Goal: Task Accomplishment & Management: Complete application form

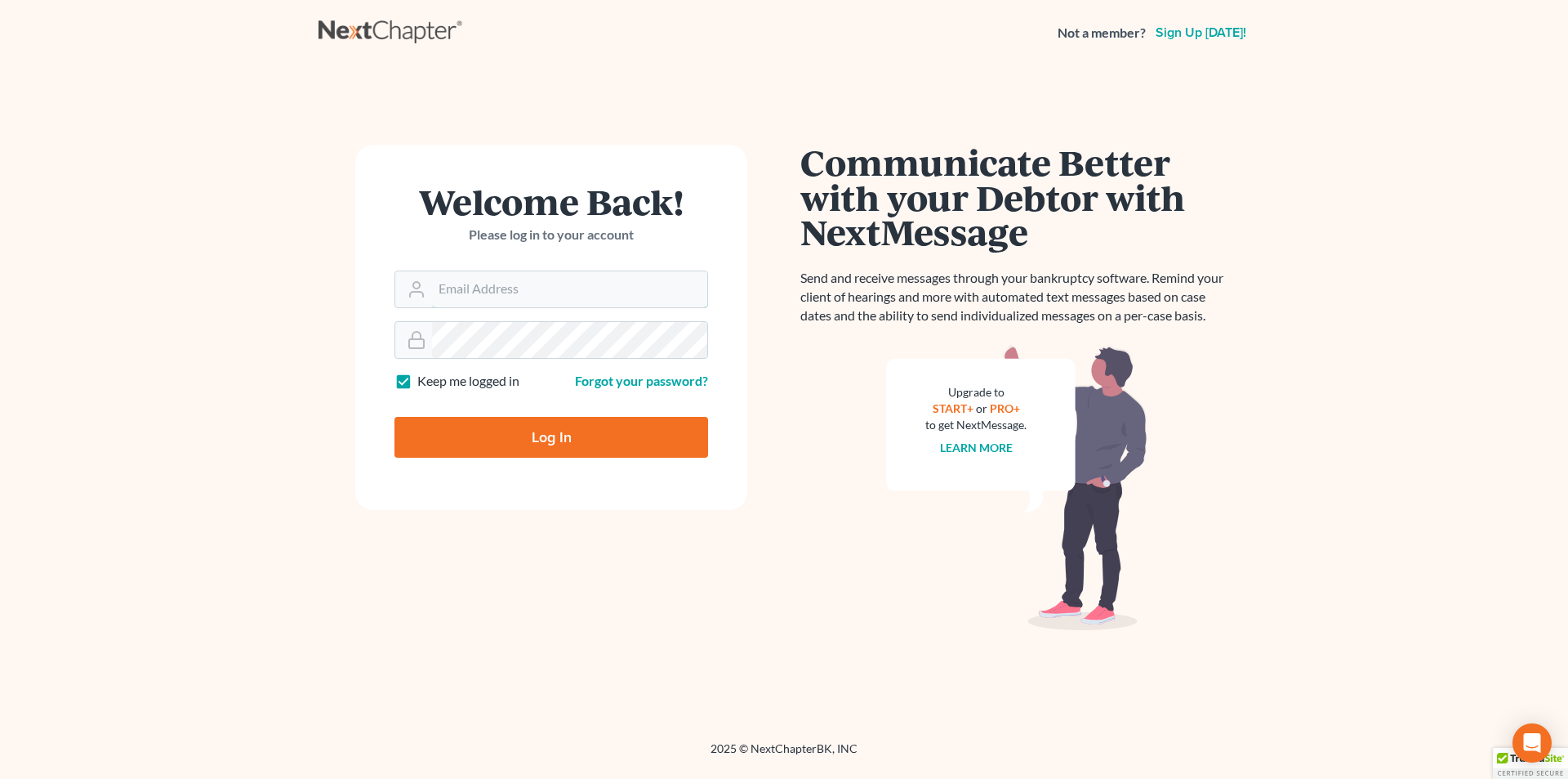
type input "SEAN@HARNAGELAW.COM"
click at [549, 439] on input "Log In" at bounding box center [551, 437] width 313 height 41
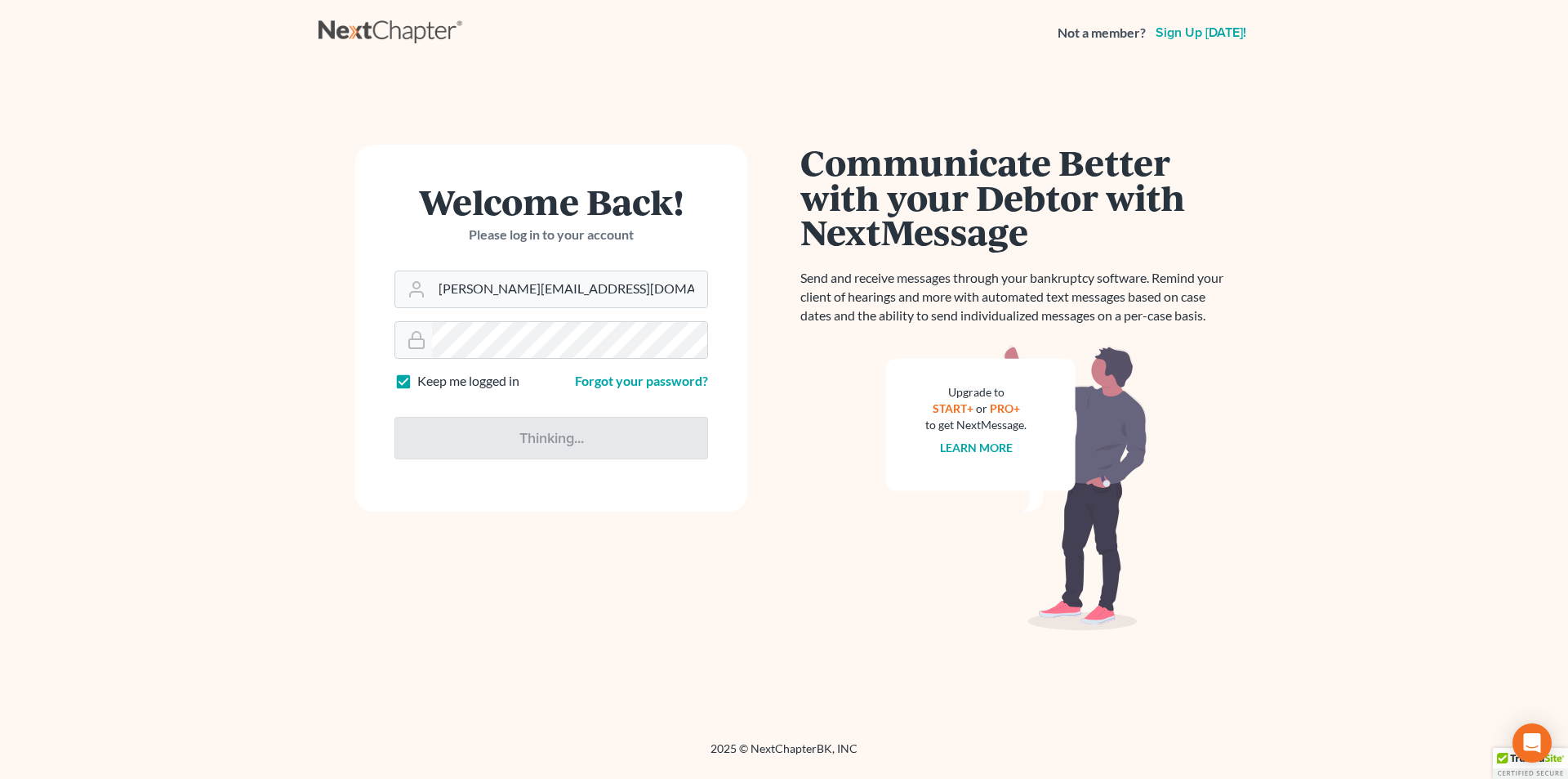
type input "Thinking..."
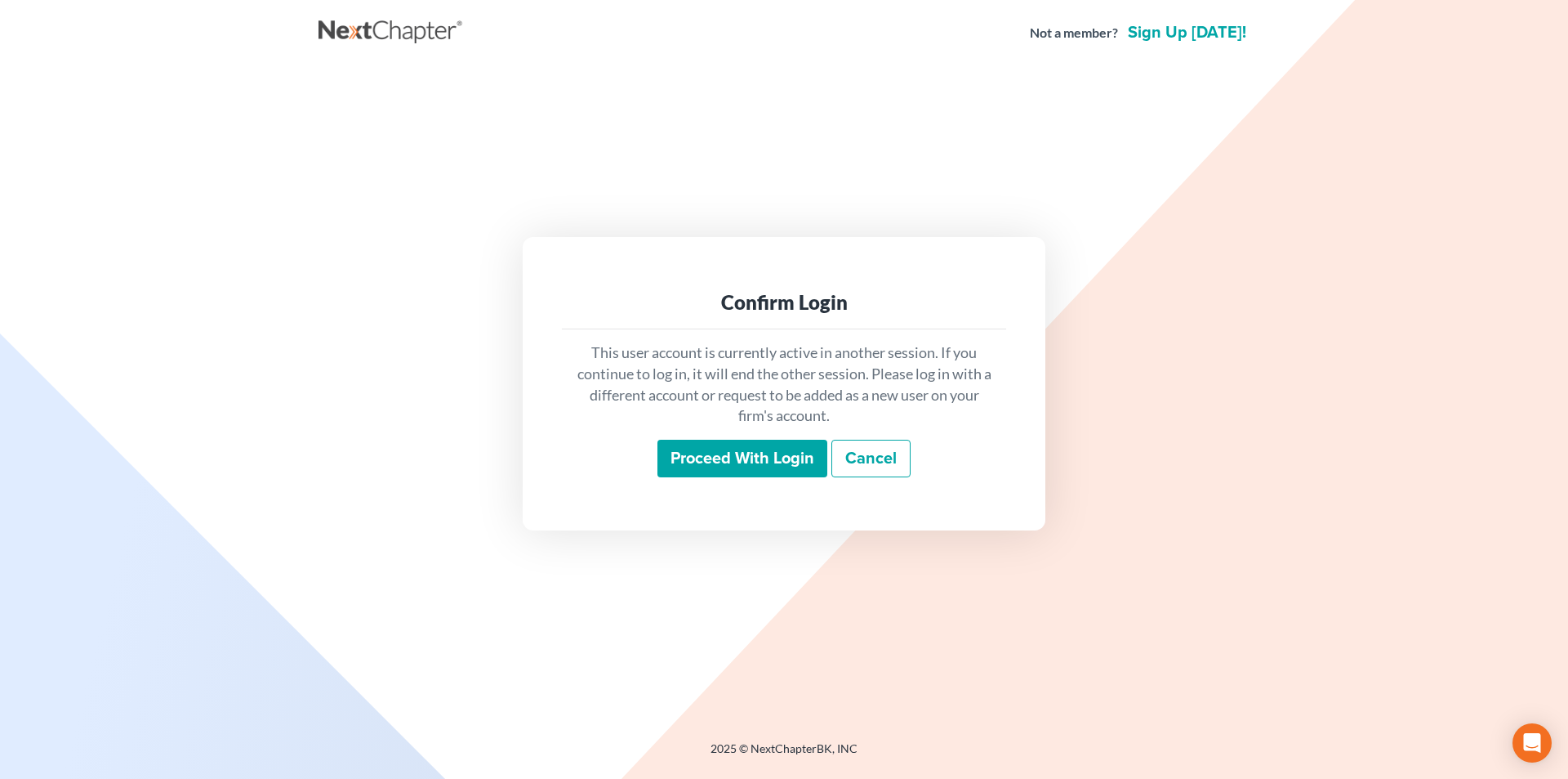
click at [721, 454] on input "Proceed with login" at bounding box center [741, 458] width 170 height 37
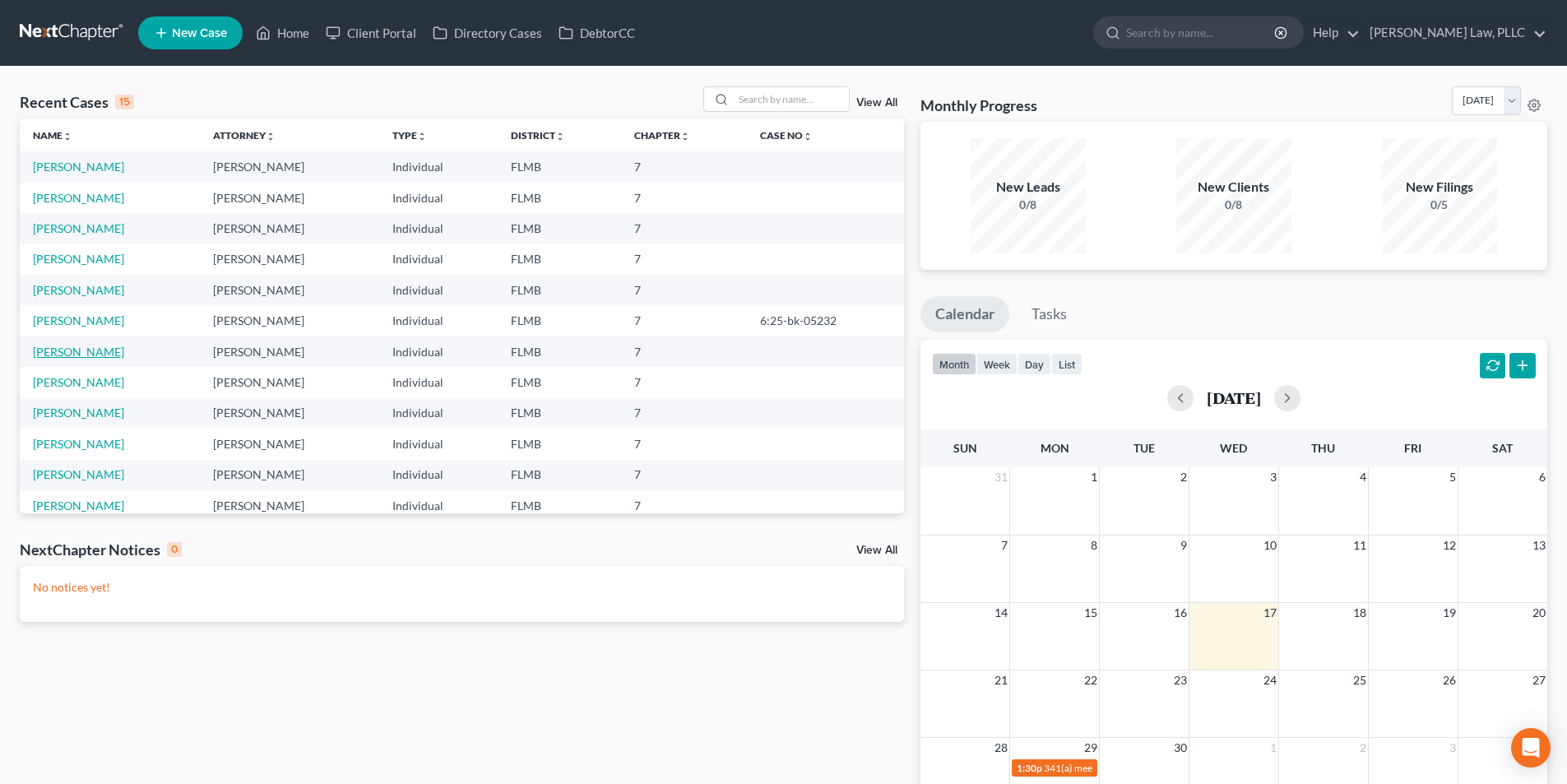
click at [59, 356] on link "[PERSON_NAME]" at bounding box center [78, 351] width 91 height 14
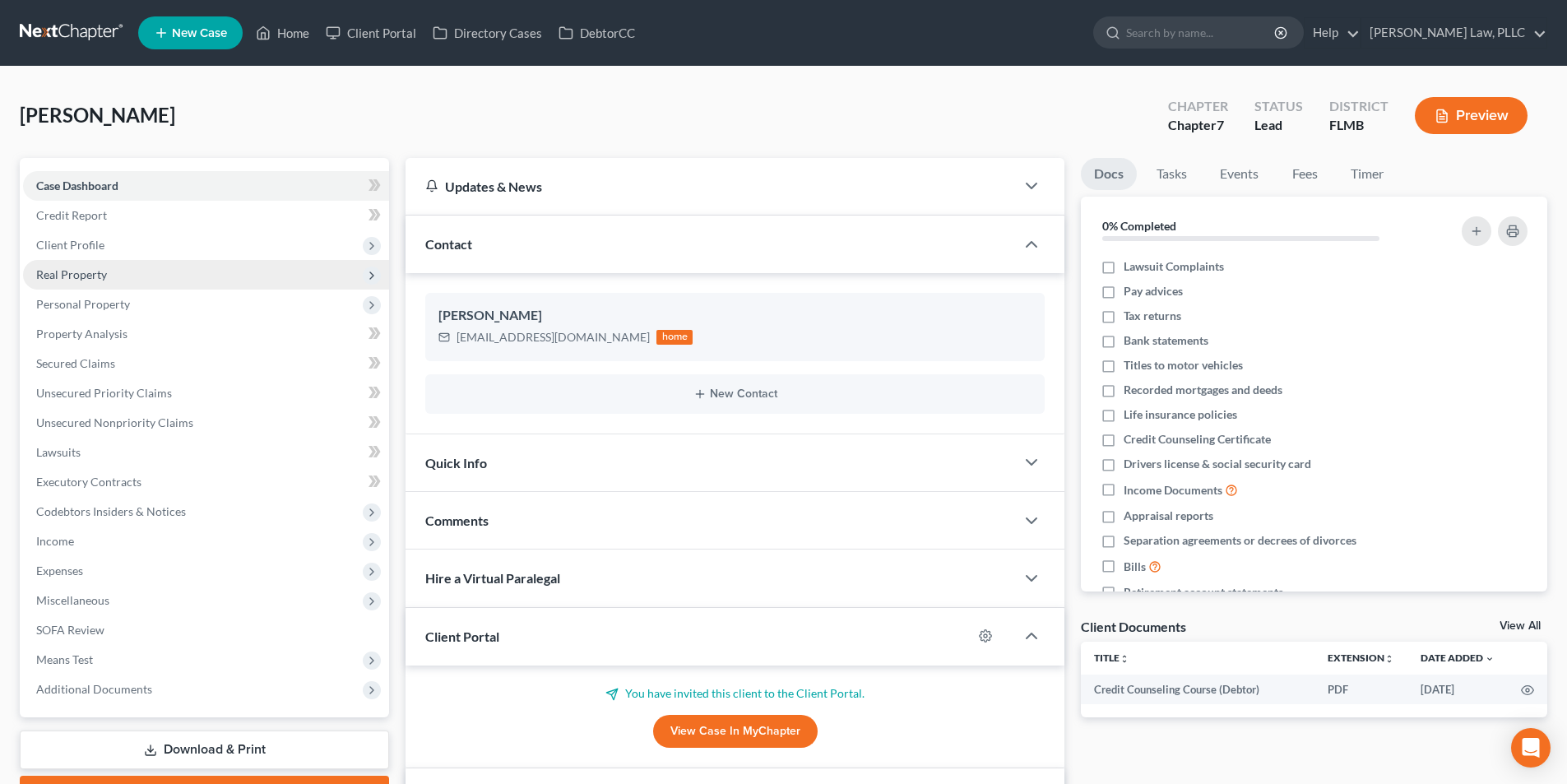
click at [80, 265] on span "Real Property" at bounding box center [206, 275] width 366 height 30
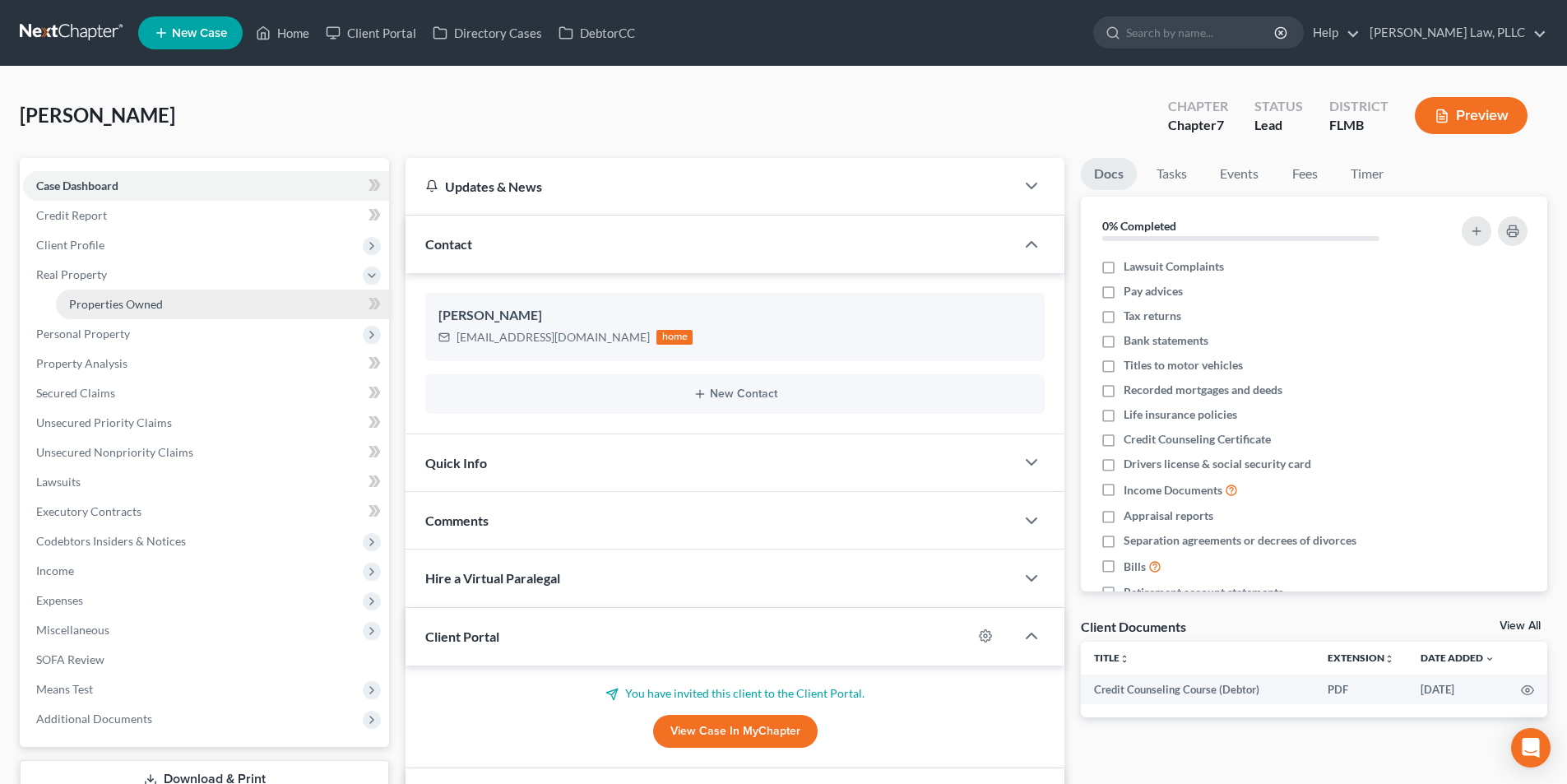
click at [100, 305] on span "Properties Owned" at bounding box center [116, 304] width 94 height 14
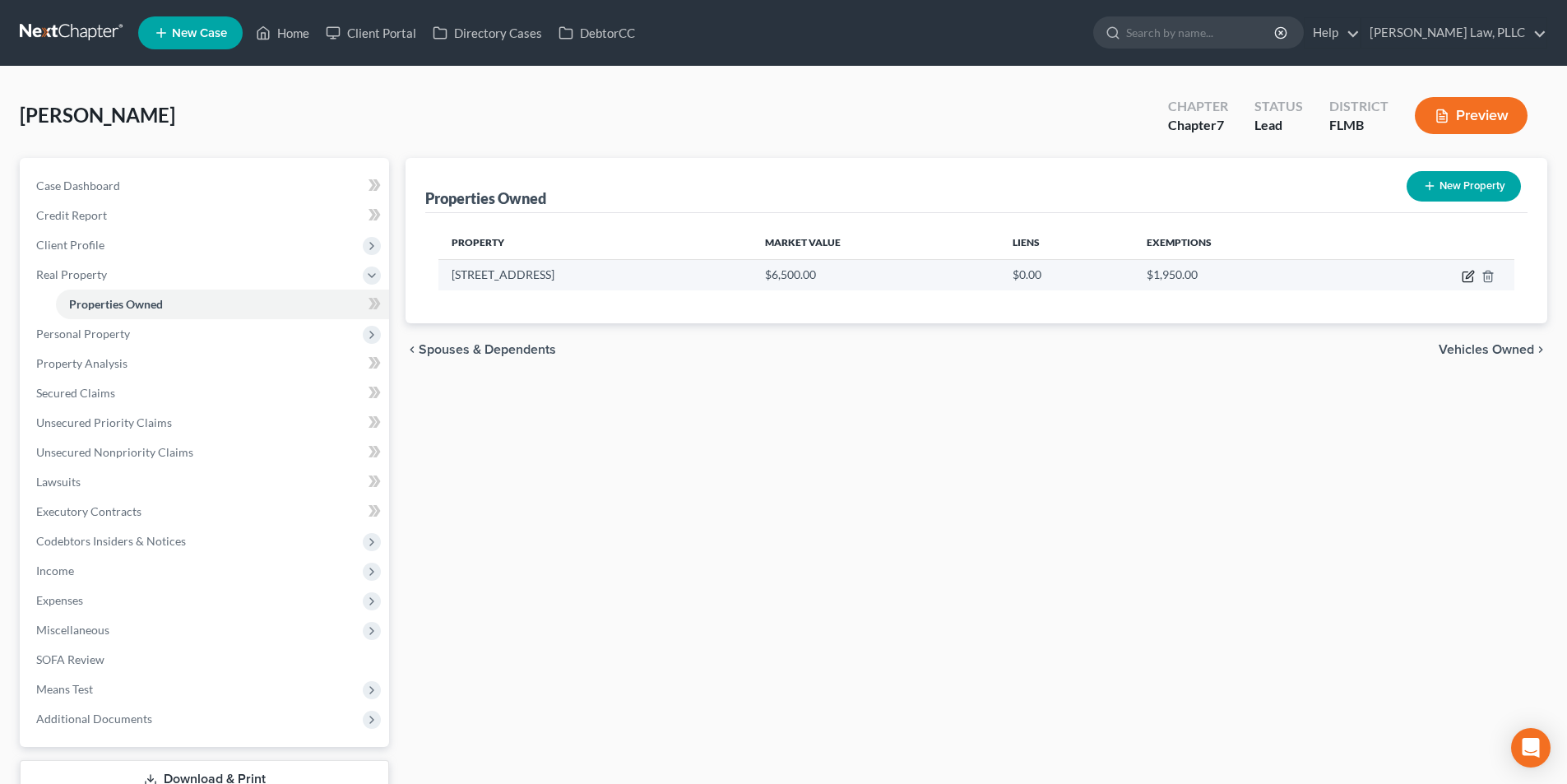
click at [1472, 276] on icon "button" at bounding box center [1468, 276] width 13 height 13
select select "9"
select select "0"
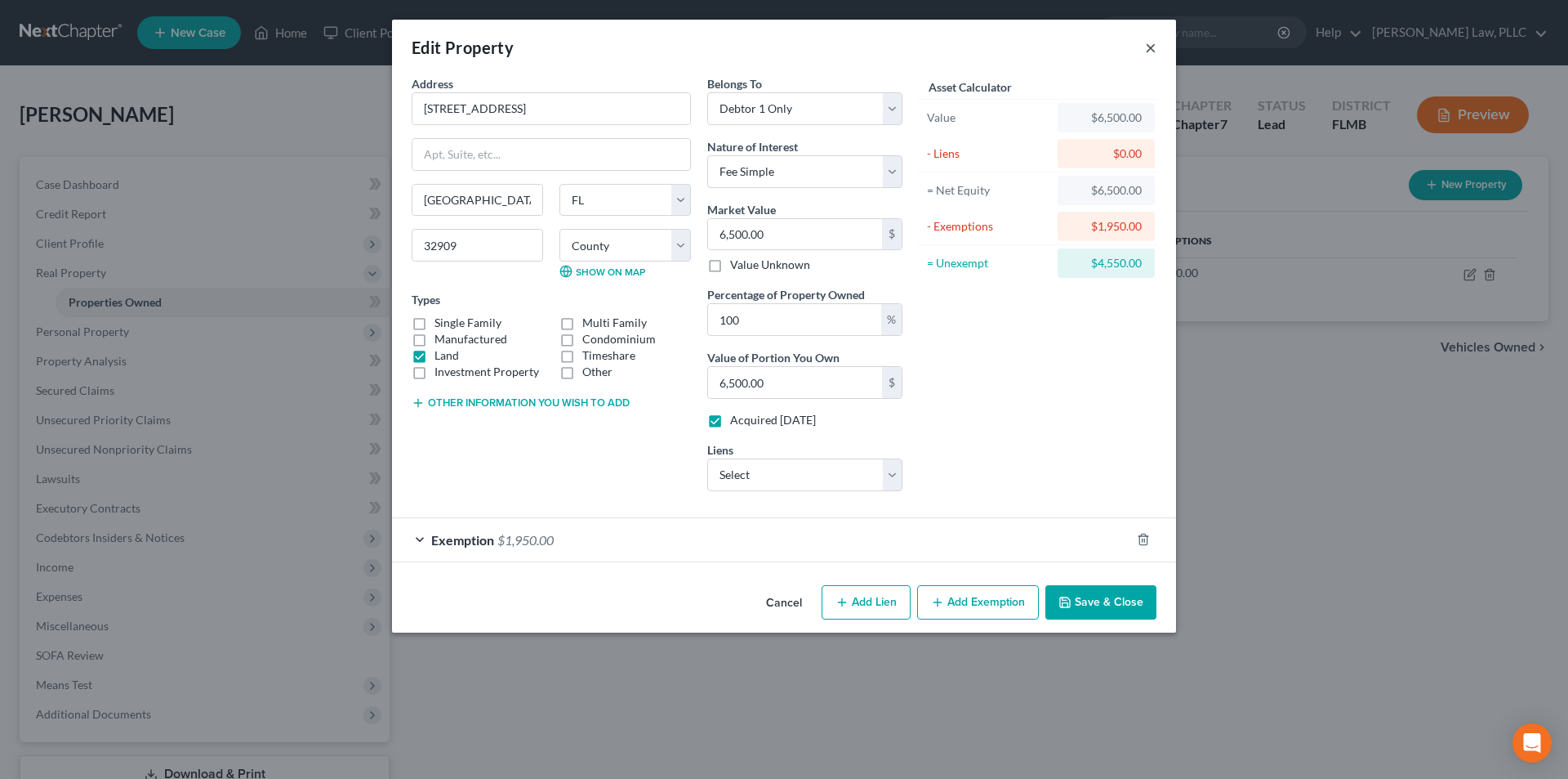
click at [1153, 47] on button "×" at bounding box center [1151, 47] width 12 height 20
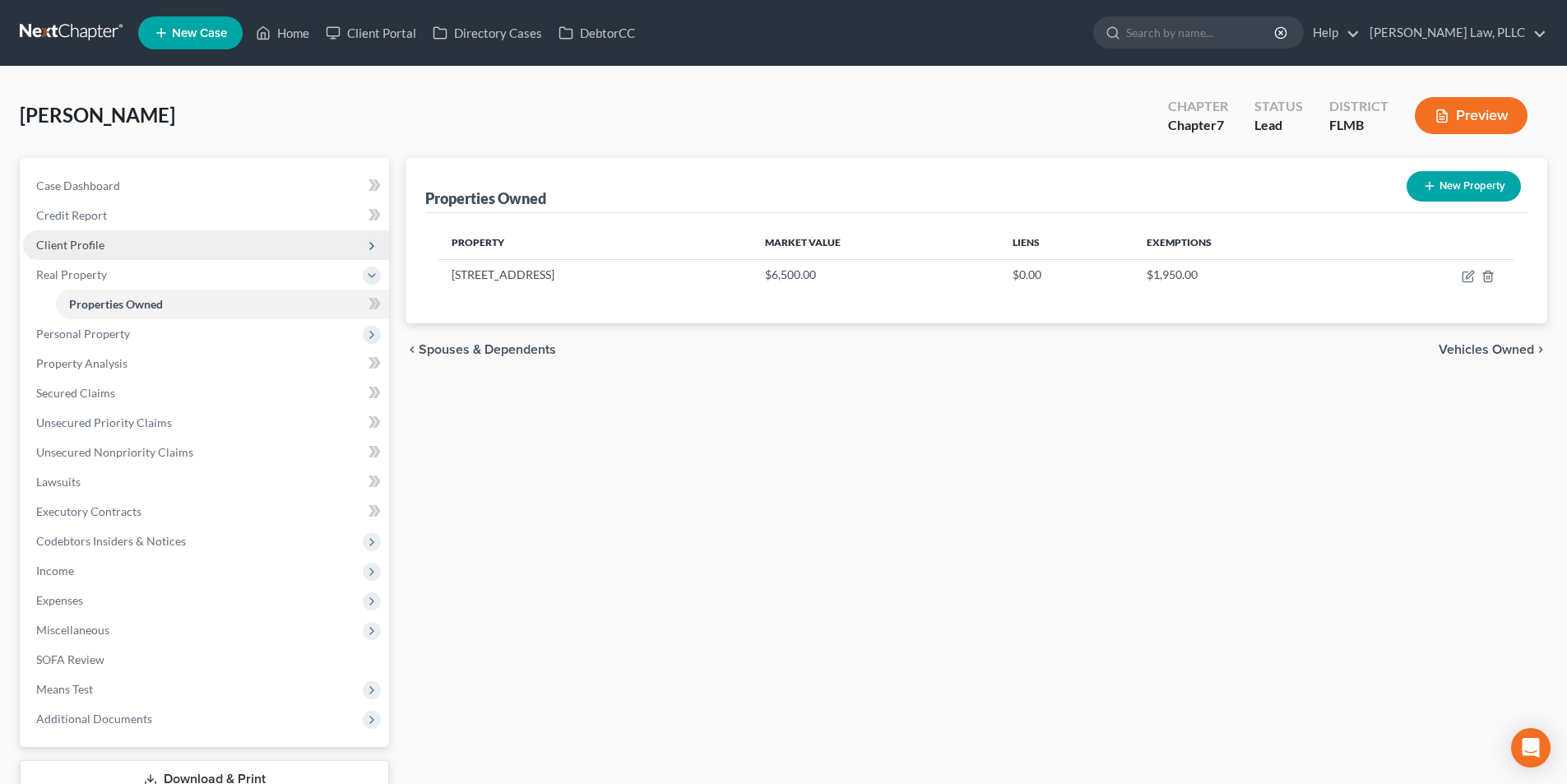
click at [100, 237] on span "Client Profile" at bounding box center [70, 244] width 68 height 14
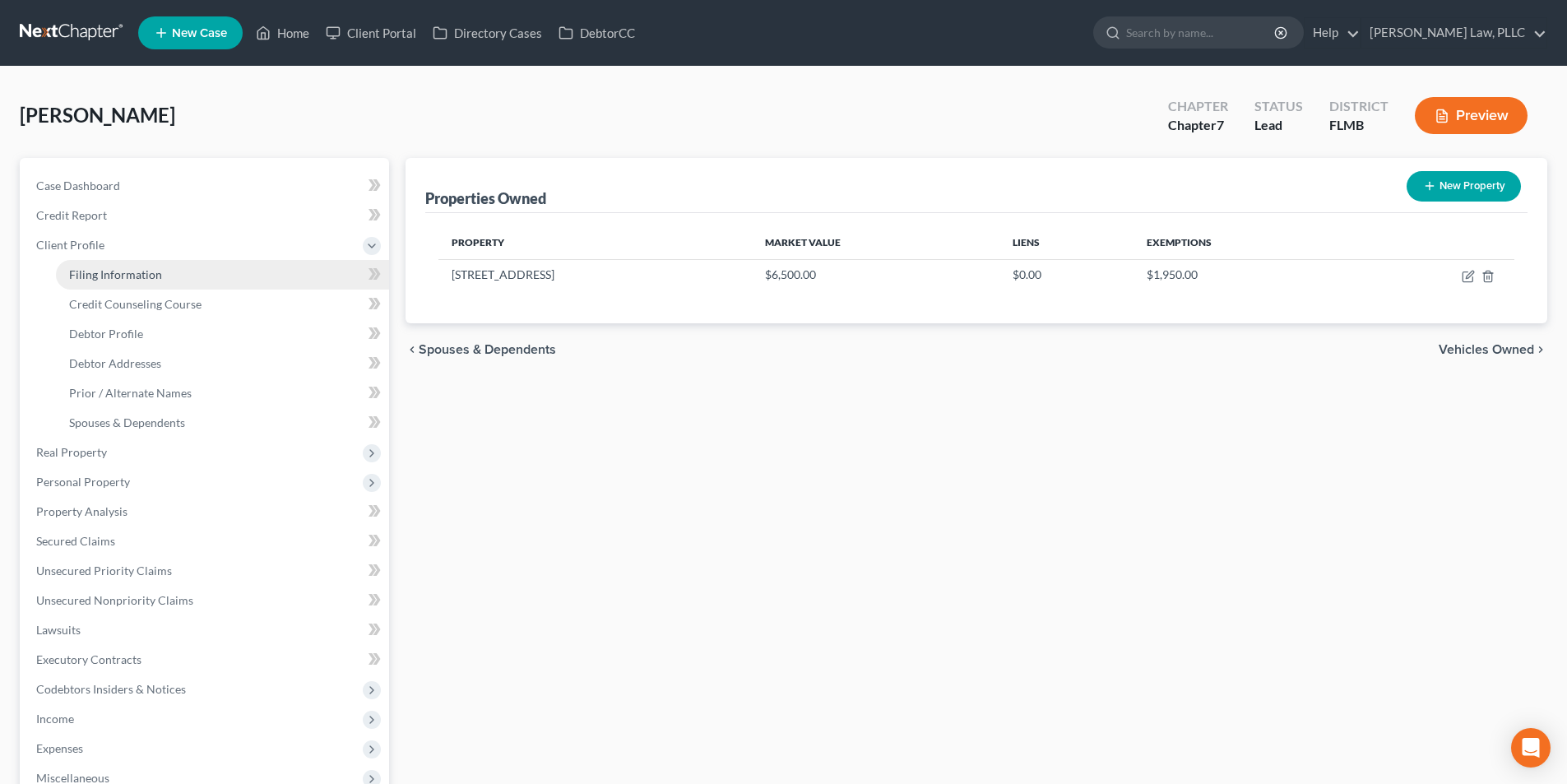
click at [104, 272] on span "Filing Information" at bounding box center [116, 274] width 93 height 14
select select "1"
select select "0"
select select "9"
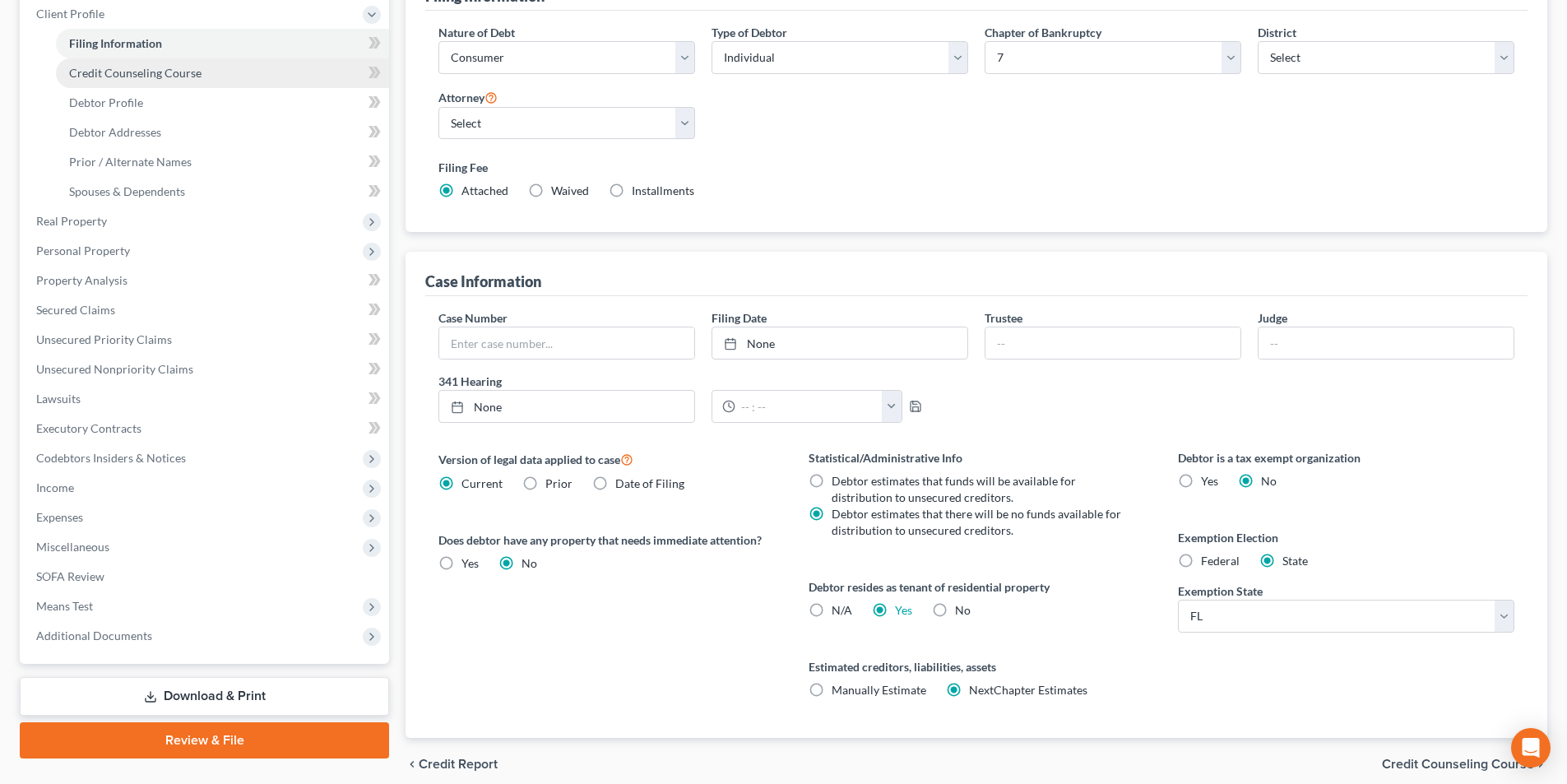
scroll to position [301, 0]
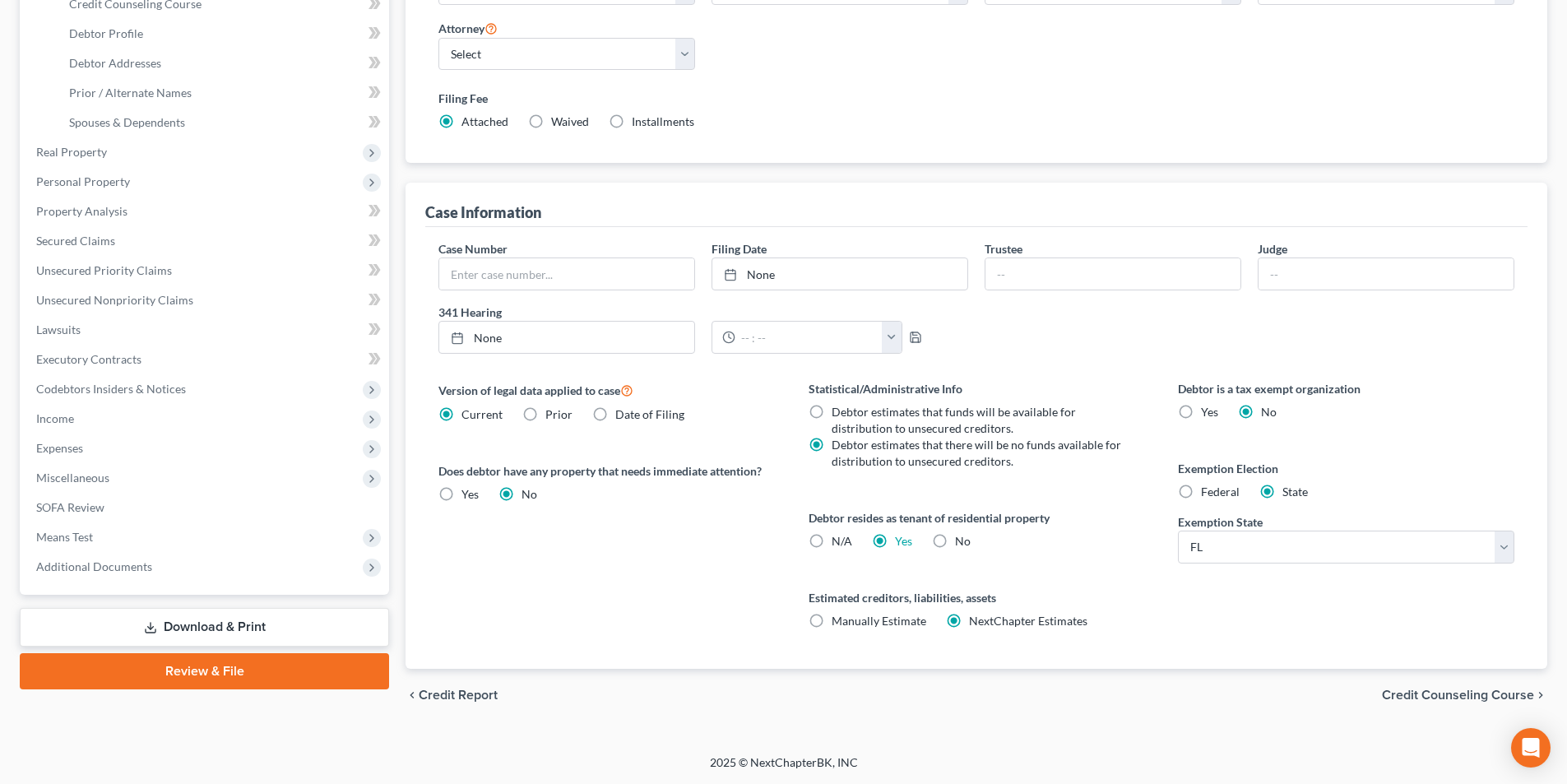
click at [1433, 696] on span "Credit Counseling Course" at bounding box center [1458, 694] width 152 height 13
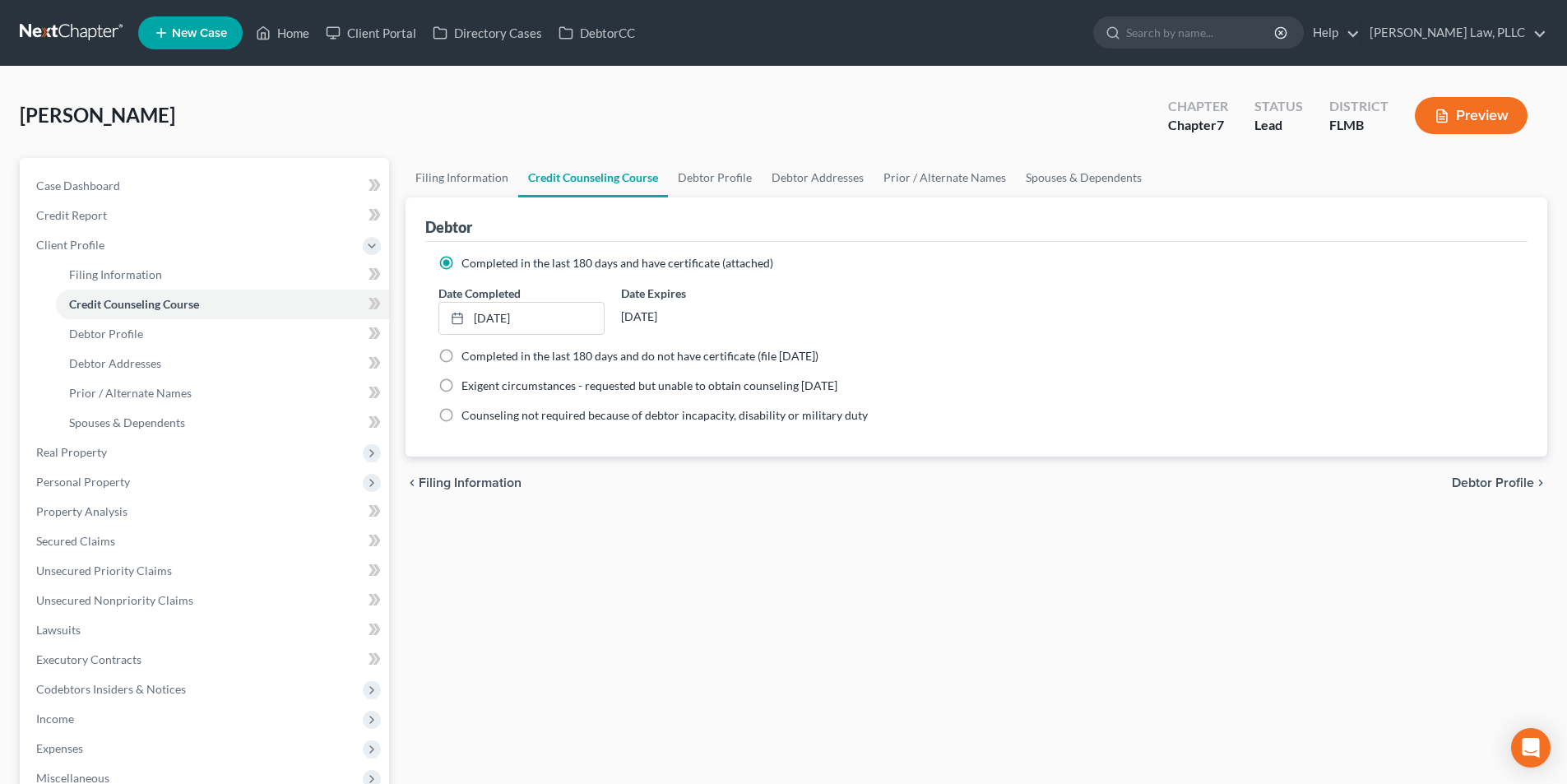
click at [1470, 481] on span "Debtor Profile" at bounding box center [1493, 482] width 82 height 13
select select "1"
select select "0"
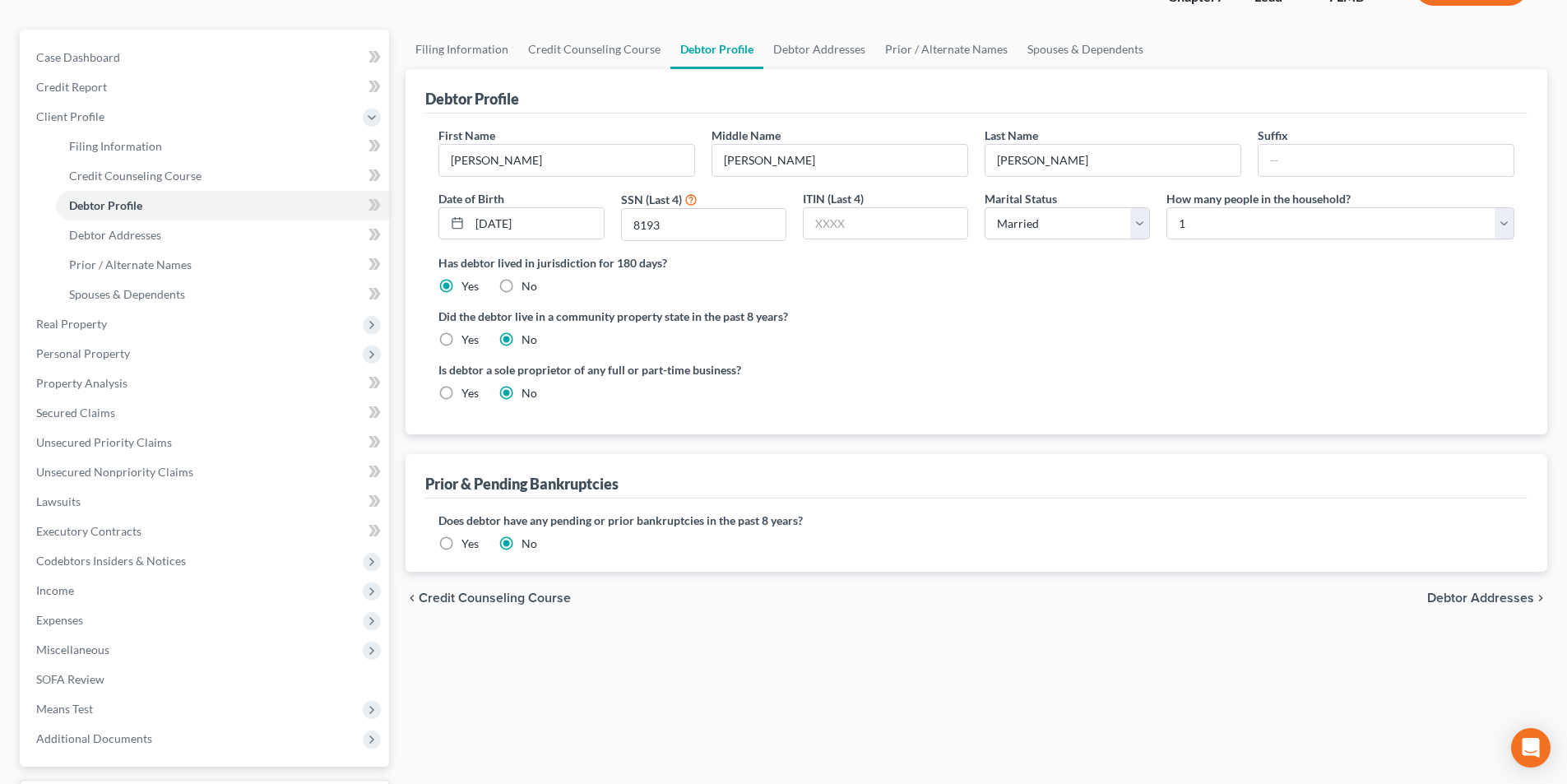
scroll to position [164, 0]
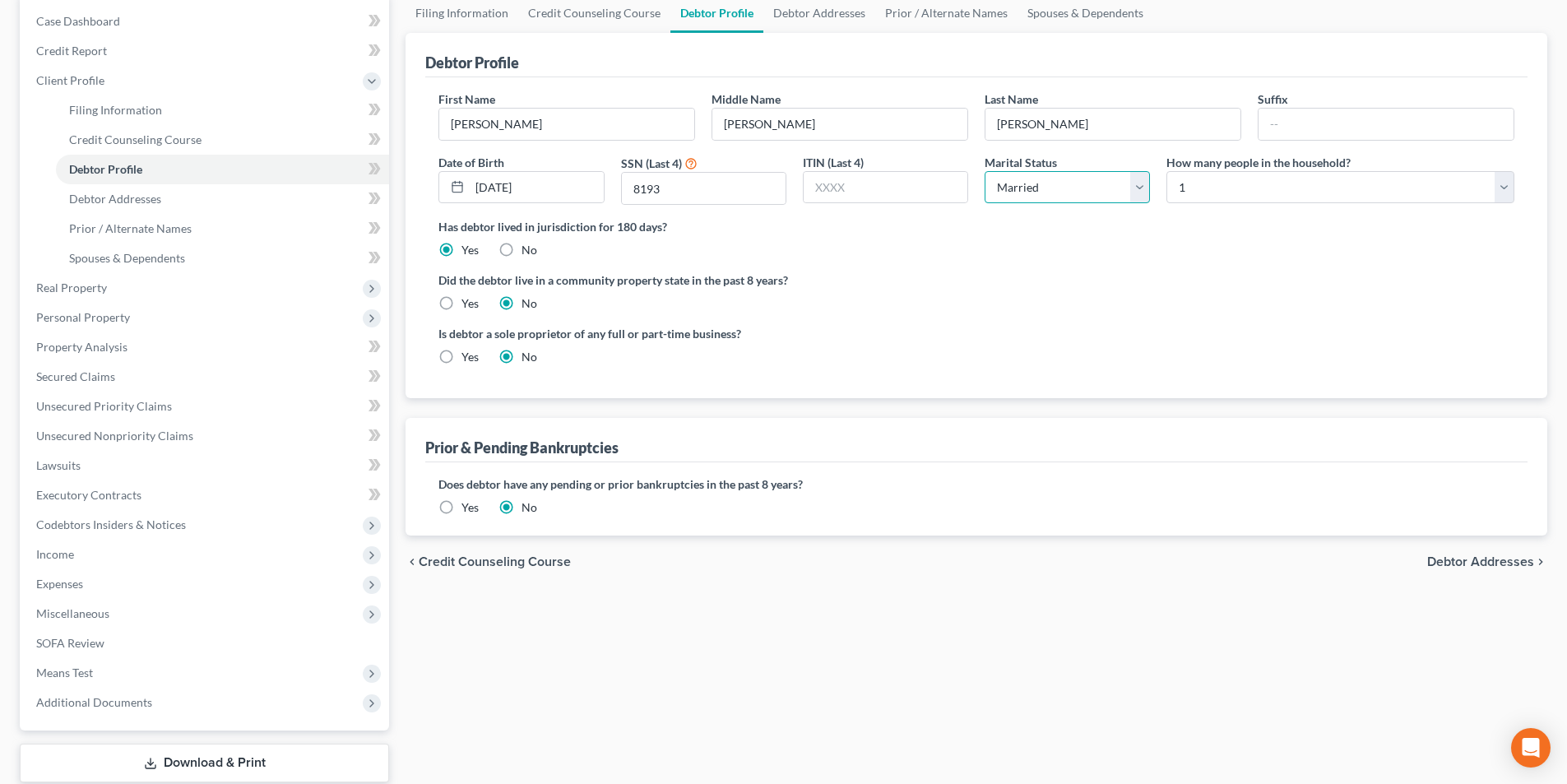
click at [1149, 188] on select "Select Single Married Separated Divorced Widowed" at bounding box center [1066, 187] width 165 height 33
select select "2"
click at [984, 171] on select "Select Single Married Separated Divorced Widowed" at bounding box center [1066, 187] width 165 height 33
click at [1451, 562] on span "Debtor Addresses" at bounding box center [1481, 561] width 107 height 13
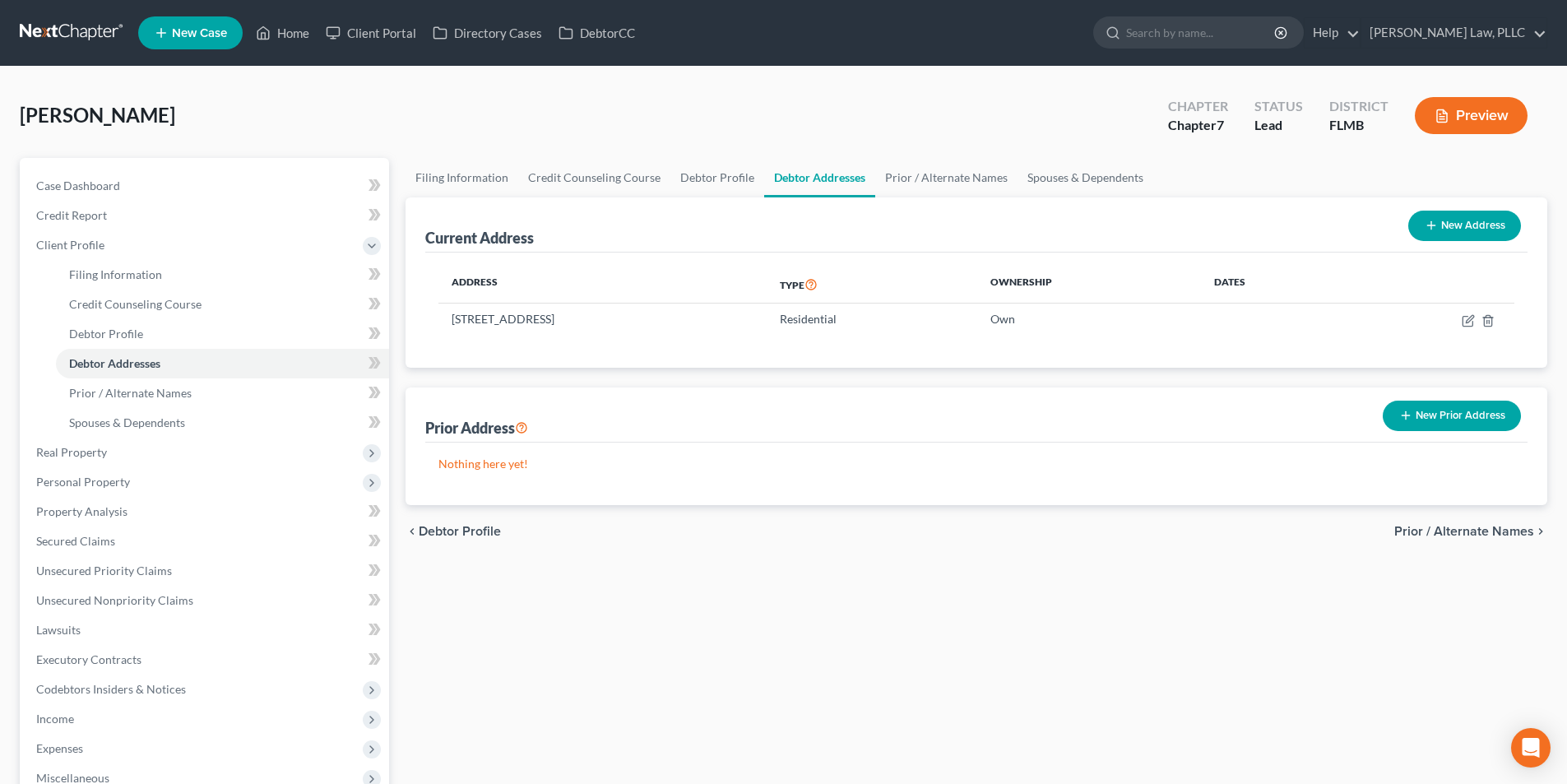
click at [1451, 540] on div "chevron_left Debtor Profile Prior / Alternate Names chevron_right" at bounding box center [976, 531] width 1142 height 52
click at [106, 450] on span "Real Property" at bounding box center [206, 452] width 366 height 30
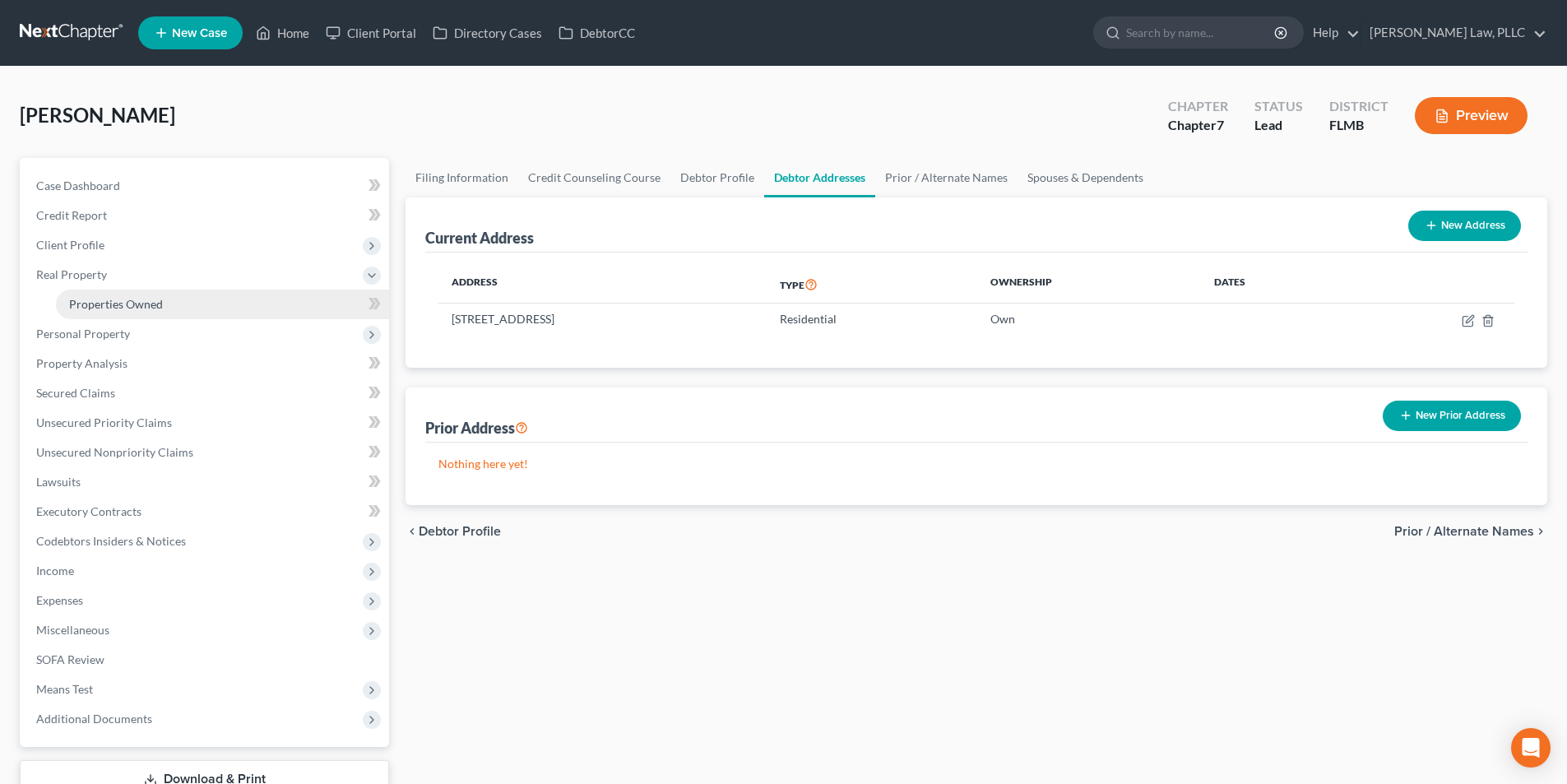
click at [151, 301] on span "Properties Owned" at bounding box center [116, 304] width 94 height 14
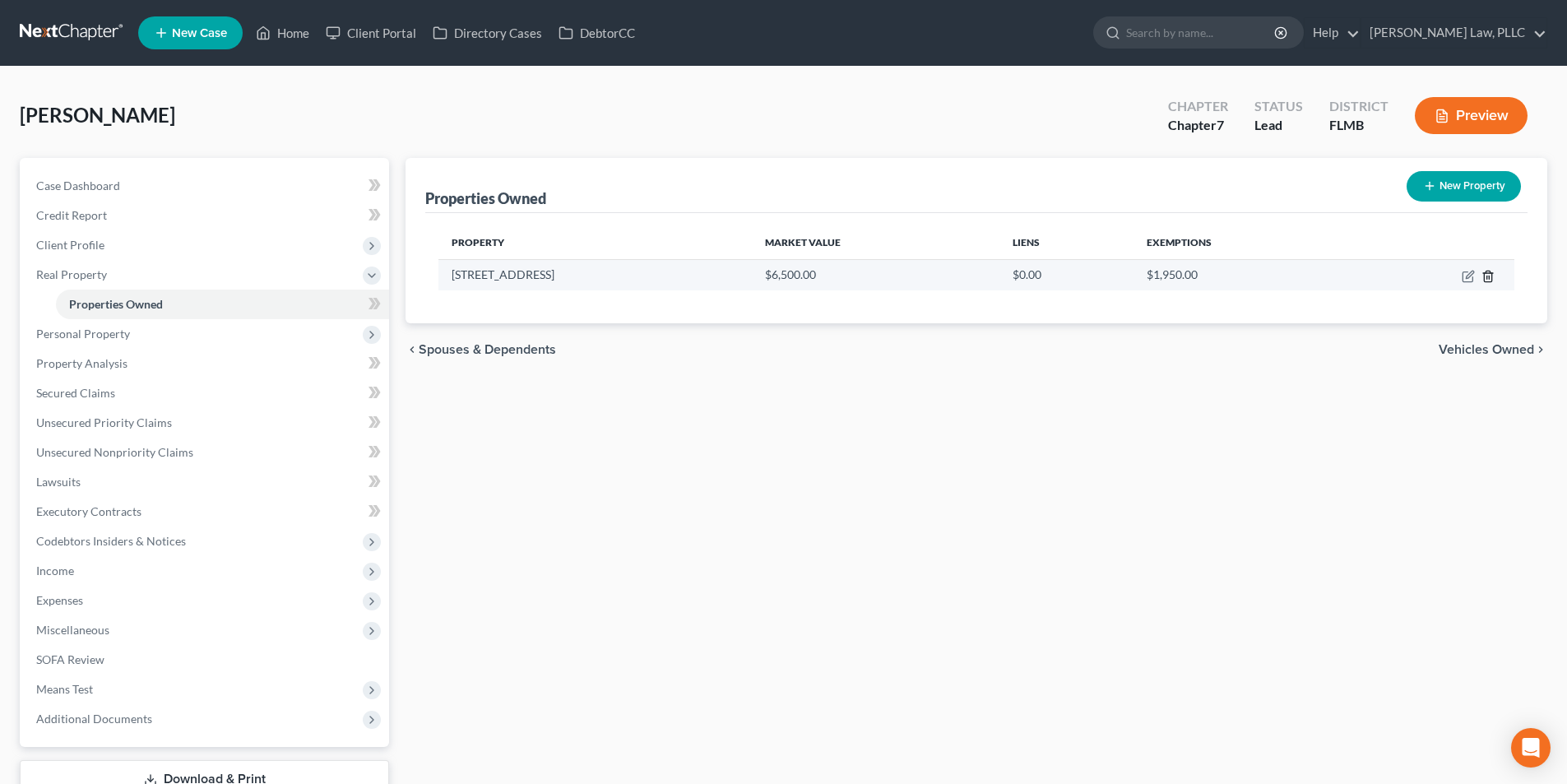
click at [1493, 274] on icon "button" at bounding box center [1488, 276] width 13 height 13
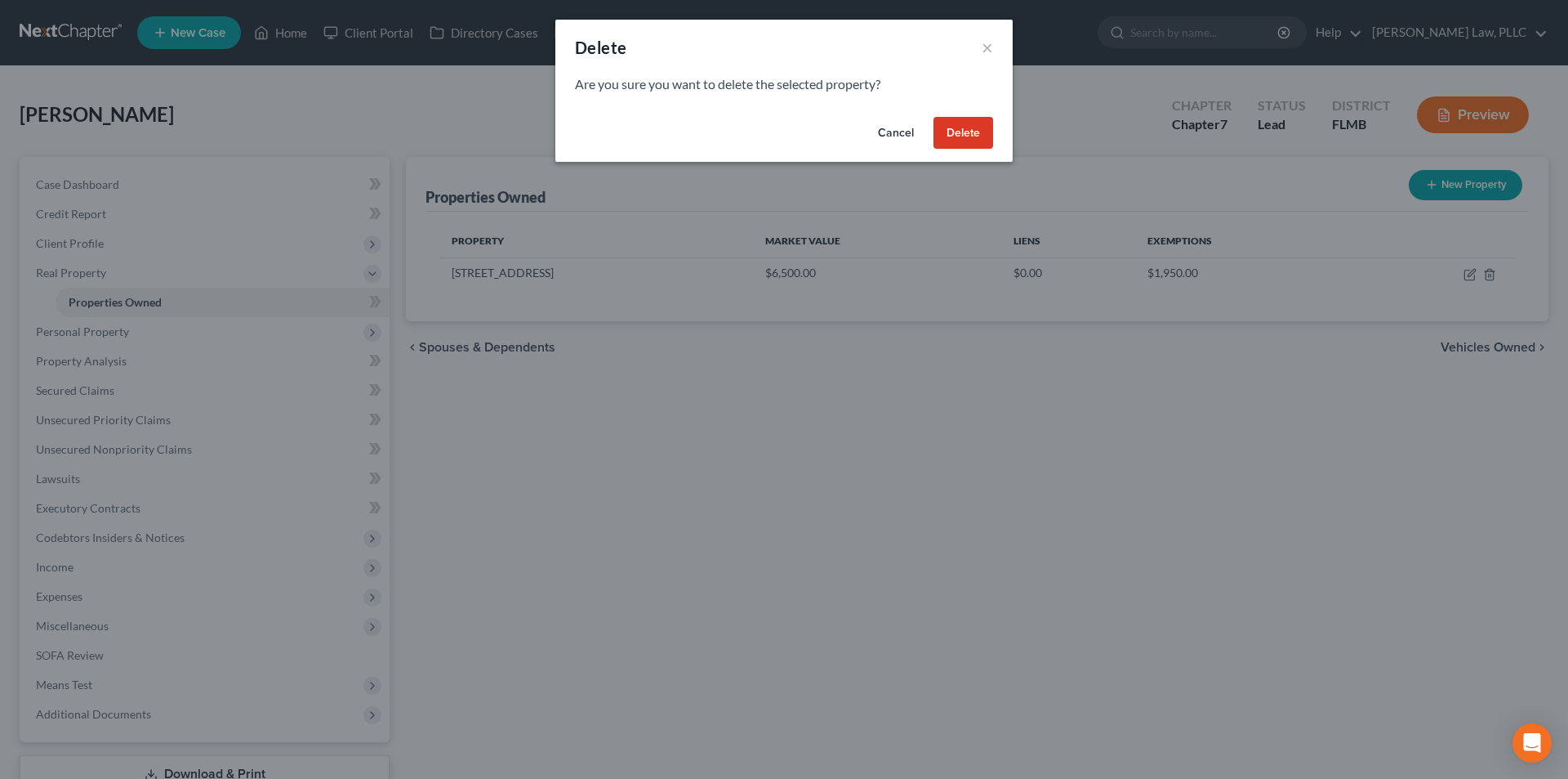
click at [988, 138] on button "Delete" at bounding box center [963, 133] width 60 height 32
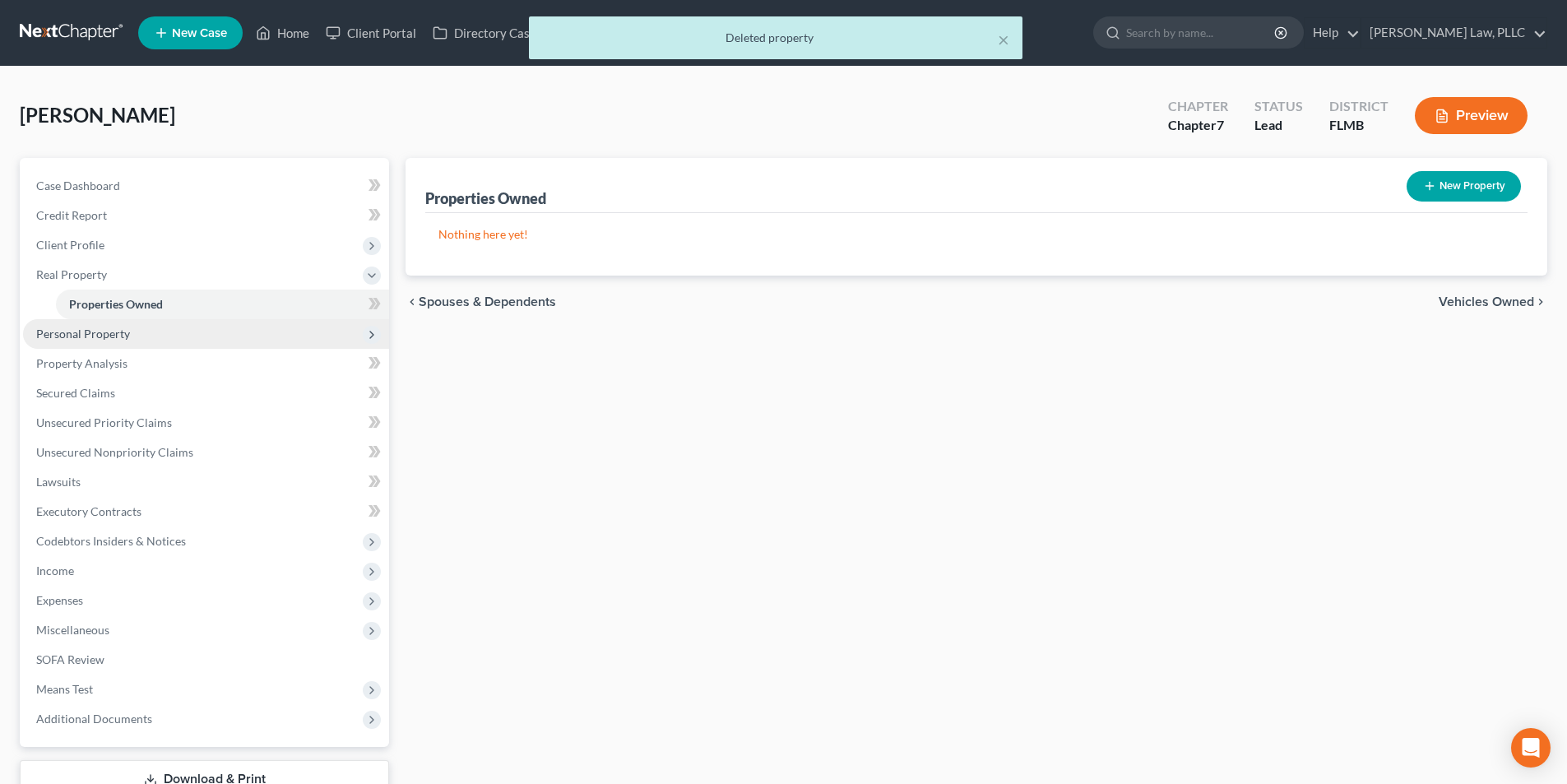
click at [84, 330] on span "Personal Property" at bounding box center [83, 333] width 94 height 14
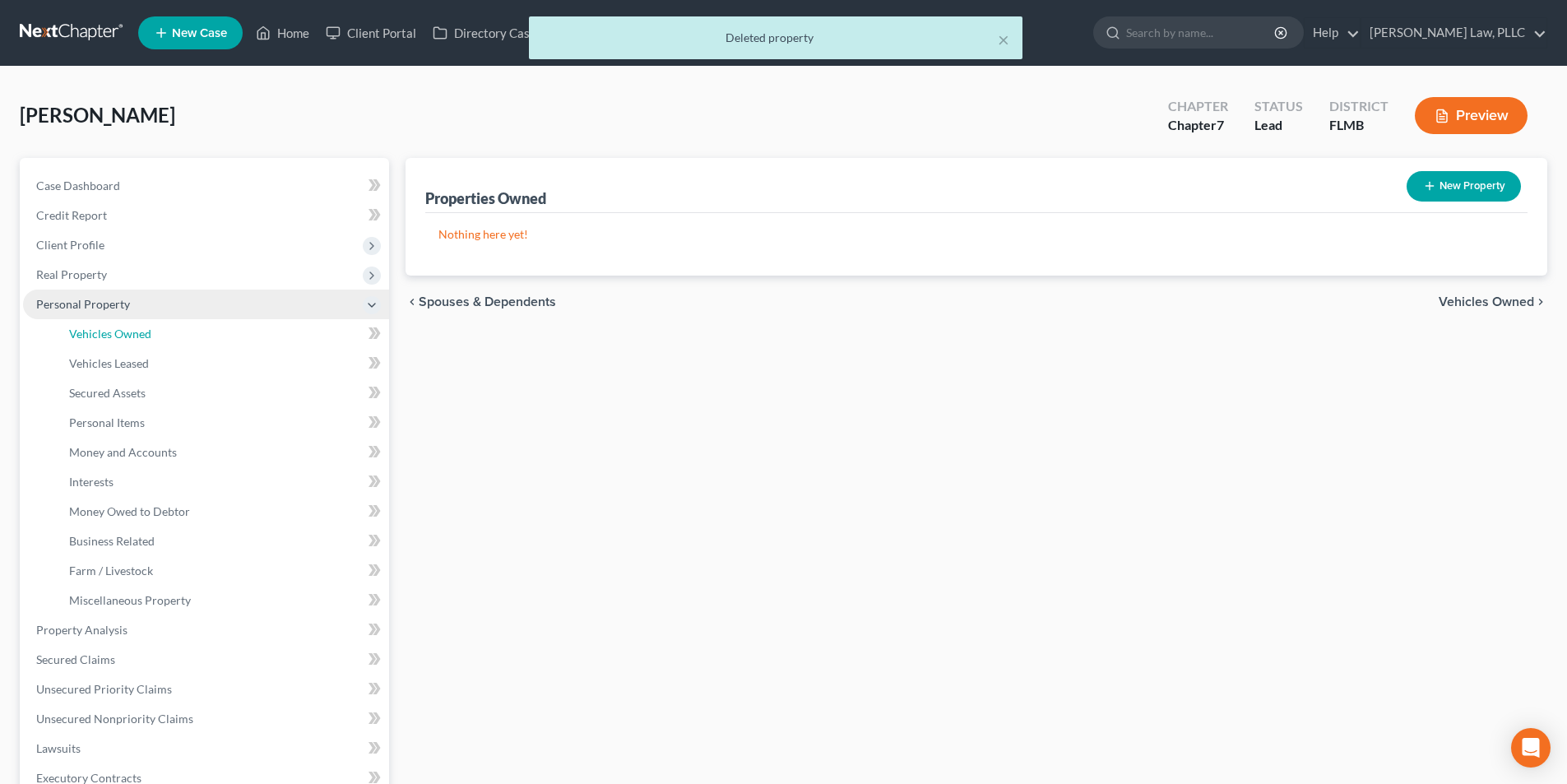
click at [84, 330] on span "Vehicles Owned" at bounding box center [110, 333] width 82 height 14
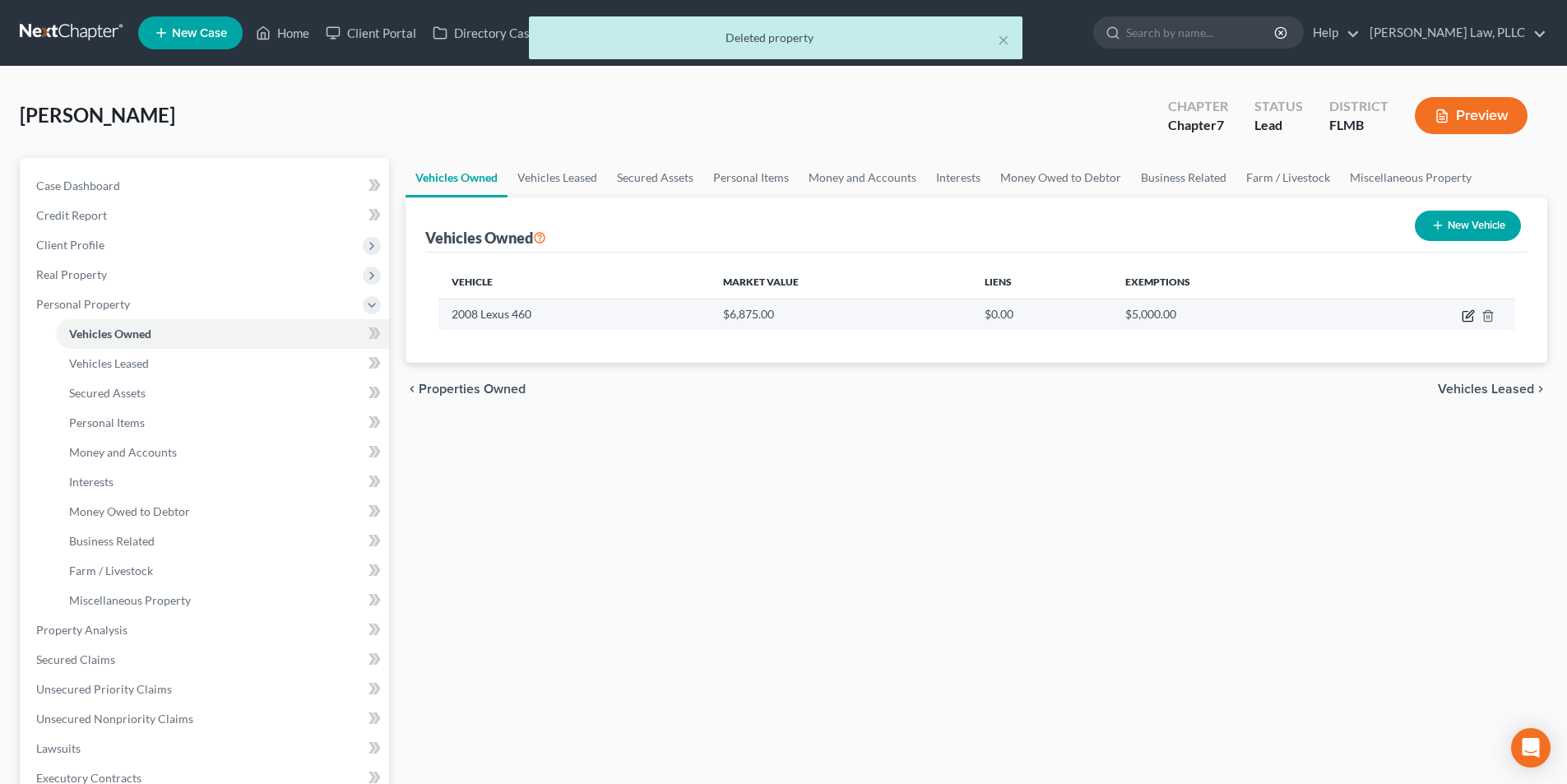
click at [1467, 316] on icon "button" at bounding box center [1469, 313] width 7 height 7
select select "0"
select select "18"
select select "3"
select select "0"
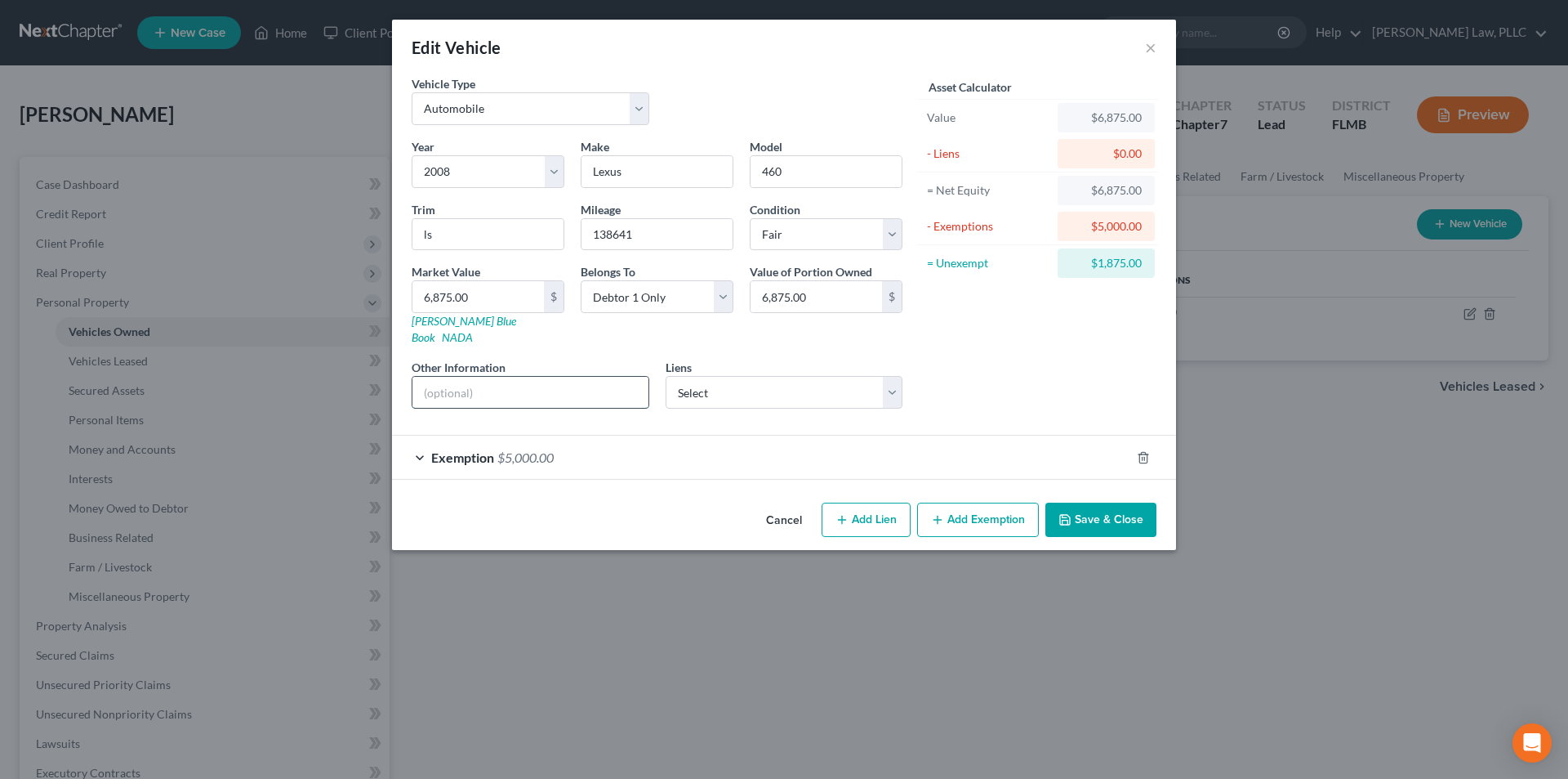
click at [562, 376] on input "text" at bounding box center [530, 392] width 236 height 31
type input "VIN# [US_VEHICLE_IDENTIFICATION_NUMBER]"
click at [1123, 507] on button "Save & Close" at bounding box center [1101, 519] width 111 height 34
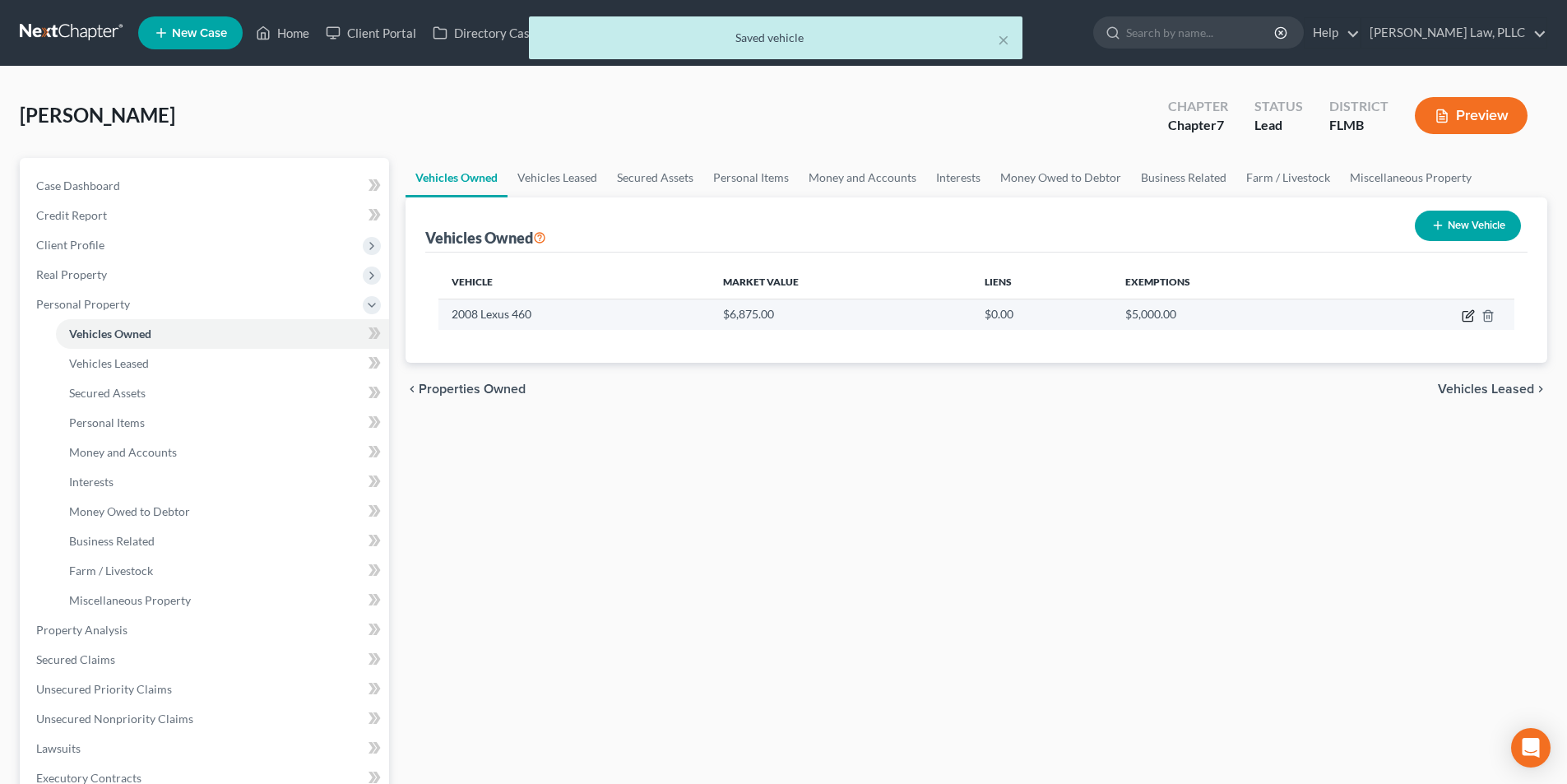
click at [1465, 315] on icon "button" at bounding box center [1468, 315] width 13 height 13
select select "0"
select select "18"
select select "3"
select select "0"
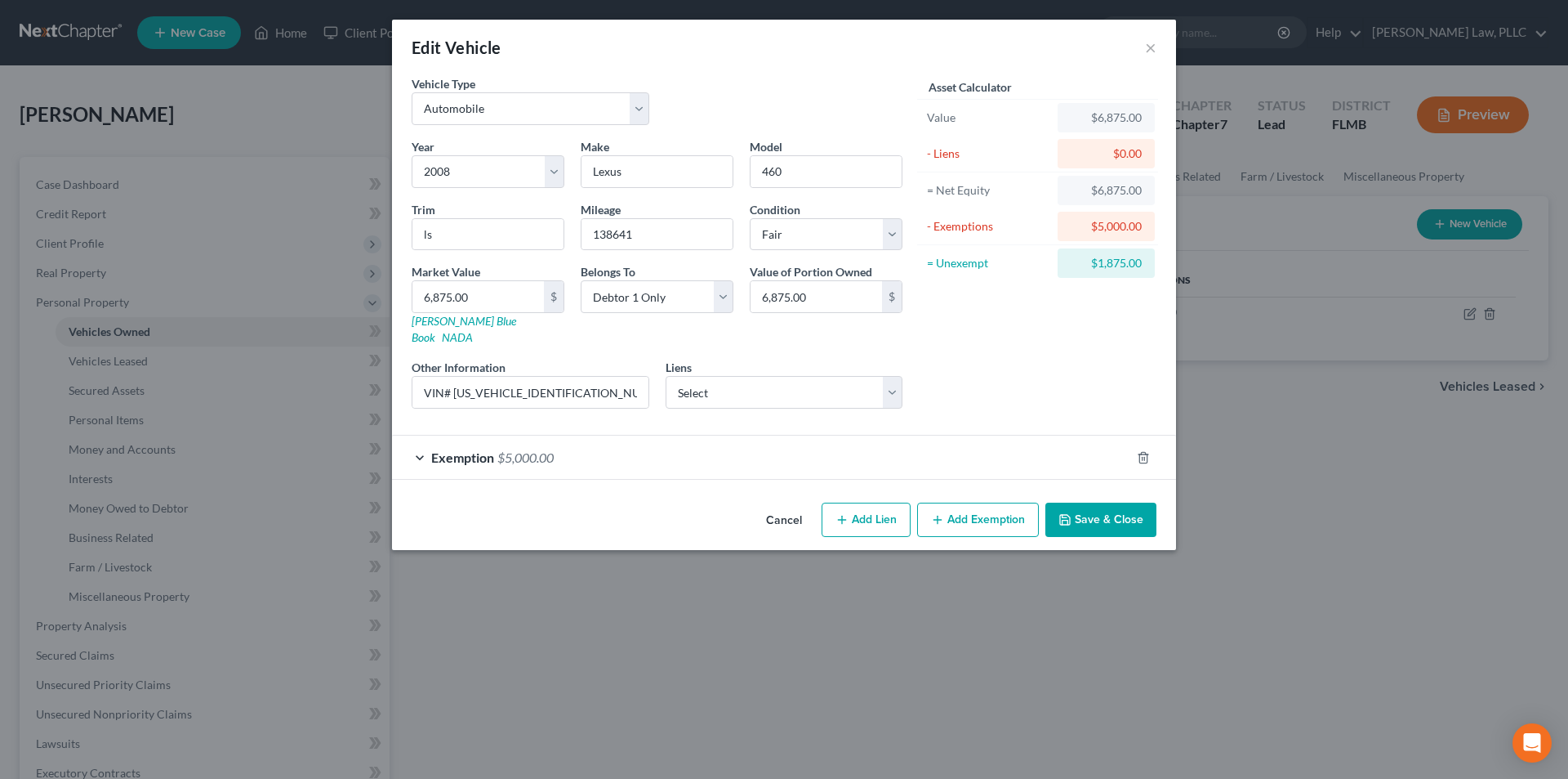
click at [938, 516] on line "button" at bounding box center [938, 519] width 0 height 7
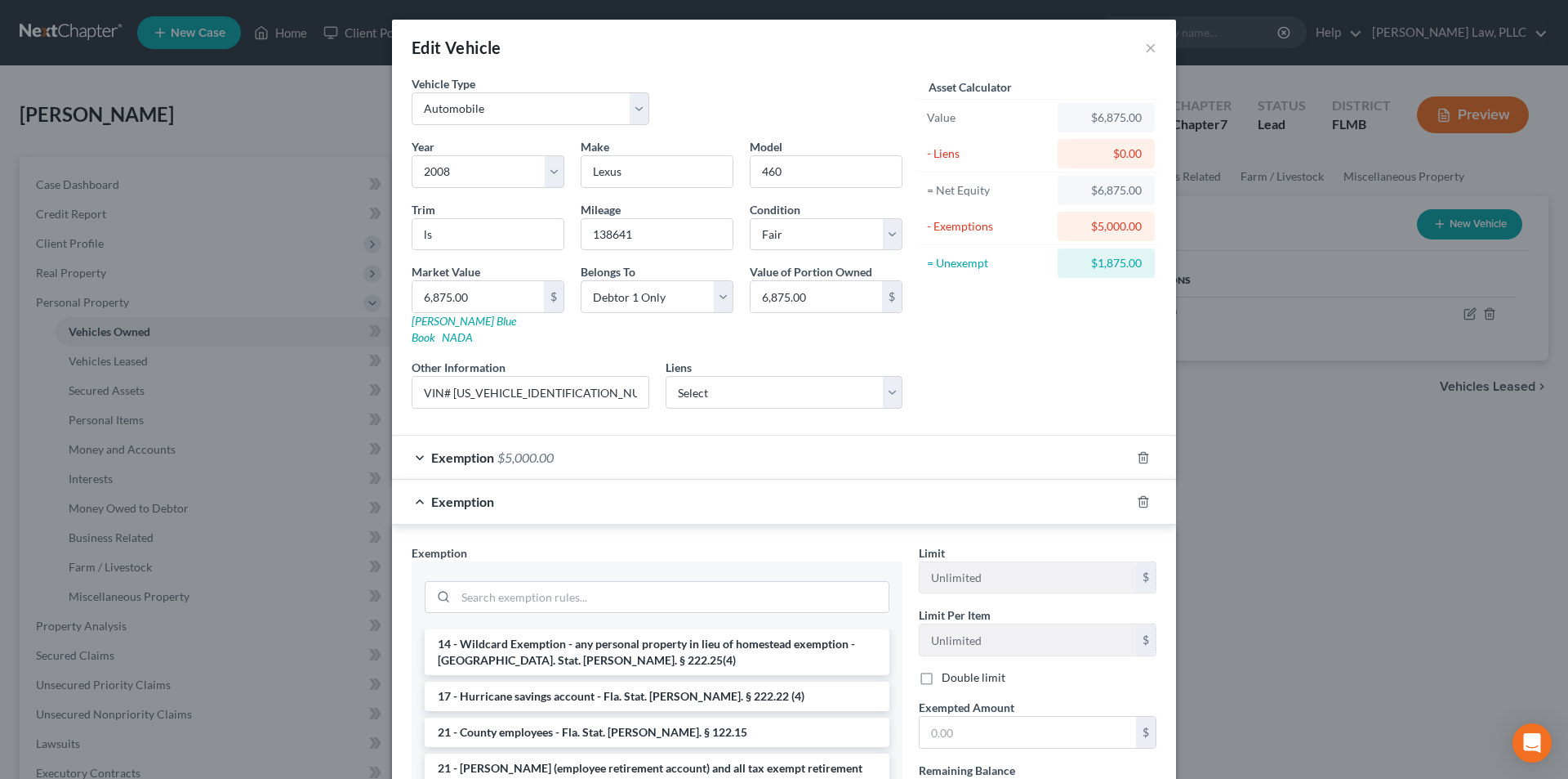
scroll to position [327, 0]
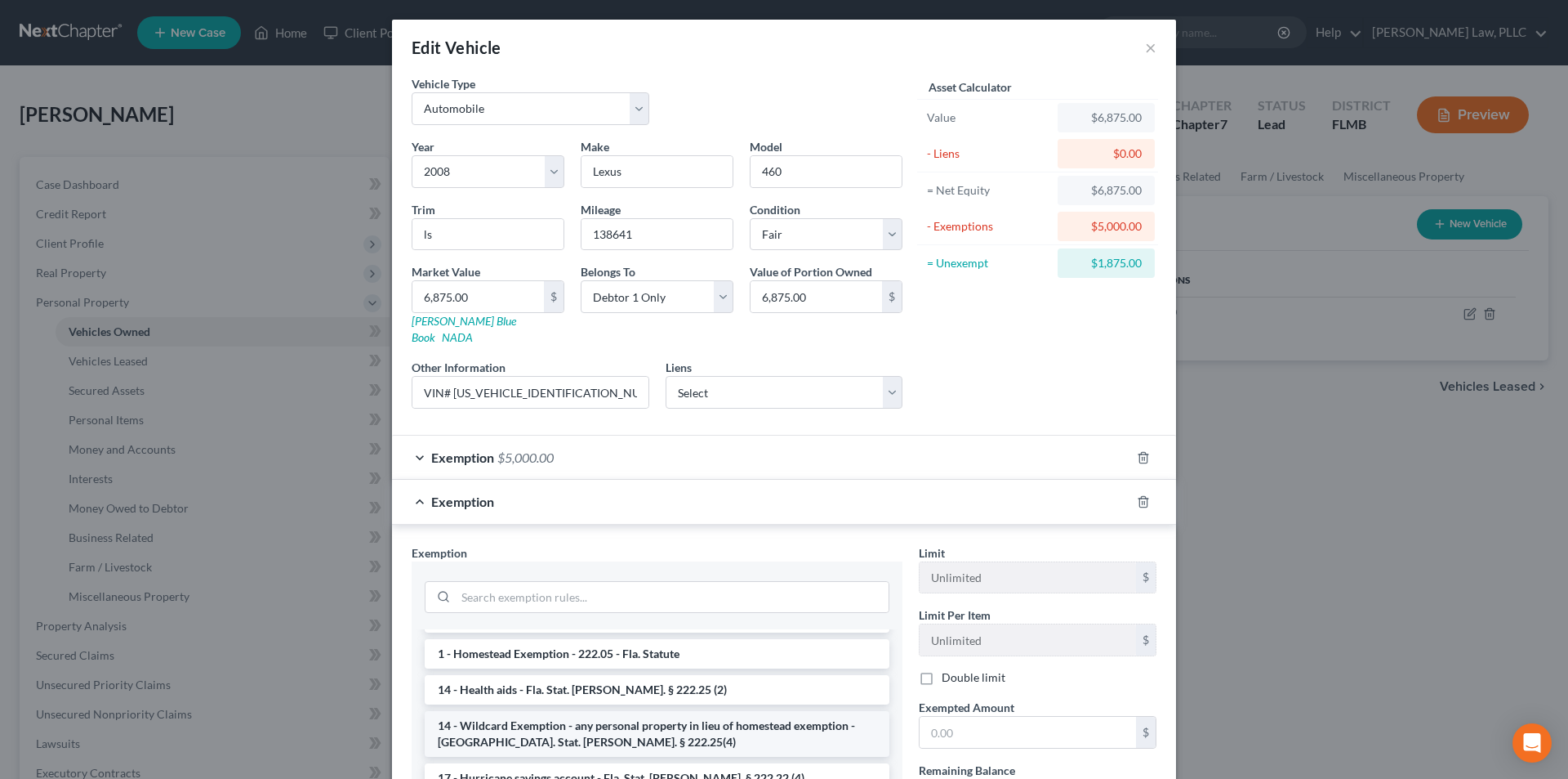
click at [622, 711] on li "14 - Wildcard Exemption - any personal property in lieu of homestead exemption …" at bounding box center [656, 734] width 464 height 46
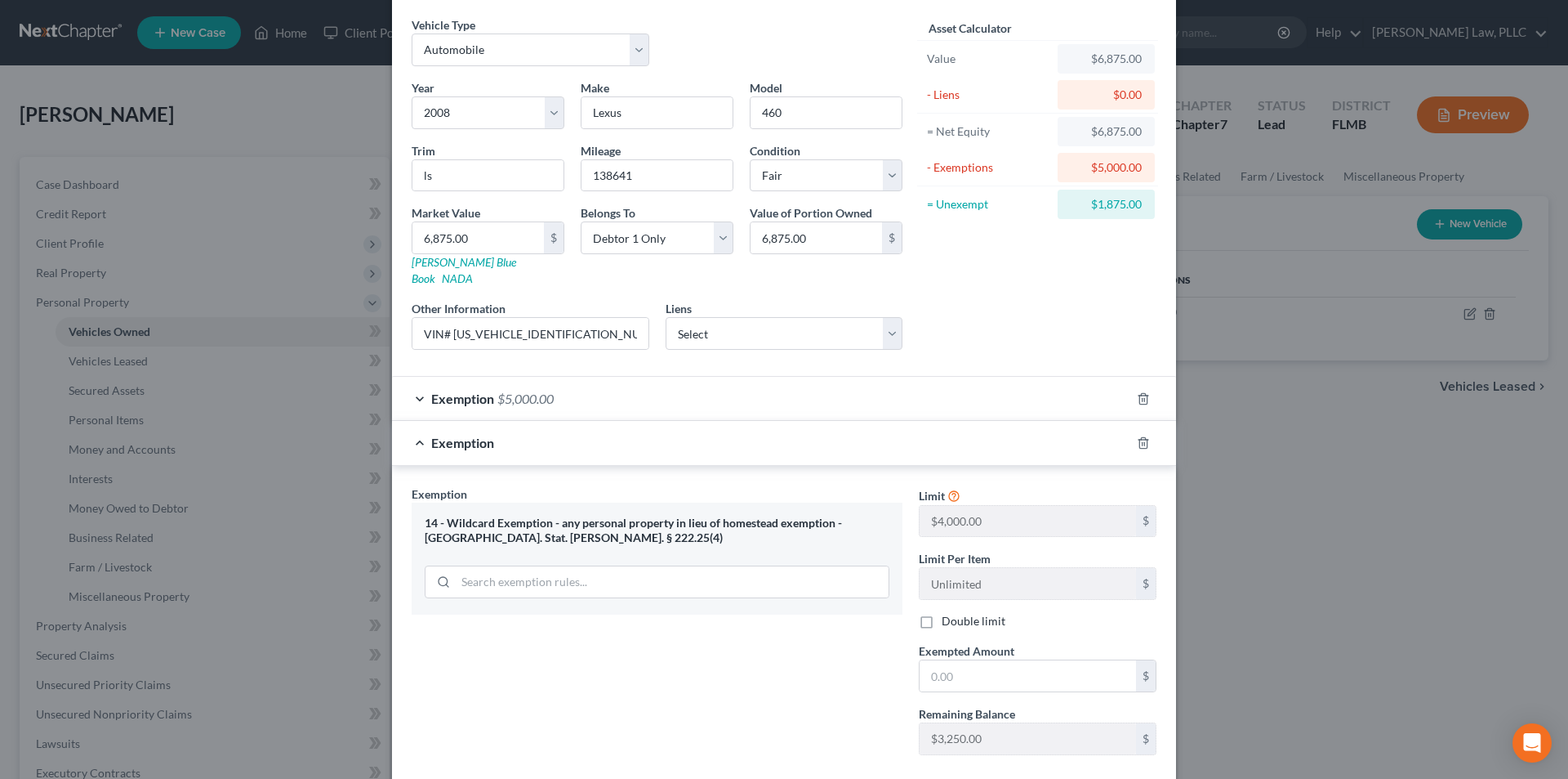
scroll to position [135, 0]
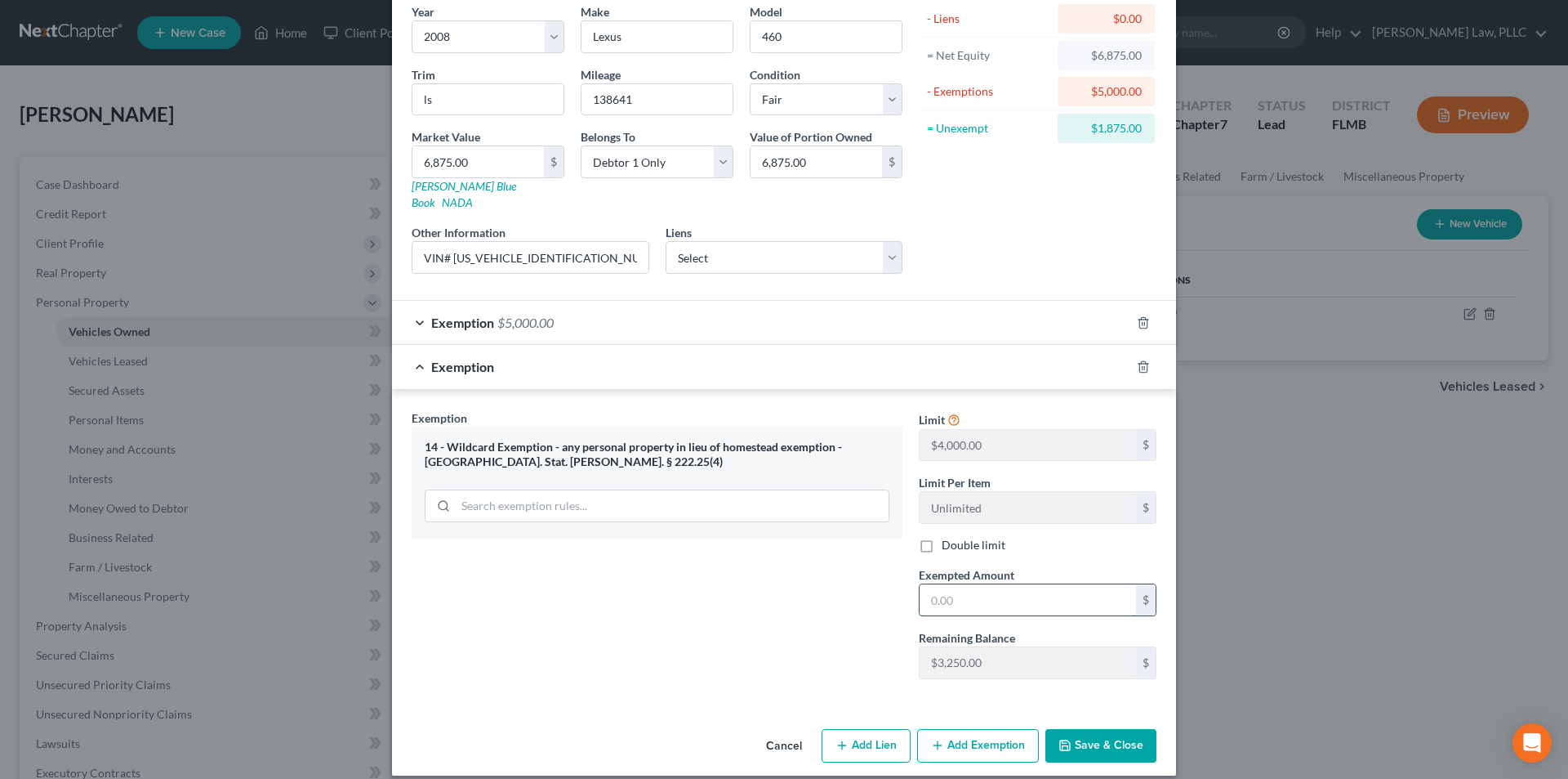
click at [972, 584] on input "text" at bounding box center [1027, 600] width 216 height 31
type input "1,875.00"
click at [828, 638] on div "Exemption Set must be selected for CA. Exemption * 14 - Wildcard Exemption - an…" at bounding box center [657, 551] width 507 height 283
click at [1079, 733] on button "Save & Close" at bounding box center [1101, 746] width 111 height 34
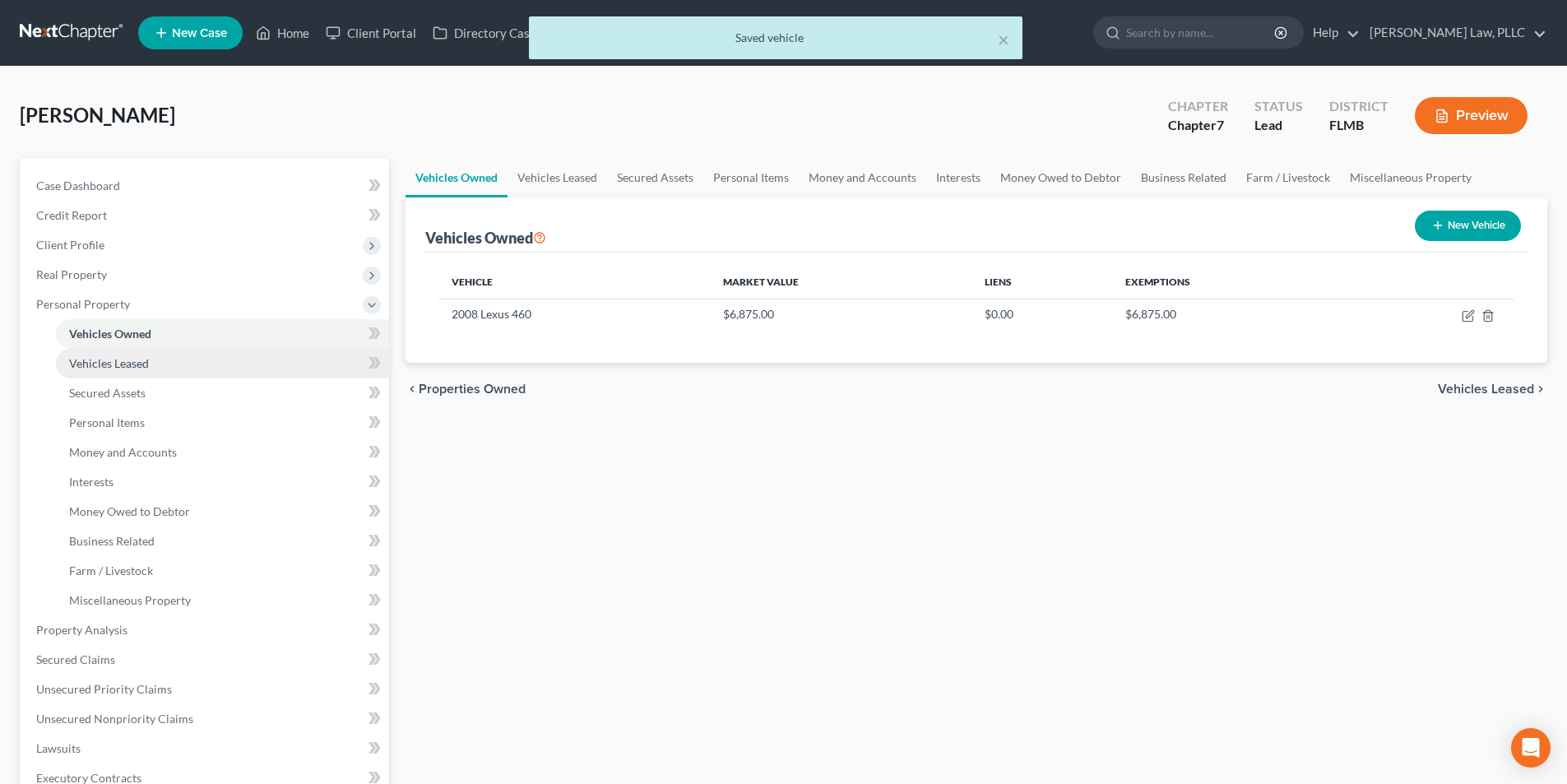
click at [130, 372] on link "Vehicles Leased" at bounding box center [223, 364] width 333 height 30
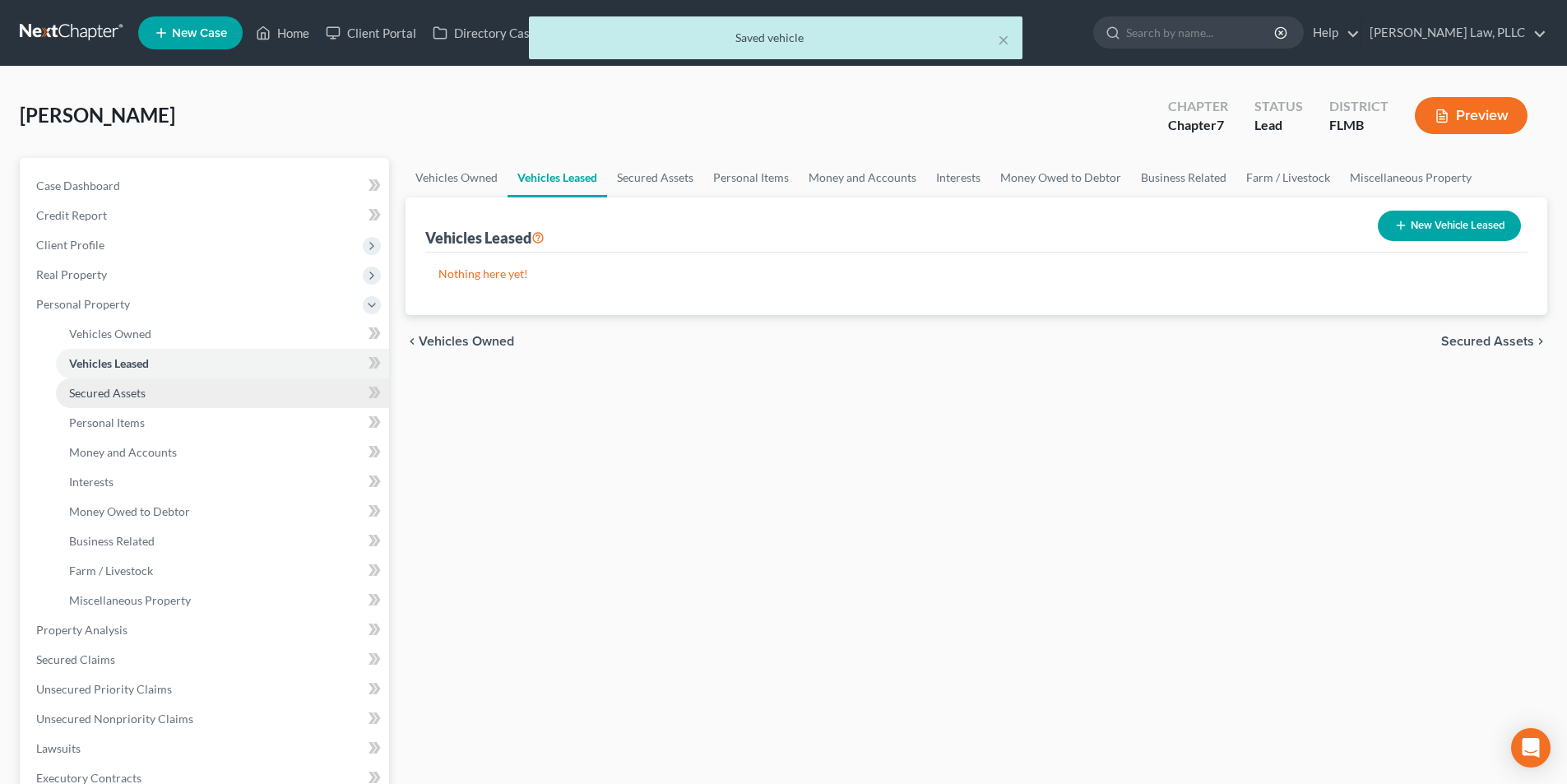
click at [128, 392] on span "Secured Assets" at bounding box center [107, 392] width 76 height 14
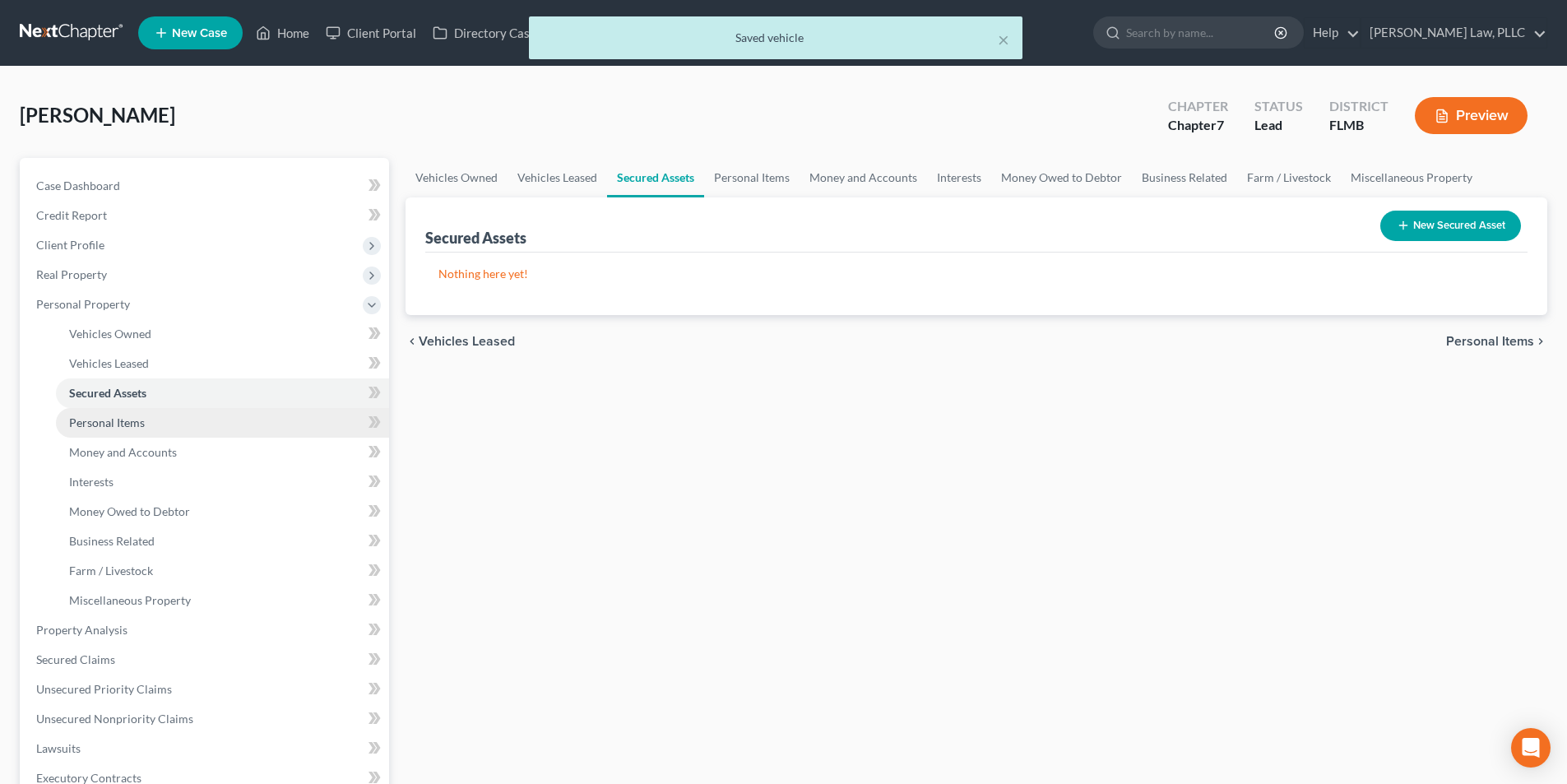
click at [125, 417] on span "Personal Items" at bounding box center [107, 422] width 76 height 14
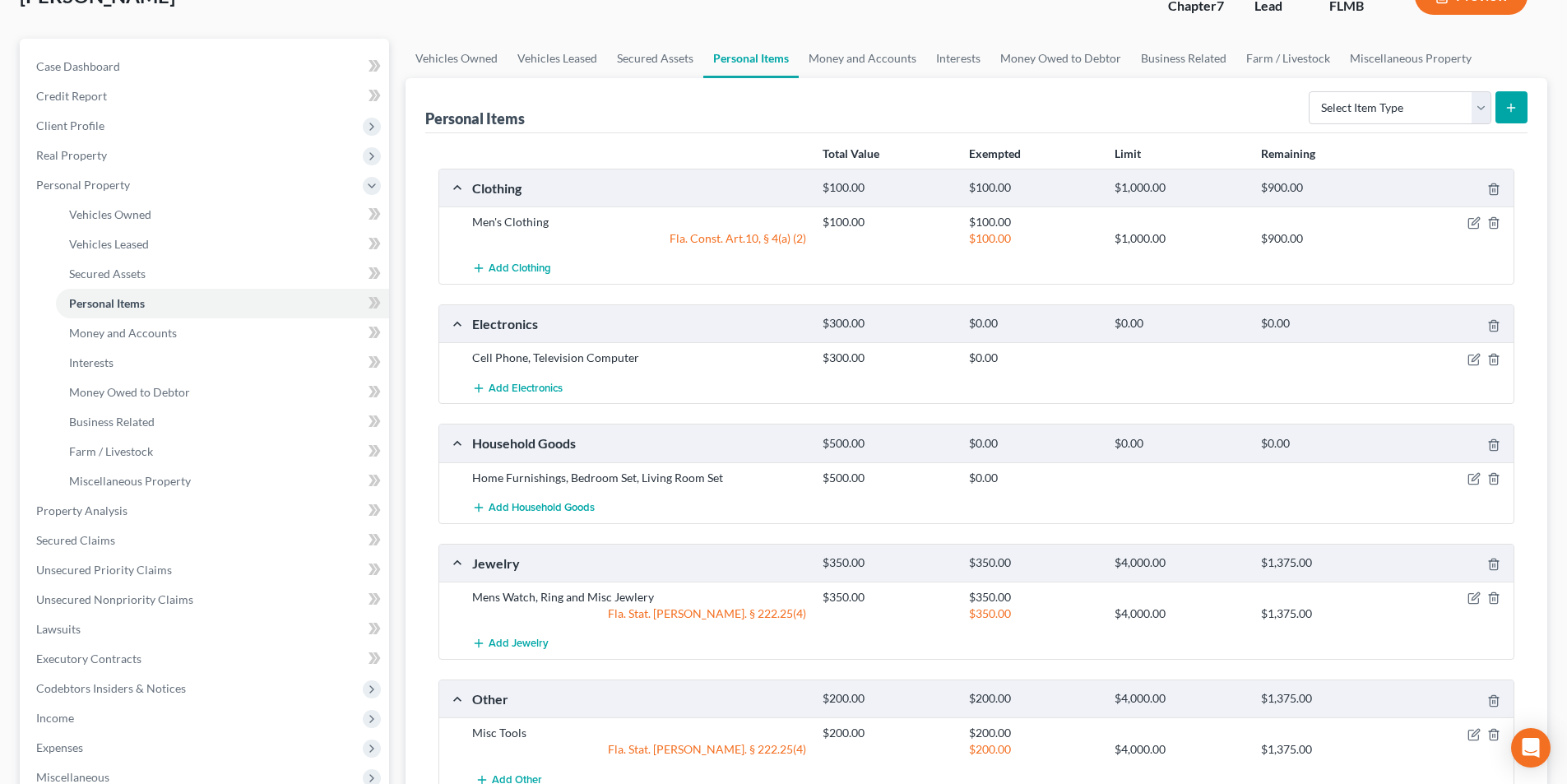
scroll to position [164, 0]
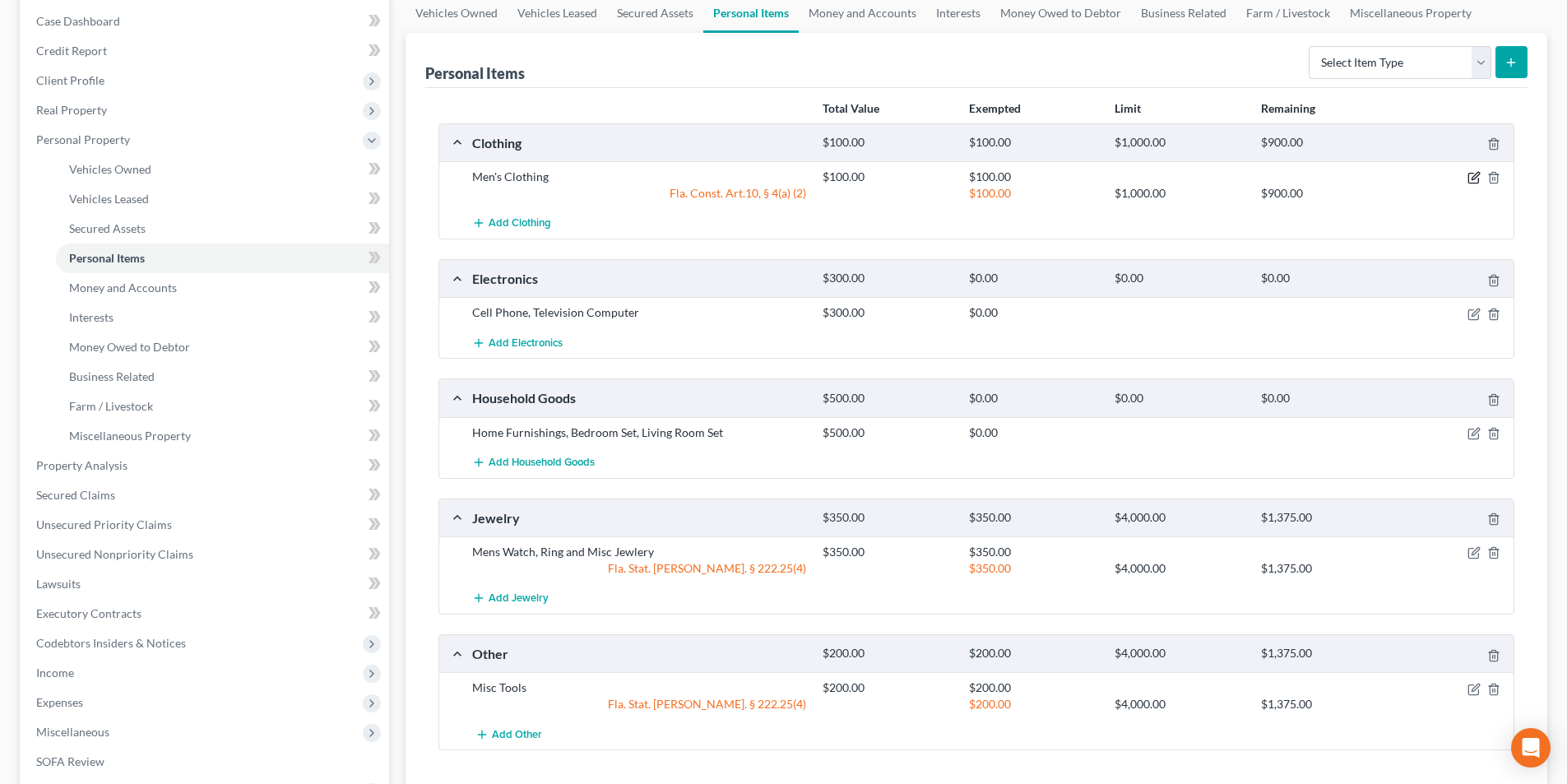
click at [1475, 176] on icon "button" at bounding box center [1475, 176] width 7 height 7
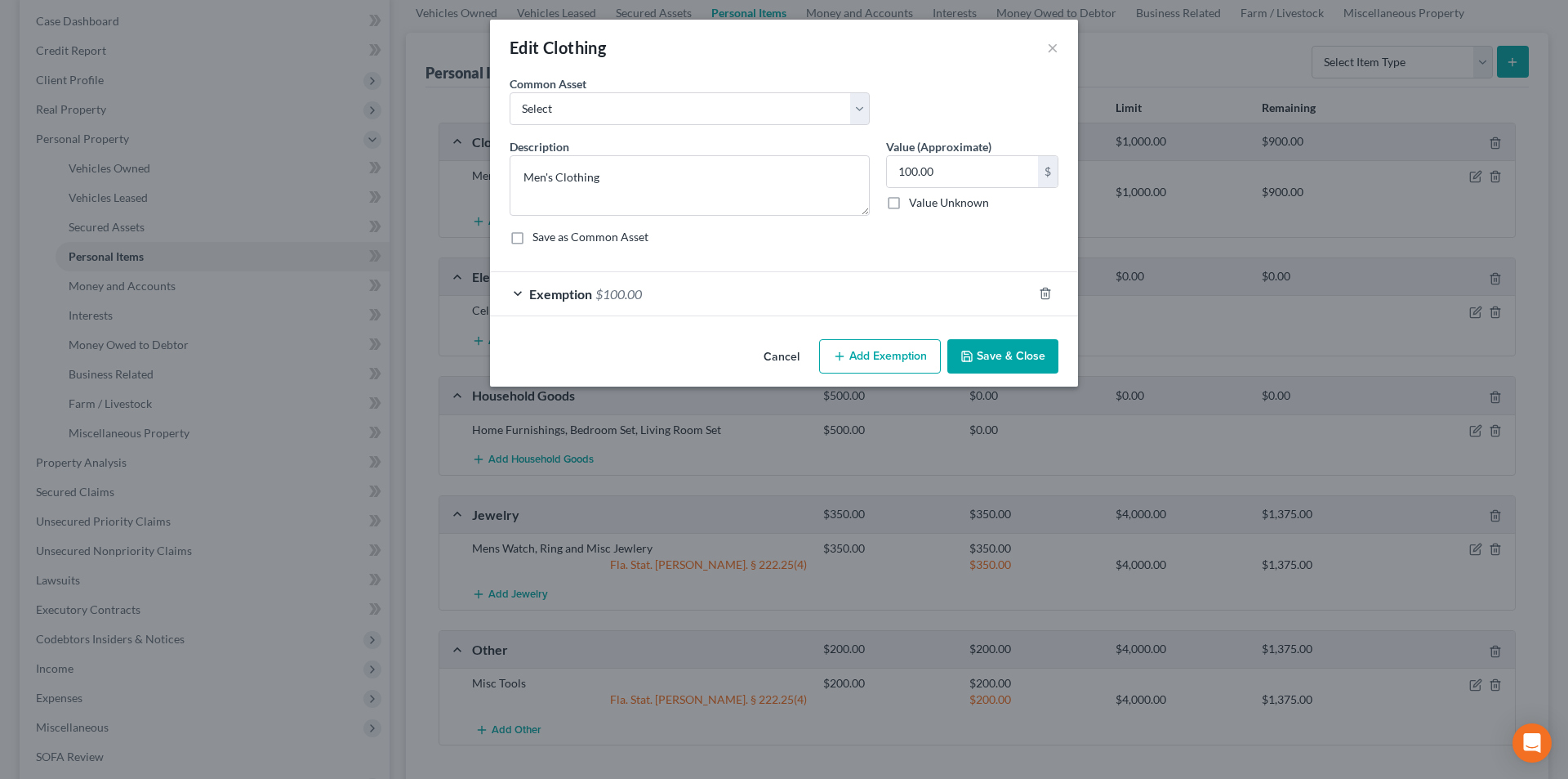
click at [871, 282] on div "Exemption $100.00" at bounding box center [761, 294] width 542 height 43
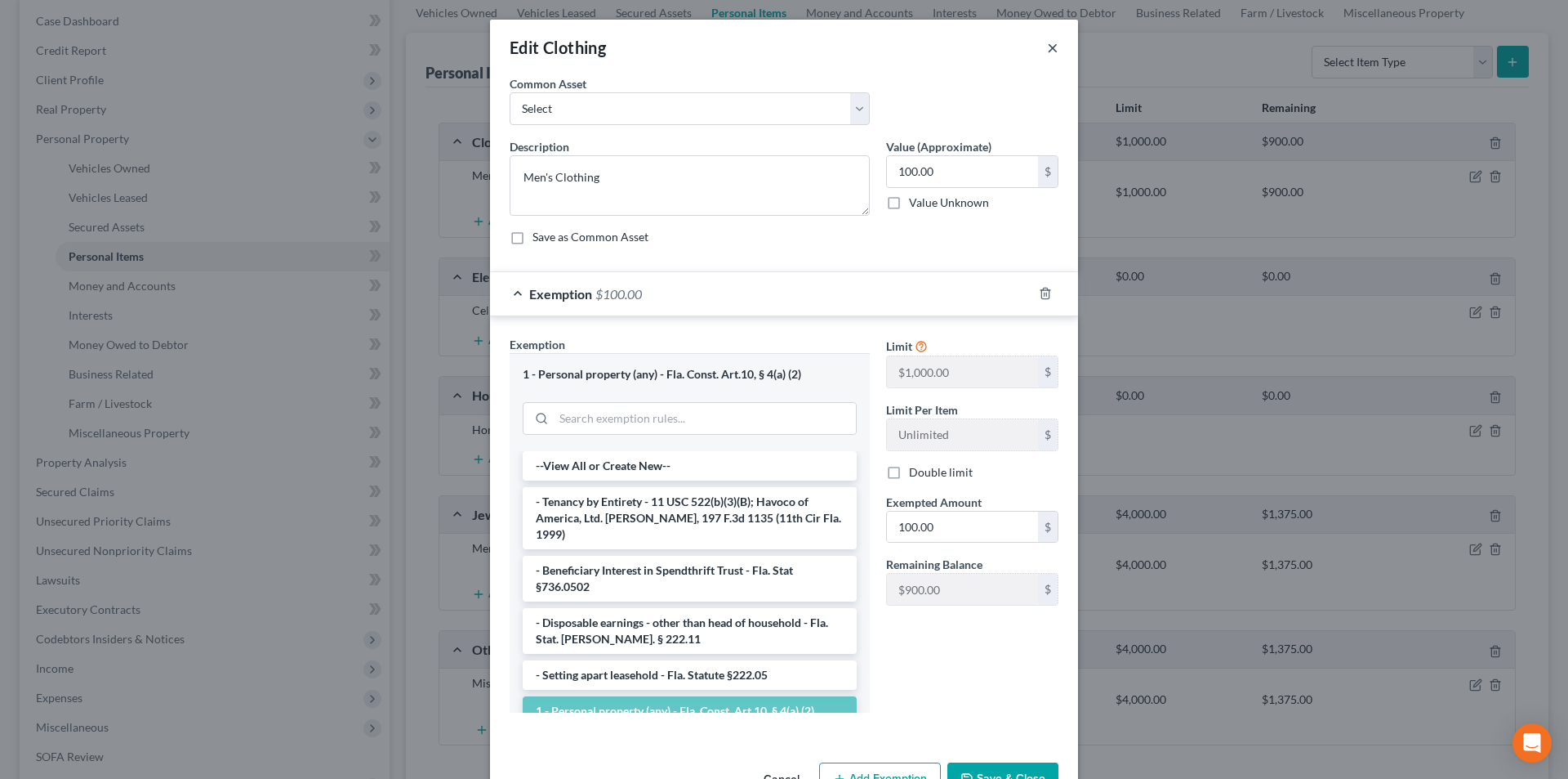
click at [1047, 46] on button "×" at bounding box center [1053, 47] width 12 height 20
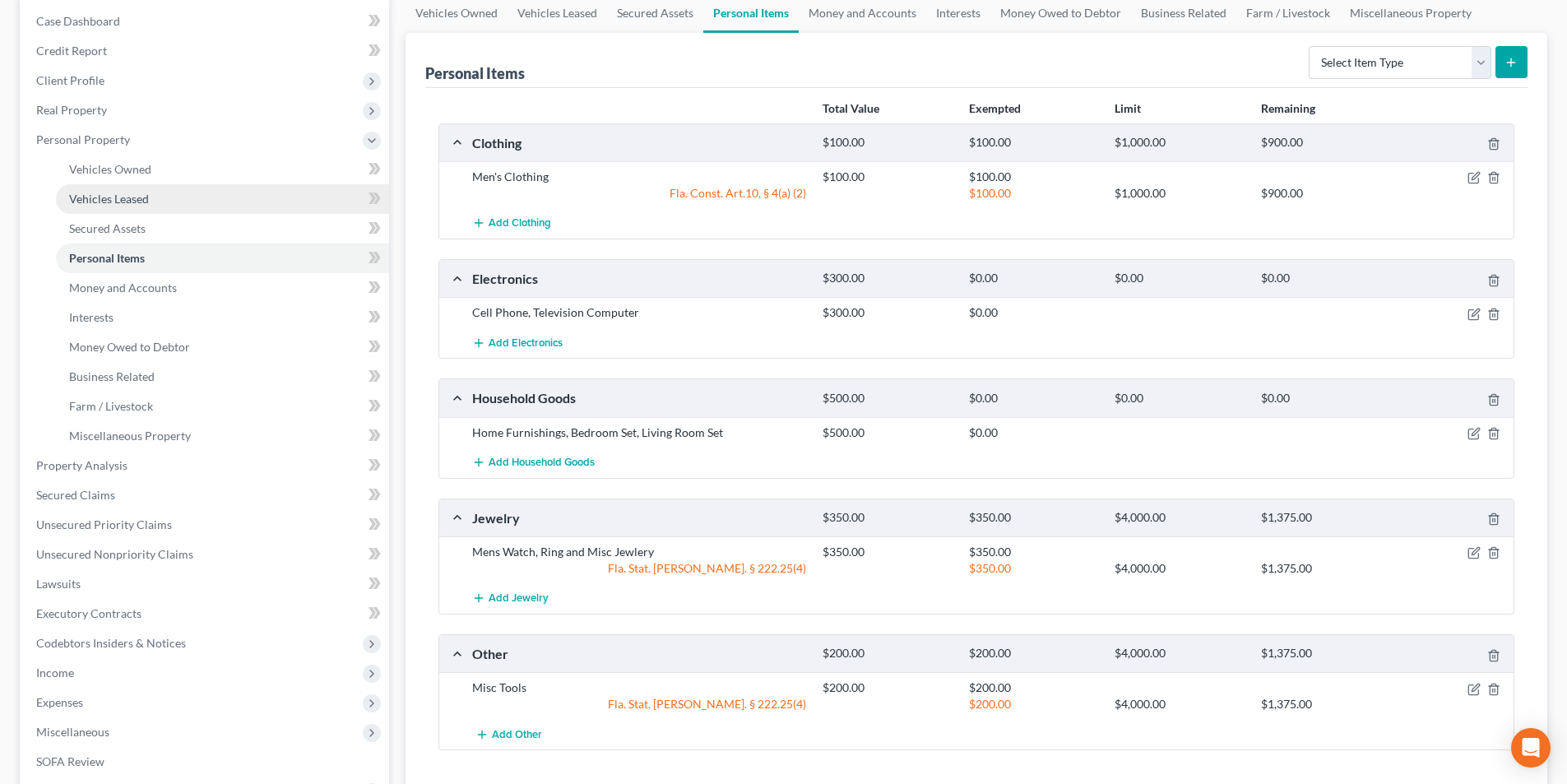
click at [159, 192] on link "Vehicles Leased" at bounding box center [223, 199] width 333 height 30
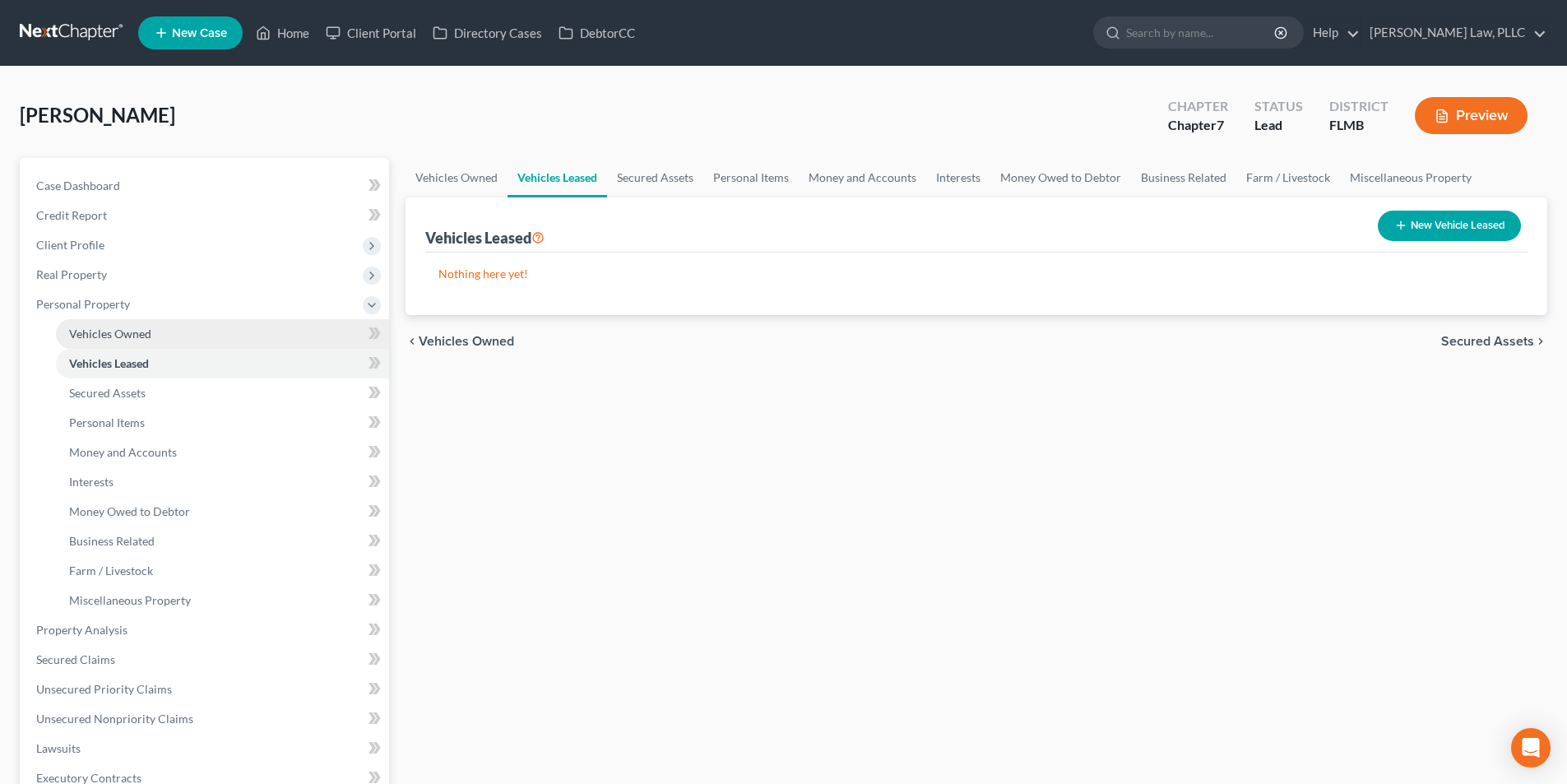
click at [173, 329] on link "Vehicles Owned" at bounding box center [223, 334] width 333 height 30
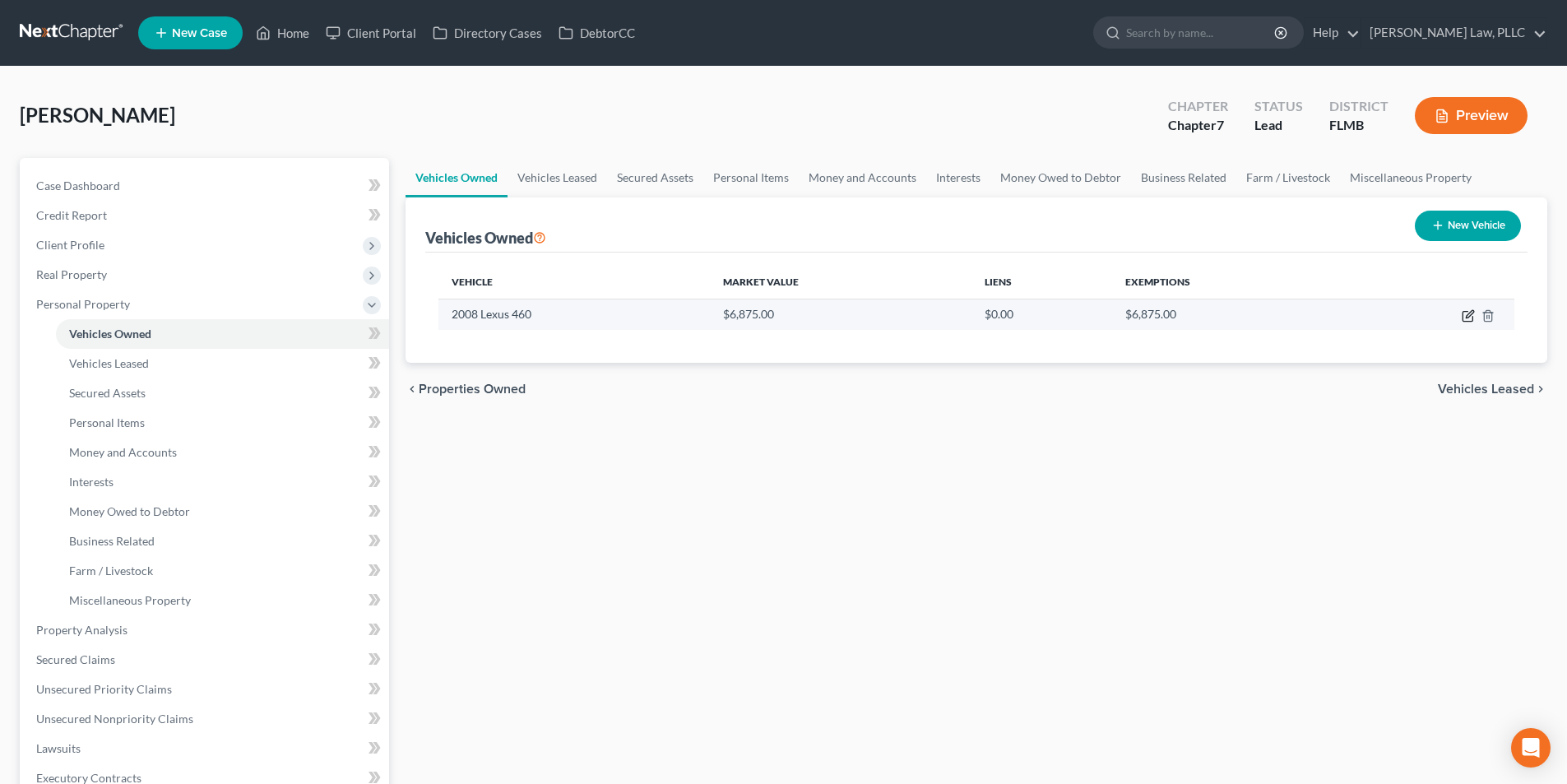
click at [1467, 315] on icon "button" at bounding box center [1469, 313] width 7 height 7
select select "0"
select select "18"
select select "3"
select select "0"
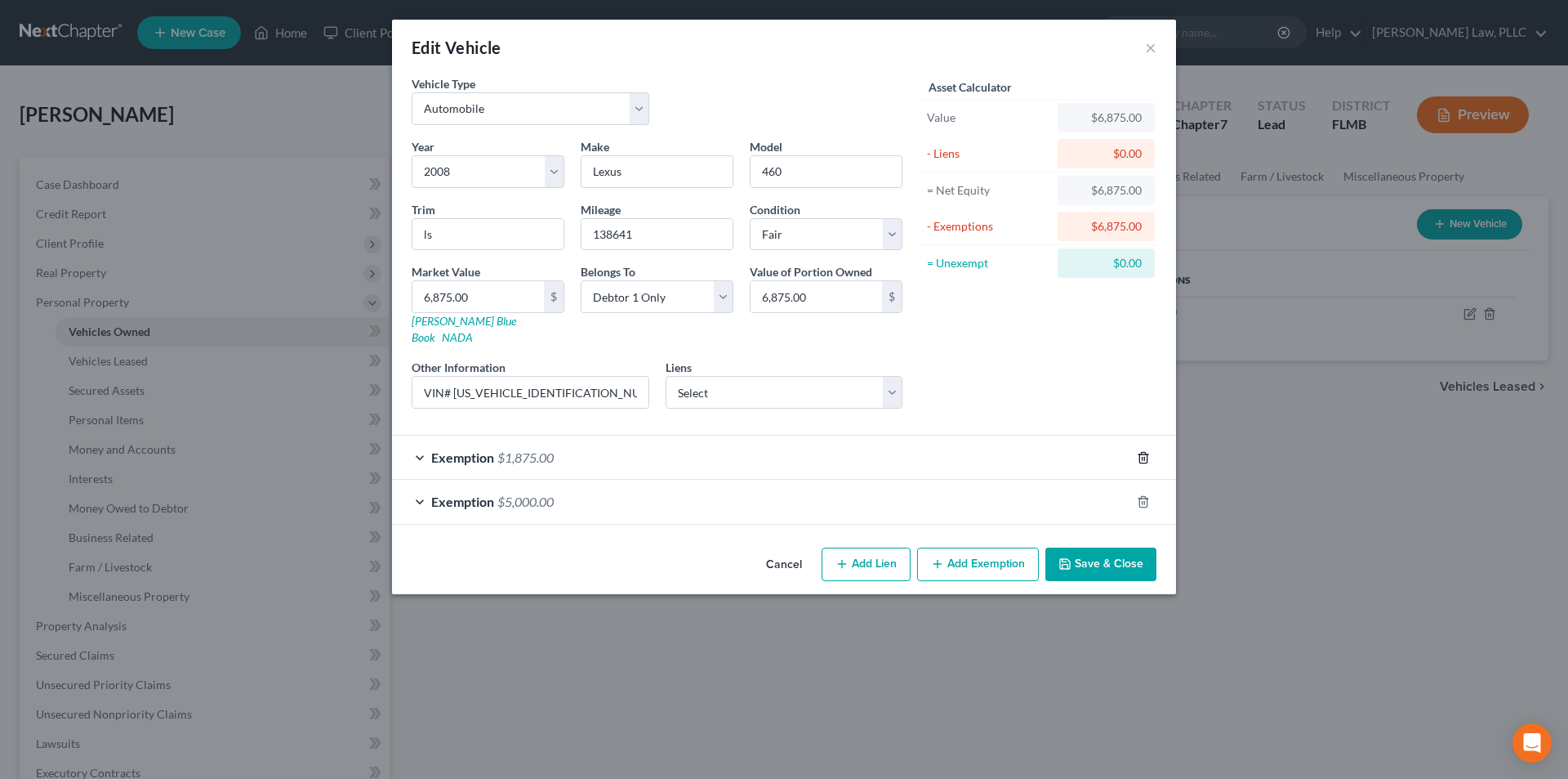
click at [1141, 452] on icon "button" at bounding box center [1142, 457] width 7 height 11
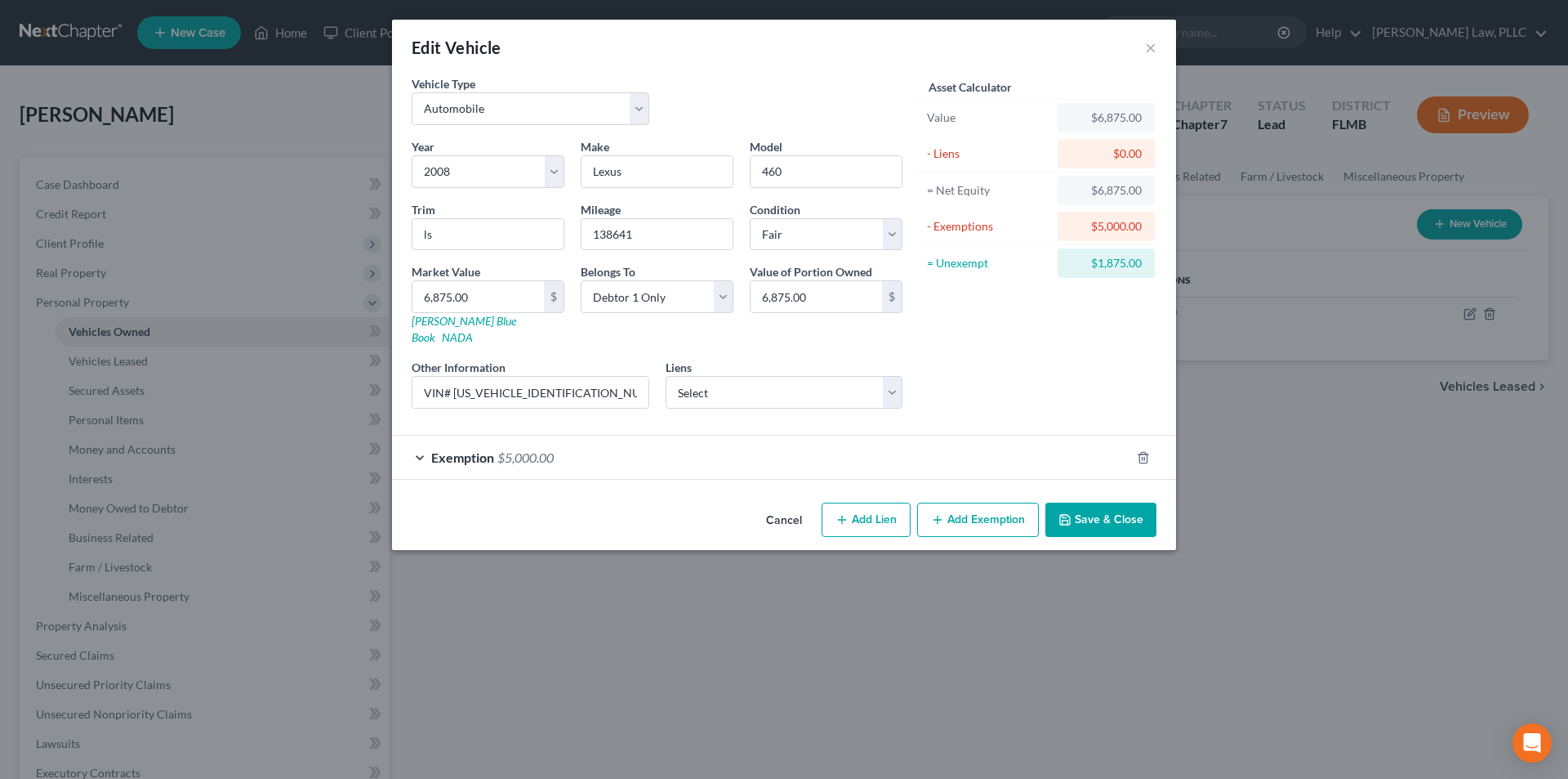
click at [948, 504] on button "Add Exemption" at bounding box center [978, 519] width 122 height 34
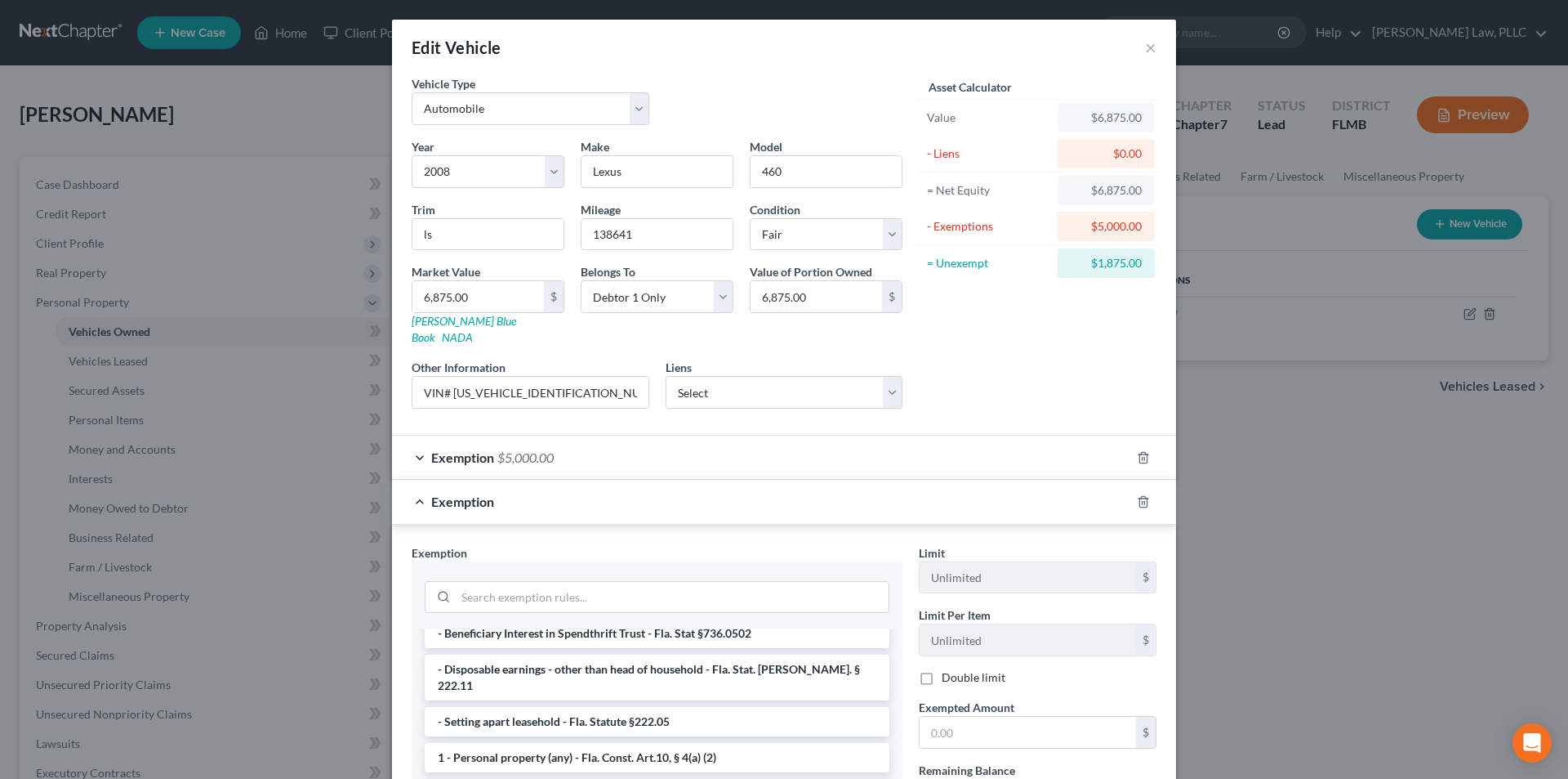
scroll to position [163, 0]
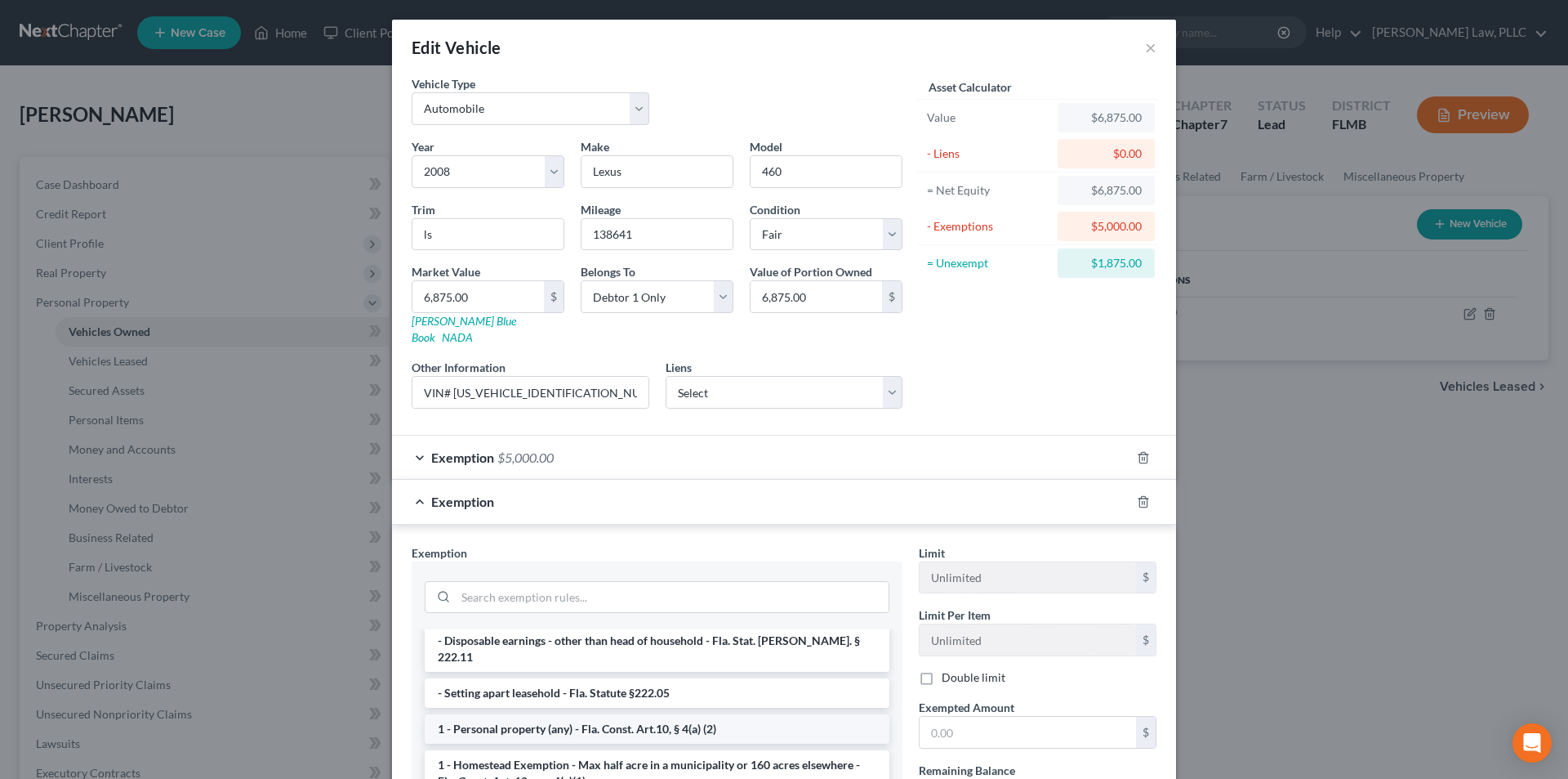
click at [545, 714] on li "1 - Personal property (any) - Fla. Const. Art.10, § 4(a) (2)" at bounding box center [656, 729] width 464 height 29
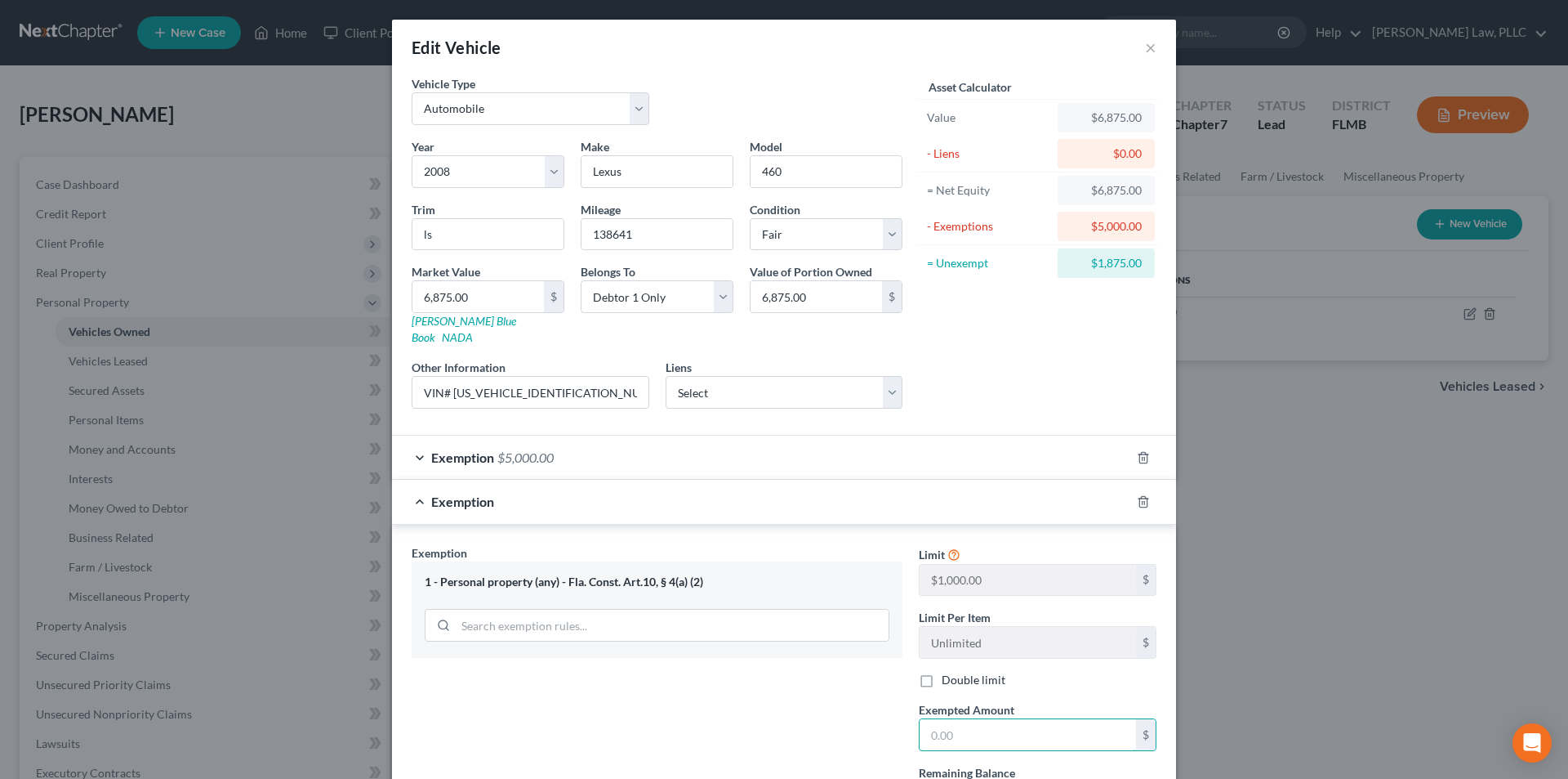
drag, startPoint x: 997, startPoint y: 715, endPoint x: 846, endPoint y: 706, distance: 151.3
click at [846, 706] on div "Exemption Set must be selected for CA. Exemption * 1 - Personal property (any) …" at bounding box center [784, 686] width 761 height 284
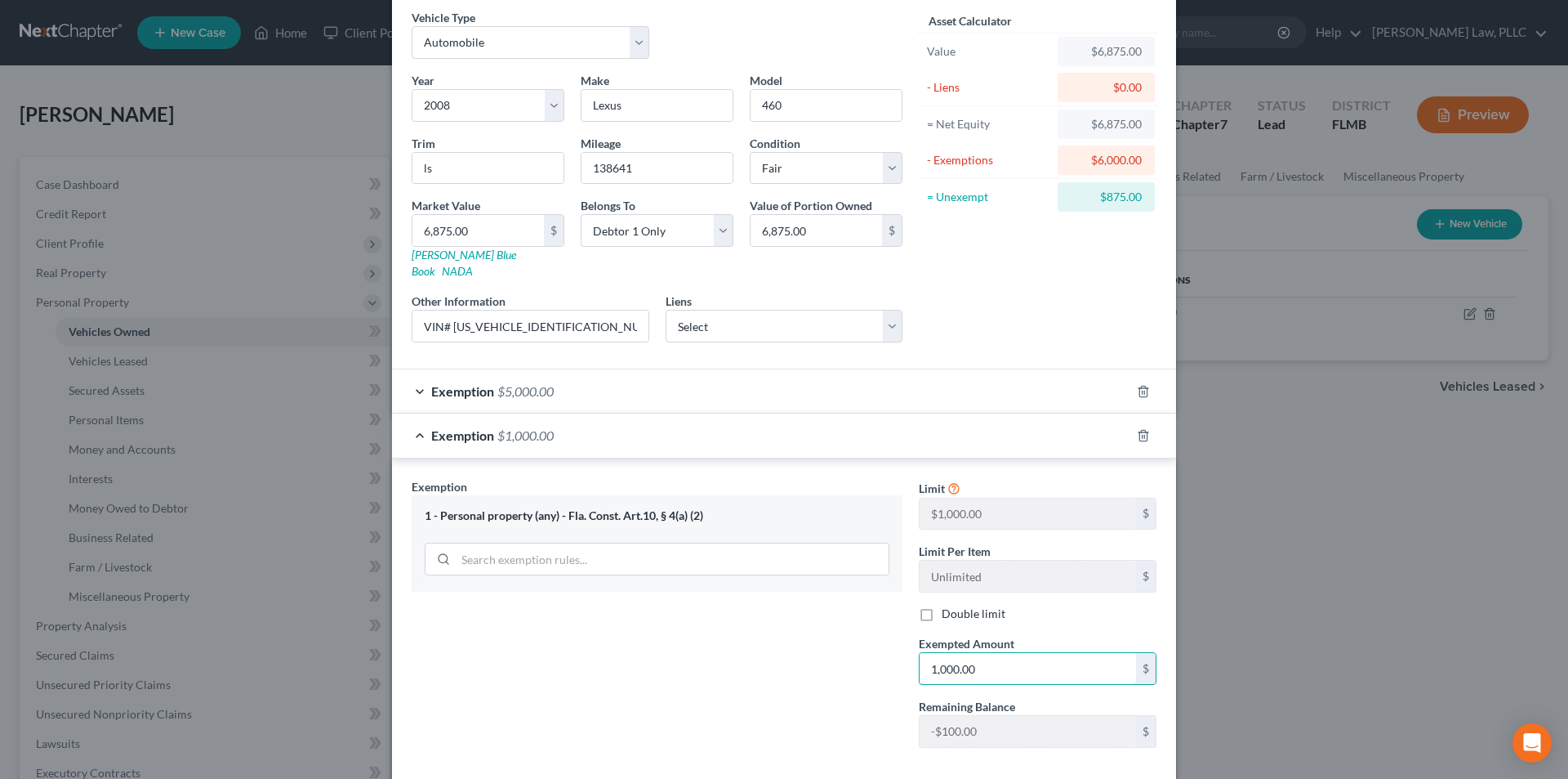
scroll to position [135, 0]
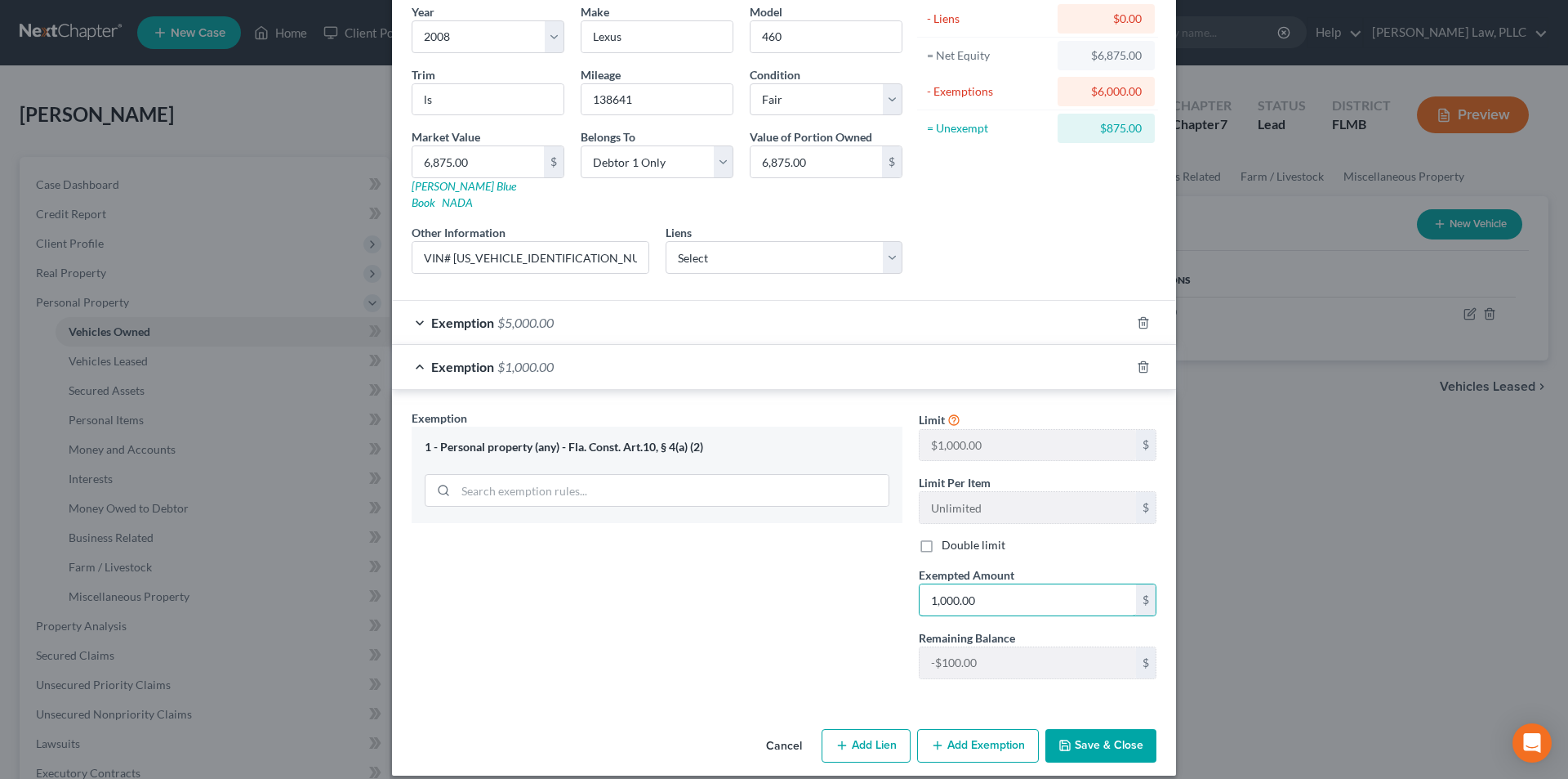
type input "1,000.00"
click at [1117, 729] on button "Save & Close" at bounding box center [1101, 746] width 111 height 34
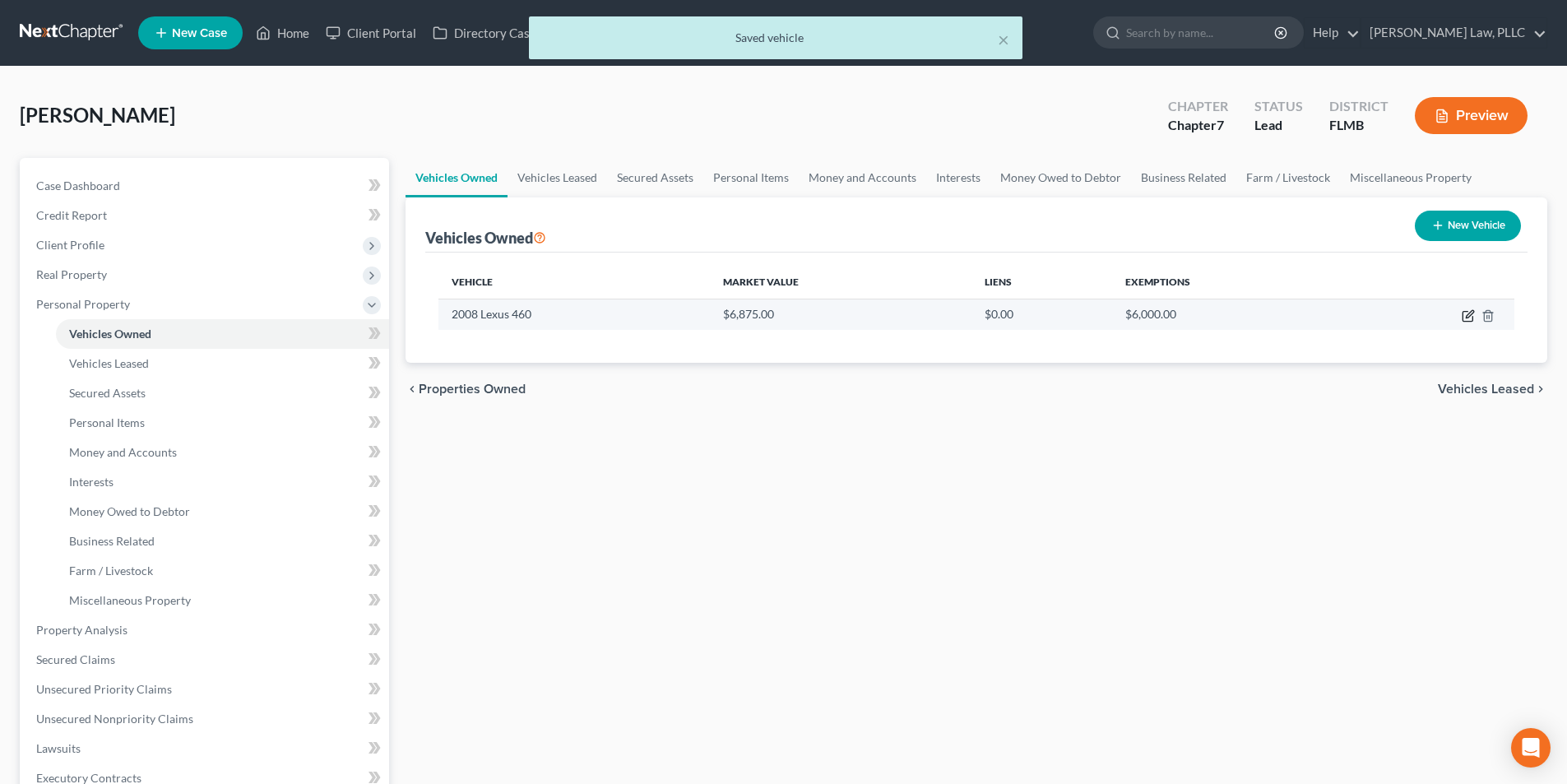
click at [1471, 320] on icon "button" at bounding box center [1468, 315] width 13 height 13
select select "0"
select select "18"
select select "3"
select select "0"
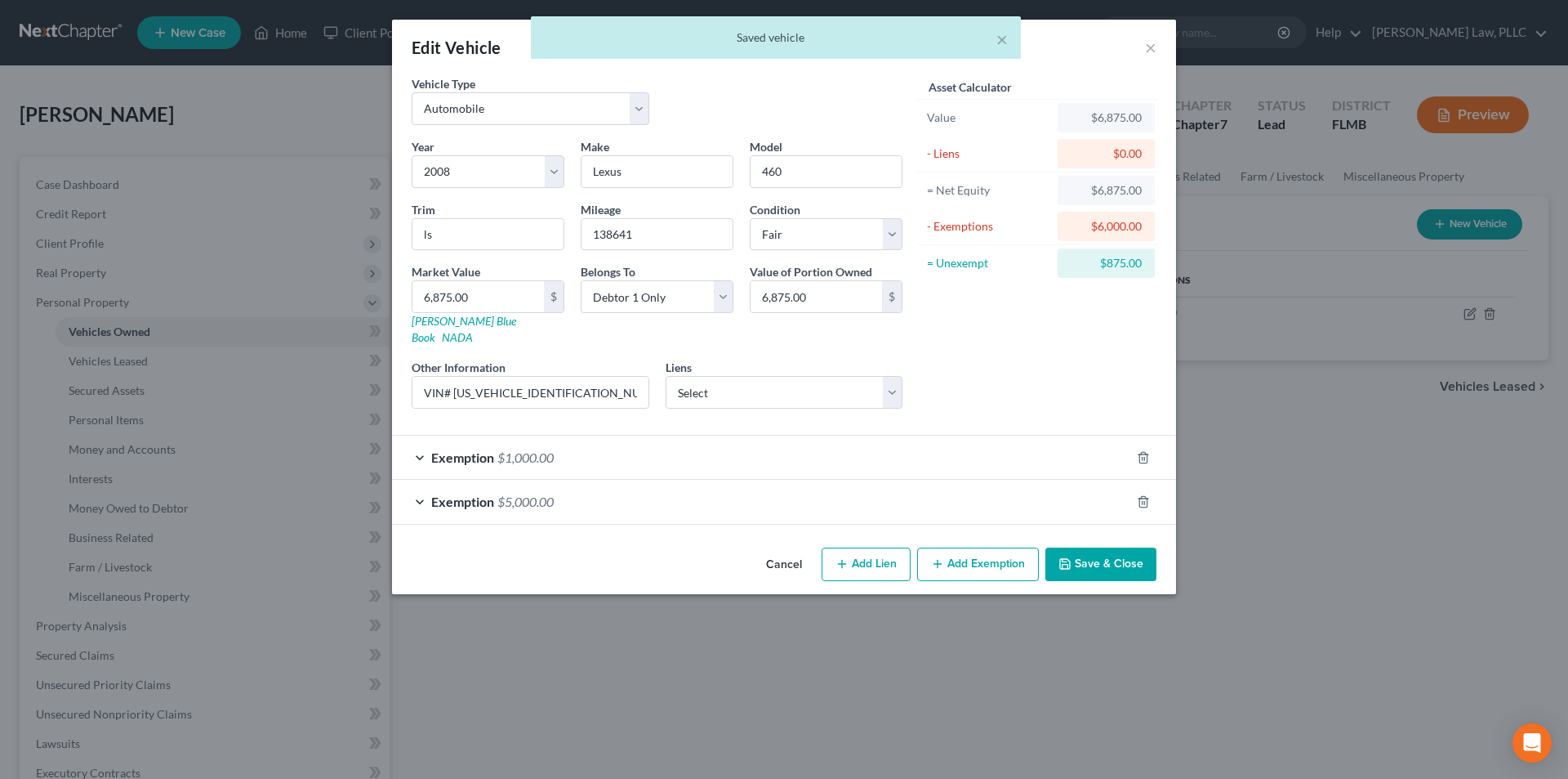
click at [1012, 553] on button "Add Exemption" at bounding box center [978, 564] width 122 height 34
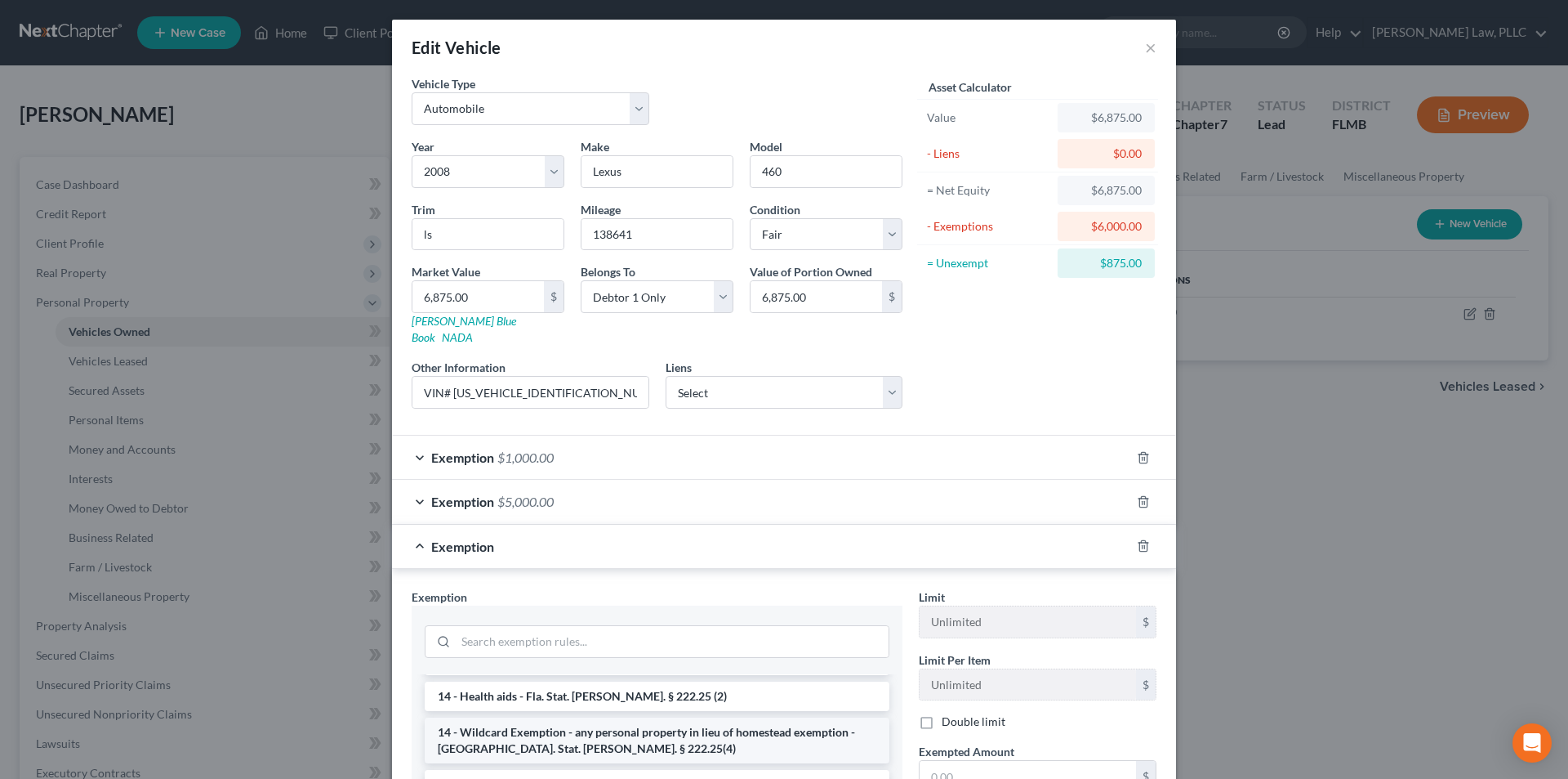
scroll to position [327, 0]
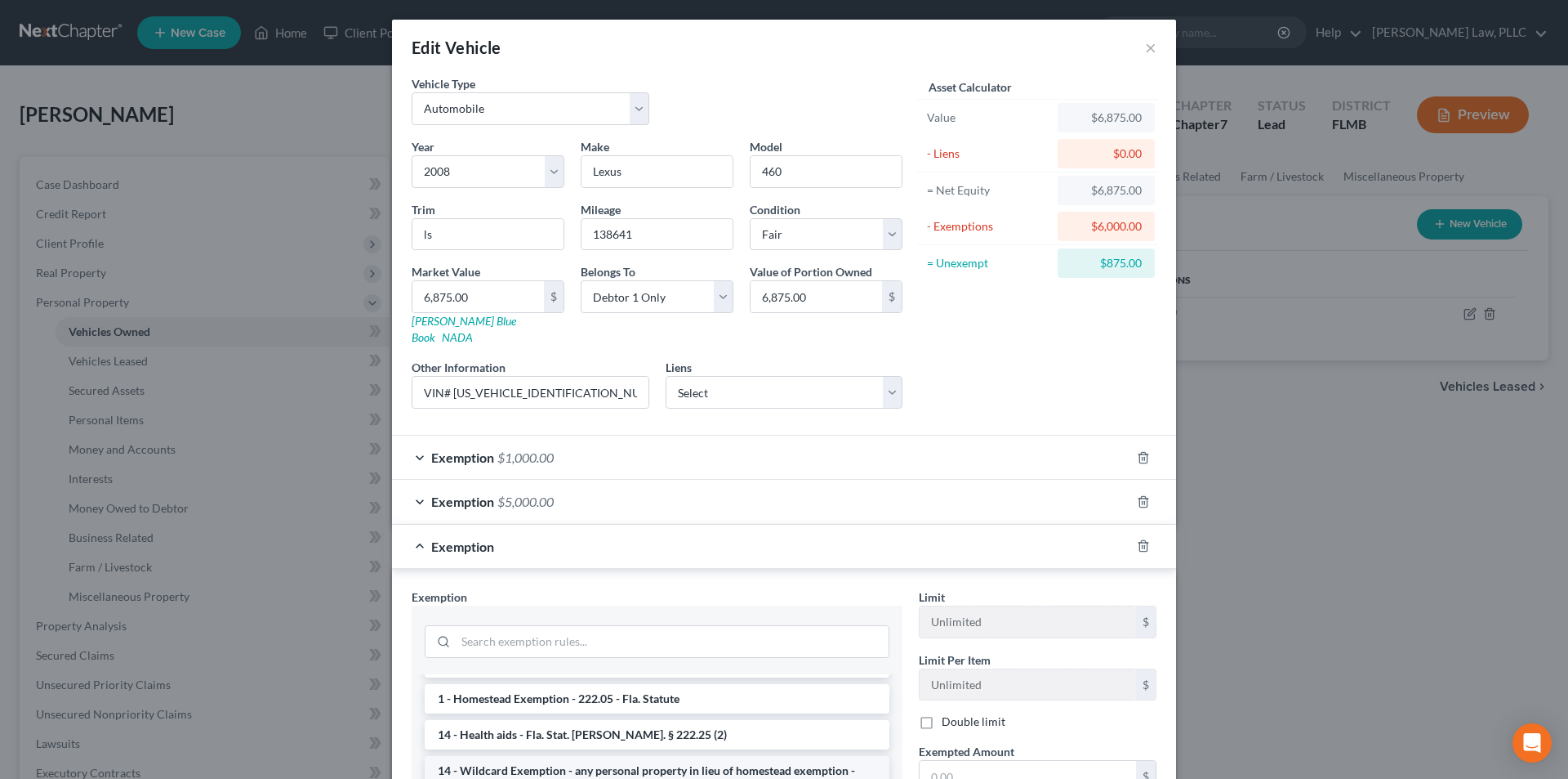
click at [621, 755] on li "14 - Wildcard Exemption - any personal property in lieu of homestead exemption …" at bounding box center [656, 778] width 464 height 46
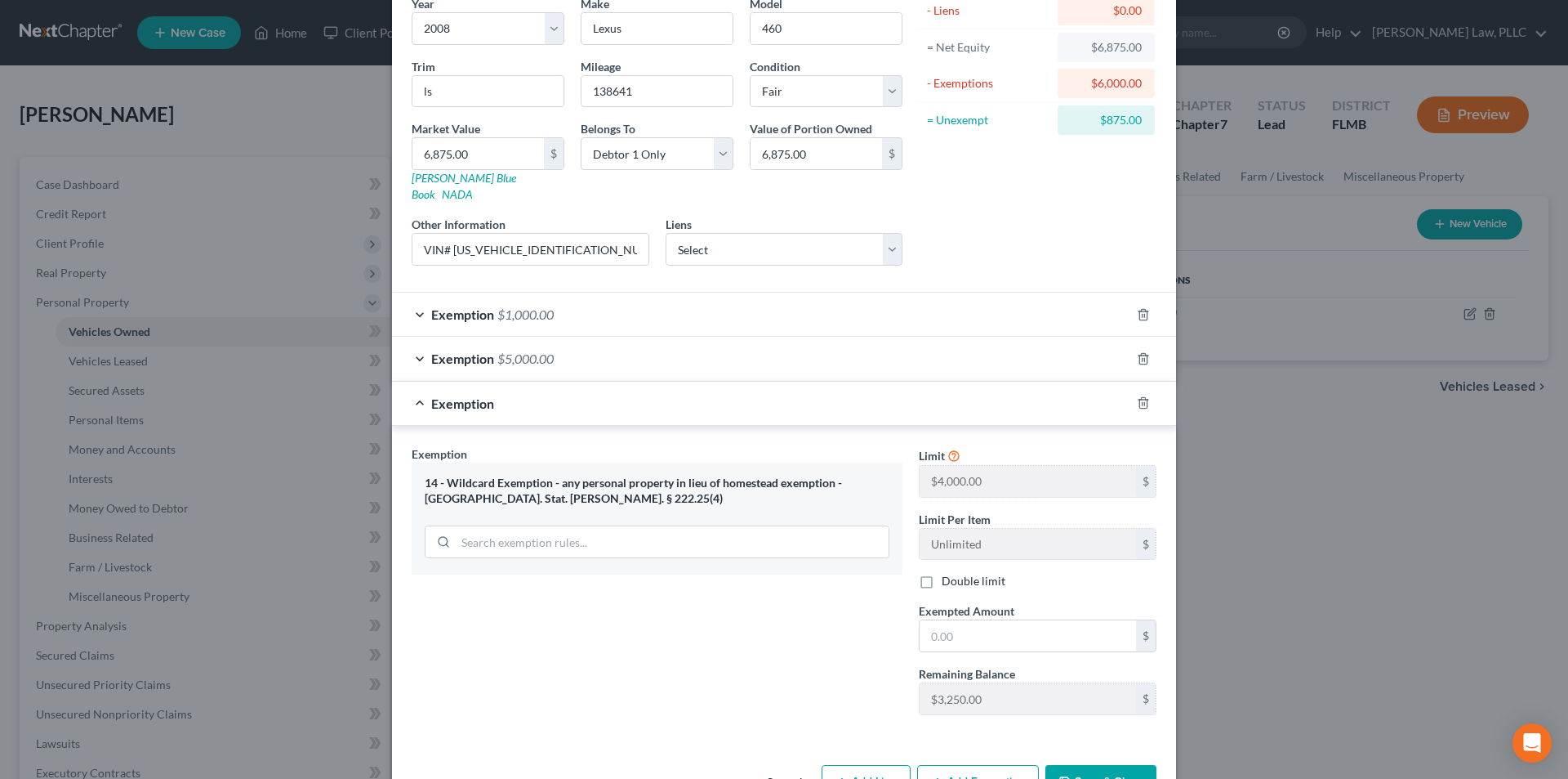
scroll to position [163, 0]
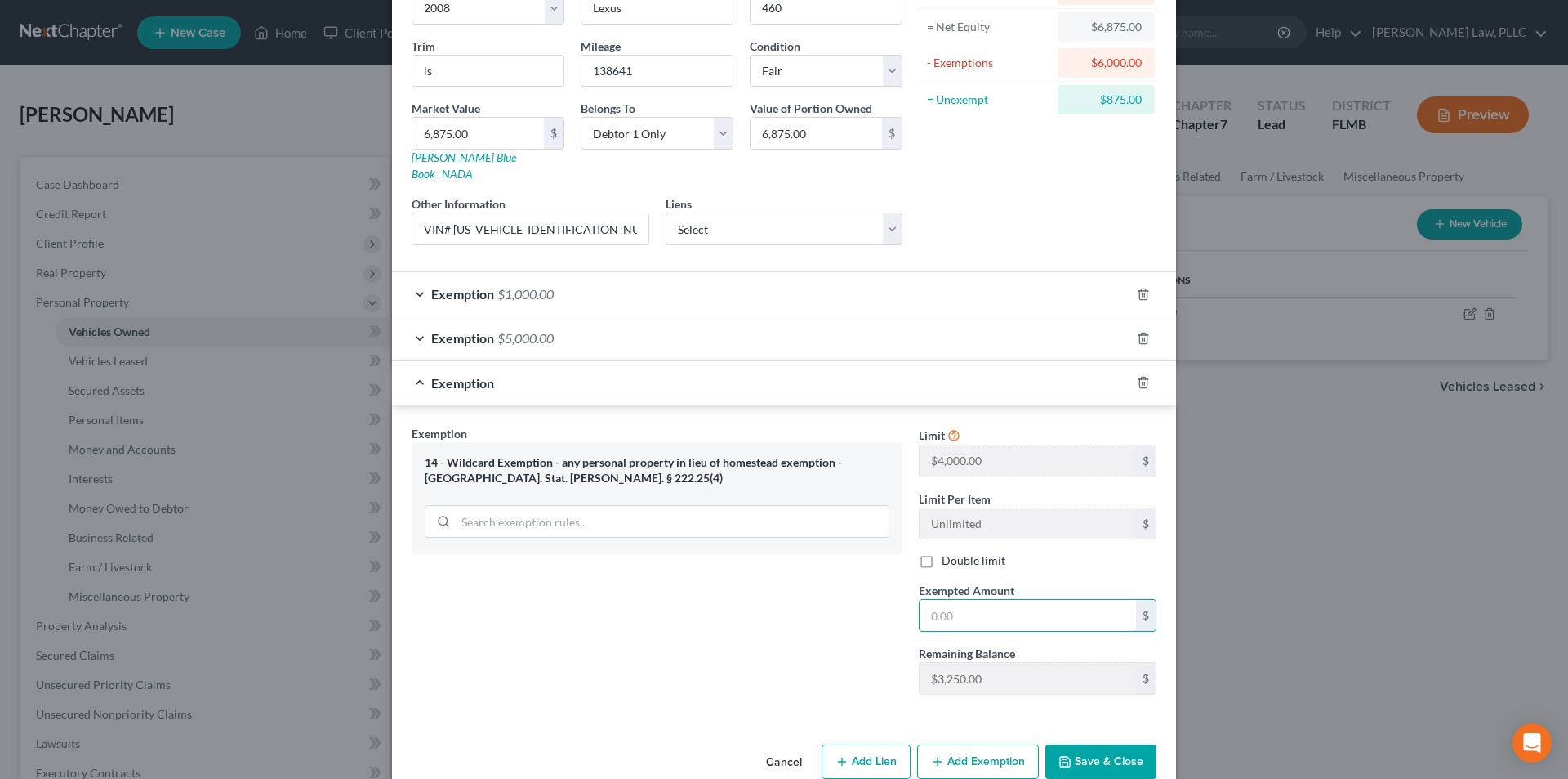
drag, startPoint x: 999, startPoint y: 597, endPoint x: 846, endPoint y: 609, distance: 153.5
click at [846, 609] on div "Exemption Set must be selected for CA. Exemption * 14 - Wildcard Exemption - an…" at bounding box center [784, 566] width 761 height 284
type input "875.00"
click at [1117, 745] on button "Save & Close" at bounding box center [1101, 761] width 111 height 34
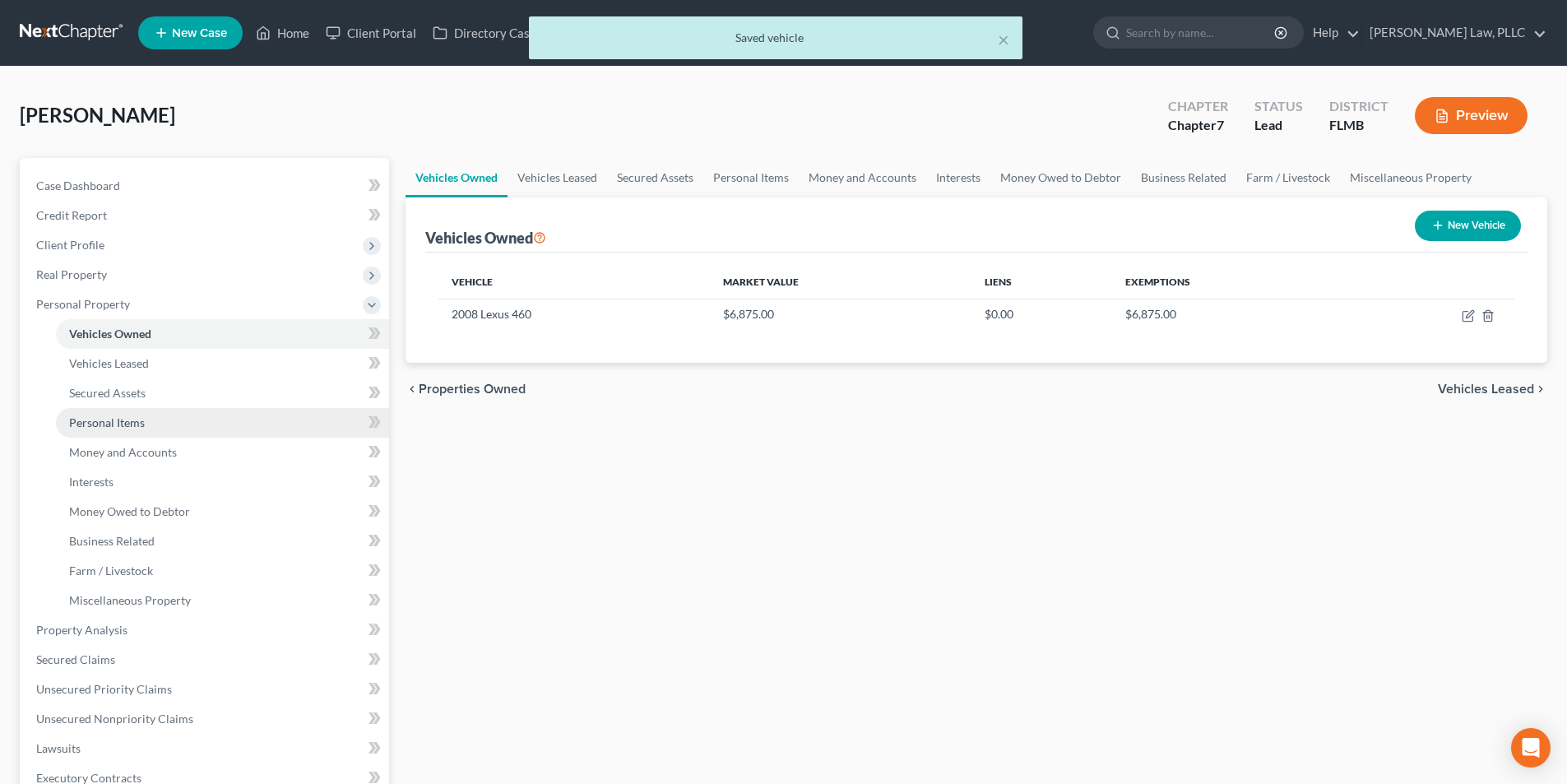
click at [125, 425] on span "Personal Items" at bounding box center [107, 422] width 76 height 14
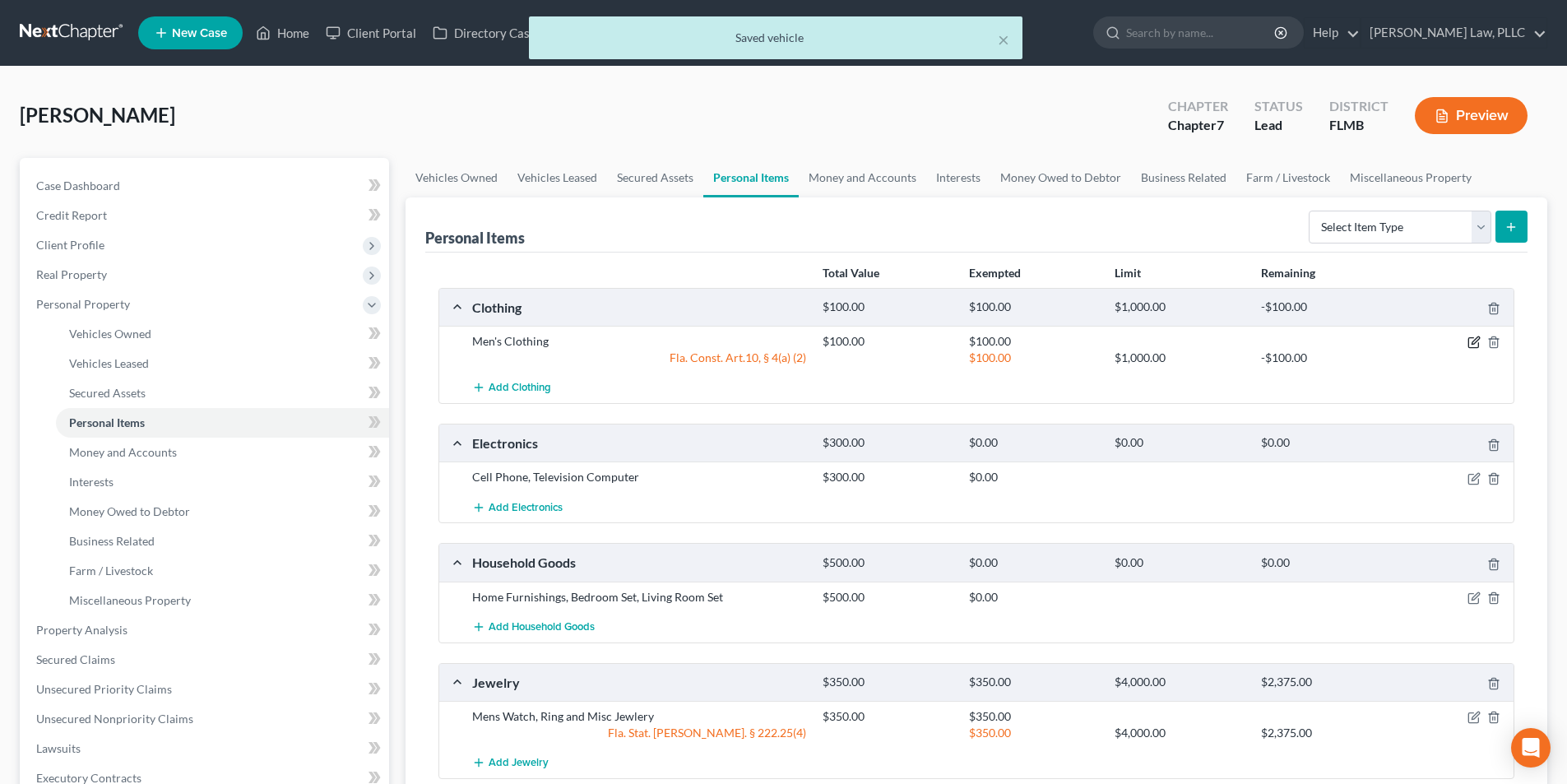
click at [1477, 340] on icon "button" at bounding box center [1474, 341] width 13 height 13
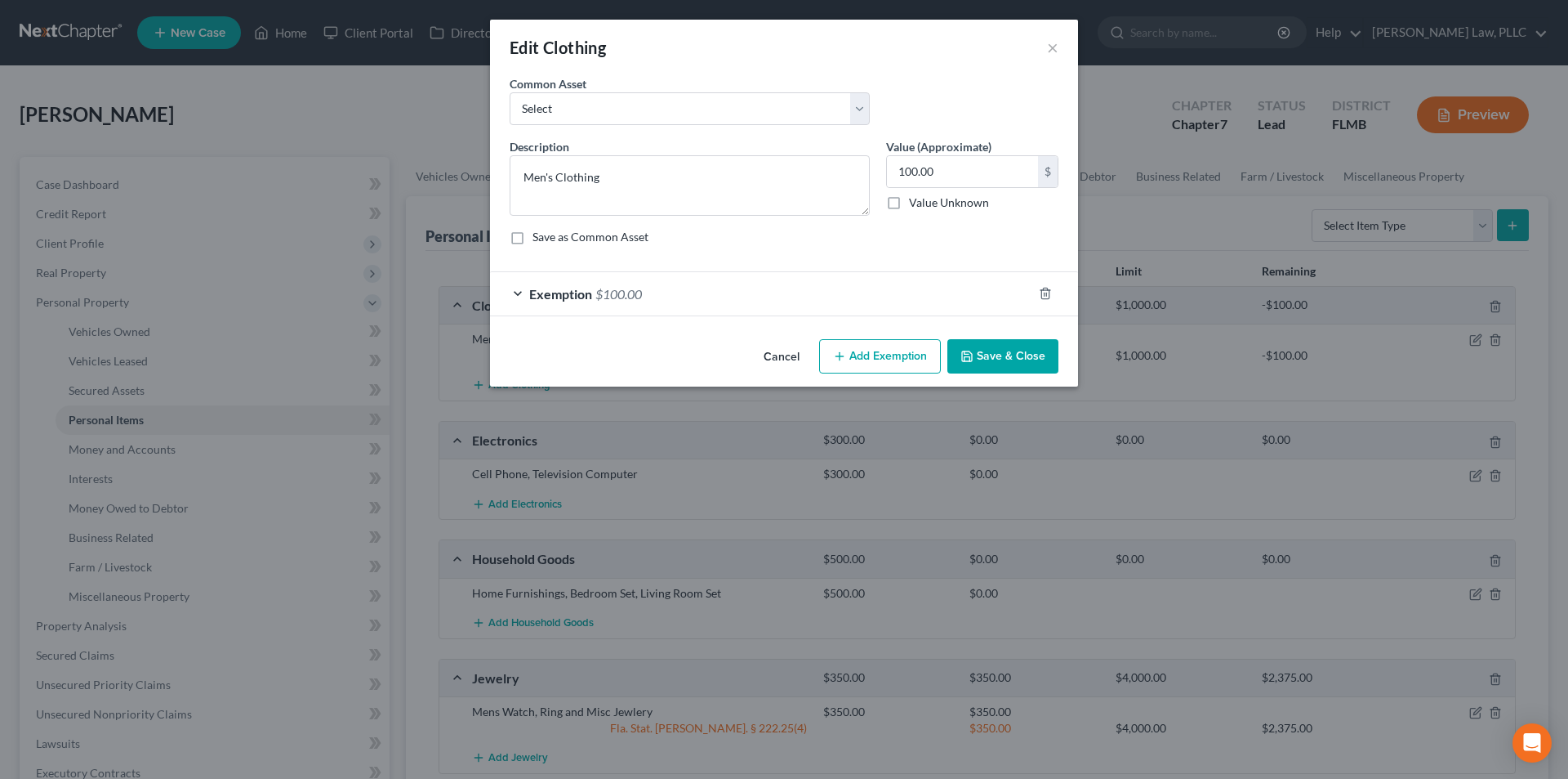
click at [802, 305] on div "Exemption $100.00" at bounding box center [761, 294] width 542 height 43
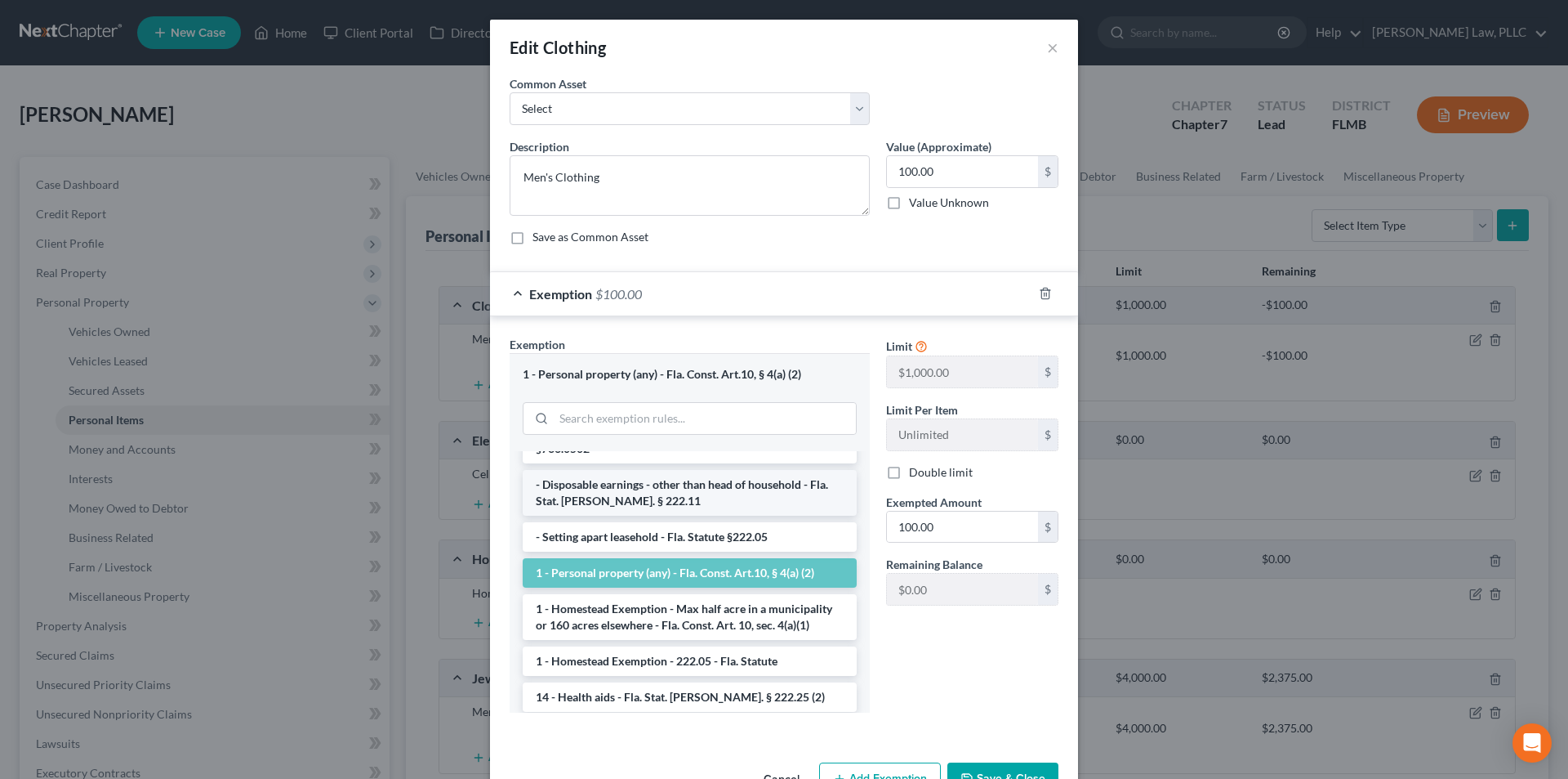
scroll to position [245, 0]
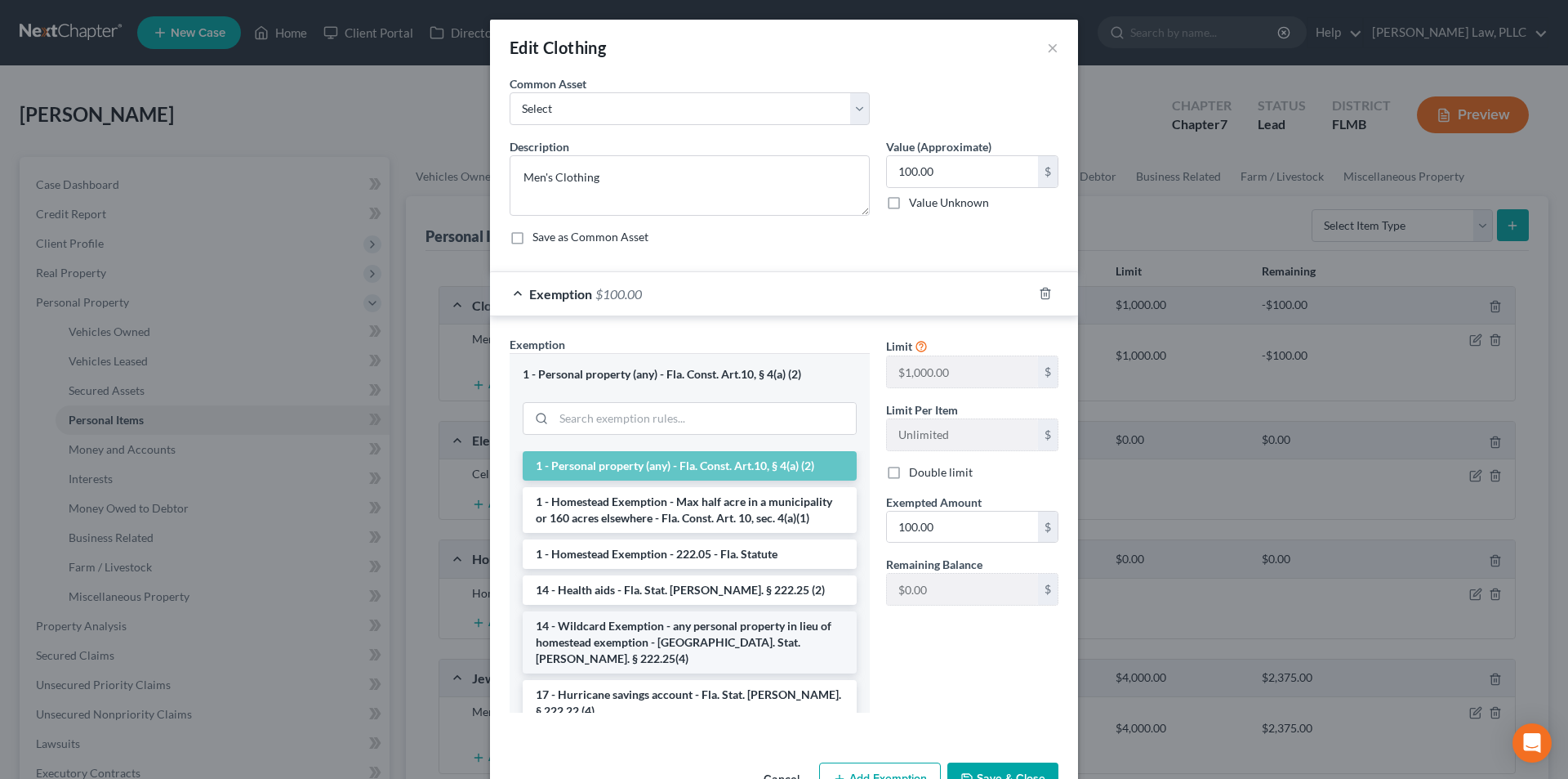
click at [619, 618] on li "14 - Wildcard Exemption - any personal property in lieu of homestead exemption …" at bounding box center [689, 641] width 334 height 62
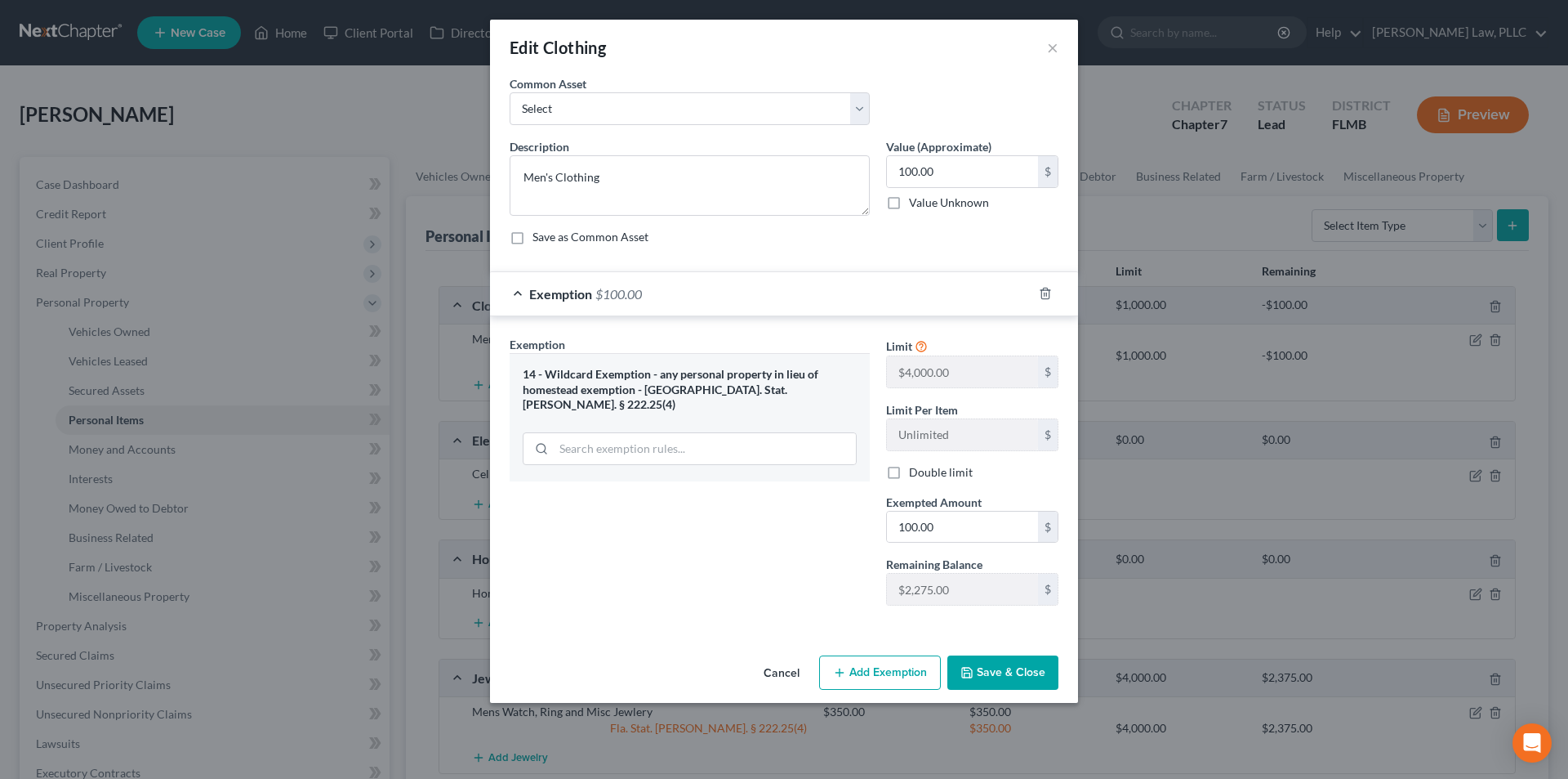
click at [993, 675] on button "Save & Close" at bounding box center [1002, 672] width 111 height 34
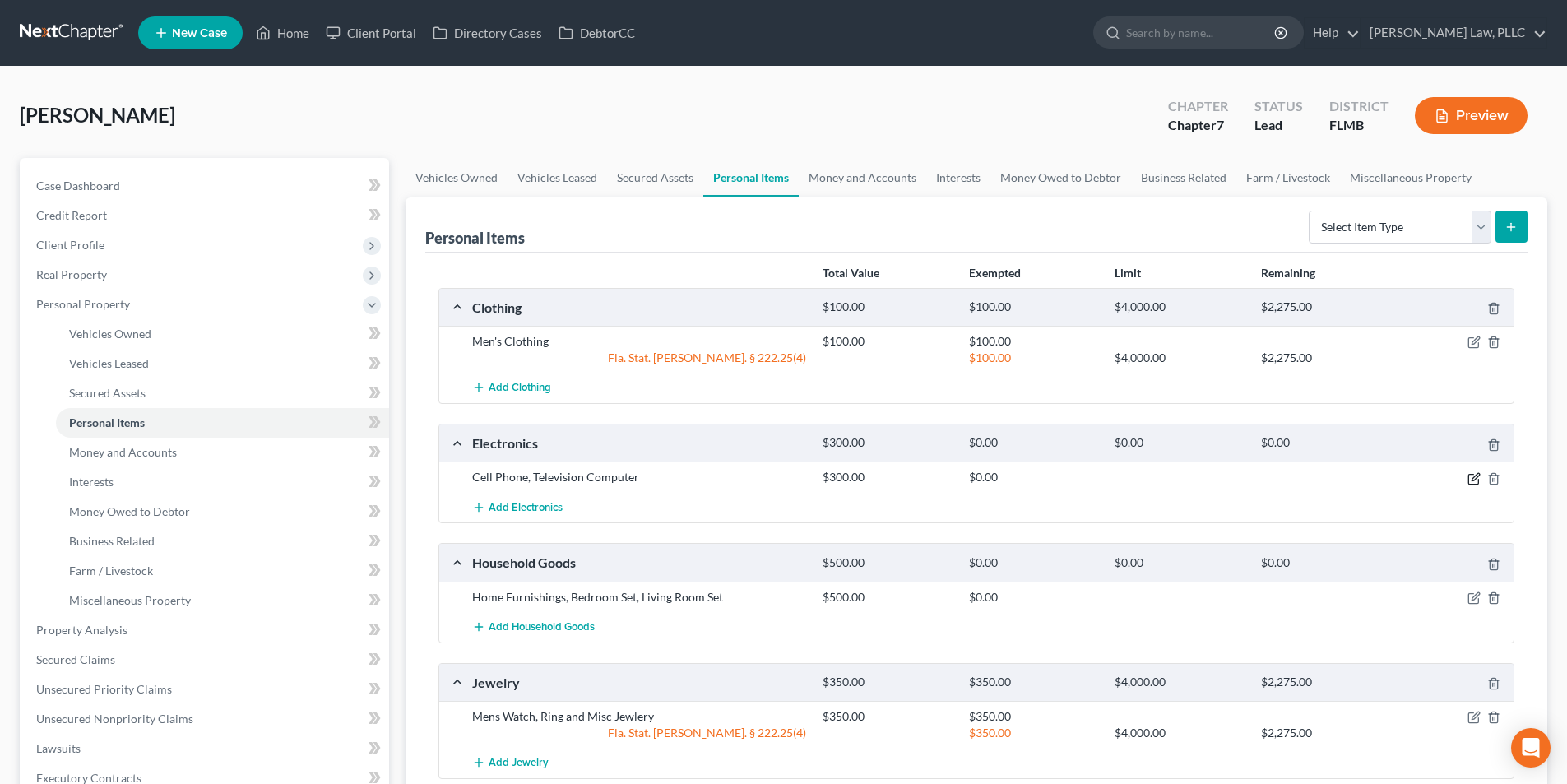
click at [1472, 476] on icon "button" at bounding box center [1474, 478] width 13 height 13
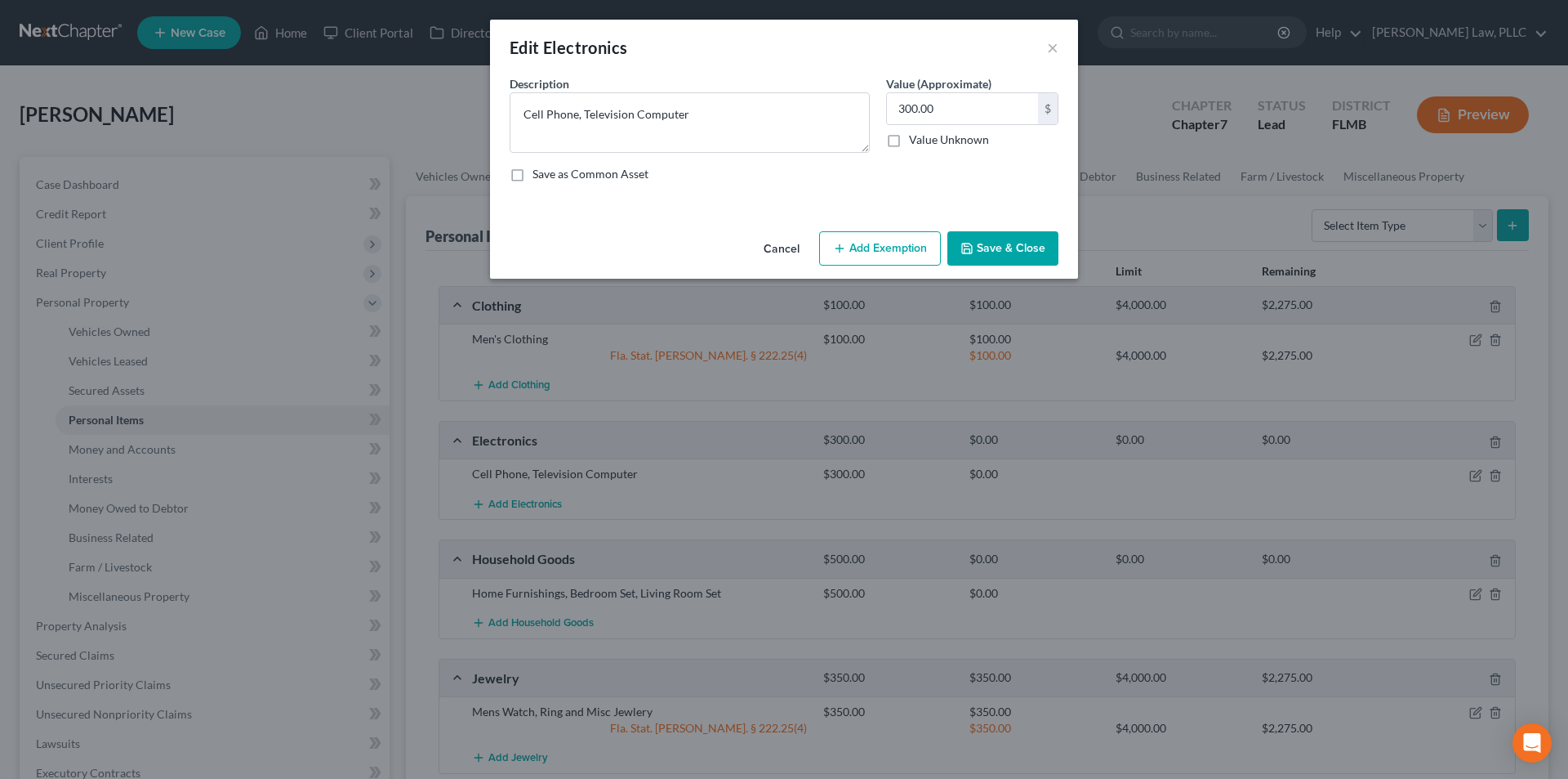
click at [898, 251] on button "Add Exemption" at bounding box center [880, 248] width 122 height 34
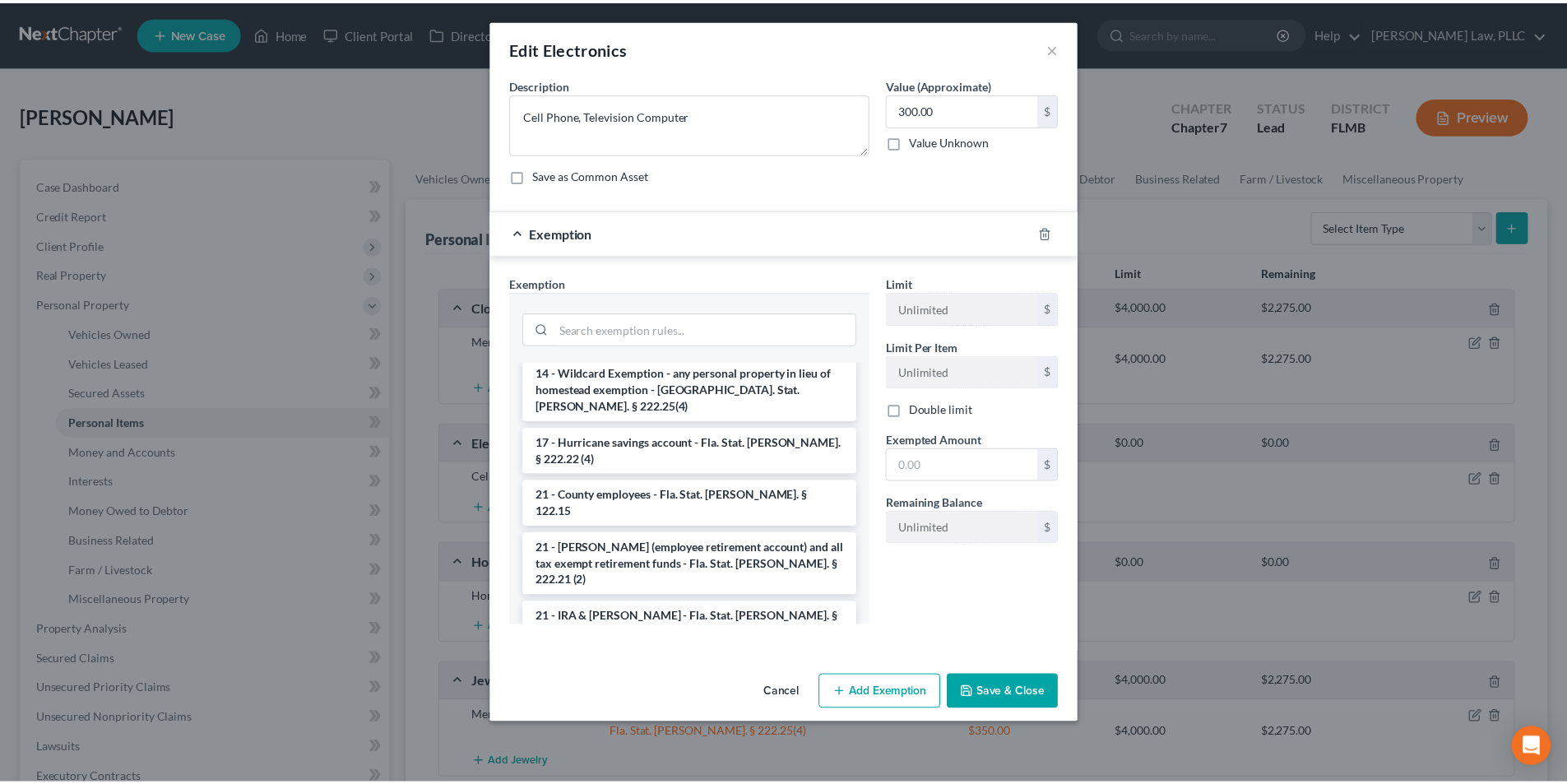
scroll to position [329, 0]
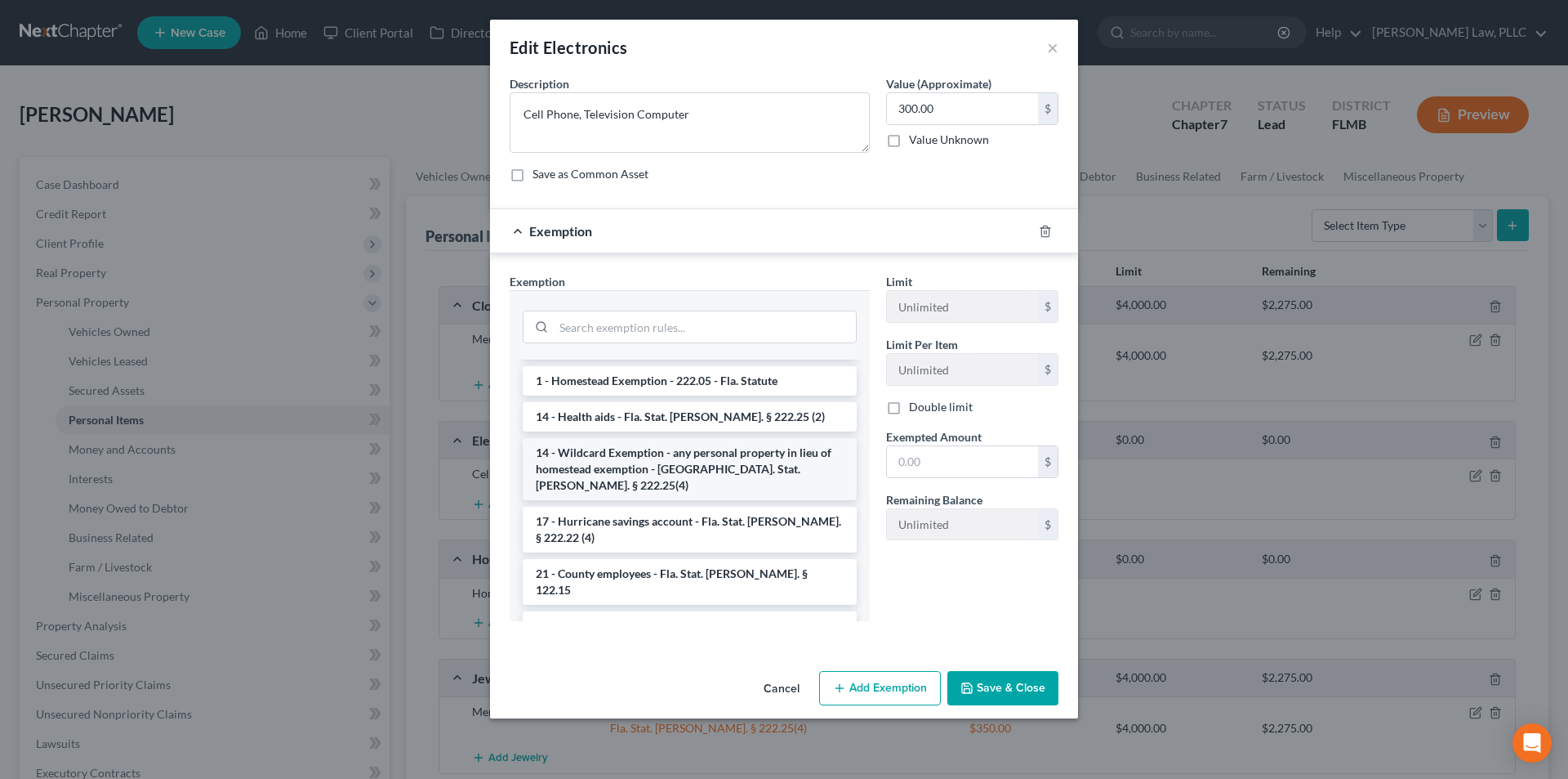
click at [717, 438] on li "14 - Wildcard Exemption - any personal property in lieu of homestead exemption …" at bounding box center [689, 469] width 334 height 62
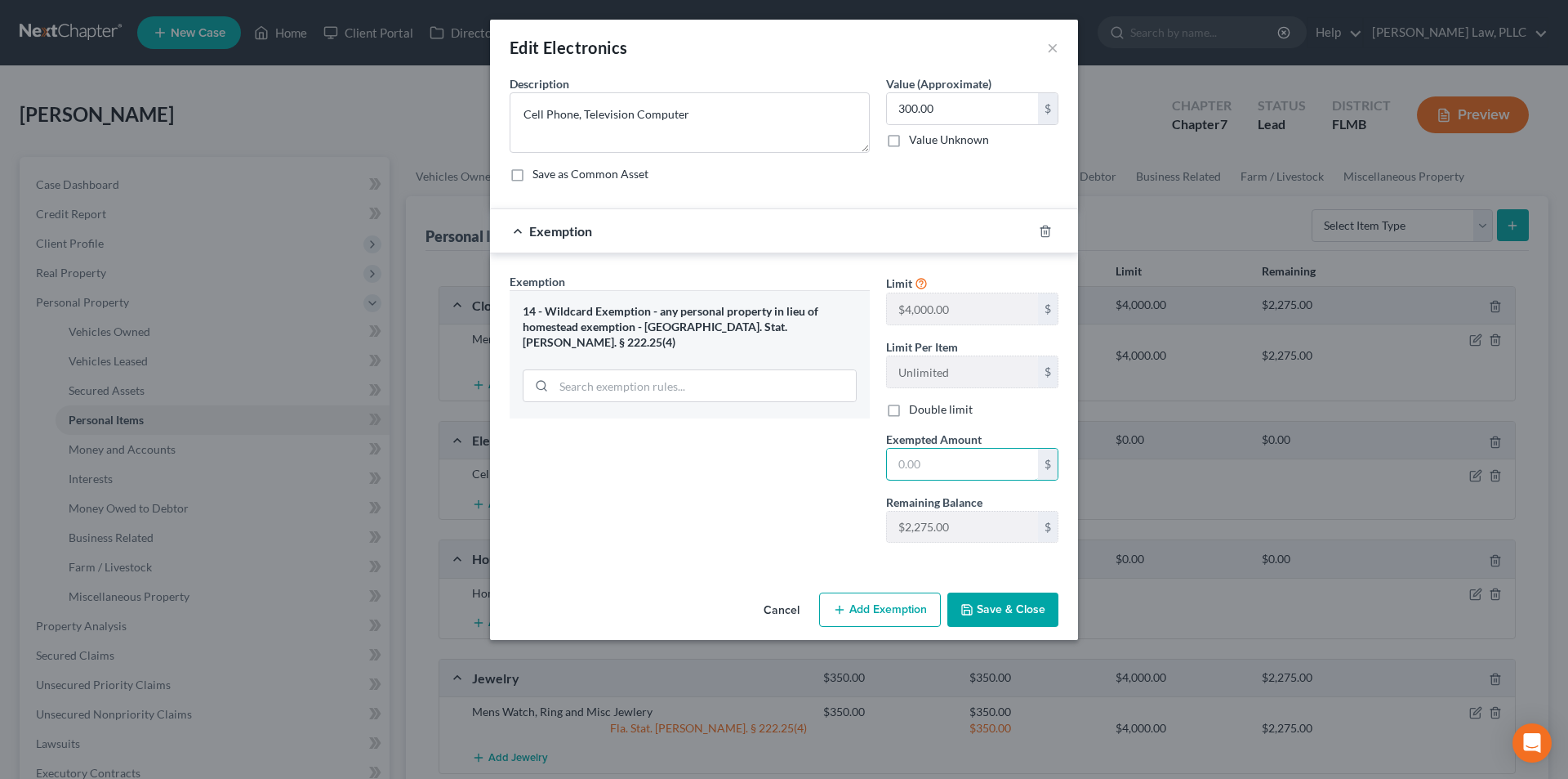
drag, startPoint x: 929, startPoint y: 470, endPoint x: 855, endPoint y: 464, distance: 74.2
click at [855, 464] on div "Exemption Set must be selected for CA. Exemption * 14 - Wildcard Exemption - an…" at bounding box center [784, 415] width 566 height 284
type input "300.00"
click at [977, 610] on button "Save & Close" at bounding box center [1002, 609] width 111 height 34
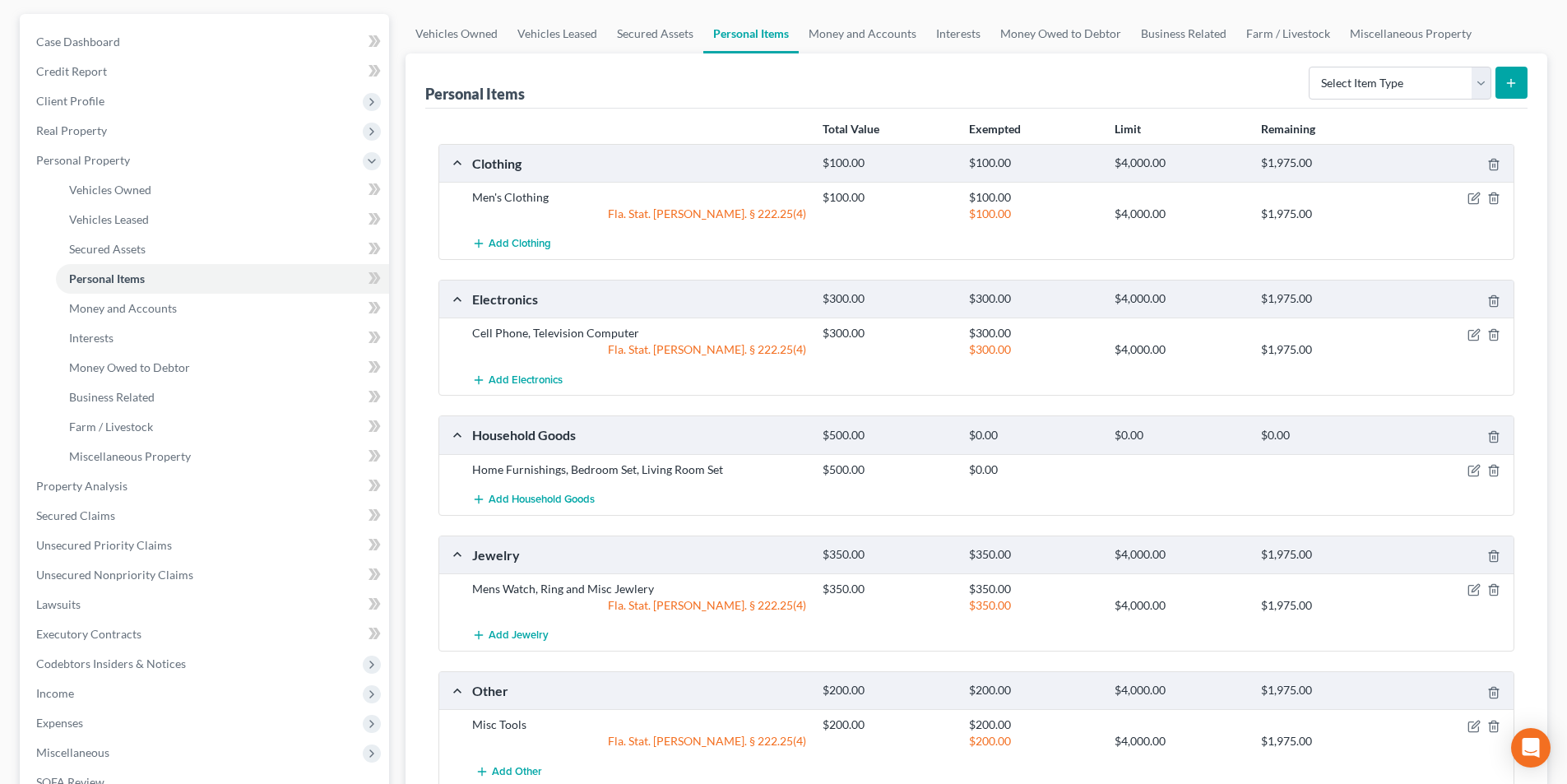
scroll to position [164, 0]
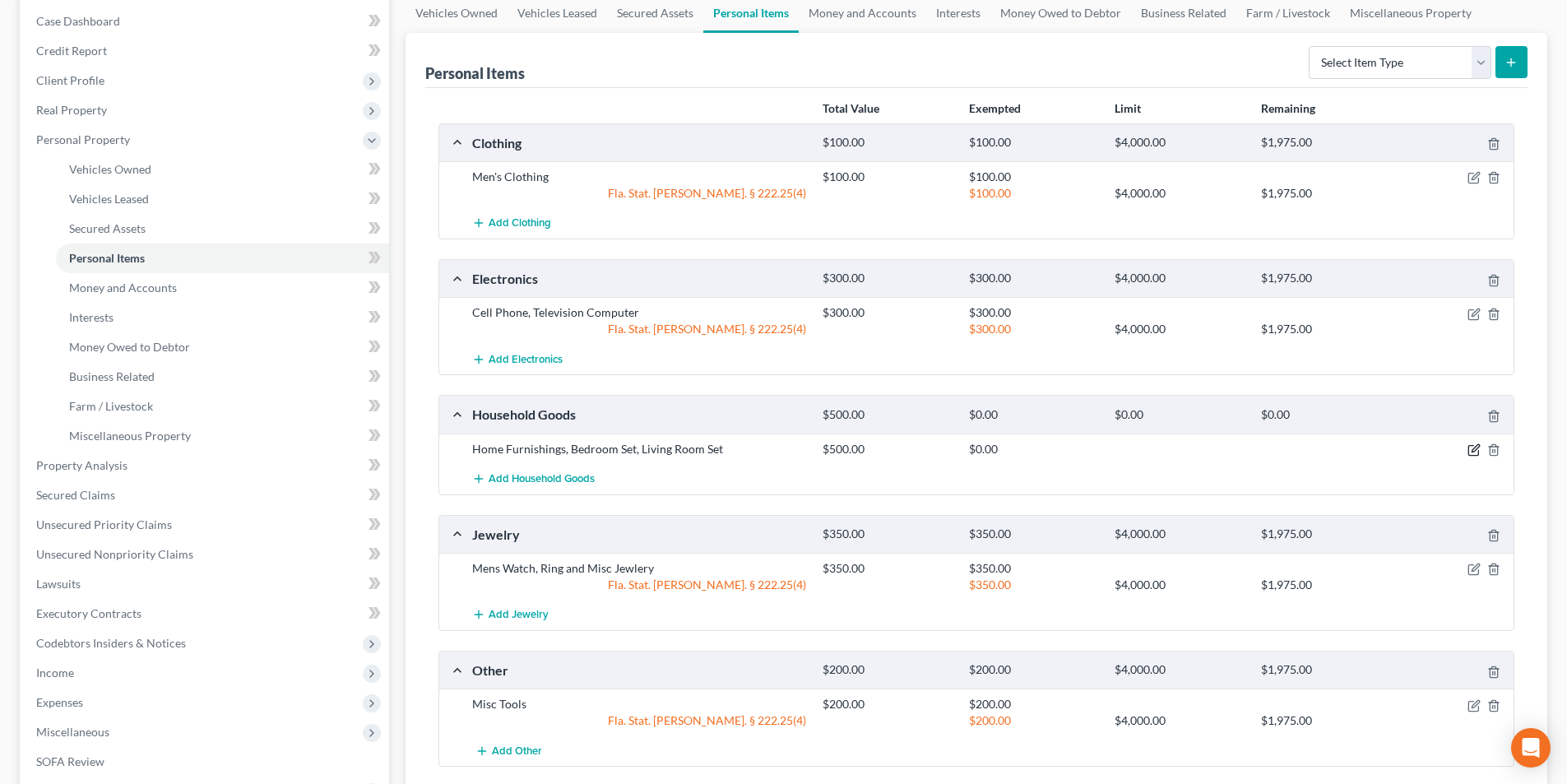
click at [1474, 450] on icon "button" at bounding box center [1474, 449] width 13 height 13
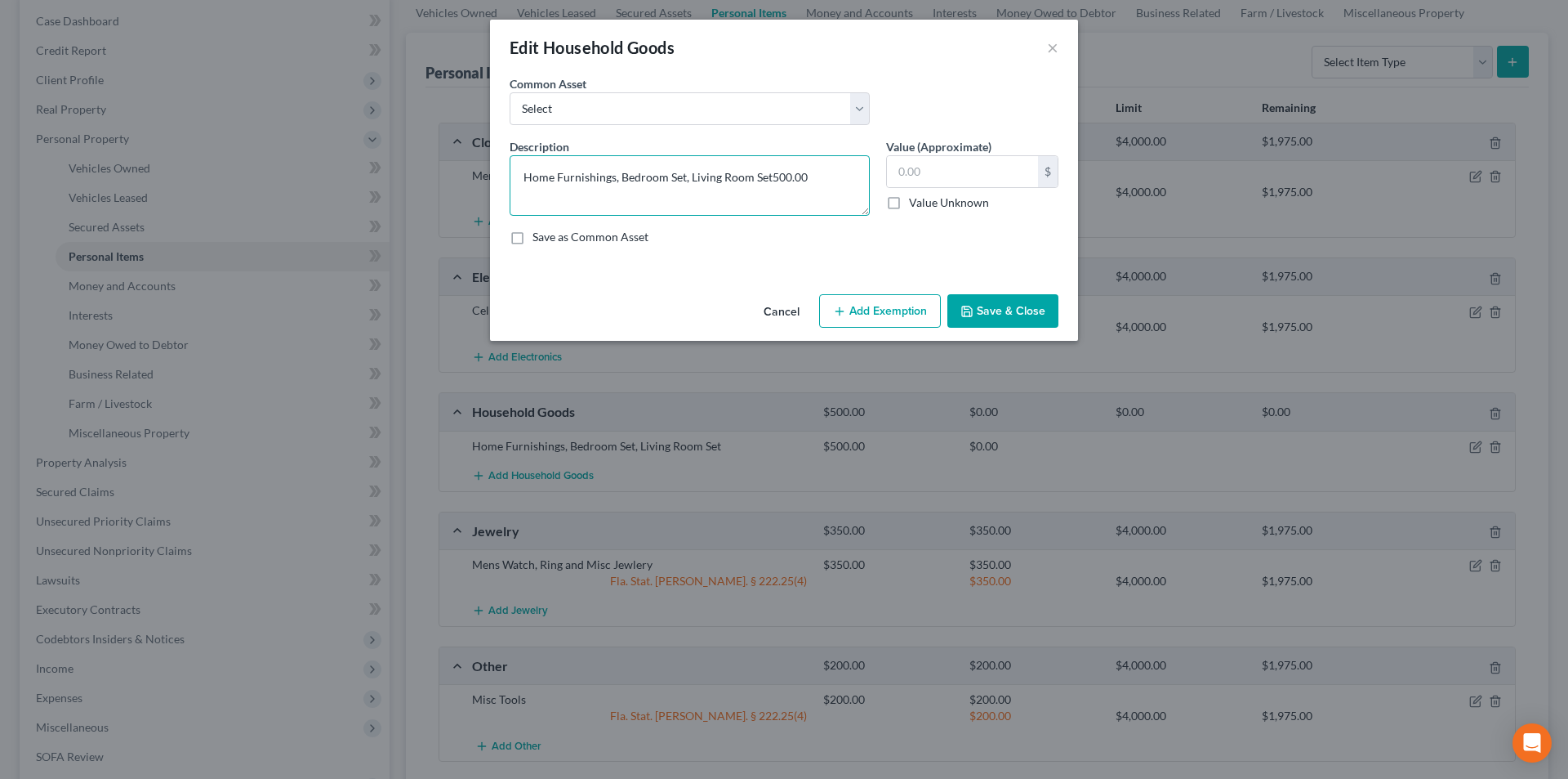
type textarea "Home Furnishings, Bedroom Set, Living Room Set"
click at [982, 180] on input "text" at bounding box center [962, 172] width 151 height 31
type input "875.00"
click at [903, 312] on button "Add Exemption" at bounding box center [880, 310] width 122 height 34
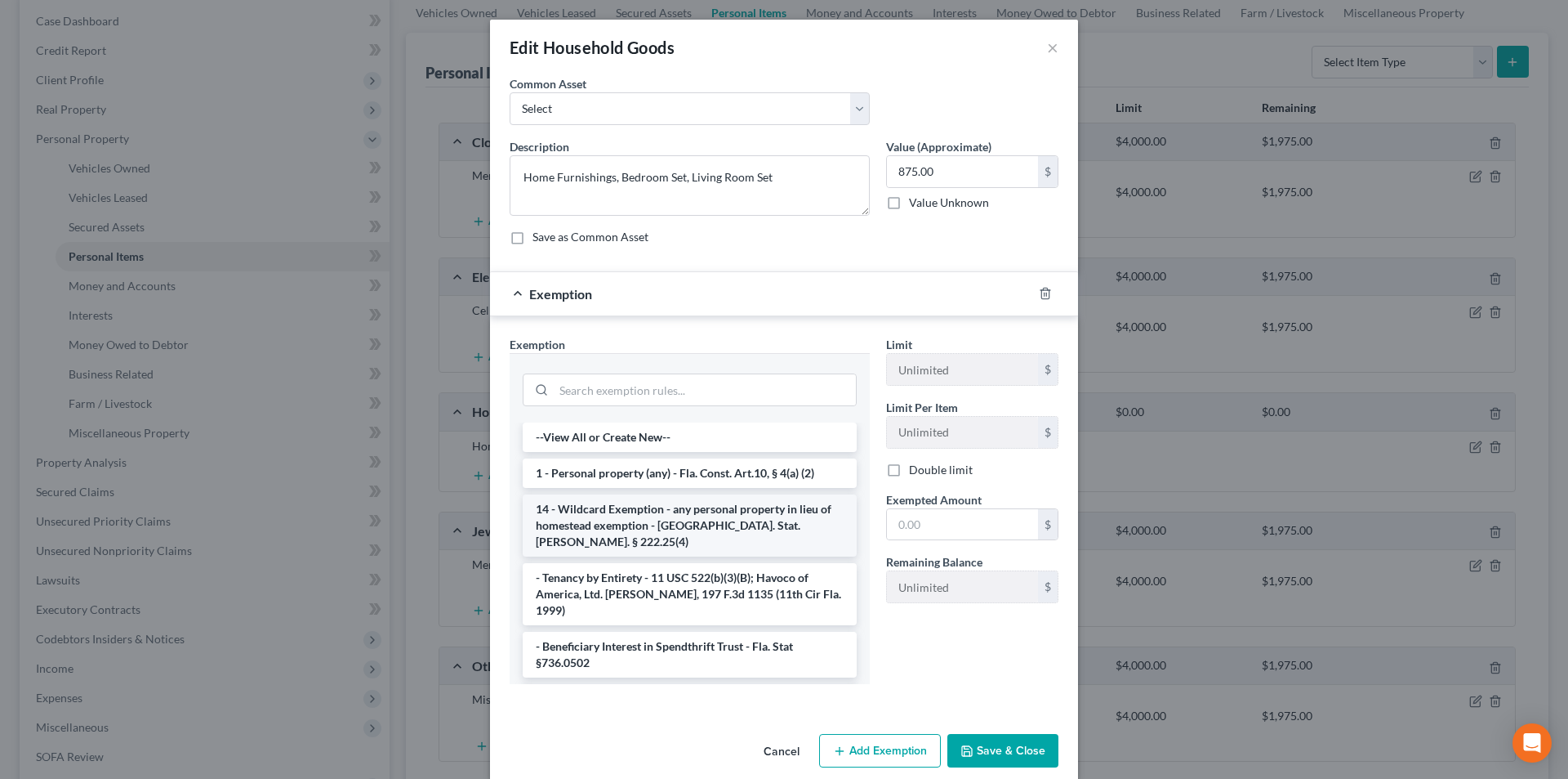
click at [720, 523] on li "14 - Wildcard Exemption - any personal property in lieu of homestead exemption …" at bounding box center [689, 525] width 334 height 62
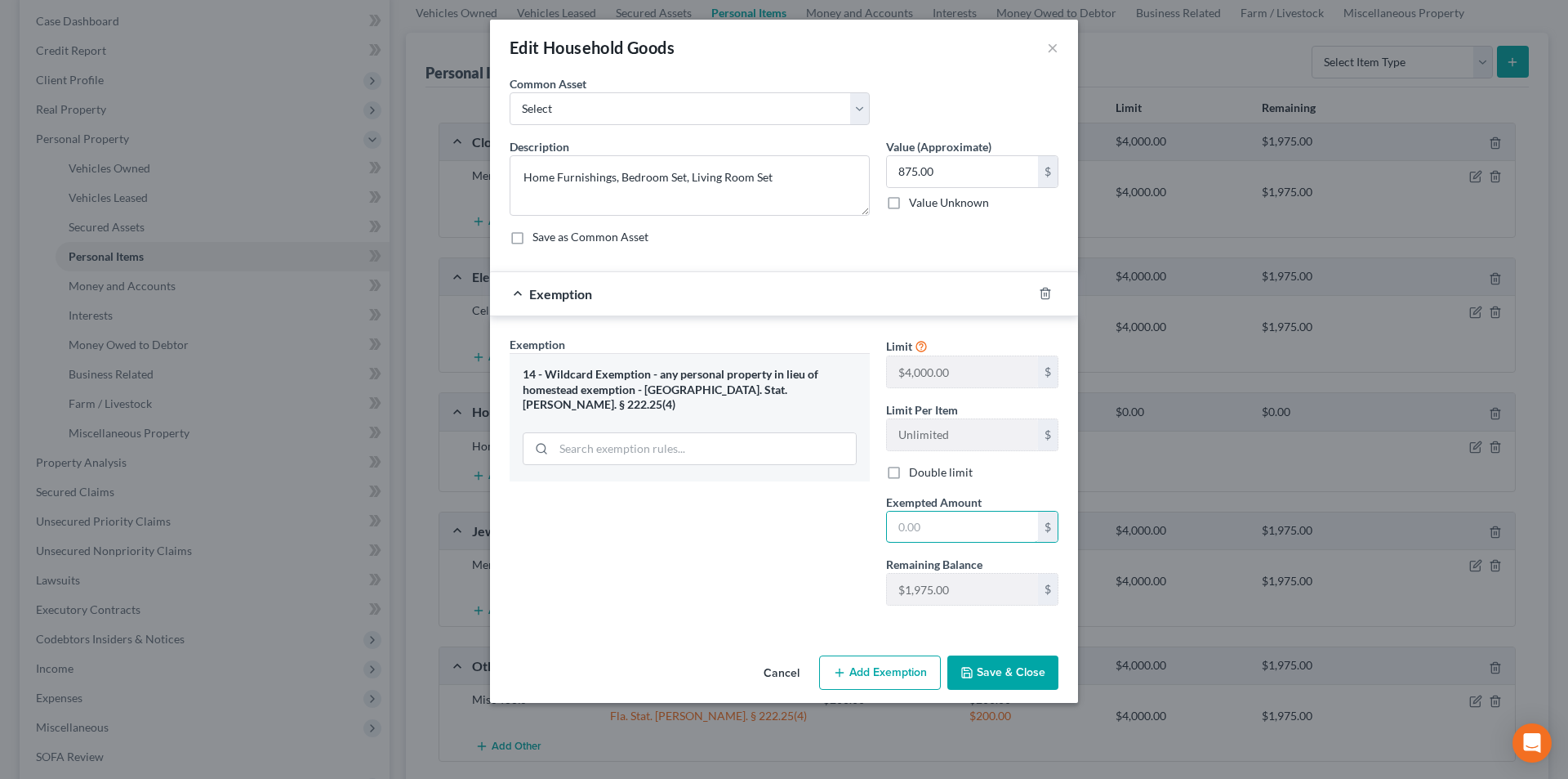
drag, startPoint x: 944, startPoint y: 533, endPoint x: 870, endPoint y: 531, distance: 74.0
click at [870, 531] on div "Exemption Set must be selected for CA. Exemption * 14 - Wildcard Exemption - an…" at bounding box center [784, 477] width 566 height 284
type input "875.00"
click at [827, 617] on div "Exemption Set must be selected for CA. Exemption * 14 - Wildcard Exemption - an…" at bounding box center [689, 477] width 376 height 283
click at [1002, 681] on button "Save & Close" at bounding box center [1002, 672] width 111 height 34
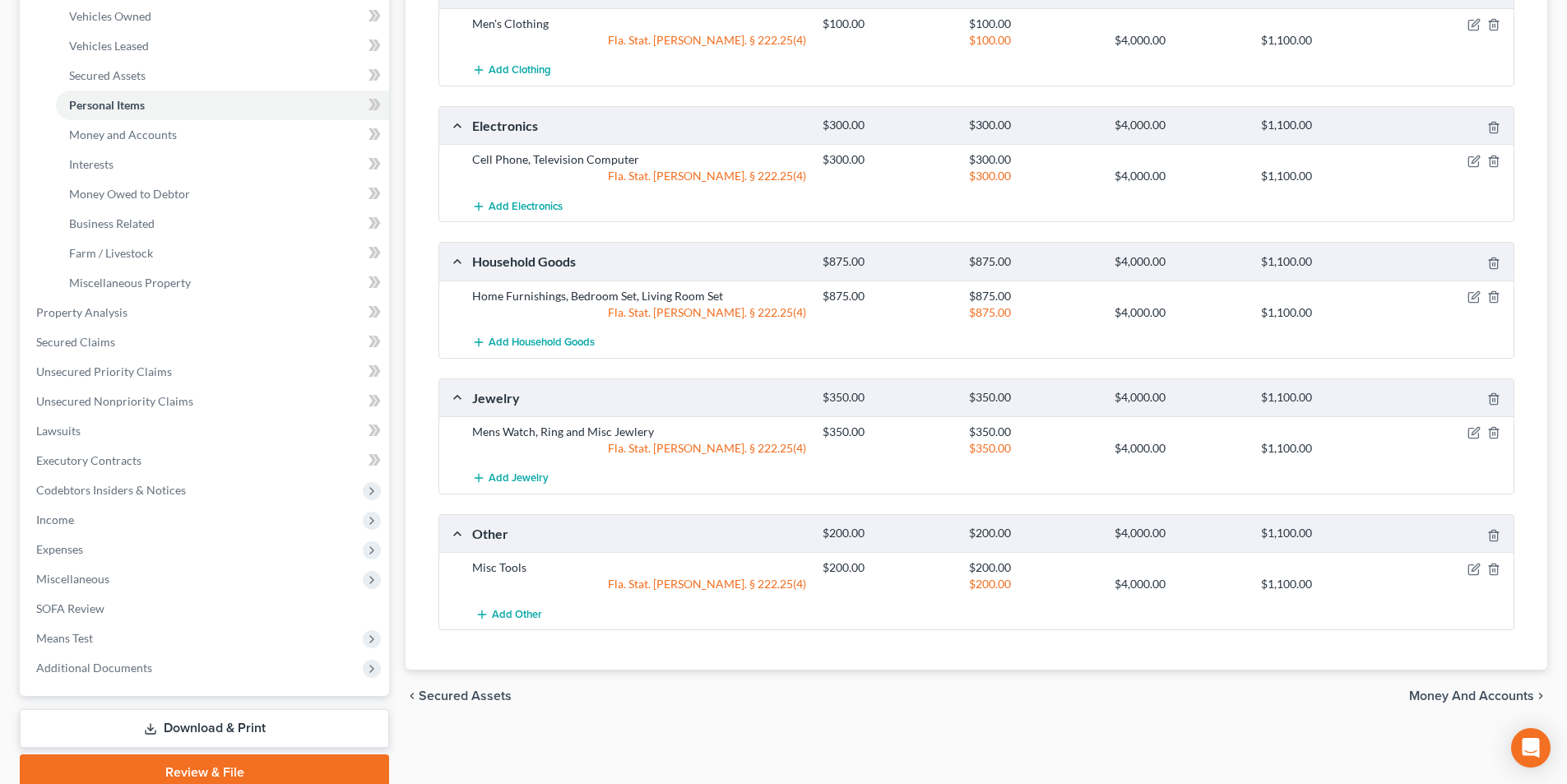
scroll to position [329, 0]
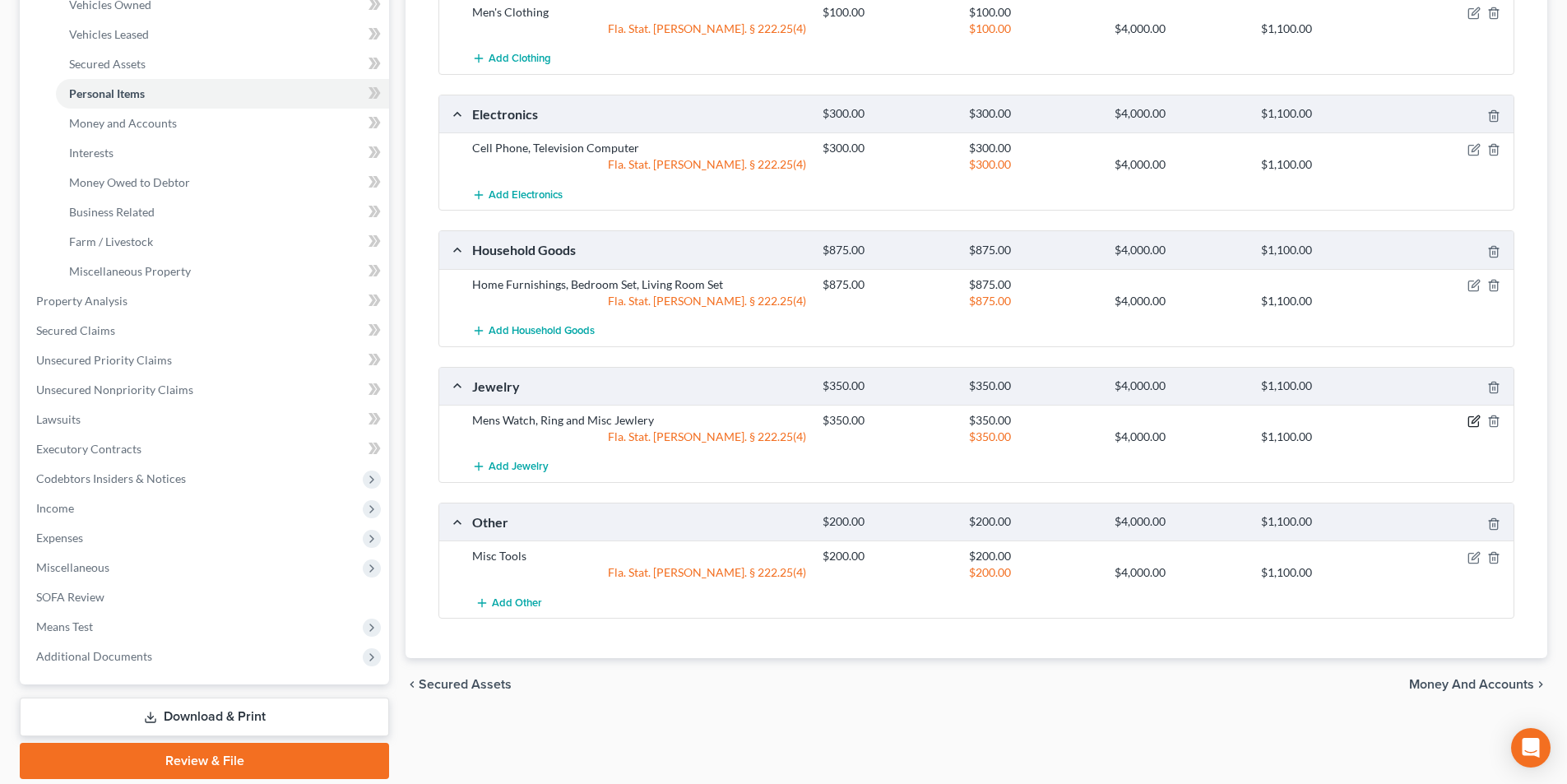
click at [1473, 416] on icon "button" at bounding box center [1474, 420] width 13 height 13
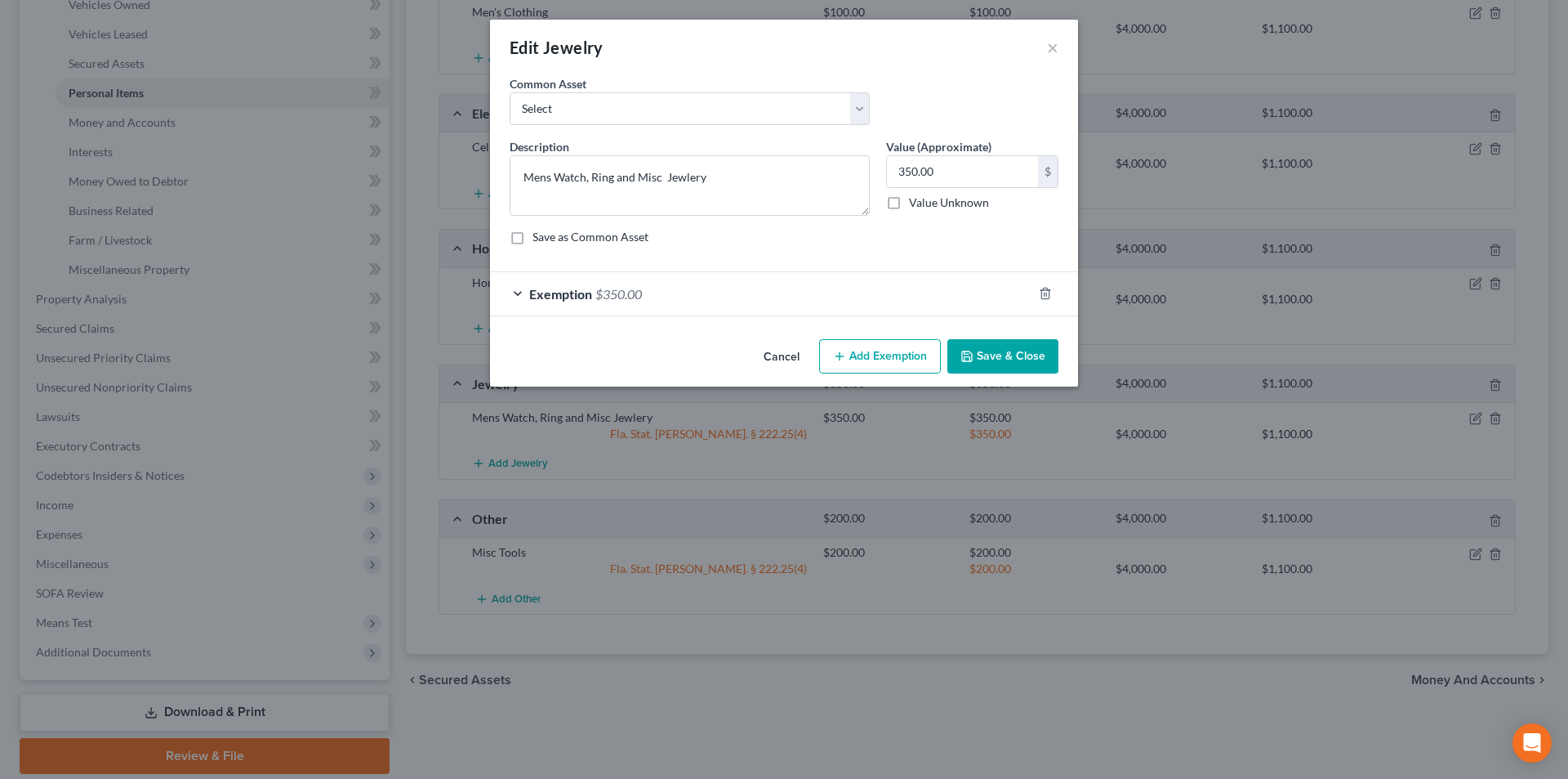
click at [913, 313] on div "Exemption $350.00" at bounding box center [761, 294] width 542 height 43
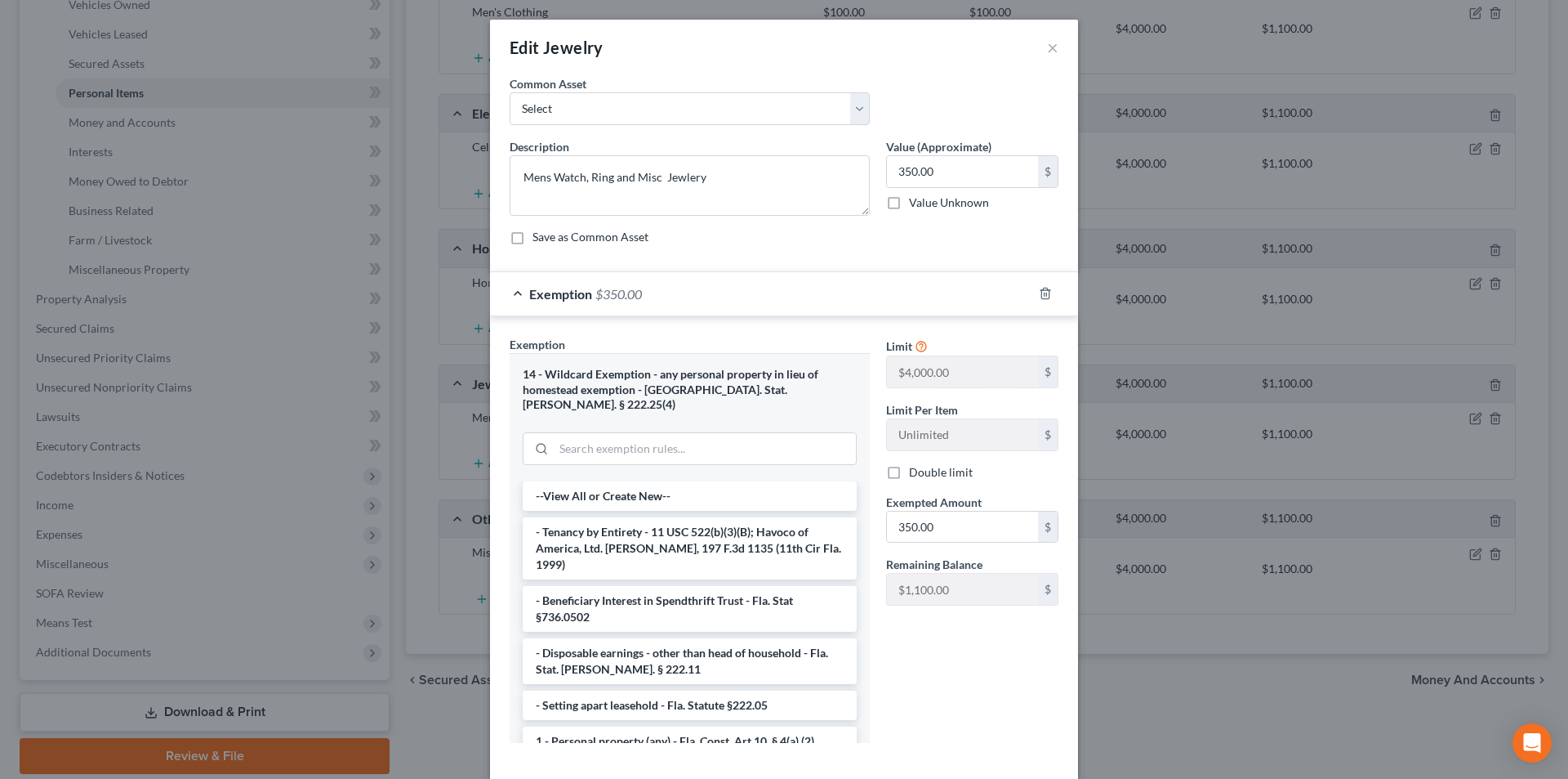
click at [1160, 655] on div "Edit Jewelry × An exemption set must first be selected from the Filing Informat…" at bounding box center [784, 389] width 1568 height 779
click at [1047, 44] on button "×" at bounding box center [1053, 47] width 12 height 20
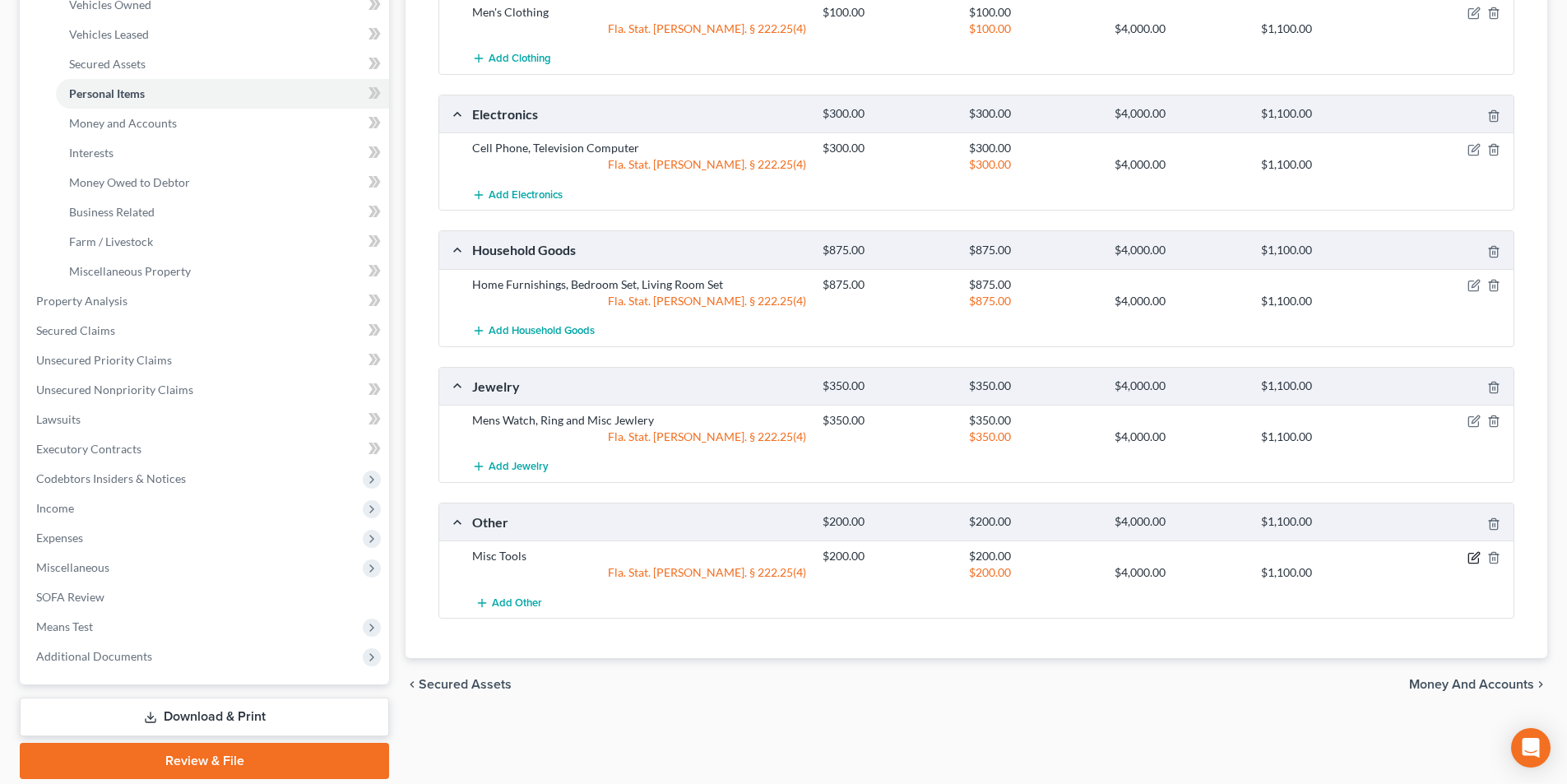
click at [1470, 559] on icon "button" at bounding box center [1474, 557] width 13 height 13
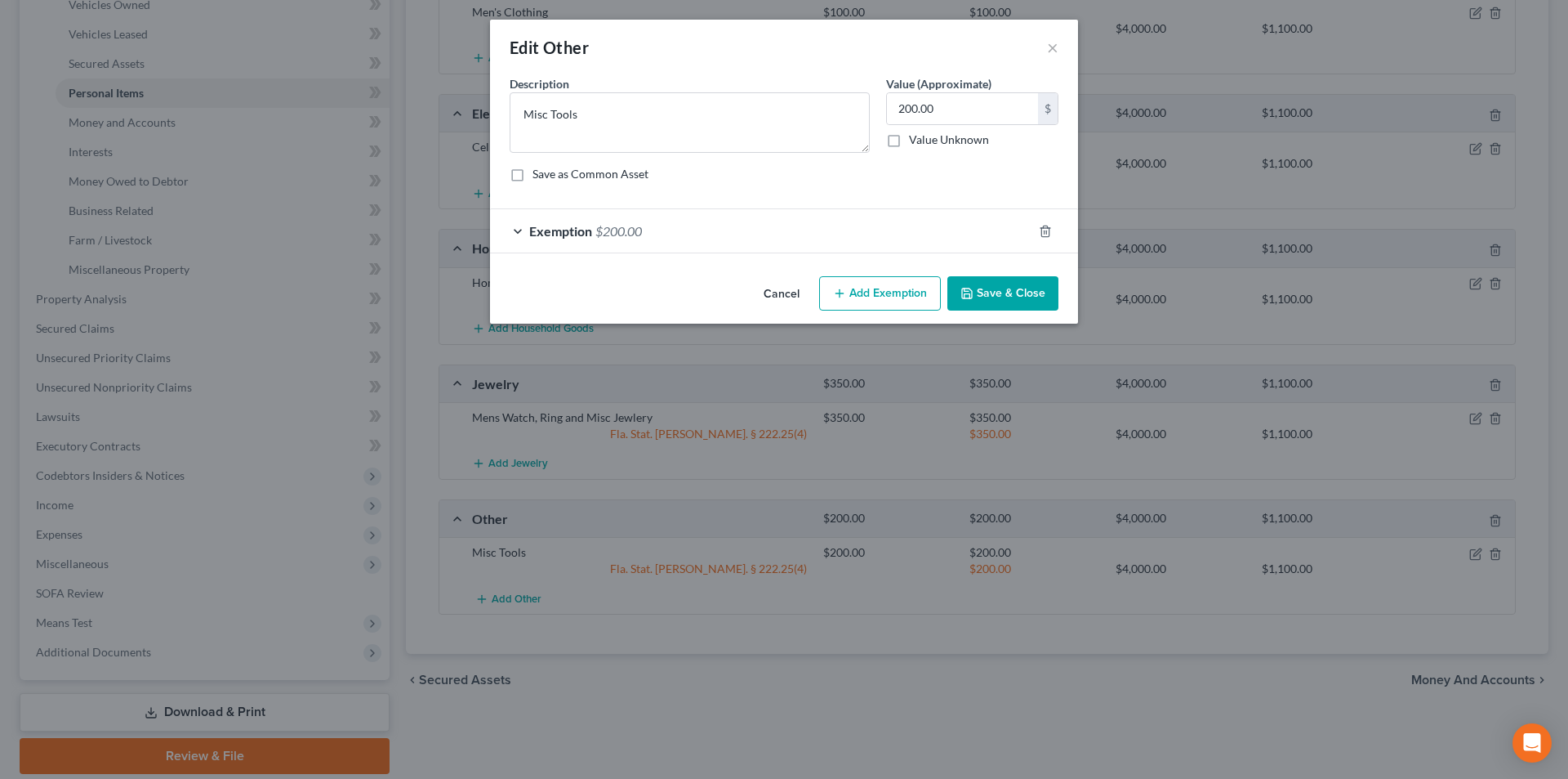
click at [664, 241] on div "Exemption $200.00" at bounding box center [761, 231] width 542 height 43
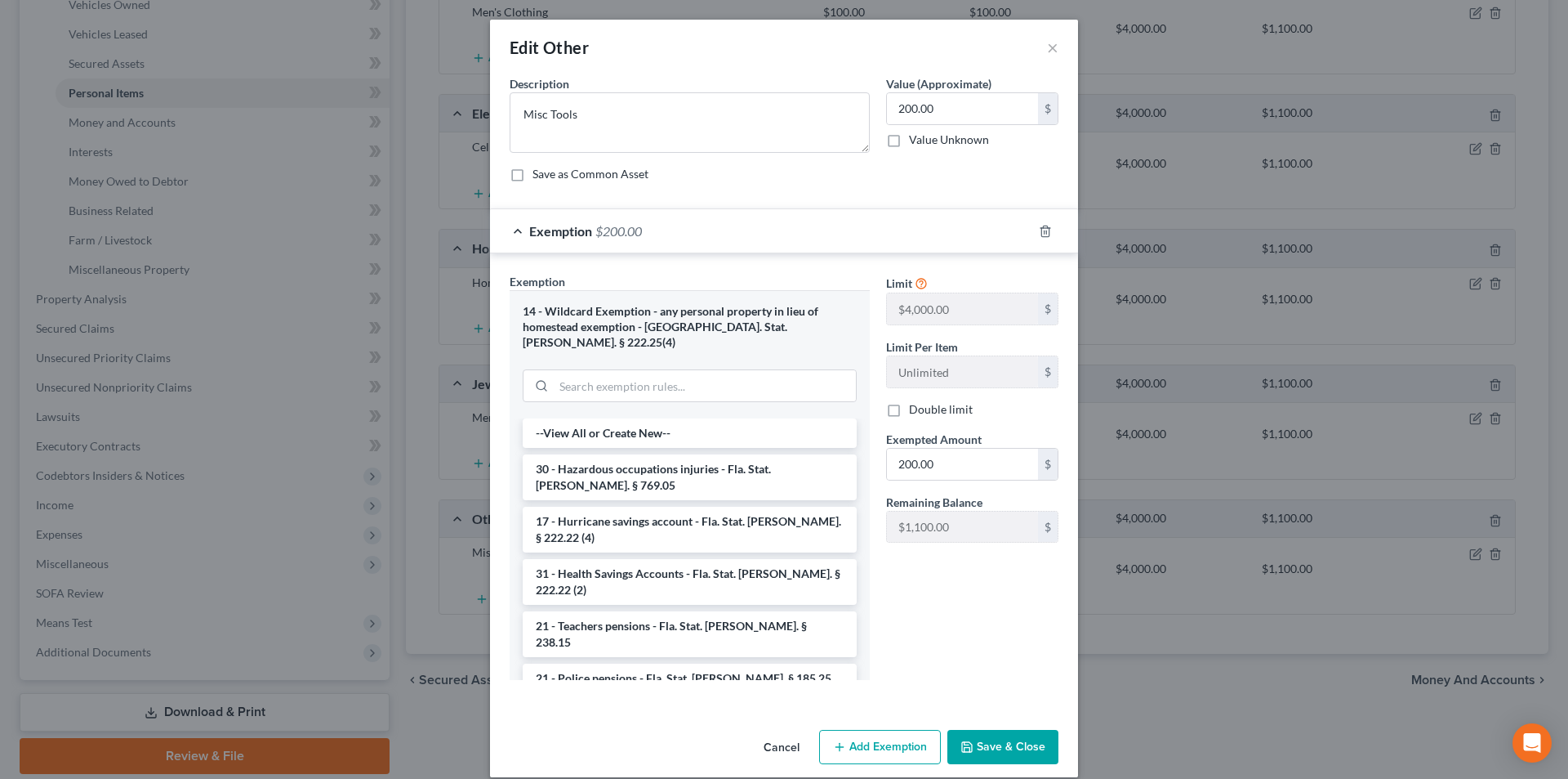
click at [977, 730] on button "Save & Close" at bounding box center [1002, 747] width 111 height 34
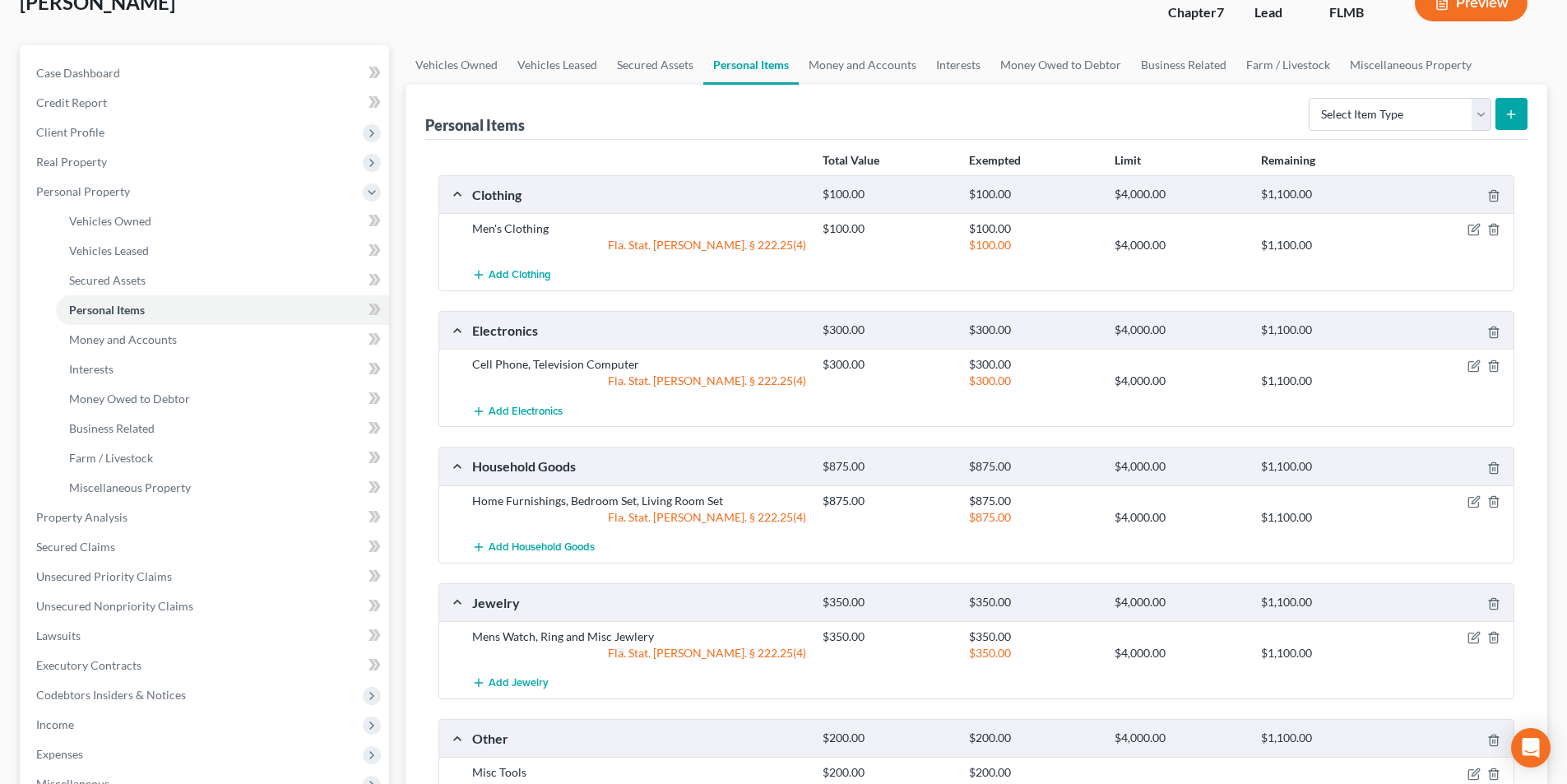
scroll to position [82, 0]
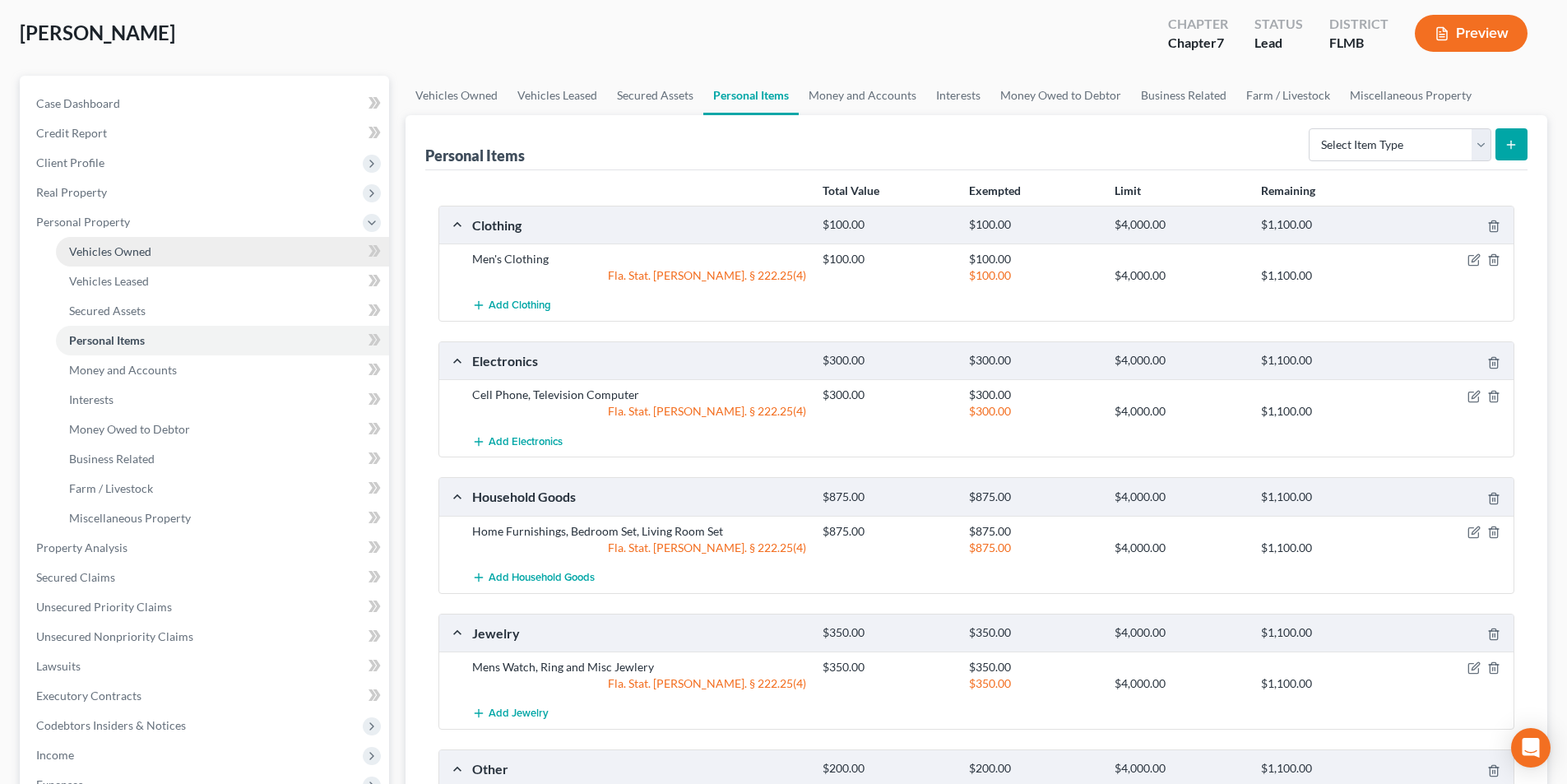
click at [149, 246] on span "Vehicles Owned" at bounding box center [110, 251] width 82 height 14
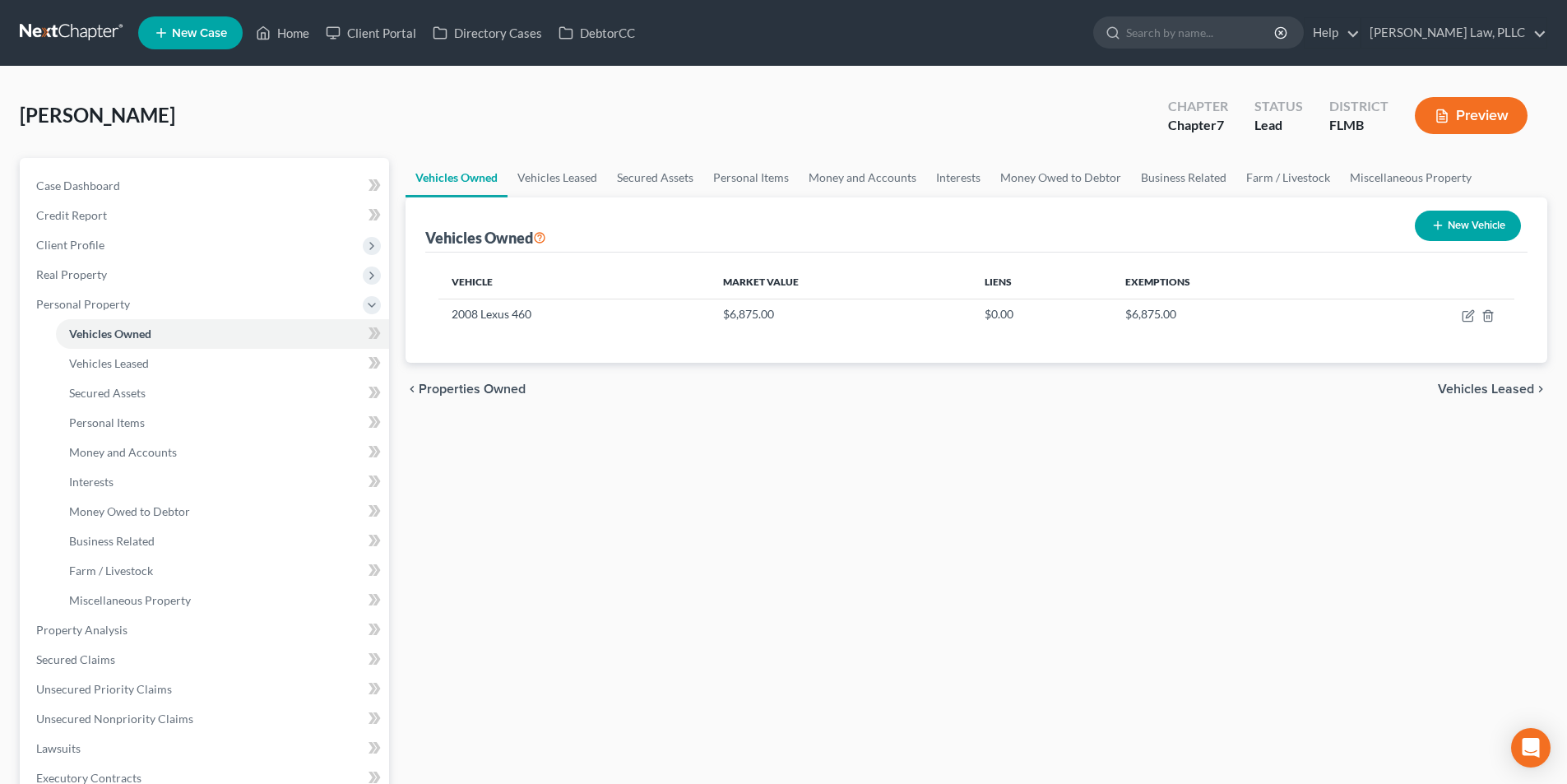
click at [1454, 227] on button "New Vehicle" at bounding box center [1467, 225] width 106 height 31
select select "0"
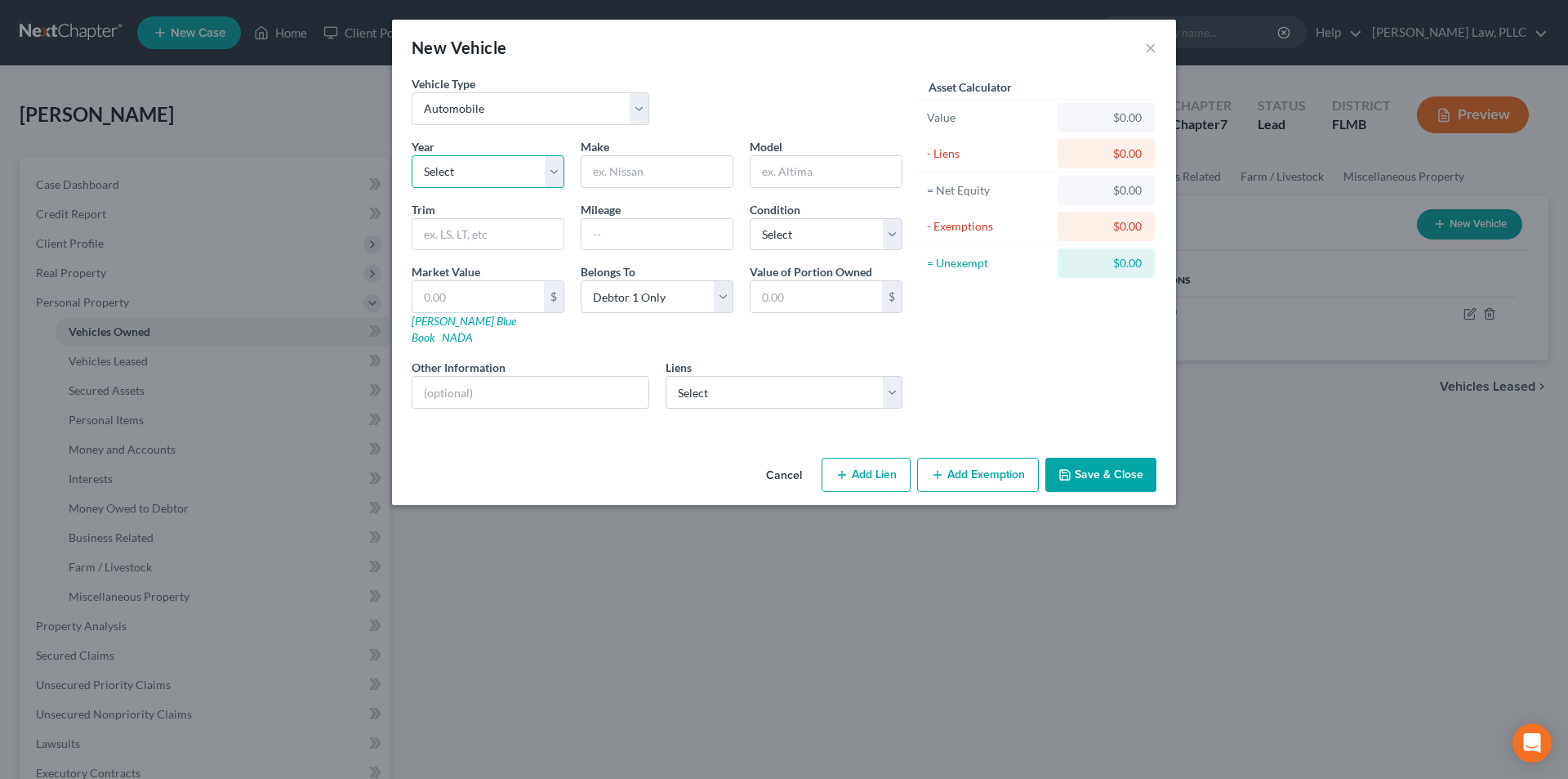
click at [460, 177] on select "Select 2026 2025 2024 2023 2022 2021 2020 2019 2018 2017 2016 2015 2014 2013 20…" at bounding box center [488, 171] width 153 height 32
select select "23"
click at [411, 155] on select "Select 2026 2025 2024 2023 2022 2021 2020 2019 2018 2017 2016 2015 2014 2013 20…" at bounding box center [488, 171] width 153 height 32
click at [627, 182] on input "text" at bounding box center [657, 172] width 151 height 31
type input "Toyota"
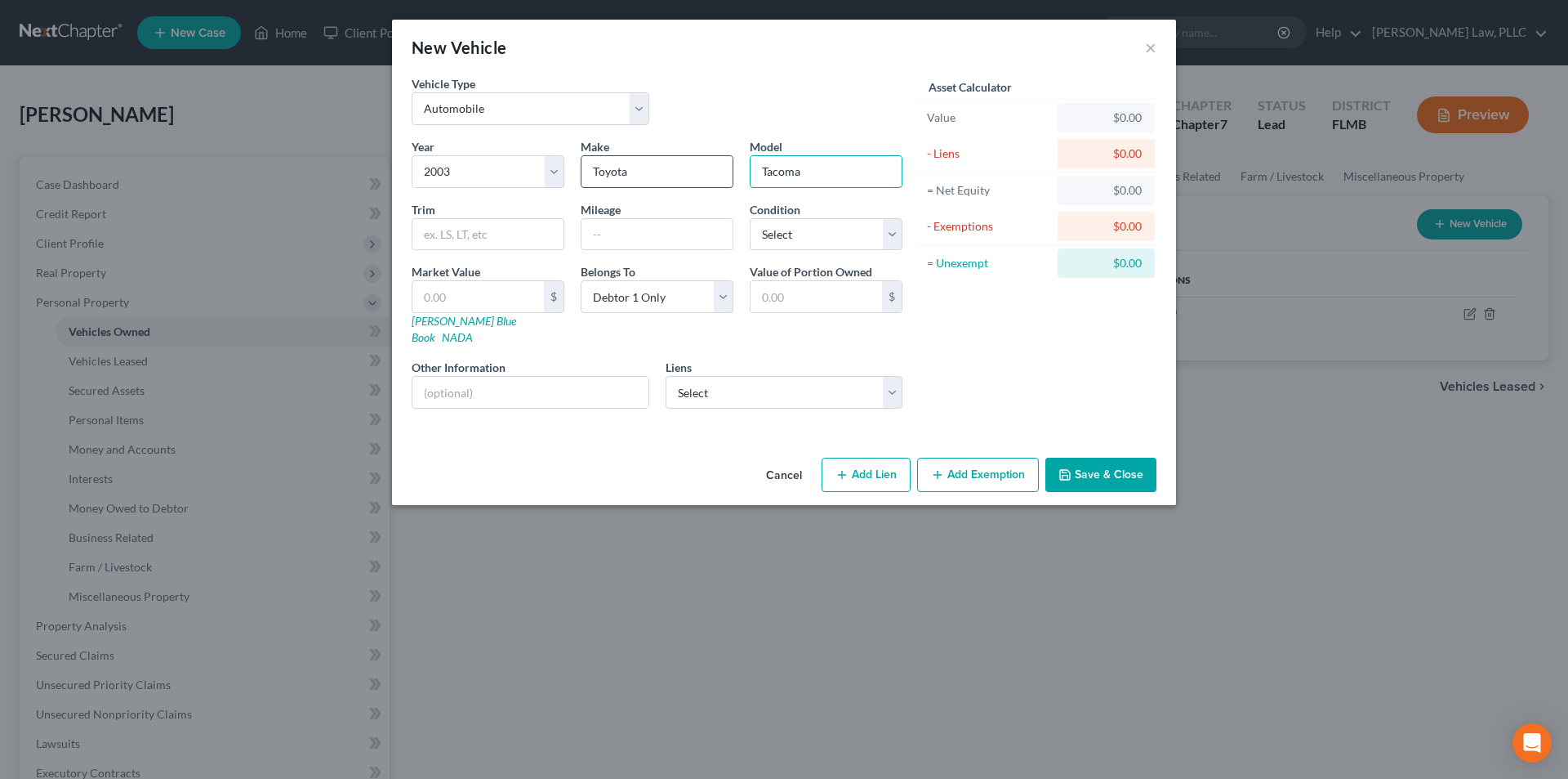
type input "Tacoma"
click at [812, 246] on select "Select Excellent Very Good Good Fair Poor" at bounding box center [826, 234] width 153 height 32
select select "4"
click at [749, 218] on select "Select Excellent Very Good Good Fair Poor" at bounding box center [826, 234] width 153 height 32
click at [1102, 458] on button "Save & Close" at bounding box center [1101, 474] width 111 height 34
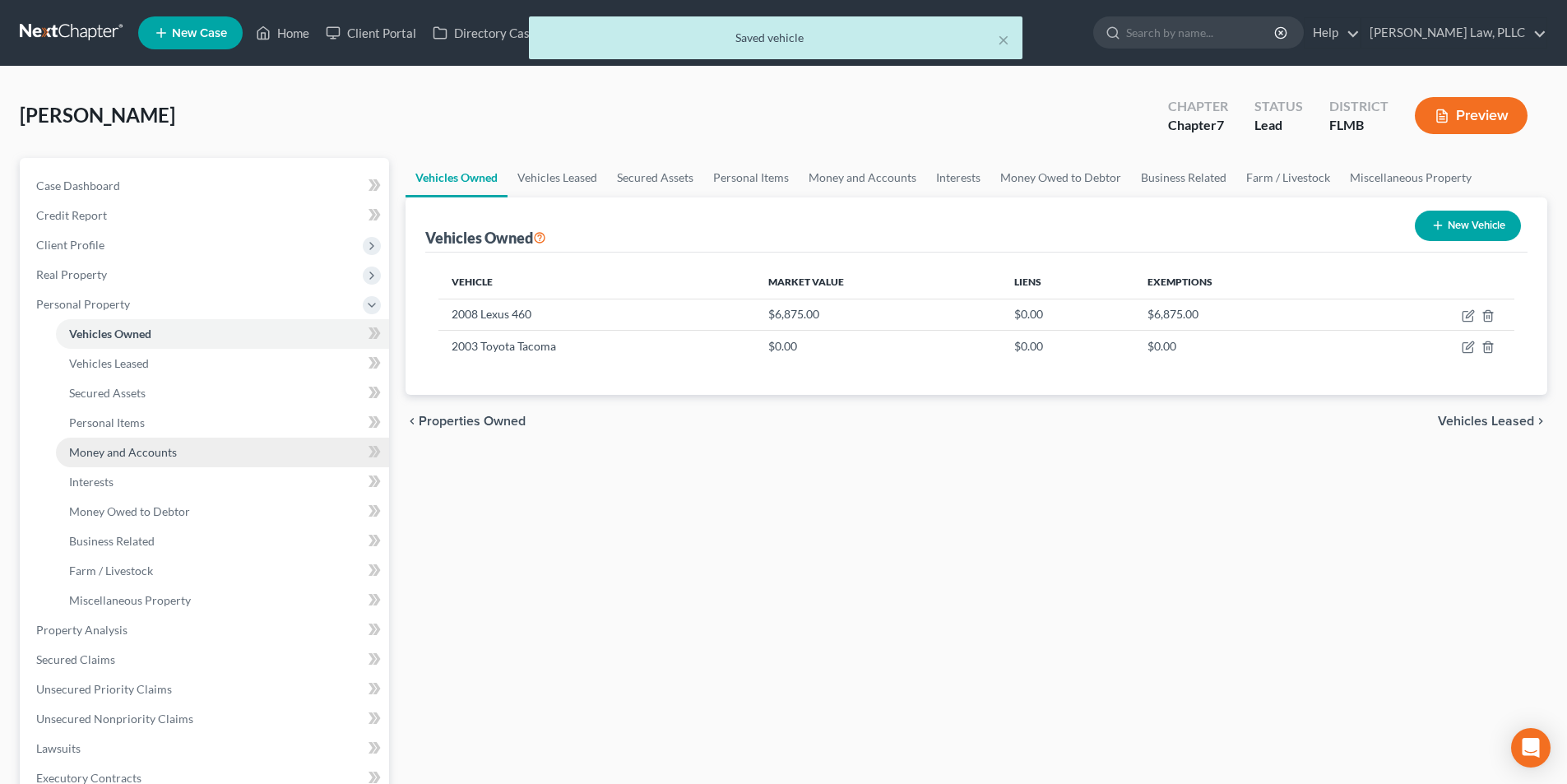
click at [123, 455] on span "Money and Accounts" at bounding box center [123, 452] width 108 height 14
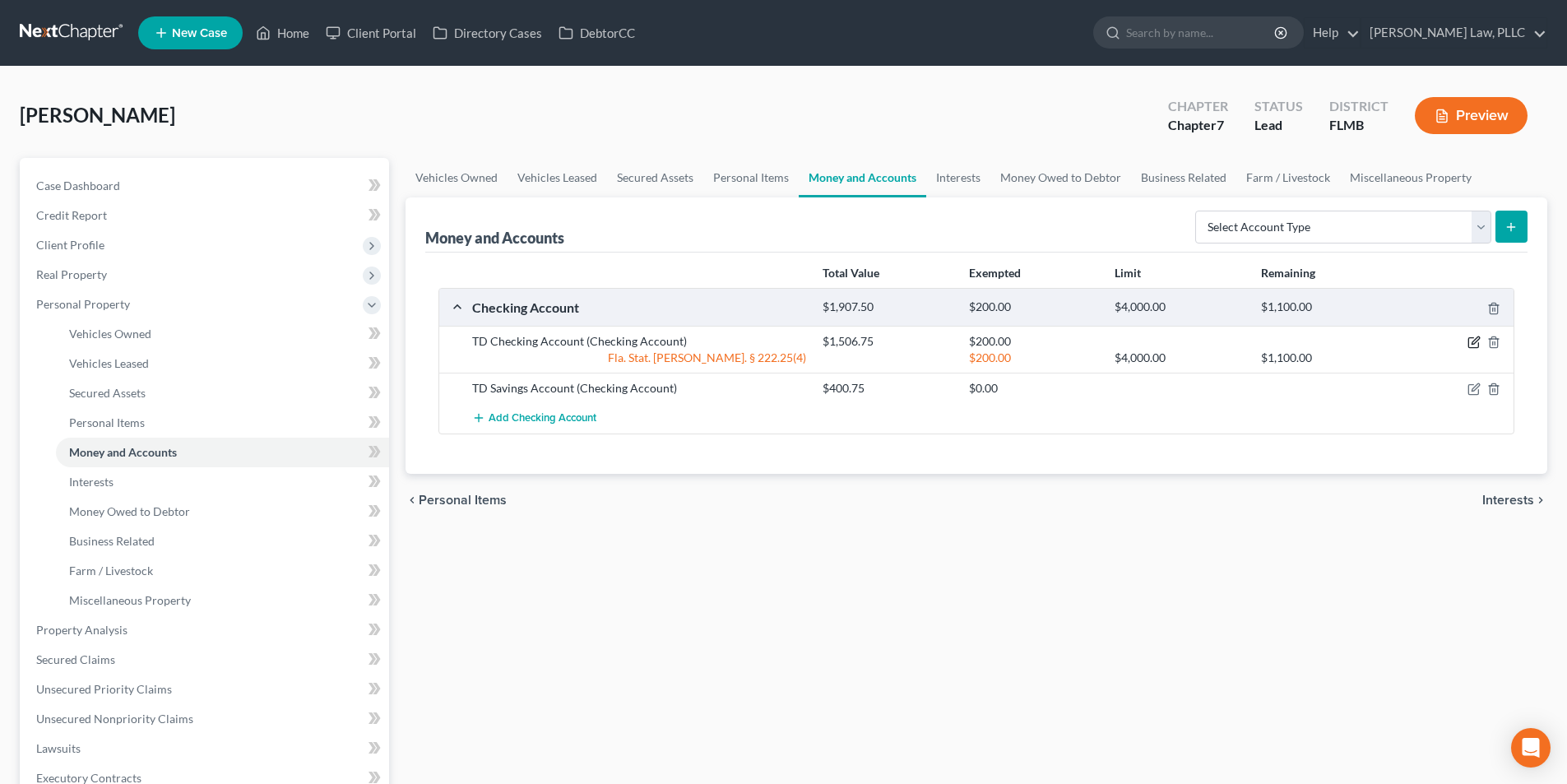
click at [1470, 338] on icon "button" at bounding box center [1474, 343] width 10 height 10
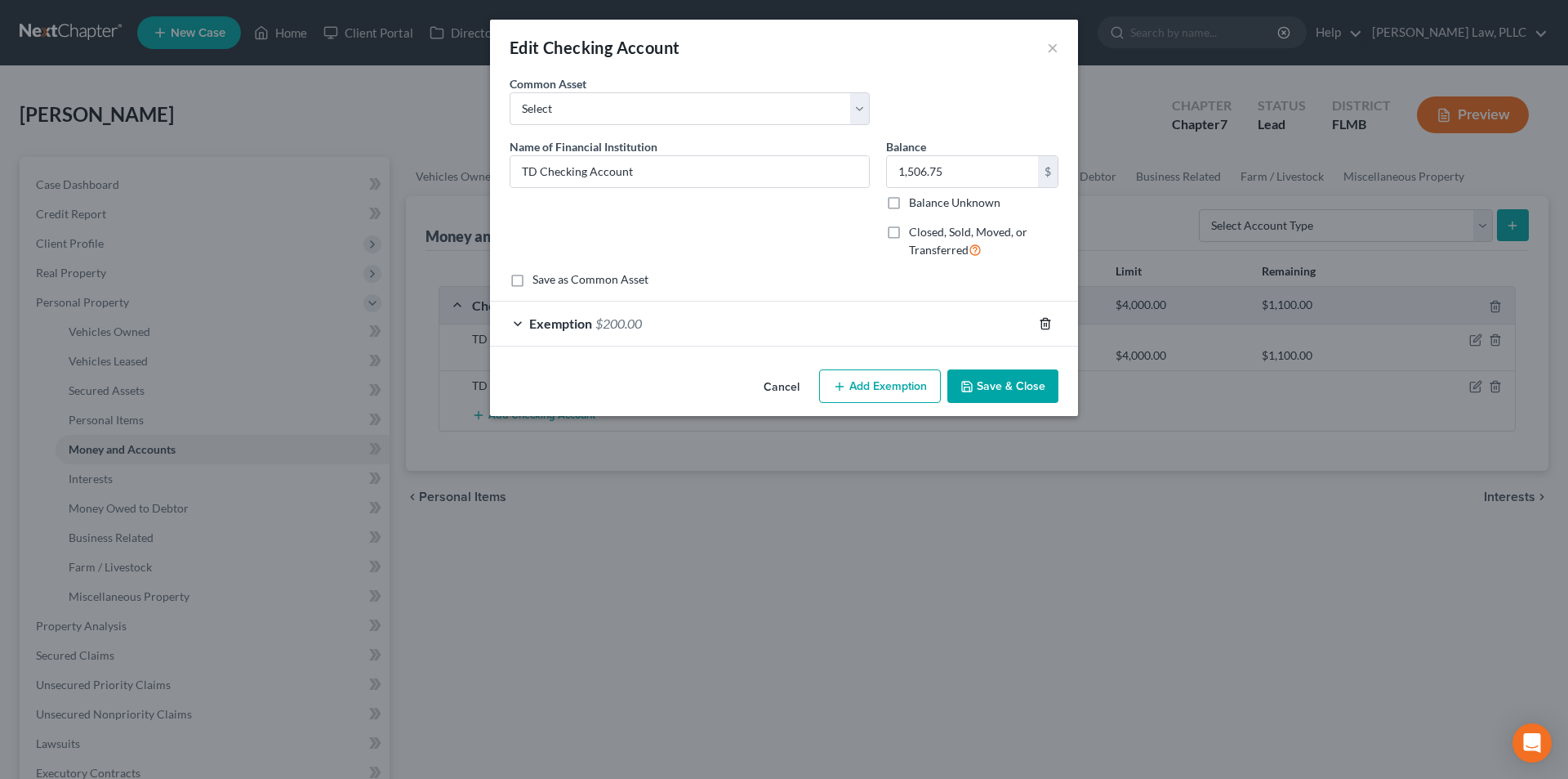
click at [1043, 320] on icon "button" at bounding box center [1044, 323] width 7 height 11
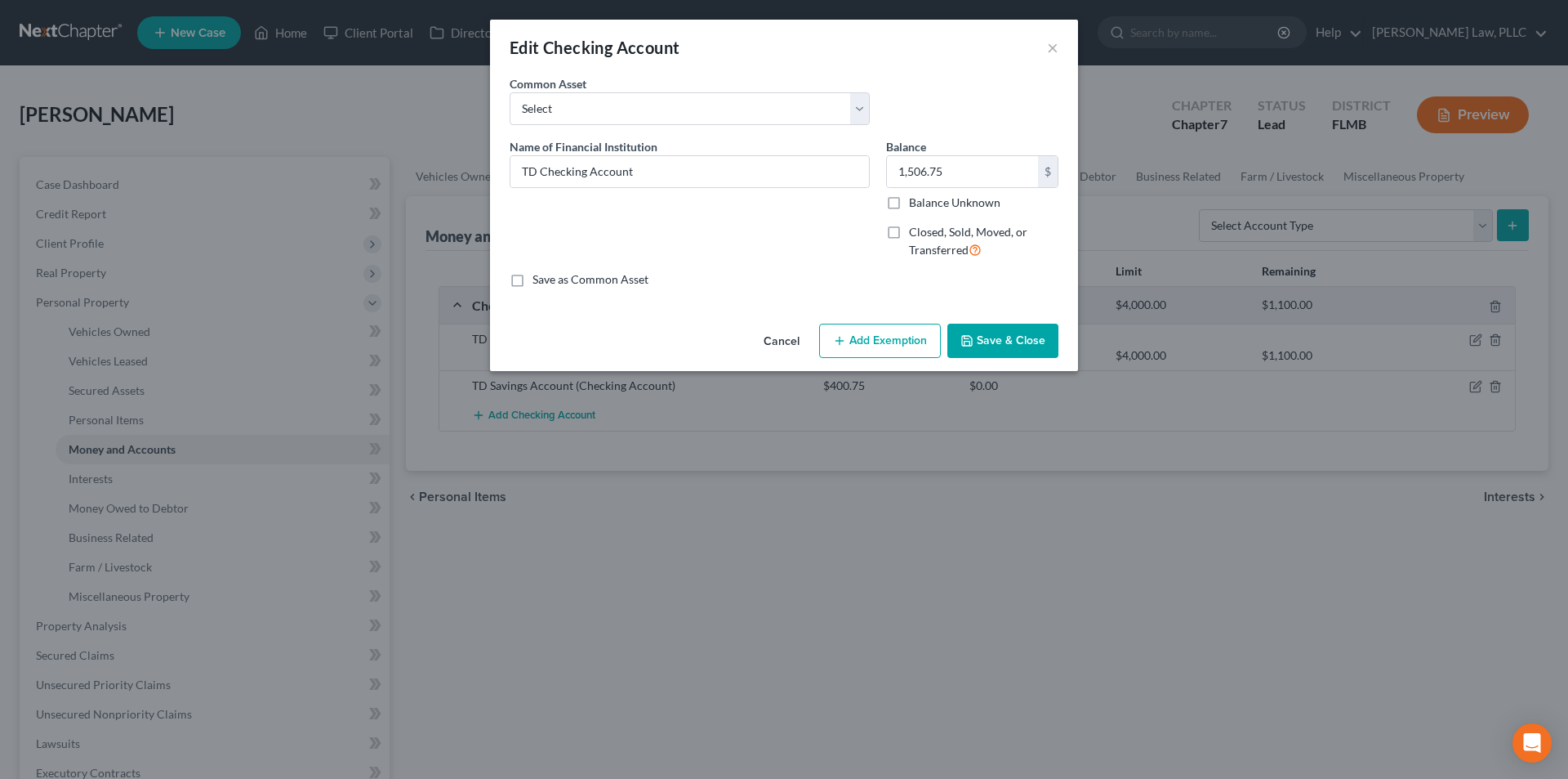
click at [1020, 348] on button "Save & Close" at bounding box center [1002, 340] width 111 height 34
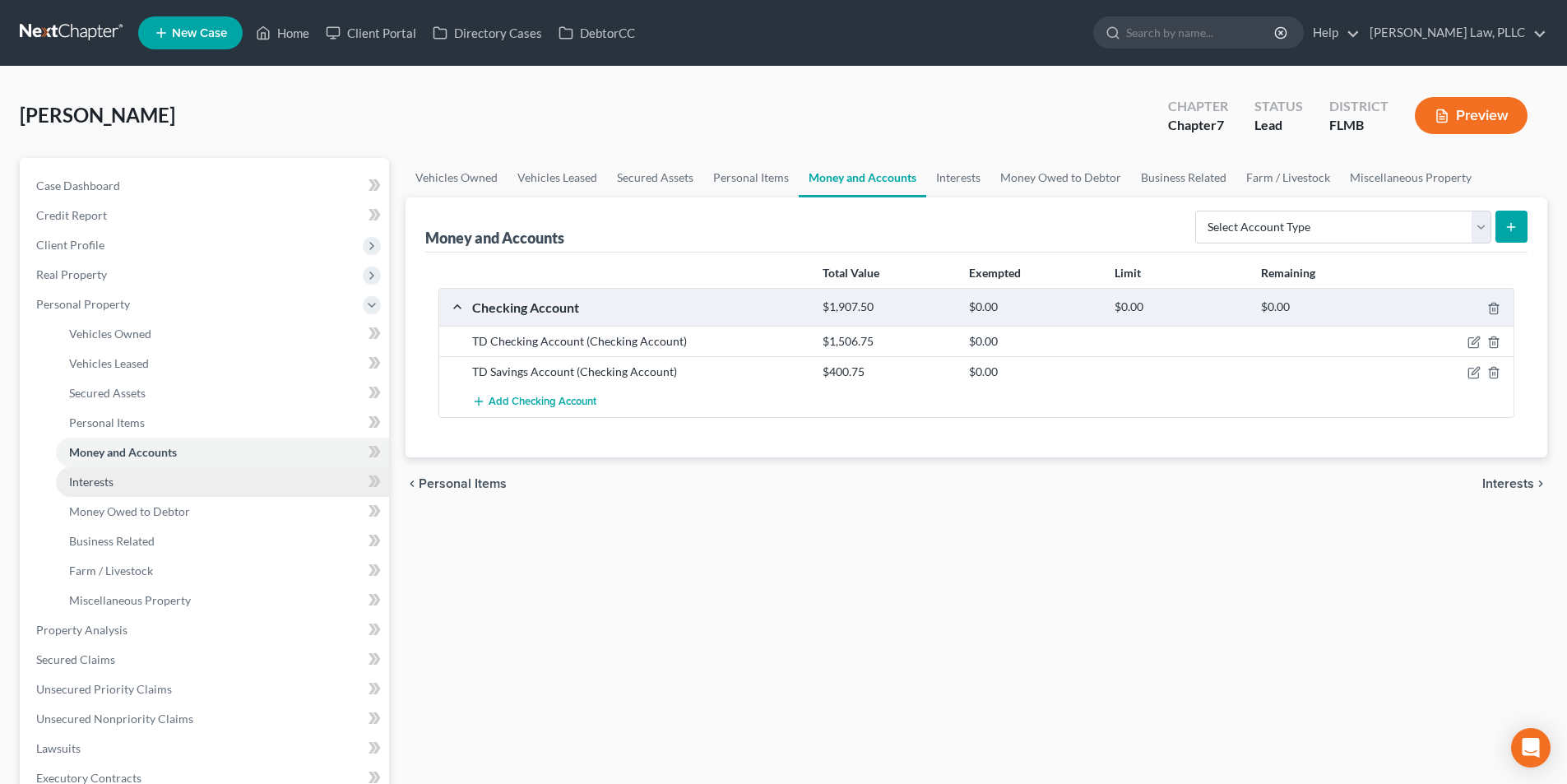
click at [150, 476] on link "Interests" at bounding box center [223, 481] width 333 height 30
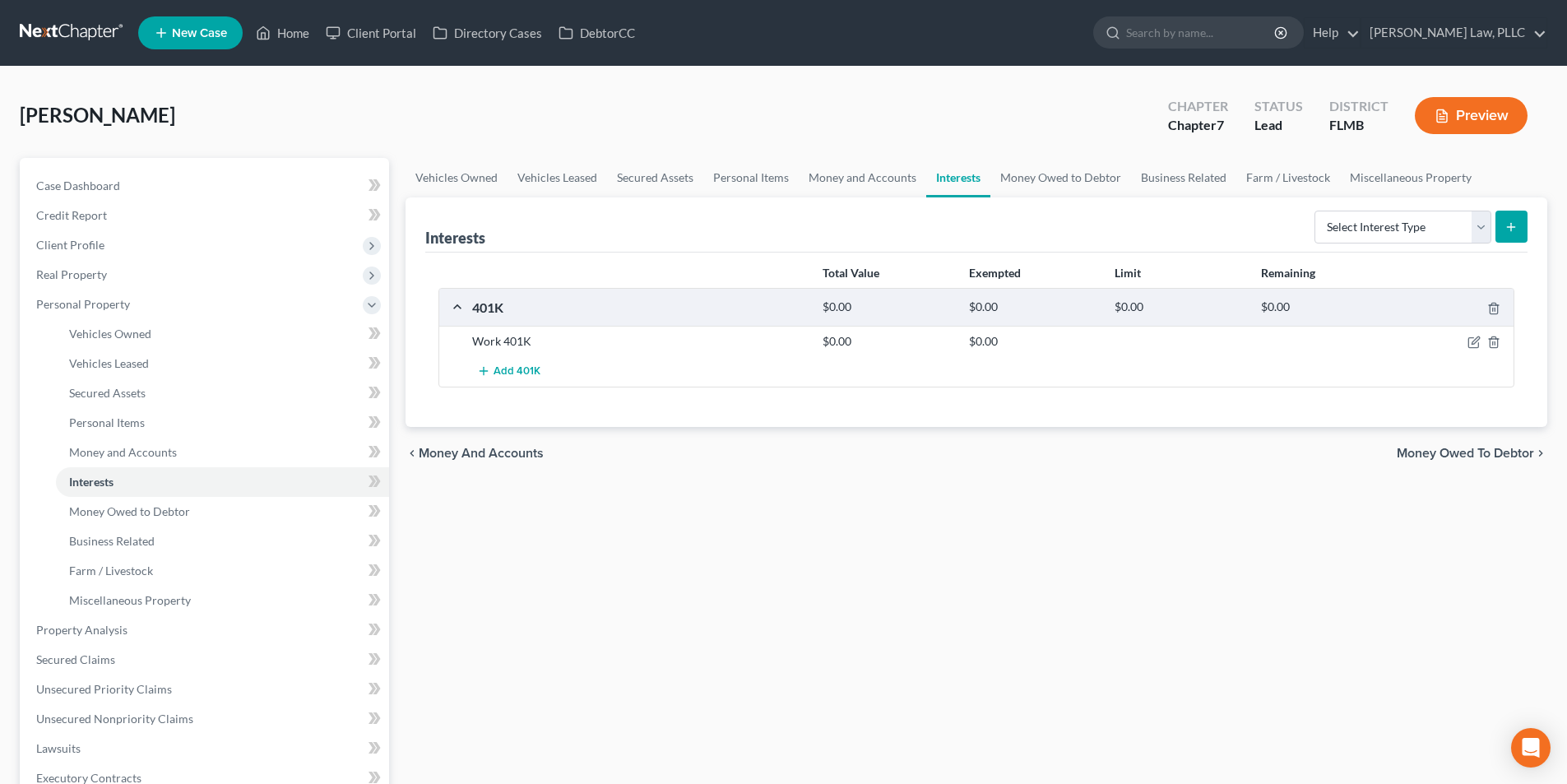
click at [1416, 457] on span "Money Owed to Debtor" at bounding box center [1465, 453] width 138 height 13
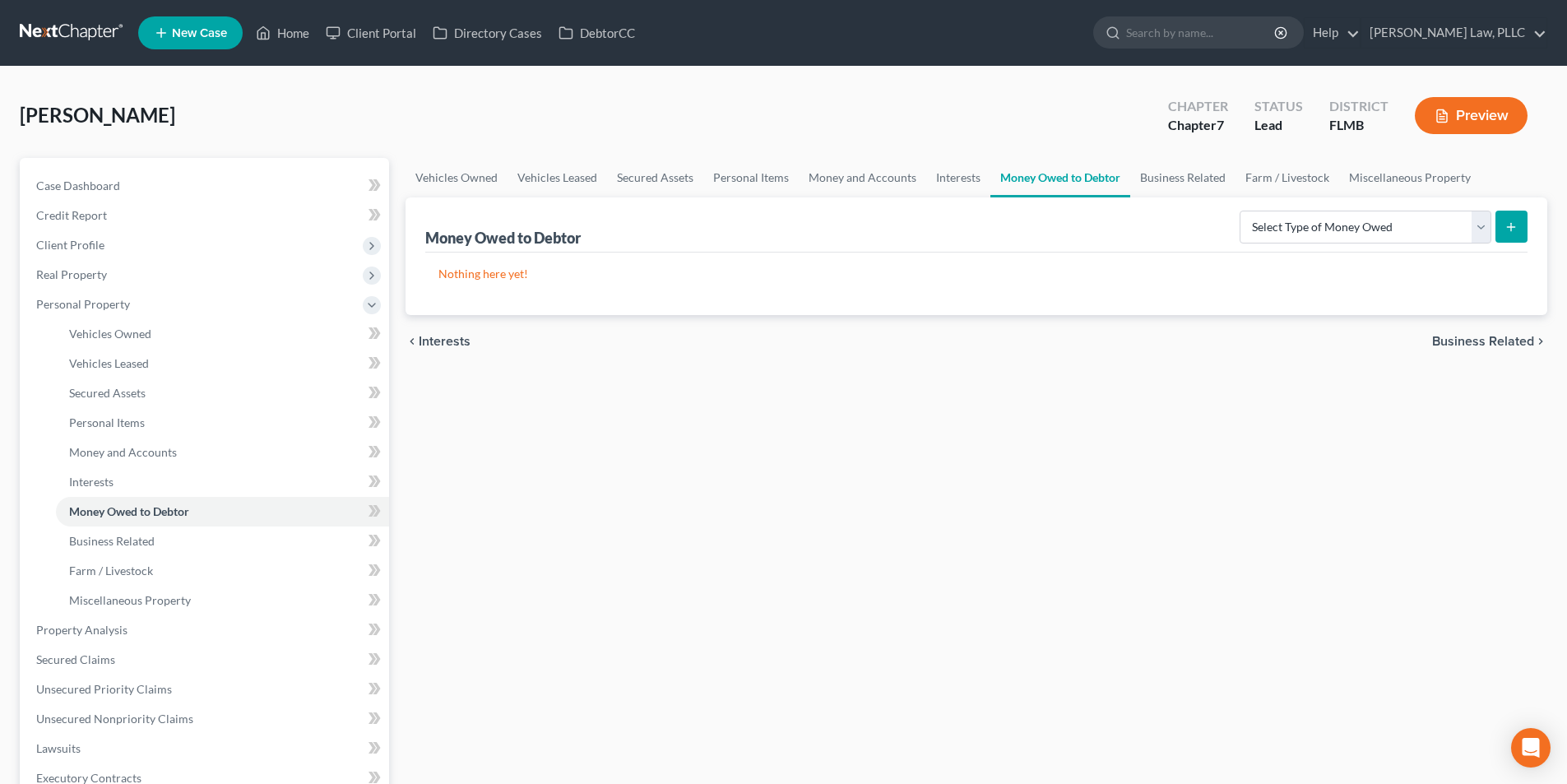
click at [1465, 344] on span "Business Related" at bounding box center [1483, 340] width 102 height 13
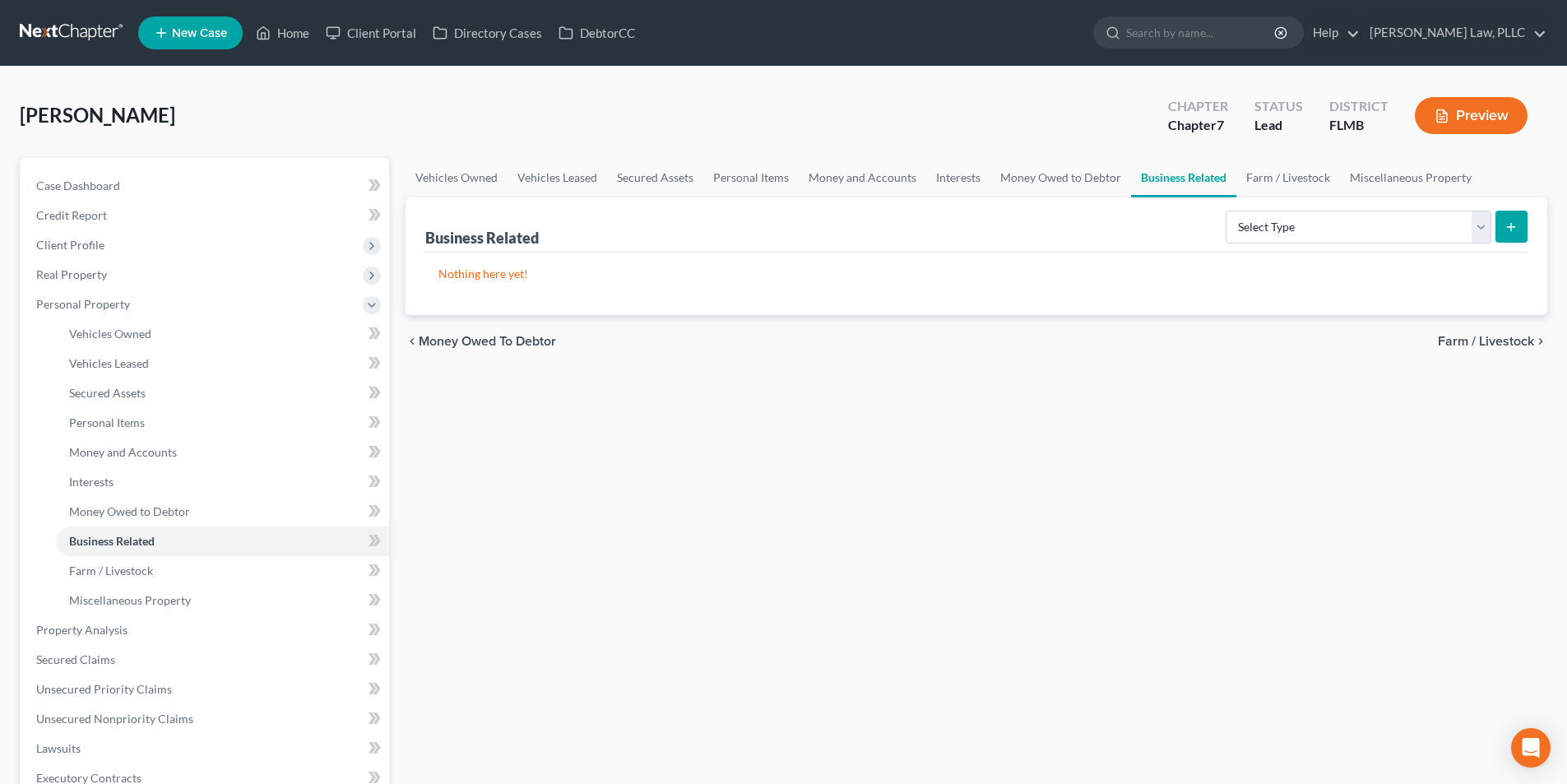
click at [1465, 344] on span "Farm / Livestock" at bounding box center [1486, 340] width 96 height 13
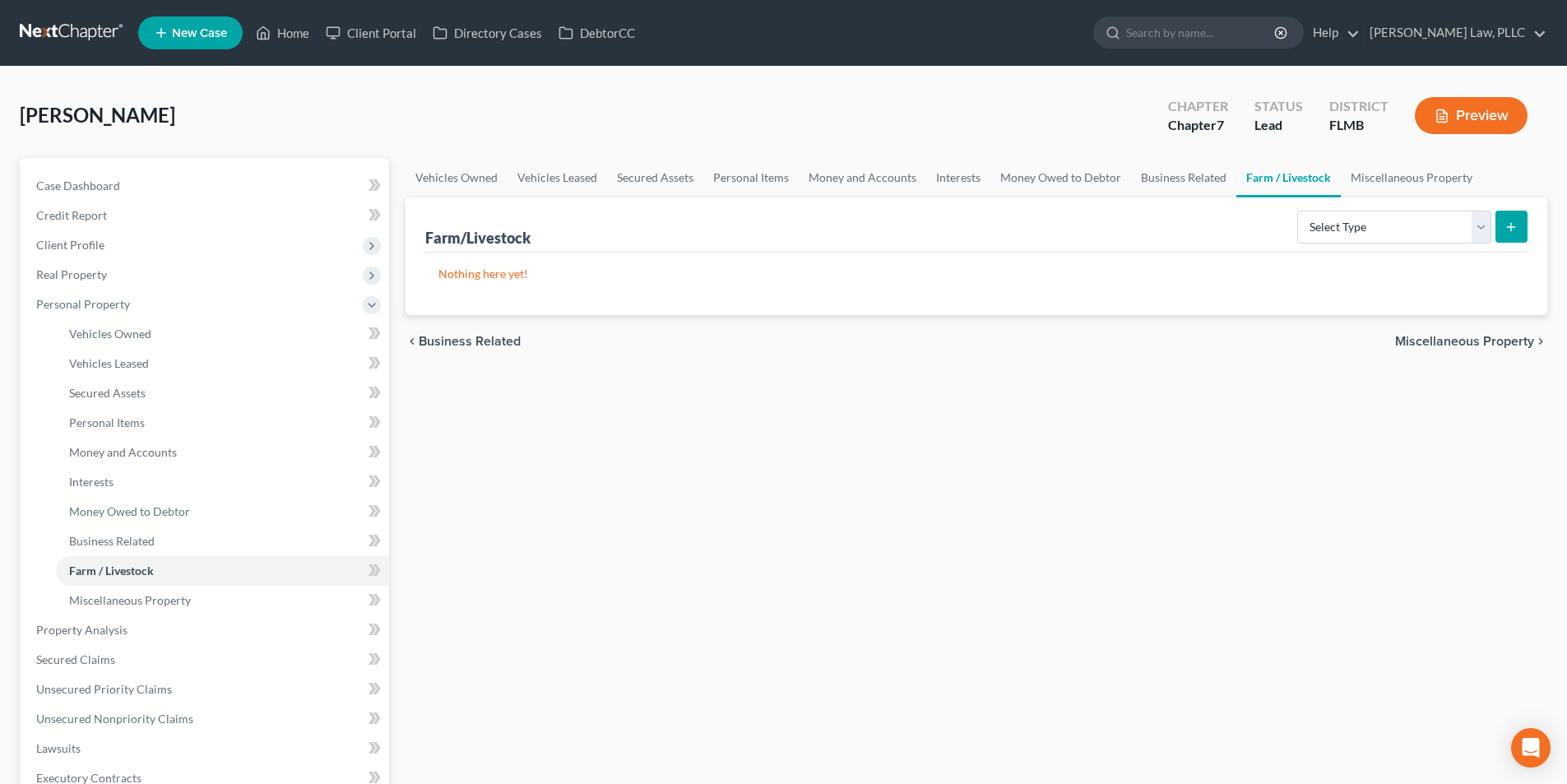
click at [1465, 344] on span "Miscellaneous Property" at bounding box center [1464, 340] width 139 height 13
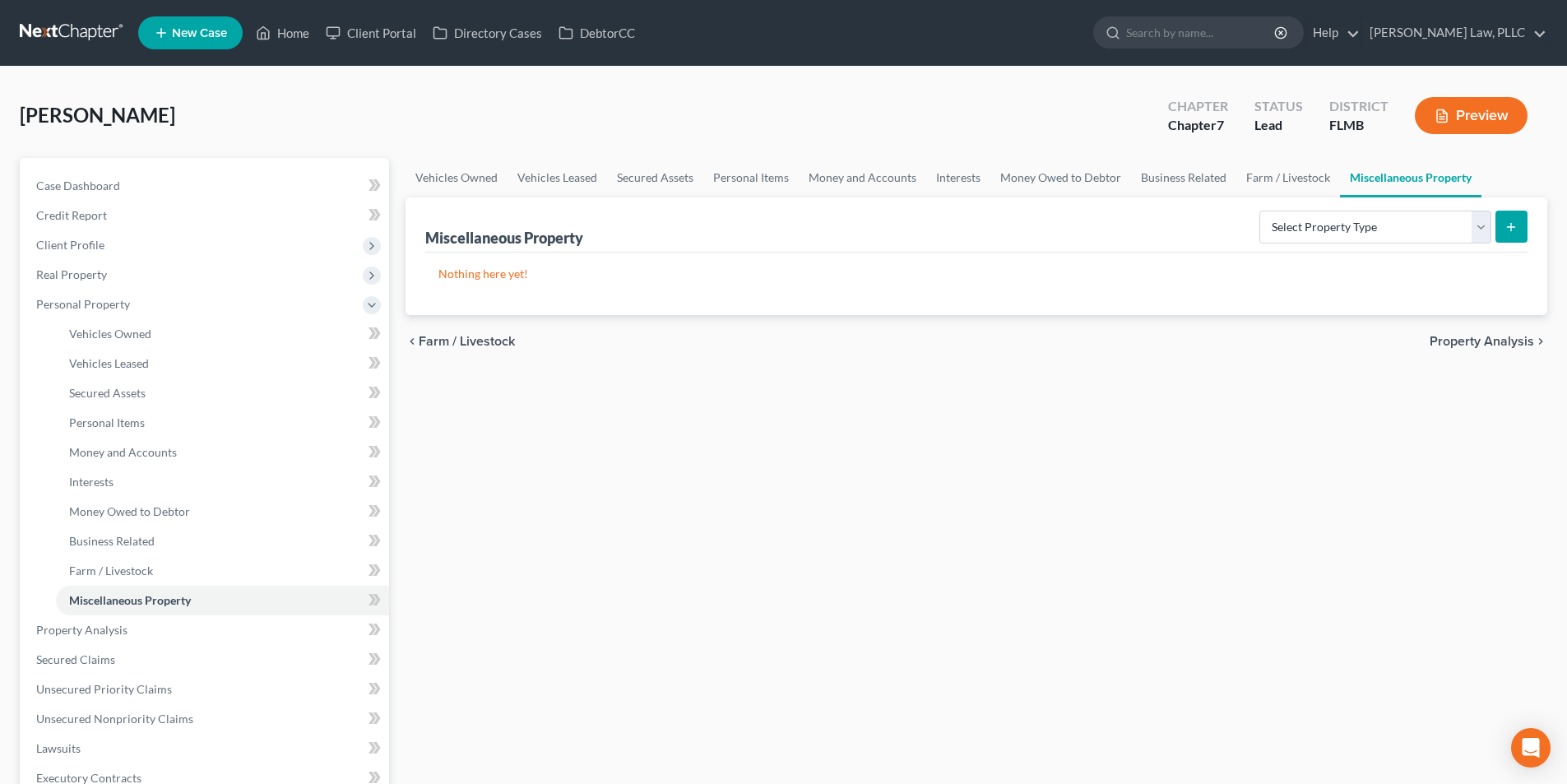
click at [1465, 344] on span "Property Analysis" at bounding box center [1482, 340] width 105 height 13
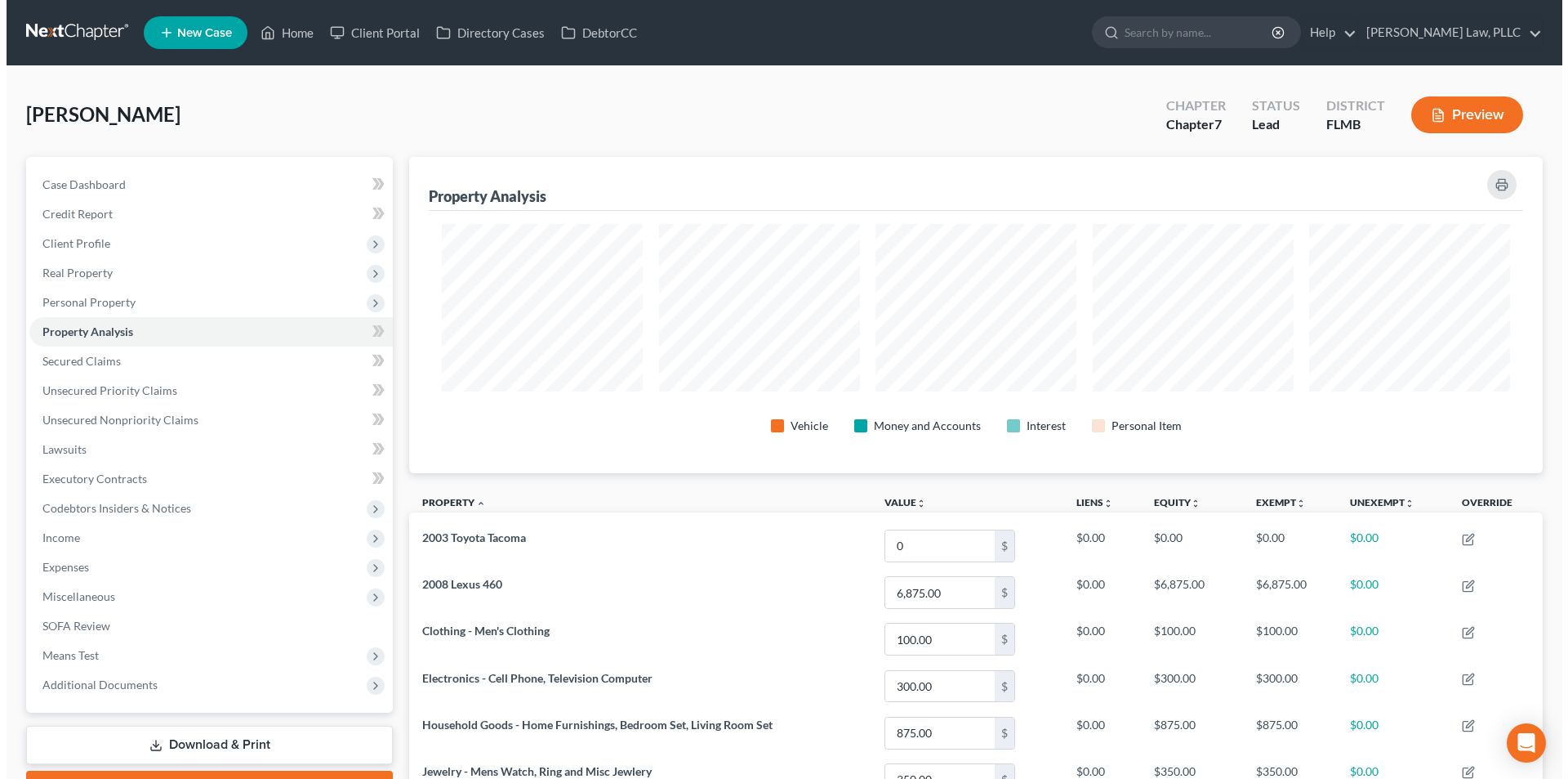
scroll to position [316, 1133]
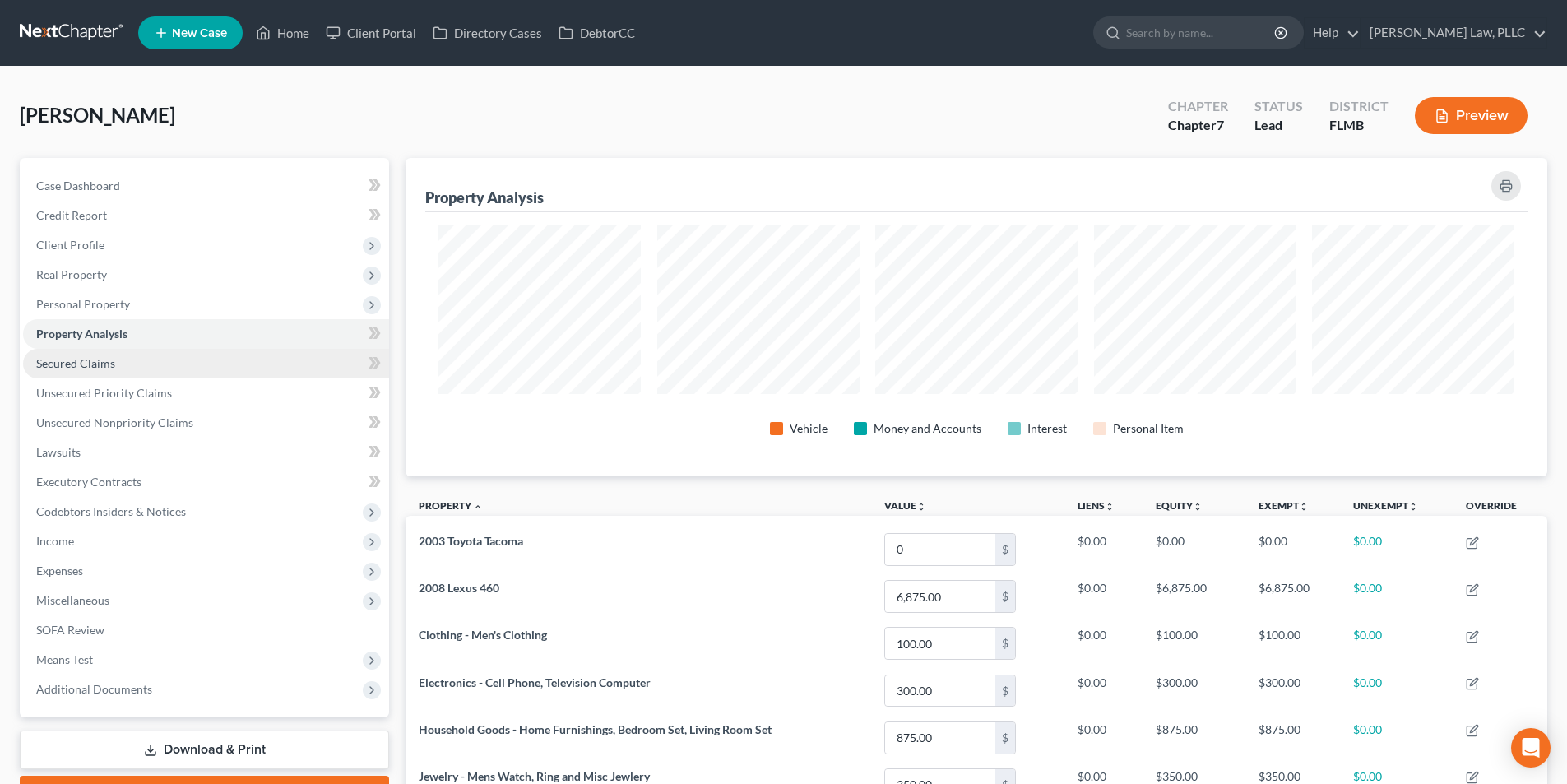
click at [93, 366] on span "Secured Claims" at bounding box center [76, 363] width 79 height 14
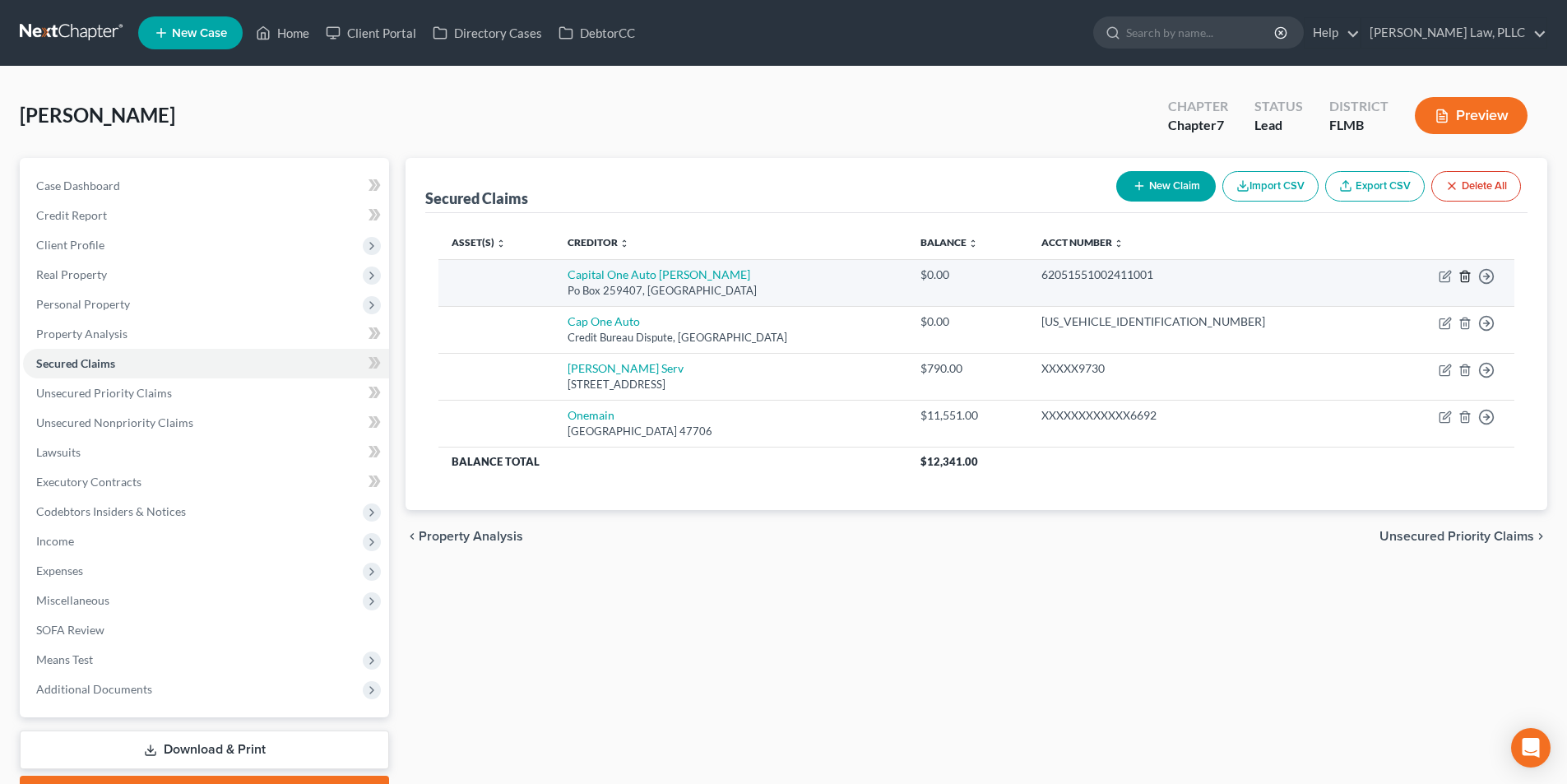
click at [1464, 276] on icon "button" at bounding box center [1465, 276] width 13 height 13
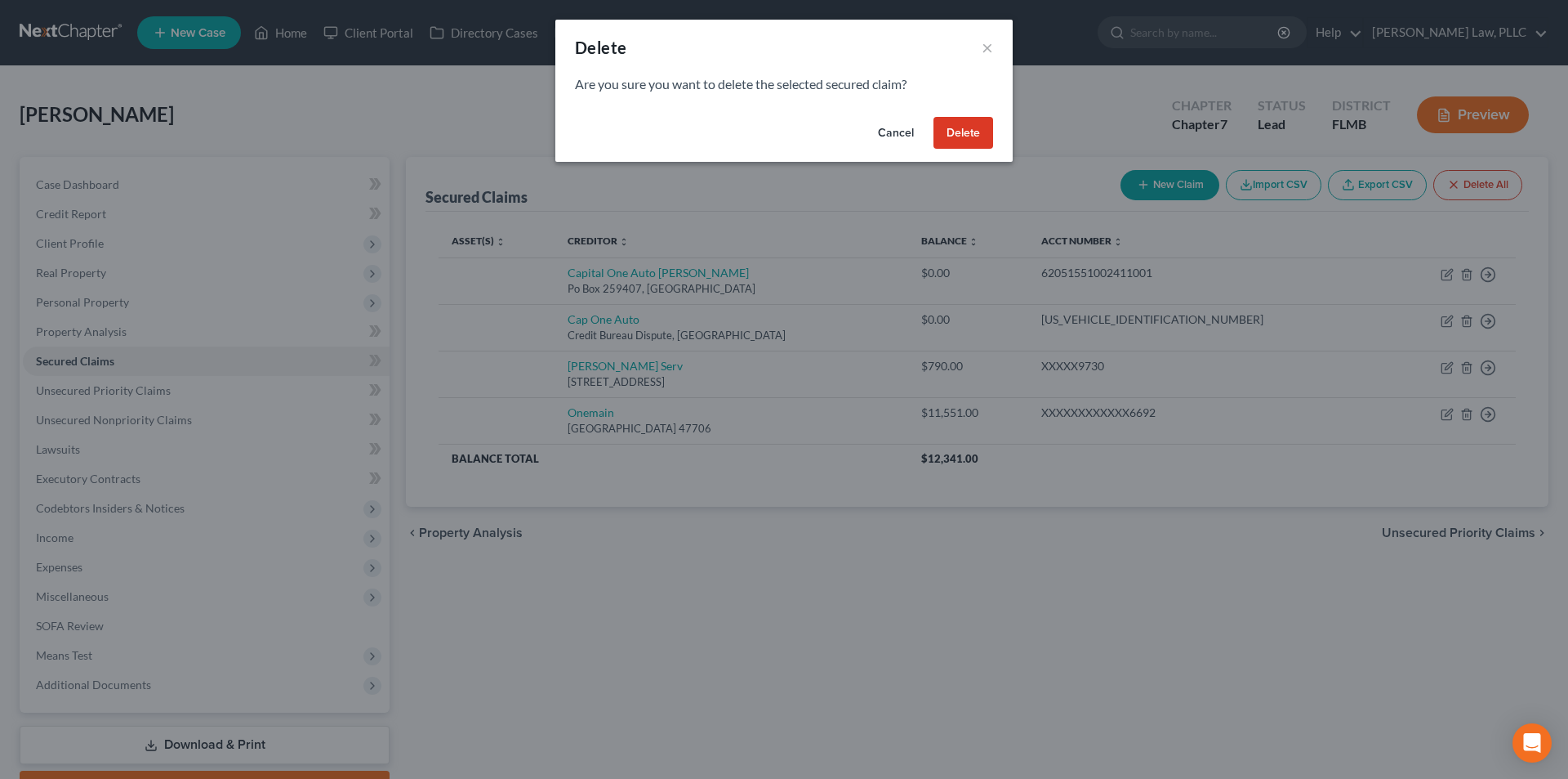
click at [960, 137] on button "Delete" at bounding box center [963, 133] width 60 height 32
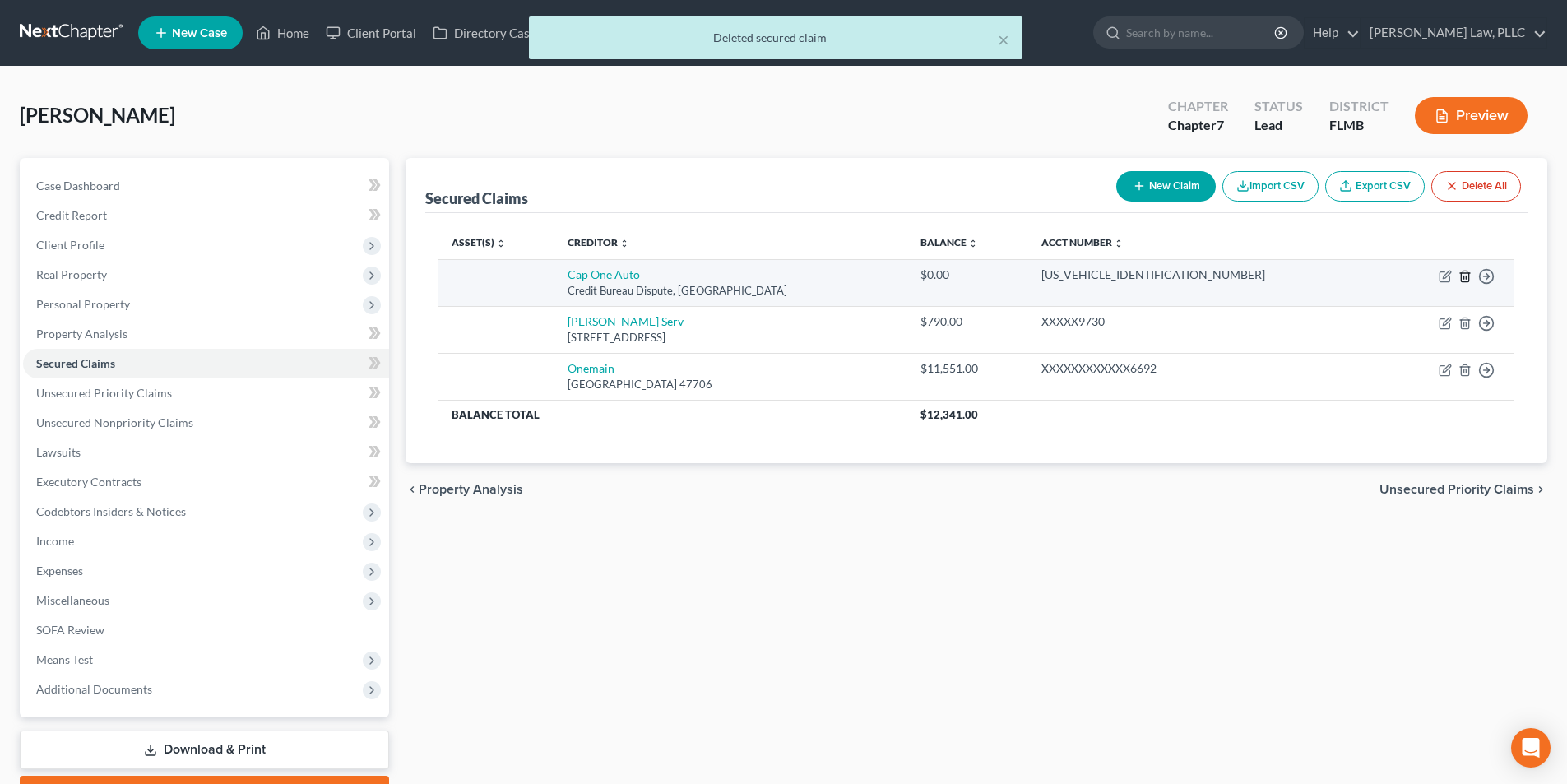
click at [1465, 271] on icon "button" at bounding box center [1464, 276] width 7 height 11
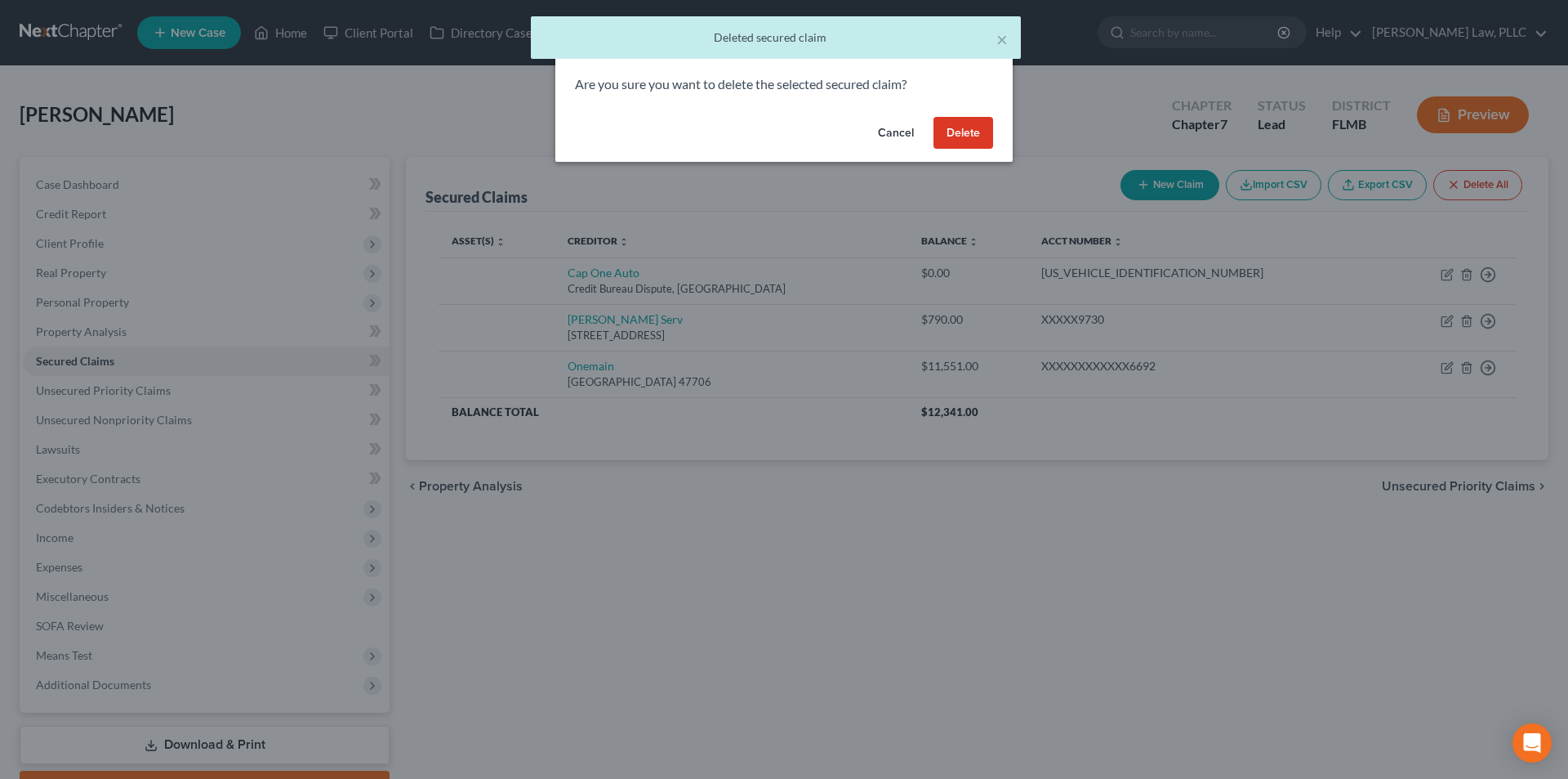
click at [968, 134] on button "Delete" at bounding box center [963, 133] width 60 height 32
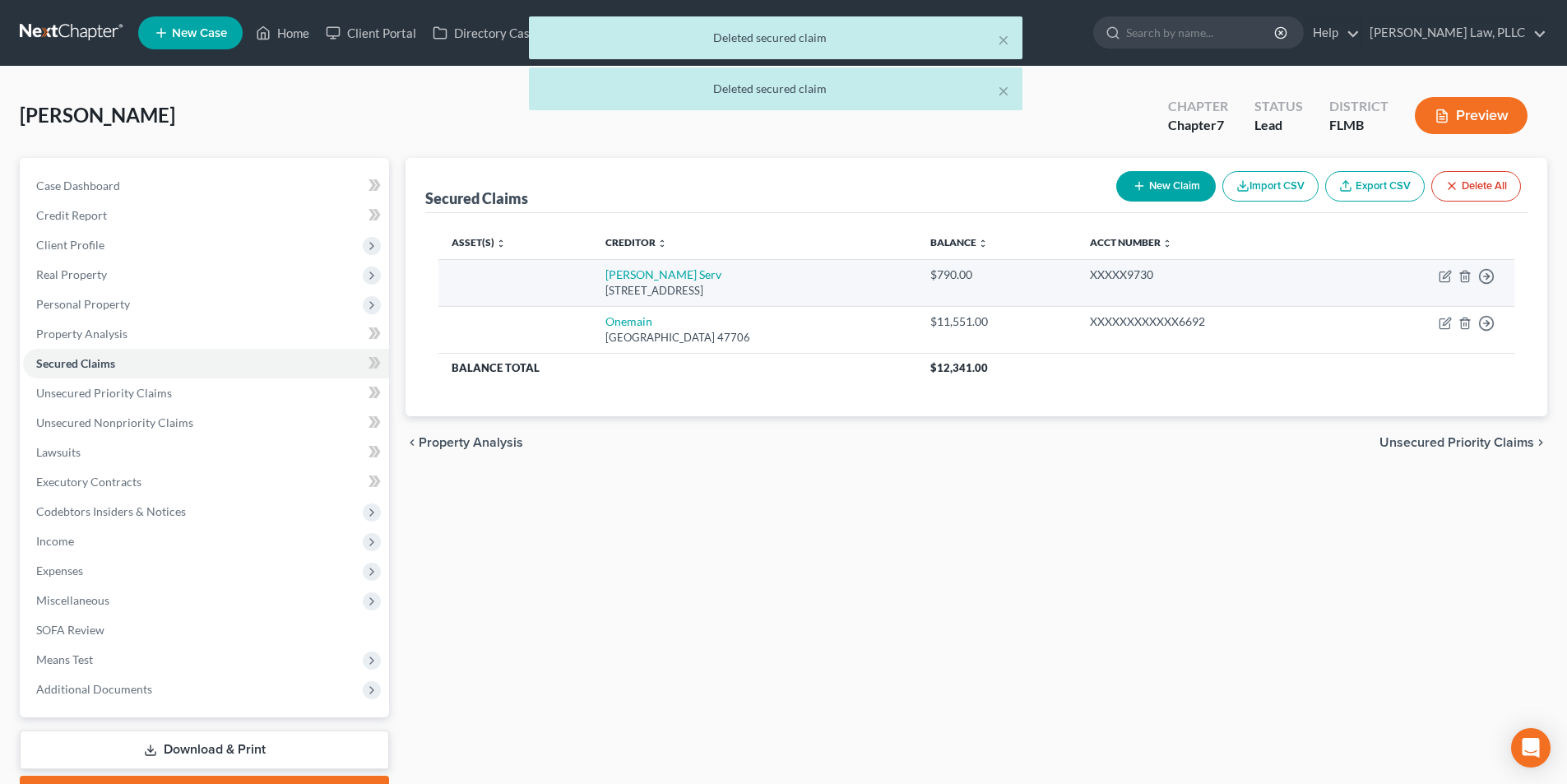
click at [837, 285] on div "[STREET_ADDRESS]" at bounding box center [755, 291] width 299 height 16
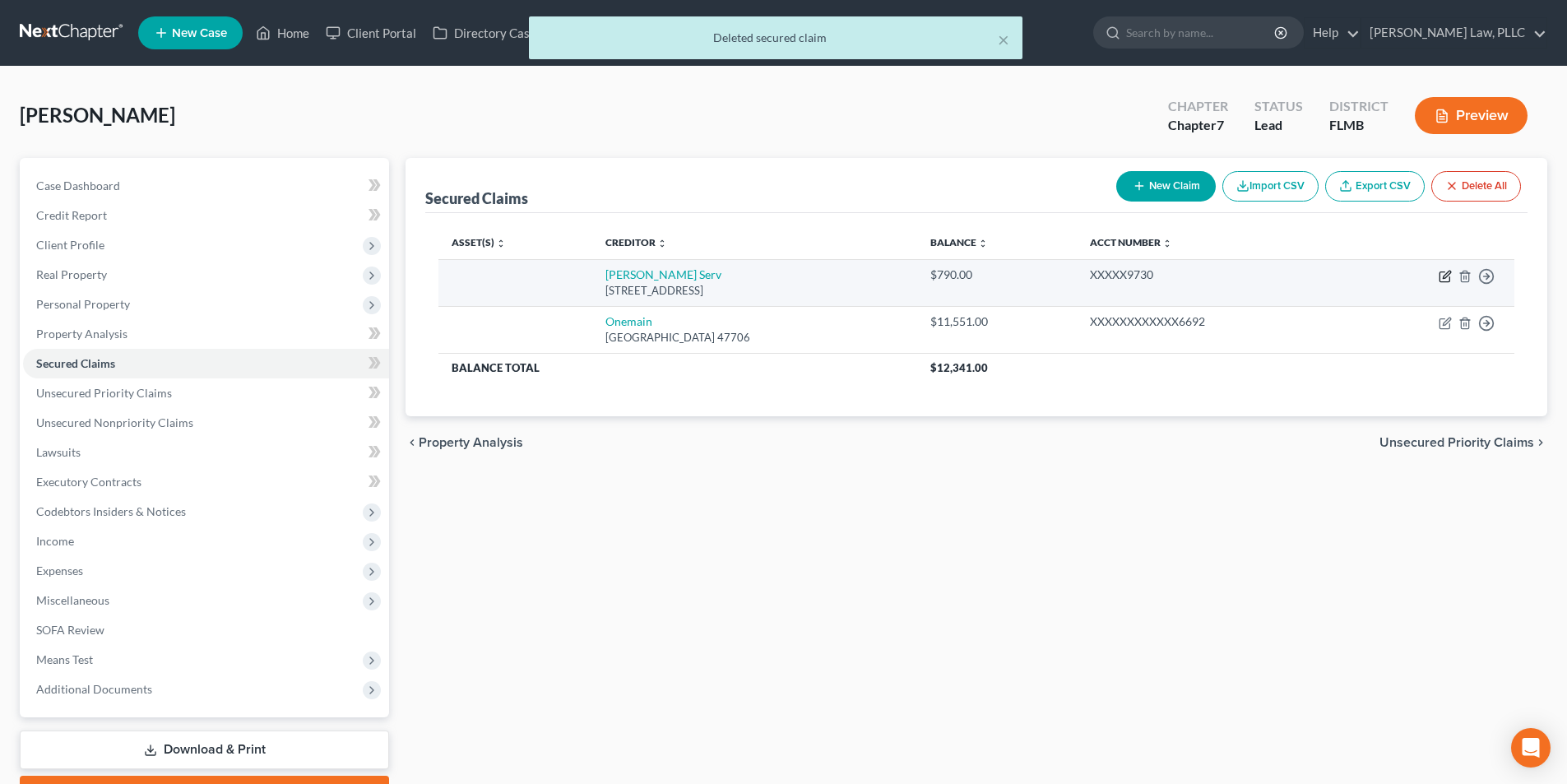
click at [1447, 273] on icon "button" at bounding box center [1446, 274] width 7 height 7
select select "45"
select select "0"
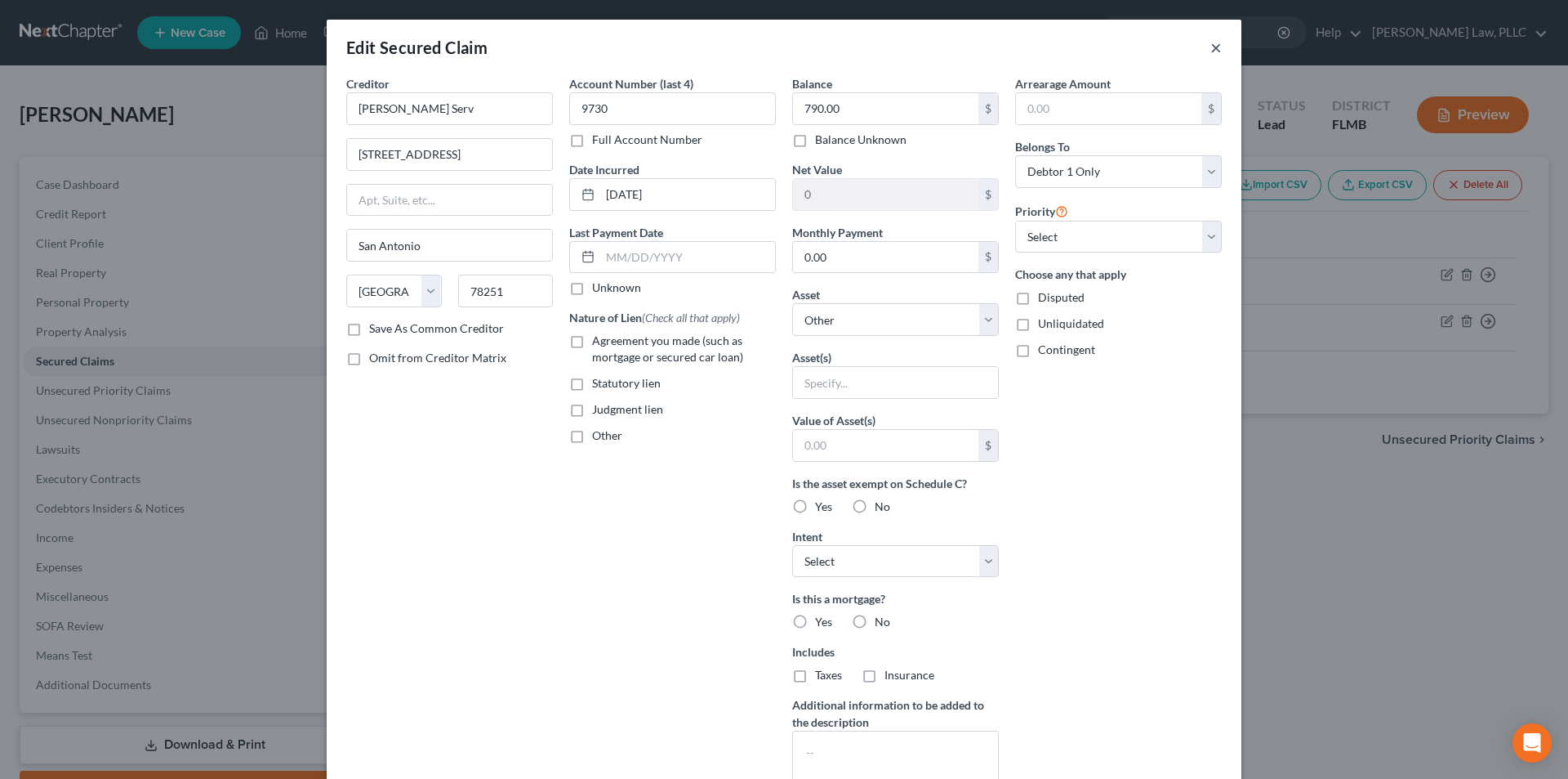
click at [1211, 45] on button "×" at bounding box center [1217, 47] width 12 height 20
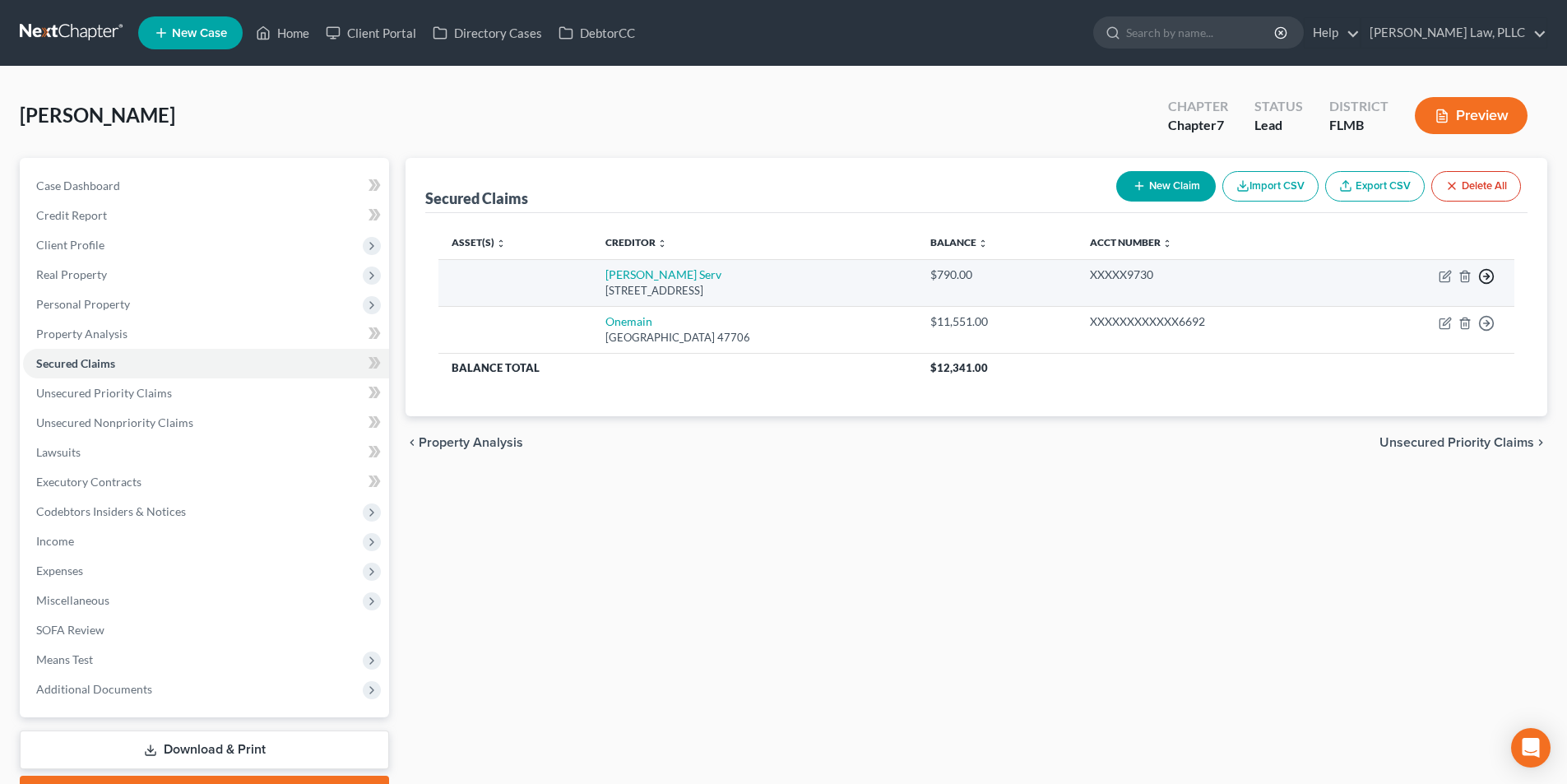
click at [1483, 271] on icon "button" at bounding box center [1486, 276] width 17 height 17
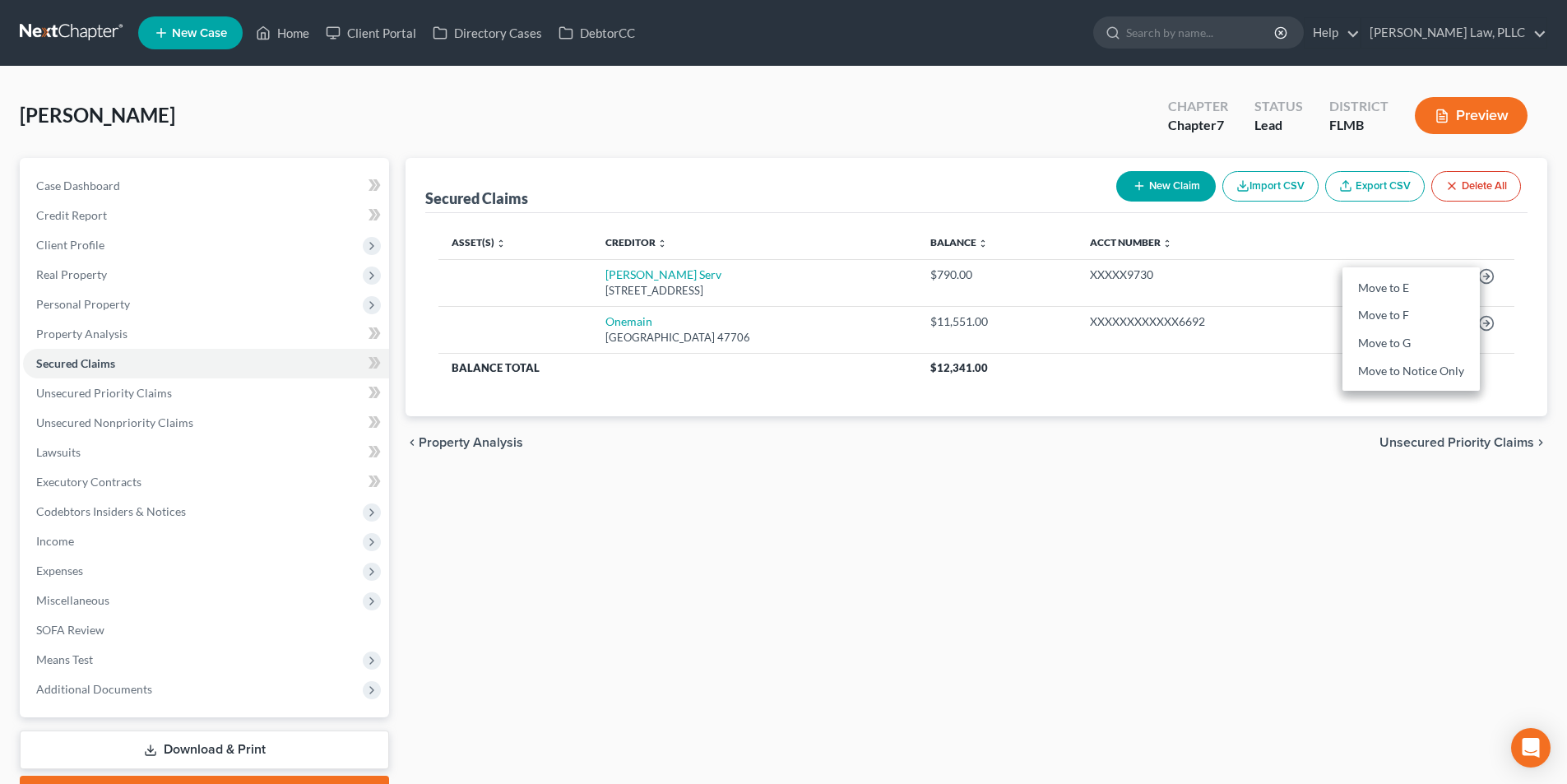
click at [1486, 111] on button "Preview" at bounding box center [1471, 115] width 113 height 37
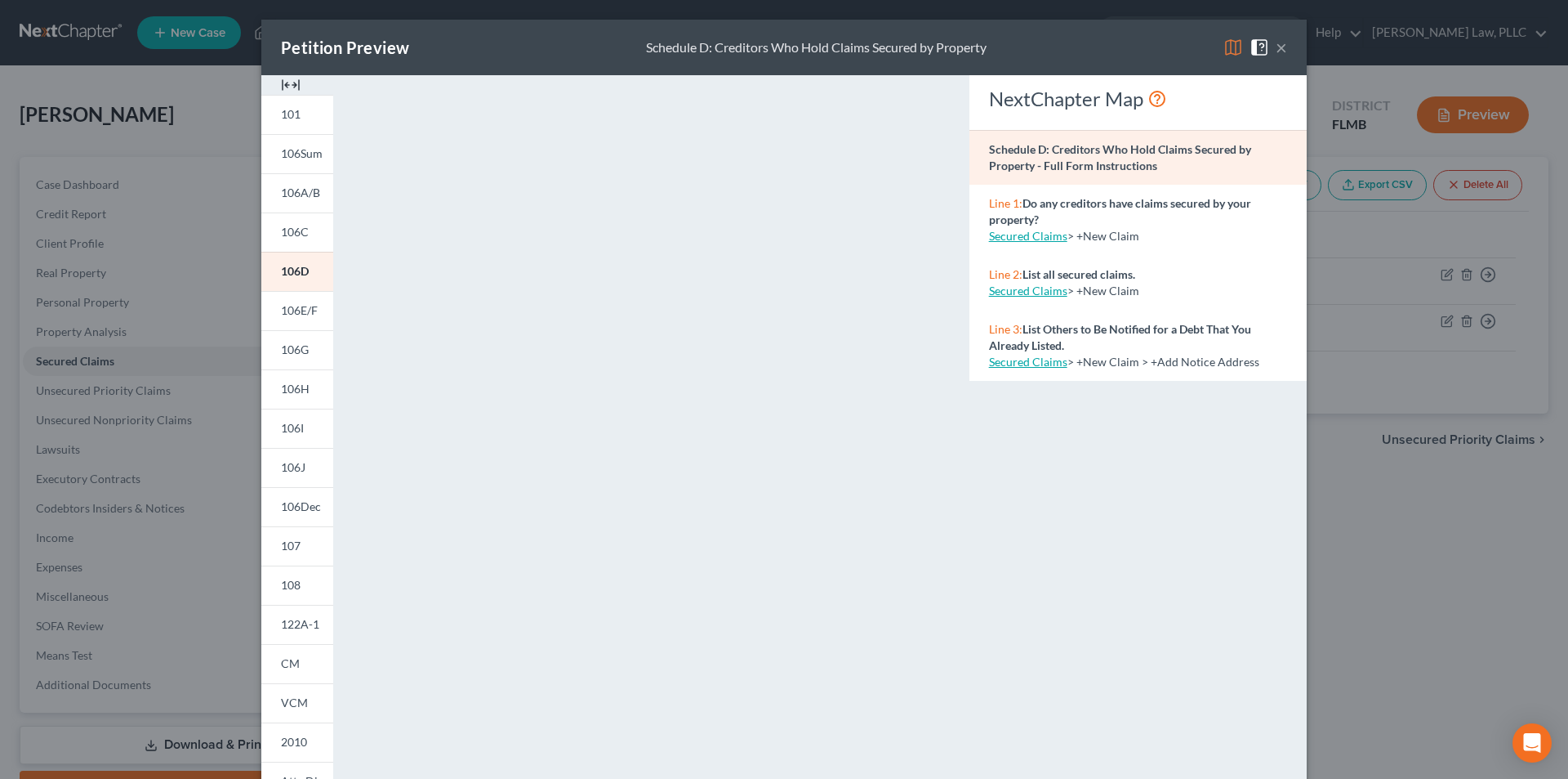
click at [1275, 49] on button "×" at bounding box center [1281, 47] width 12 height 20
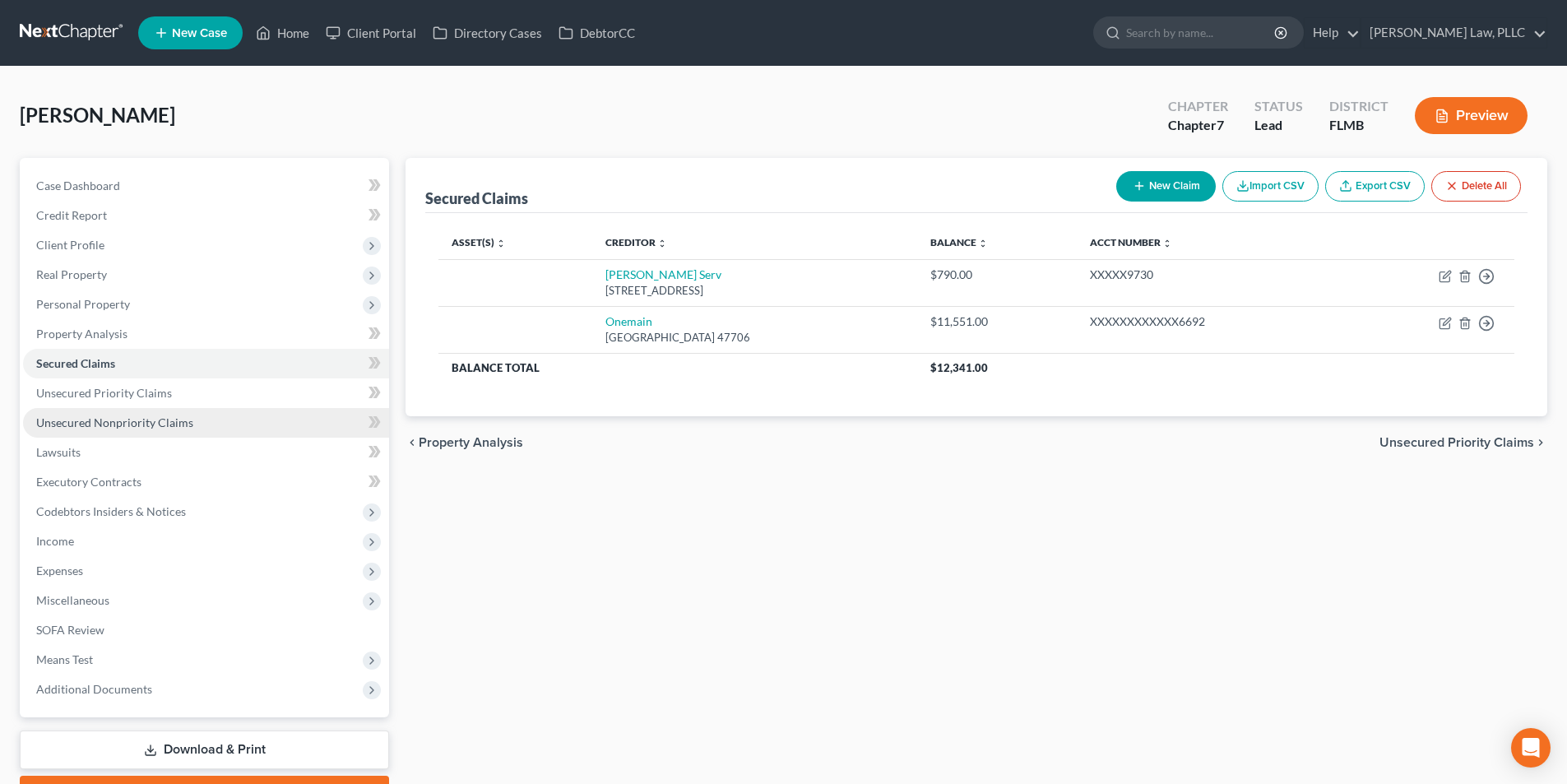
click at [125, 418] on span "Unsecured Nonpriority Claims" at bounding box center [115, 422] width 157 height 14
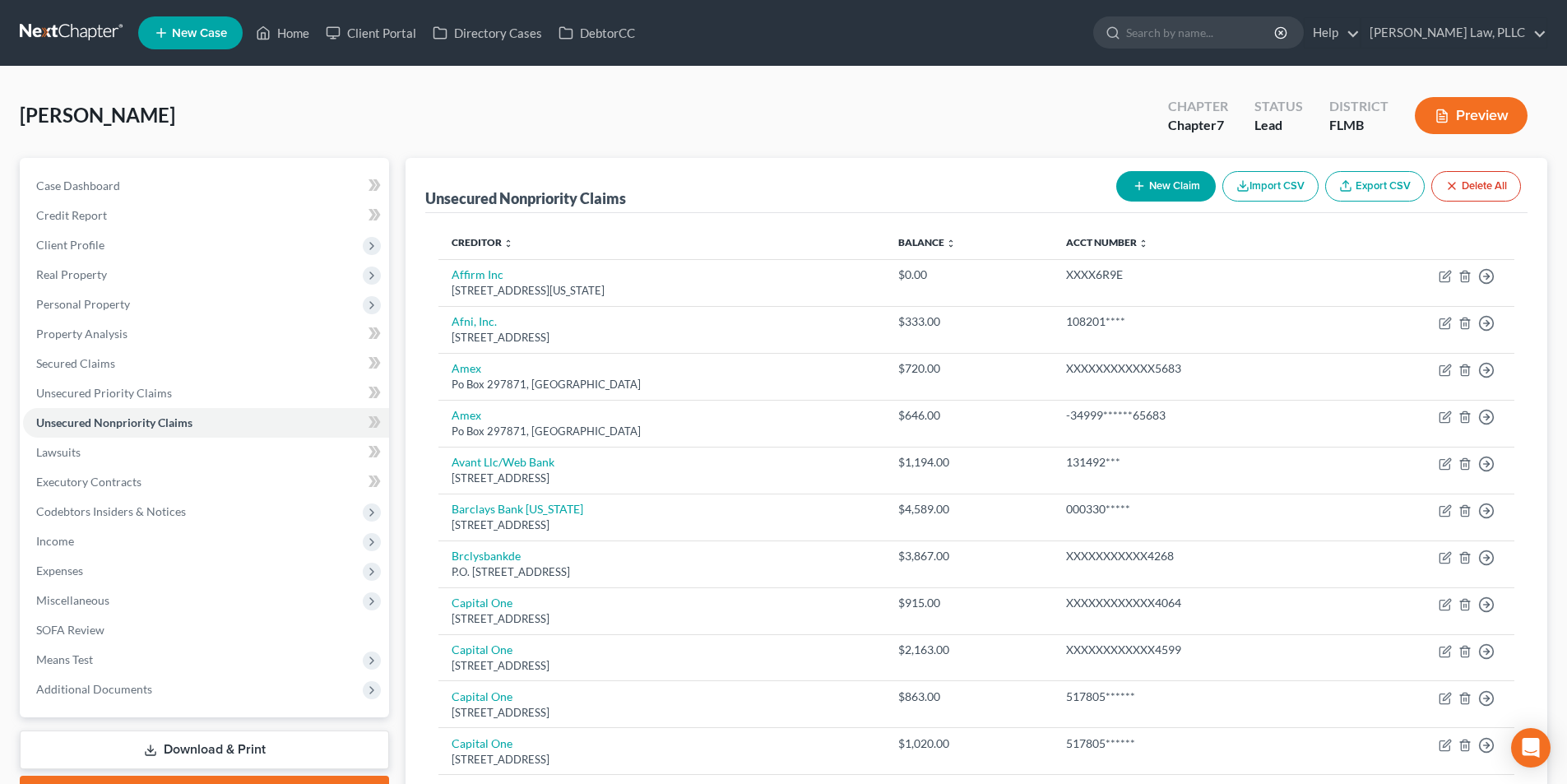
click at [1443, 117] on line "button" at bounding box center [1441, 117] width 5 height 0
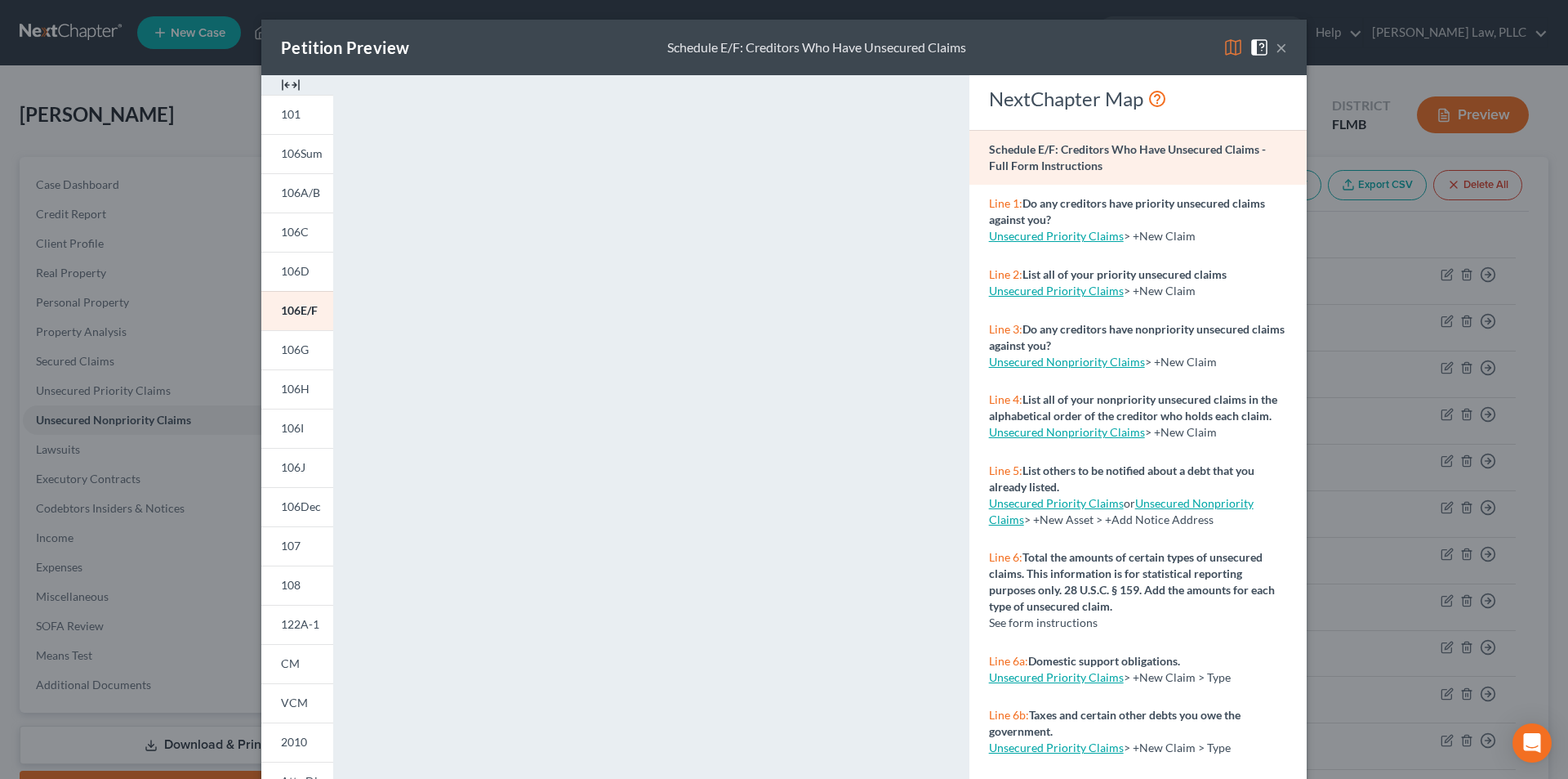
click at [1275, 46] on button "×" at bounding box center [1281, 47] width 12 height 20
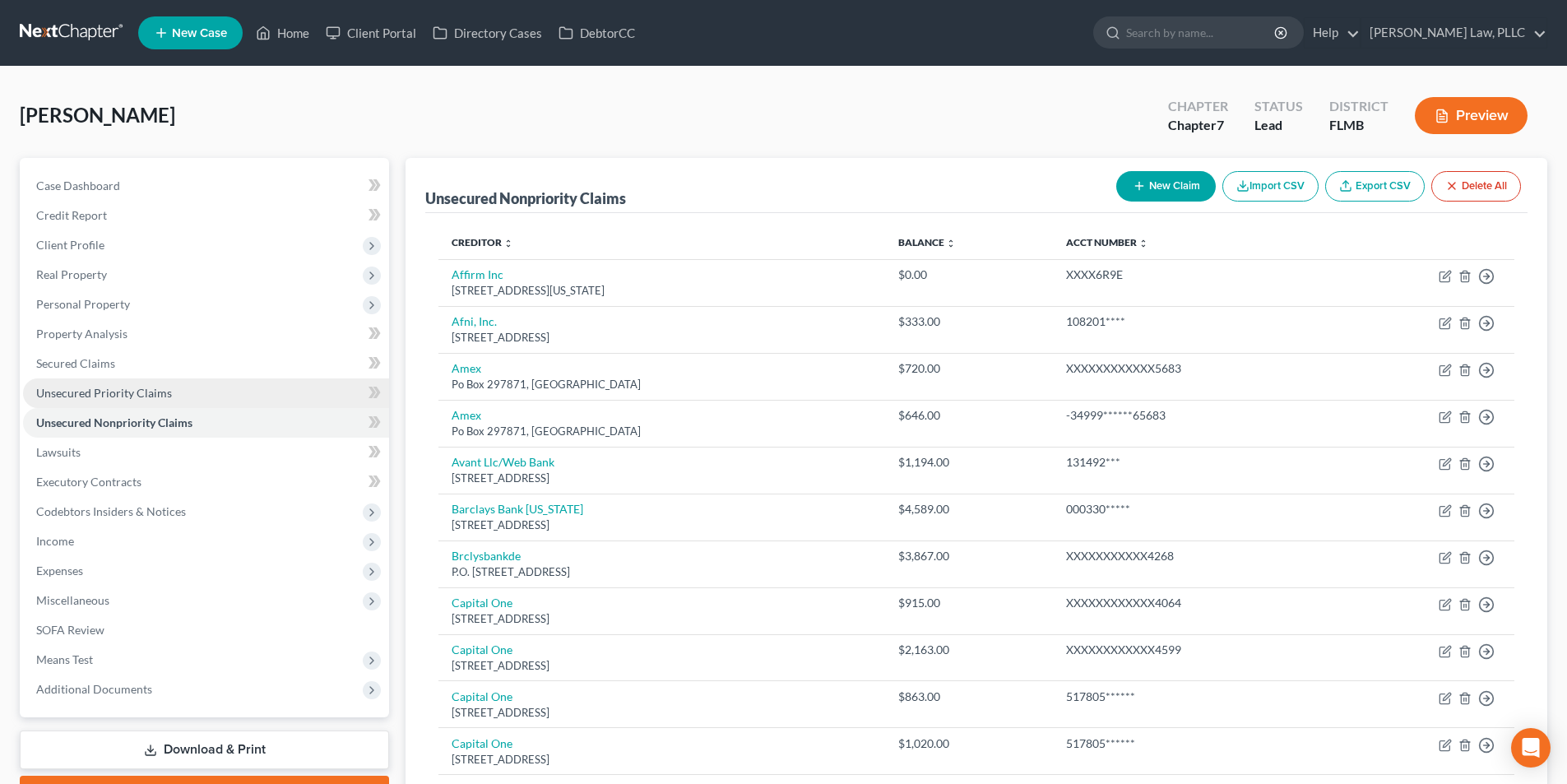
click at [125, 393] on span "Unsecured Priority Claims" at bounding box center [104, 392] width 136 height 14
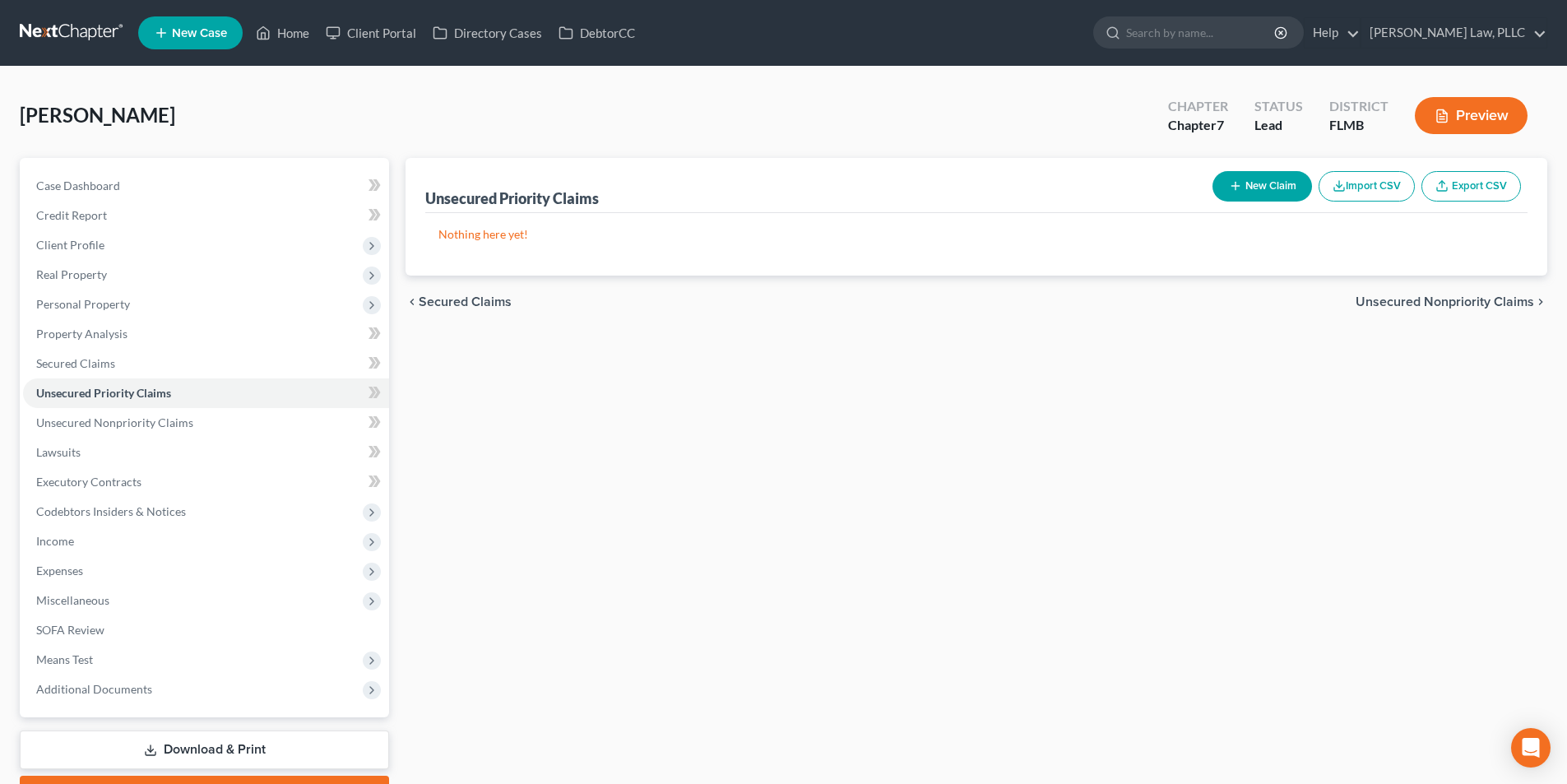
click at [1472, 118] on button "Preview" at bounding box center [1471, 115] width 113 height 37
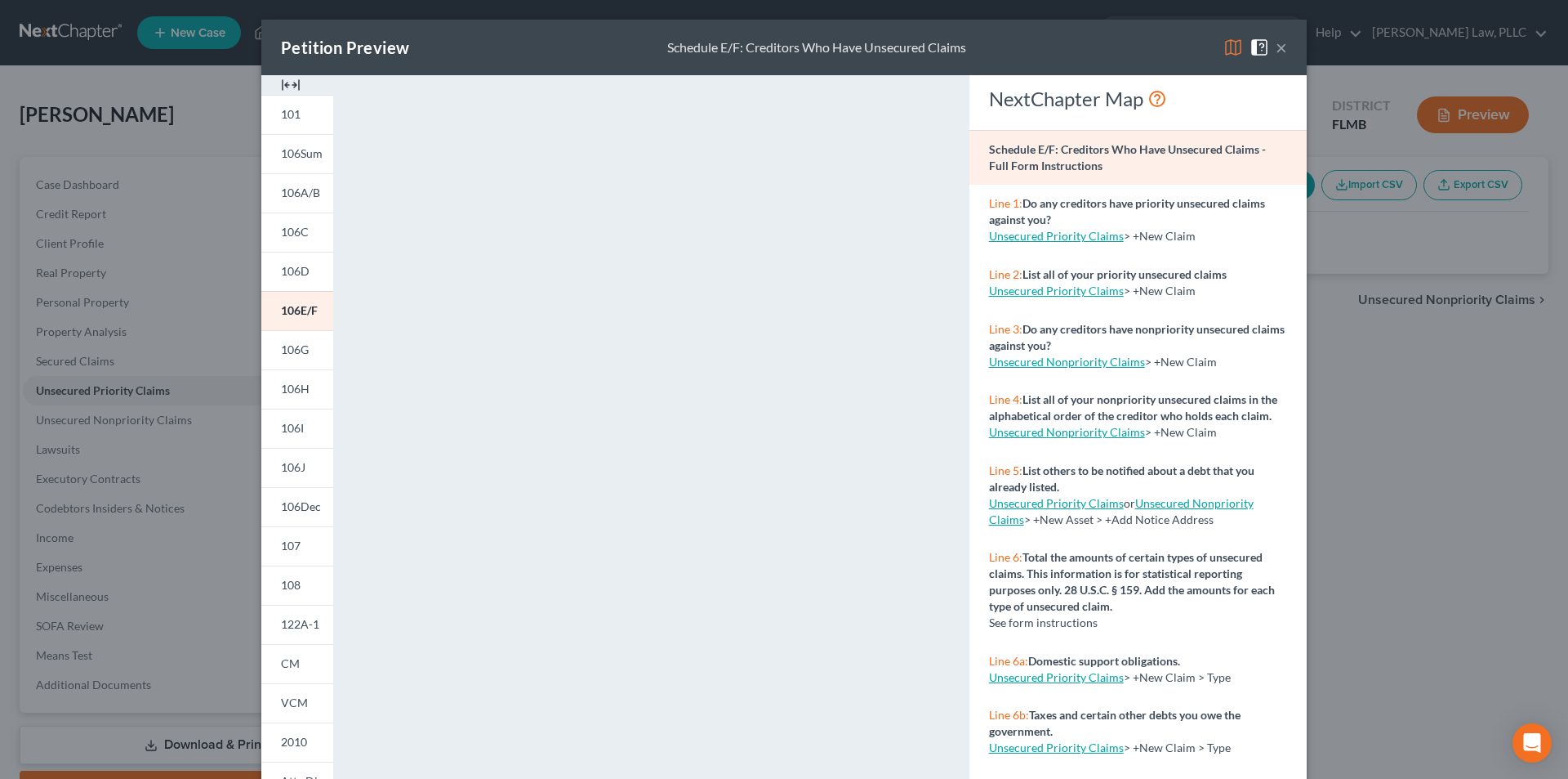
click at [1277, 42] on button "×" at bounding box center [1281, 47] width 12 height 20
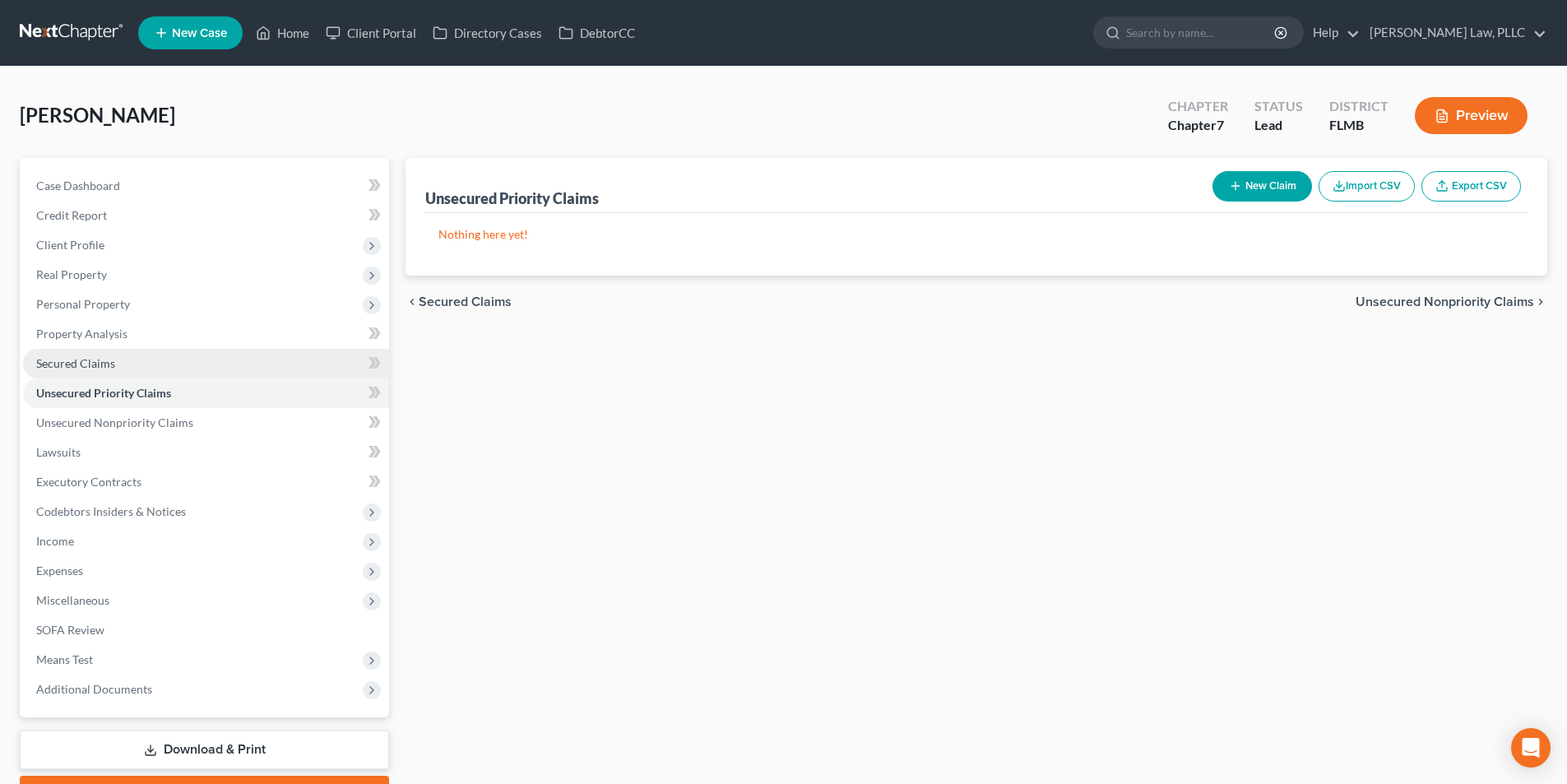
click at [69, 364] on span "Secured Claims" at bounding box center [76, 363] width 79 height 14
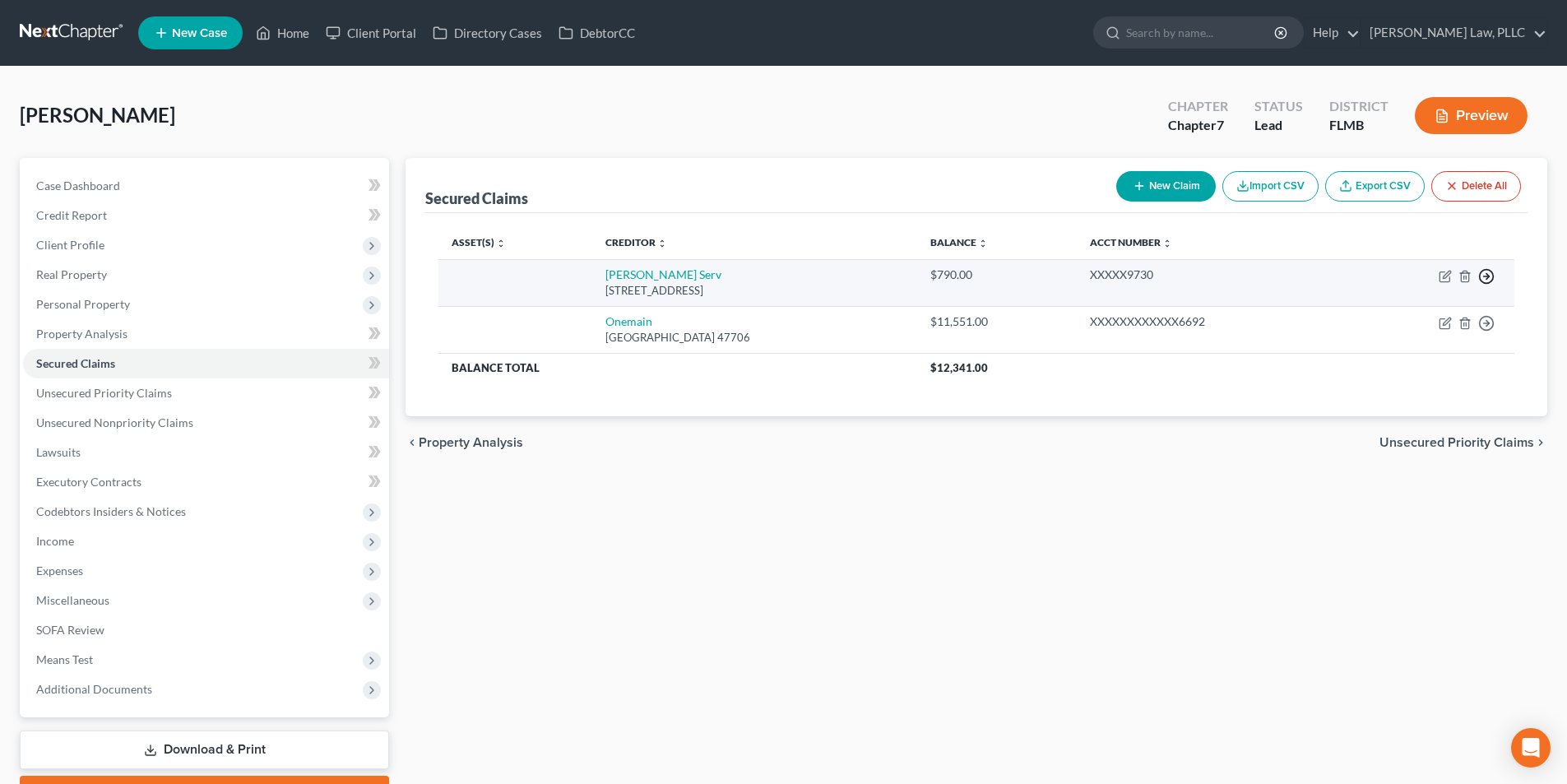
click at [1482, 279] on icon "button" at bounding box center [1486, 276] width 17 height 17
click at [1386, 315] on link "Move to F" at bounding box center [1411, 315] width 138 height 28
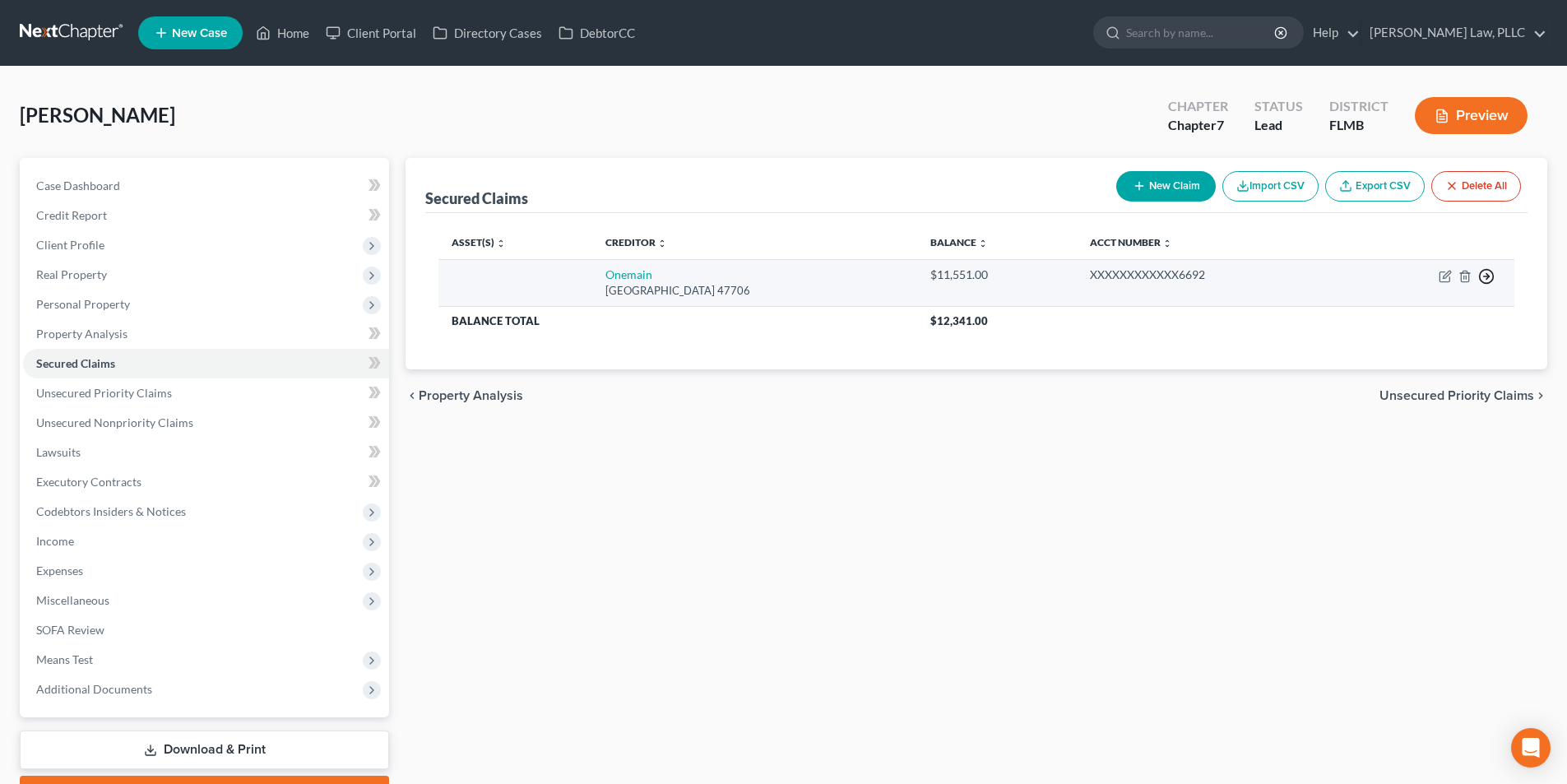
click at [1488, 272] on icon "button" at bounding box center [1486, 276] width 17 height 17
click at [1413, 310] on link "Move to F" at bounding box center [1411, 315] width 138 height 28
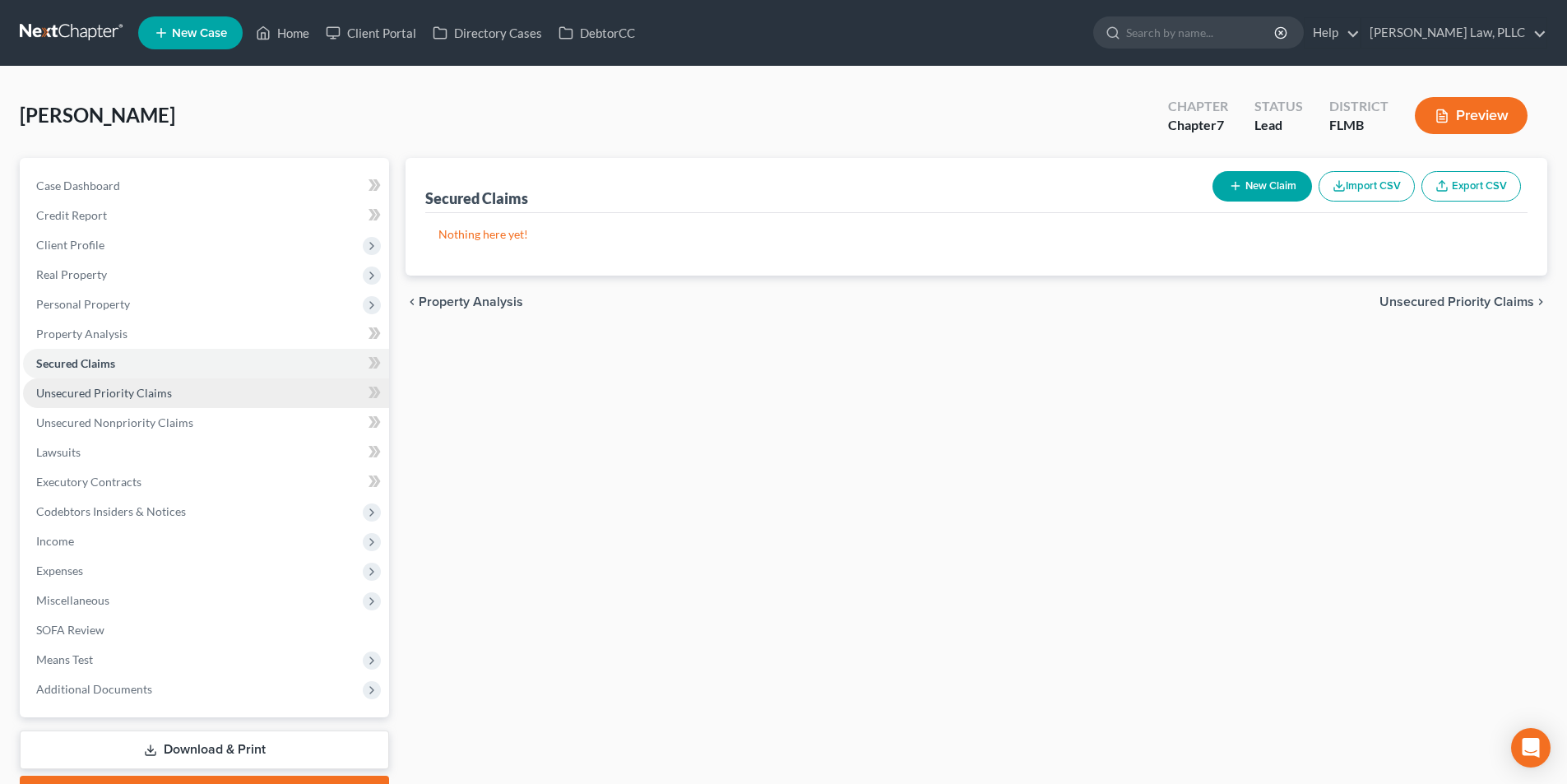
click at [223, 394] on link "Unsecured Priority Claims" at bounding box center [206, 393] width 366 height 30
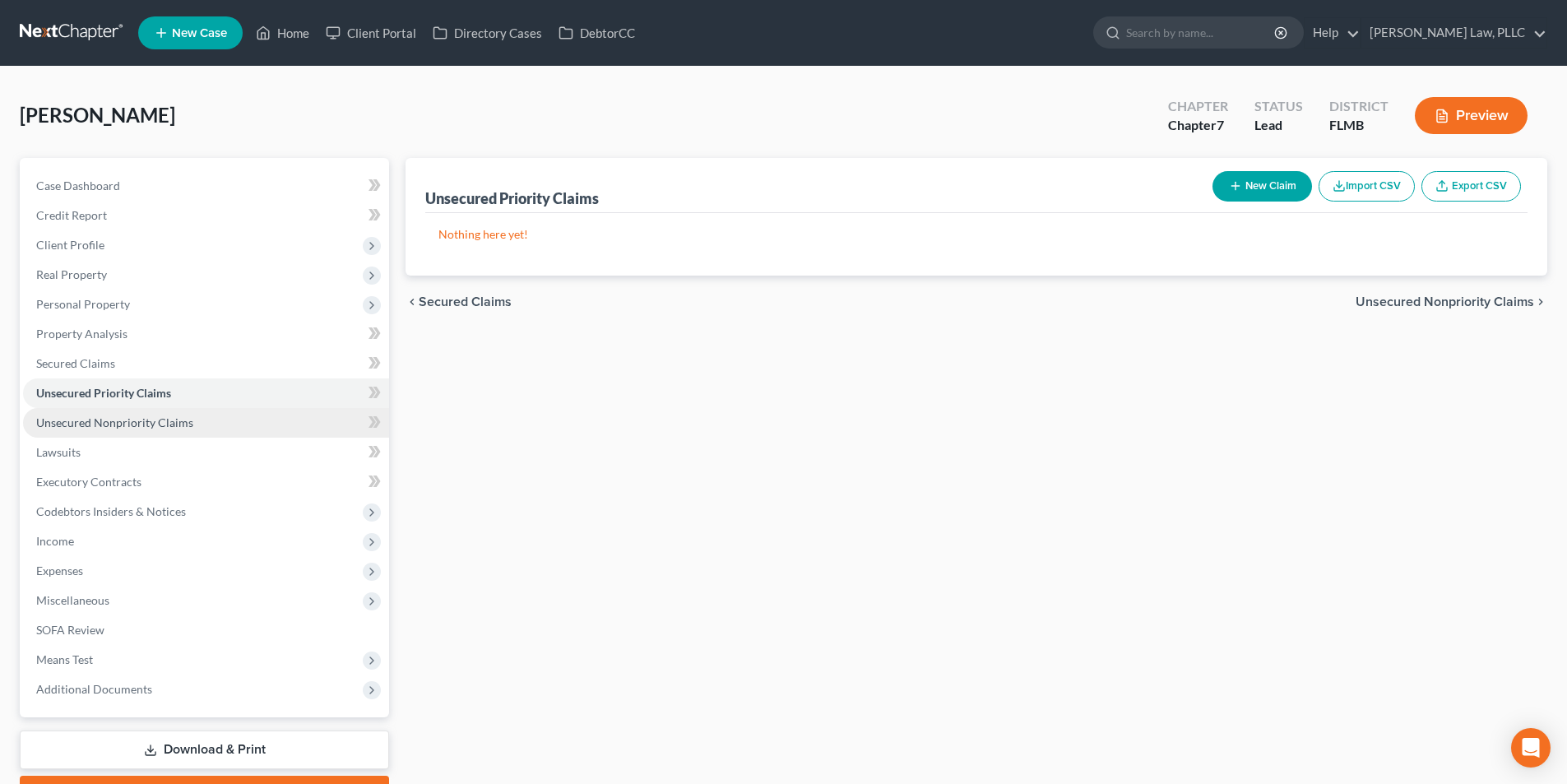
click at [189, 428] on link "Unsecured Nonpriority Claims" at bounding box center [206, 423] width 366 height 30
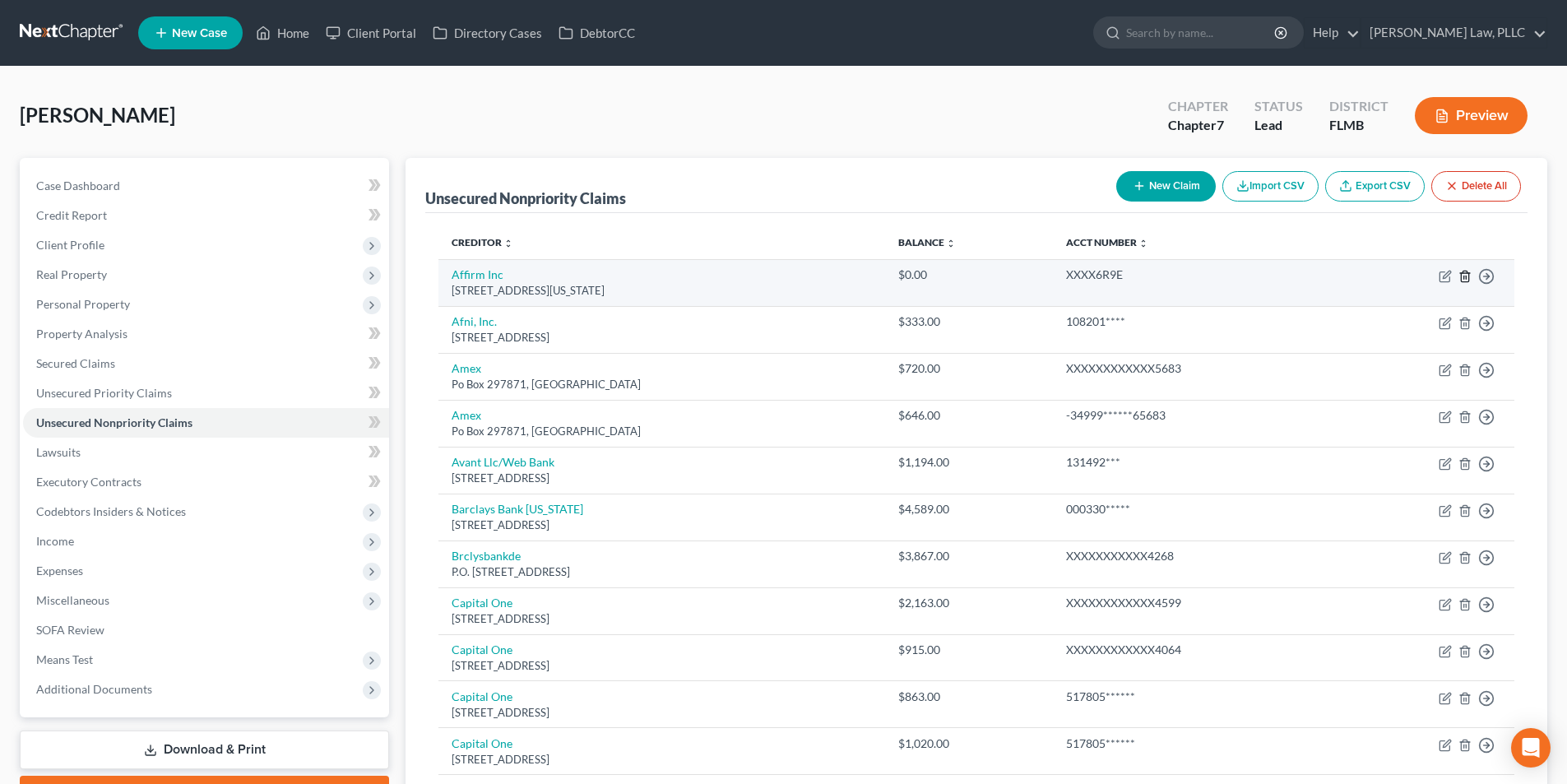
click at [1466, 276] on line "button" at bounding box center [1466, 277] width 0 height 3
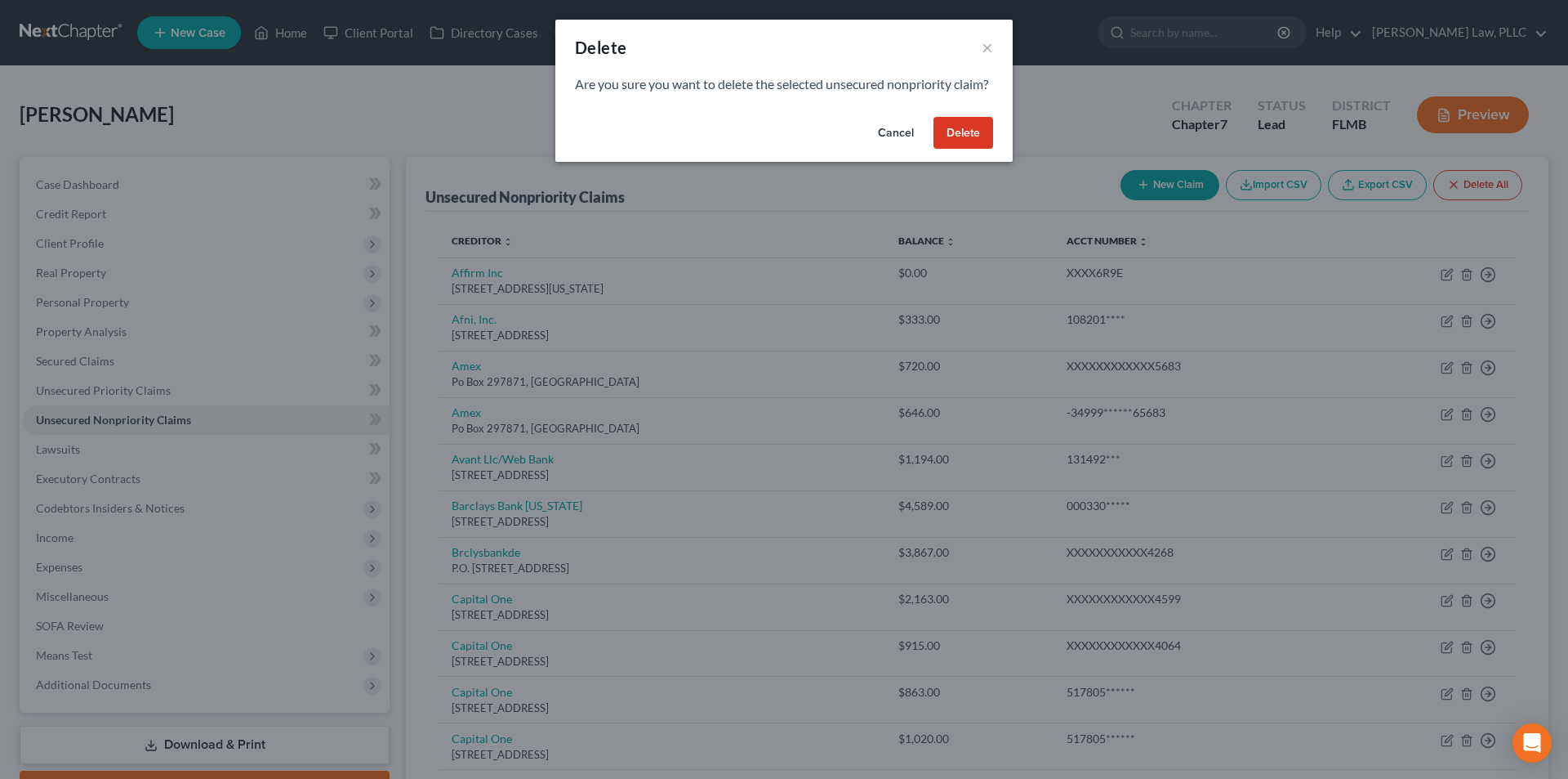
click at [978, 149] on button "Delete" at bounding box center [963, 133] width 60 height 32
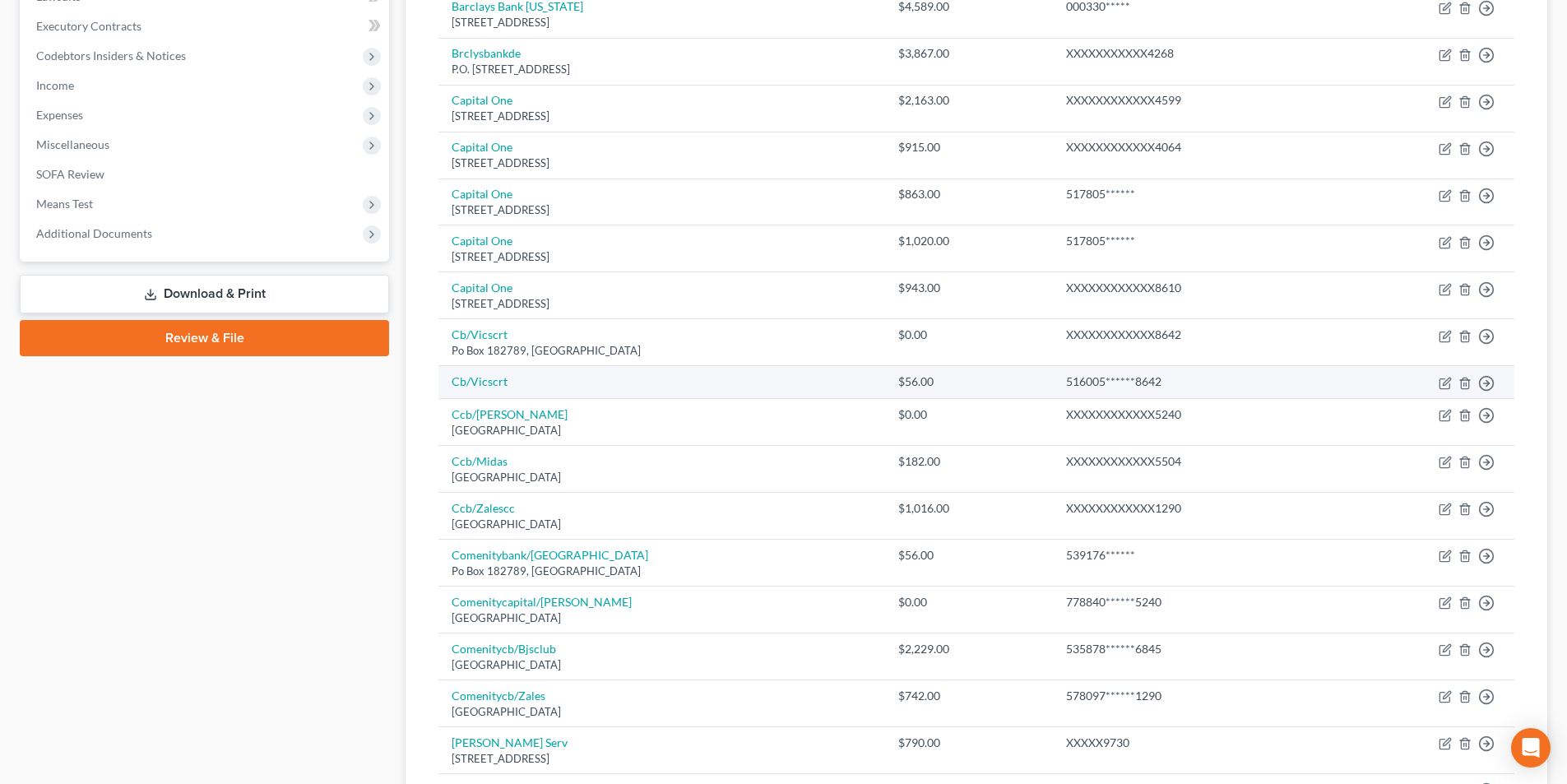
scroll to position [493, 0]
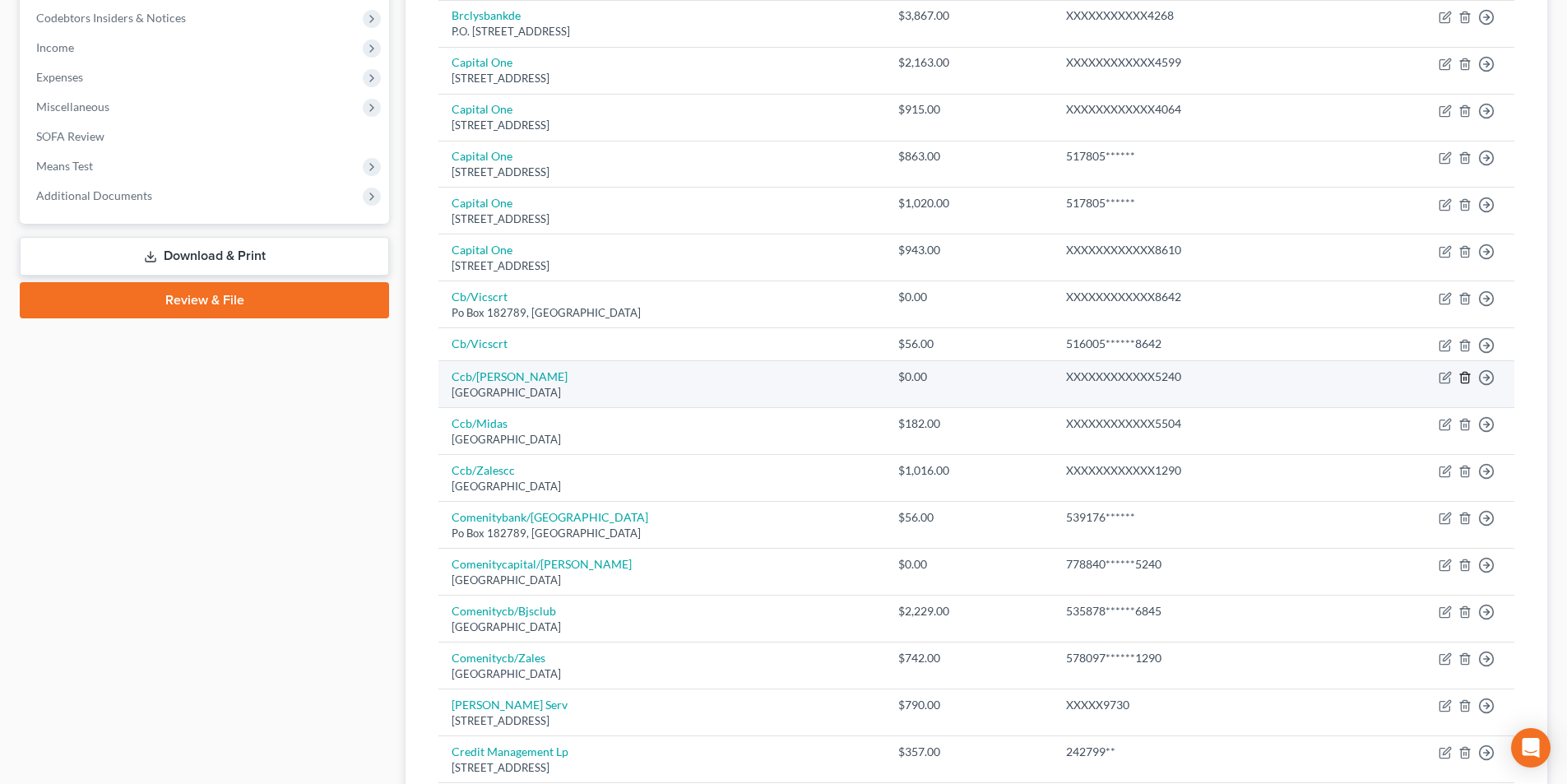
click at [1464, 379] on line "button" at bounding box center [1464, 379] width 0 height 3
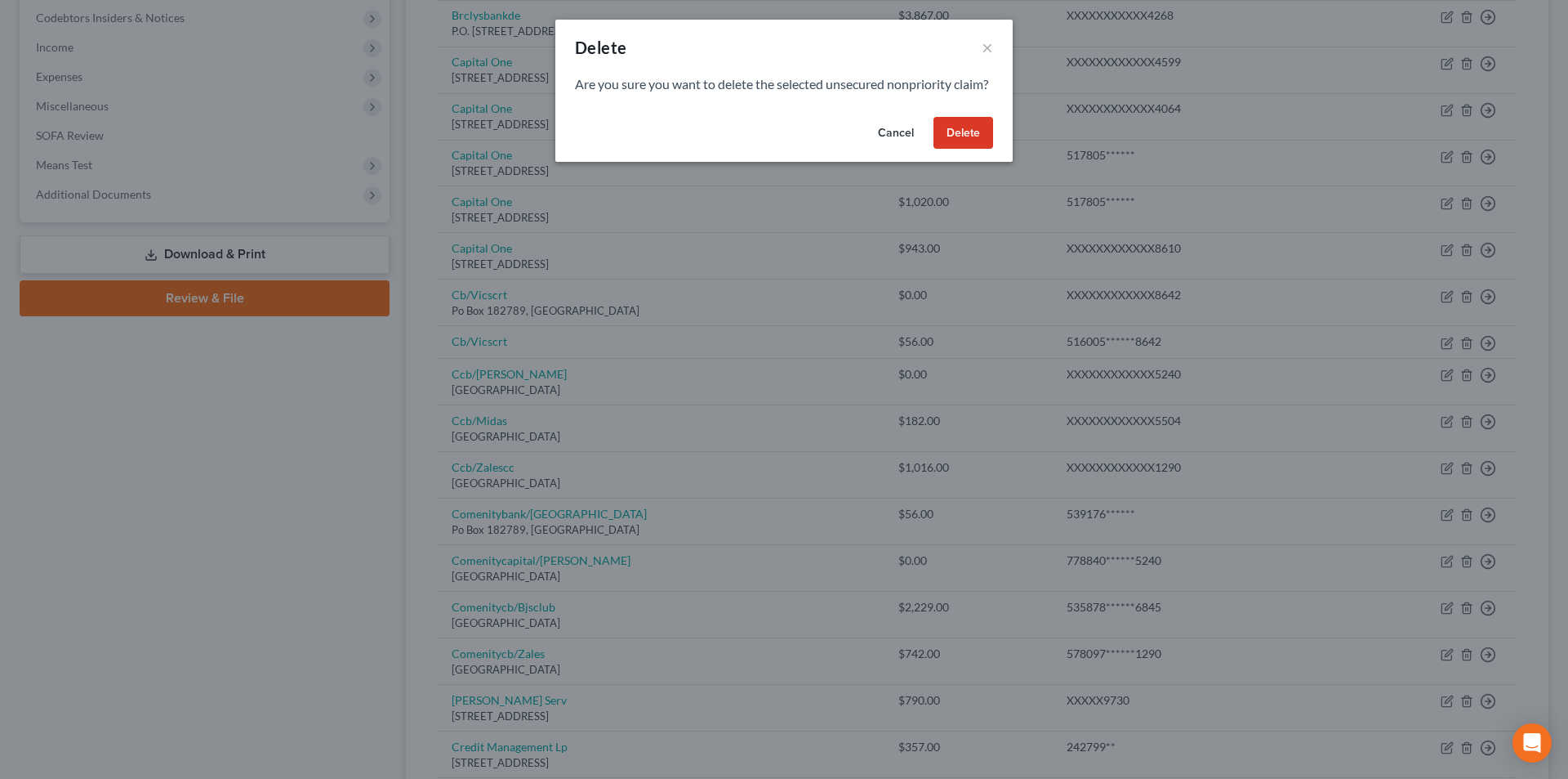
click at [969, 149] on button "Delete" at bounding box center [963, 133] width 60 height 32
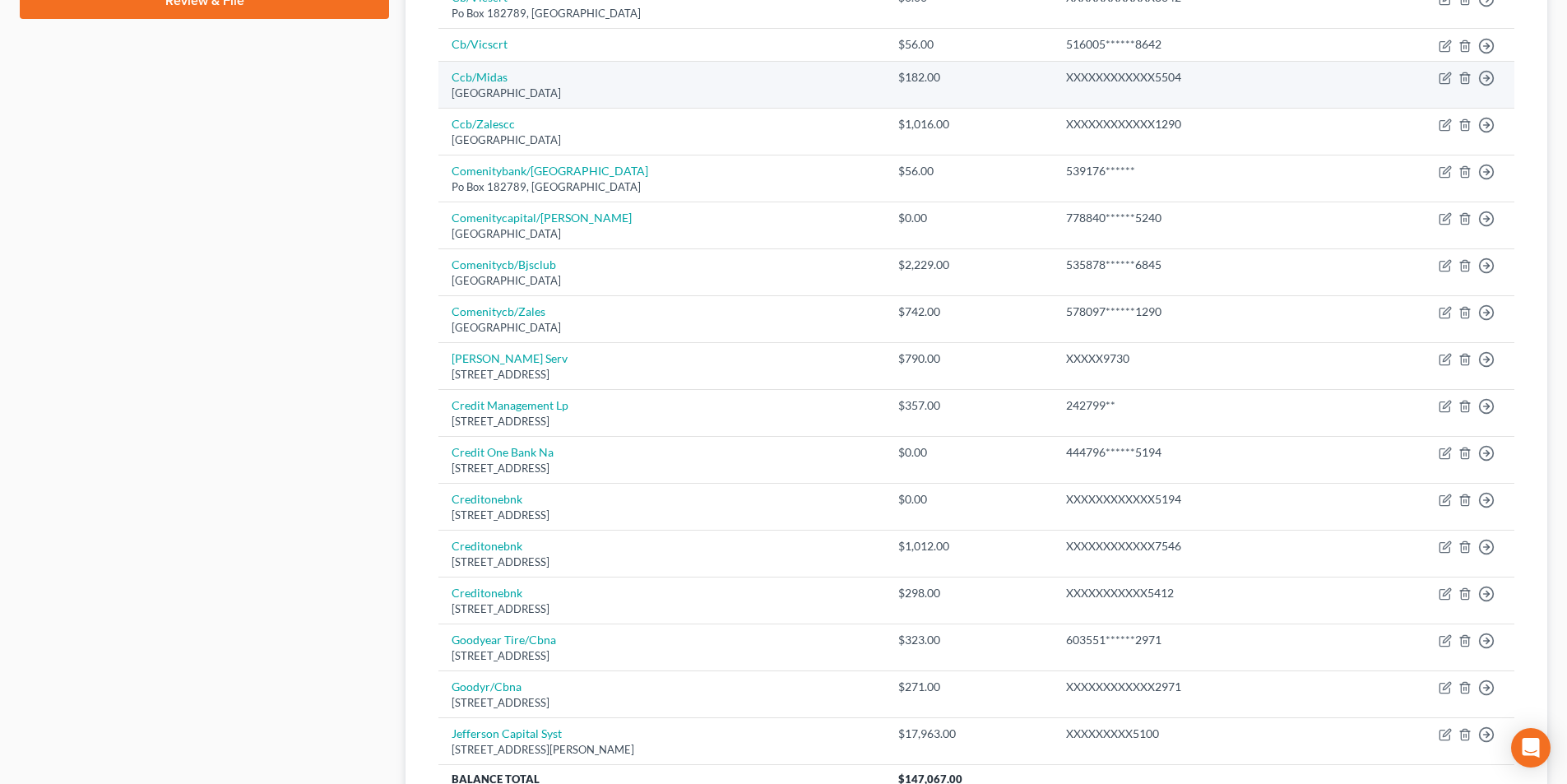
scroll to position [823, 0]
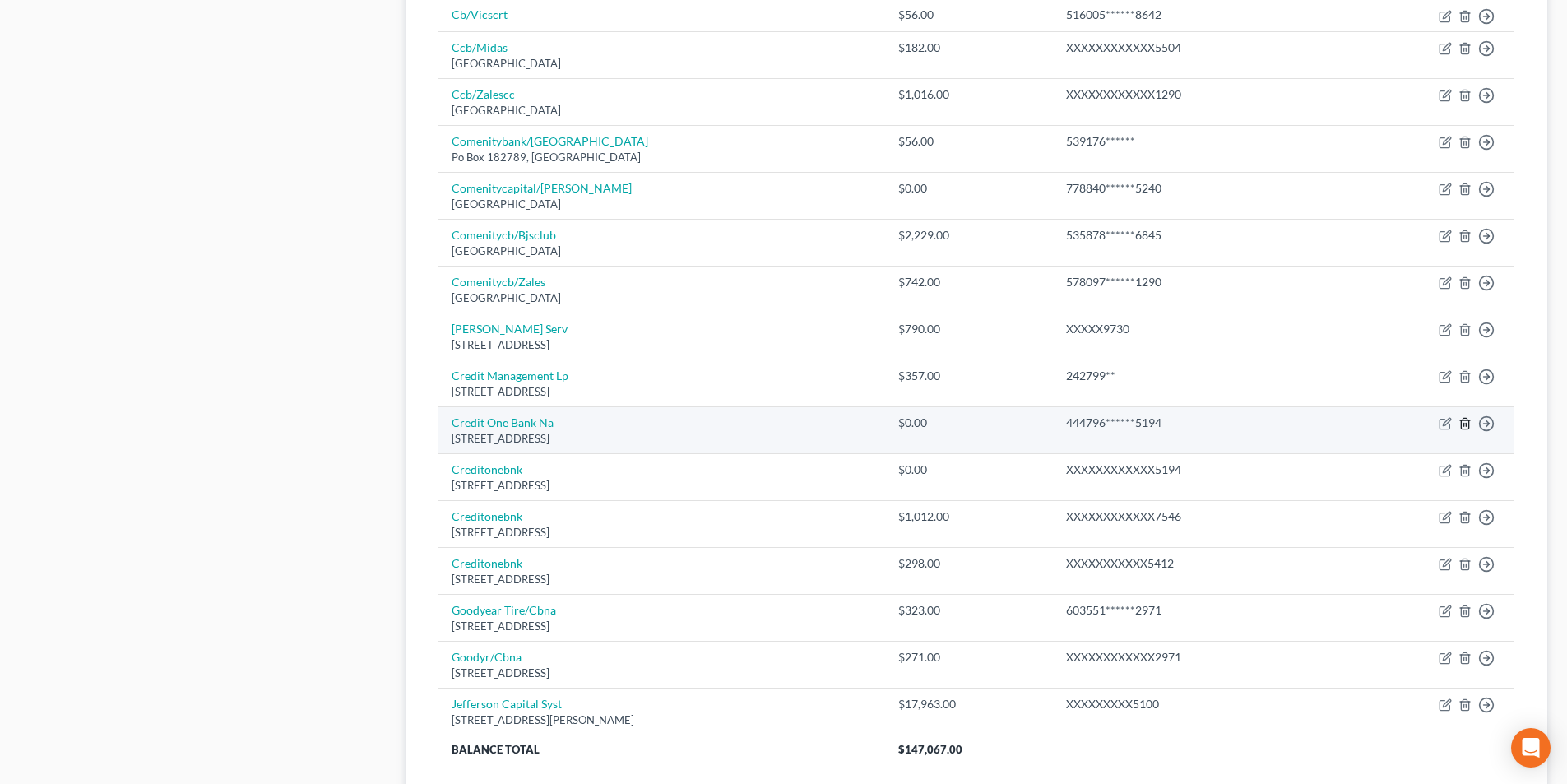
click at [1464, 422] on icon "button" at bounding box center [1465, 423] width 13 height 13
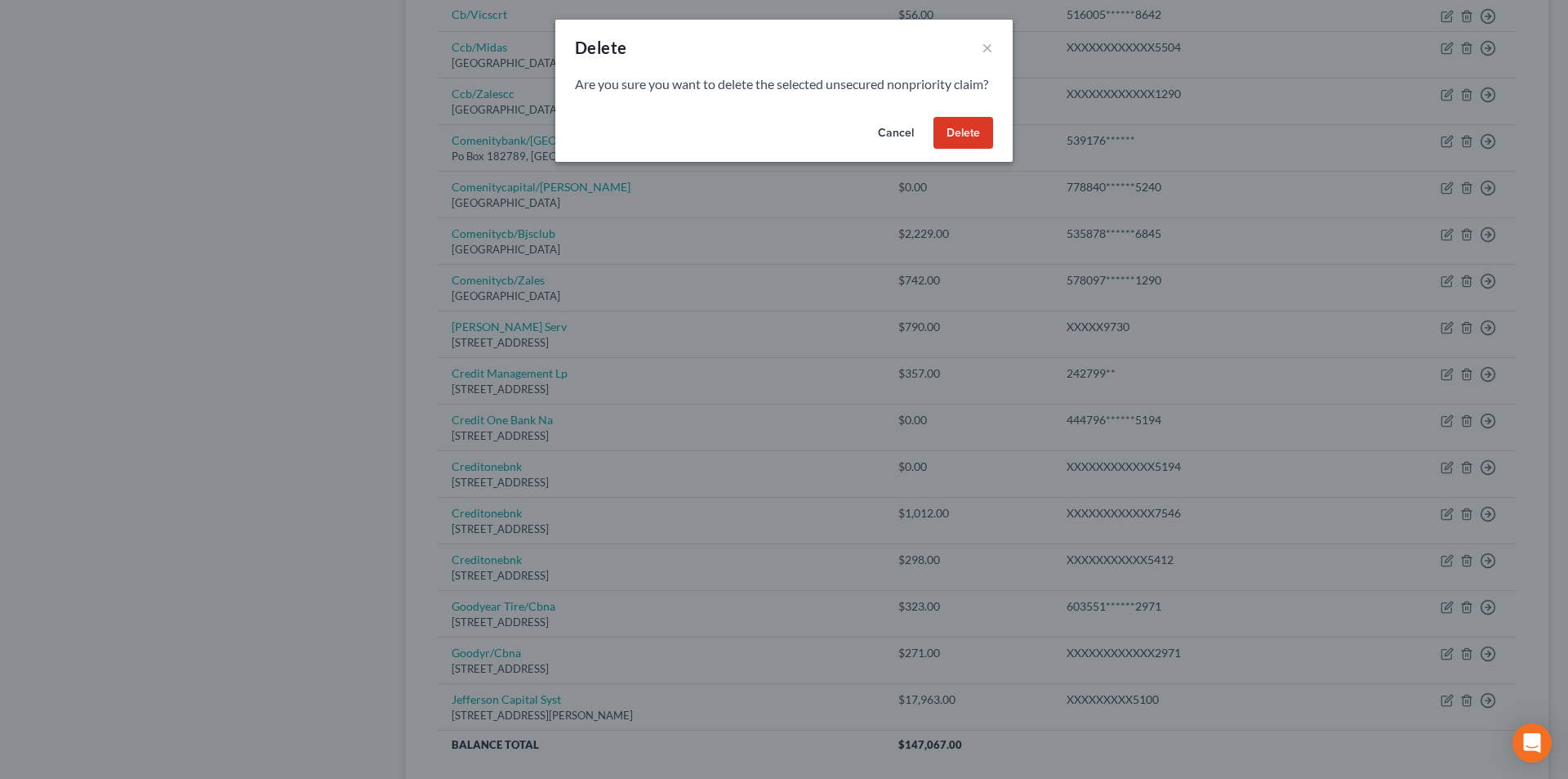
click at [977, 149] on button "Delete" at bounding box center [963, 133] width 60 height 32
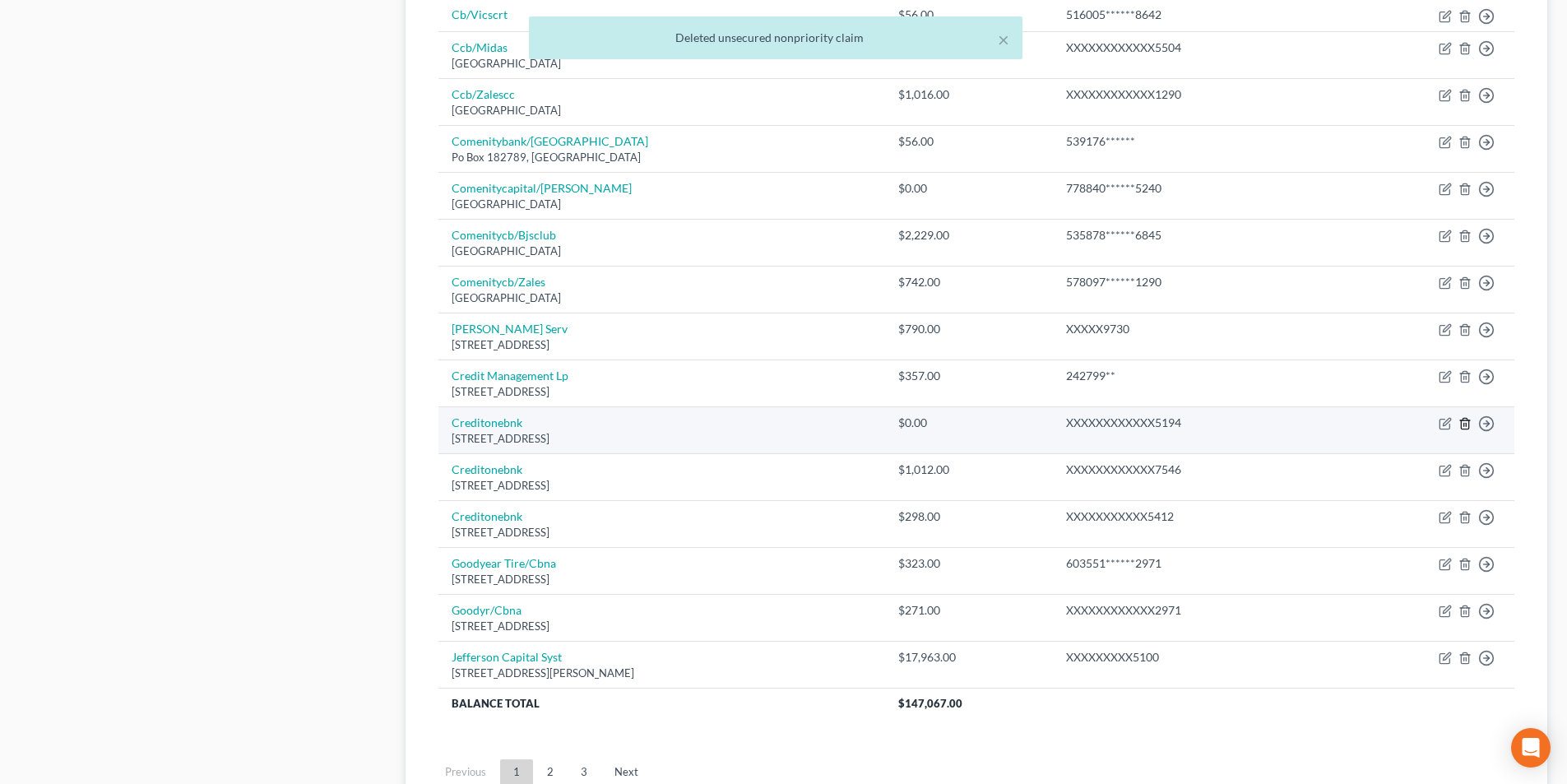
click at [1462, 422] on icon "button" at bounding box center [1464, 422] width 7 height 11
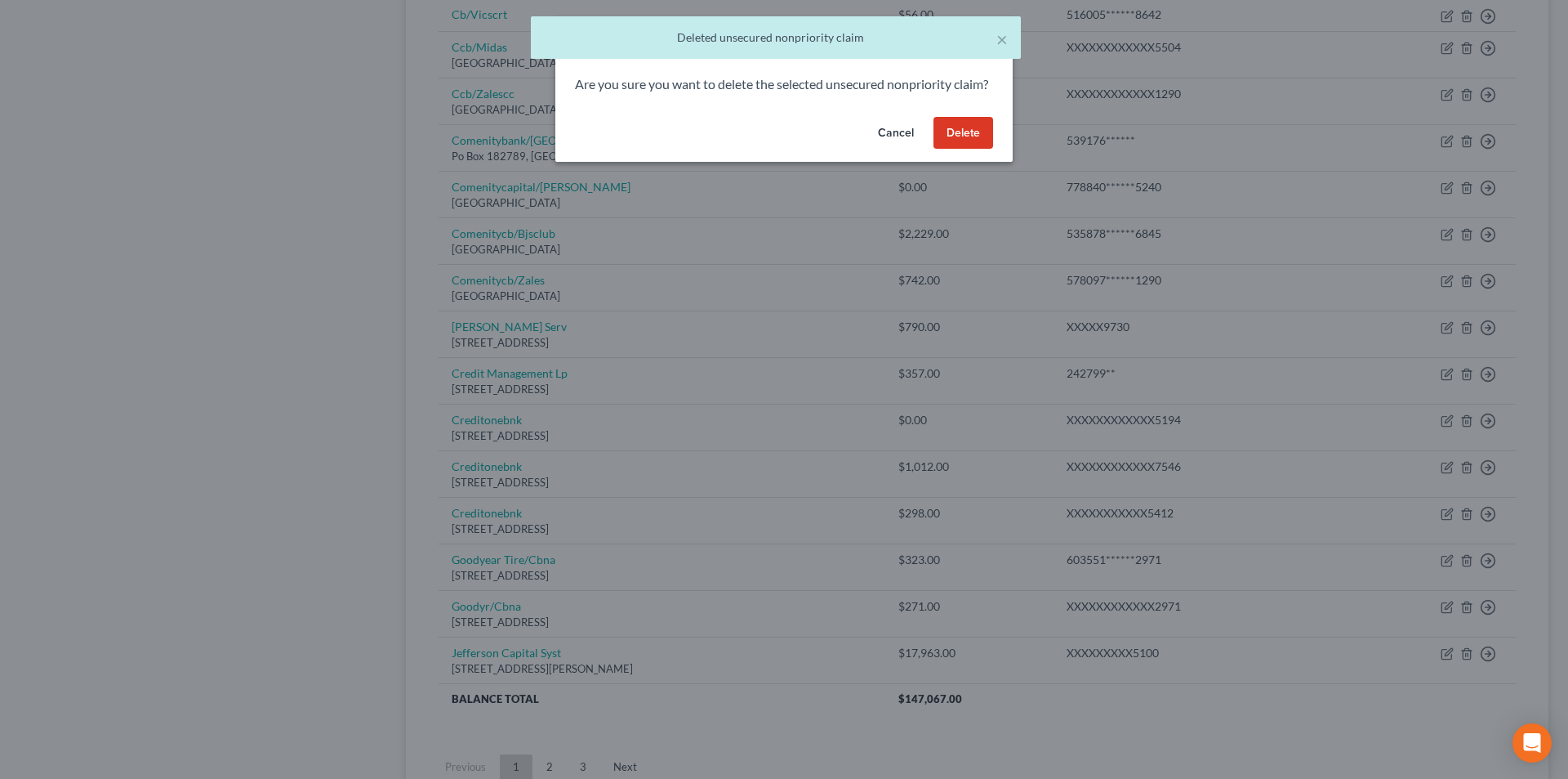
click at [970, 149] on button "Delete" at bounding box center [963, 133] width 60 height 32
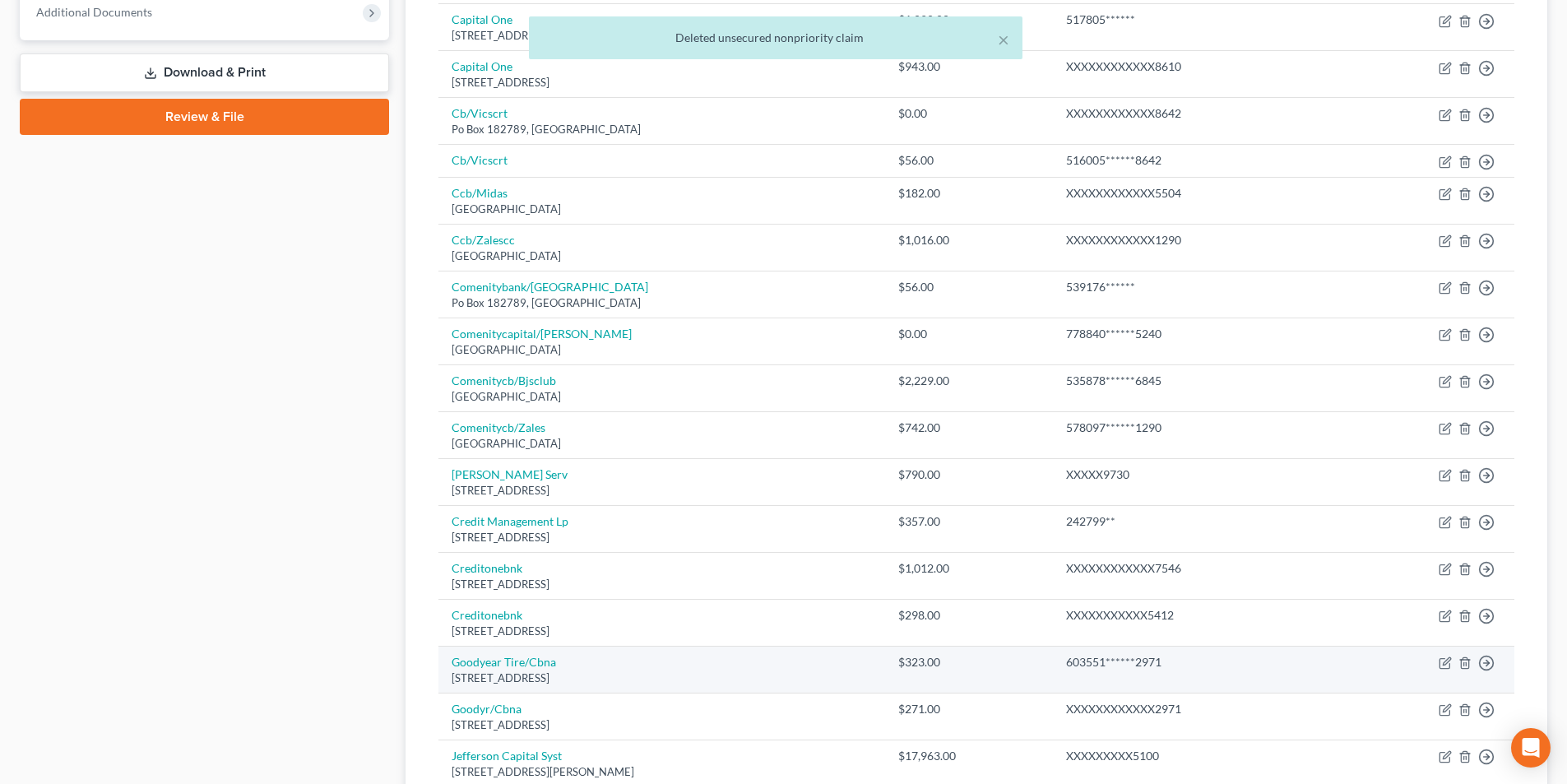
scroll to position [657, 0]
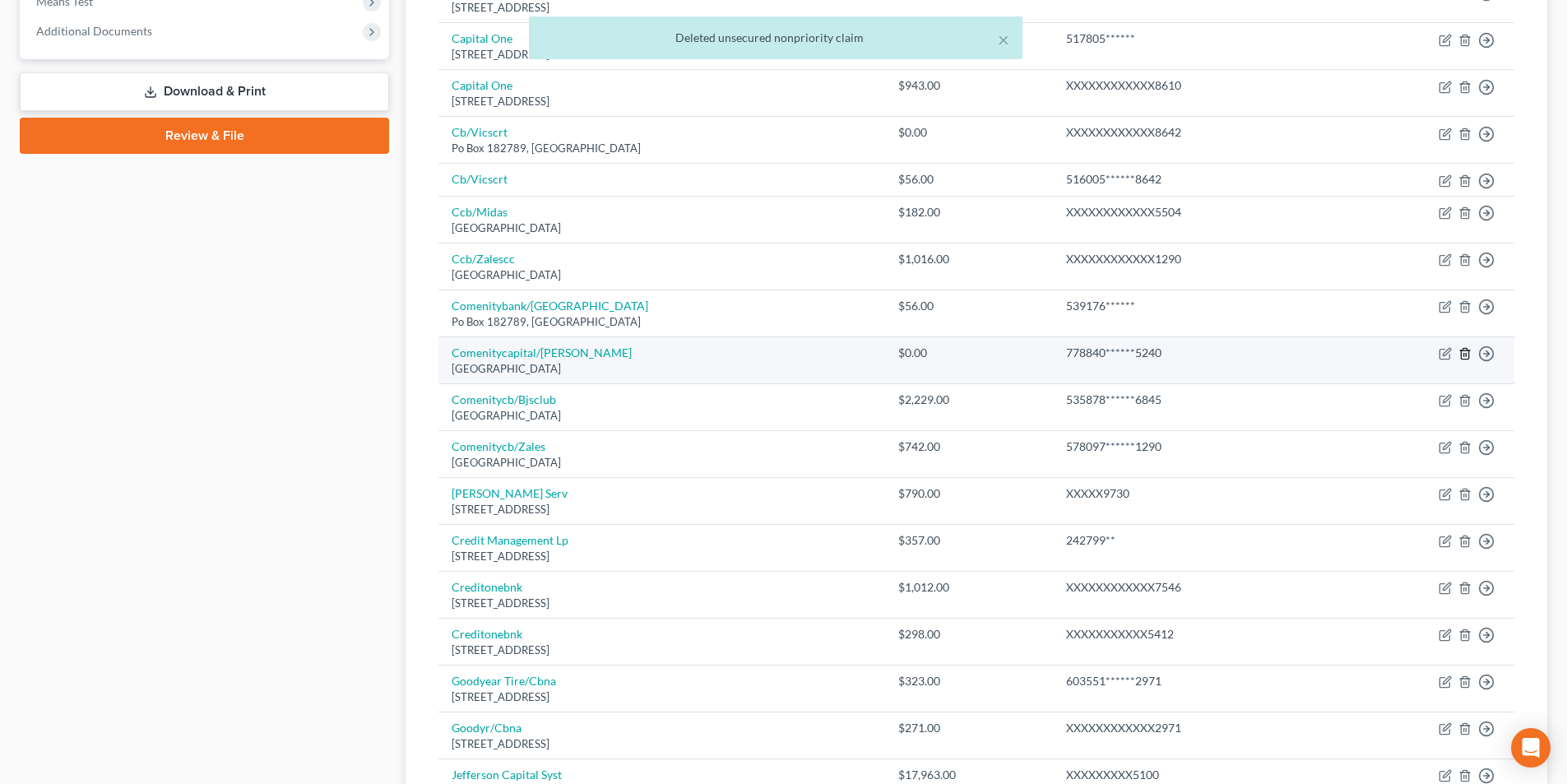
click at [1465, 352] on icon "button" at bounding box center [1465, 353] width 13 height 13
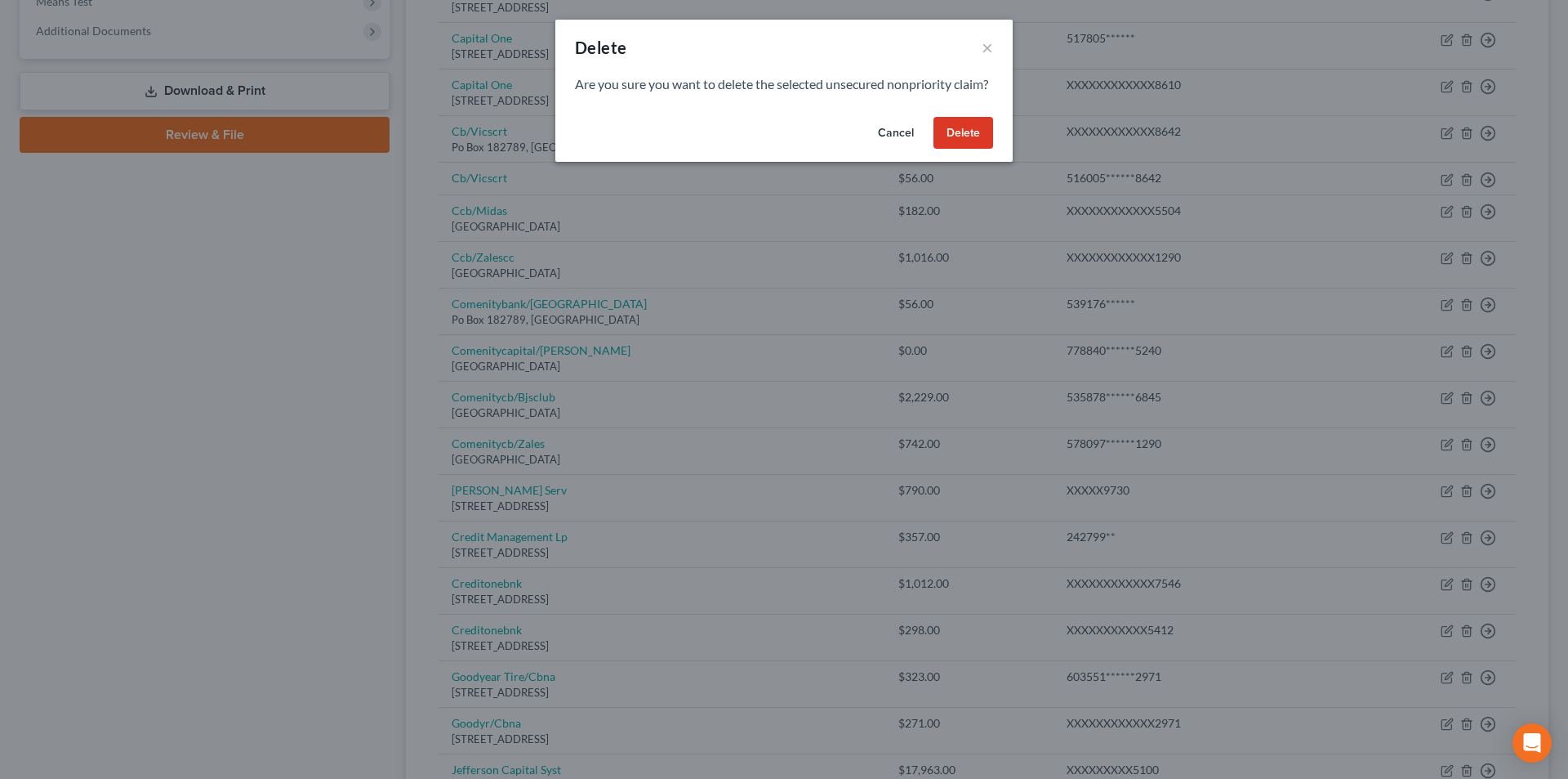
click at [966, 149] on button "Delete" at bounding box center [963, 133] width 60 height 32
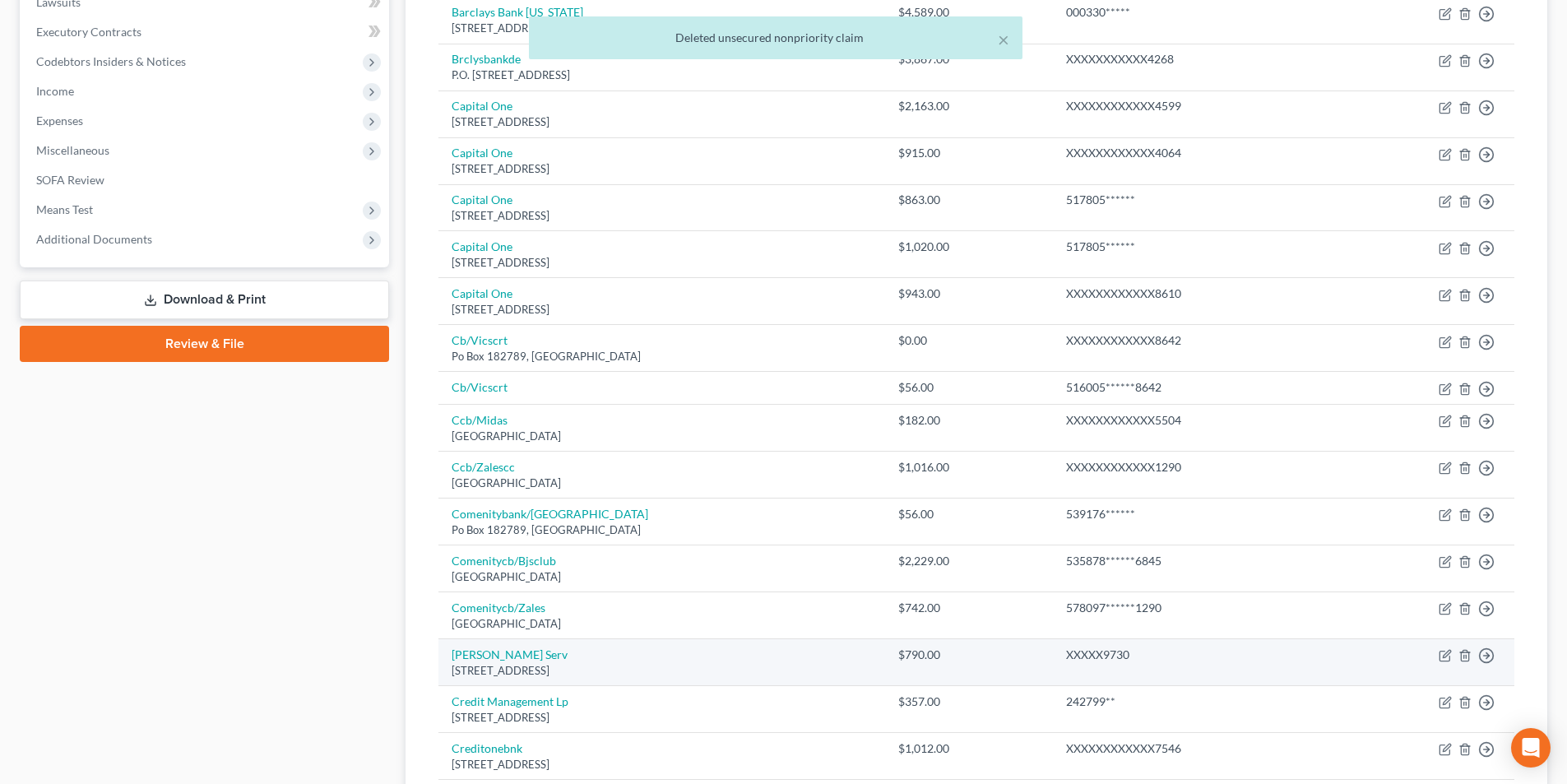
scroll to position [411, 0]
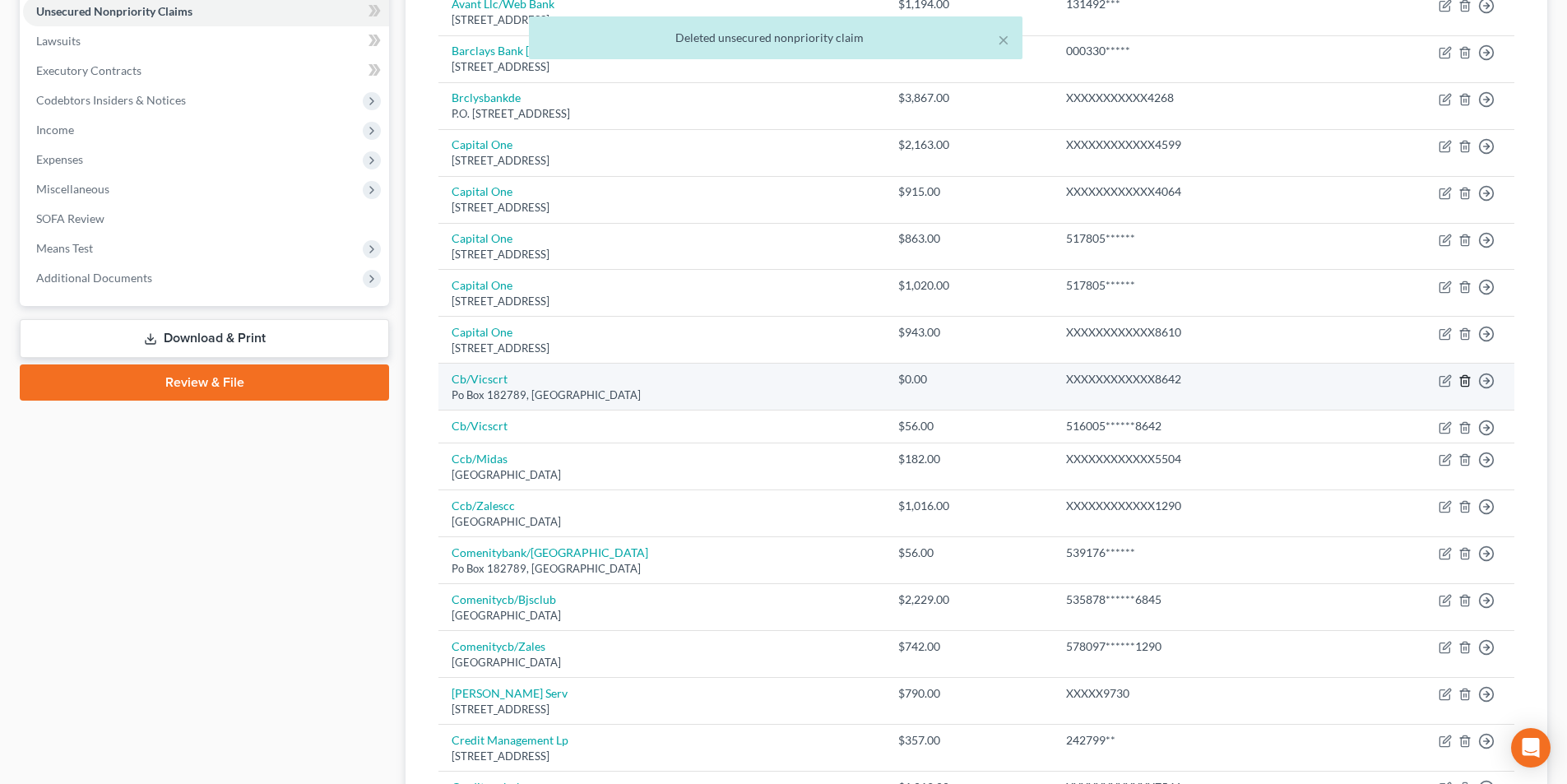
click at [1464, 382] on line "button" at bounding box center [1464, 381] width 0 height 3
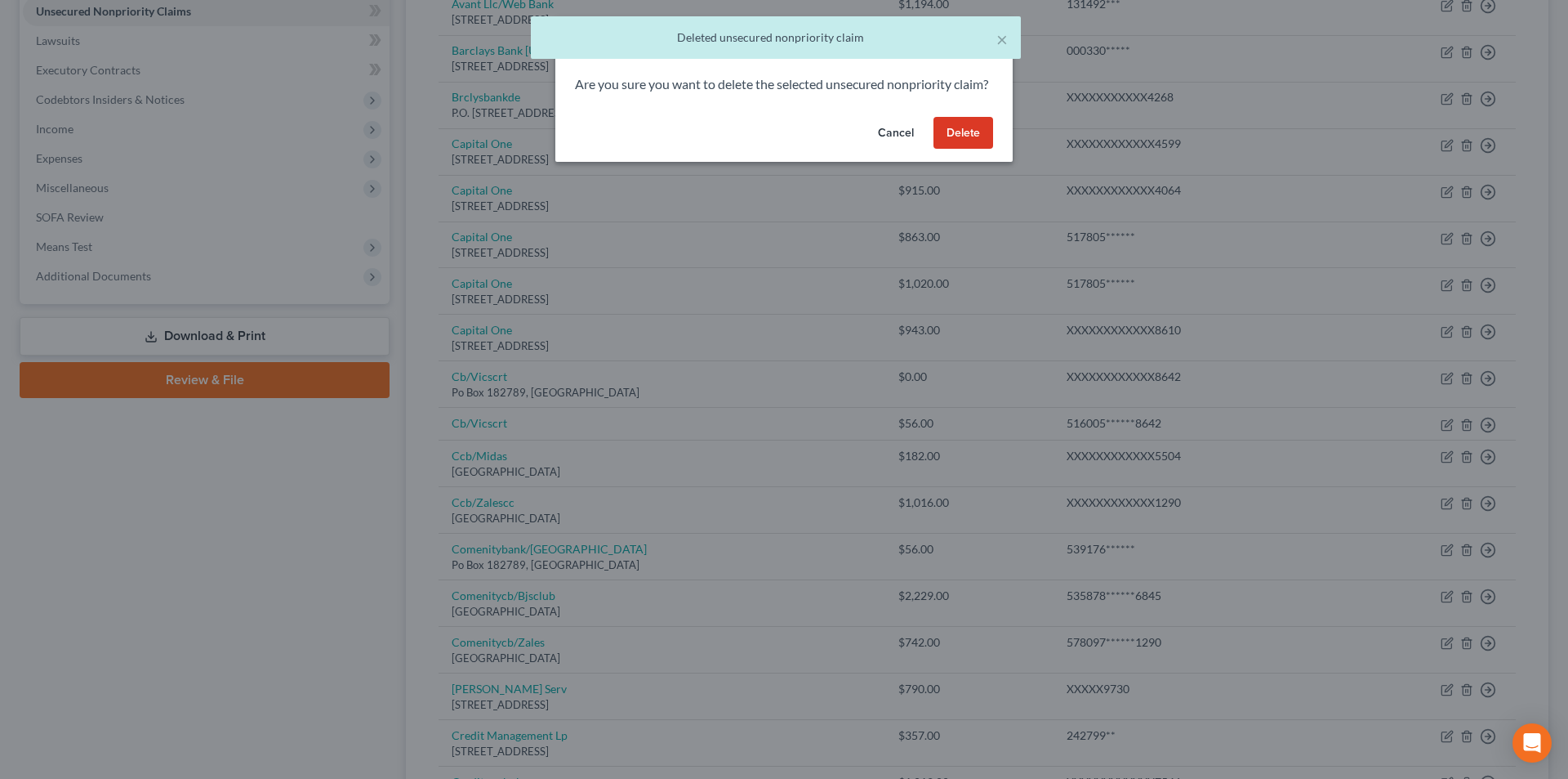
click at [958, 143] on button "Delete" at bounding box center [963, 133] width 60 height 32
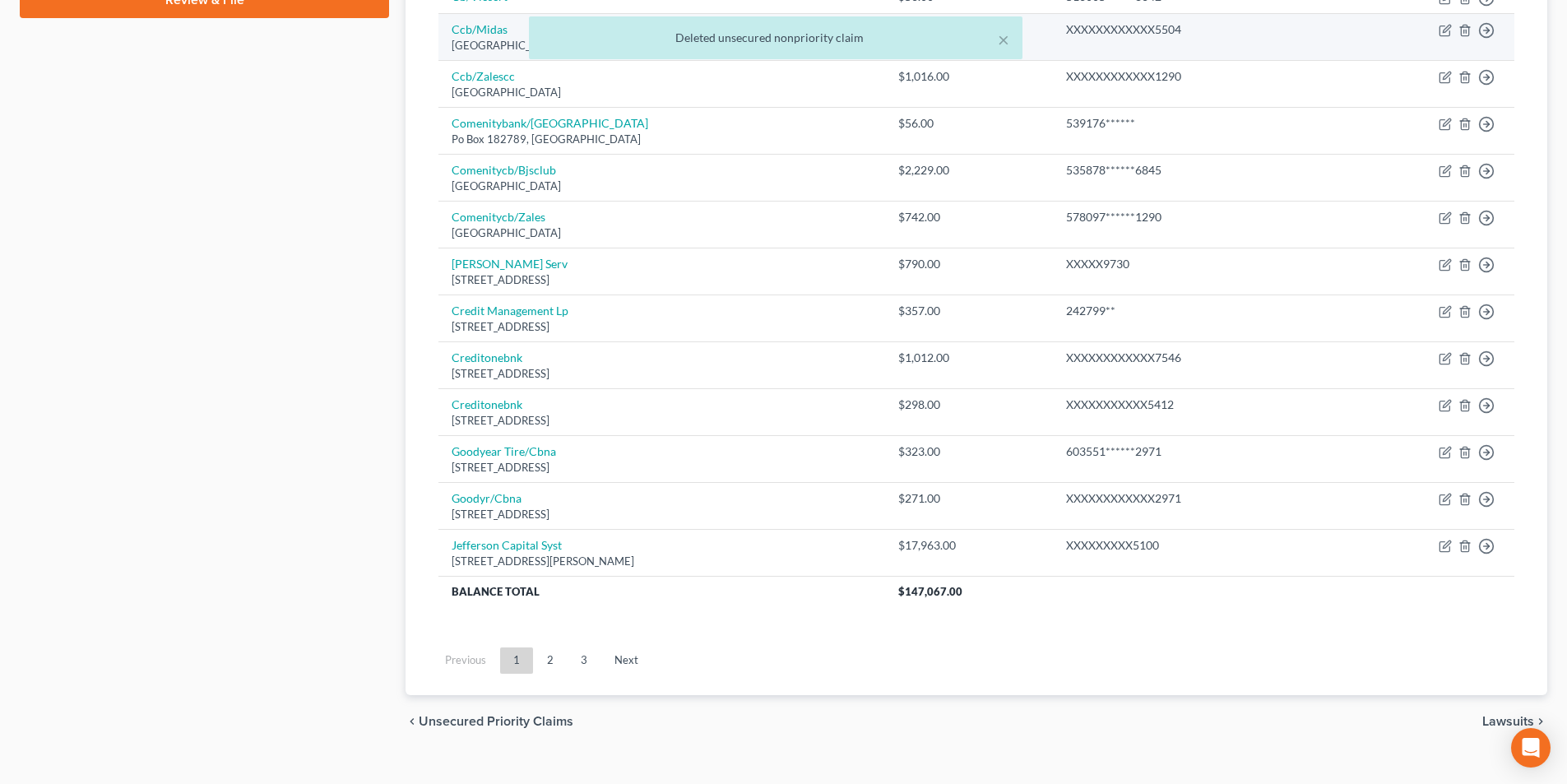
scroll to position [820, 0]
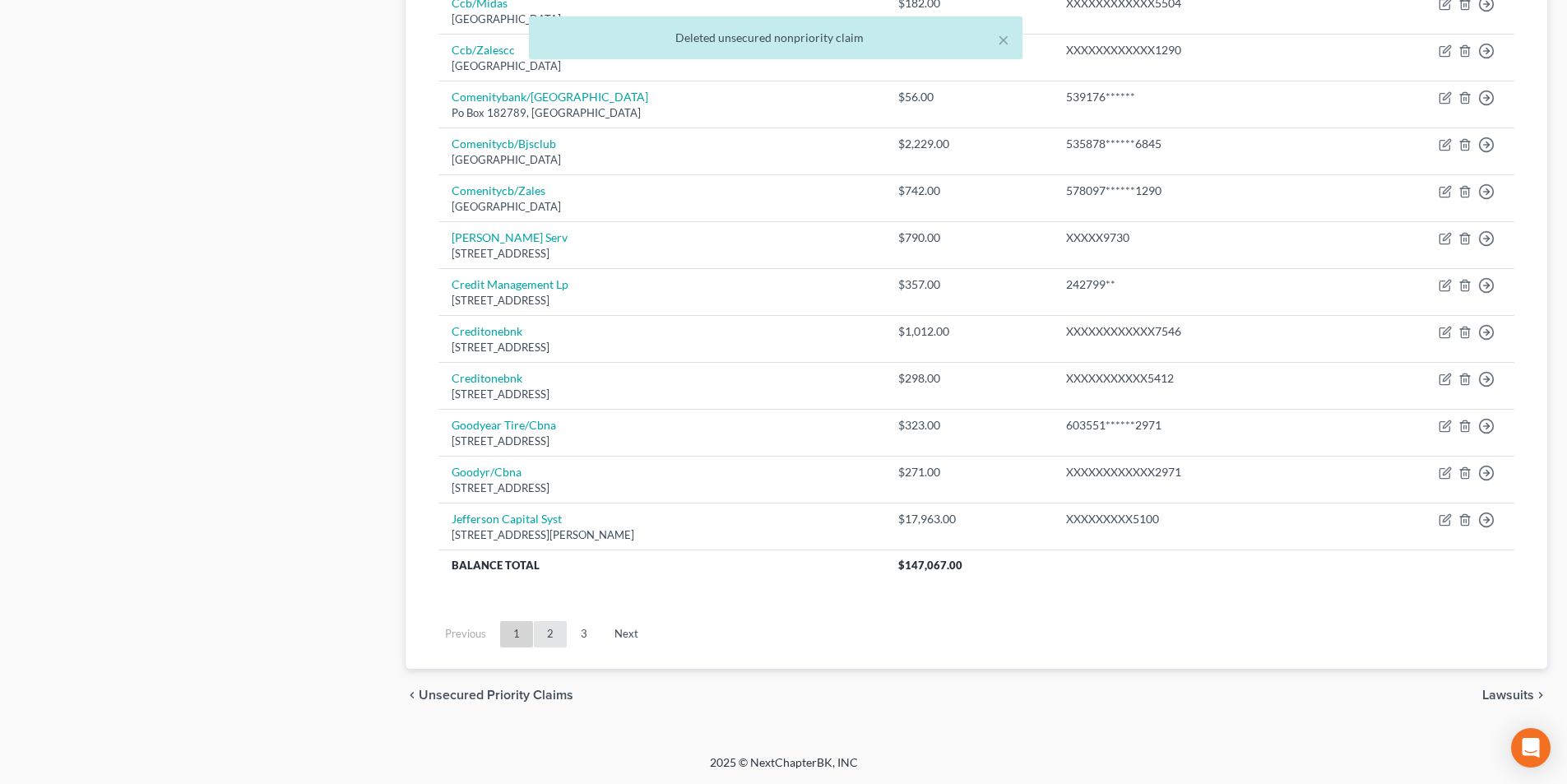
click at [542, 630] on link "2" at bounding box center [550, 634] width 33 height 27
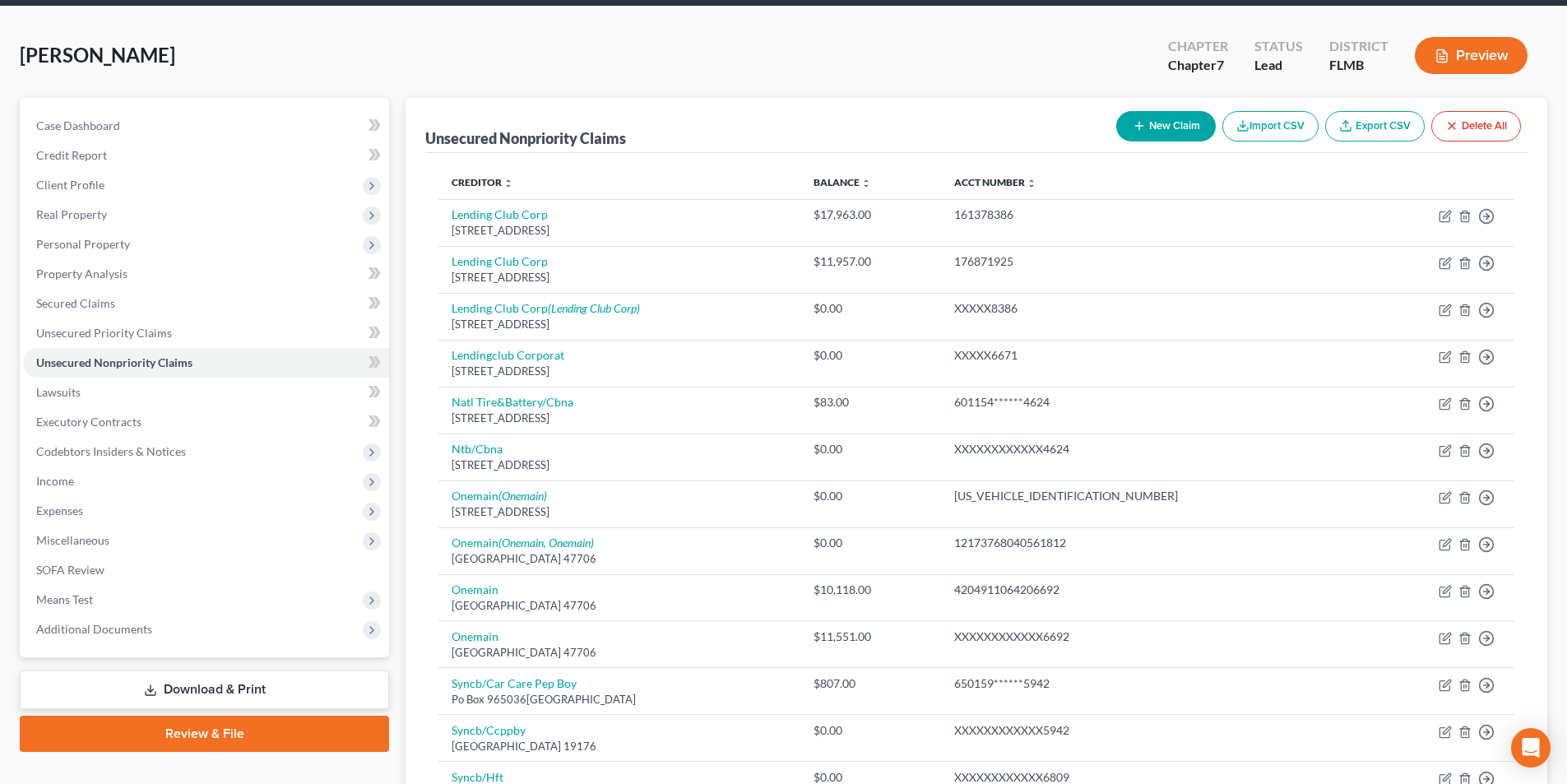
scroll to position [0, 0]
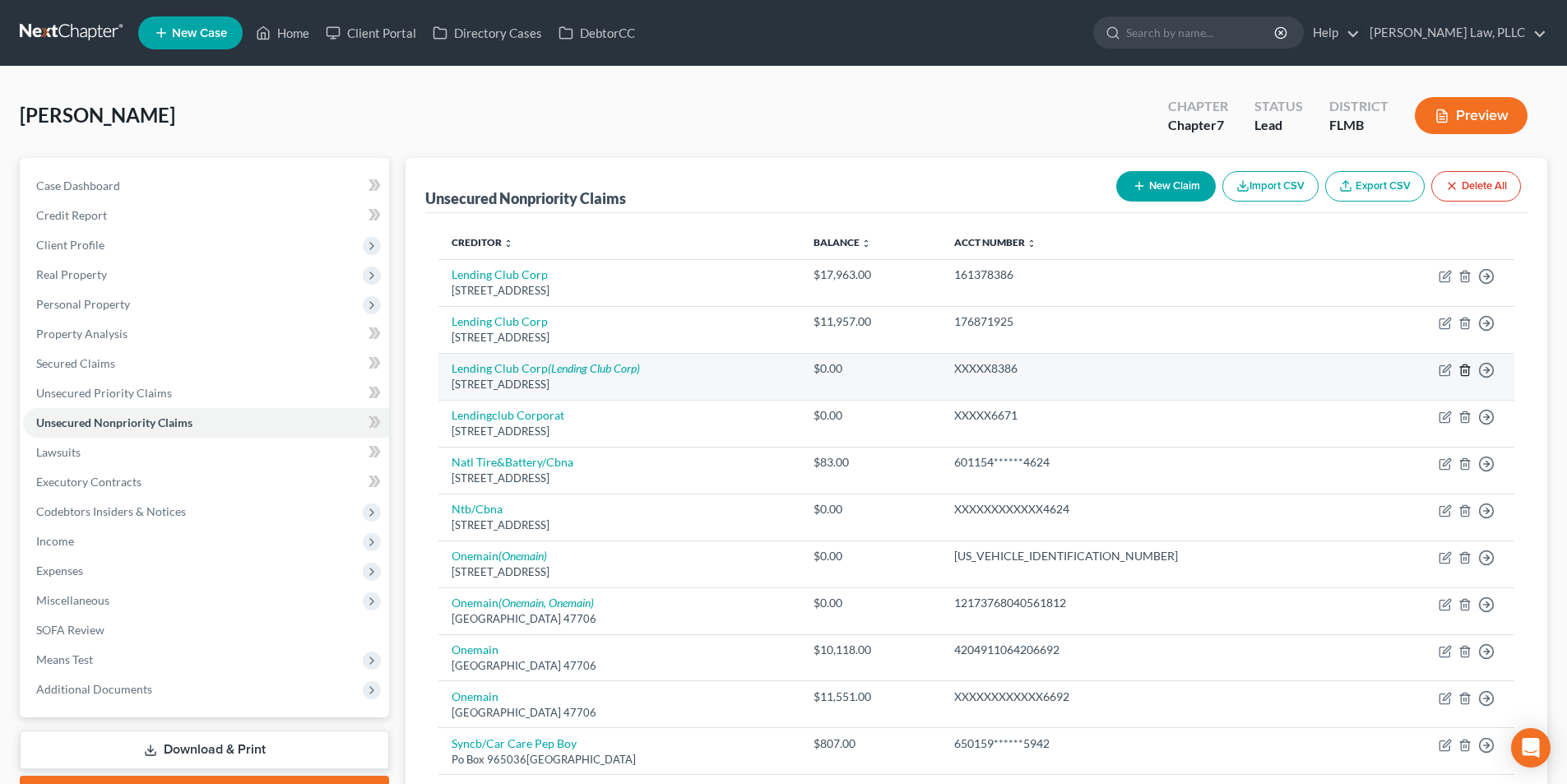
click at [1468, 371] on icon "button" at bounding box center [1465, 370] width 13 height 13
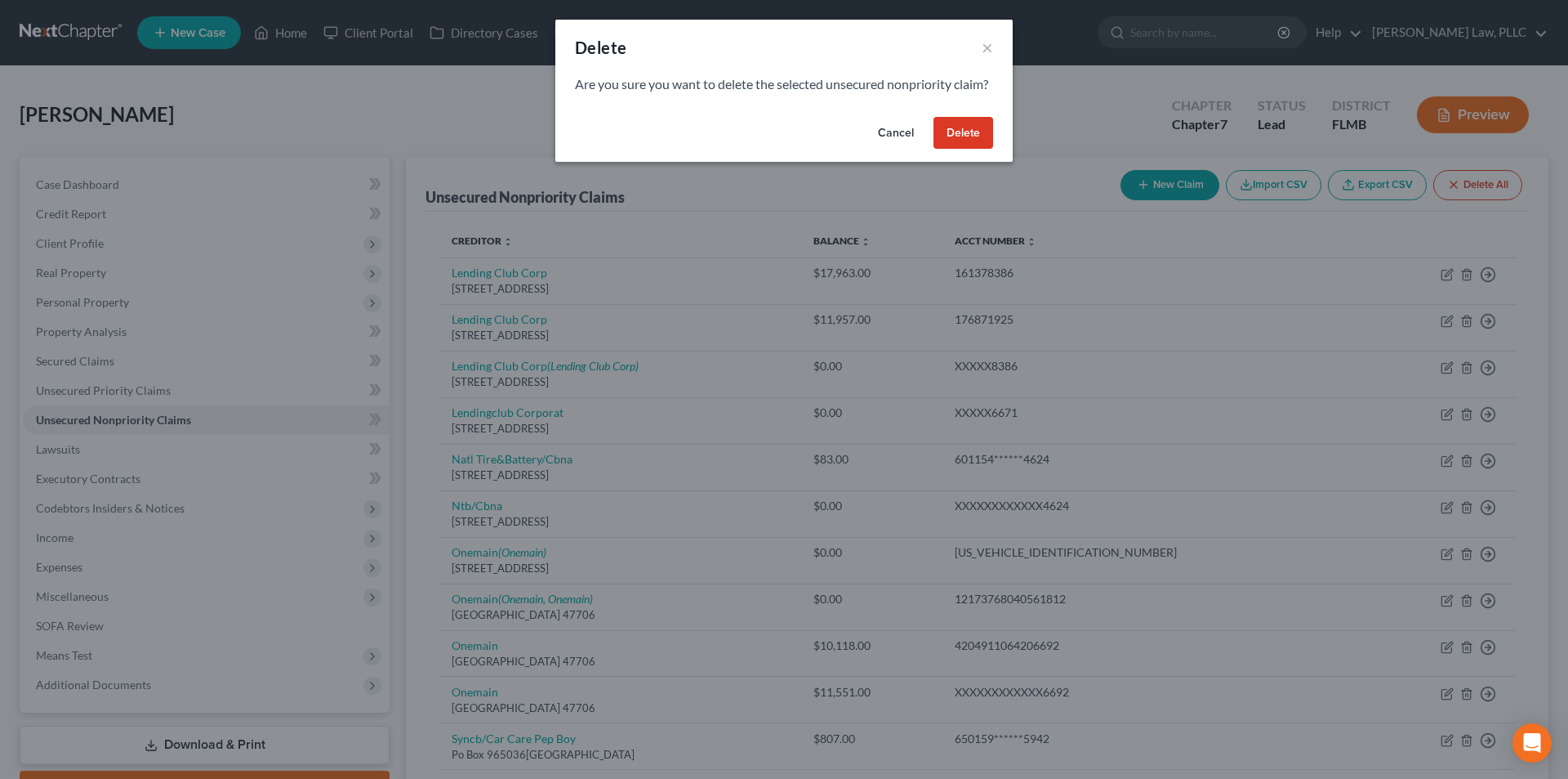
click at [979, 149] on button "Delete" at bounding box center [963, 133] width 60 height 32
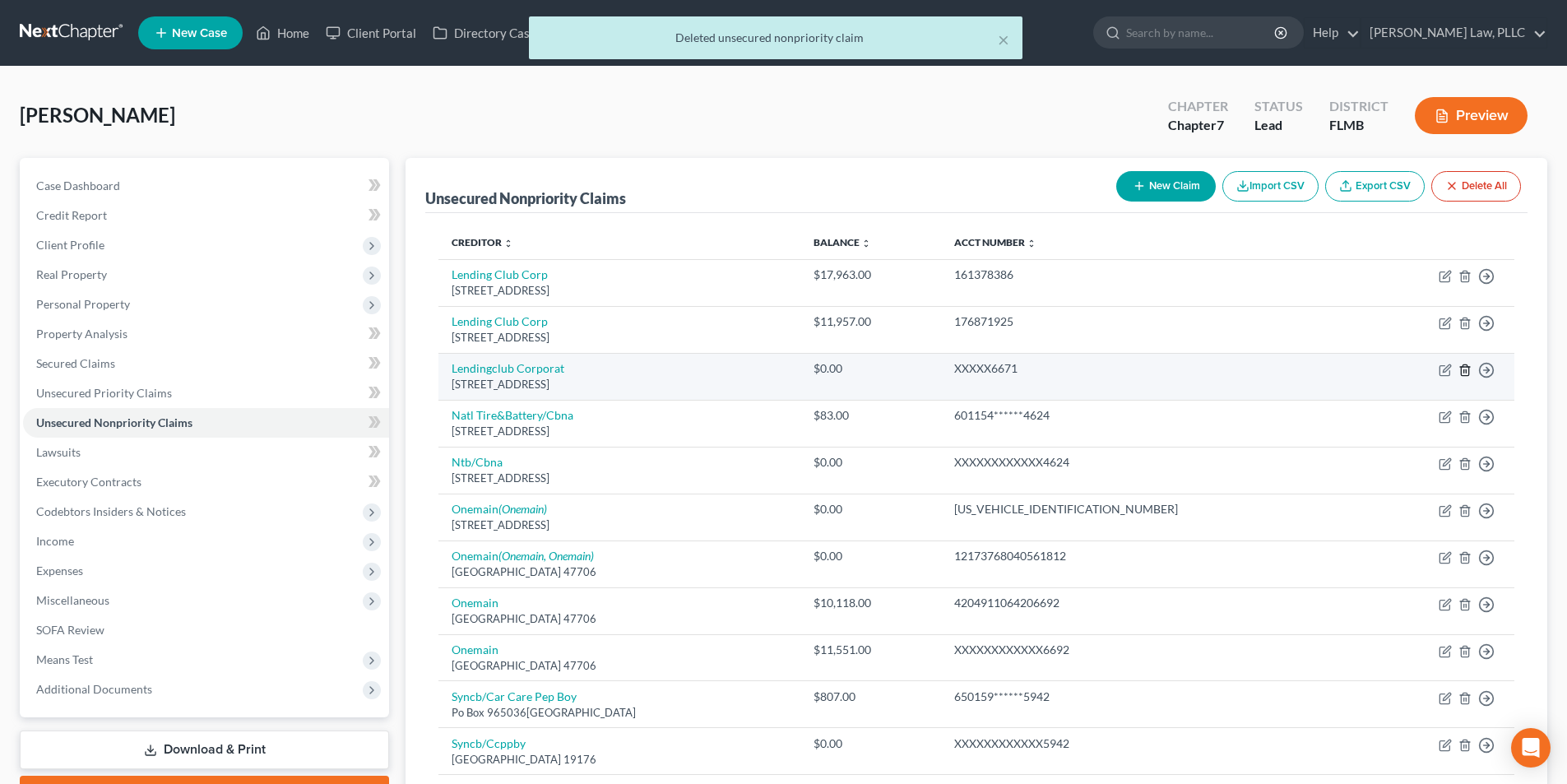
click at [1464, 370] on line "button" at bounding box center [1464, 370] width 0 height 3
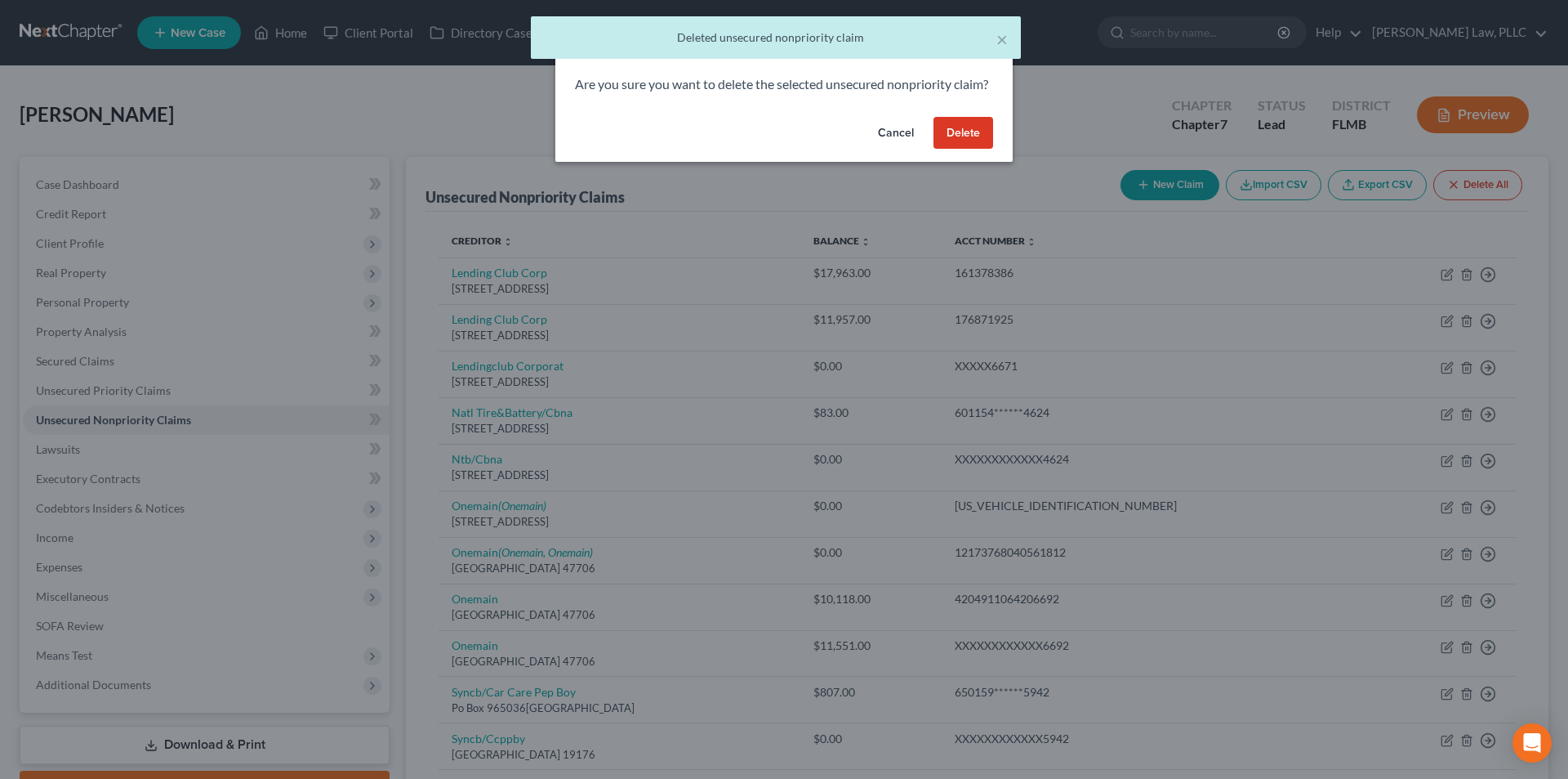
click at [973, 149] on button "Delete" at bounding box center [963, 133] width 60 height 32
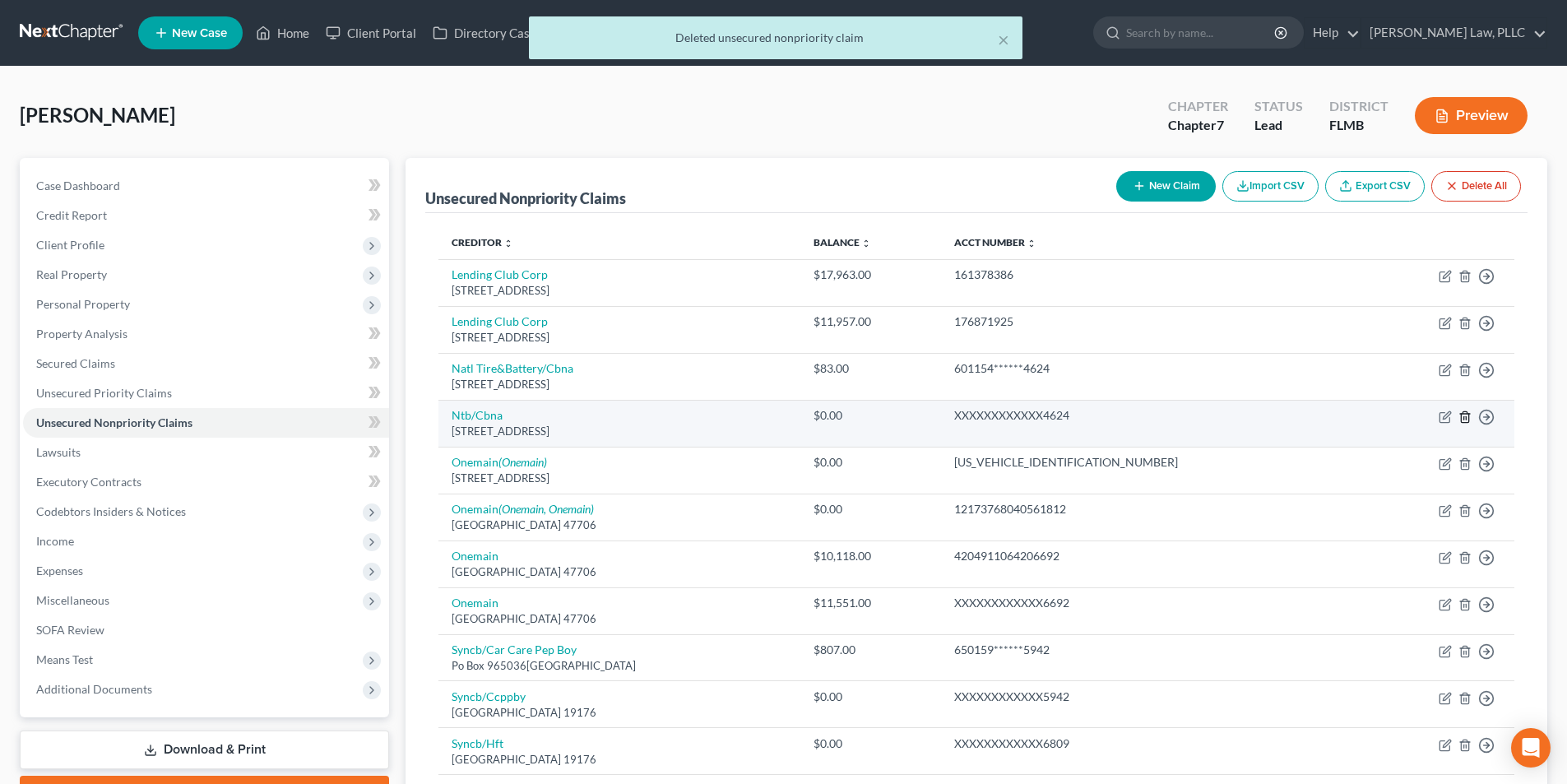
click at [1459, 413] on icon "button" at bounding box center [1465, 416] width 13 height 13
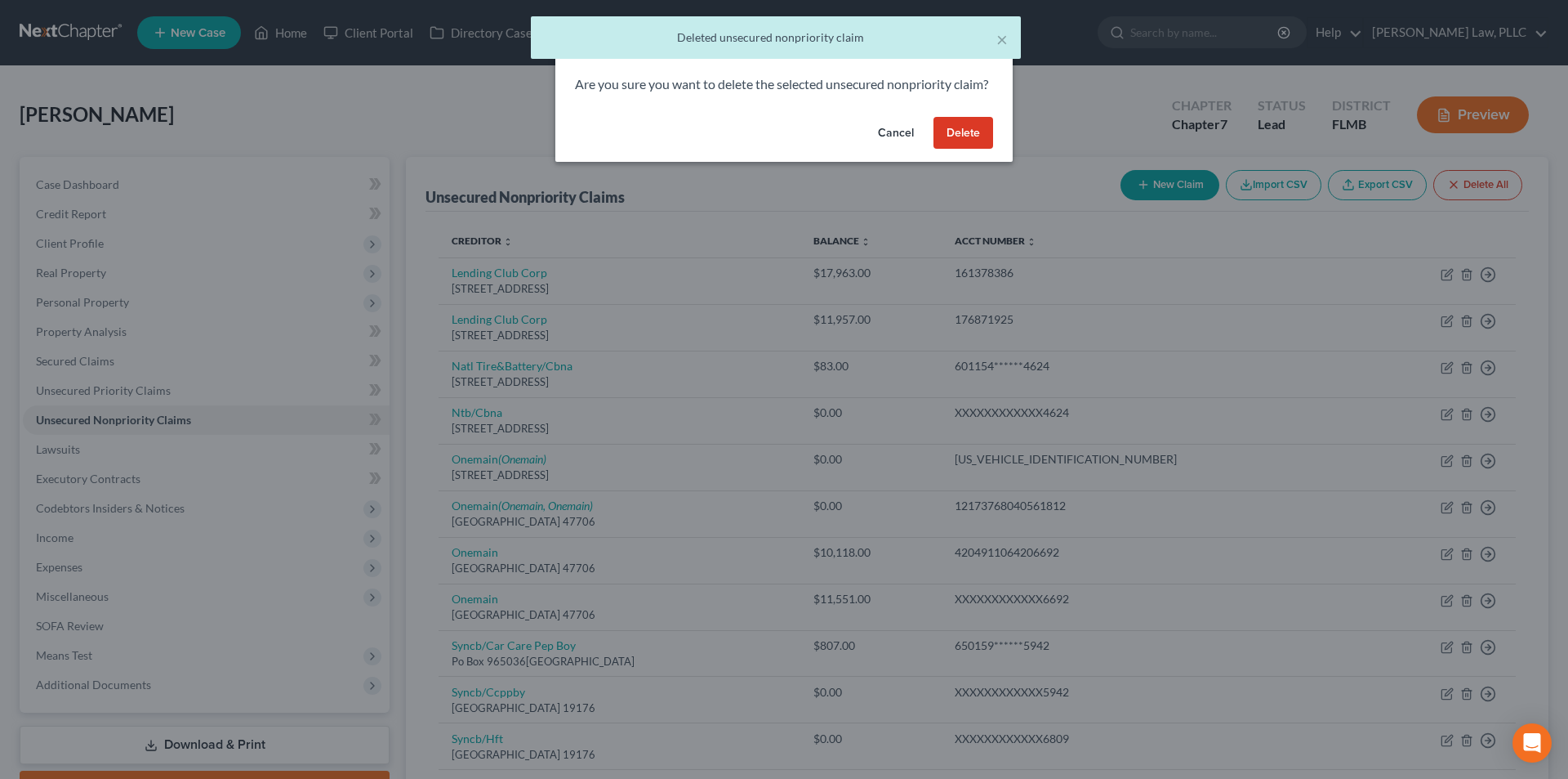
click at [980, 149] on button "Delete" at bounding box center [963, 133] width 60 height 32
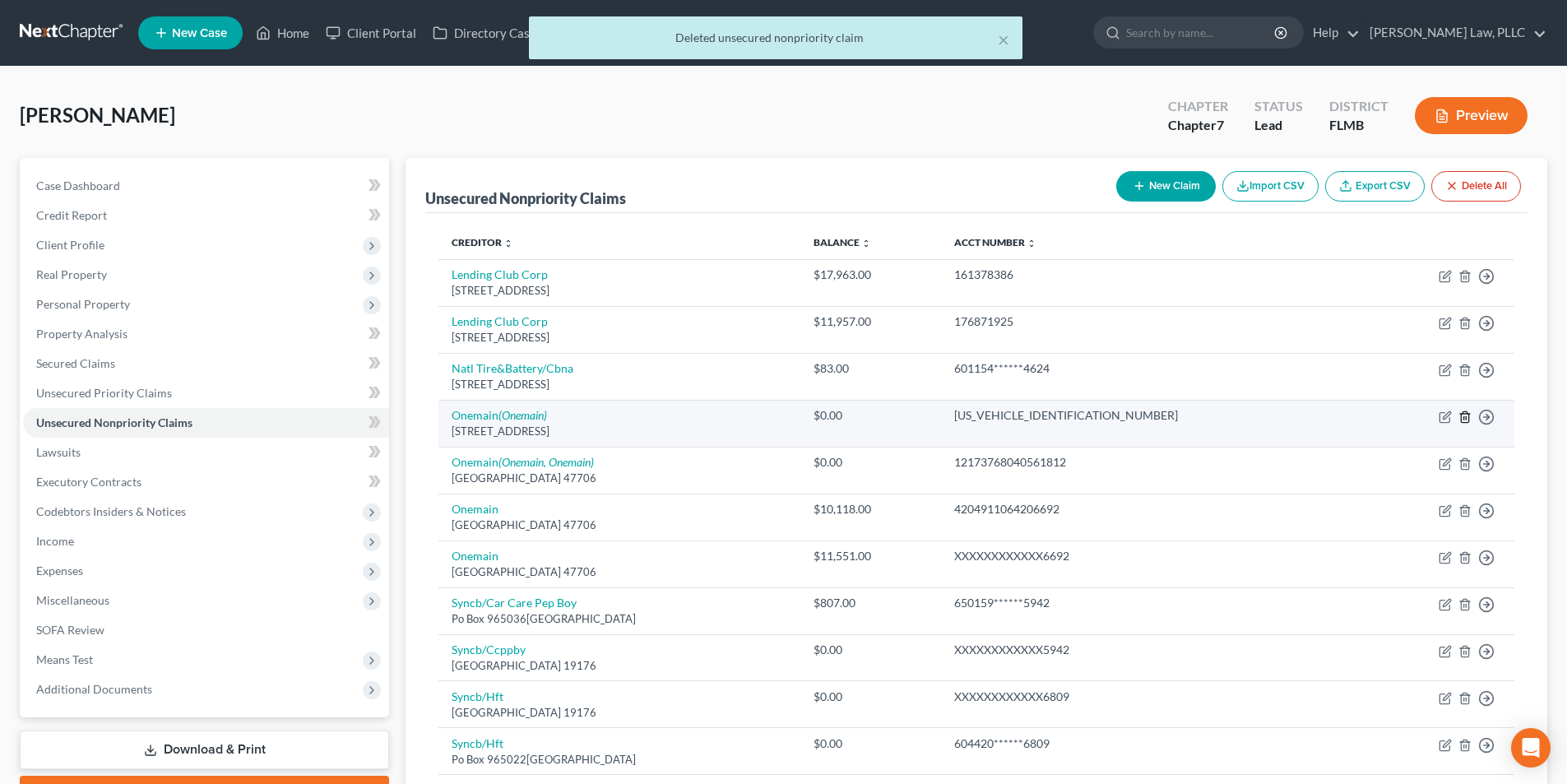
click at [1462, 412] on icon "button" at bounding box center [1465, 416] width 13 height 13
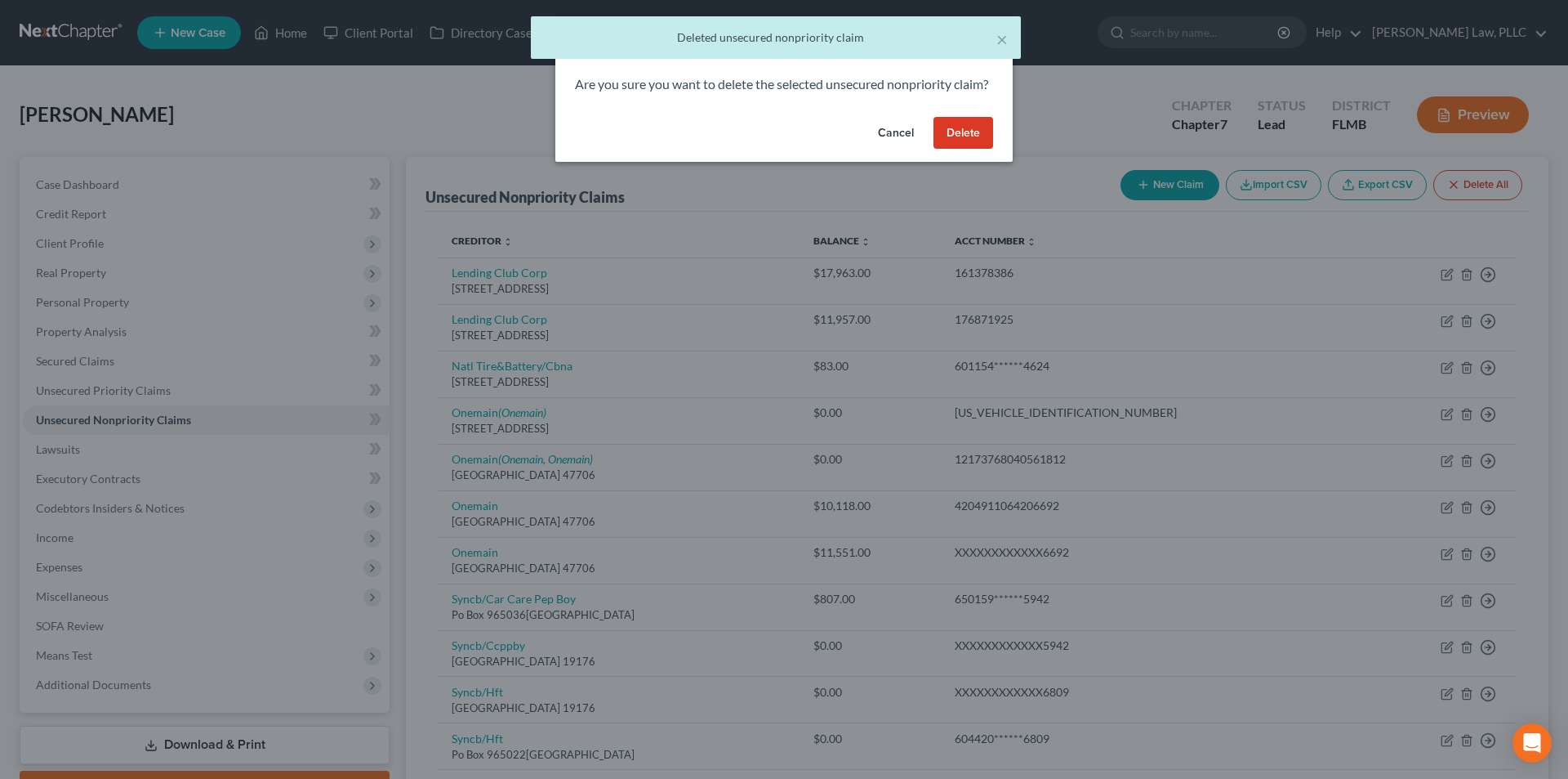
click at [980, 149] on button "Delete" at bounding box center [963, 133] width 60 height 32
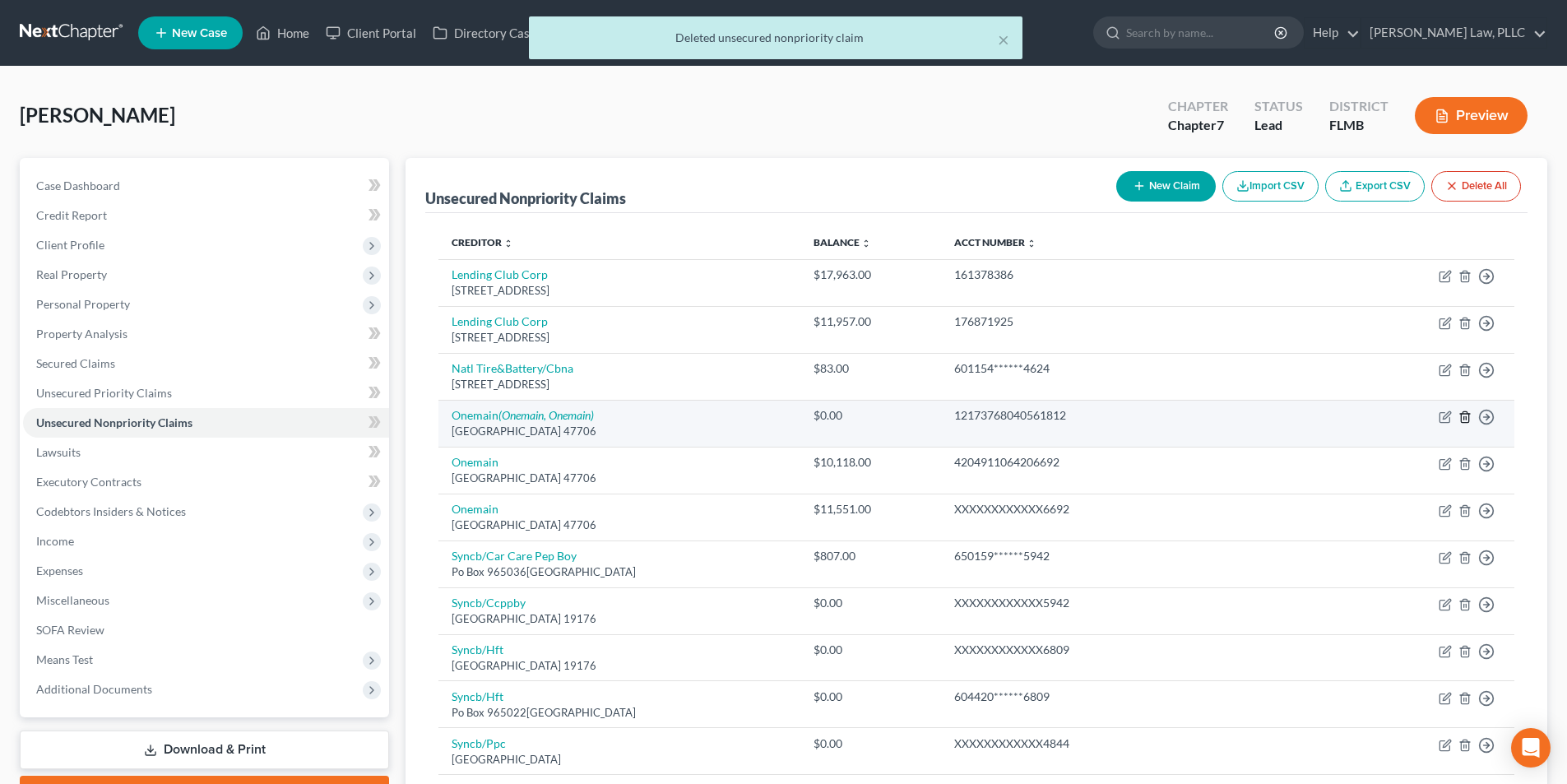
click at [1466, 413] on polyline "button" at bounding box center [1465, 413] width 10 height 0
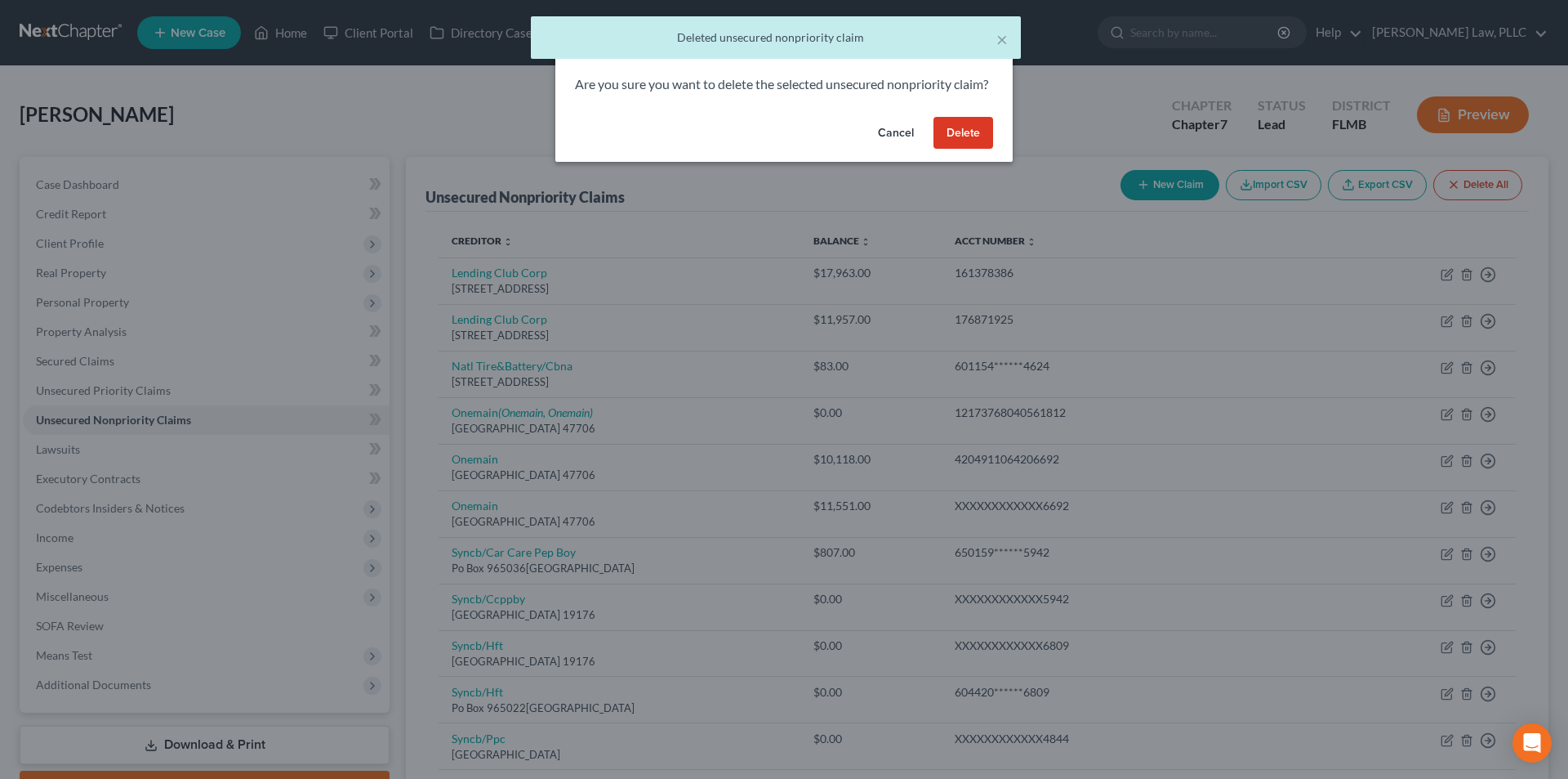
click at [971, 149] on button "Delete" at bounding box center [963, 133] width 60 height 32
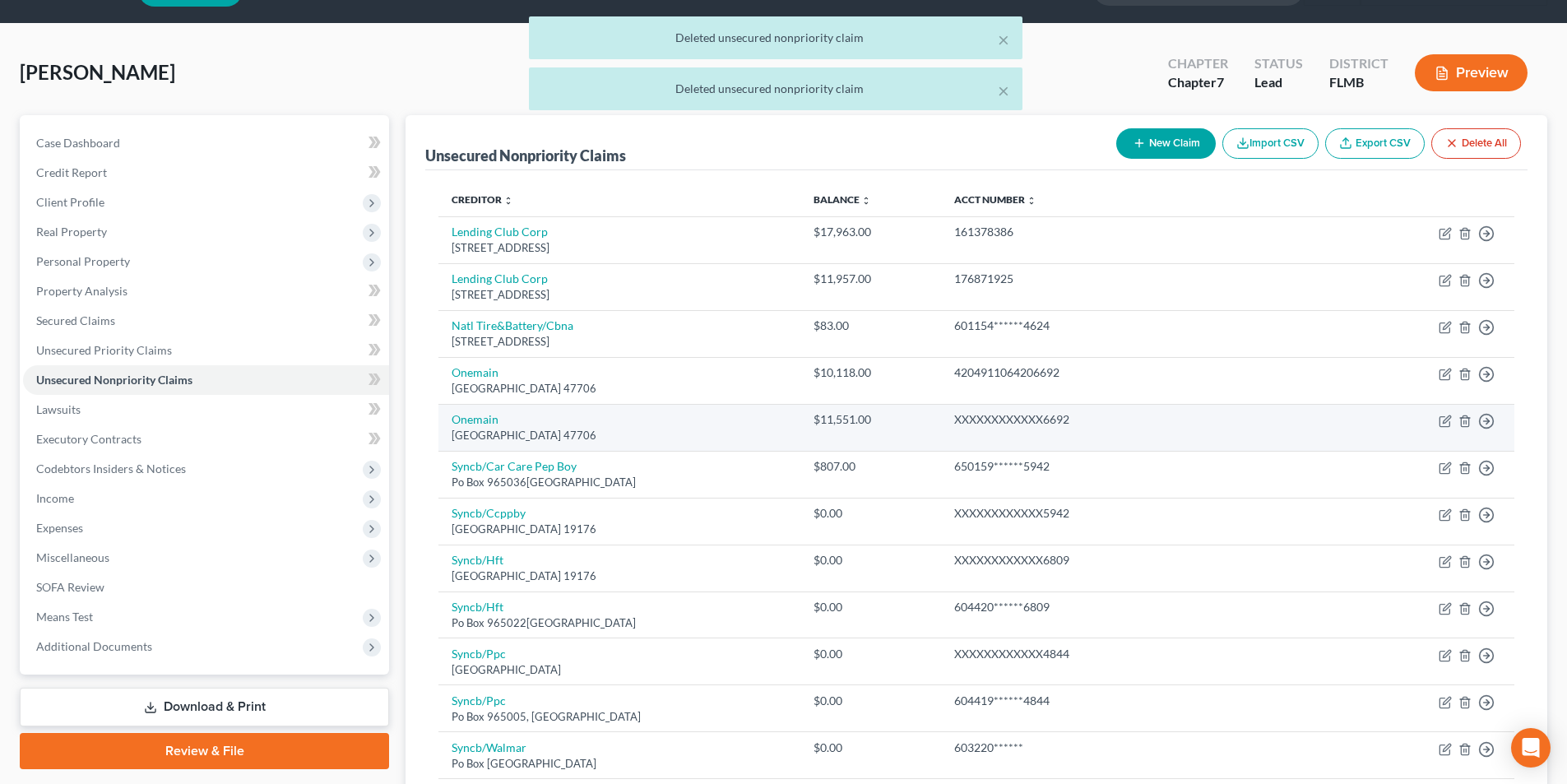
scroll to position [82, 0]
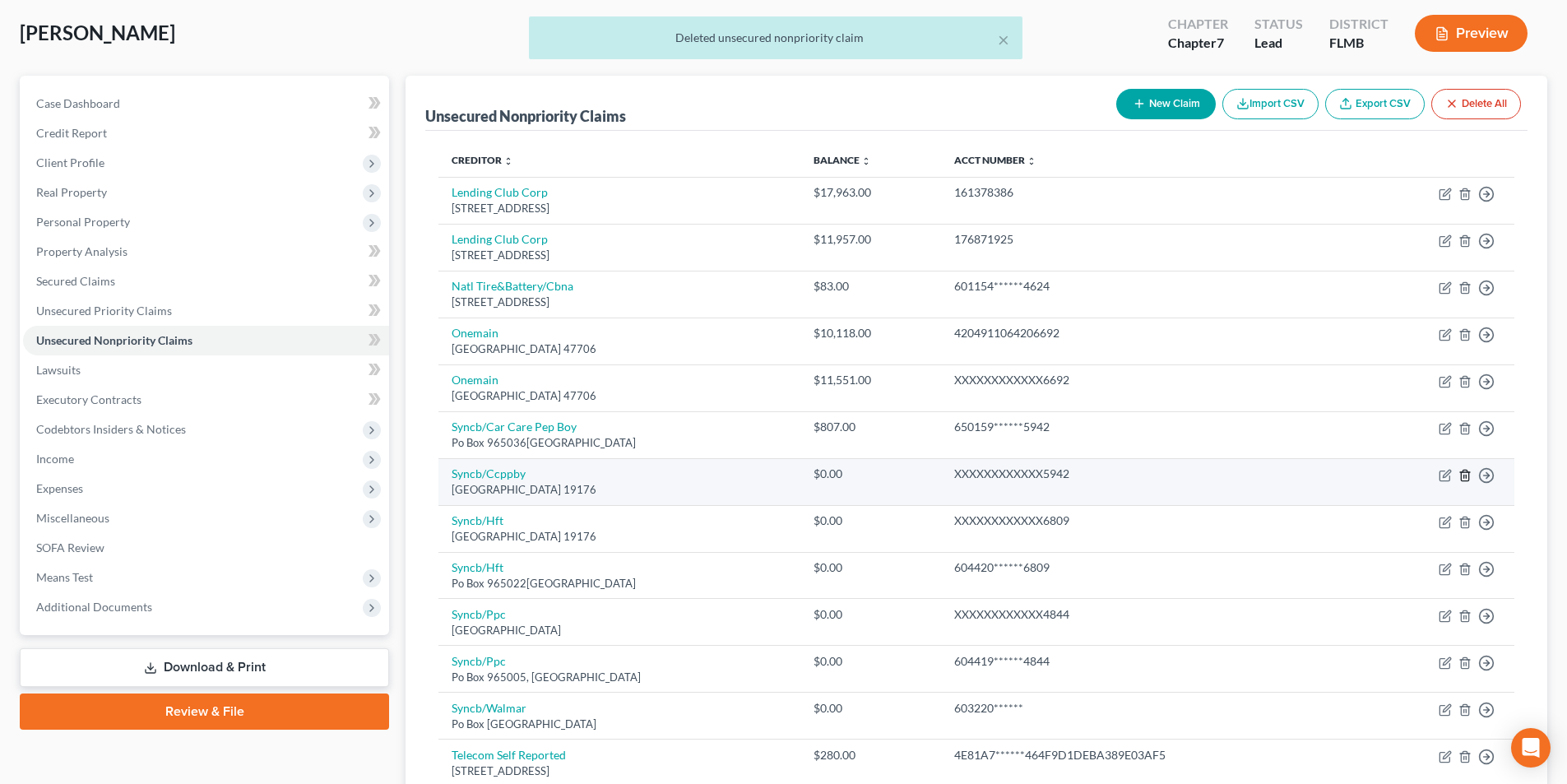
click at [1464, 472] on polyline "button" at bounding box center [1465, 472] width 10 height 0
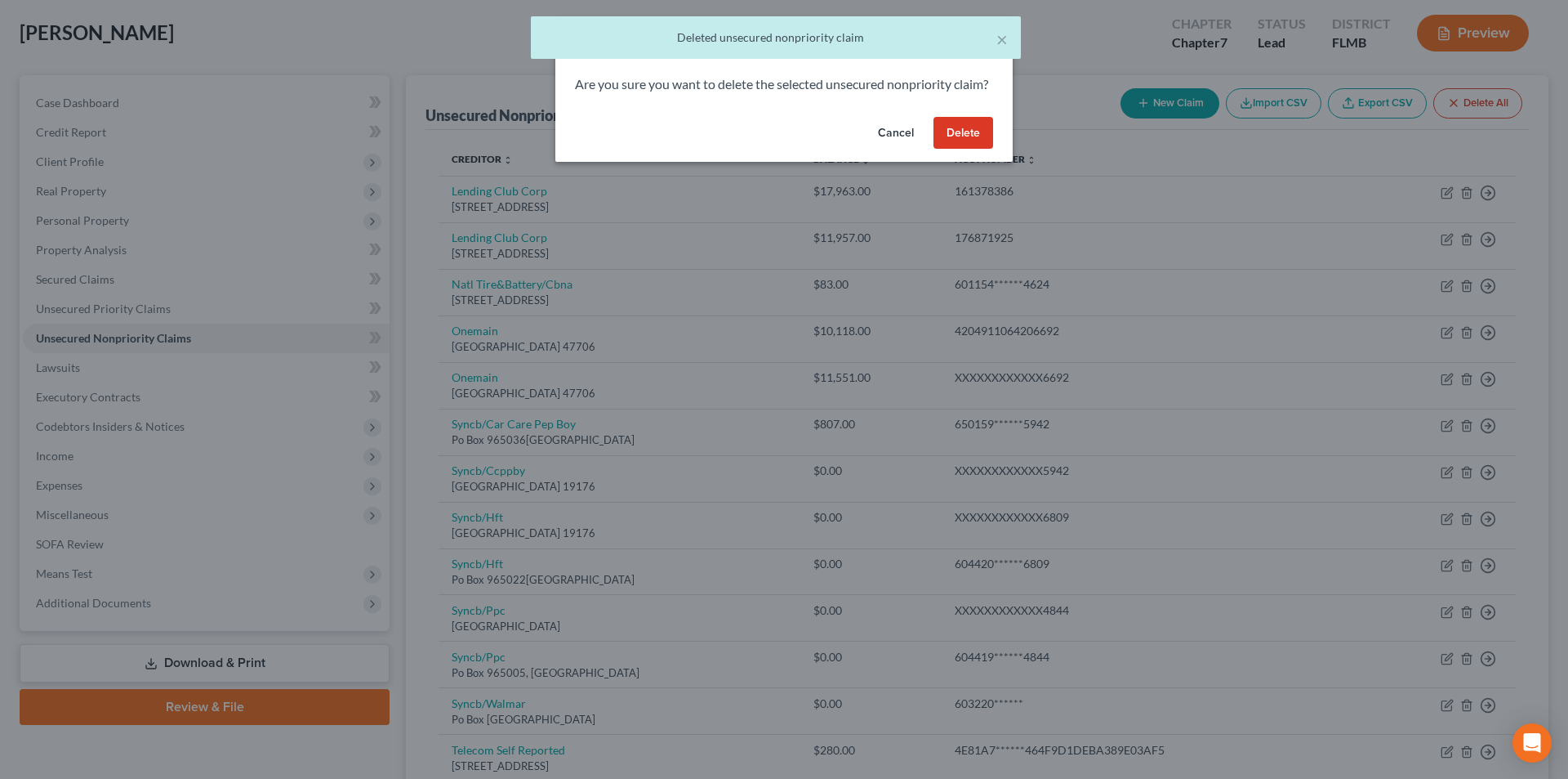
click at [968, 149] on button "Delete" at bounding box center [963, 133] width 60 height 32
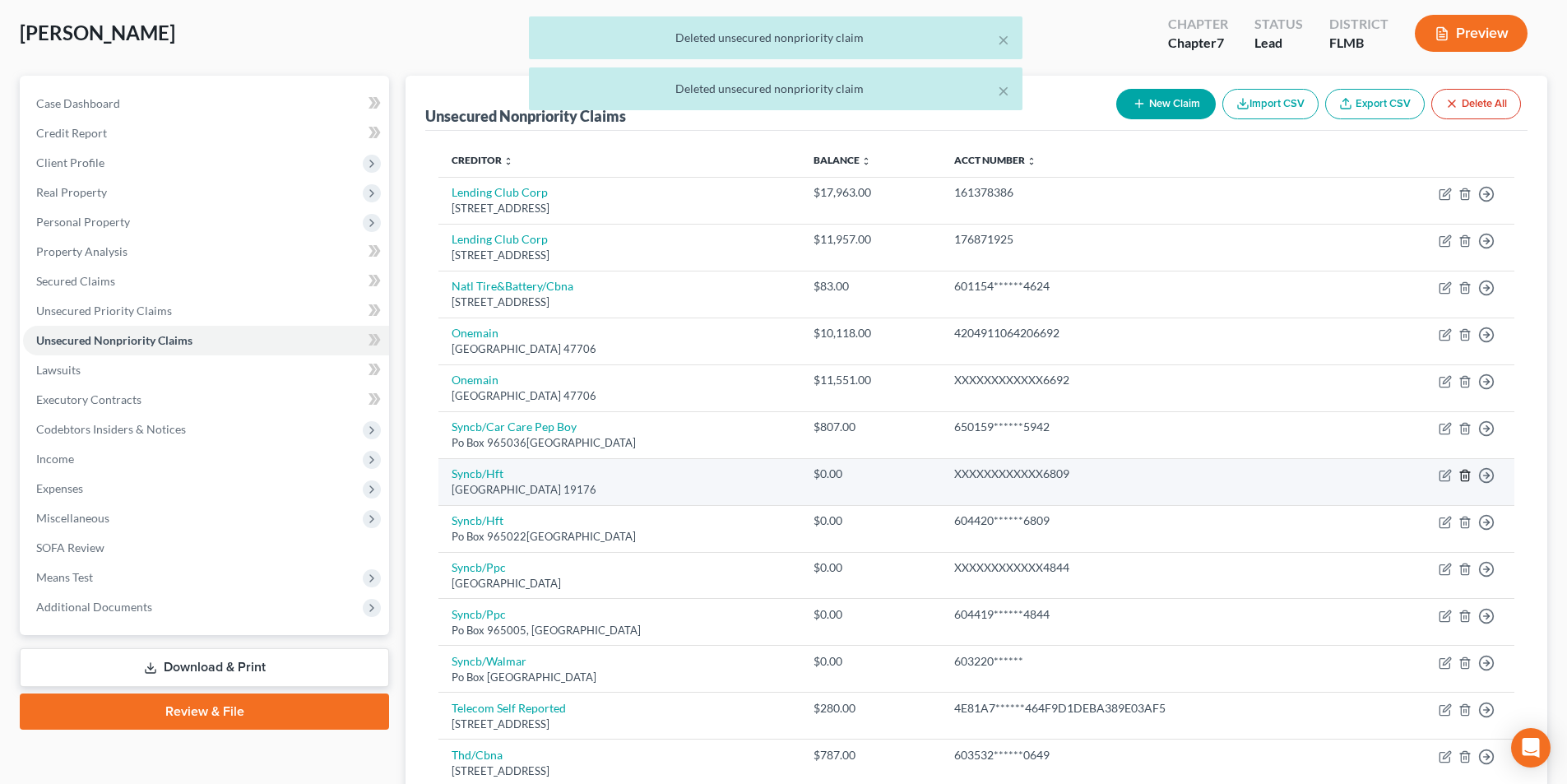
click at [1463, 473] on icon "button" at bounding box center [1465, 475] width 13 height 13
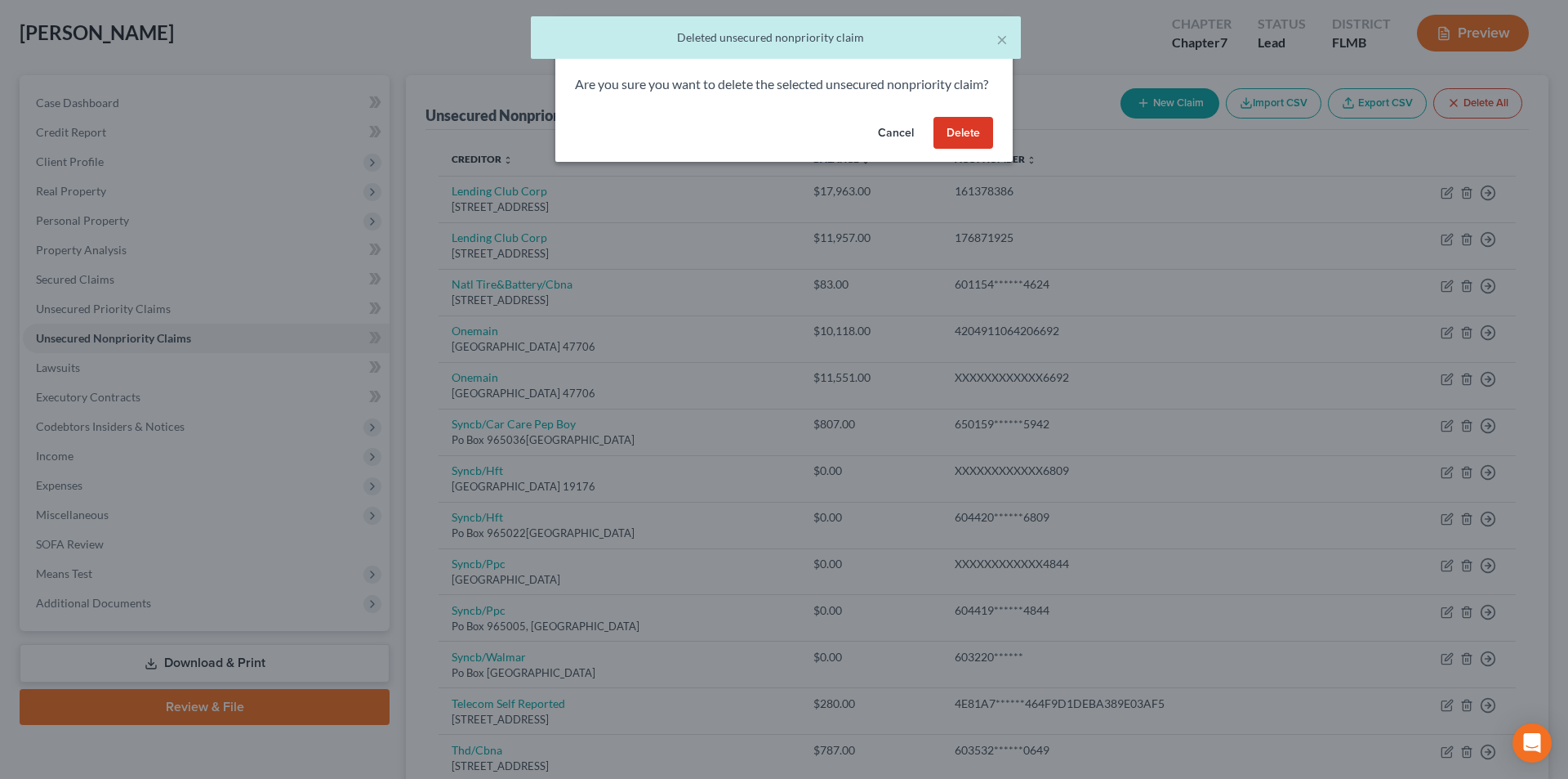
click at [982, 149] on button "Delete" at bounding box center [963, 133] width 60 height 32
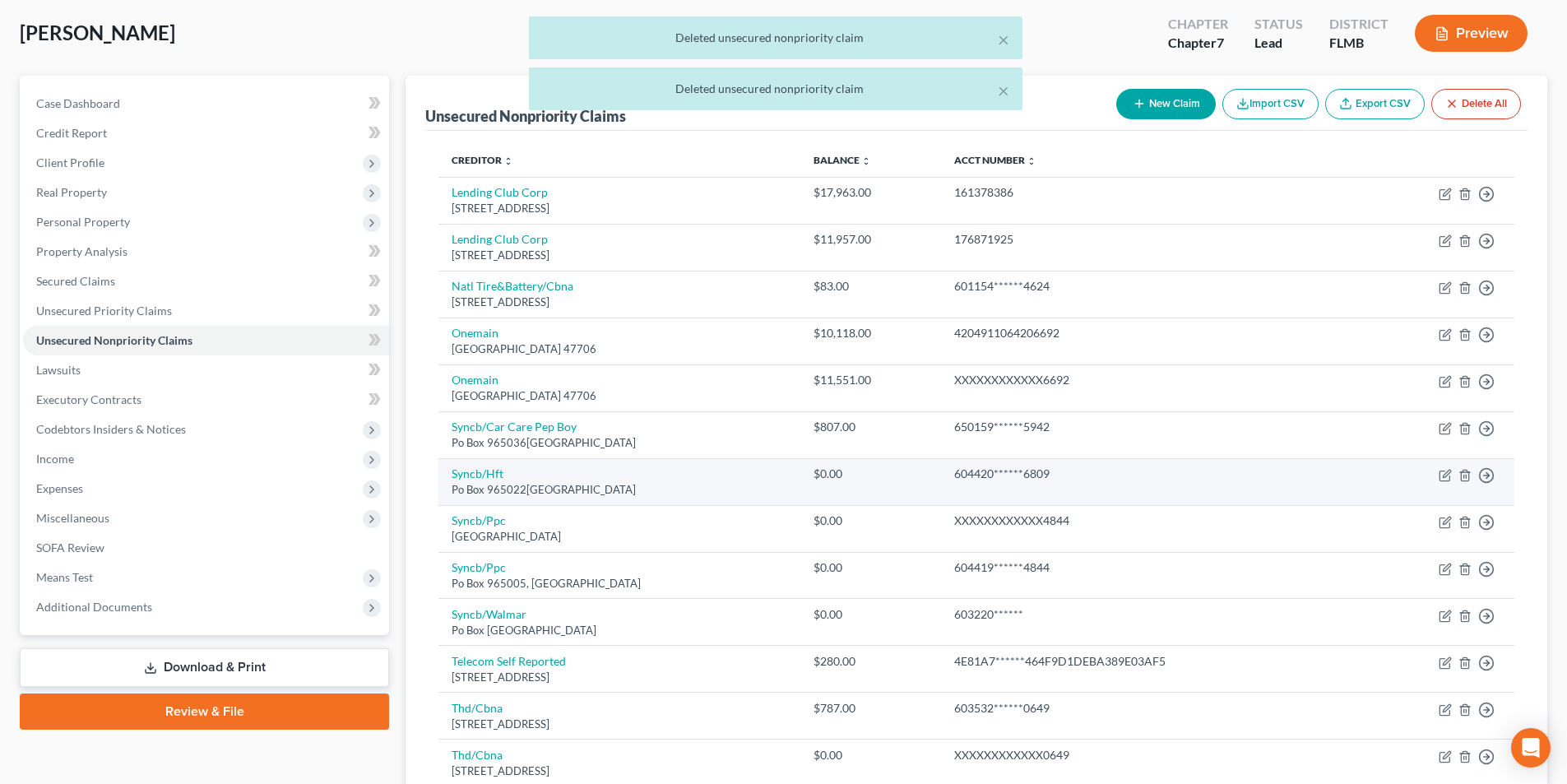
click at [1472, 478] on td "Move to D Move to E Move to G Move to Notice Only" at bounding box center [1440, 480] width 149 height 46
click at [1464, 478] on line "button" at bounding box center [1464, 476] width 0 height 3
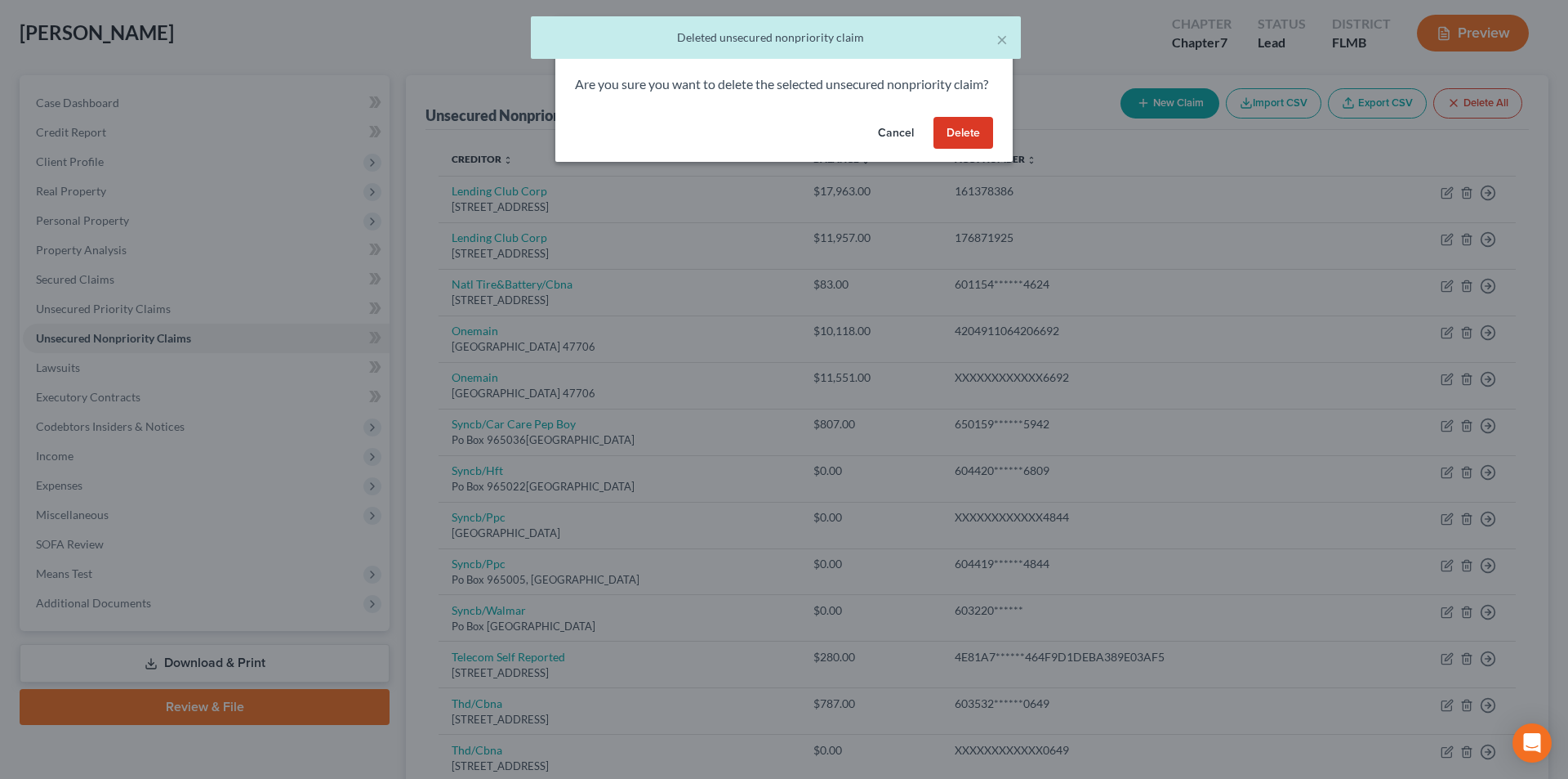
click at [971, 149] on button "Delete" at bounding box center [963, 133] width 60 height 32
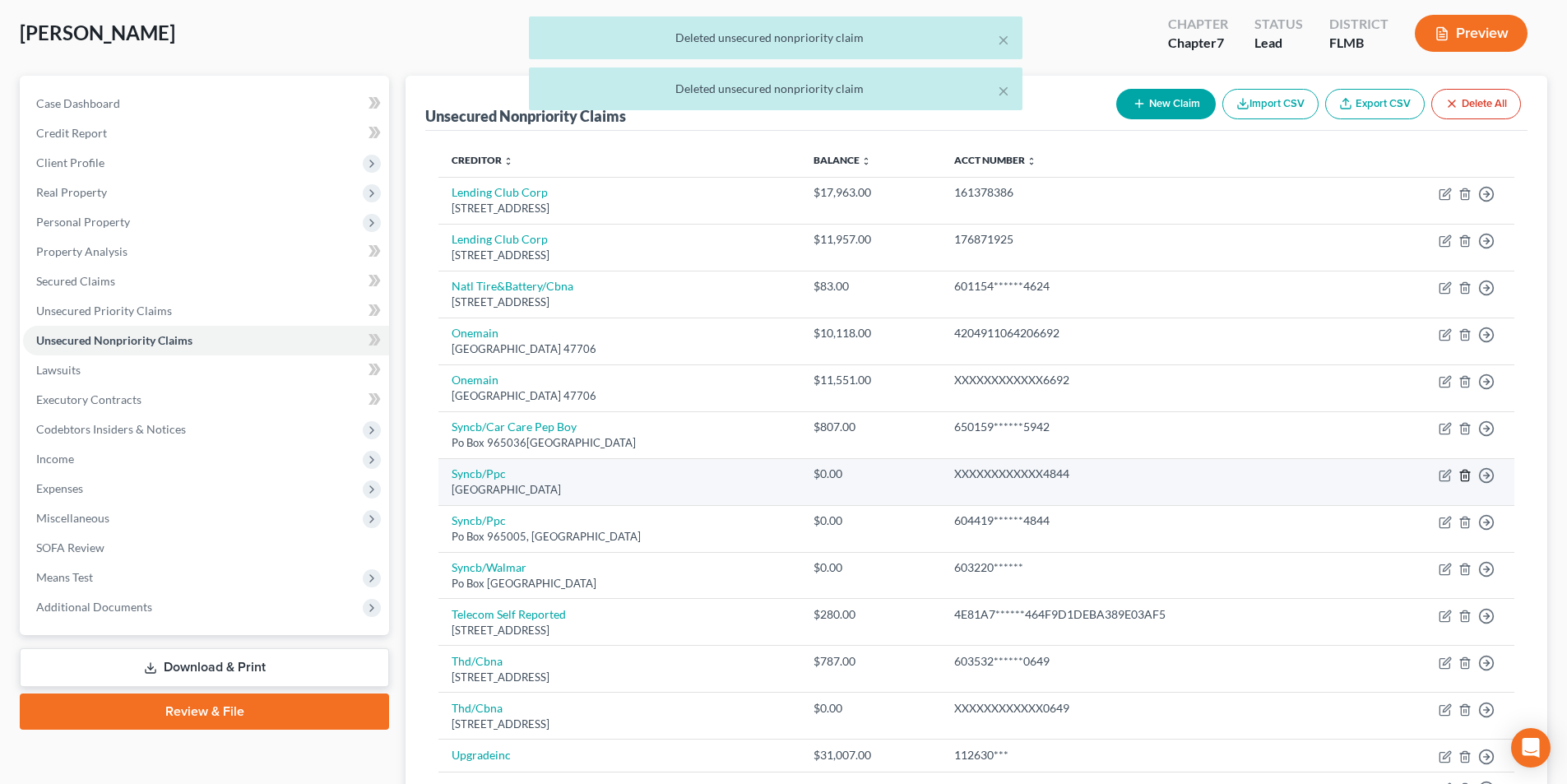
click at [1463, 474] on icon "button" at bounding box center [1465, 475] width 13 height 13
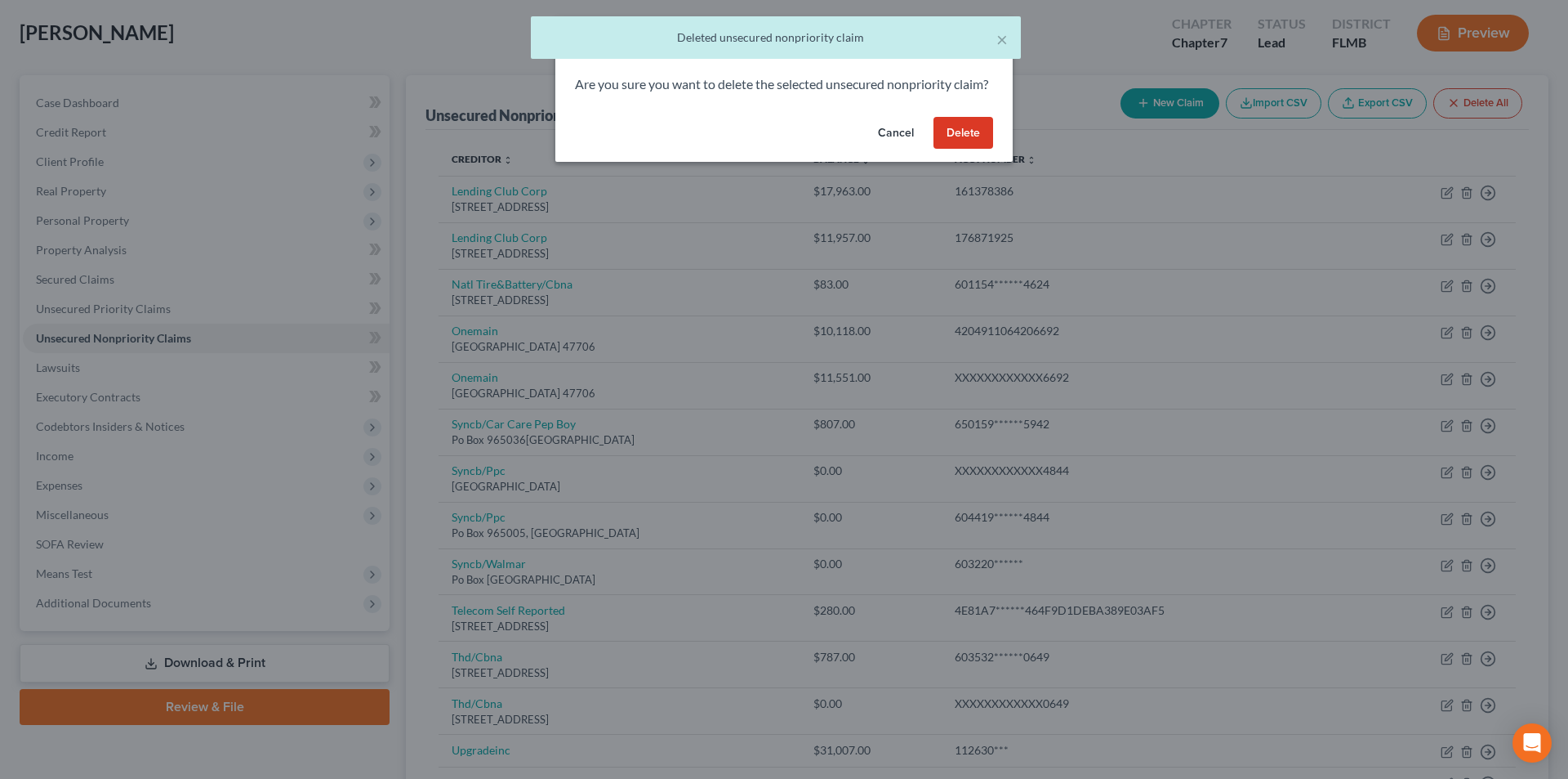
click at [973, 149] on button "Delete" at bounding box center [963, 133] width 60 height 32
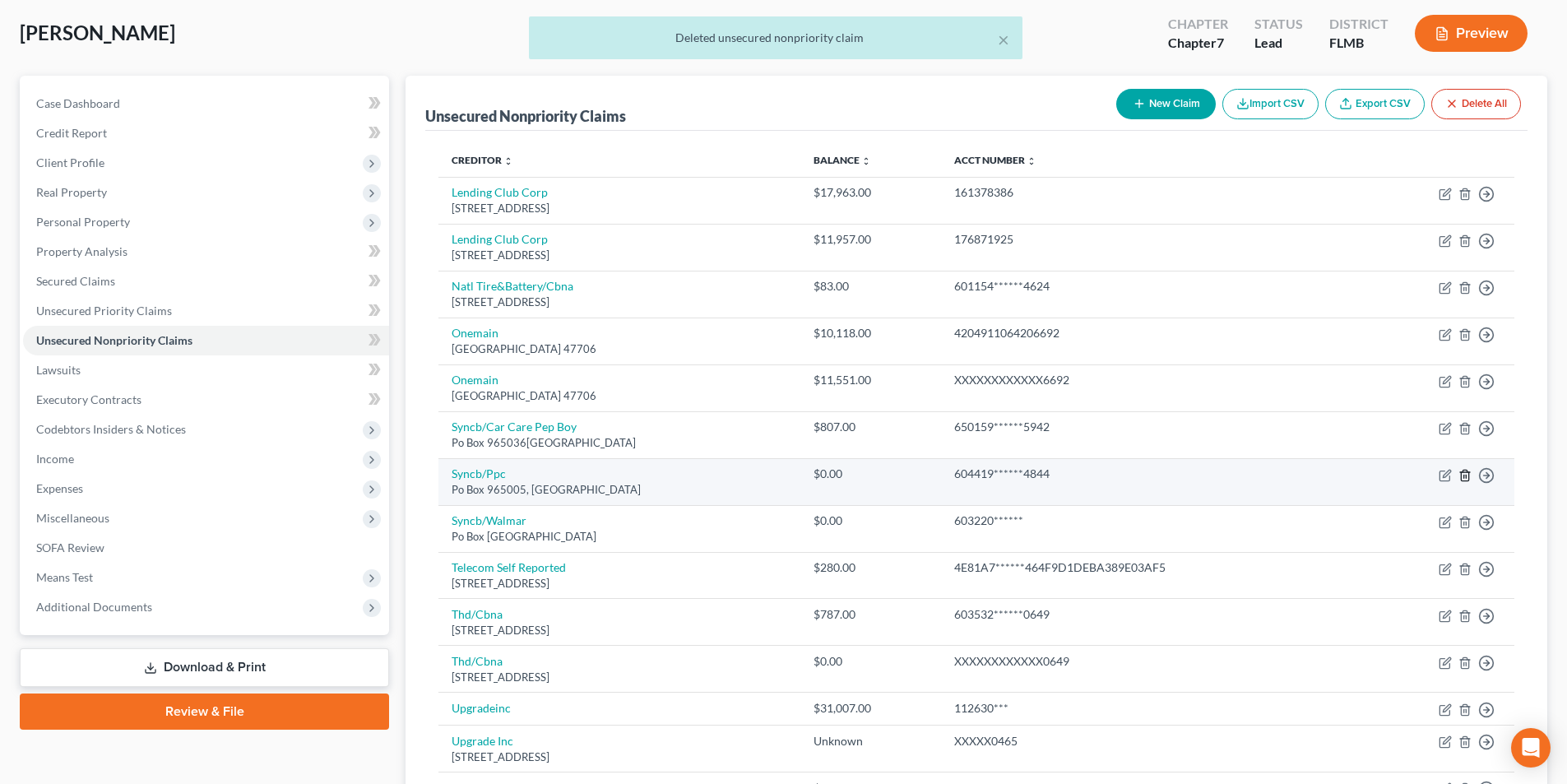
click at [1459, 475] on td "Move to D Move to E Move to G Move to Notice Only" at bounding box center [1440, 480] width 149 height 46
click at [1459, 475] on icon "button" at bounding box center [1465, 475] width 13 height 13
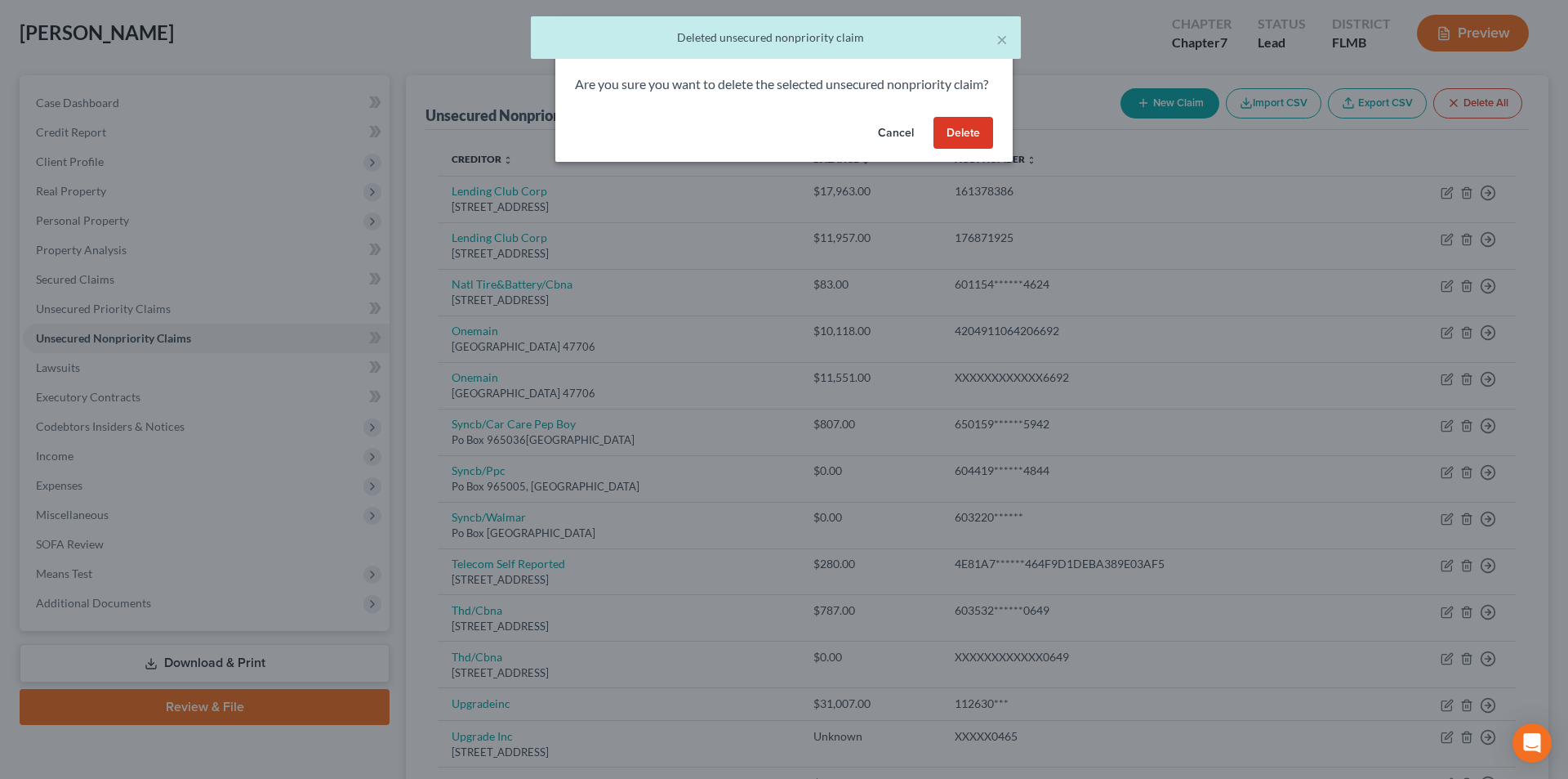
click at [968, 149] on button "Delete" at bounding box center [963, 133] width 60 height 32
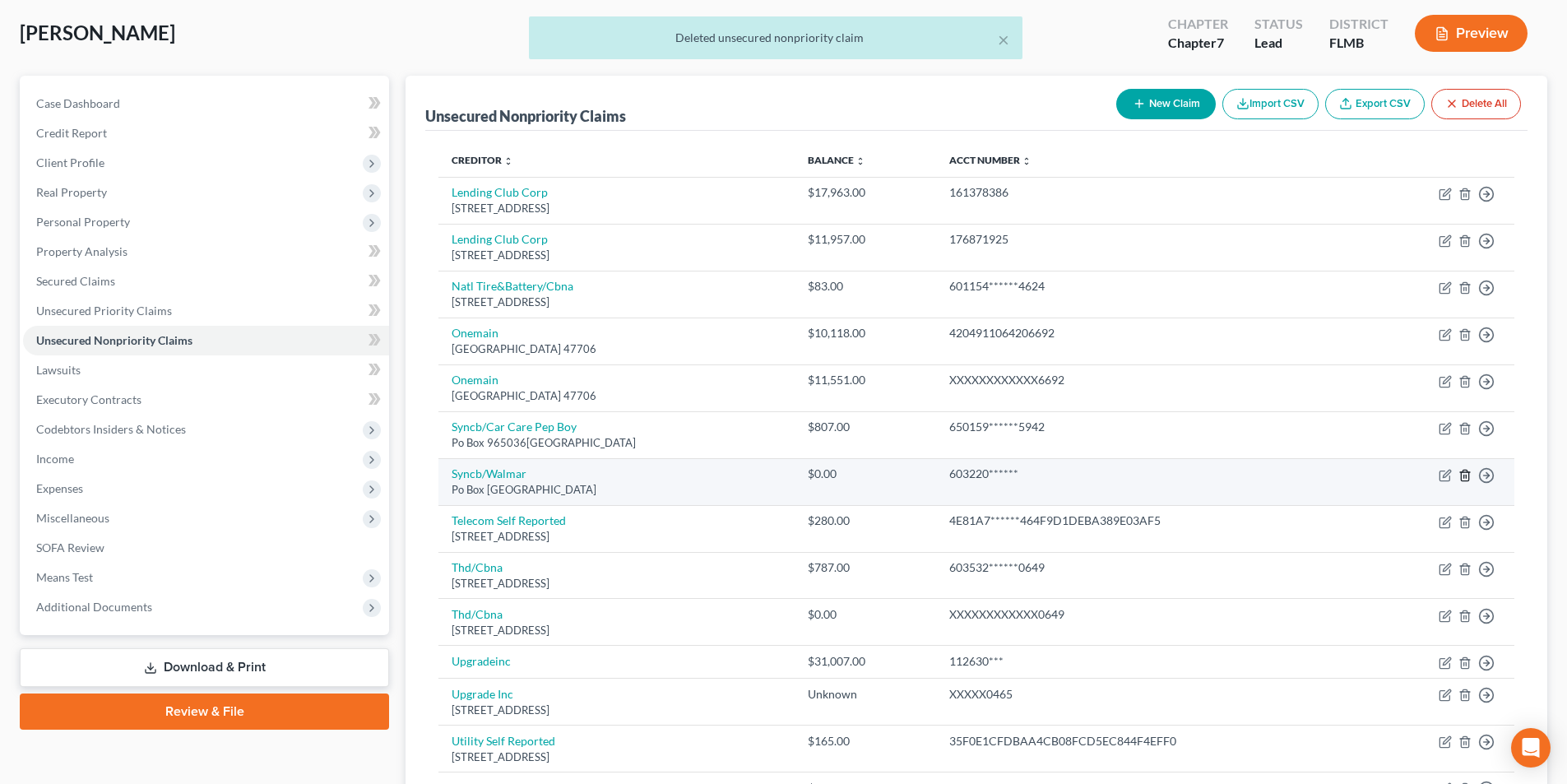
click at [1463, 471] on icon "button" at bounding box center [1464, 475] width 7 height 11
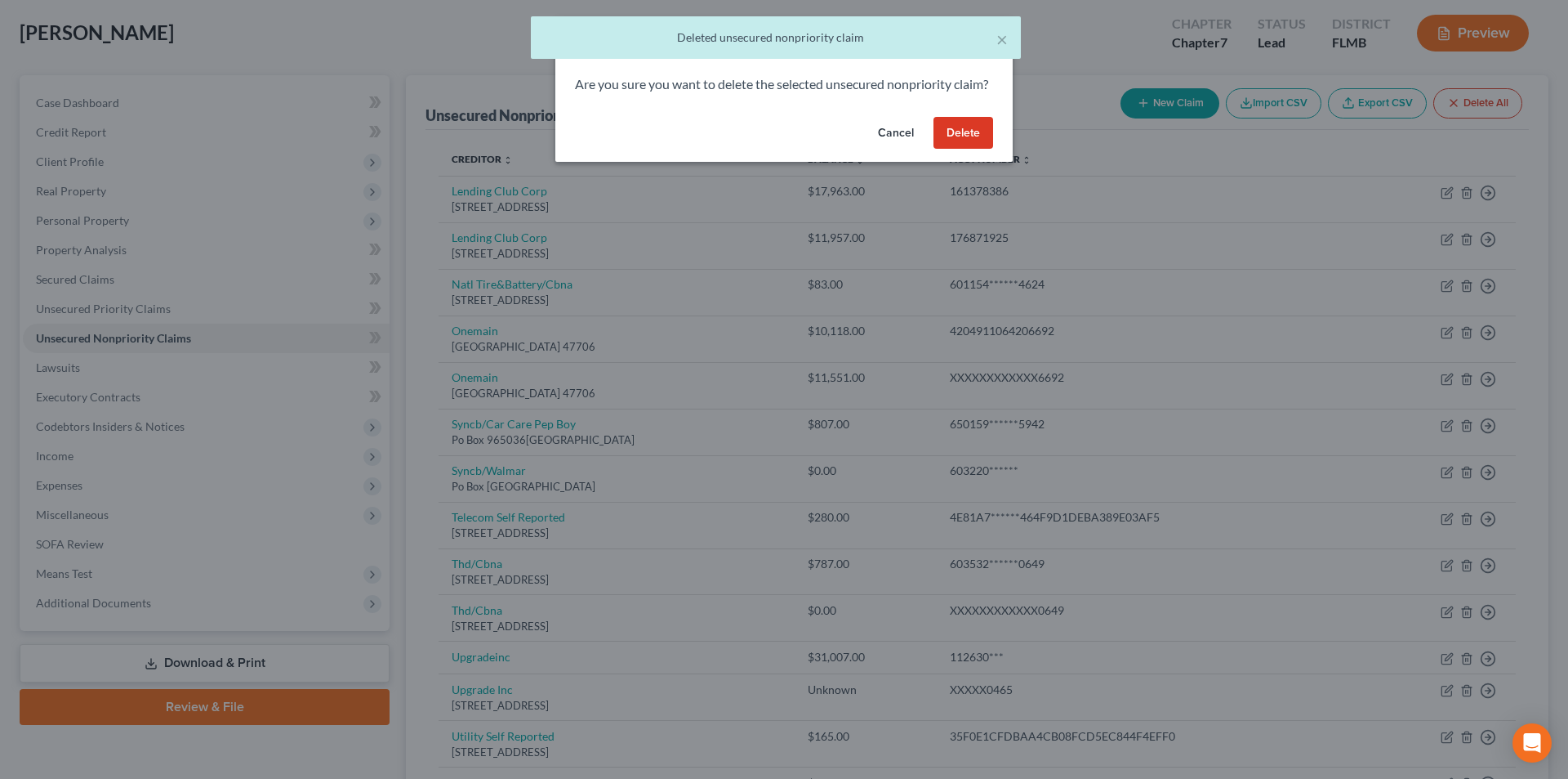
click at [975, 147] on button "Delete" at bounding box center [963, 133] width 60 height 32
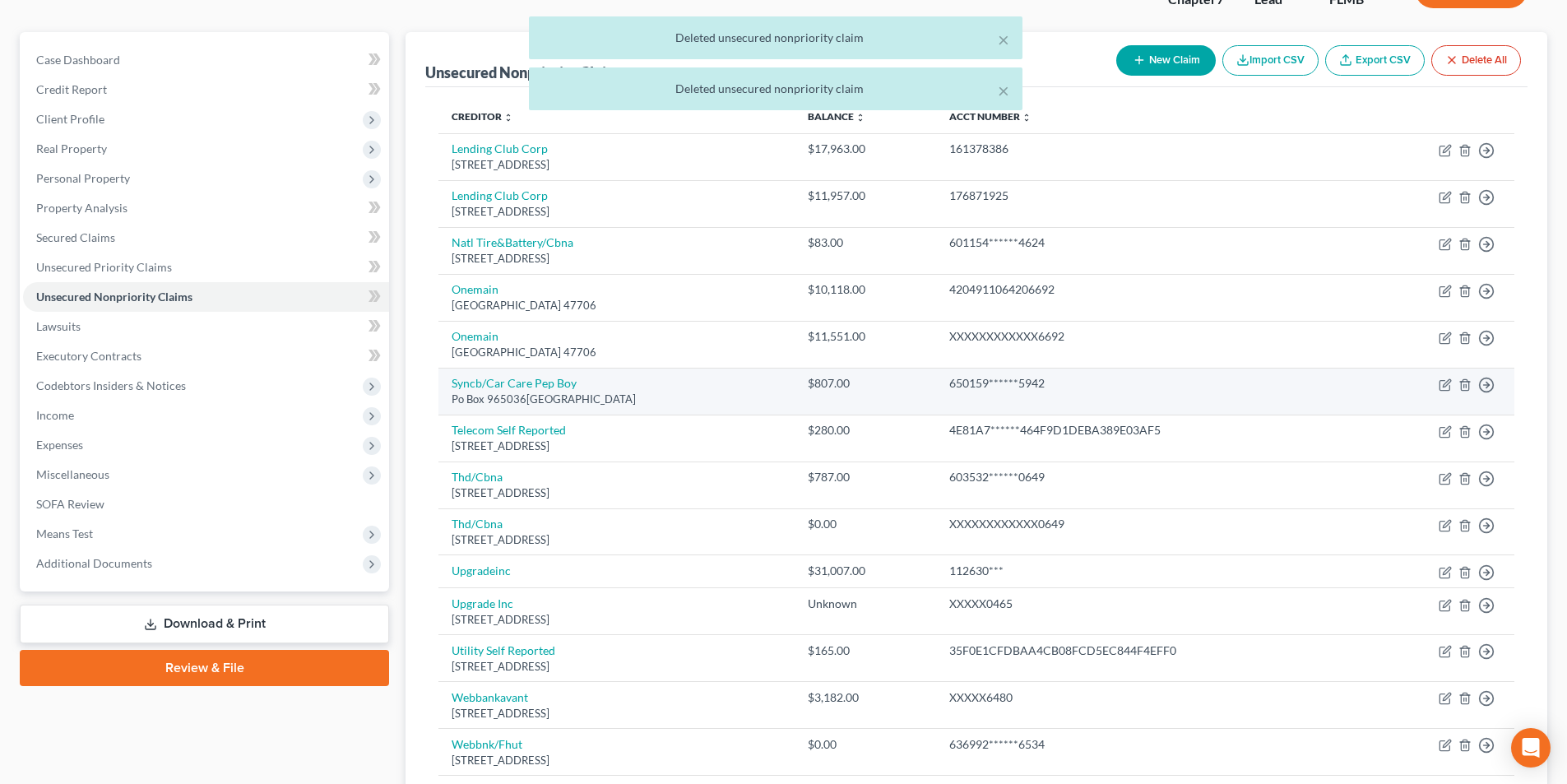
scroll to position [164, 0]
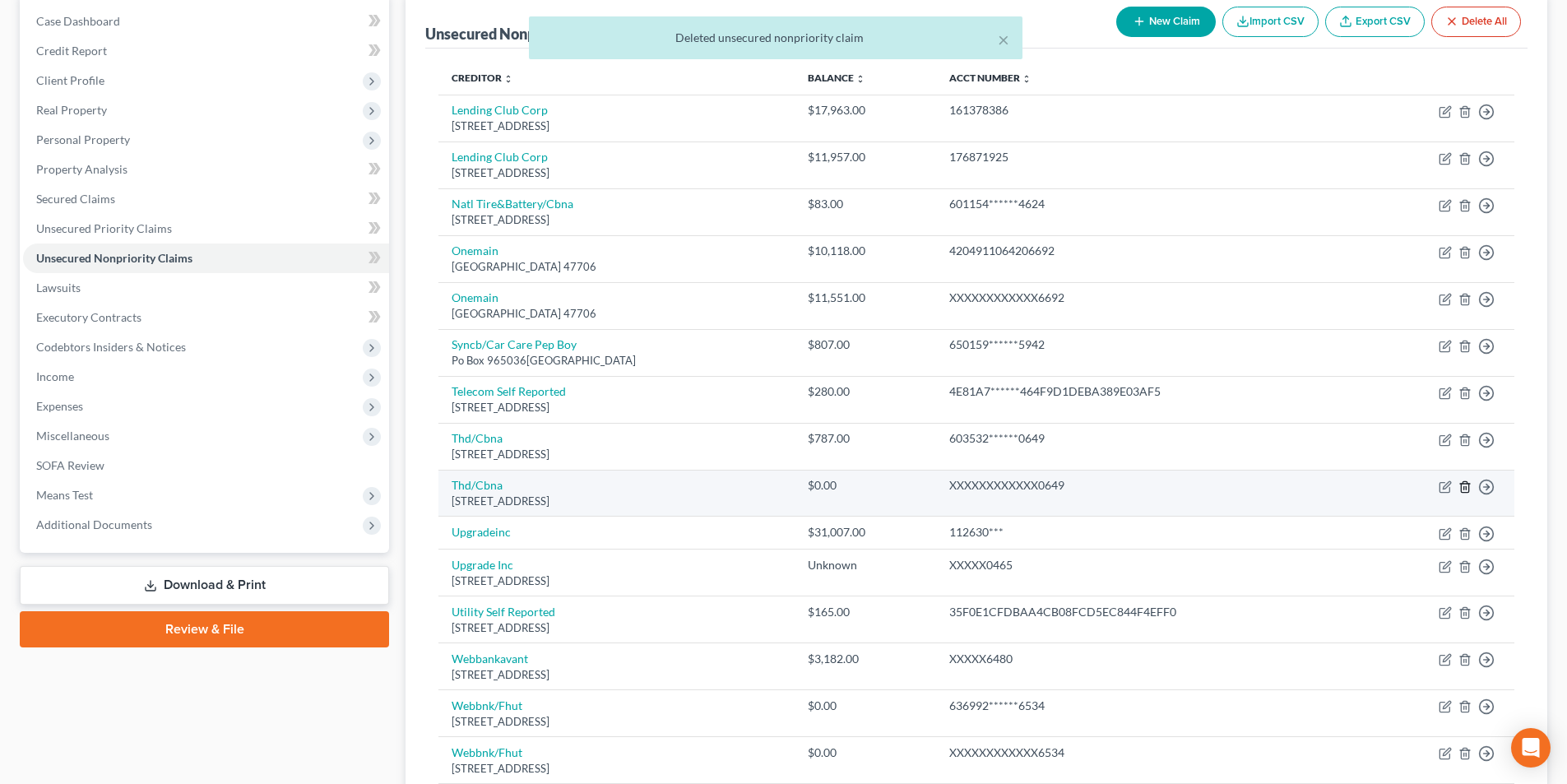
click at [1466, 485] on icon "button" at bounding box center [1465, 486] width 13 height 13
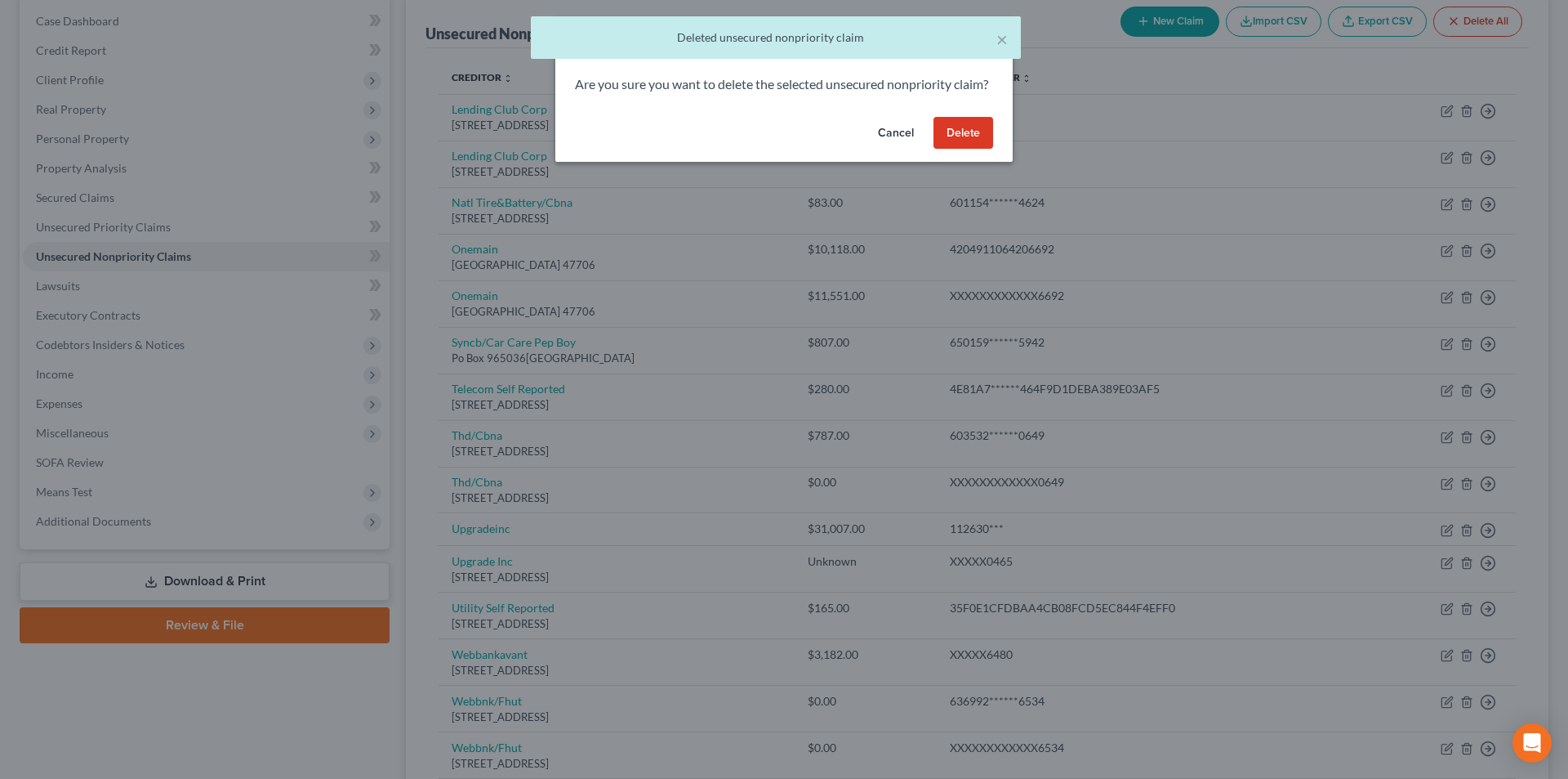
click at [950, 149] on button "Delete" at bounding box center [963, 133] width 60 height 32
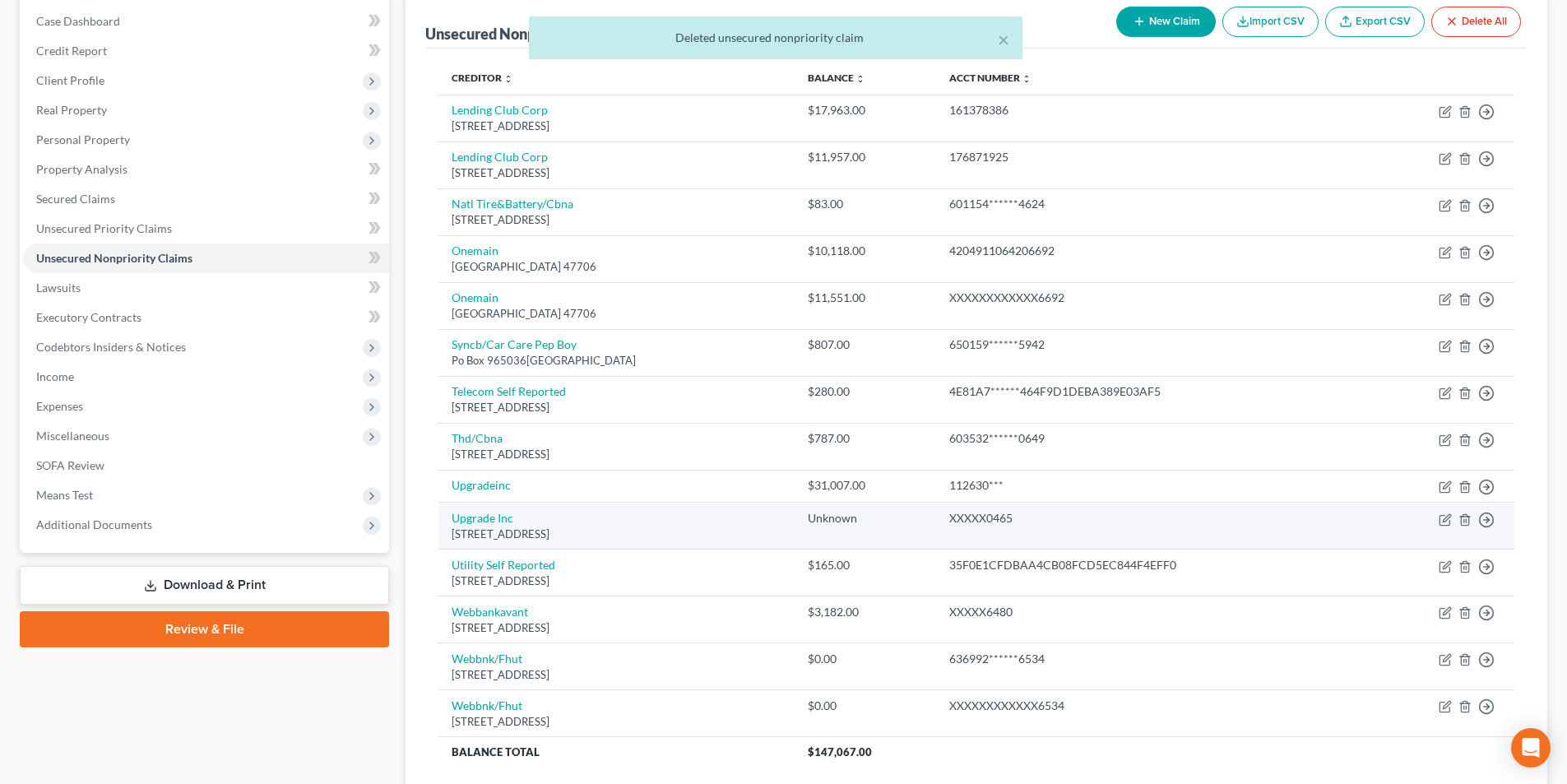
scroll to position [246, 0]
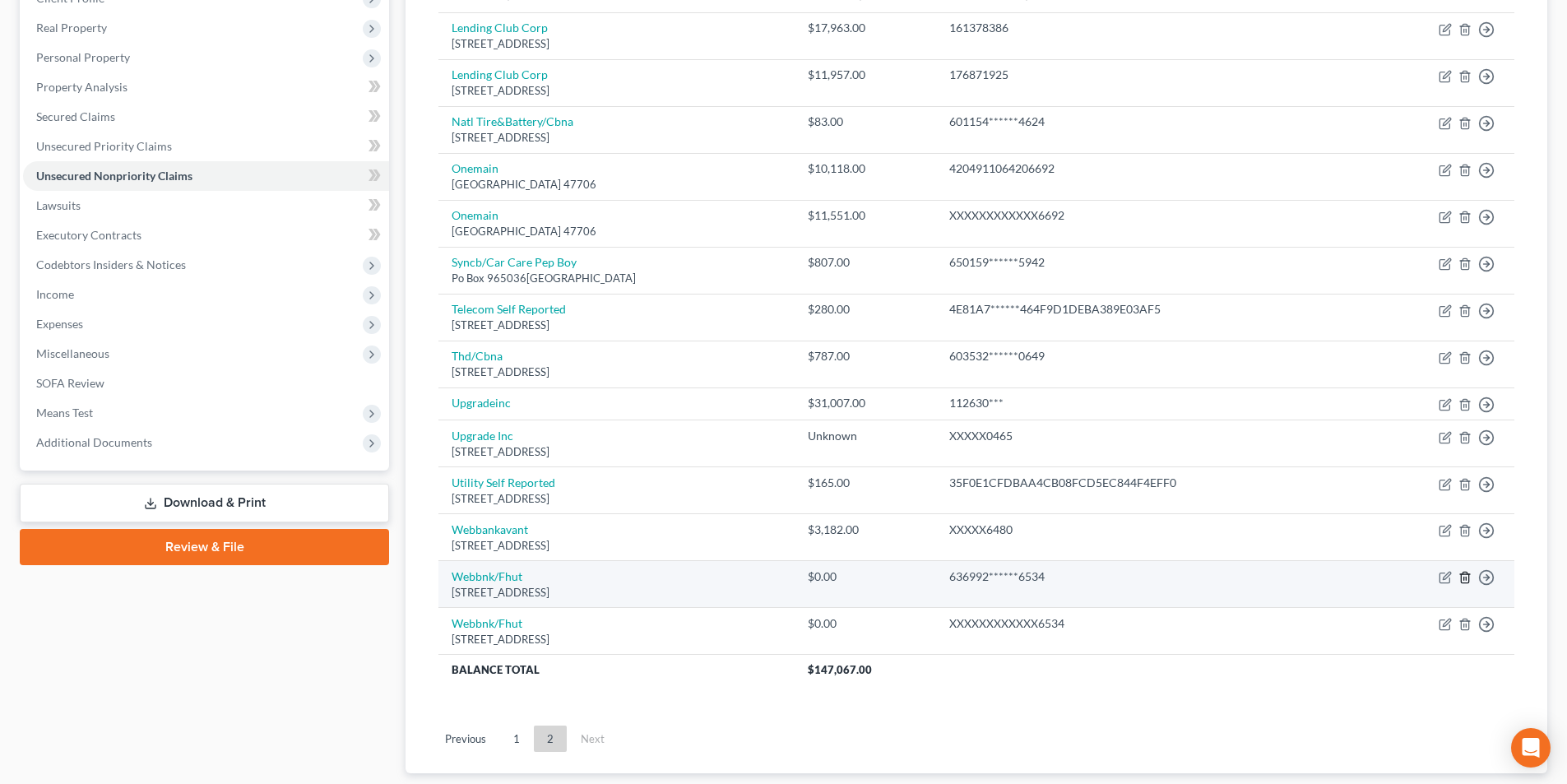
click at [1464, 578] on line "button" at bounding box center [1464, 578] width 0 height 3
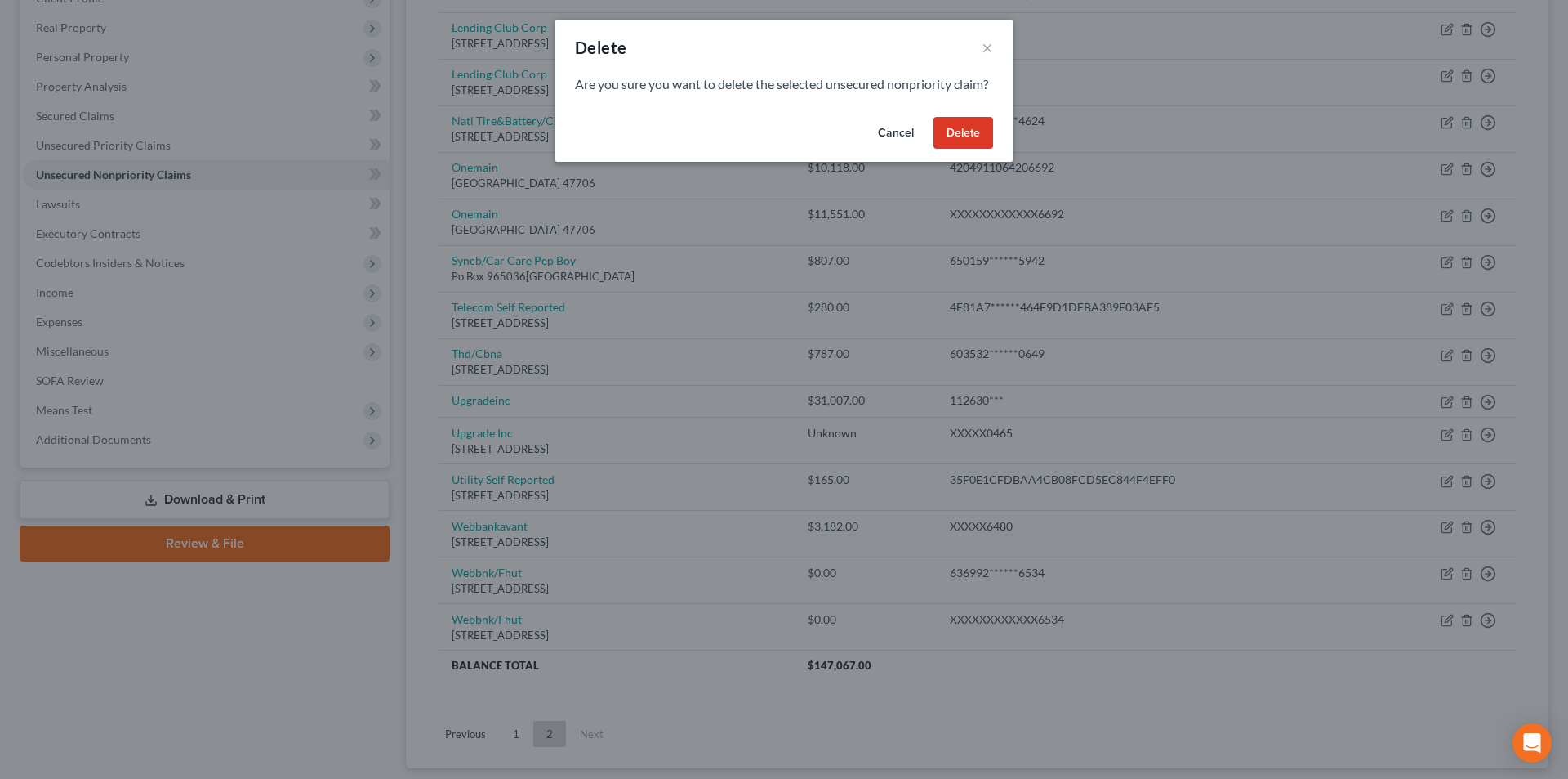
click at [966, 149] on button "Delete" at bounding box center [963, 133] width 60 height 32
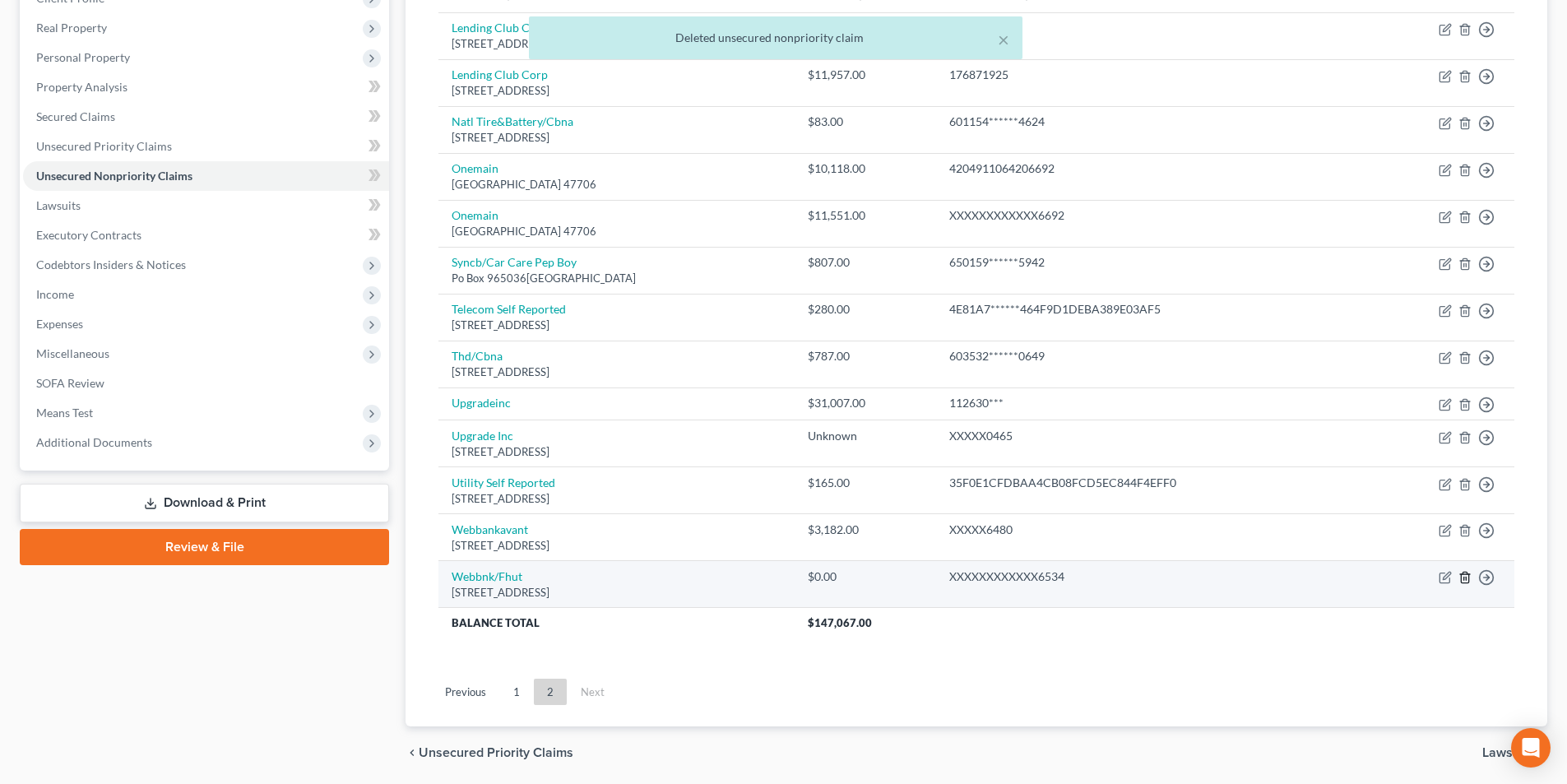
click at [1463, 571] on icon "button" at bounding box center [1465, 576] width 13 height 13
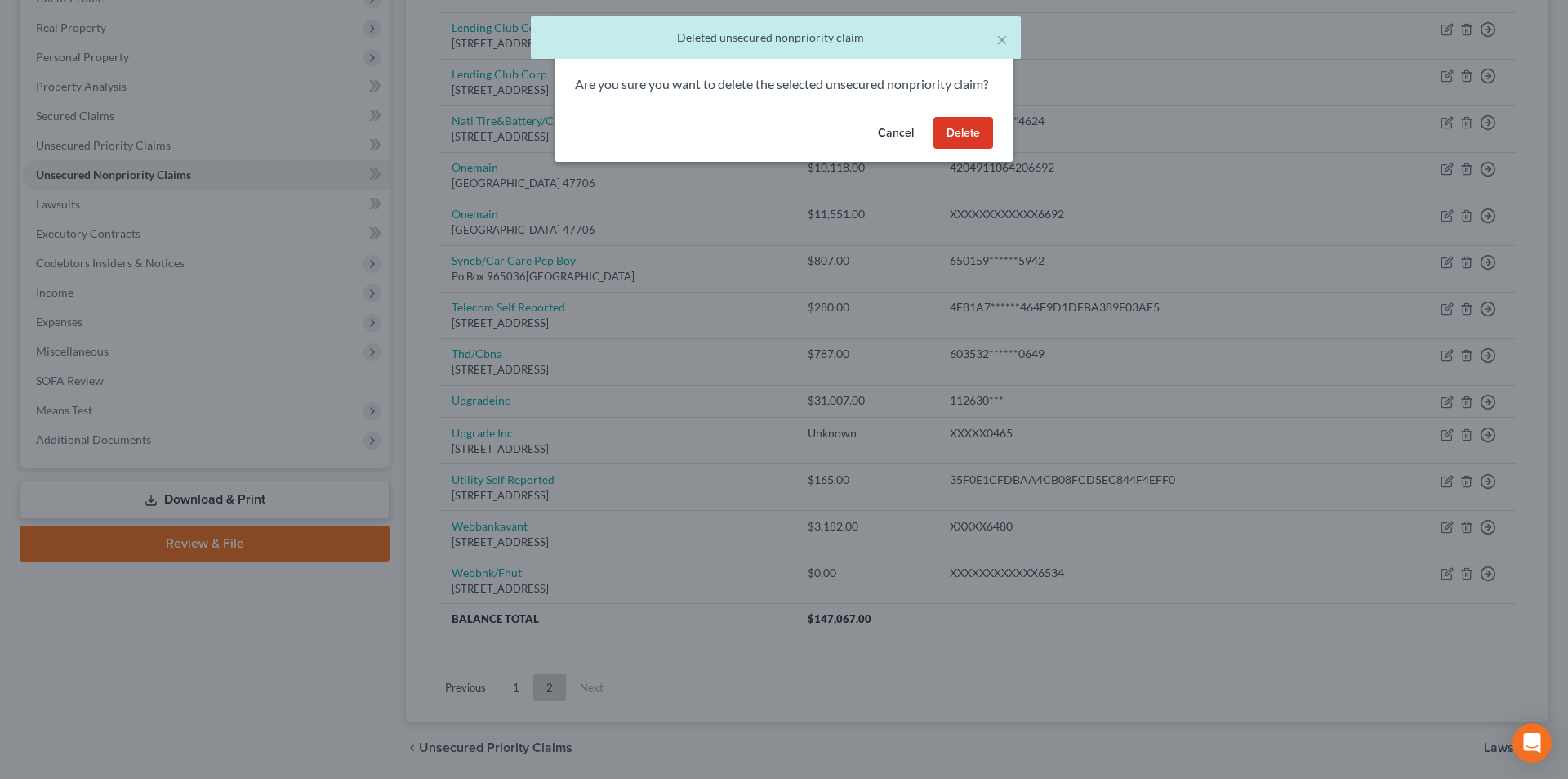
click at [963, 149] on button "Delete" at bounding box center [963, 133] width 60 height 32
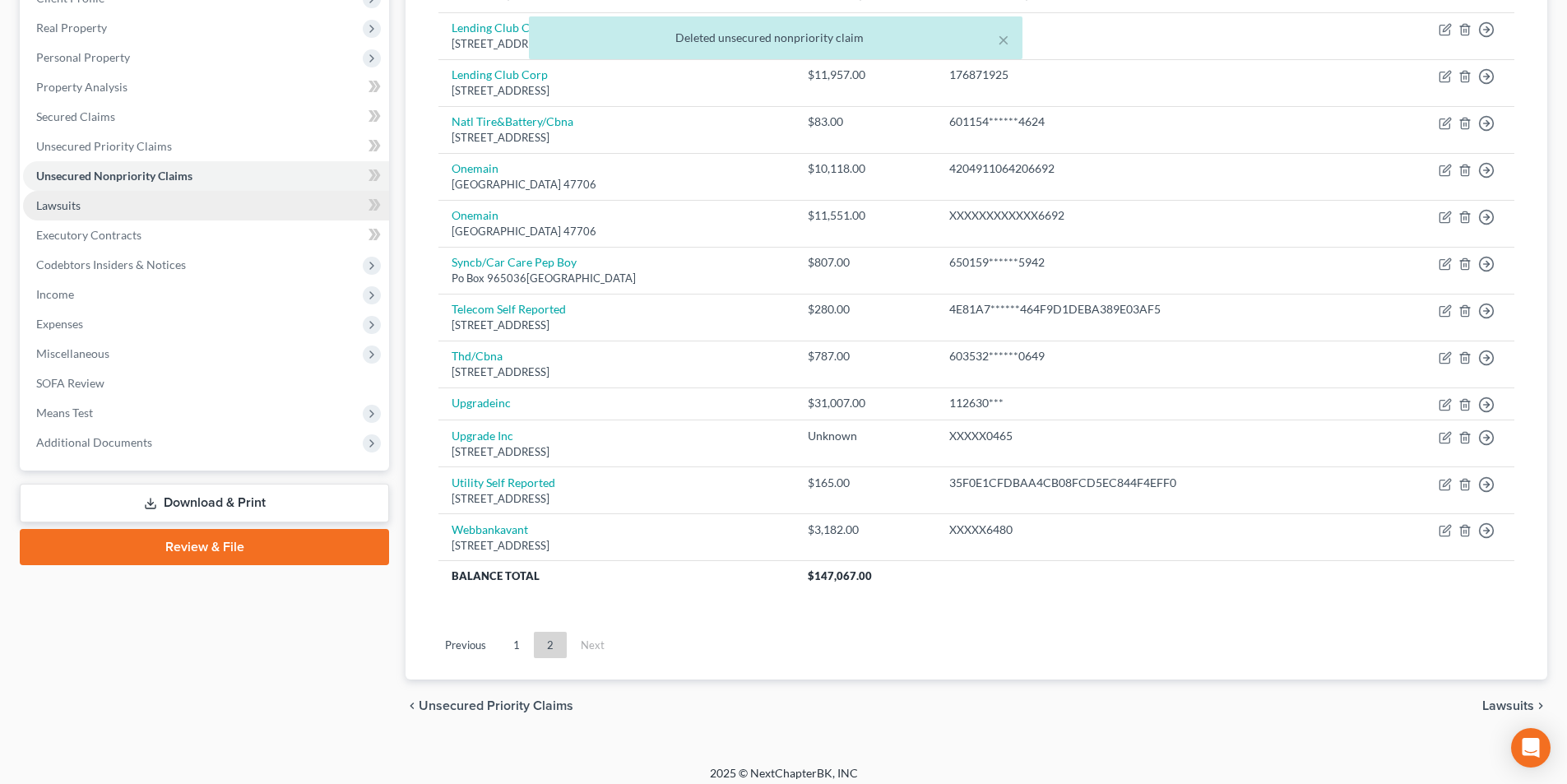
click at [51, 210] on span "Lawsuits" at bounding box center [58, 205] width 45 height 14
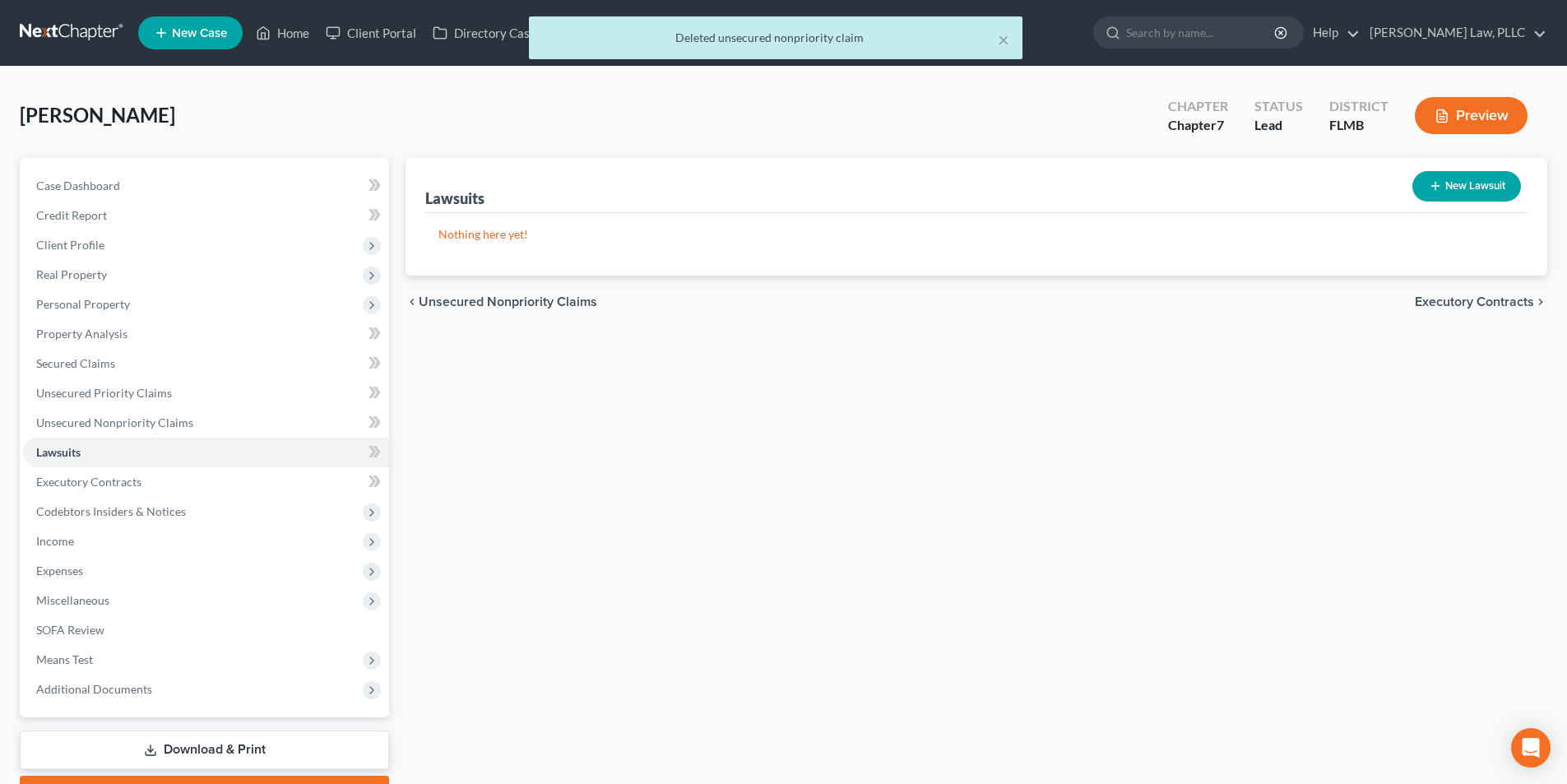
click at [1442, 186] on button "New Lawsuit" at bounding box center [1467, 186] width 109 height 31
select select "0"
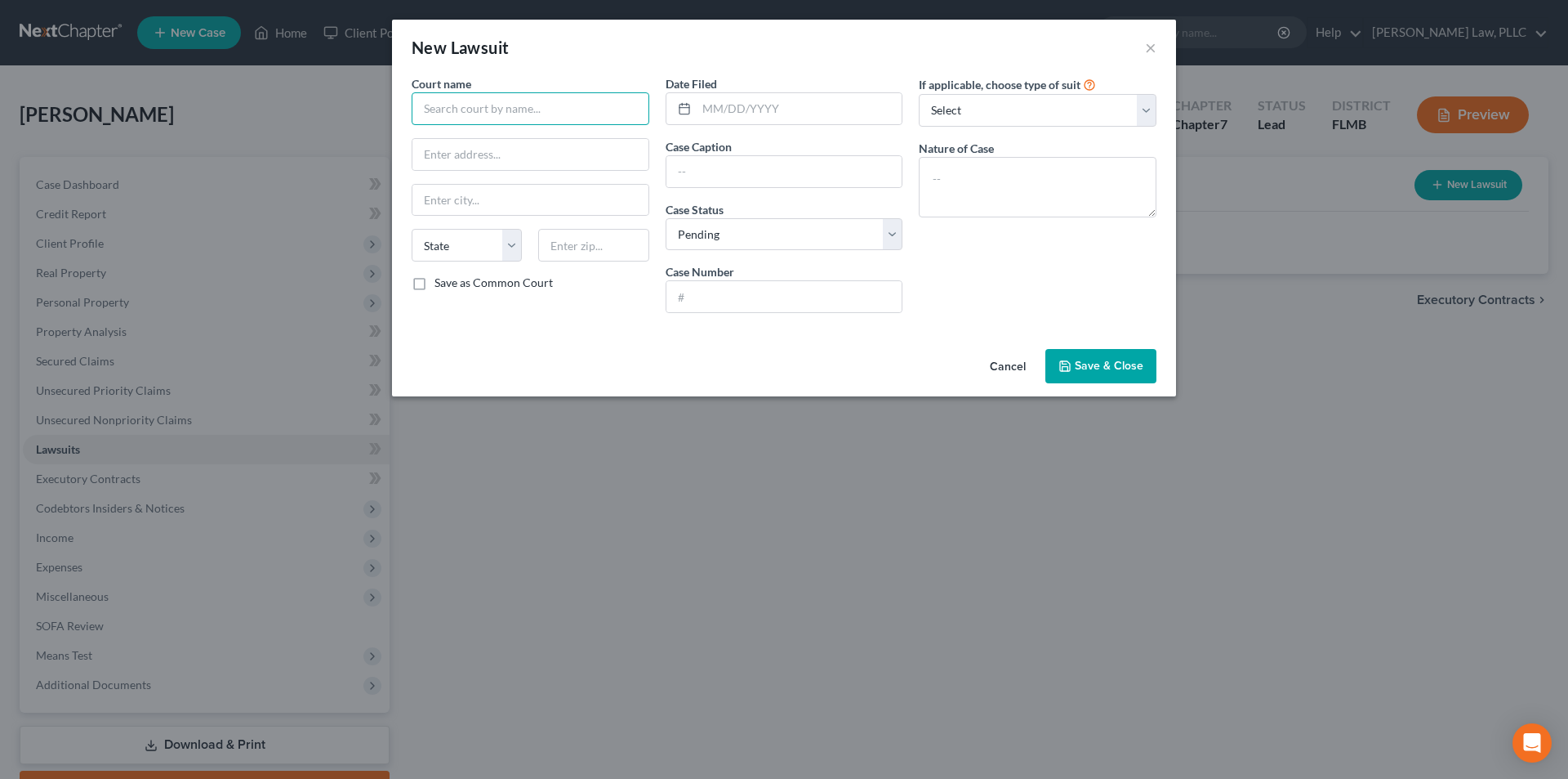
click at [466, 106] on input "text" at bounding box center [530, 108] width 238 height 32
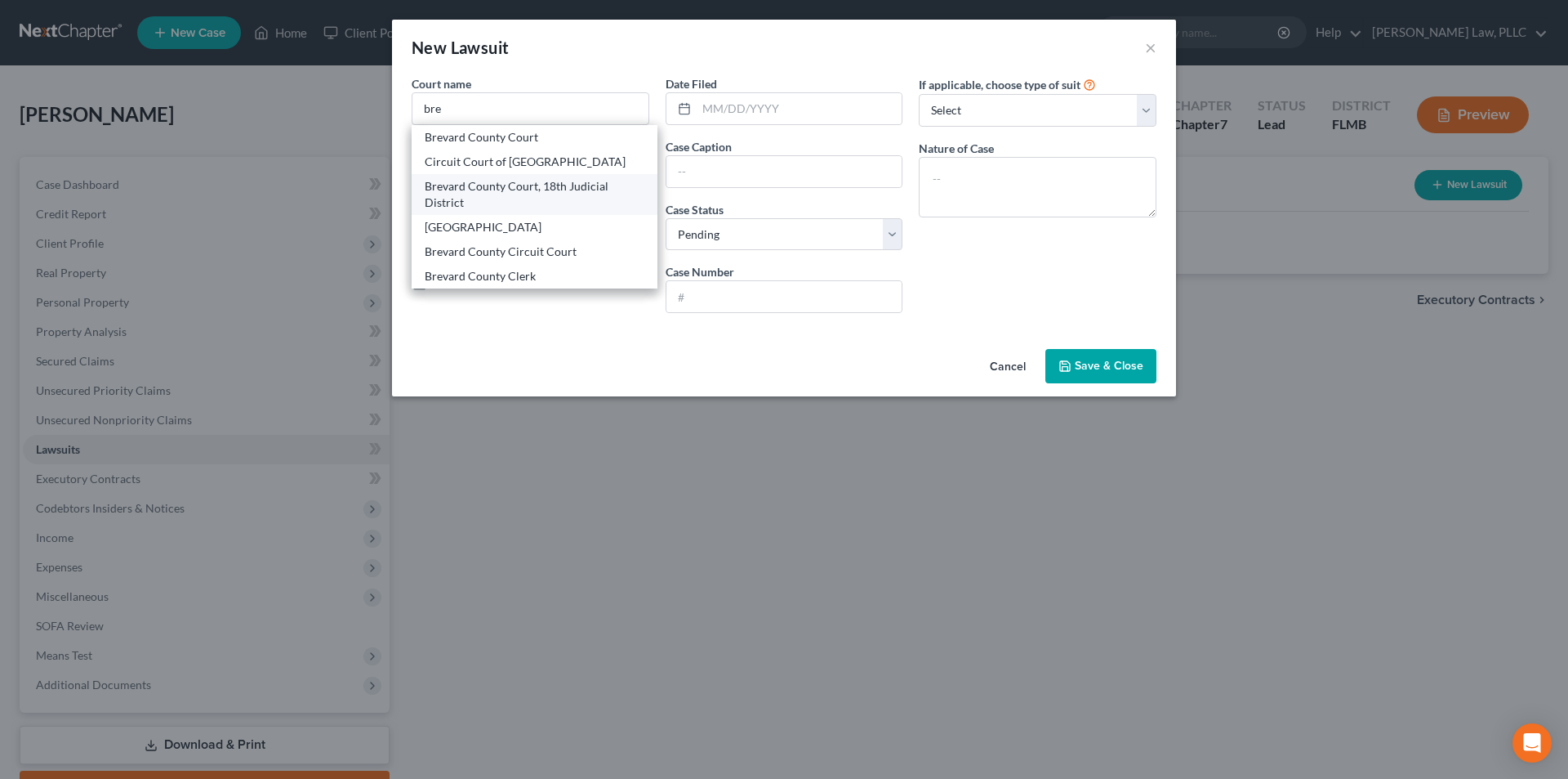
click at [560, 182] on div "Brevard County Court, 18th Judicial District" at bounding box center [534, 194] width 220 height 32
type input "Brevard County Court, 18th Judicial District"
type input "[STREET_ADDRESS][PERSON_NAME]"
type input "[GEOGRAPHIC_DATA]"
select select "9"
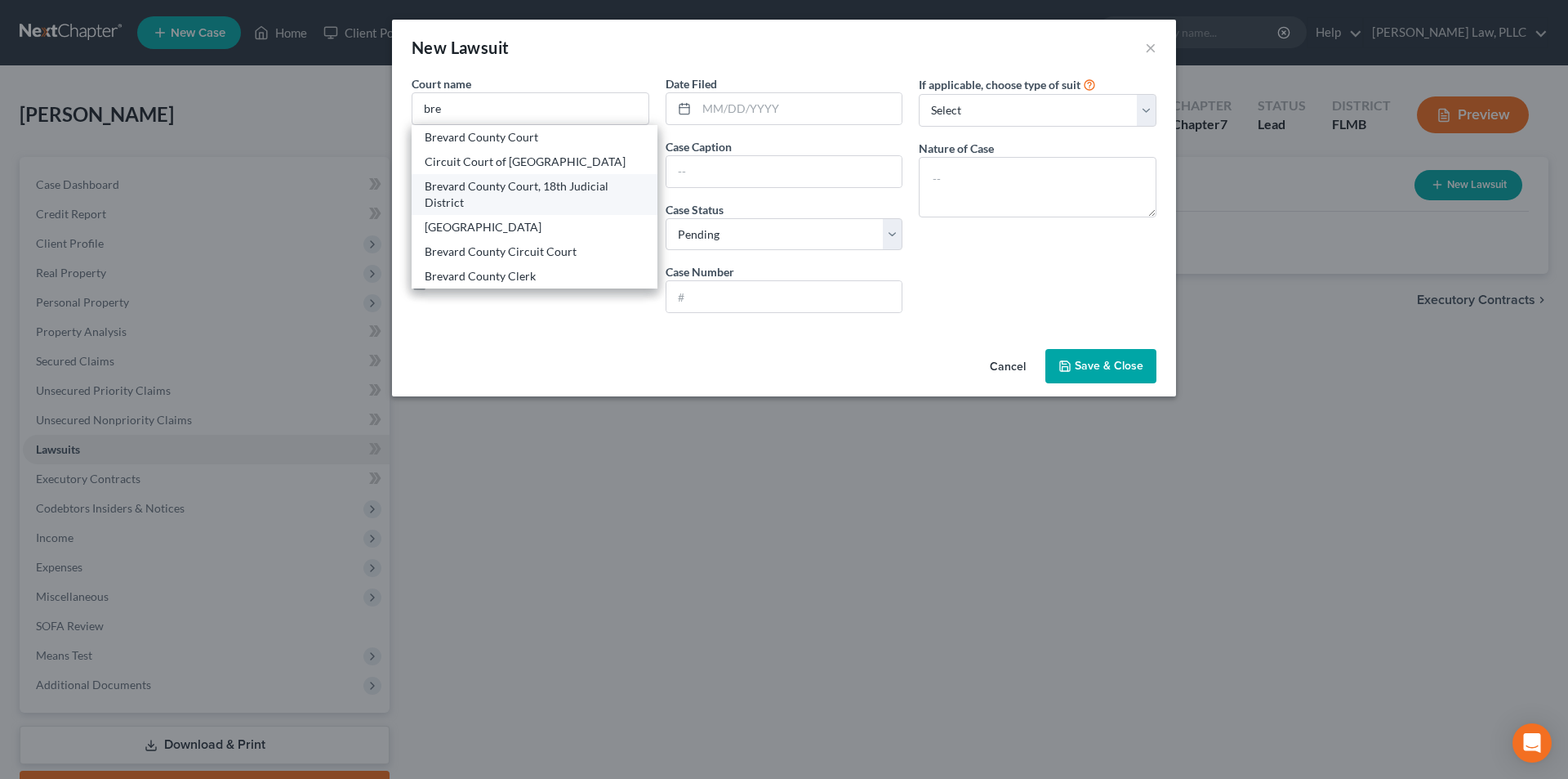
type input "32940"
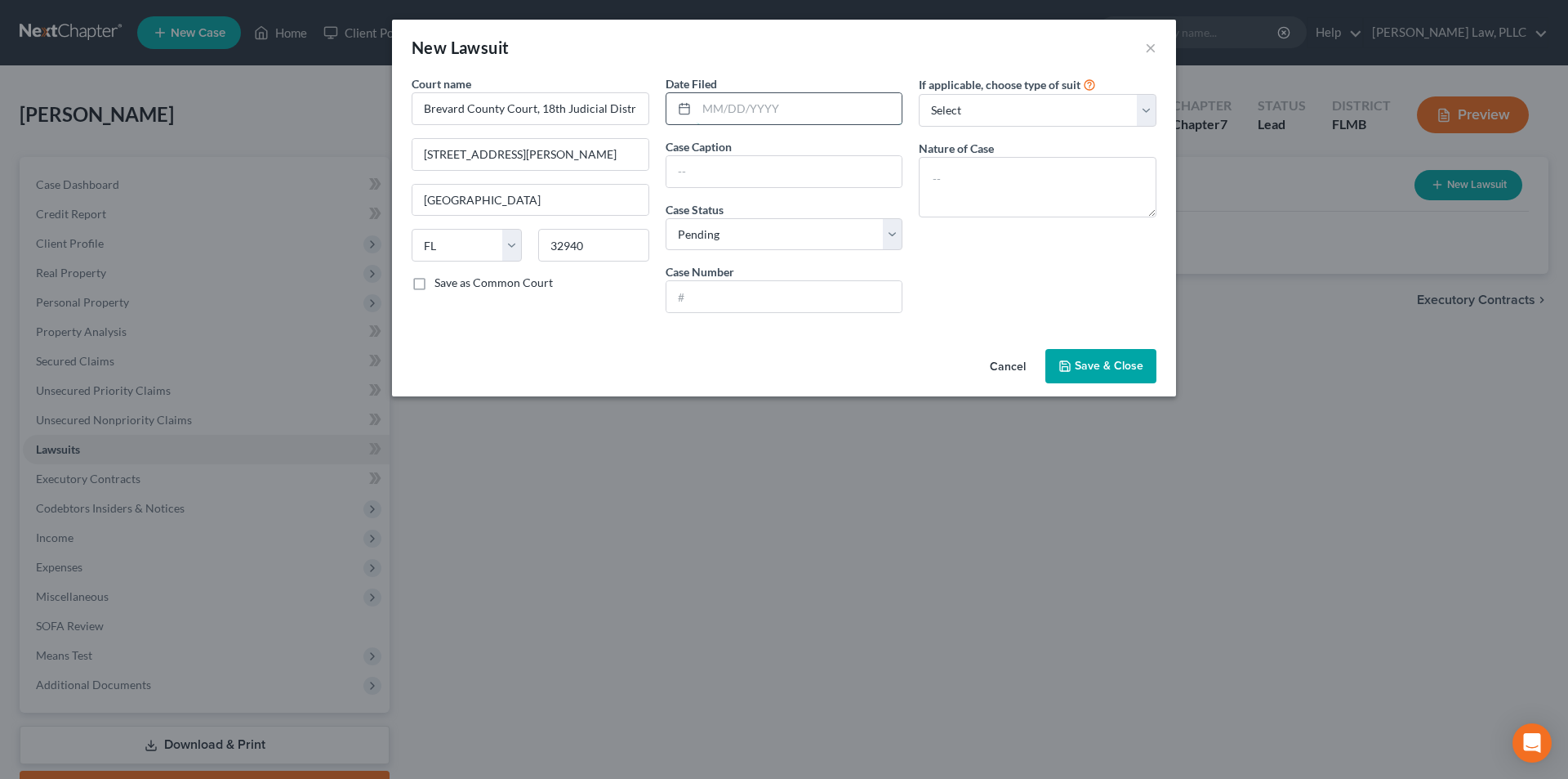
click at [704, 114] on input "text" at bounding box center [799, 109] width 206 height 31
type input "[DATE]"
type input "One Main Financial v. [PERSON_NAME]"
type input "05-2022-CC-047233"
click at [1061, 177] on textarea at bounding box center [1038, 188] width 238 height 61
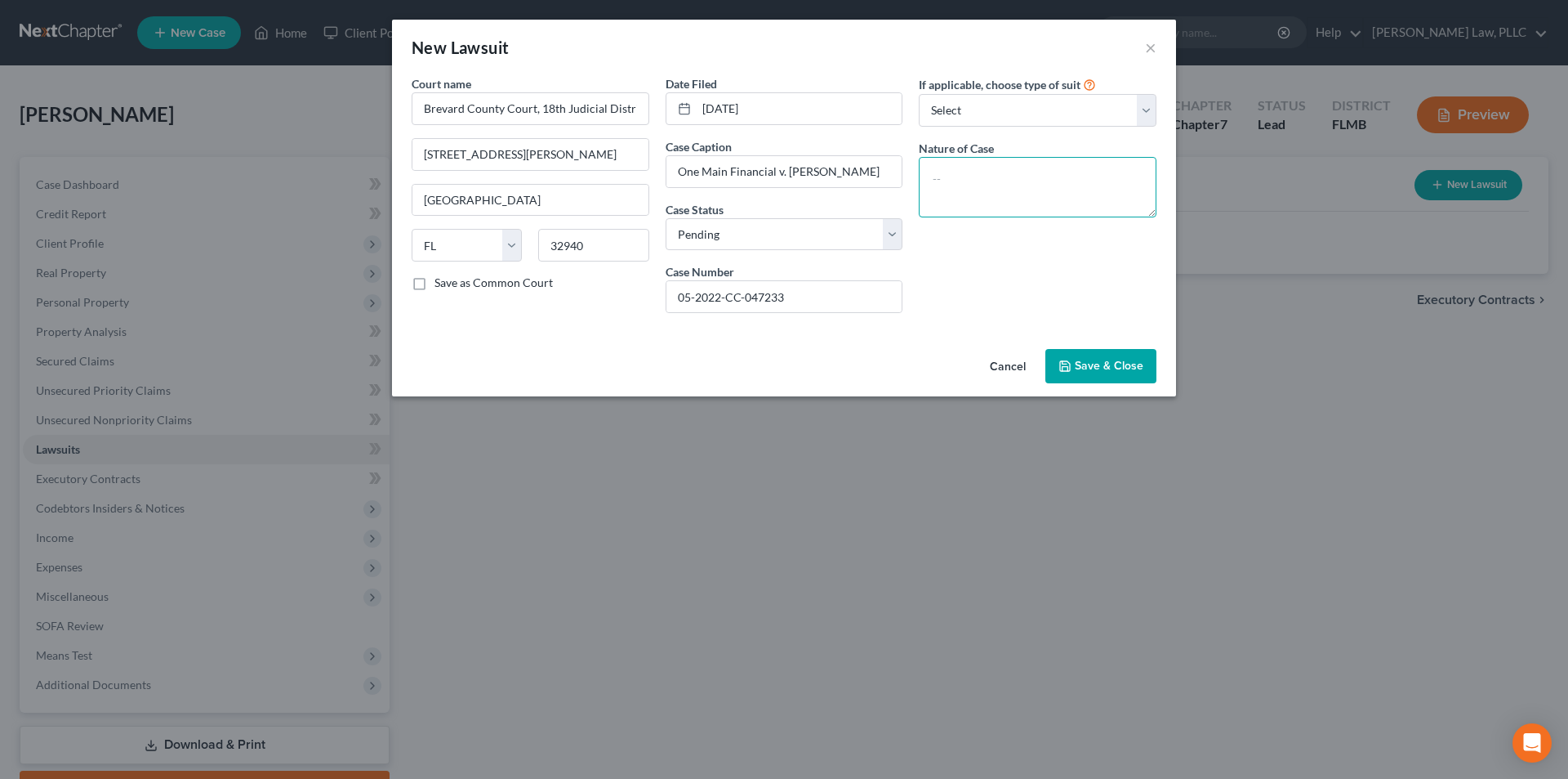
type textarea "s"
type textarea "debt"
click at [1088, 376] on button "Save & Close" at bounding box center [1101, 365] width 111 height 34
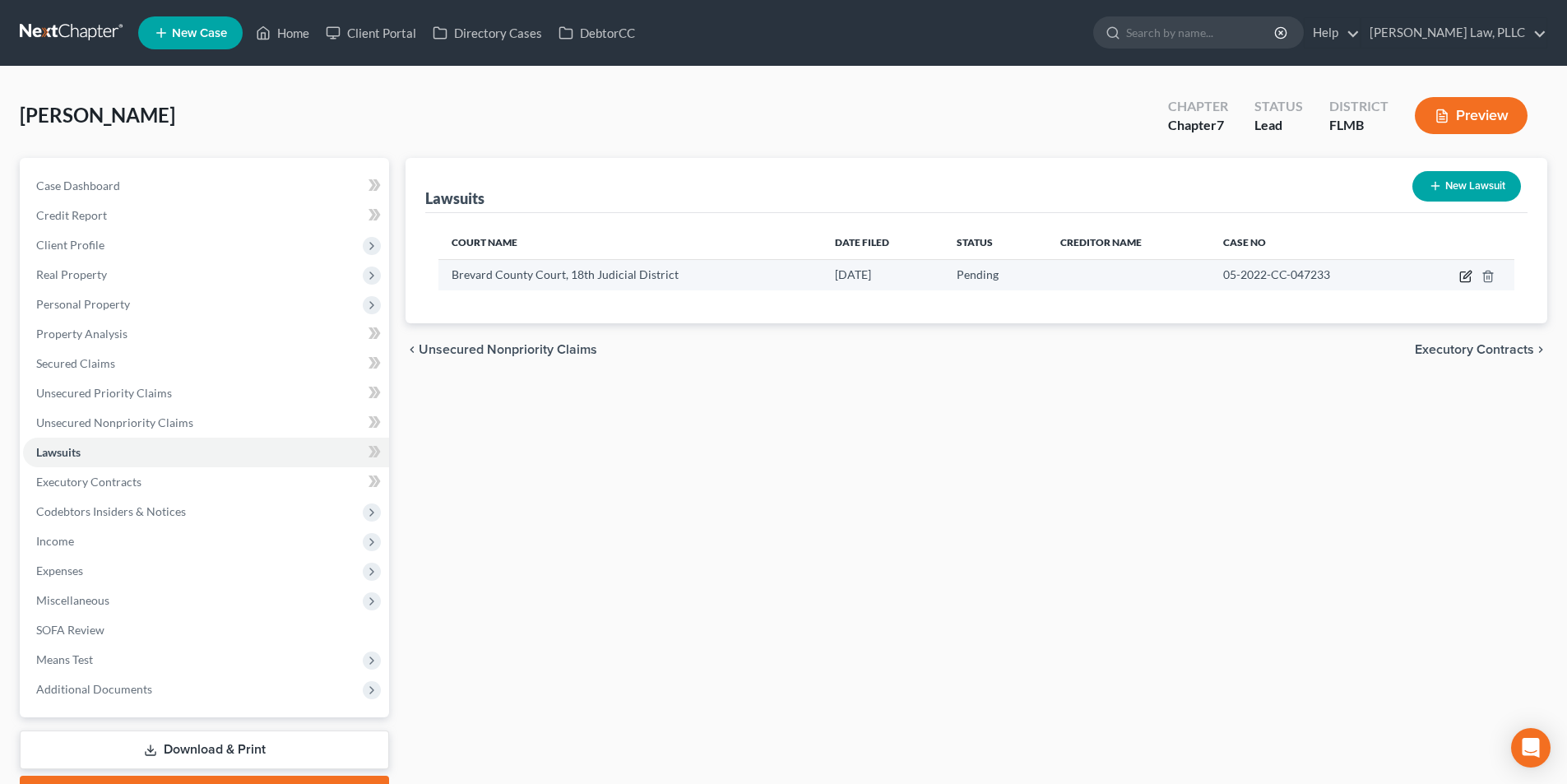
click at [1460, 272] on icon "button" at bounding box center [1465, 276] width 13 height 13
select select "9"
select select "0"
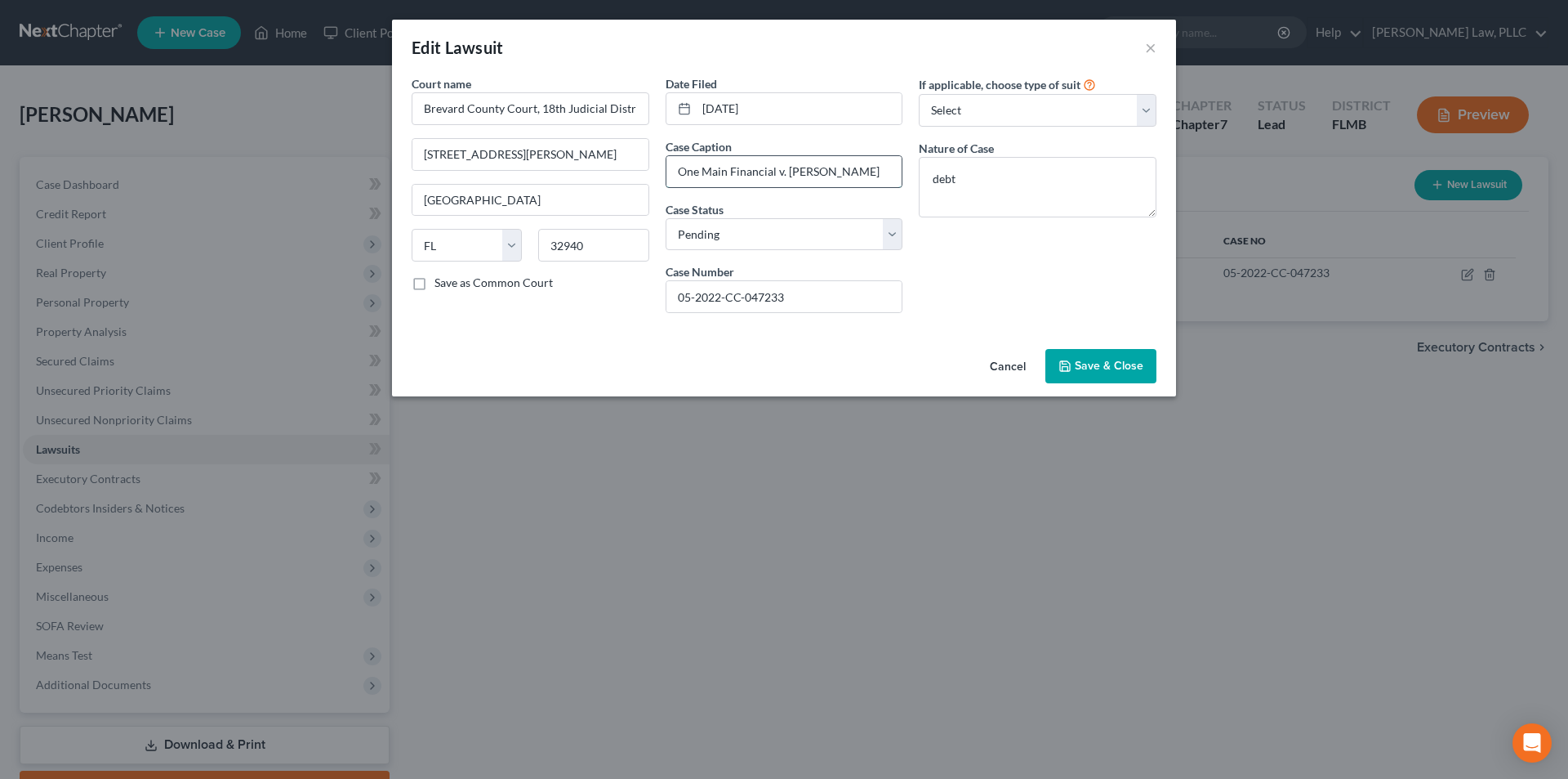
click at [699, 175] on input "One Main Financial v. [PERSON_NAME]" at bounding box center [784, 172] width 236 height 31
type input "Onemain Financial v. [PERSON_NAME]"
click at [1079, 363] on span "Save & Close" at bounding box center [1108, 365] width 69 height 14
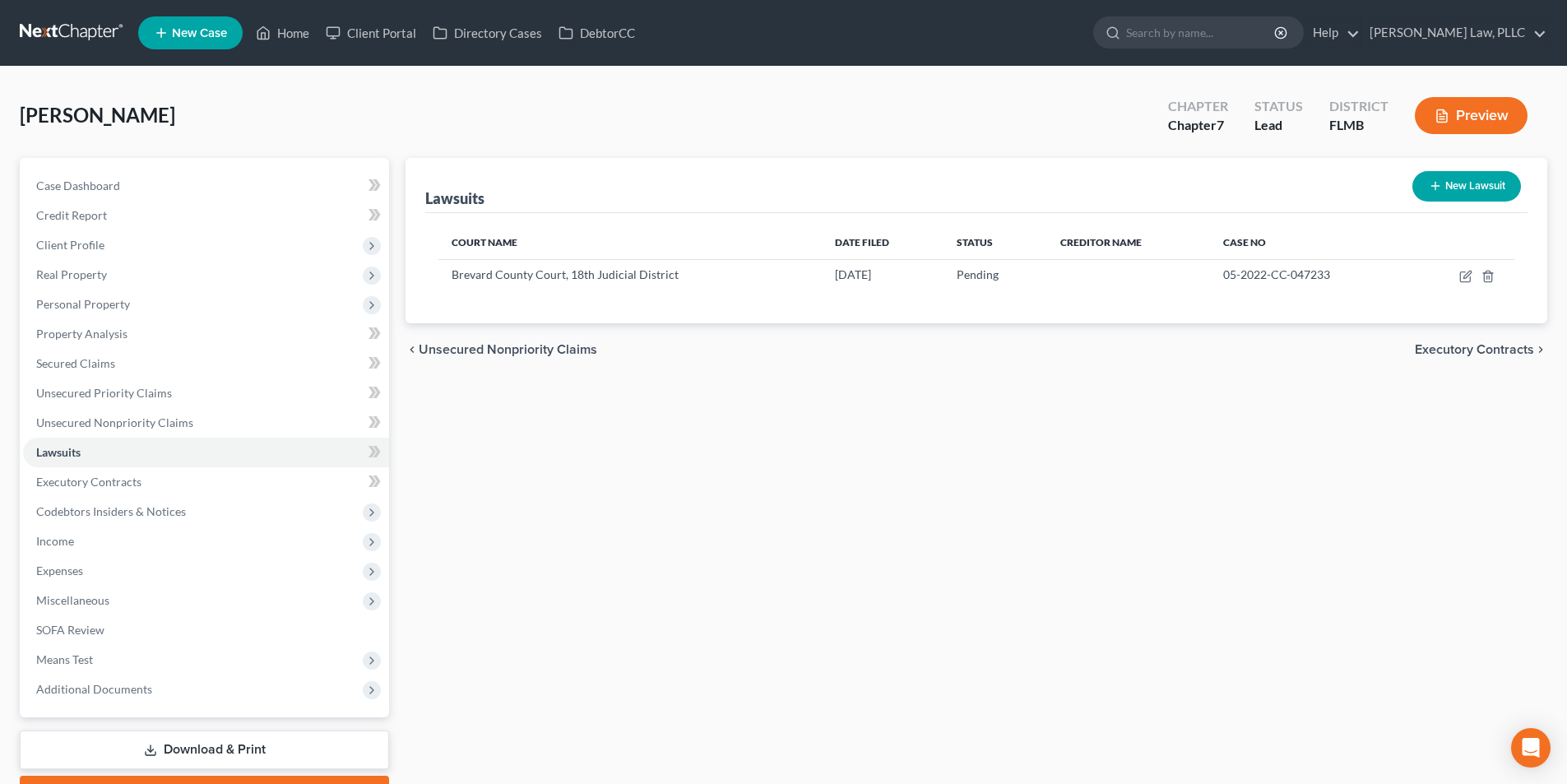
click at [1436, 184] on icon "button" at bounding box center [1435, 185] width 13 height 13
select select "0"
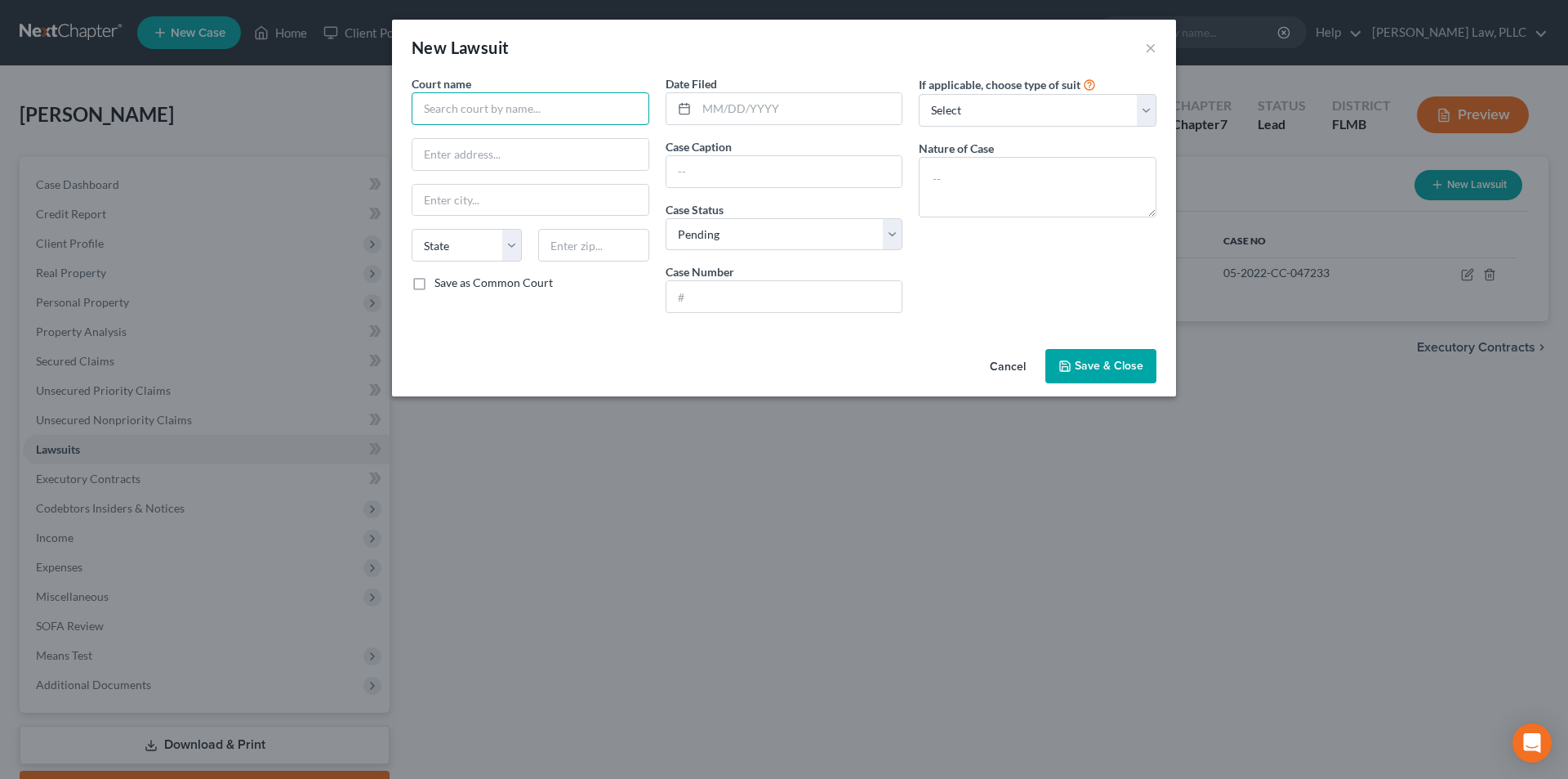
click at [546, 114] on input "text" at bounding box center [530, 108] width 238 height 32
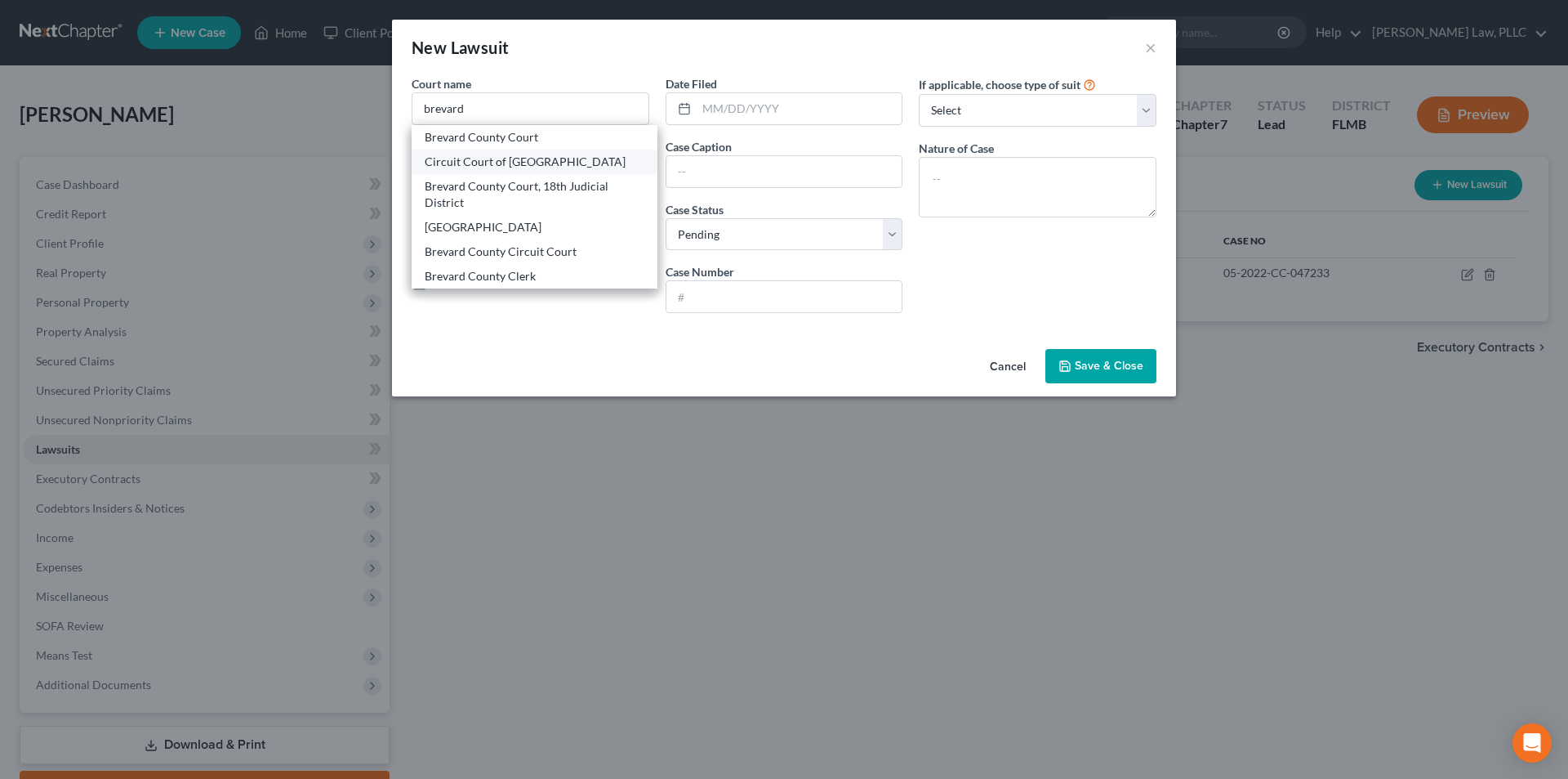
click at [541, 162] on div "Circuit Court of [GEOGRAPHIC_DATA]" at bounding box center [534, 161] width 220 height 17
type input "Circuit Court of [GEOGRAPHIC_DATA]"
type input "[STREET_ADDRESS][PERSON_NAME]"
type input "[GEOGRAPHIC_DATA]"
select select "9"
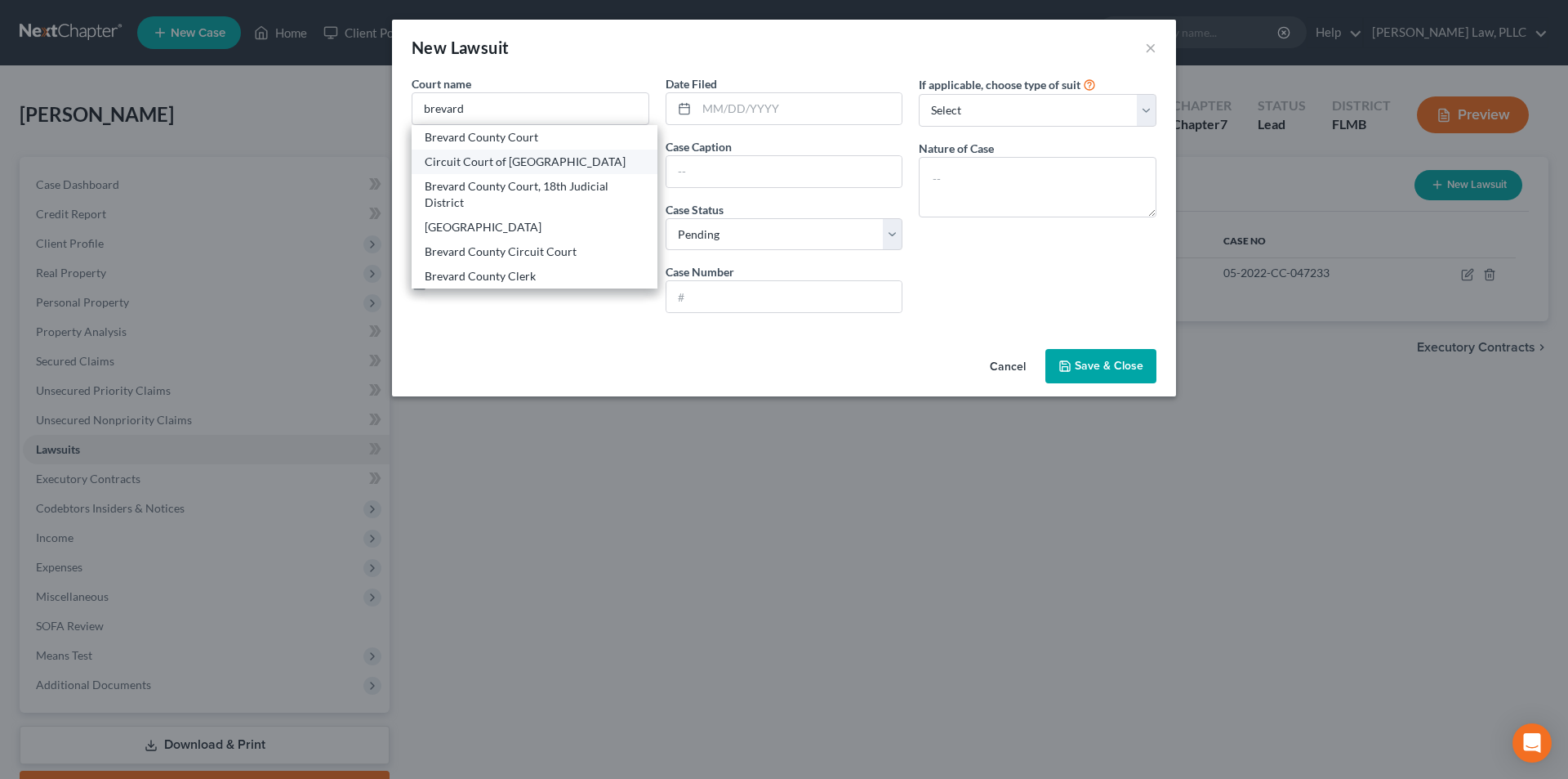
type input "32940"
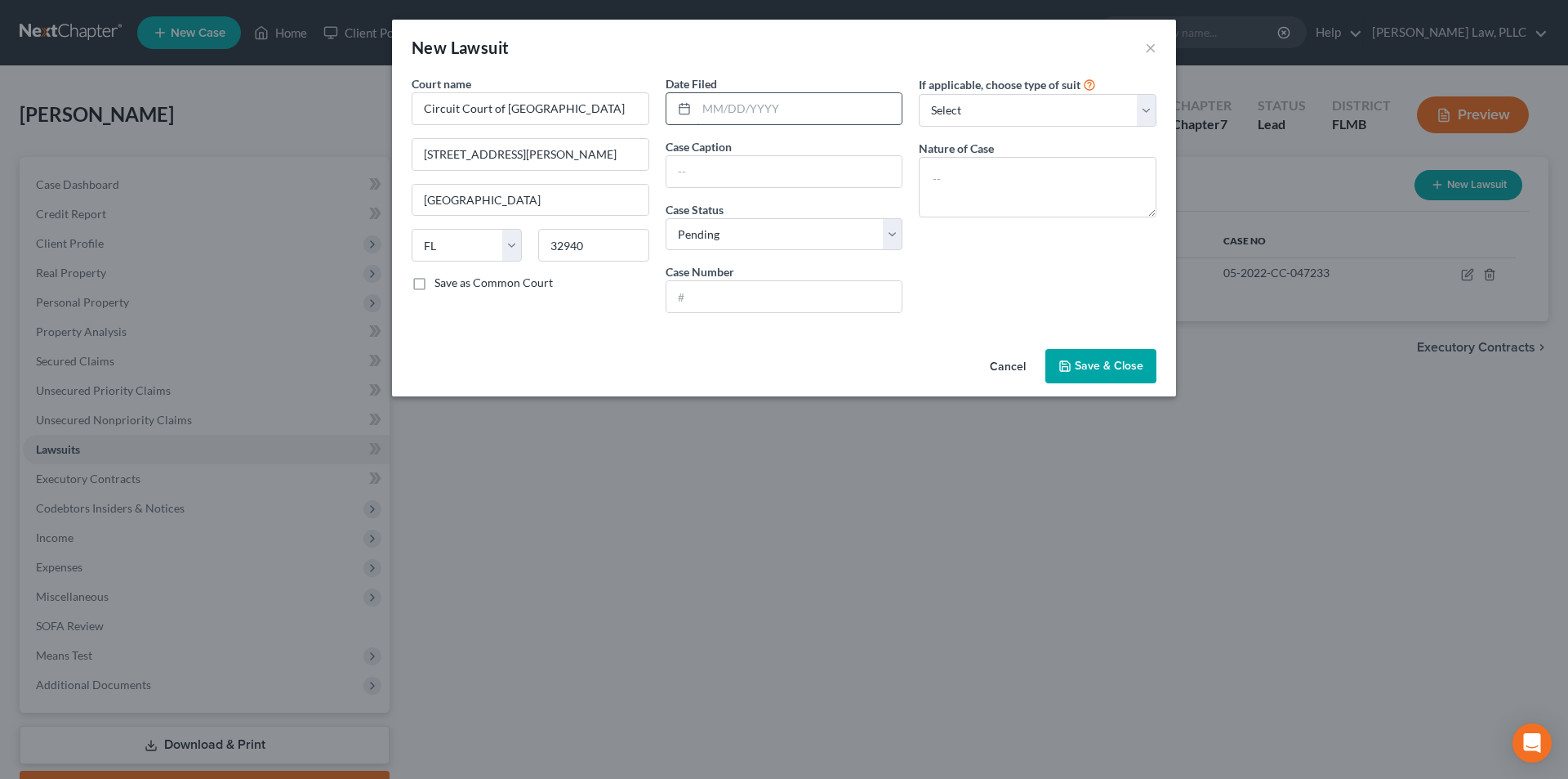
click at [721, 117] on input "text" at bounding box center [799, 109] width 206 height 31
type input "[DATE]"
type input "Velocity Investments llc v. [PERSON_NAME]"
type input "05-2024-CC-018140"
click at [1000, 175] on textarea at bounding box center [1038, 188] width 238 height 61
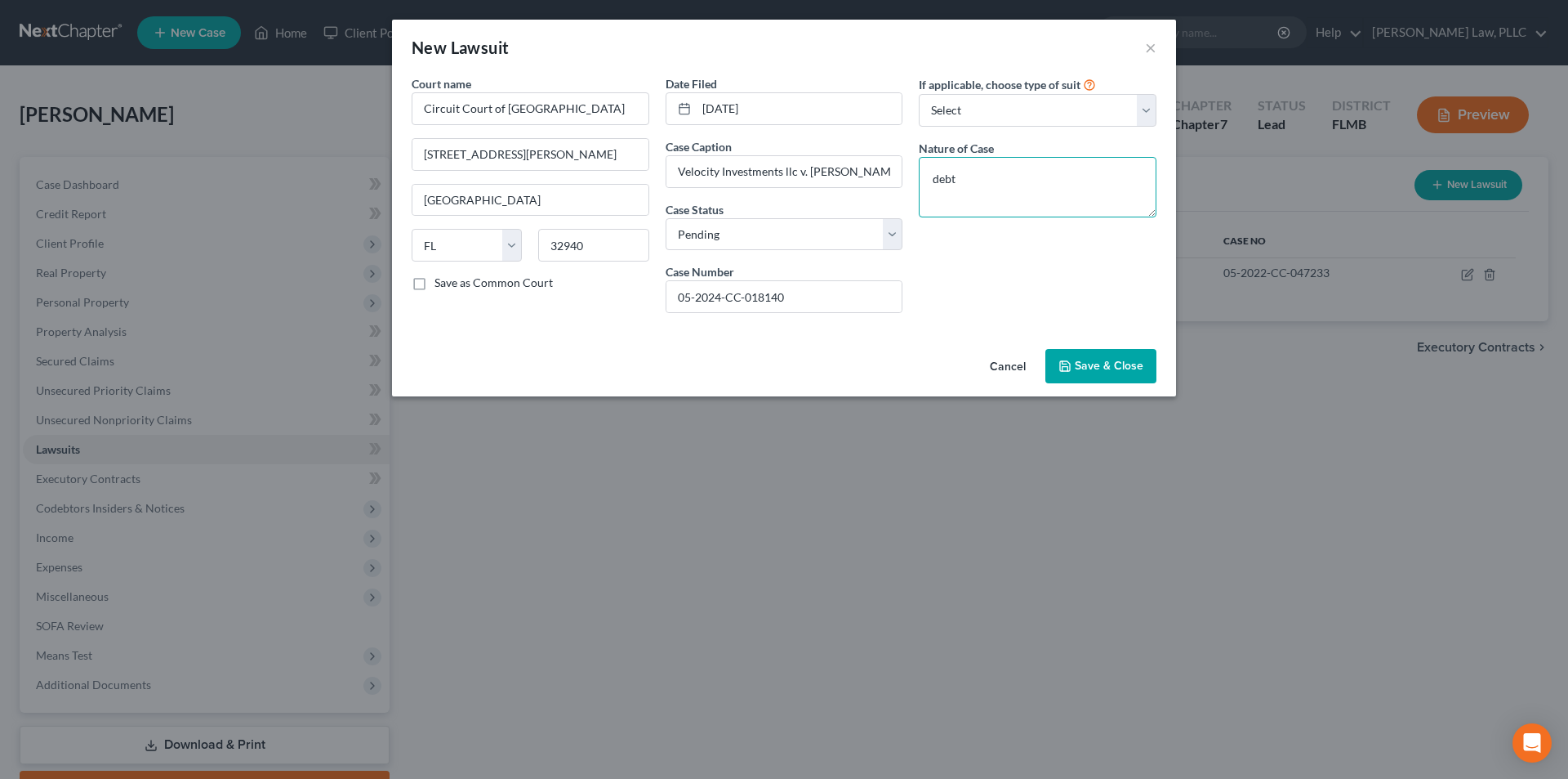
type textarea "debt"
click at [1094, 371] on span "Save & Close" at bounding box center [1108, 365] width 69 height 14
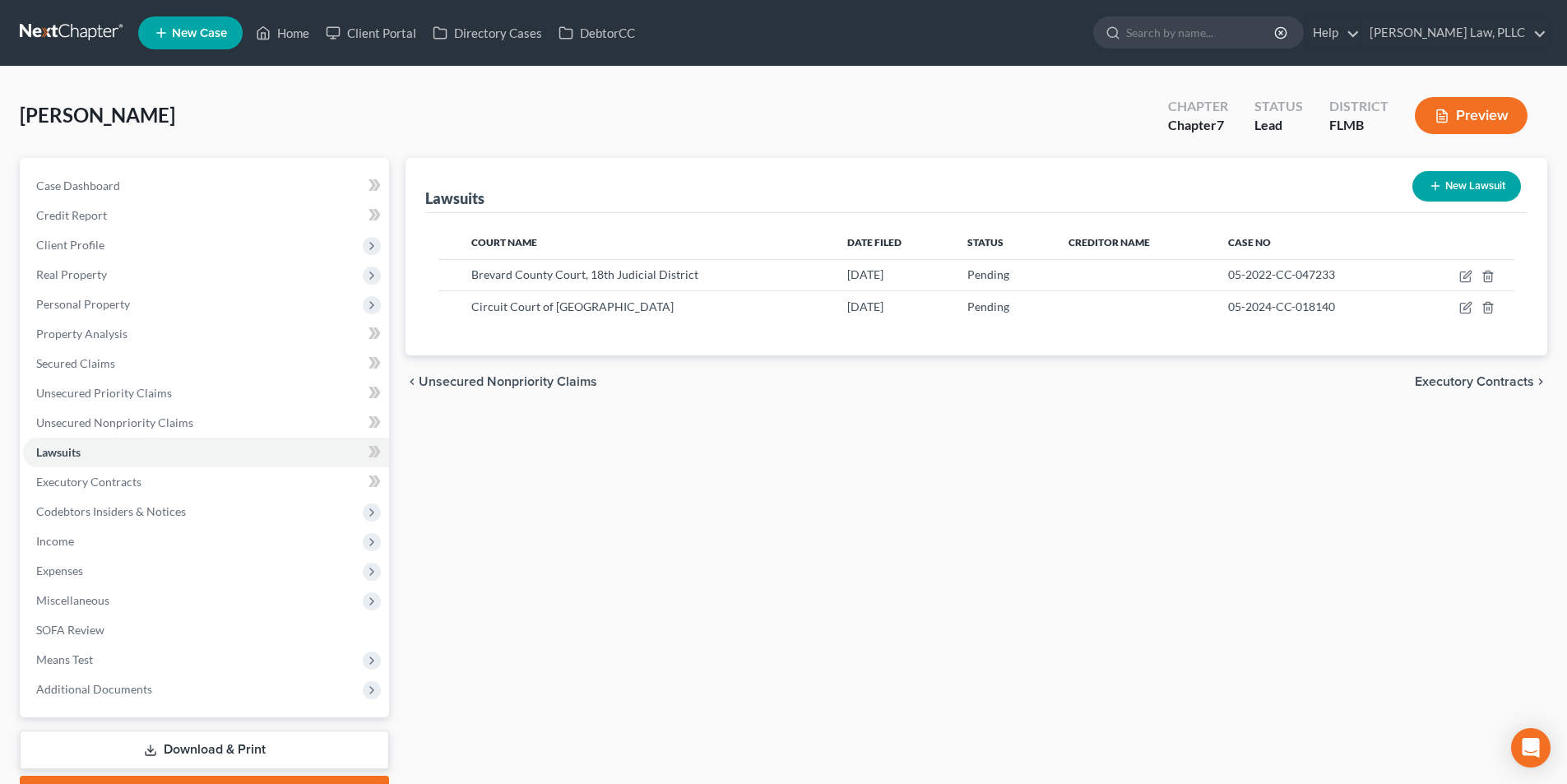
click at [1450, 175] on button "New Lawsuit" at bounding box center [1467, 186] width 109 height 31
select select "0"
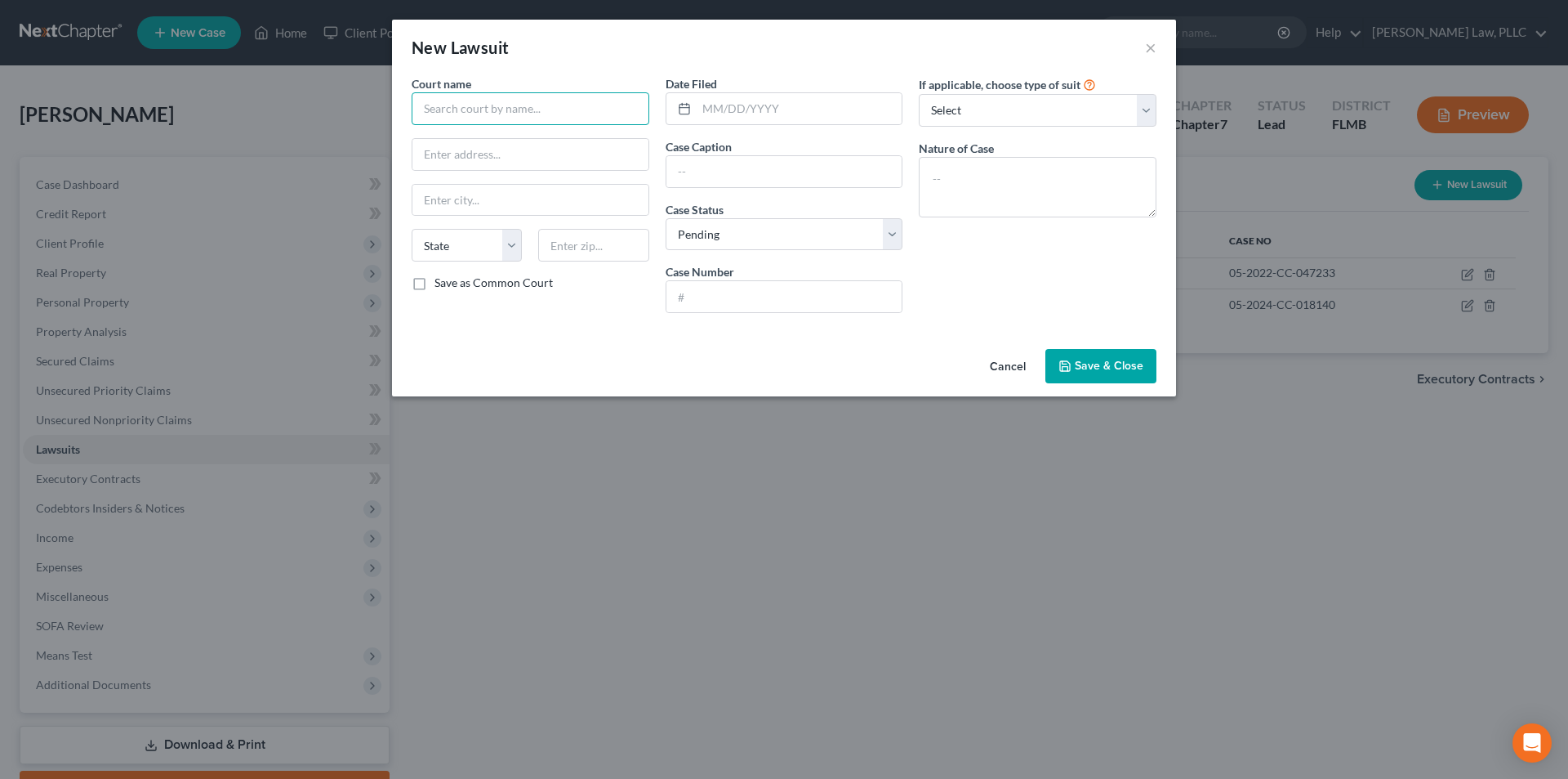
click at [492, 101] on input "text" at bounding box center [530, 108] width 238 height 32
click at [485, 114] on input "brevard" at bounding box center [530, 108] width 238 height 32
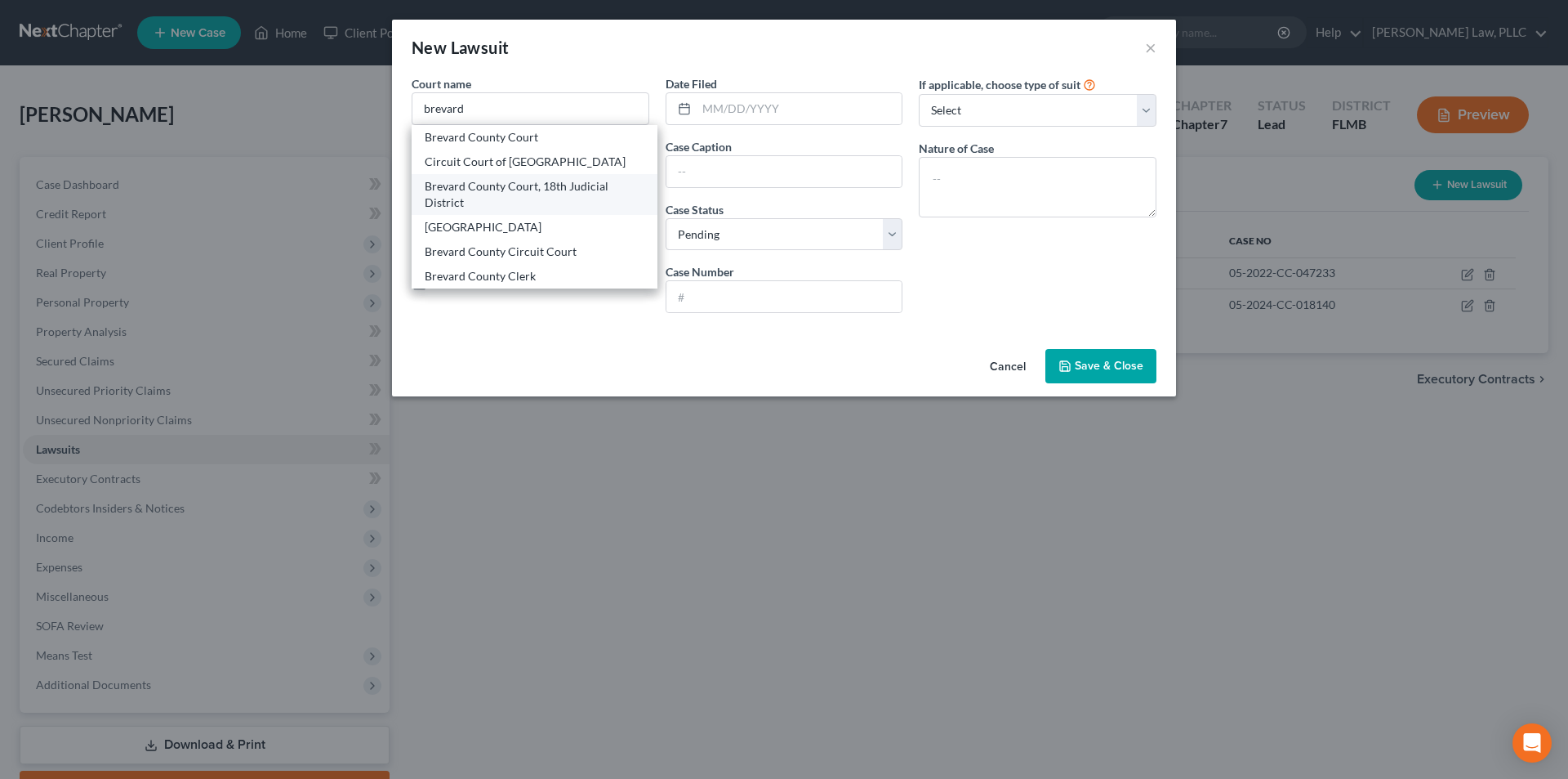
click at [483, 180] on div "Brevard County Court, 18th Judicial District" at bounding box center [534, 194] width 220 height 32
type input "Brevard County Court, 18th Judicial District"
type input "[STREET_ADDRESS][PERSON_NAME]"
type input "[GEOGRAPHIC_DATA]"
select select "9"
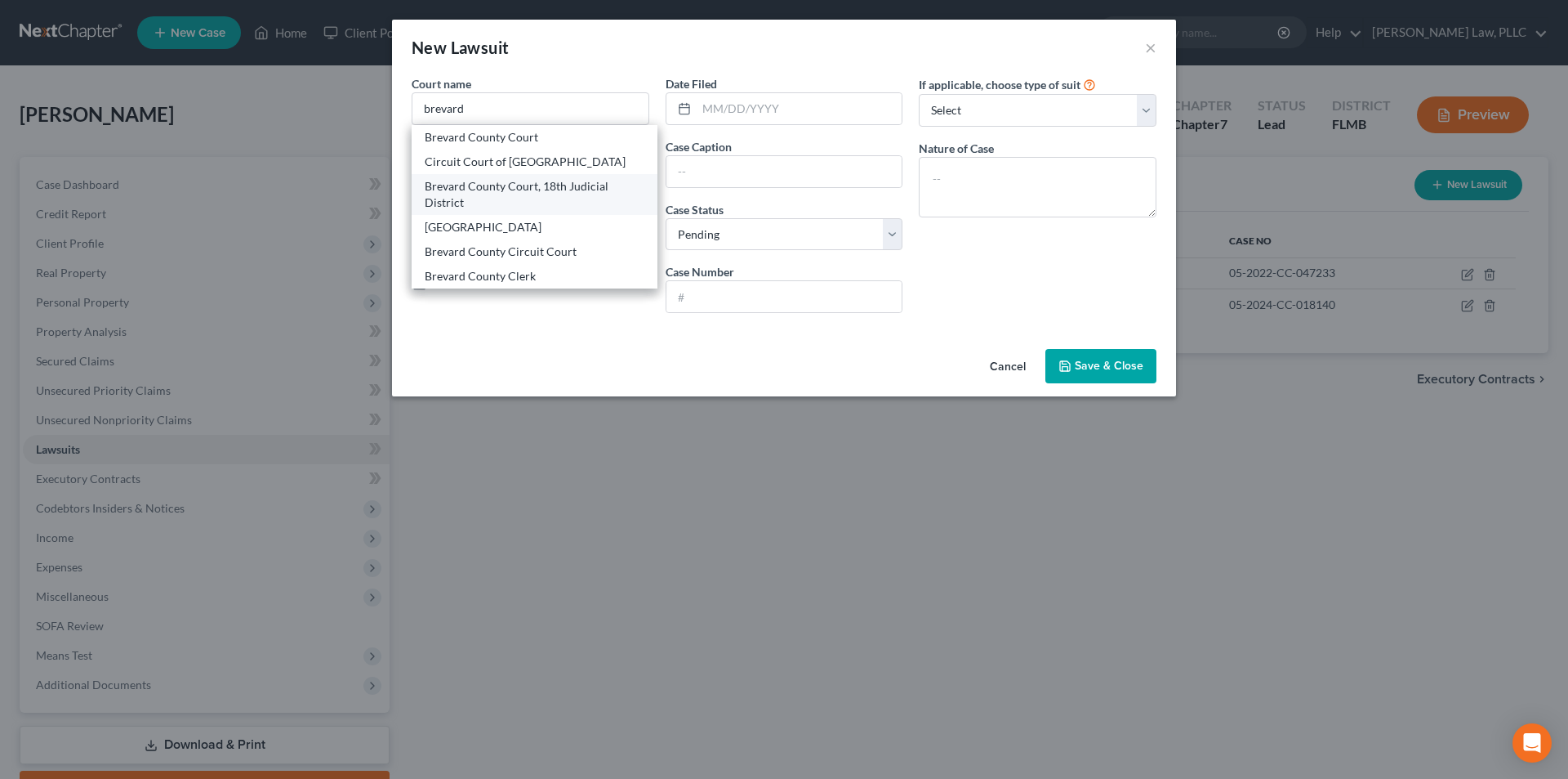
type input "32940"
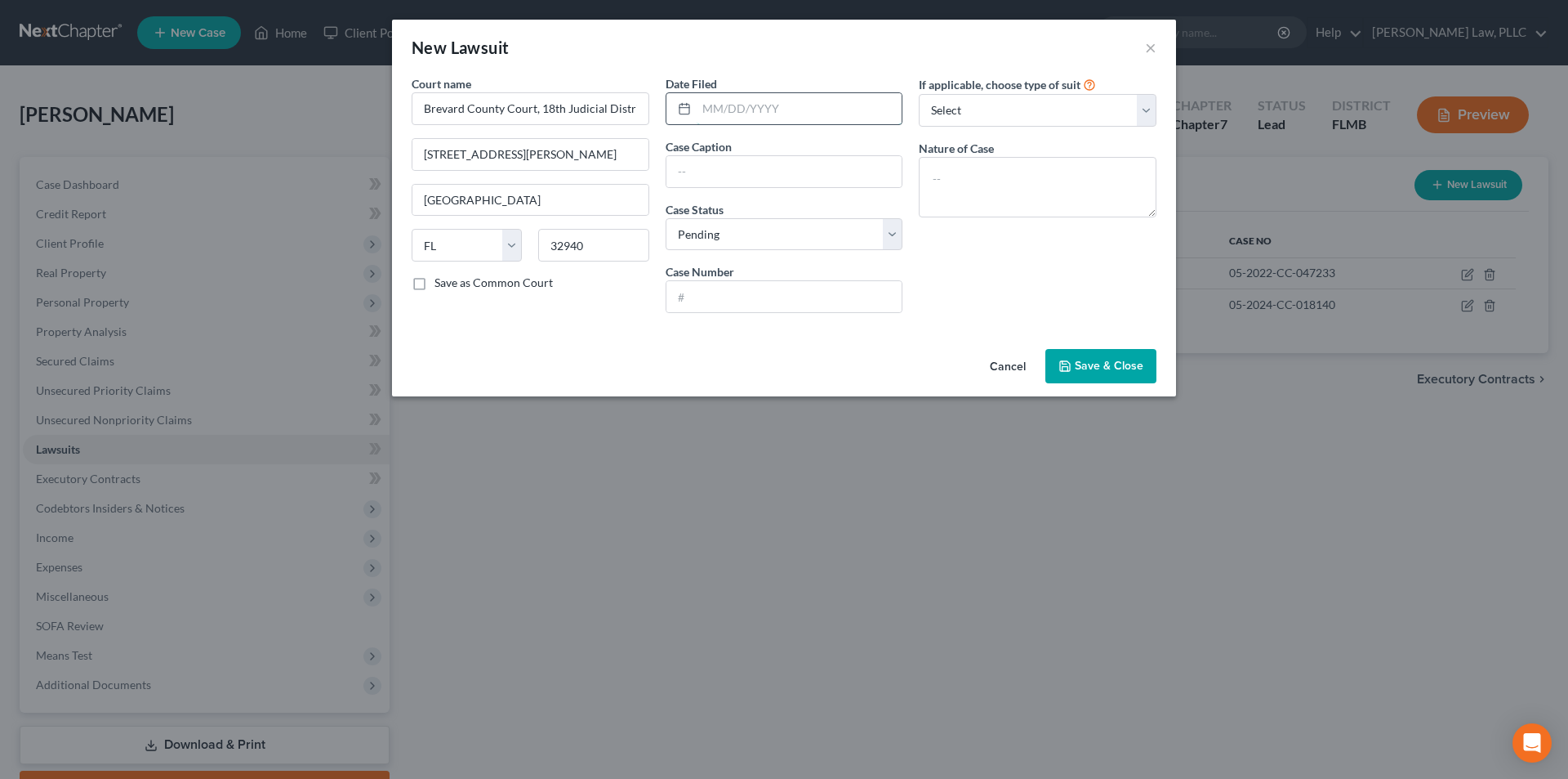
click at [697, 109] on input "text" at bounding box center [799, 109] width 206 height 31
type input "[DATE]"
click at [679, 162] on input "text" at bounding box center [784, 172] width 236 height 31
type input "Jefferson Capital v. [PERSON_NAME]"
type input "05-2025-CC-031037"
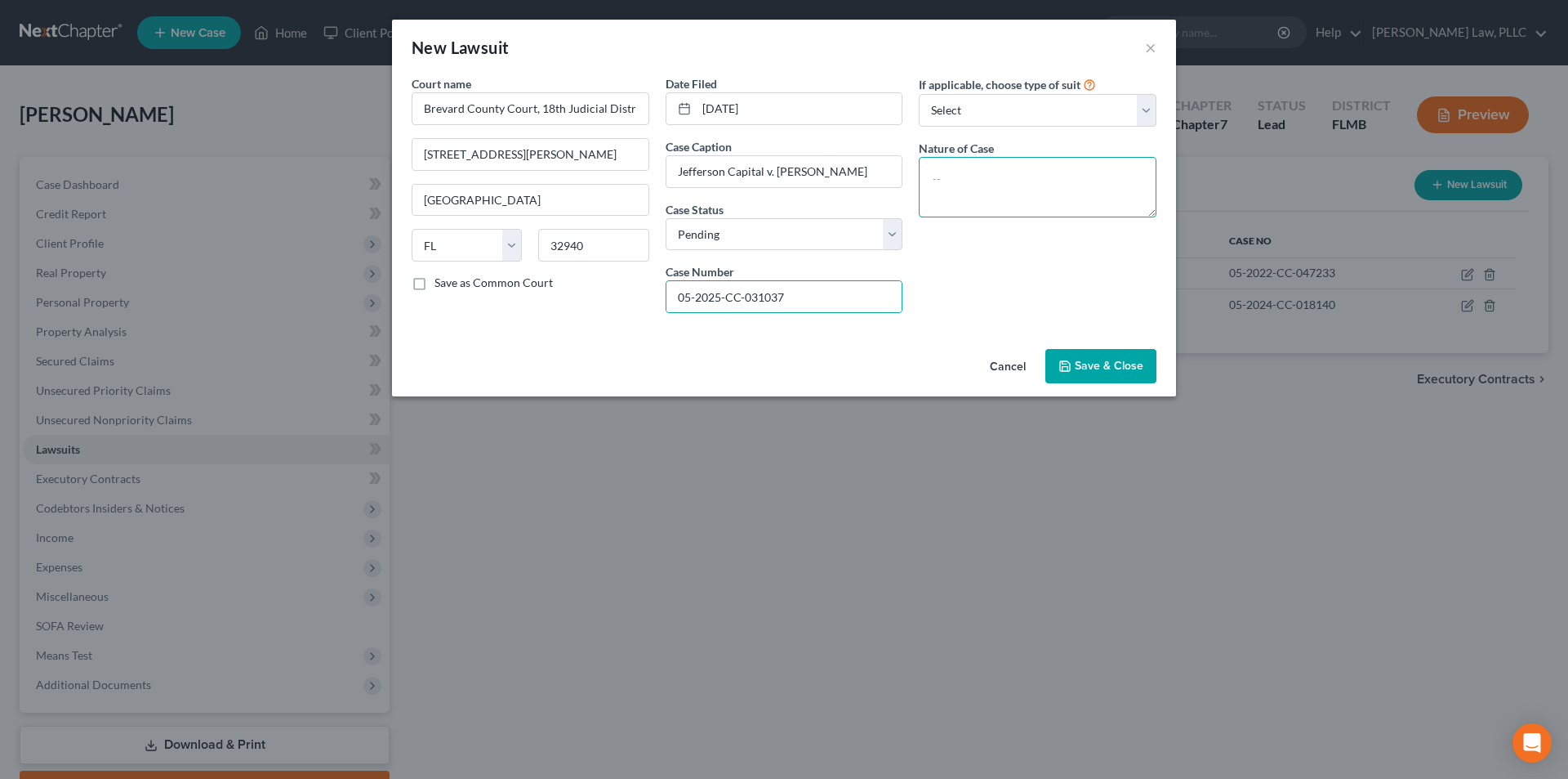
click at [985, 182] on textarea at bounding box center [1038, 188] width 238 height 61
type textarea "credit"
click at [1095, 366] on span "Save & Close" at bounding box center [1108, 365] width 69 height 14
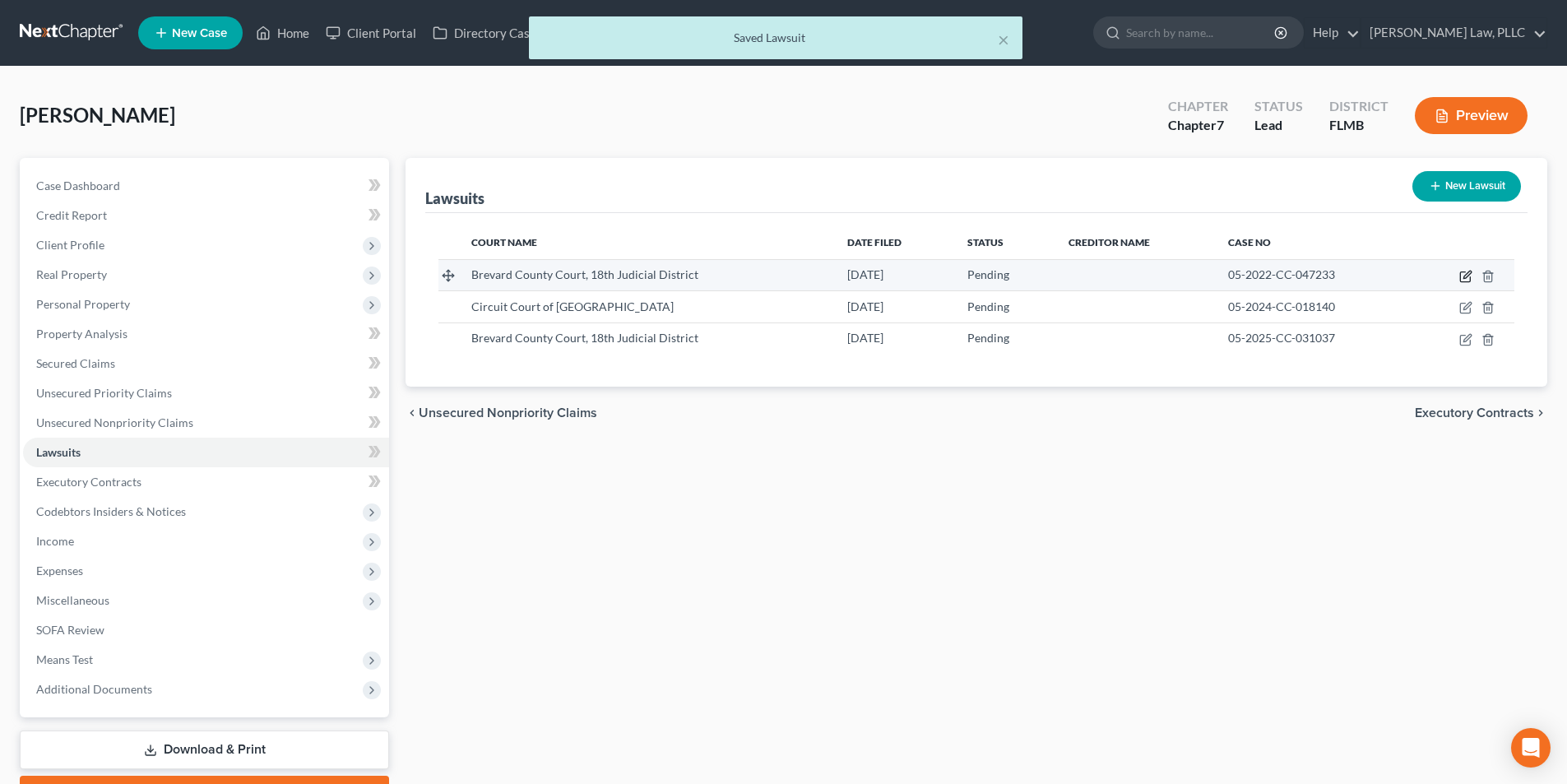
click at [1468, 276] on icon "button" at bounding box center [1467, 274] width 7 height 7
select select "9"
select select "0"
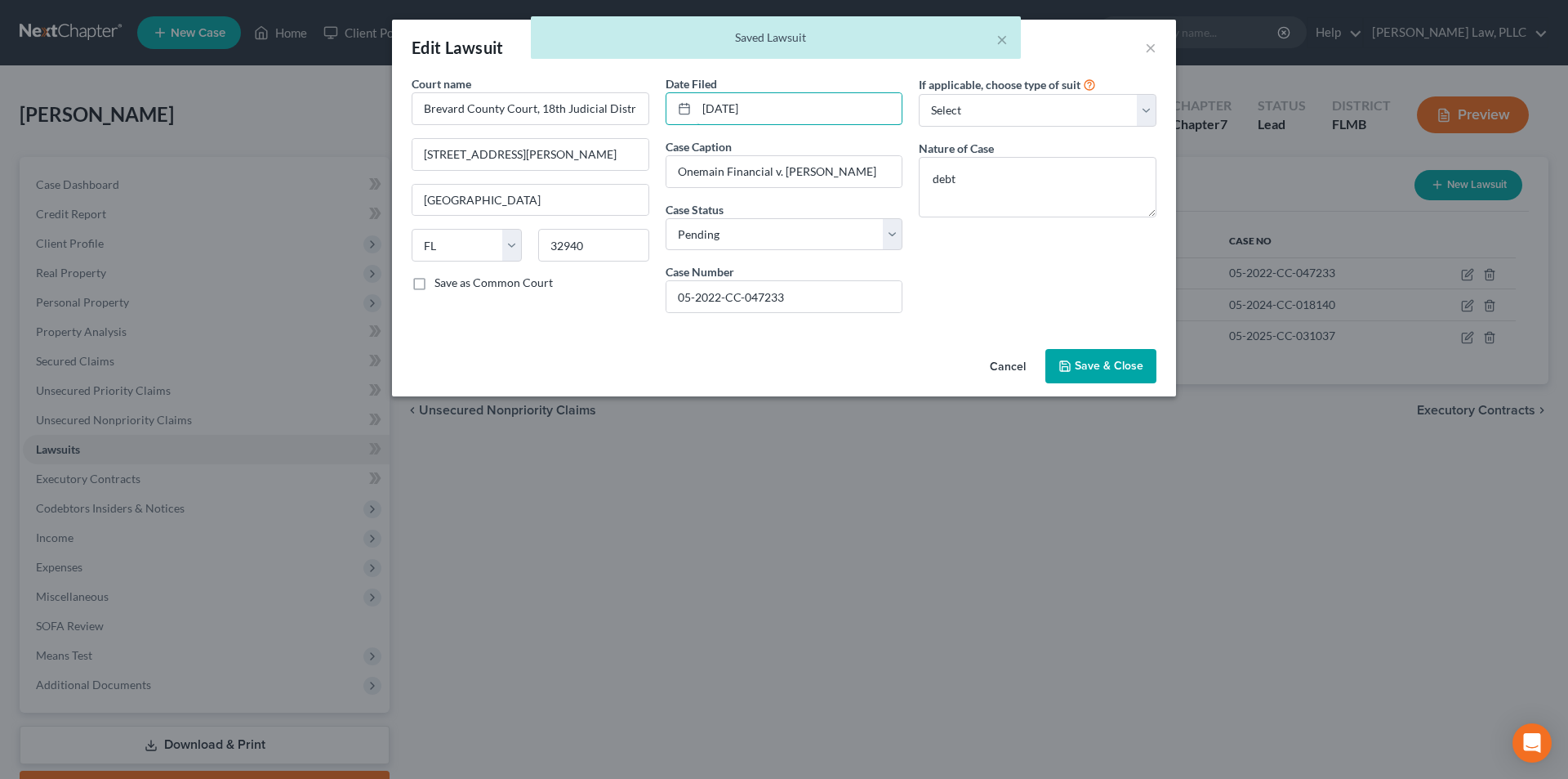
drag, startPoint x: 808, startPoint y: 114, endPoint x: 662, endPoint y: 107, distance: 146.2
click at [662, 107] on div "Date Filed [DATE] Case Caption Onemain Financial v. [PERSON_NAME] Case Status *…" at bounding box center [784, 200] width 254 height 250
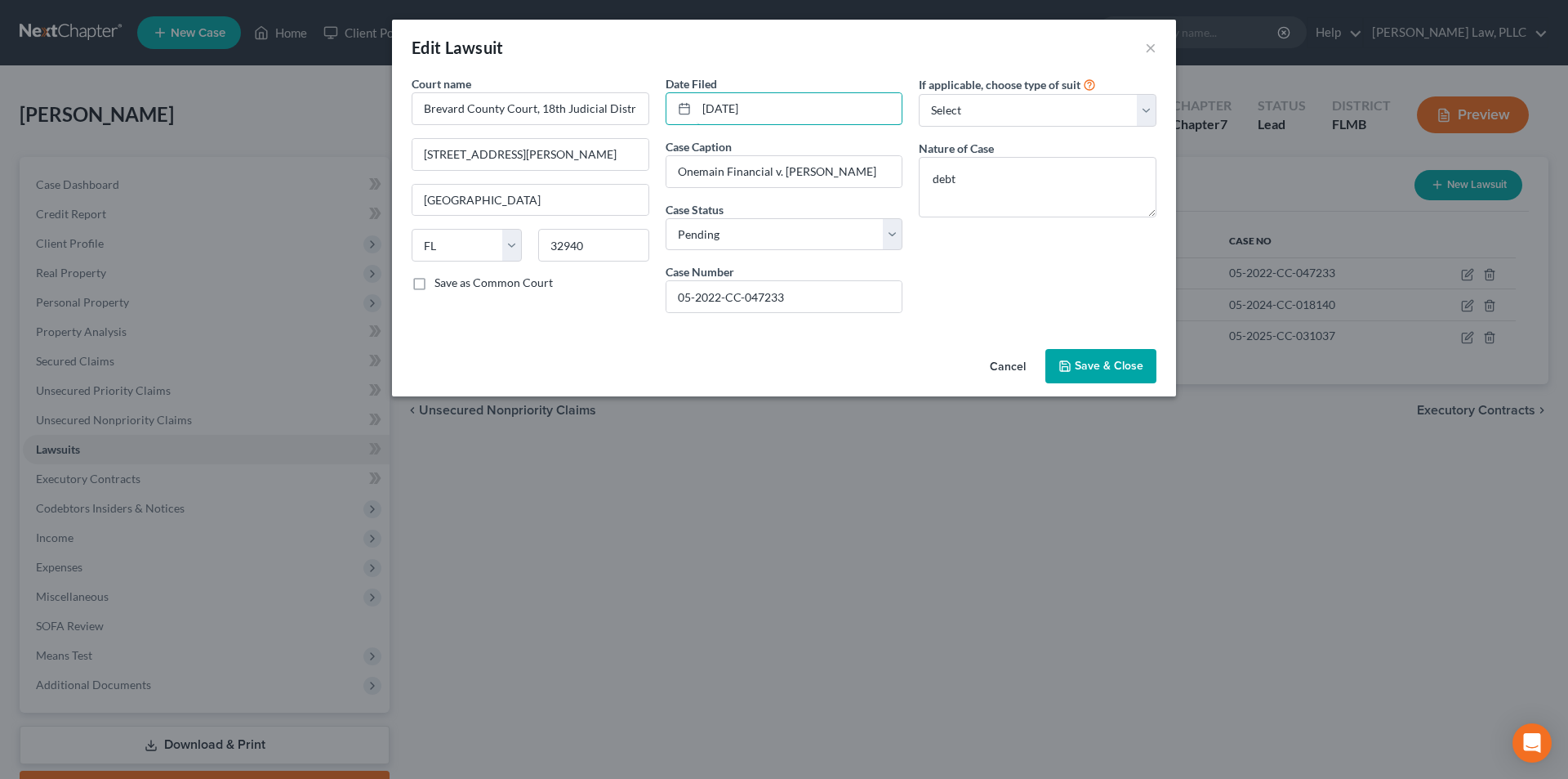
type input "[DATE]"
click at [1089, 368] on span "Save & Close" at bounding box center [1108, 365] width 69 height 14
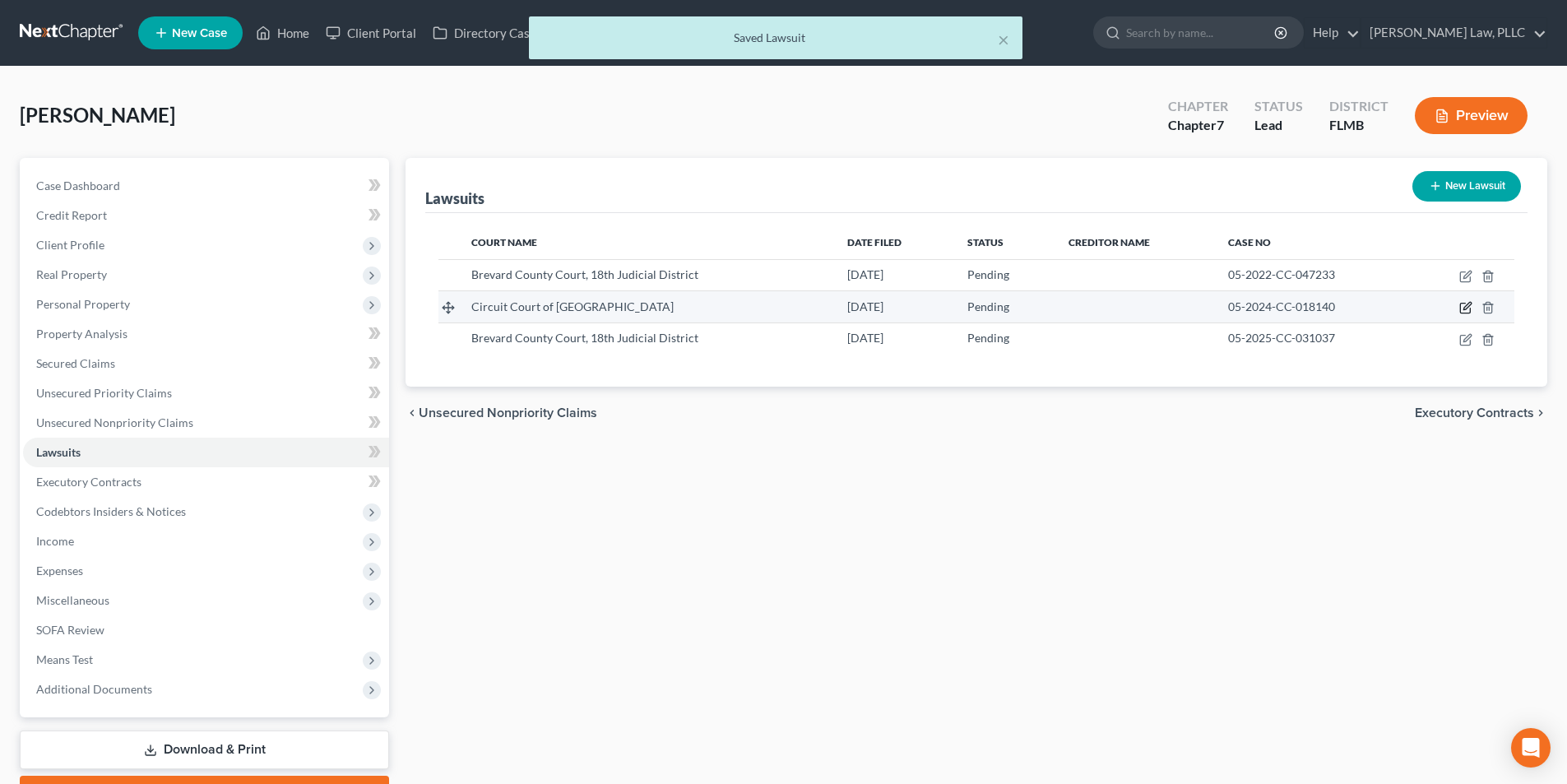
click at [1461, 304] on icon "button" at bounding box center [1465, 308] width 10 height 10
select select "9"
select select "0"
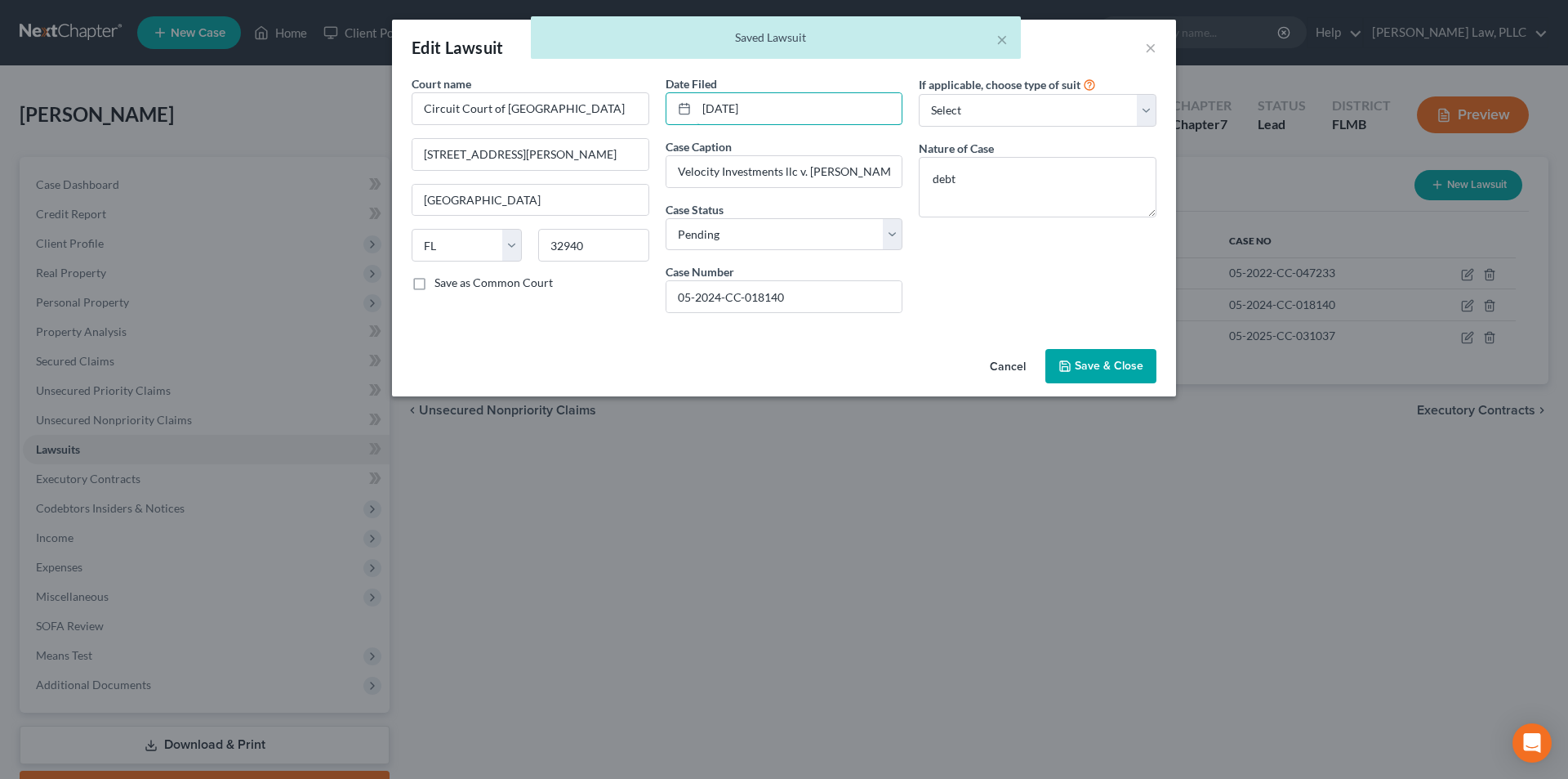
drag, startPoint x: 809, startPoint y: 98, endPoint x: 651, endPoint y: 105, distance: 158.2
click at [651, 105] on div "Court name * Circuit Court of Brevard County 2825 Judge [PERSON_NAME] Way [GEOG…" at bounding box center [784, 200] width 761 height 250
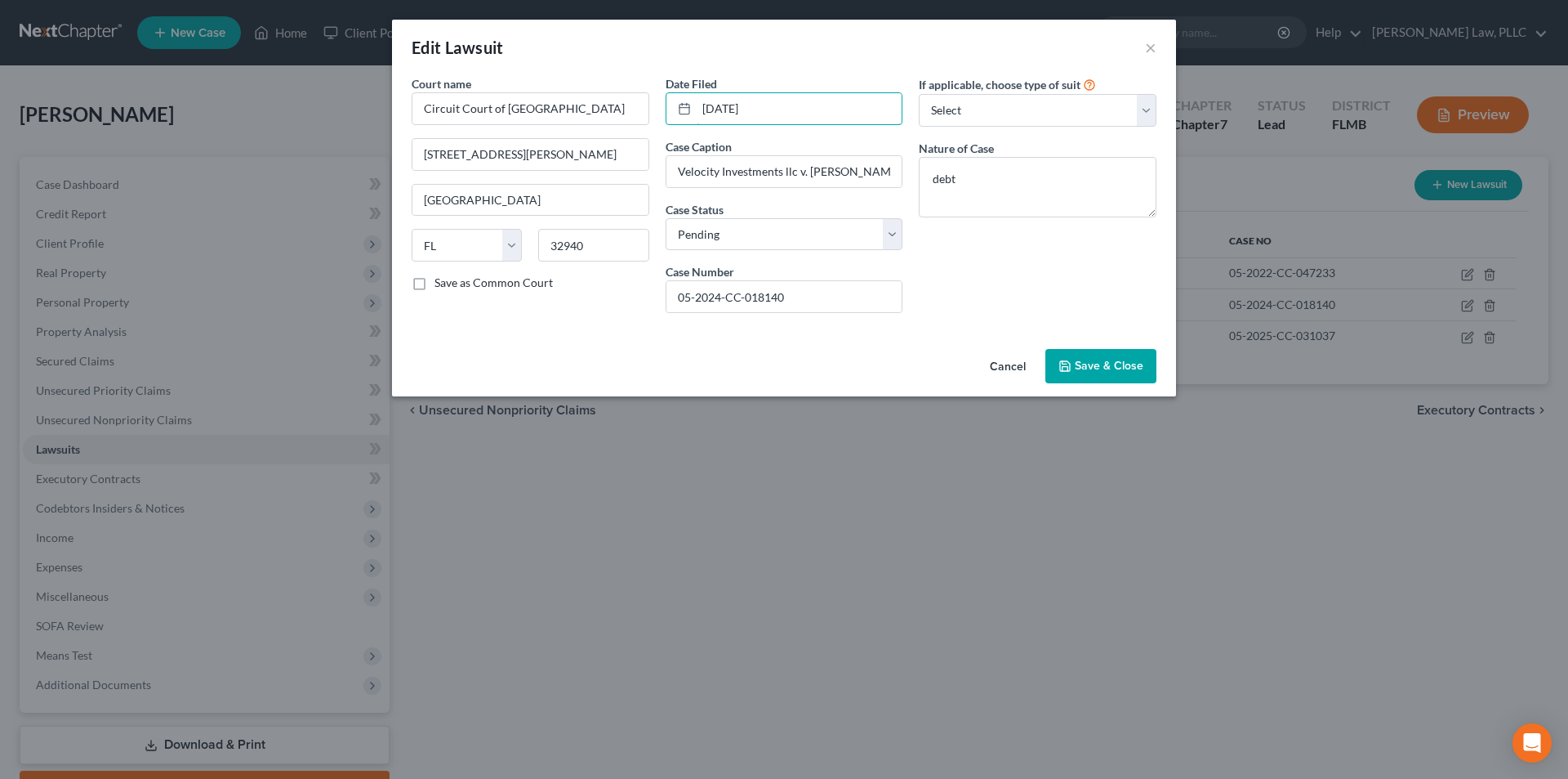
type input "[DATE]"
click at [1109, 357] on button "Save & Close" at bounding box center [1101, 365] width 111 height 34
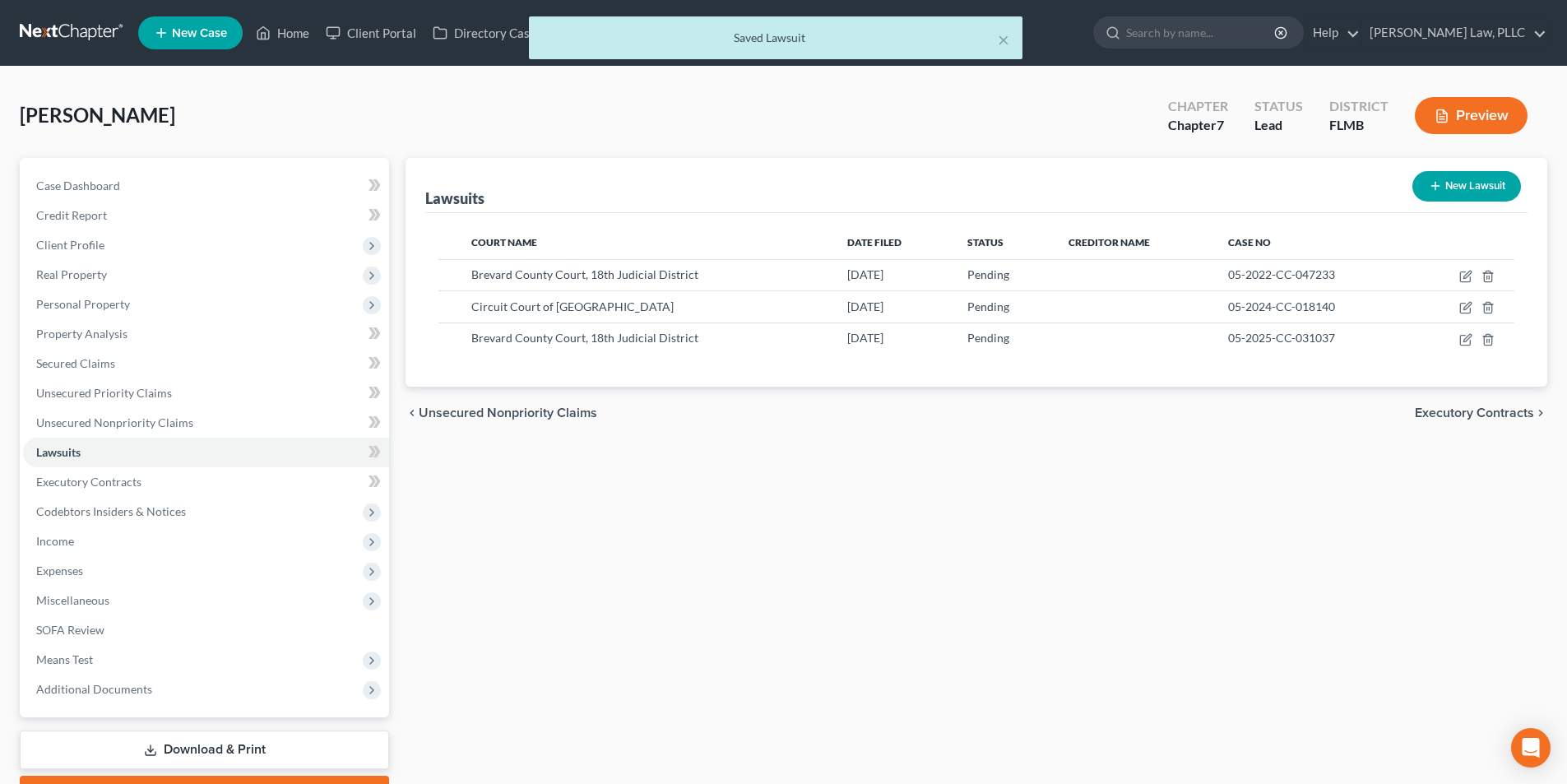
click at [1488, 187] on button "New Lawsuit" at bounding box center [1467, 186] width 109 height 31
select select "0"
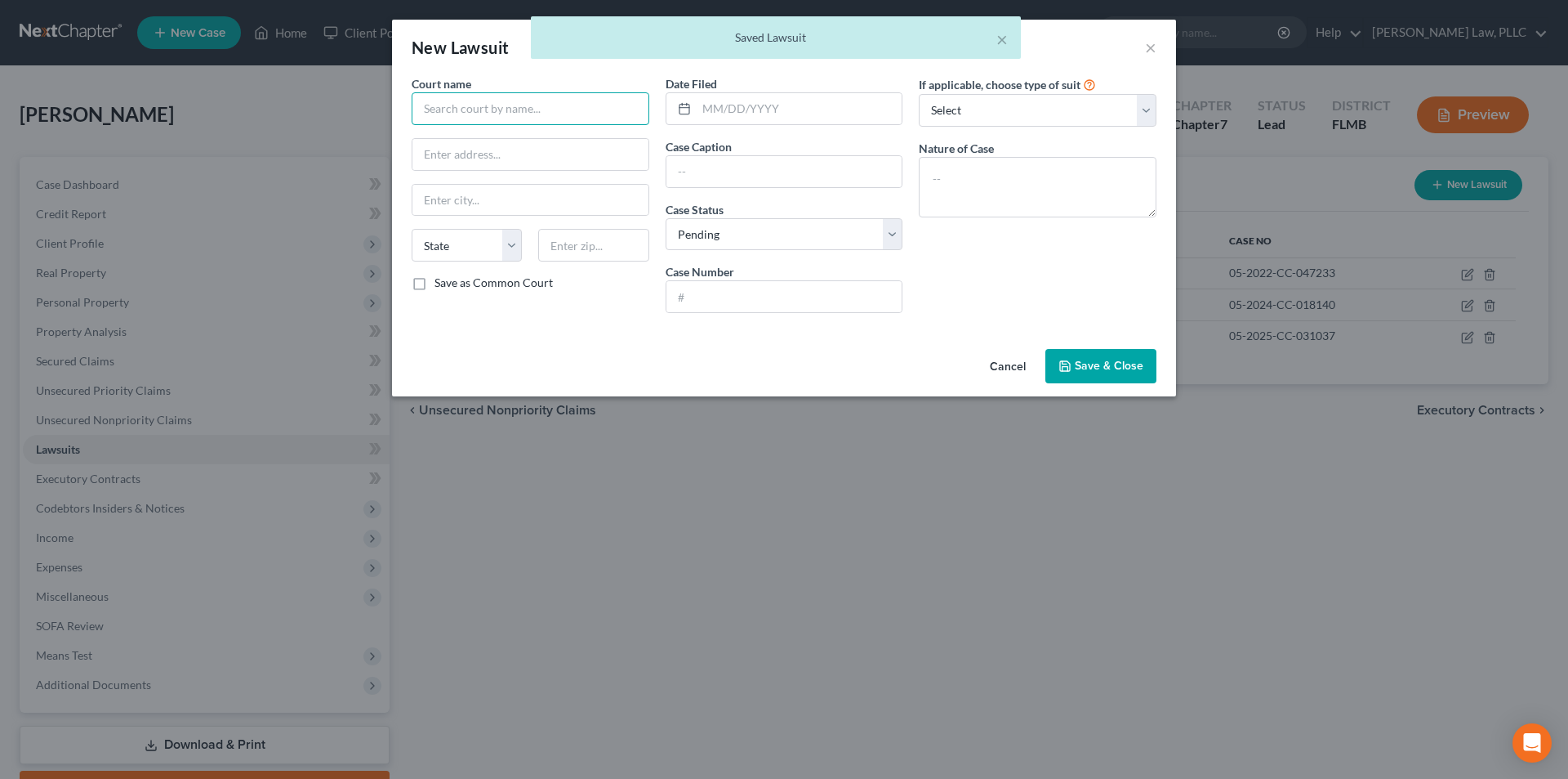
click at [524, 107] on input "text" at bounding box center [530, 108] width 238 height 32
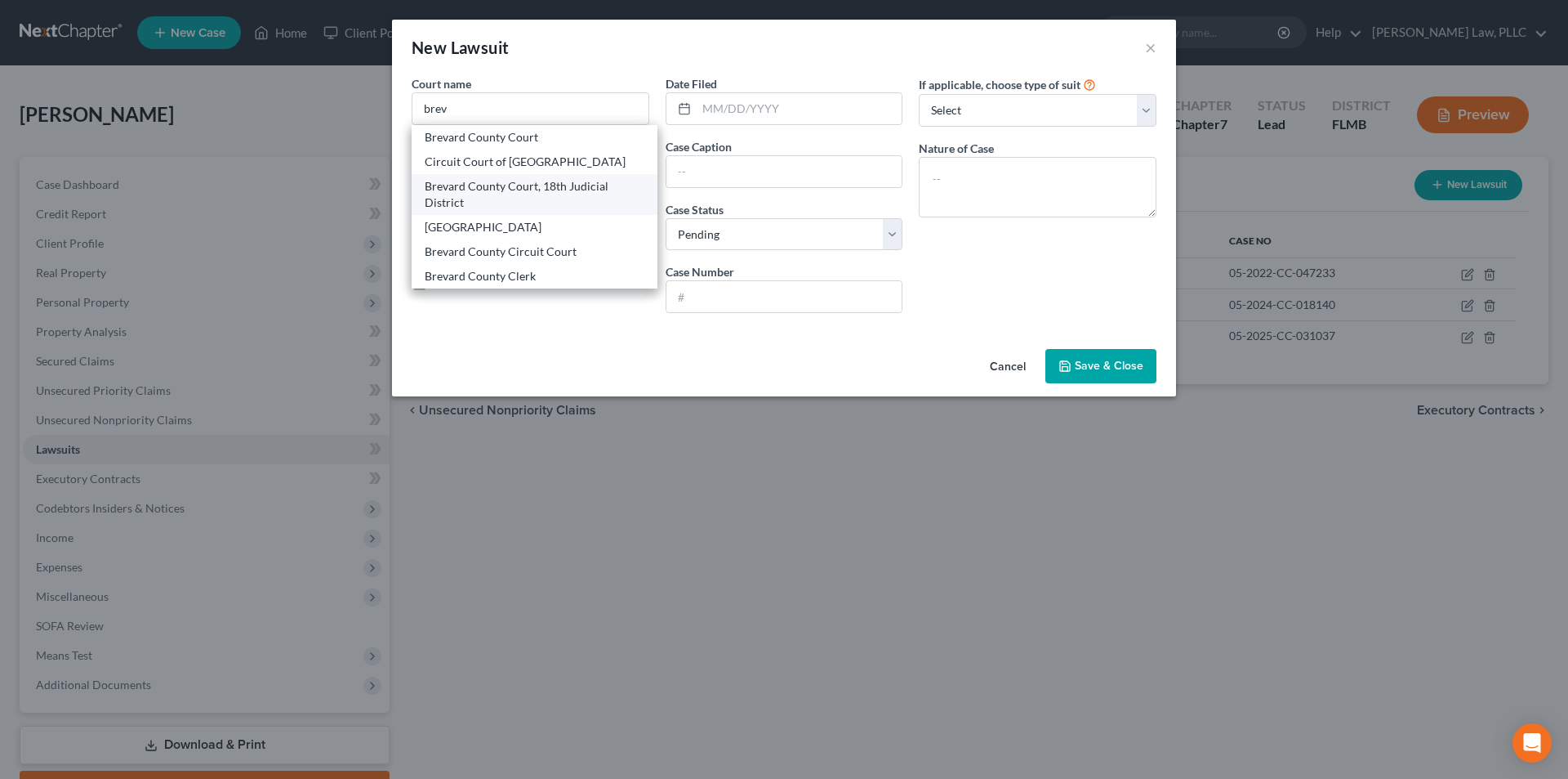
click at [531, 182] on div "Brevard County Court, 18th Judicial District" at bounding box center [534, 194] width 220 height 32
type input "Brevard County Court, 18th Judicial District"
type input "[STREET_ADDRESS][PERSON_NAME]"
type input "[GEOGRAPHIC_DATA]"
select select "9"
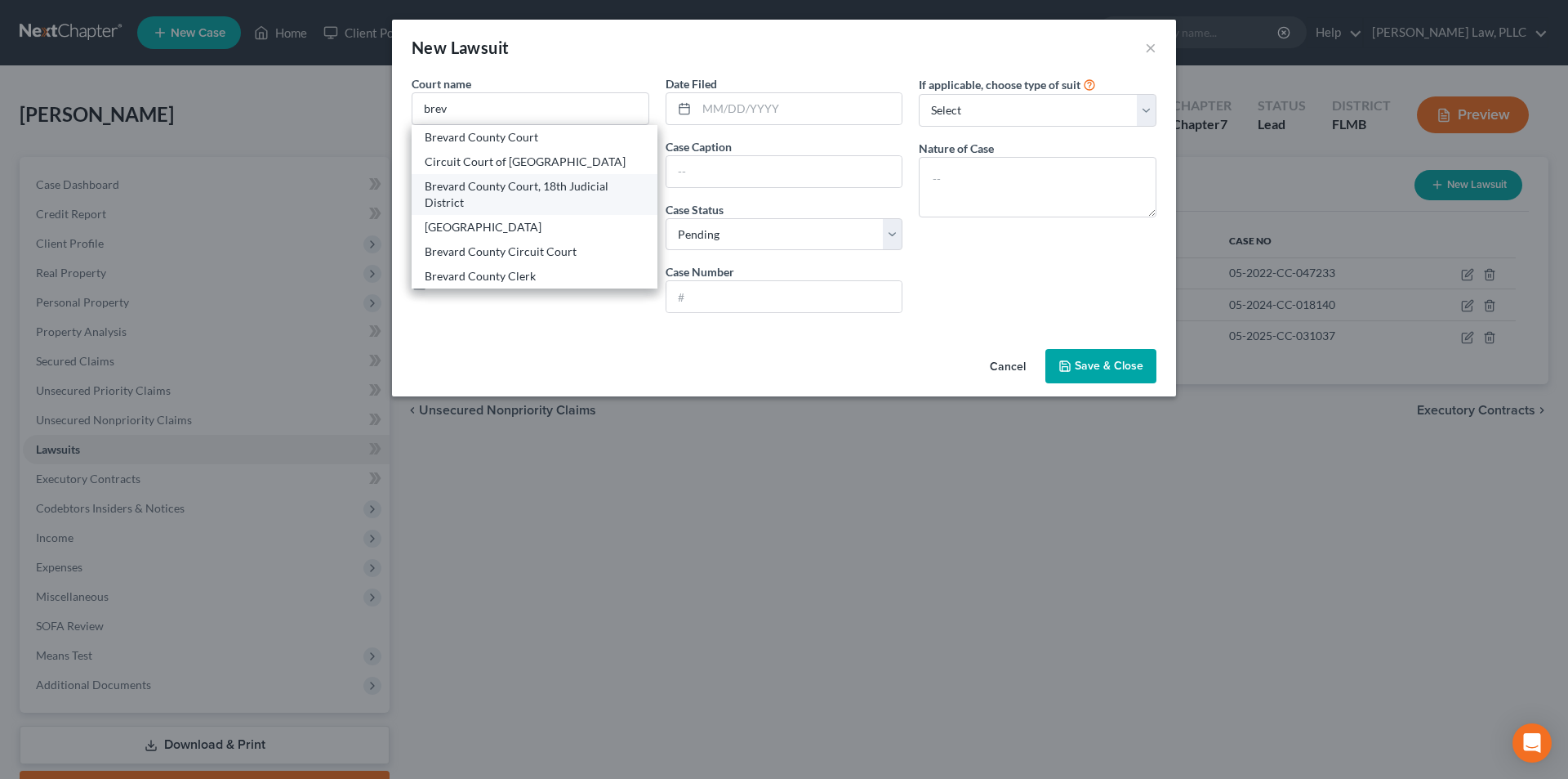
type input "32940"
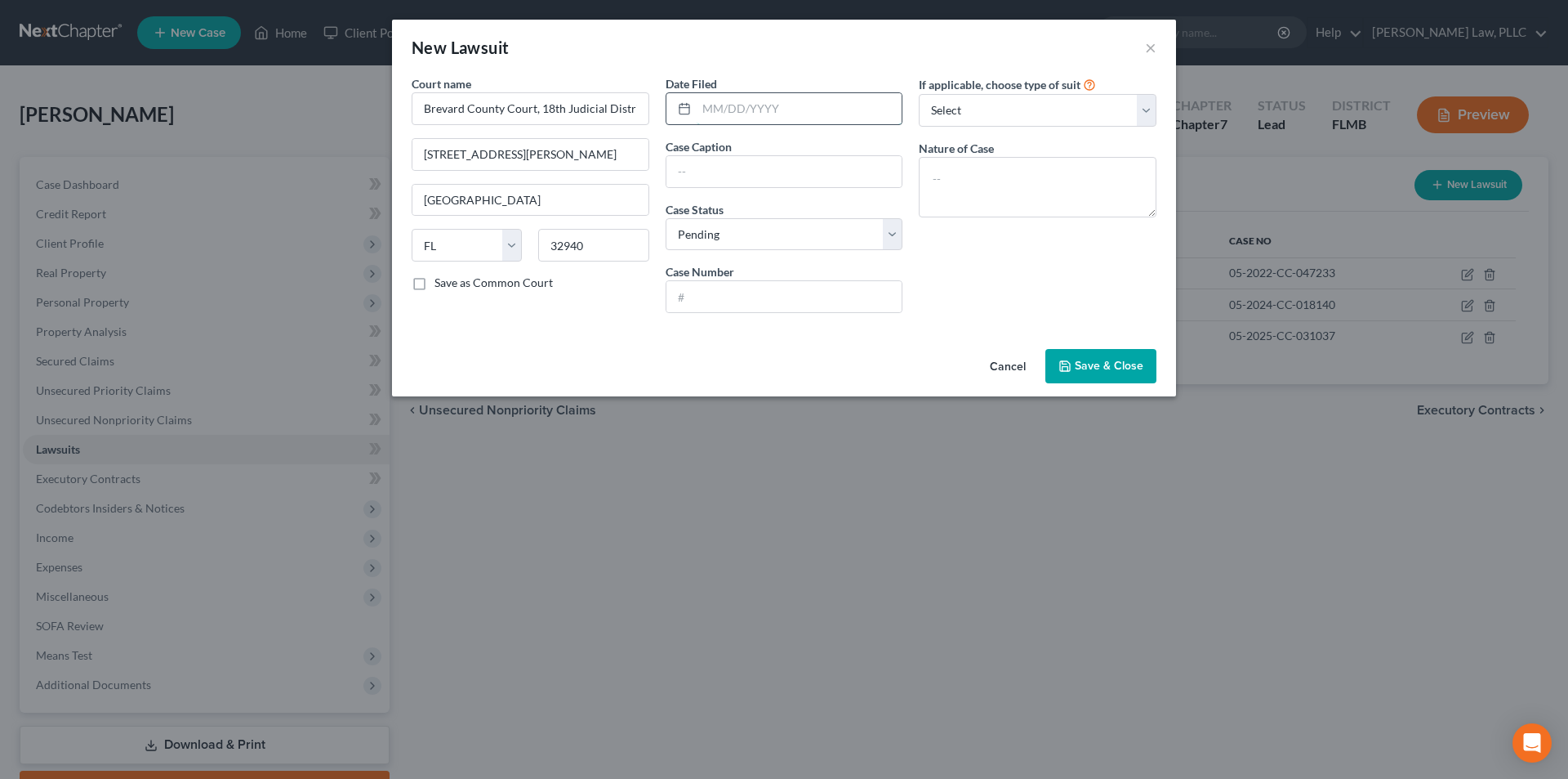
click at [754, 115] on input "text" at bounding box center [799, 109] width 206 height 31
type input "[DATE]"
click at [729, 169] on input "text" at bounding box center [784, 172] width 236 height 31
type input "Jefferson Capital v. [PERSON_NAME]"
click at [773, 228] on select "Select Pending On Appeal Concluded" at bounding box center [784, 234] width 238 height 32
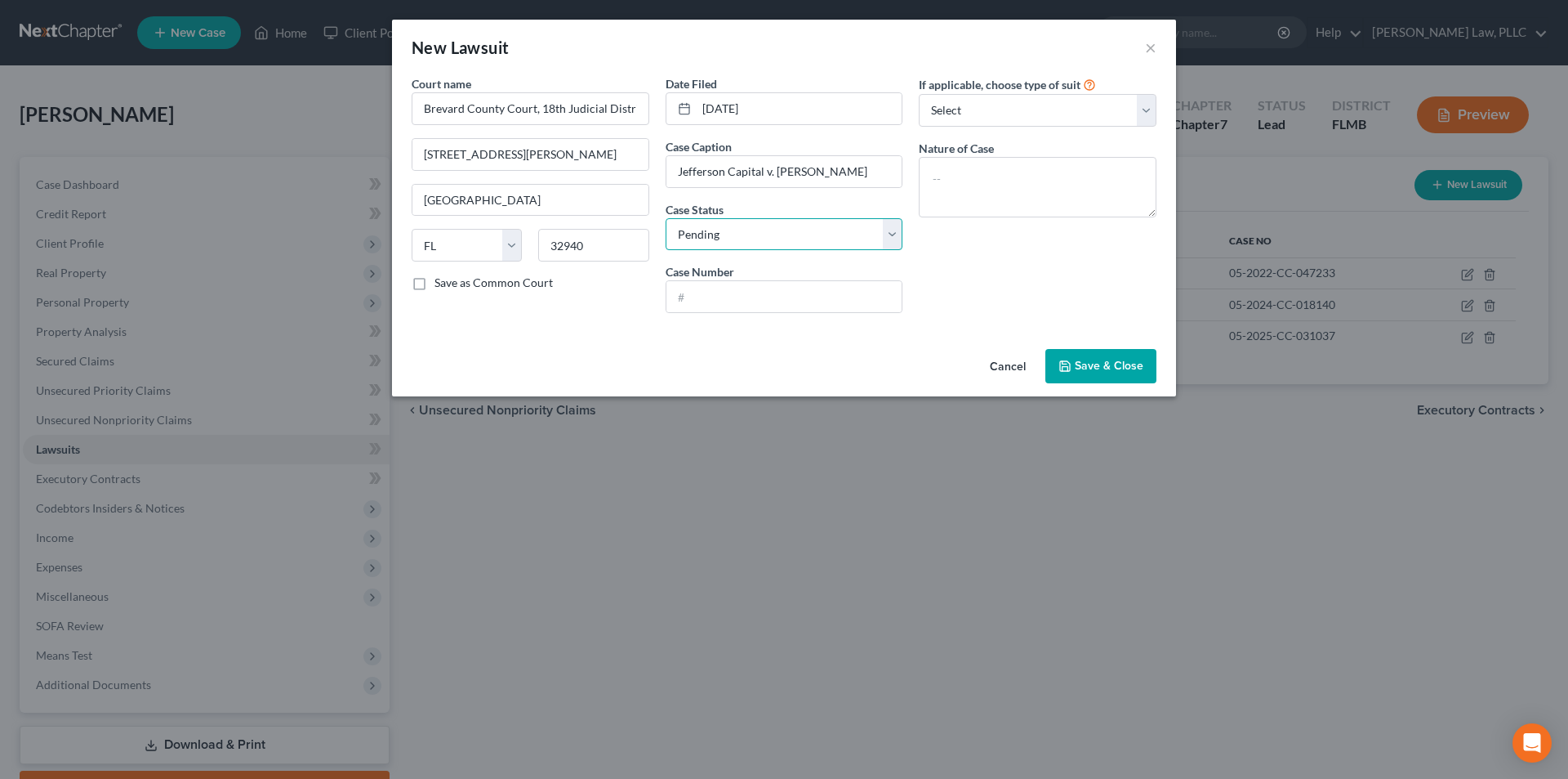
click at [773, 228] on select "Select Pending On Appeal Concluded" at bounding box center [784, 234] width 238 height 32
click at [756, 290] on input "text" at bounding box center [784, 297] width 236 height 31
type input "05-2025-CC-031038"
click at [1049, 197] on textarea at bounding box center [1038, 188] width 238 height 61
type textarea "credit"
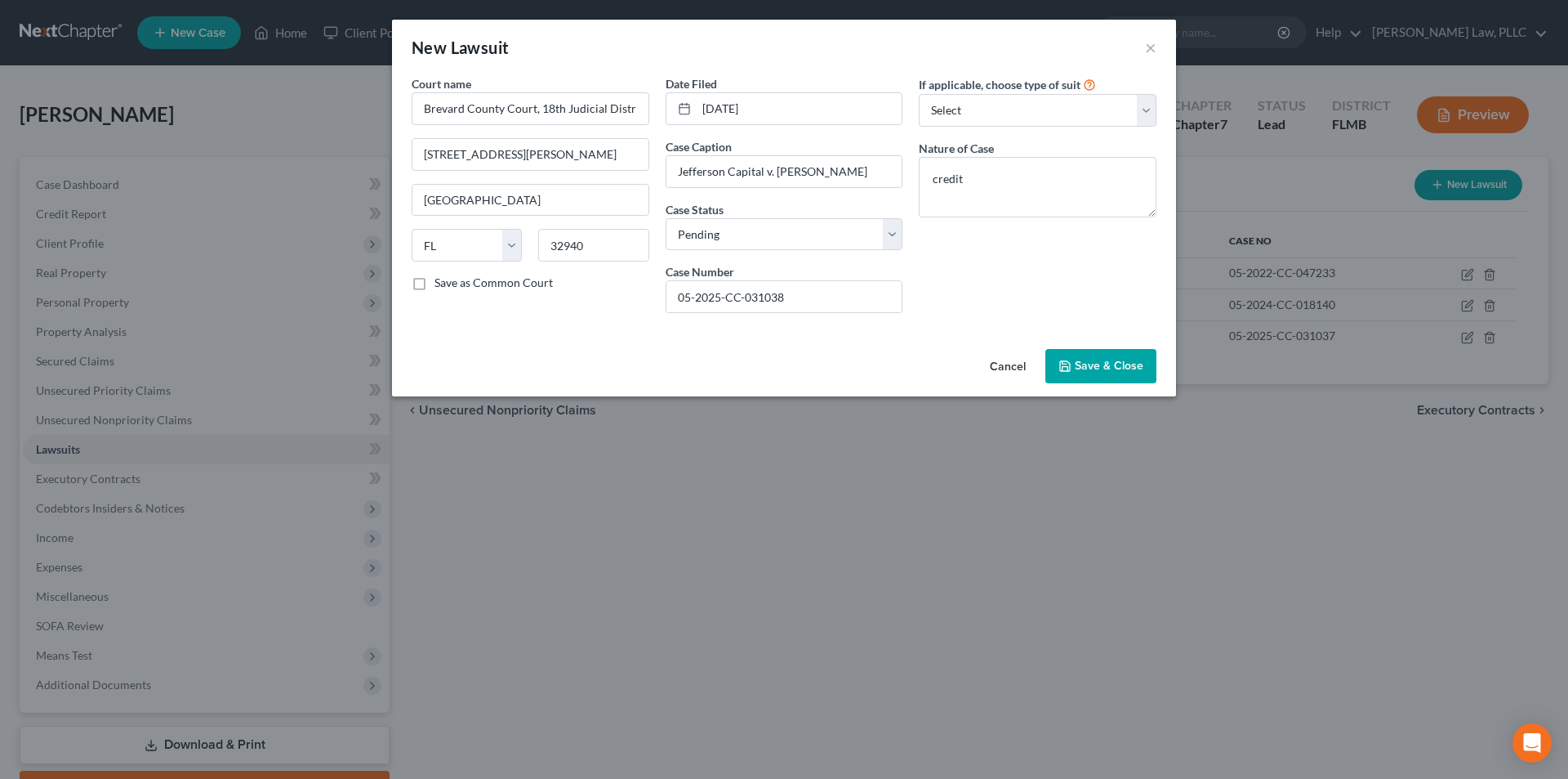
click at [1088, 362] on span "Save & Close" at bounding box center [1108, 365] width 69 height 14
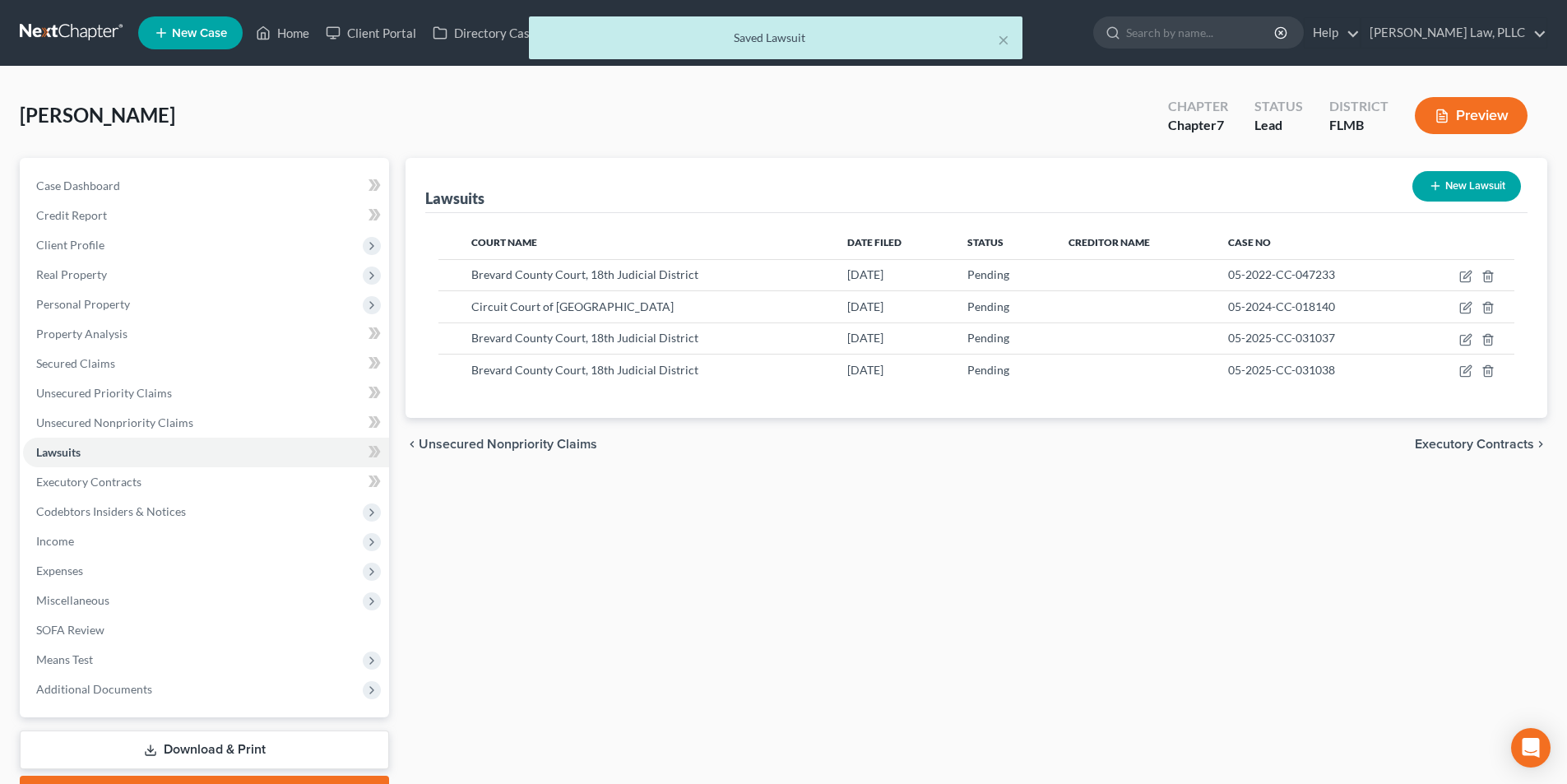
click at [1439, 446] on span "Executory Contracts" at bounding box center [1474, 443] width 120 height 13
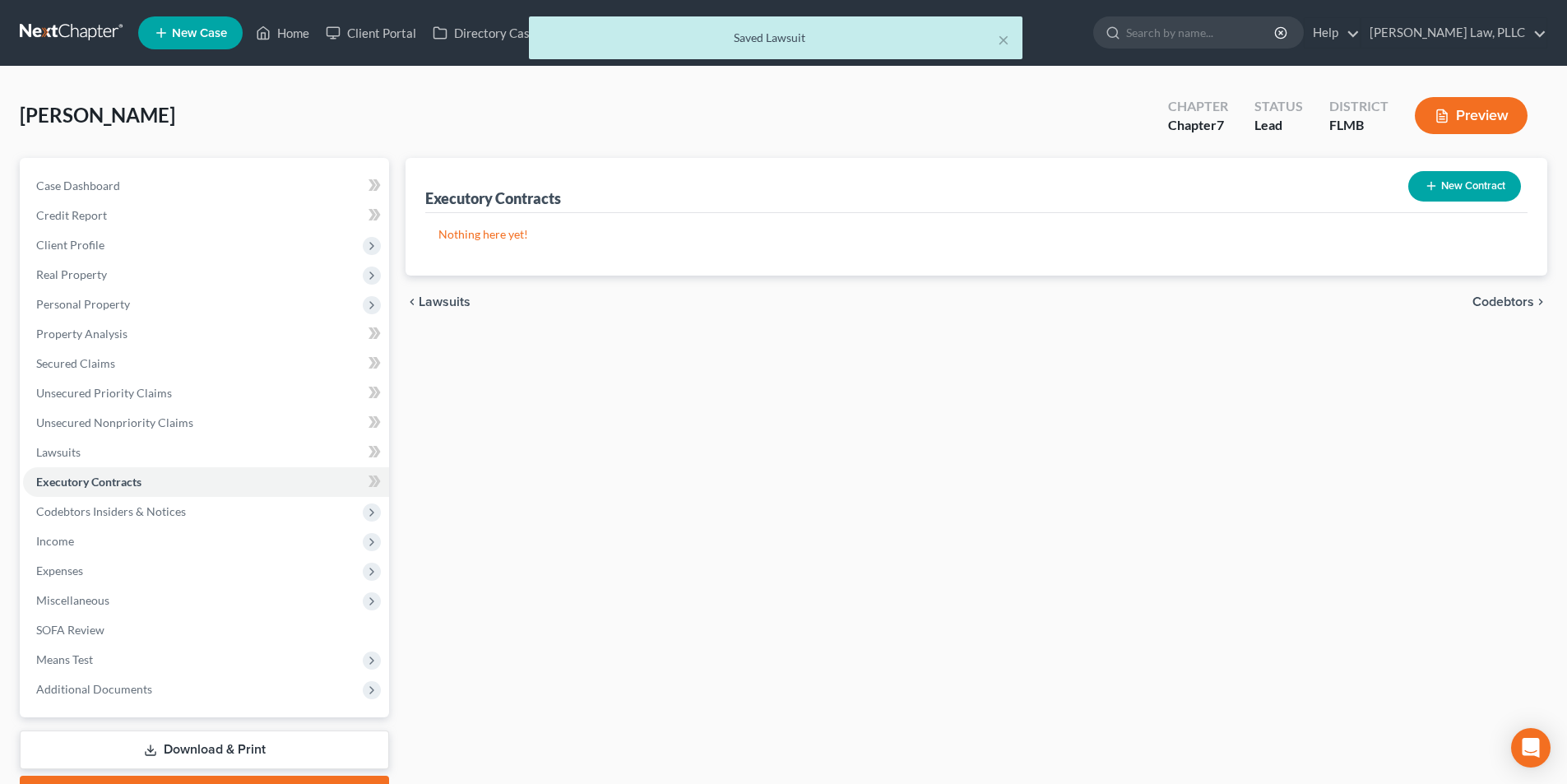
click at [1491, 305] on span "Codebtors" at bounding box center [1504, 302] width 61 height 13
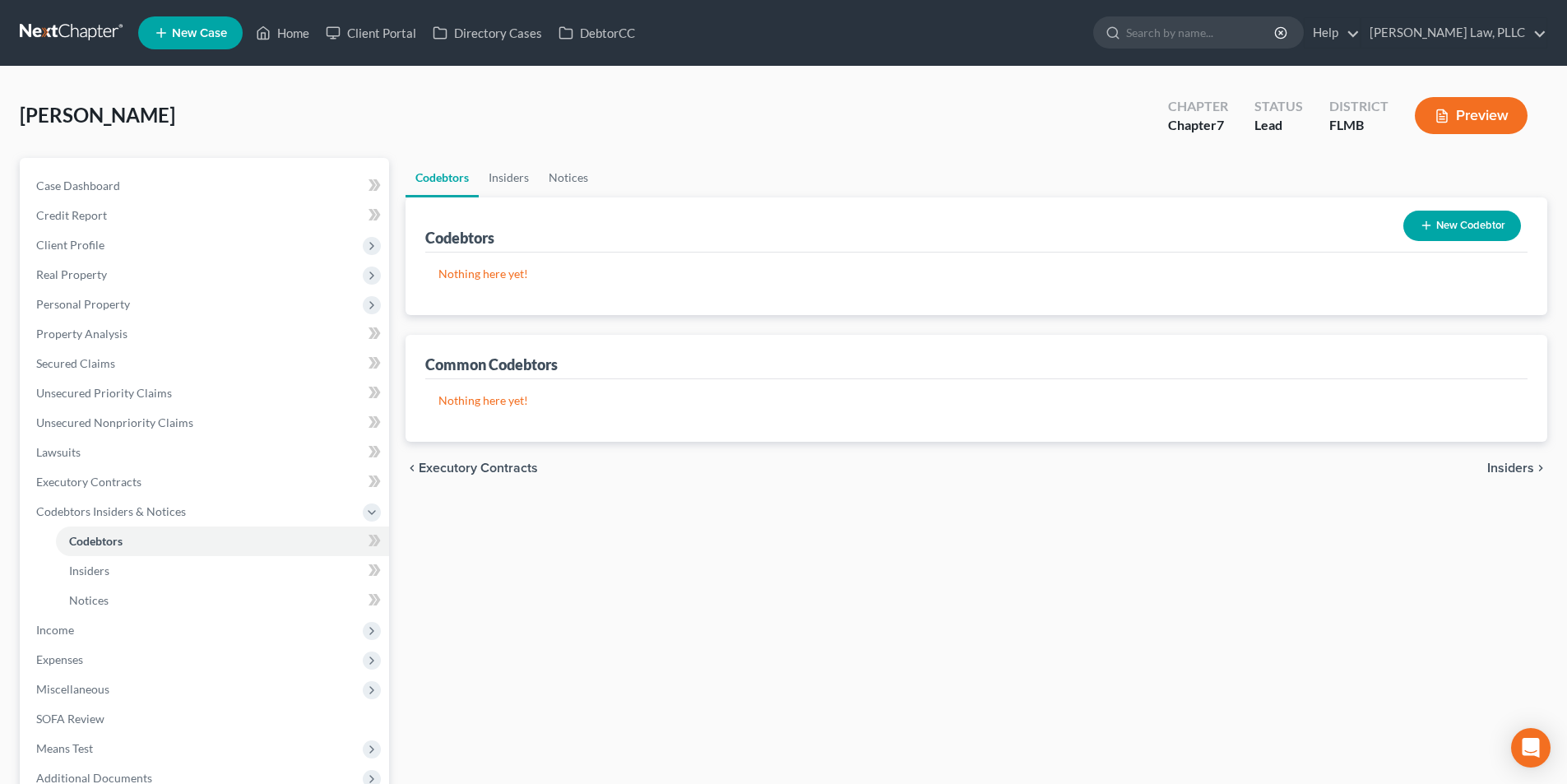
click at [1512, 465] on span "Insiders" at bounding box center [1511, 468] width 46 height 13
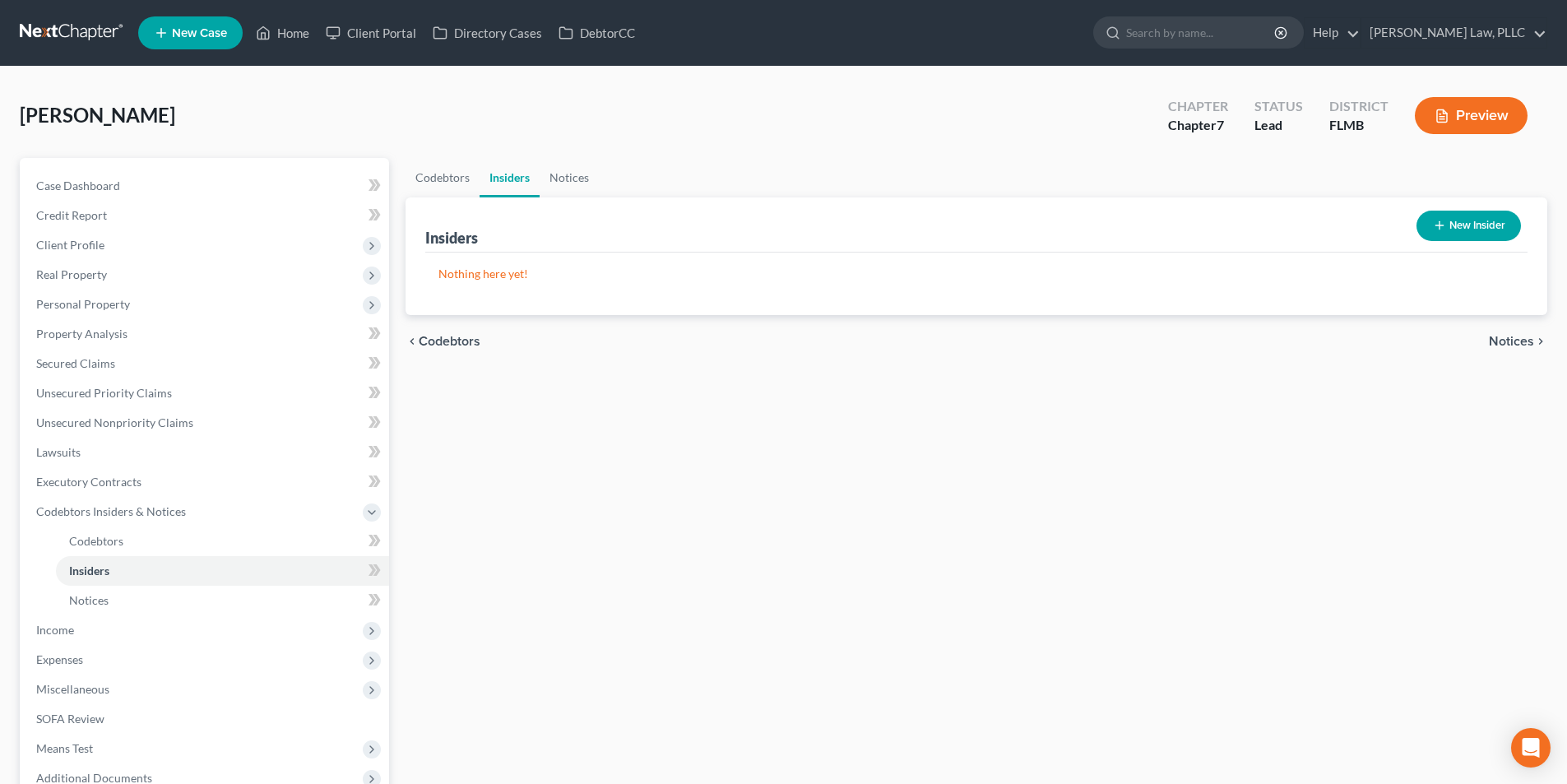
click at [1506, 334] on span "Notices" at bounding box center [1512, 340] width 46 height 13
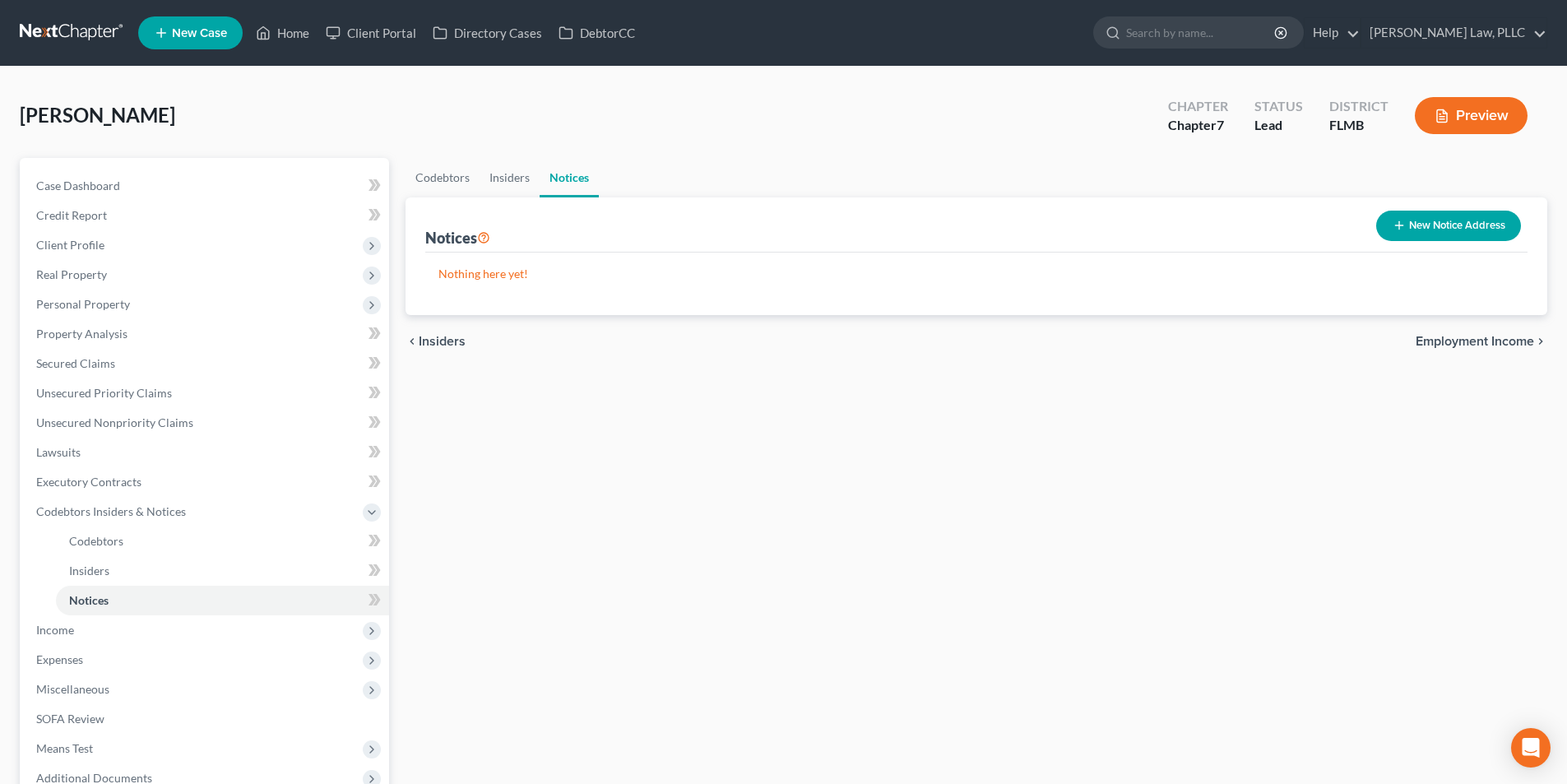
click at [1444, 348] on span "Employment Income" at bounding box center [1475, 340] width 119 height 13
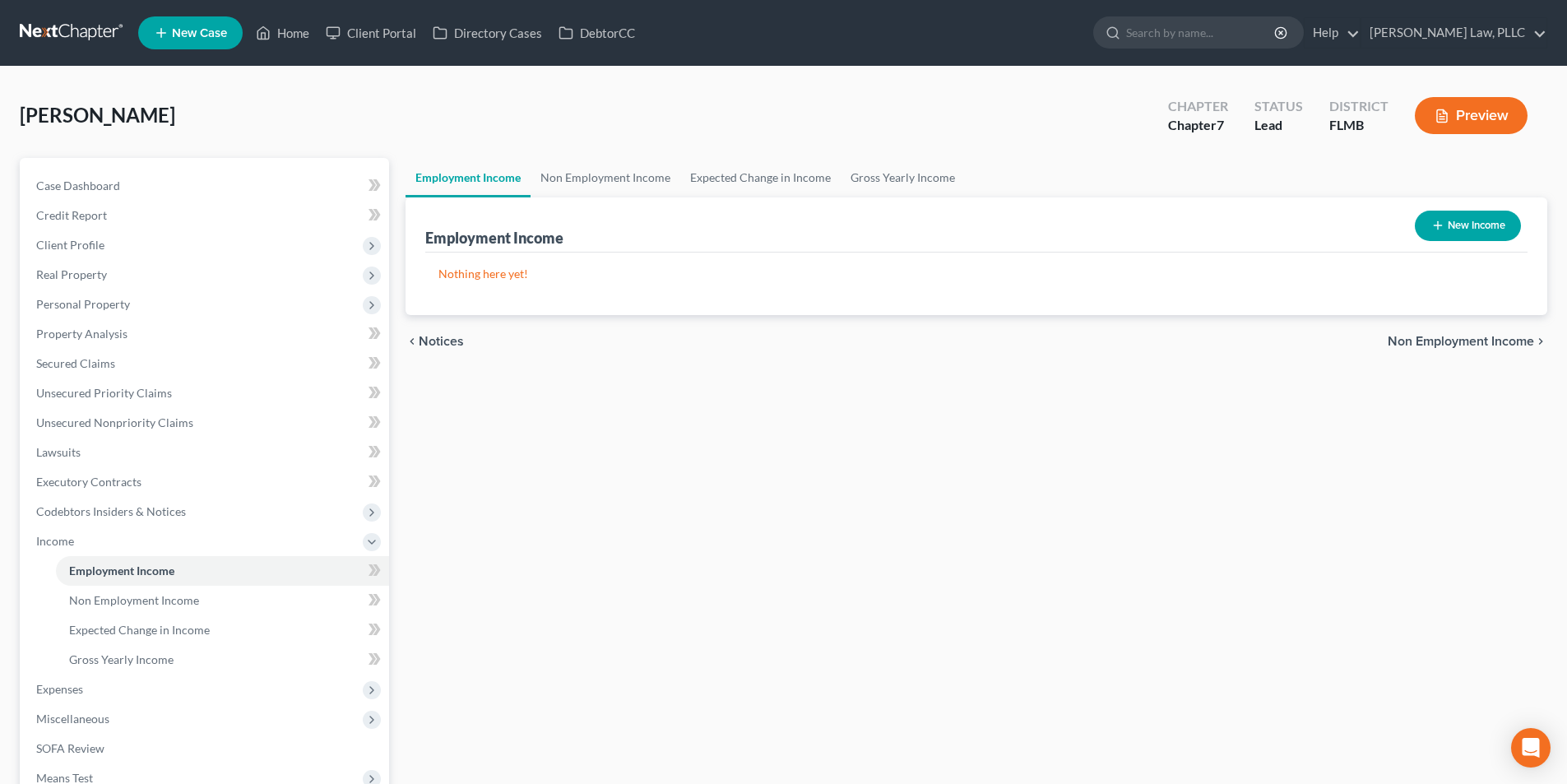
click at [1454, 222] on button "New Income" at bounding box center [1467, 225] width 106 height 31
select select "0"
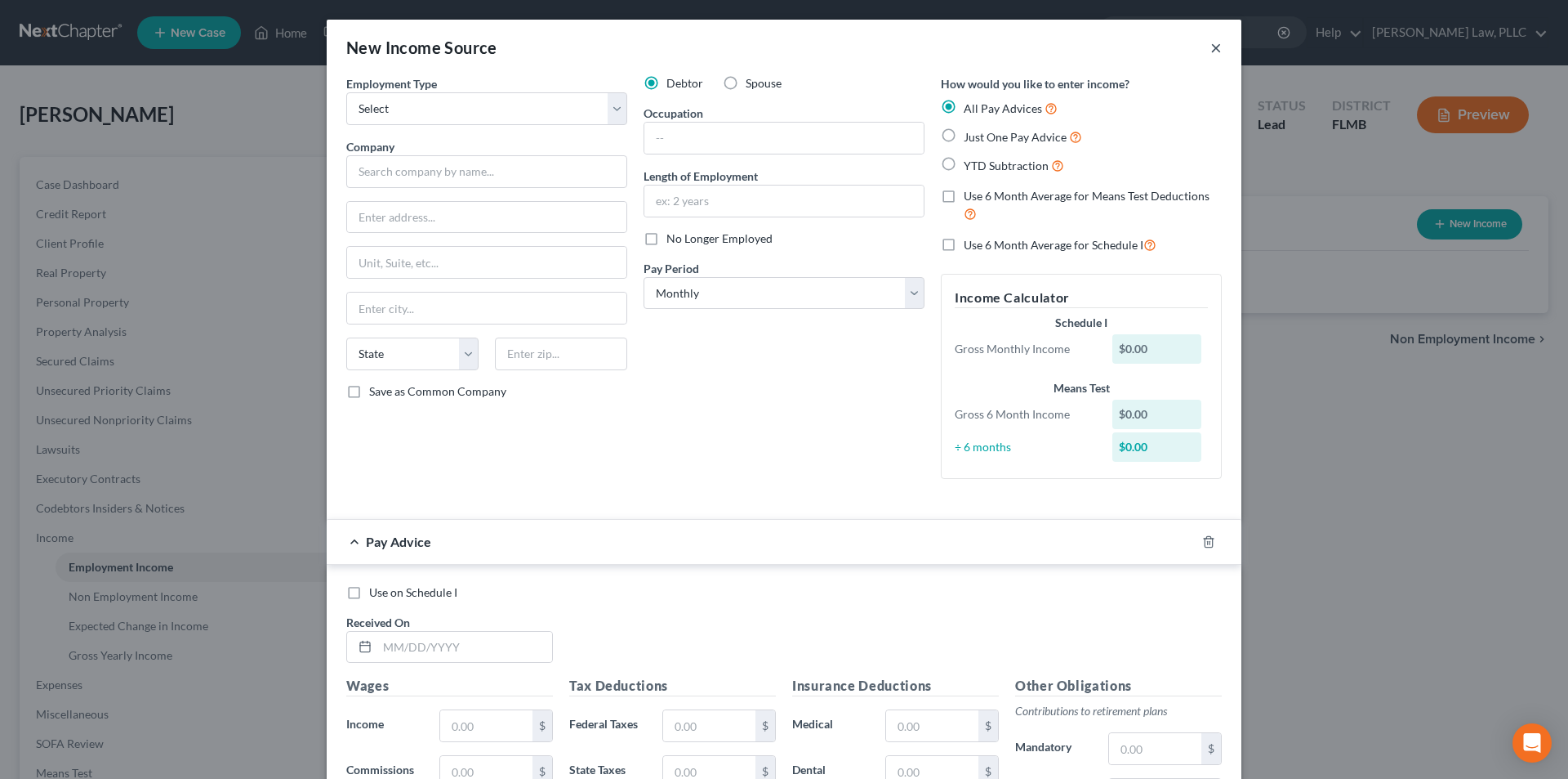
click at [1211, 47] on button "×" at bounding box center [1217, 47] width 12 height 20
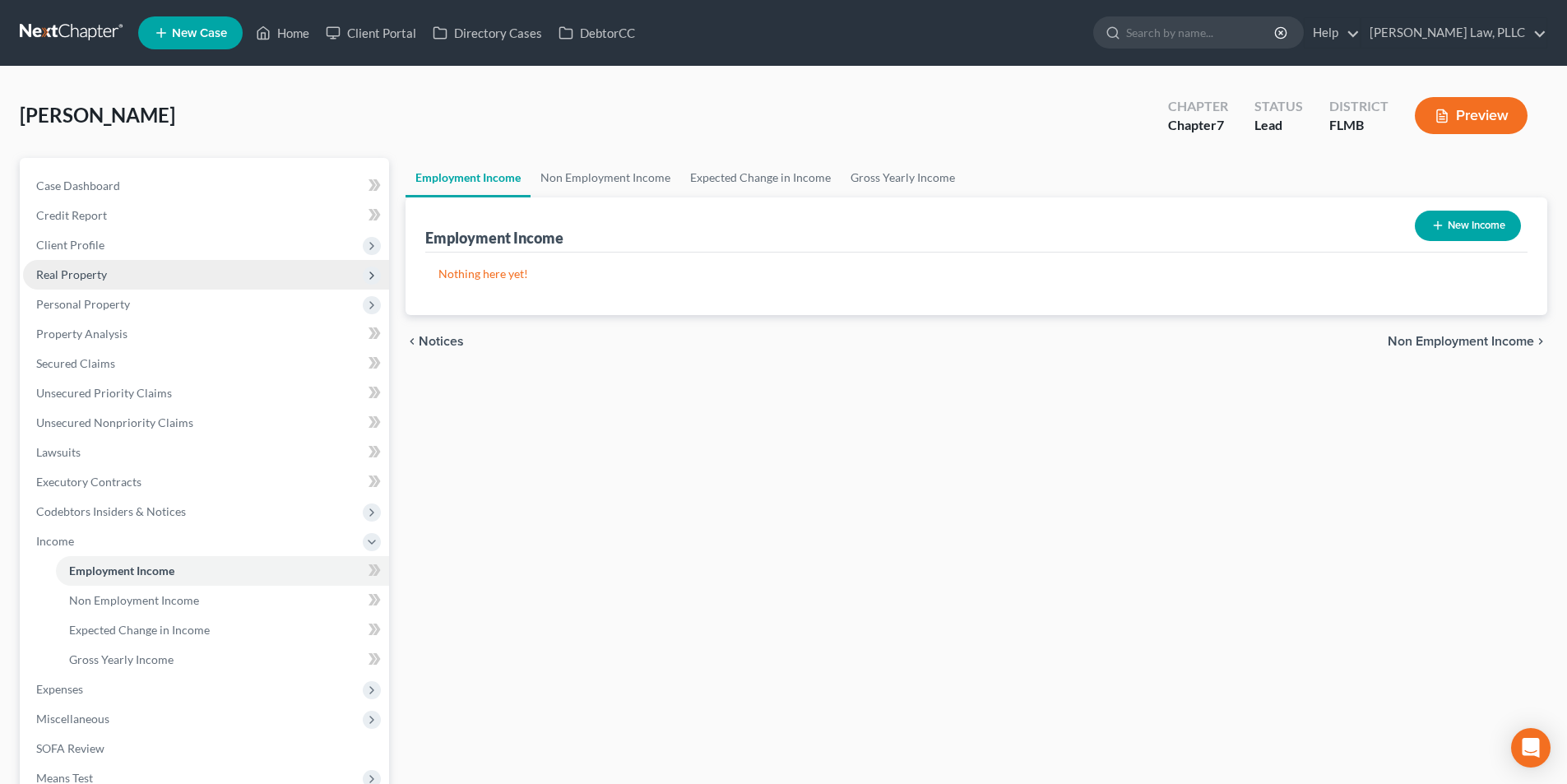
click at [101, 282] on span "Real Property" at bounding box center [206, 275] width 366 height 30
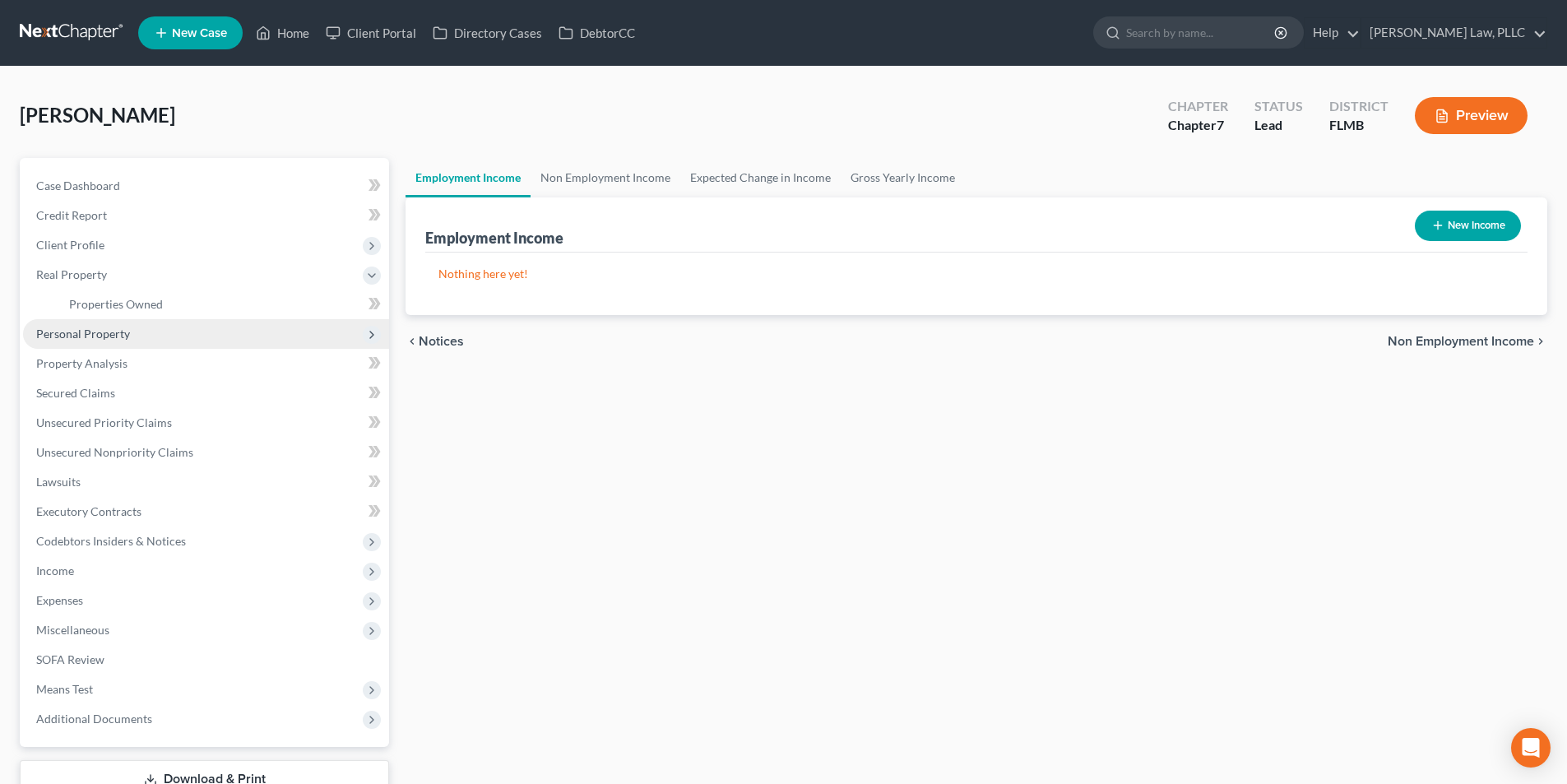
click at [100, 323] on span "Personal Property" at bounding box center [206, 334] width 366 height 30
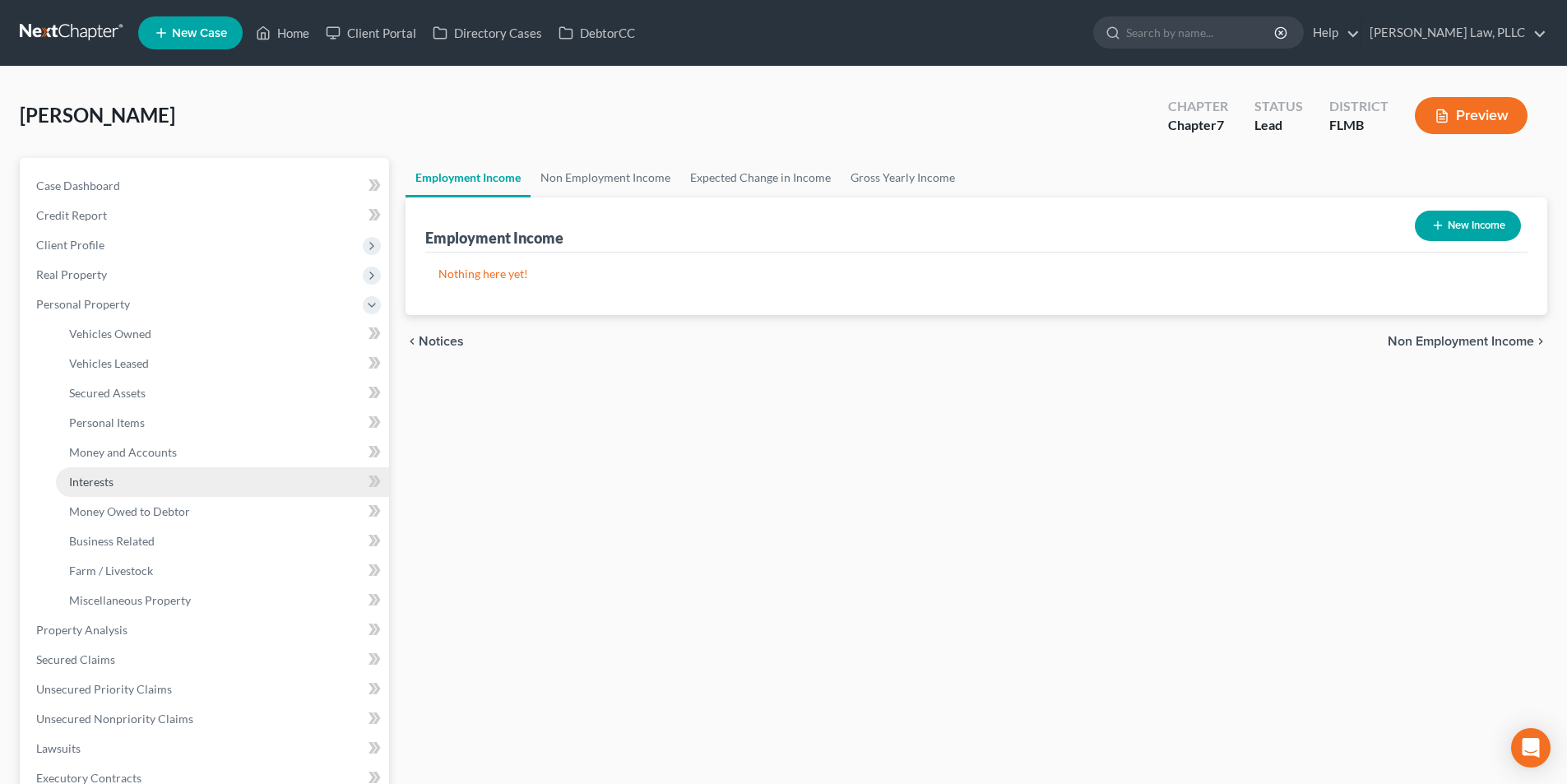
click at [102, 475] on span "Interests" at bounding box center [91, 481] width 45 height 14
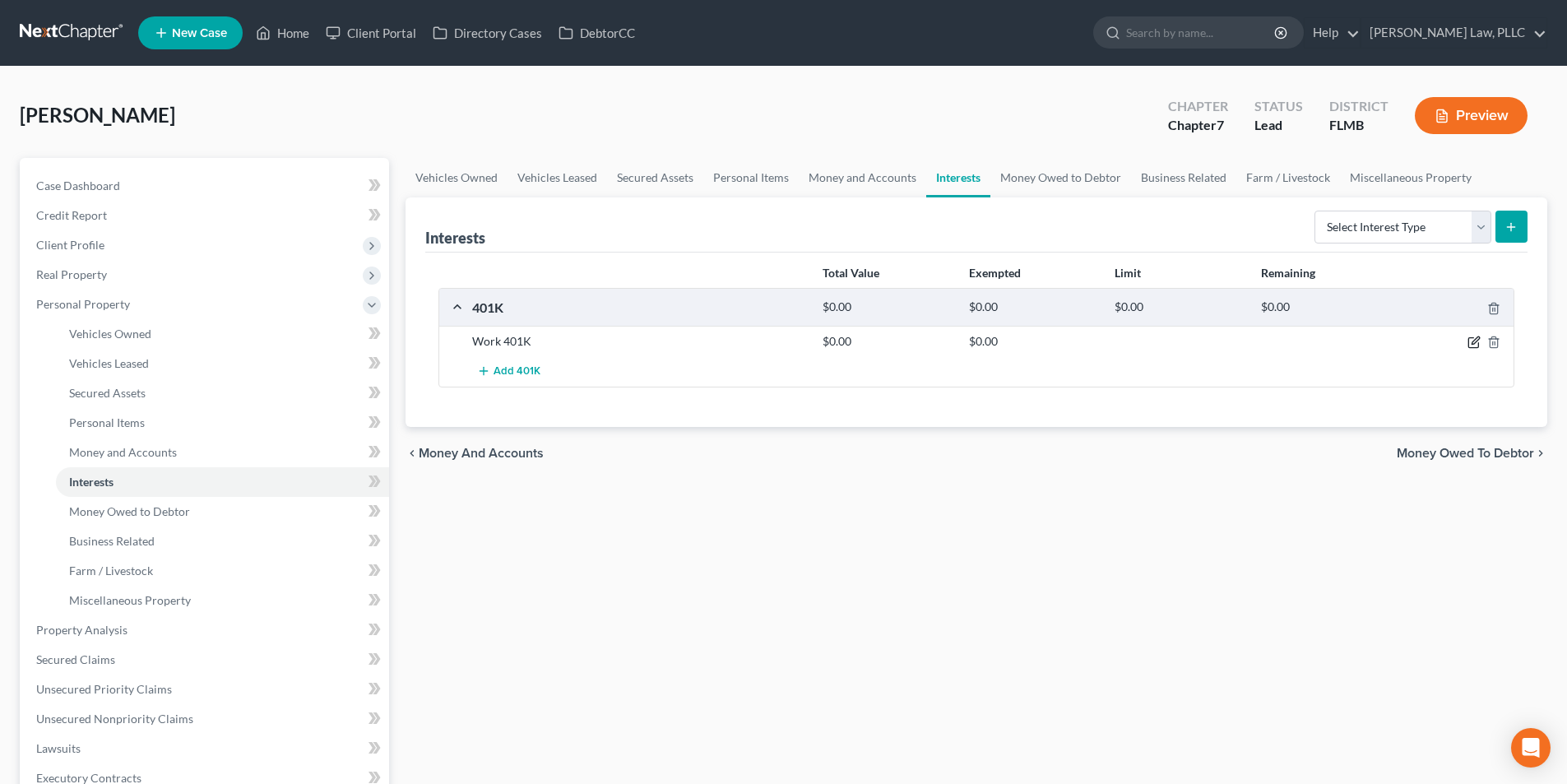
click at [1471, 342] on icon "button" at bounding box center [1474, 341] width 13 height 13
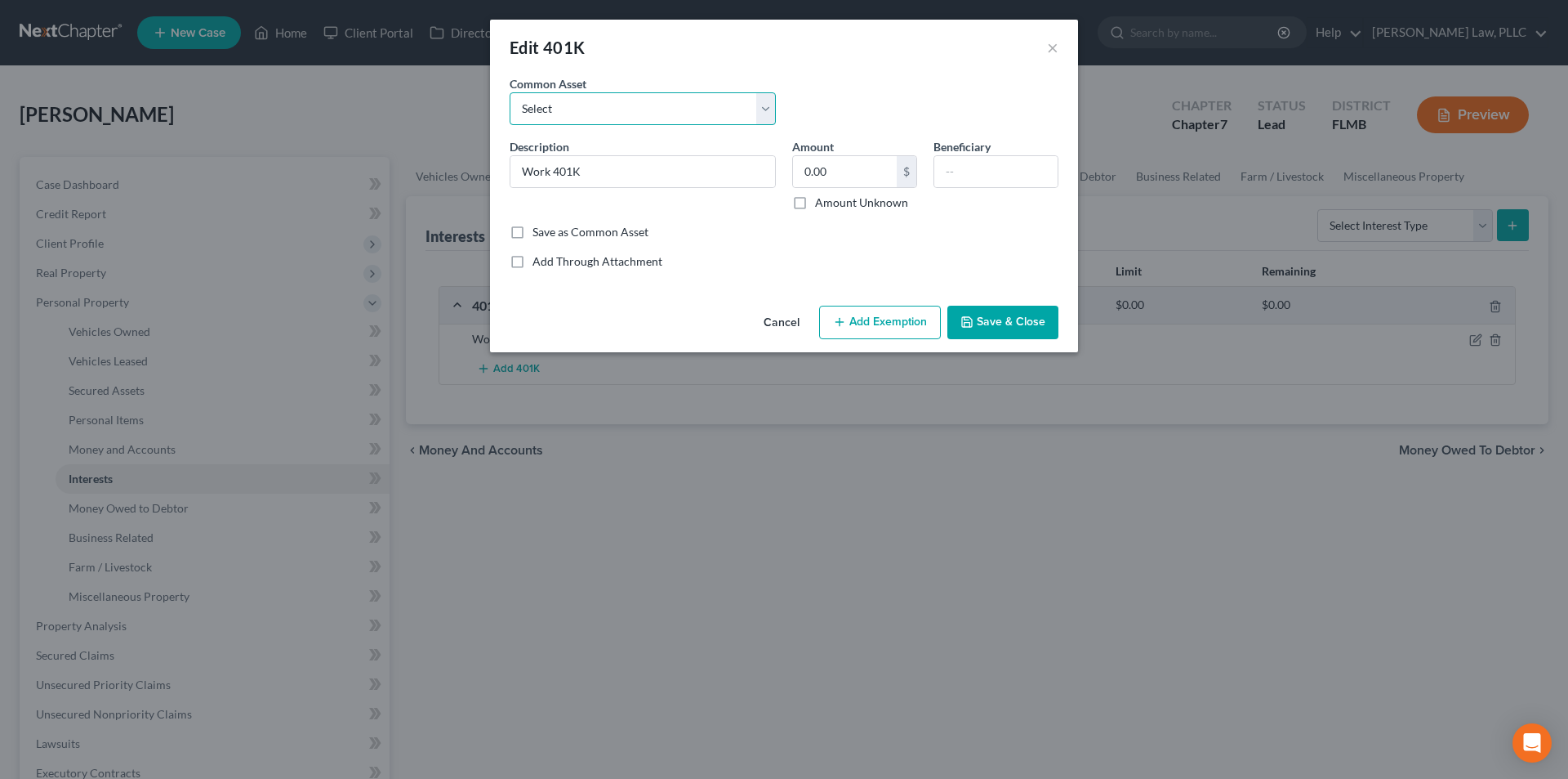
click at [636, 108] on select "Select Financial Account: XRP on Coinbase" at bounding box center [642, 108] width 266 height 32
drag, startPoint x: 627, startPoint y: 166, endPoint x: 505, endPoint y: 173, distance: 122.2
click at [505, 173] on div "Description * Work 401K" at bounding box center [643, 175] width 283 height 73
type input "Empower Builders Firstsource 401k"
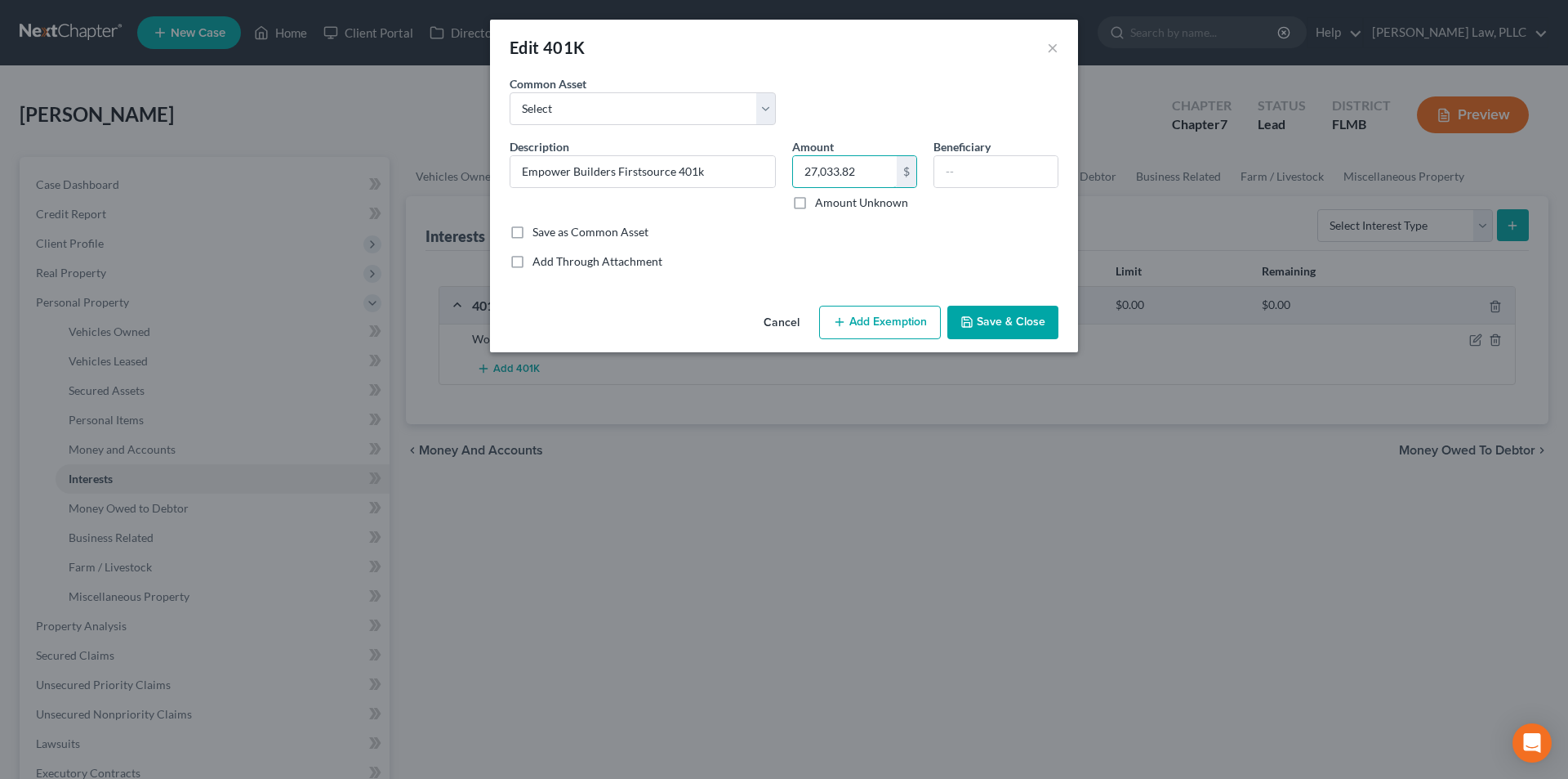
type input "27,033.82"
click at [880, 326] on button "Add Exemption" at bounding box center [880, 322] width 122 height 34
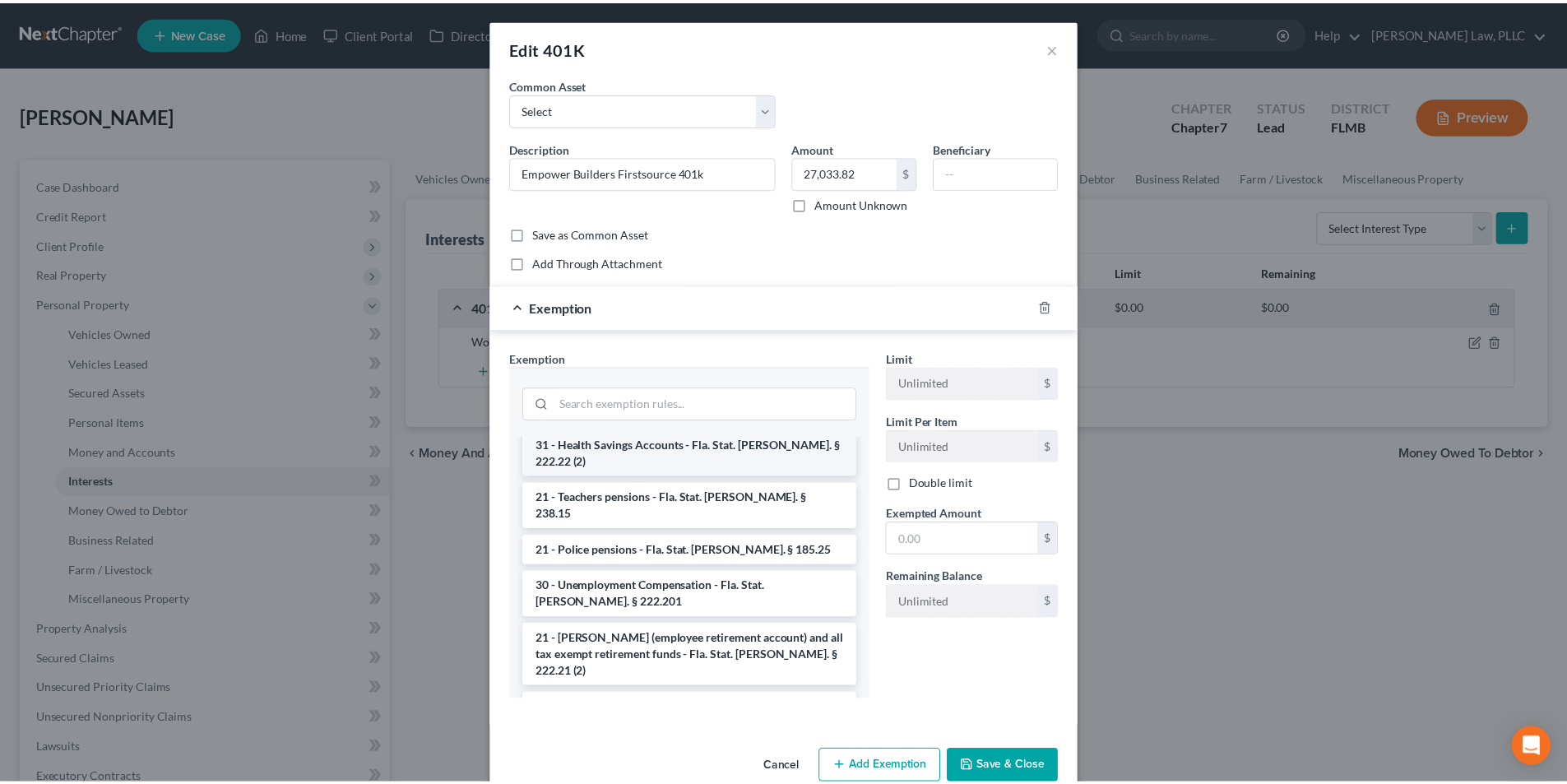
scroll to position [164, 0]
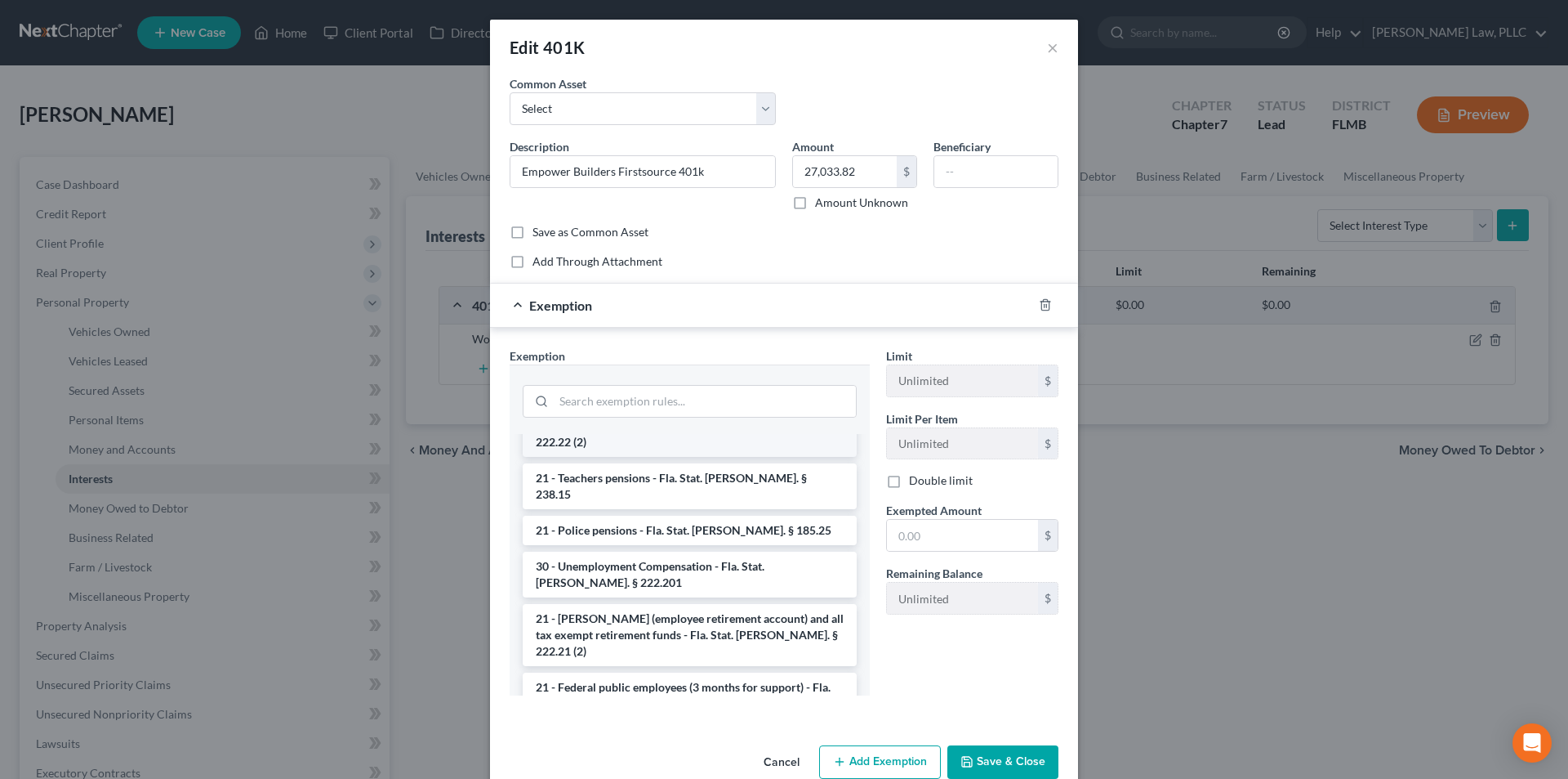
click at [708, 604] on li "21 - [PERSON_NAME] (employee retirement account) and all tax exempt retirement …" at bounding box center [689, 635] width 334 height 62
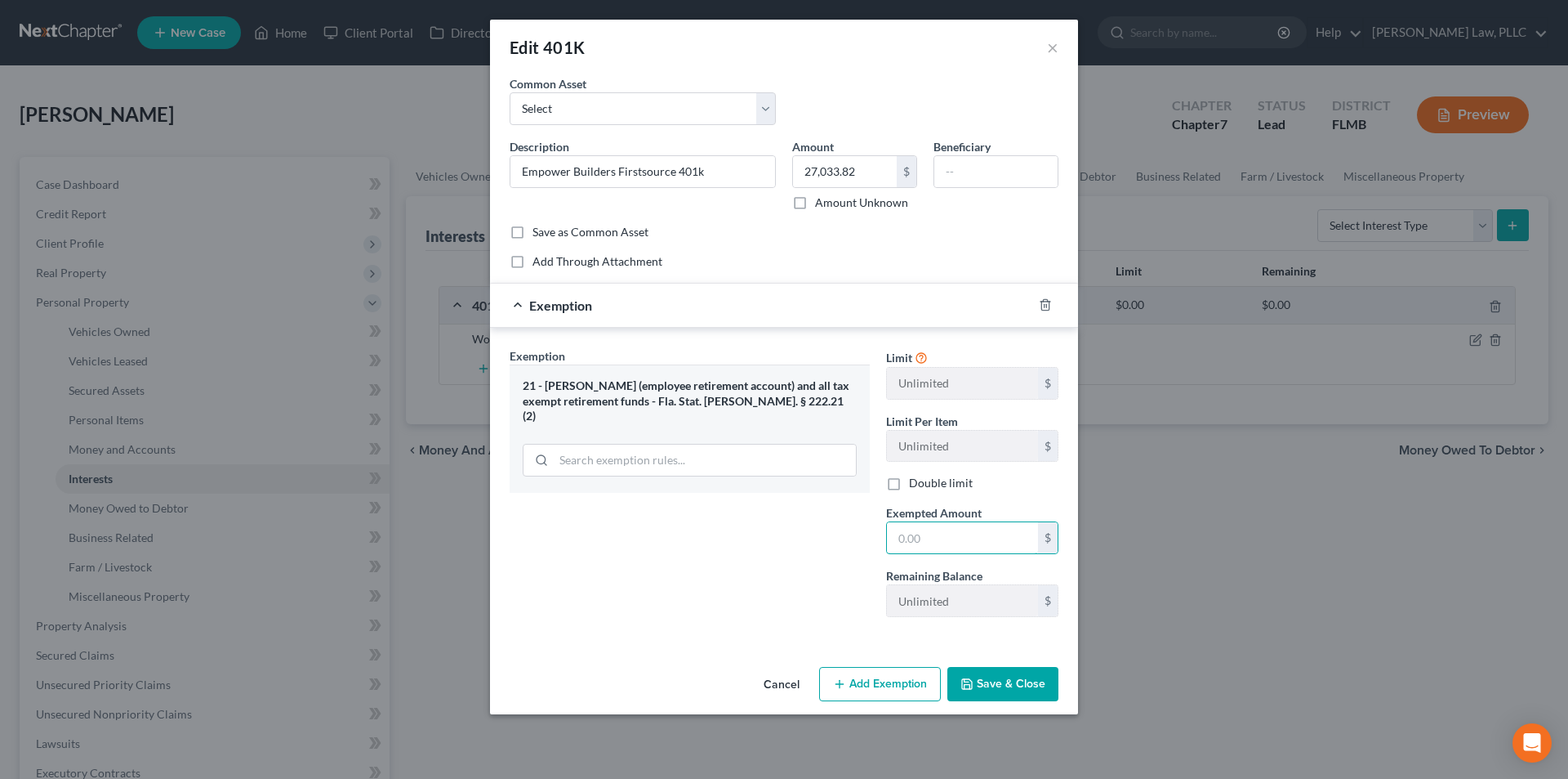
drag, startPoint x: 924, startPoint y: 541, endPoint x: 822, endPoint y: 543, distance: 102.0
click at [822, 543] on div "Exemption Set must be selected for CA. Exemption * 21 - [PERSON_NAME] (employee…" at bounding box center [784, 488] width 566 height 284
type input "27,033.82"
click at [998, 682] on button "Save & Close" at bounding box center [1002, 684] width 111 height 34
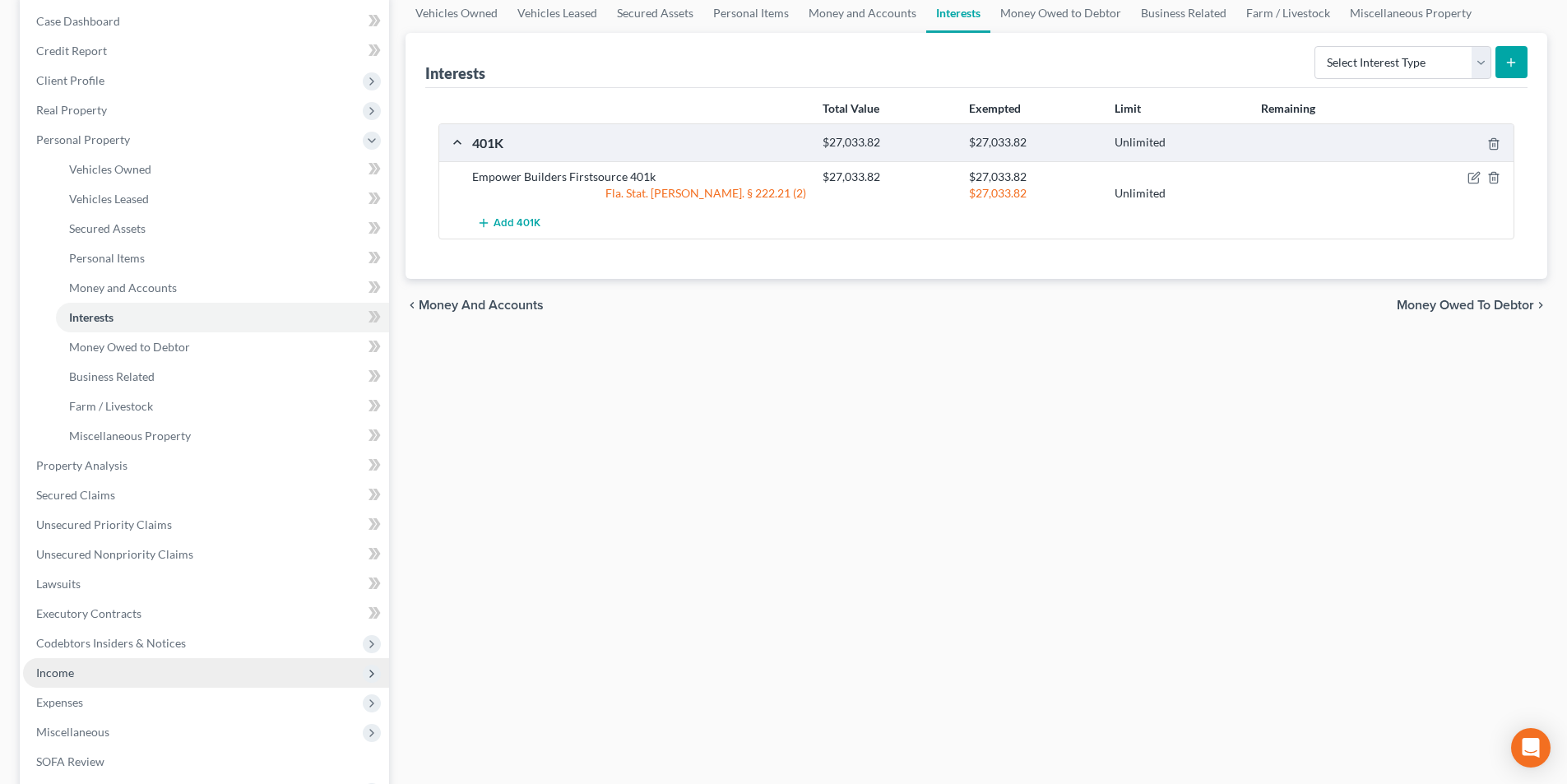
click at [108, 666] on span "Income" at bounding box center [206, 672] width 366 height 30
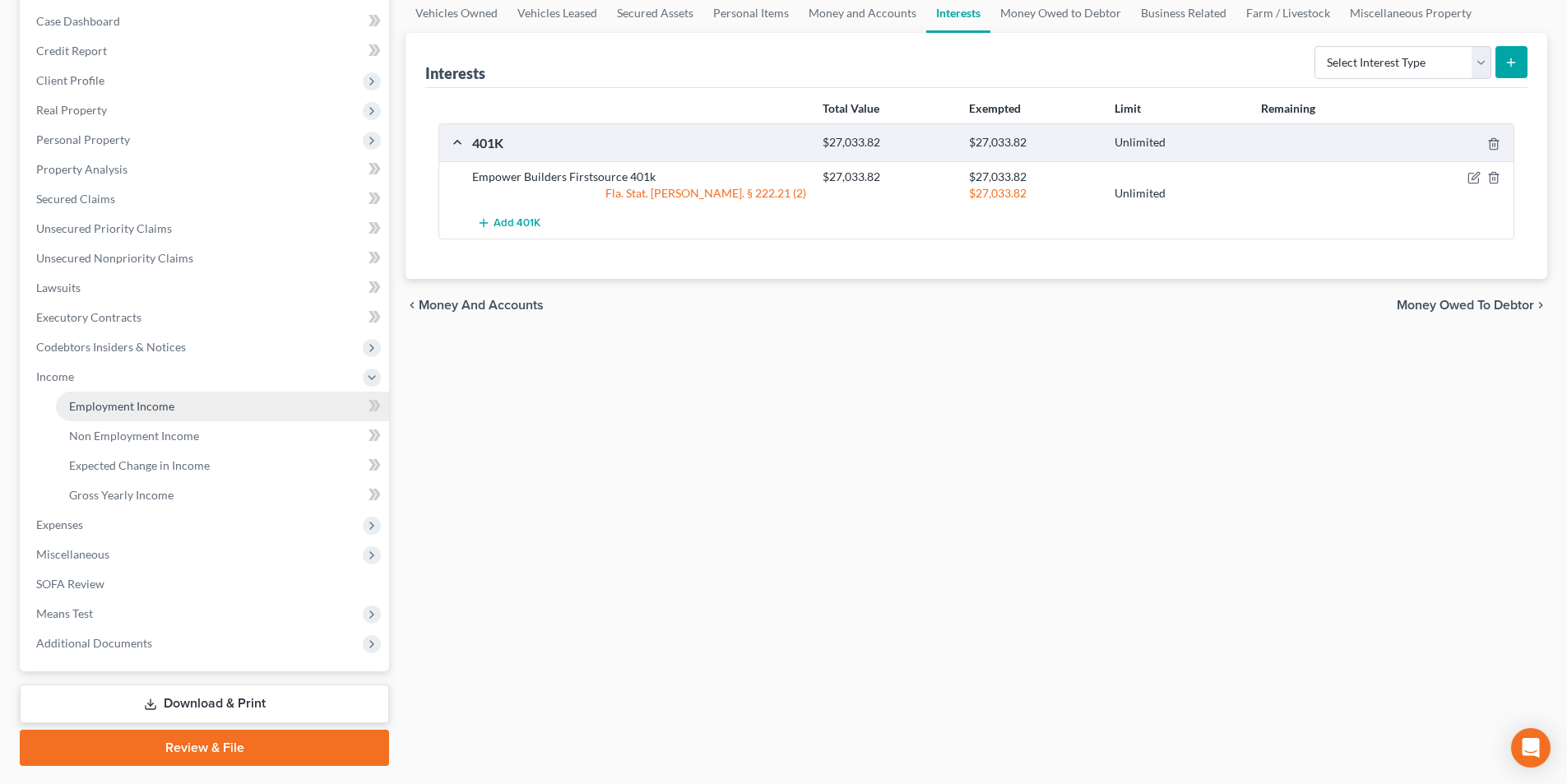
click at [115, 396] on link "Employment Income" at bounding box center [223, 406] width 333 height 30
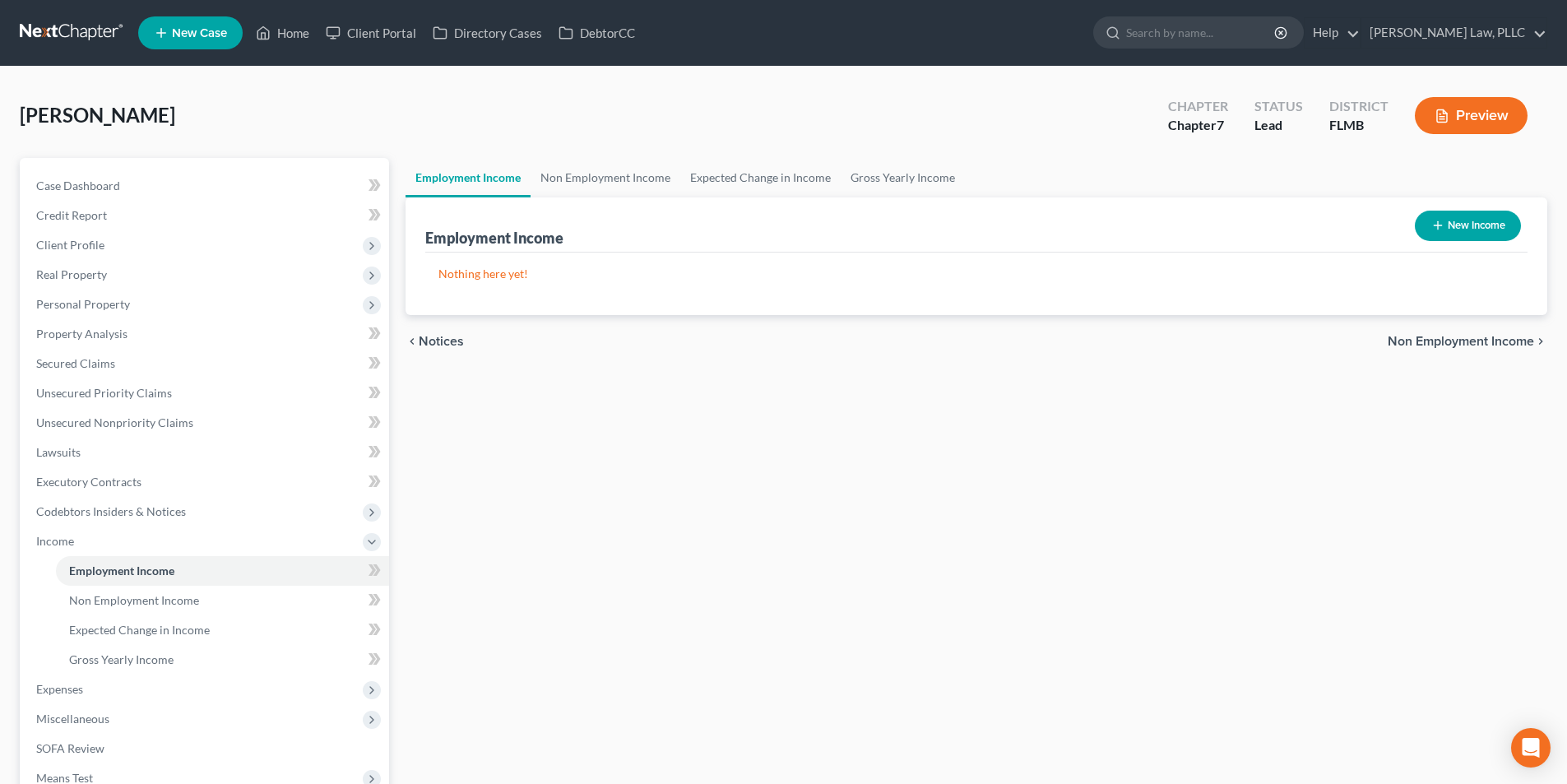
click at [1431, 224] on icon "button" at bounding box center [1437, 224] width 13 height 13
select select "0"
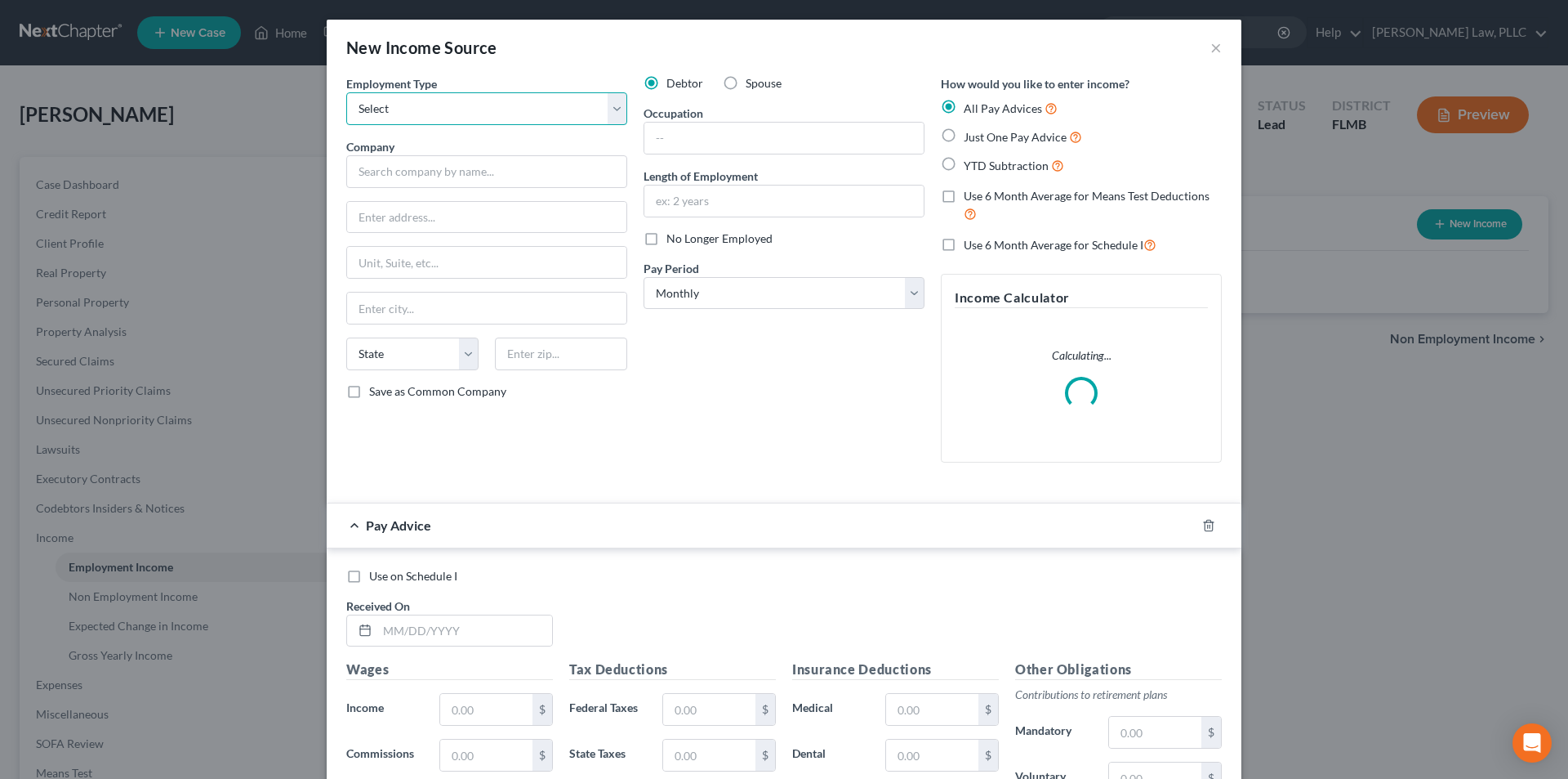
click at [491, 109] on select "Select Full or [DEMOGRAPHIC_DATA] Employment Self Employment" at bounding box center [487, 108] width 281 height 32
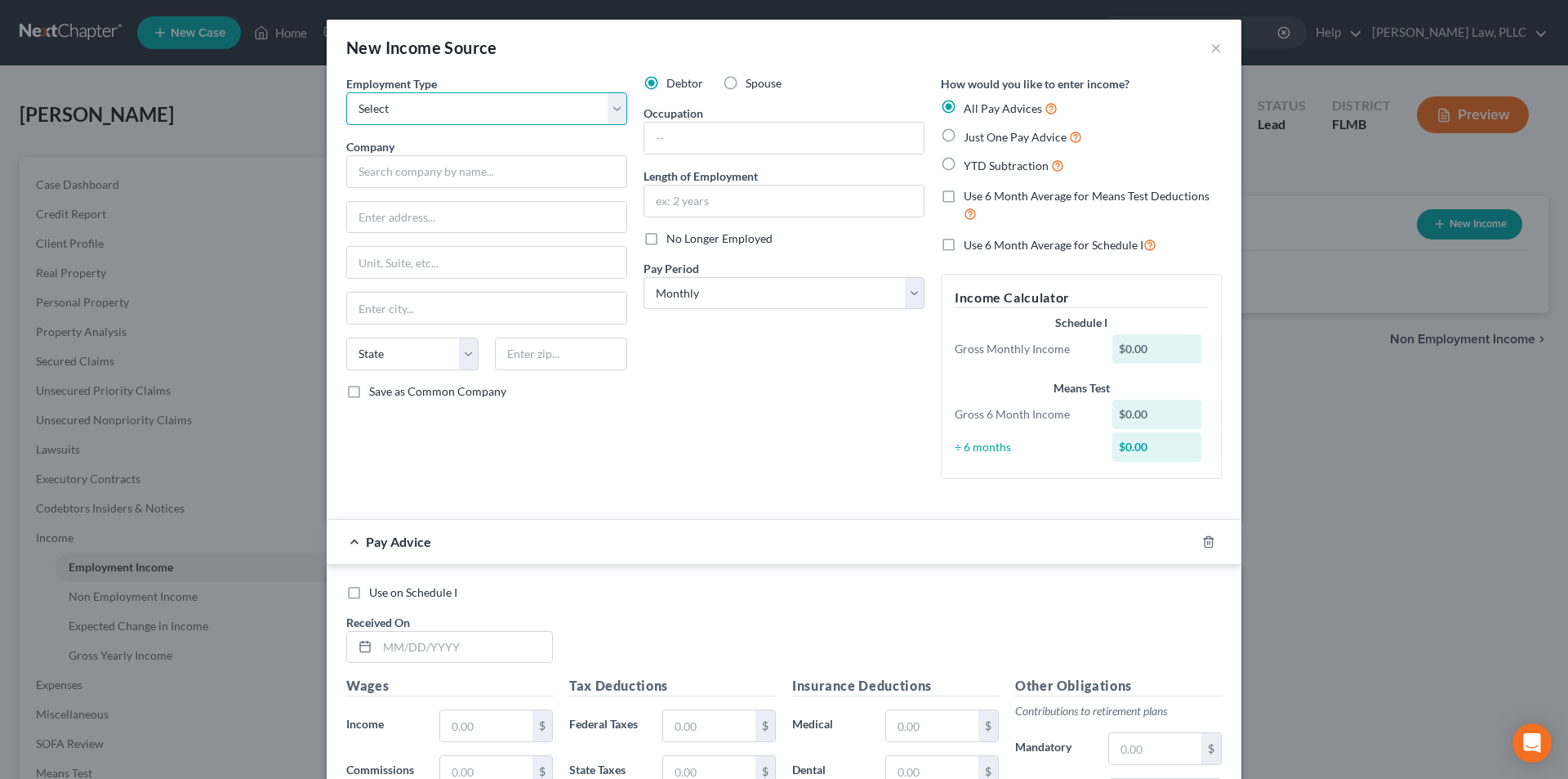
select select "0"
click at [347, 92] on select "Select Full or [DEMOGRAPHIC_DATA] Employment Self Employment" at bounding box center [487, 108] width 281 height 32
click at [480, 172] on input "text" at bounding box center [487, 171] width 281 height 32
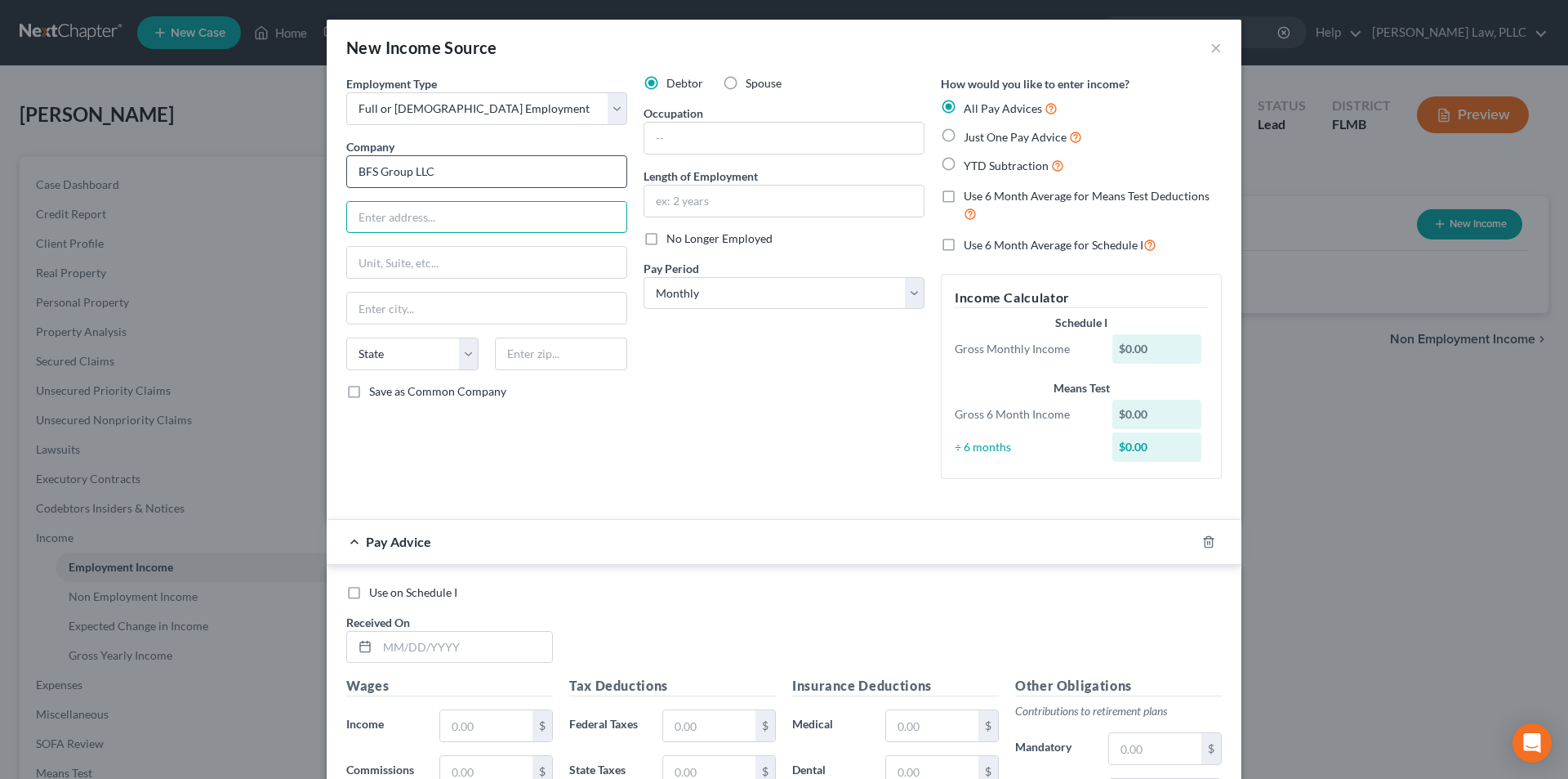
type input "BFS Group LLC"
type input "[STREET_ADDRESS]"
type input "Suite 400"
type input "I"
type input "[PERSON_NAME]"
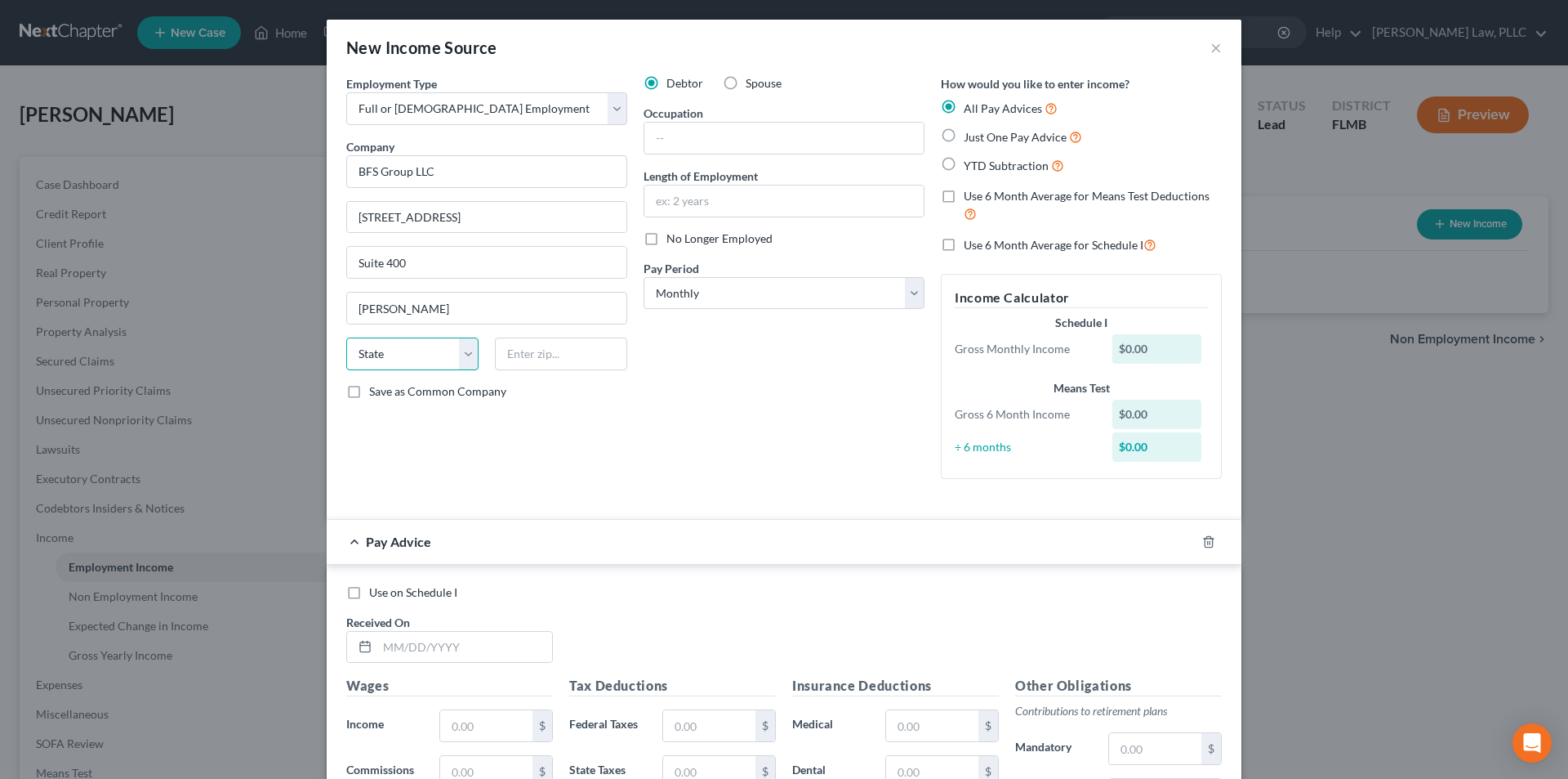
click at [432, 358] on select "State [US_STATE] AK AR AZ CA CO CT DE DC [GEOGRAPHIC_DATA] [GEOGRAPHIC_DATA] GU…" at bounding box center [412, 353] width 133 height 32
select select "45"
click at [347, 337] on select "State [US_STATE] AK AR AZ CA CO CT DE DC [GEOGRAPHIC_DATA] [GEOGRAPHIC_DATA] GU…" at bounding box center [412, 353] width 133 height 32
click at [536, 360] on input "text" at bounding box center [561, 353] width 133 height 32
type input "75039"
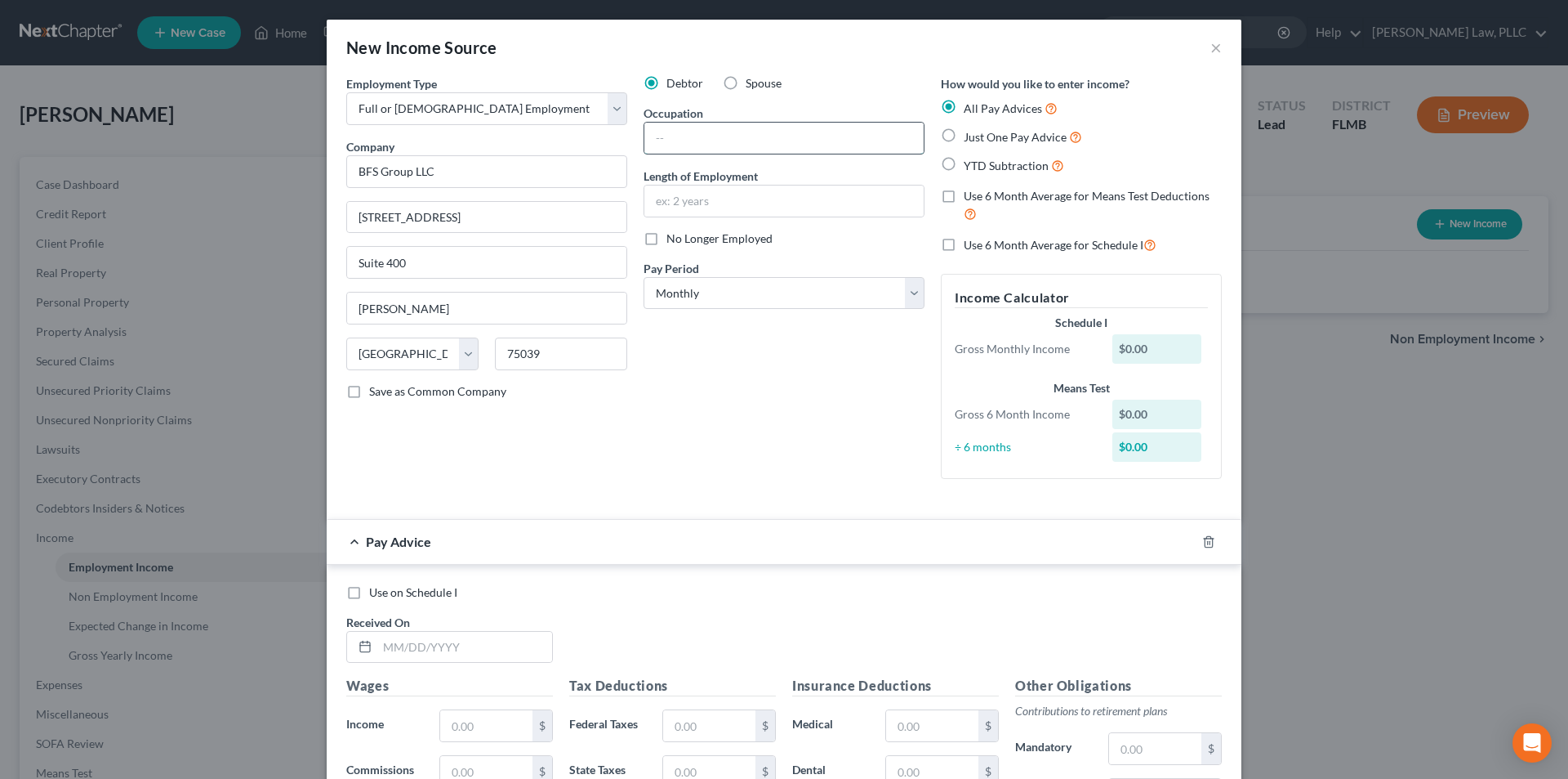
click at [753, 143] on input "text" at bounding box center [784, 139] width 279 height 31
type input "Retail"
click at [737, 205] on input "text" at bounding box center [784, 201] width 279 height 31
click at [679, 368] on div "Debtor Spouse Occupation Retail Length of Employment No Longer Employed Pay Per…" at bounding box center [784, 284] width 297 height 417
click at [704, 287] on select "Select Monthly Twice Monthly Every Other Week Weekly" at bounding box center [784, 293] width 281 height 32
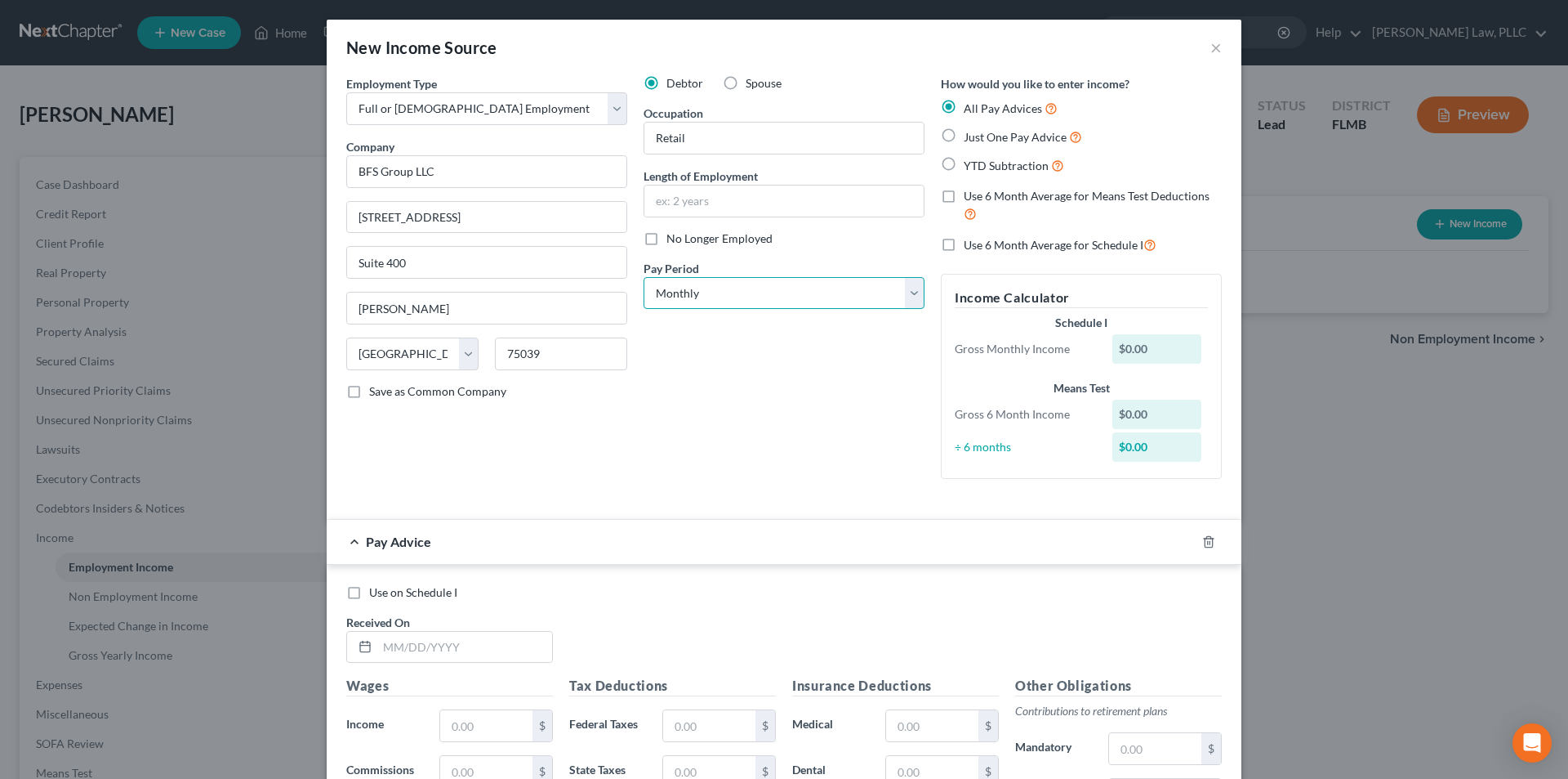
select select "2"
click at [643, 277] on select "Select Monthly Twice Monthly Every Other Week Weekly" at bounding box center [784, 293] width 281 height 32
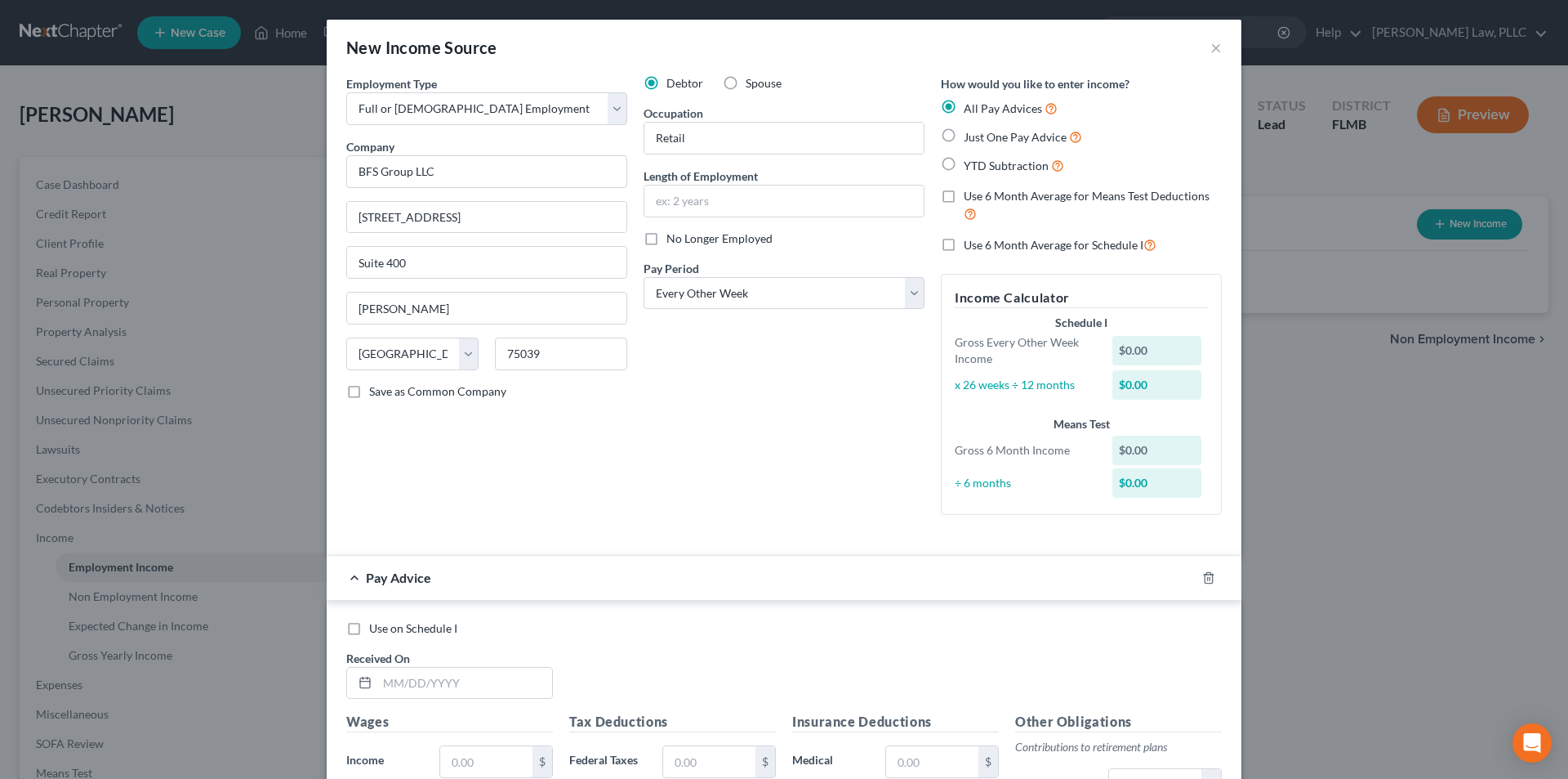
click at [963, 133] on label "Just One Pay Advice" at bounding box center [1022, 137] width 119 height 19
click at [970, 133] on input "Just One Pay Advice" at bounding box center [975, 133] width 11 height 11
radio input "true"
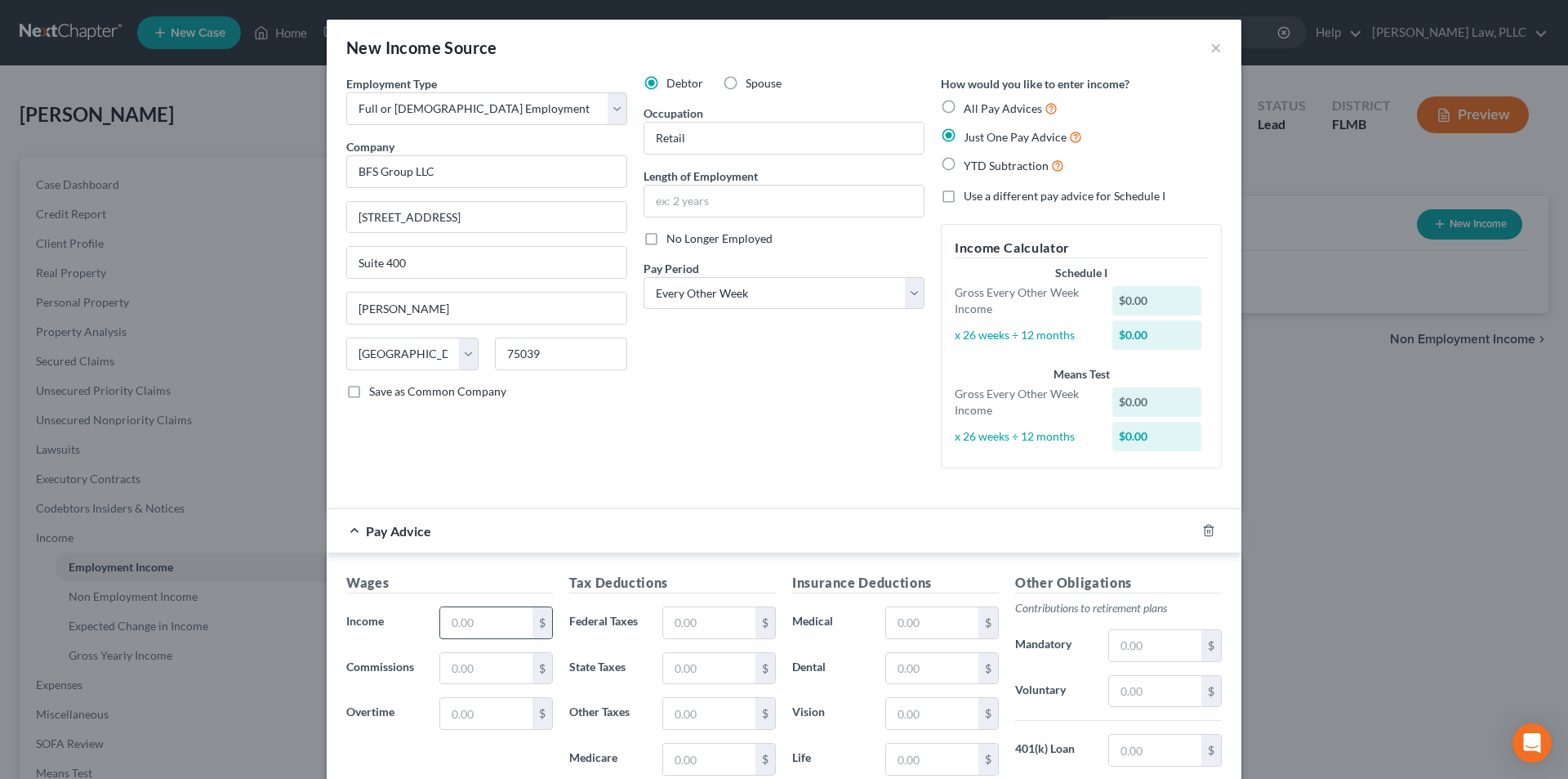
click at [478, 619] on input "text" at bounding box center [486, 623] width 92 height 31
click at [483, 718] on input "text" at bounding box center [486, 713] width 92 height 31
type input "1,548.19"
click at [441, 708] on input "text" at bounding box center [486, 713] width 92 height 31
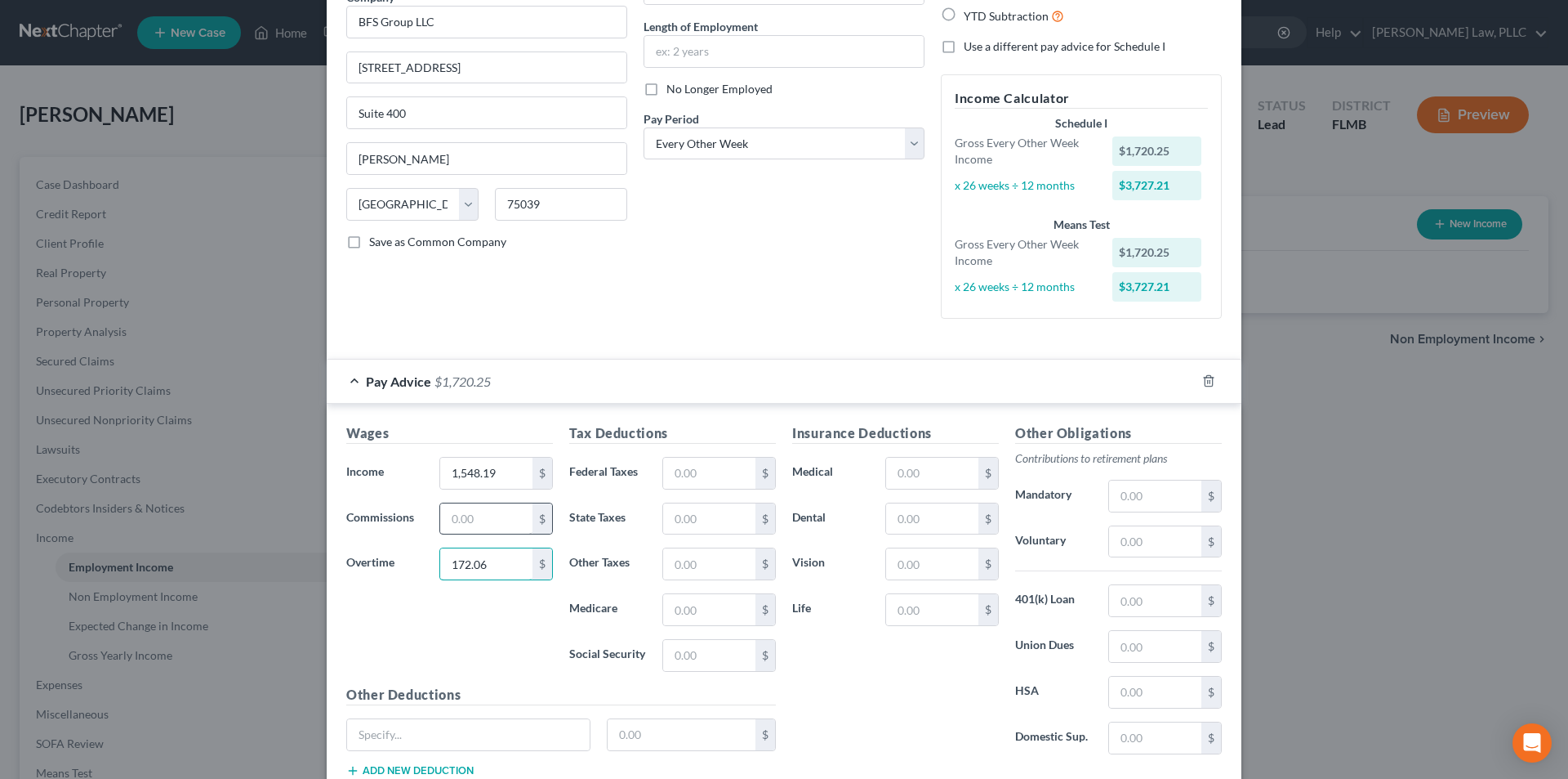
scroll to position [163, 0]
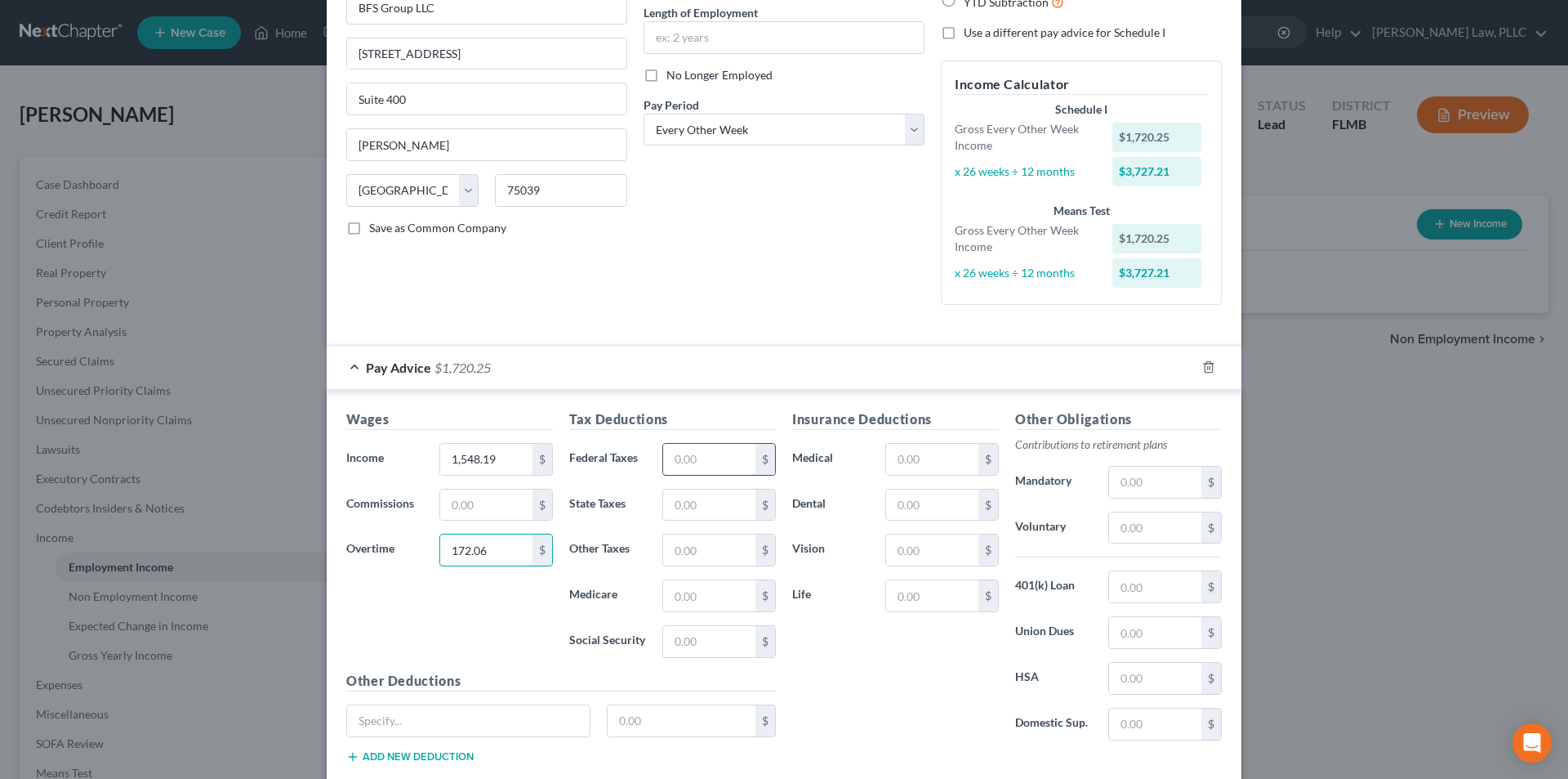
type input "172.06"
click at [689, 450] on input "text" at bounding box center [709, 460] width 92 height 31
type input "71.76"
click at [692, 643] on input "text" at bounding box center [709, 641] width 92 height 31
type input "101.27"
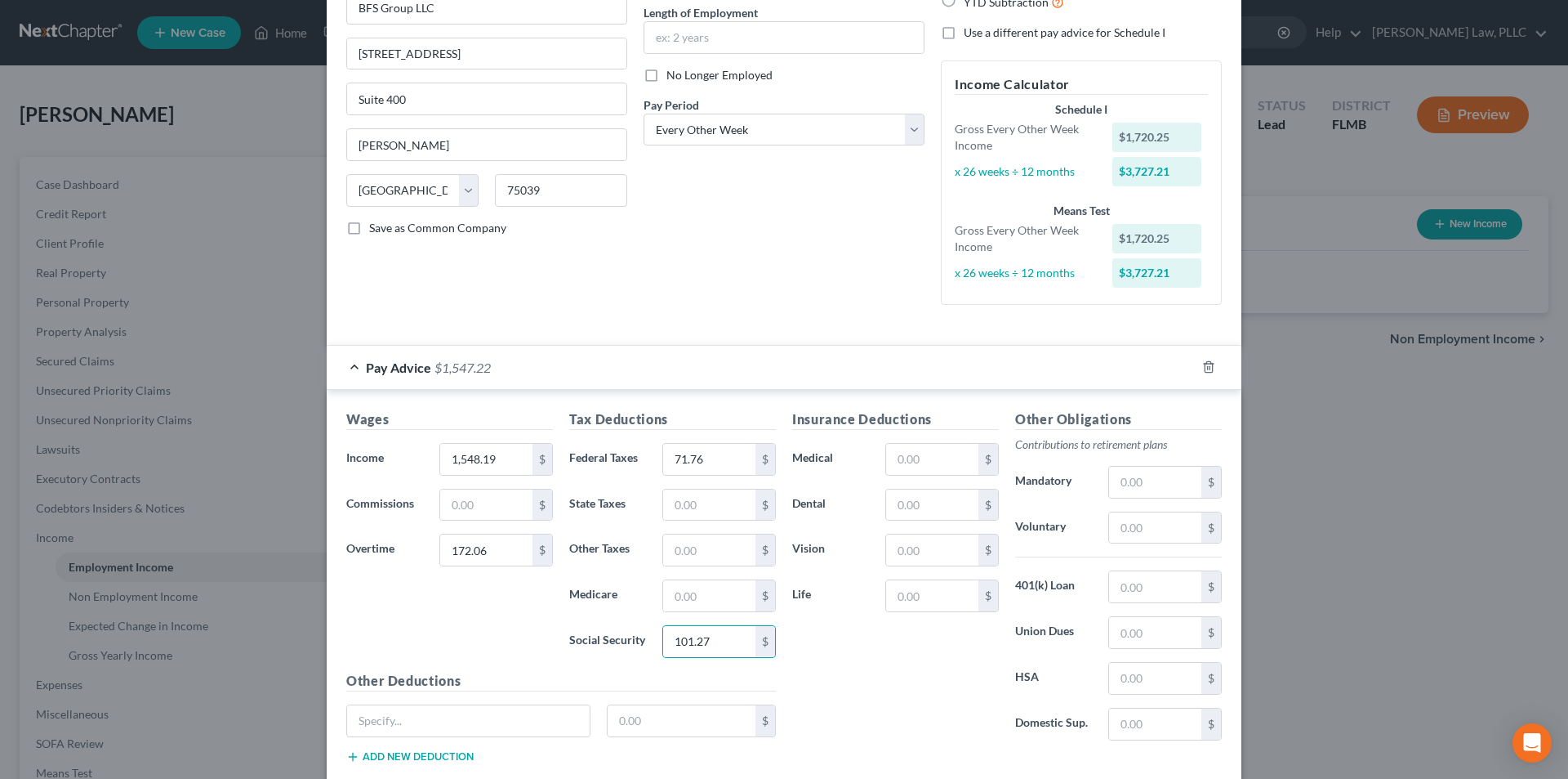
click at [708, 619] on div "Tax Deductions Federal Taxes 71.76 $ State Taxes $ Other Taxes $ Medicare $ Soc…" at bounding box center [672, 540] width 223 height 261
click at [709, 607] on input "text" at bounding box center [709, 595] width 92 height 31
type input "23.68"
click at [916, 444] on input "text" at bounding box center [932, 460] width 92 height 31
click at [898, 512] on input "text" at bounding box center [932, 505] width 92 height 31
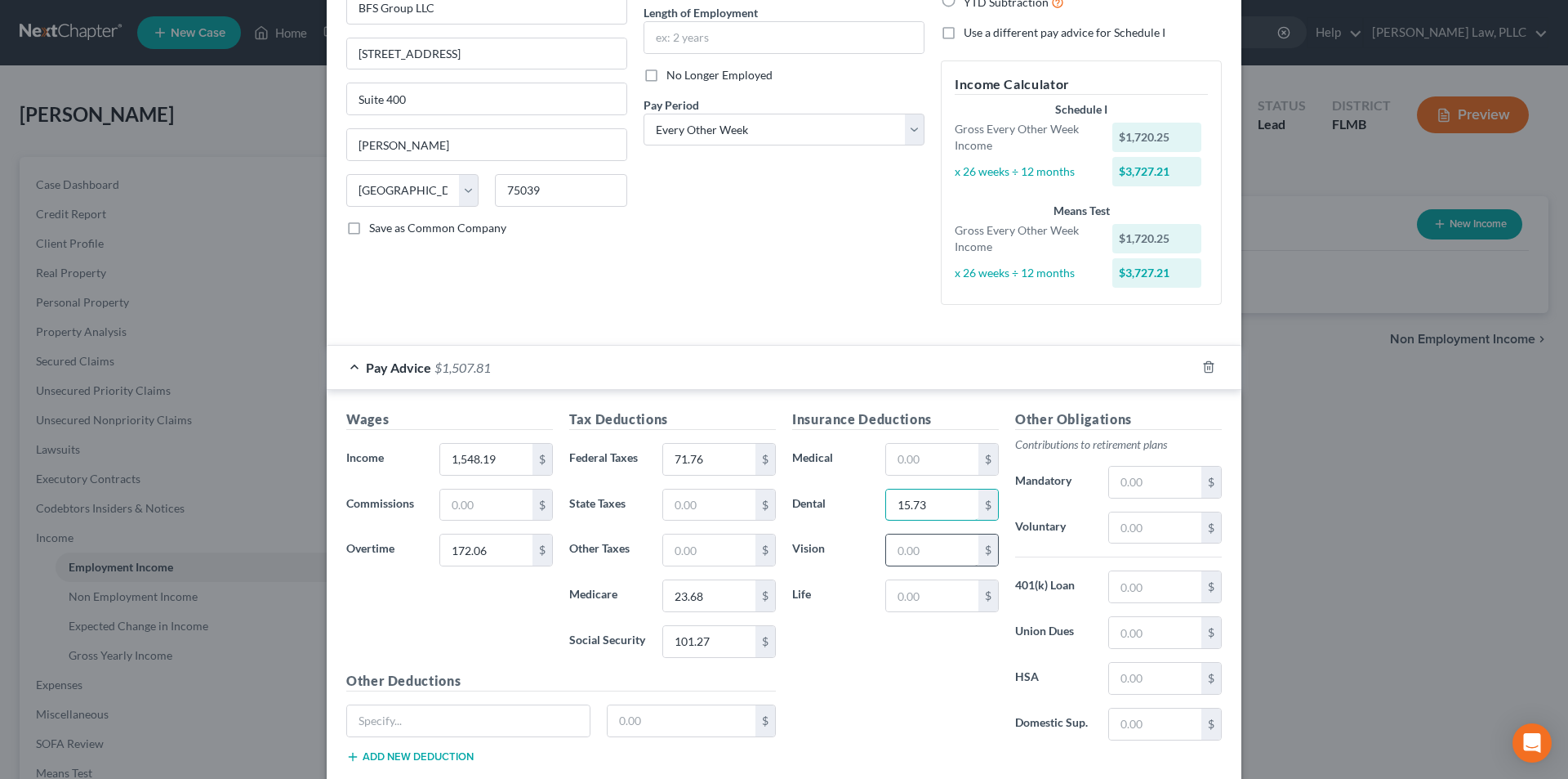
type input "15.73"
click at [922, 557] on input "text" at bounding box center [932, 550] width 92 height 31
type input "2.19"
click at [908, 461] on input "text" at bounding box center [932, 460] width 92 height 31
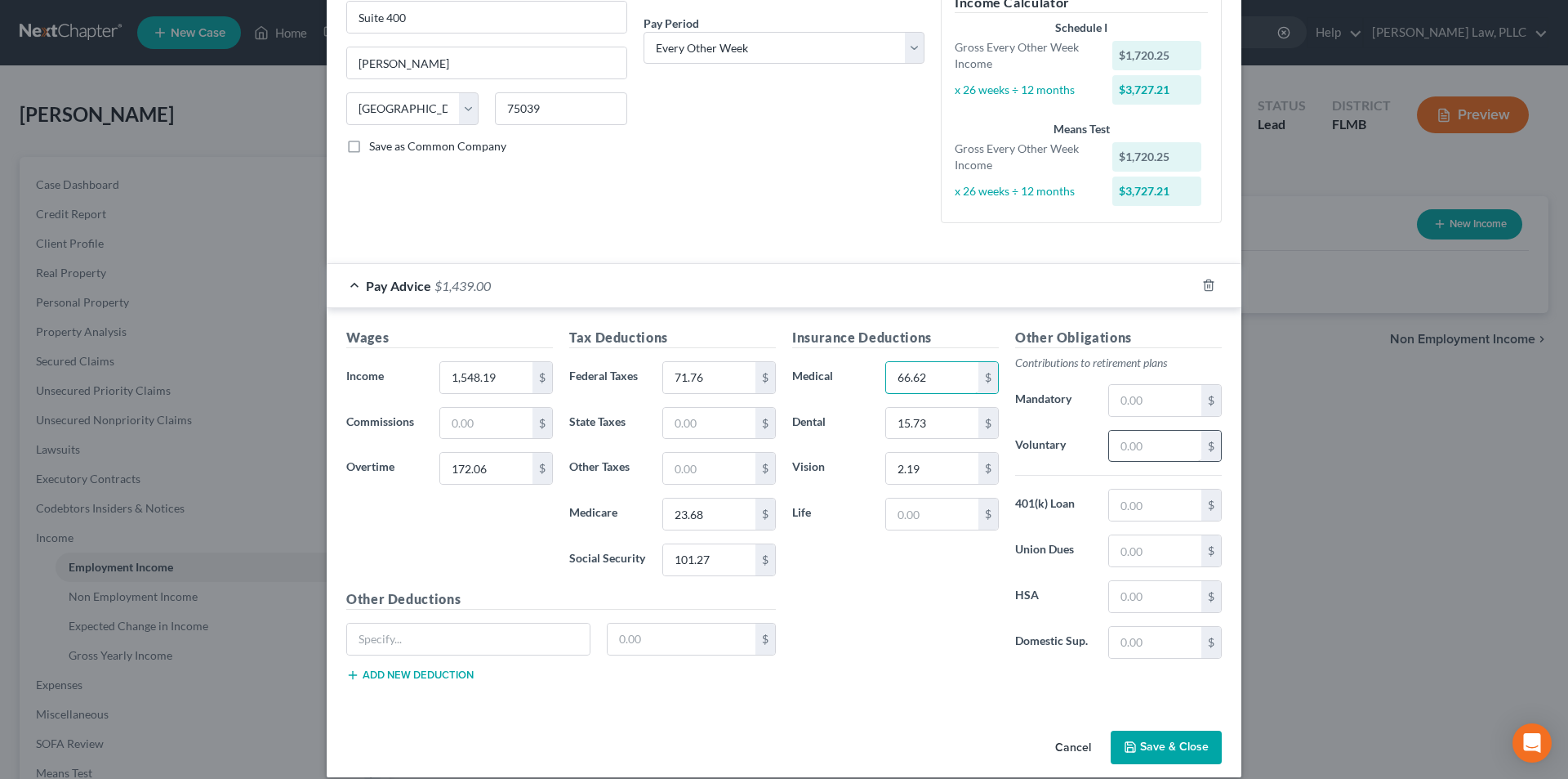
type input "66.62"
click at [1133, 447] on input "text" at bounding box center [1155, 446] width 92 height 31
click at [1130, 408] on input "text" at bounding box center [1155, 401] width 92 height 31
type input "258.04"
click at [1010, 546] on label "Union Dues" at bounding box center [1053, 550] width 93 height 32
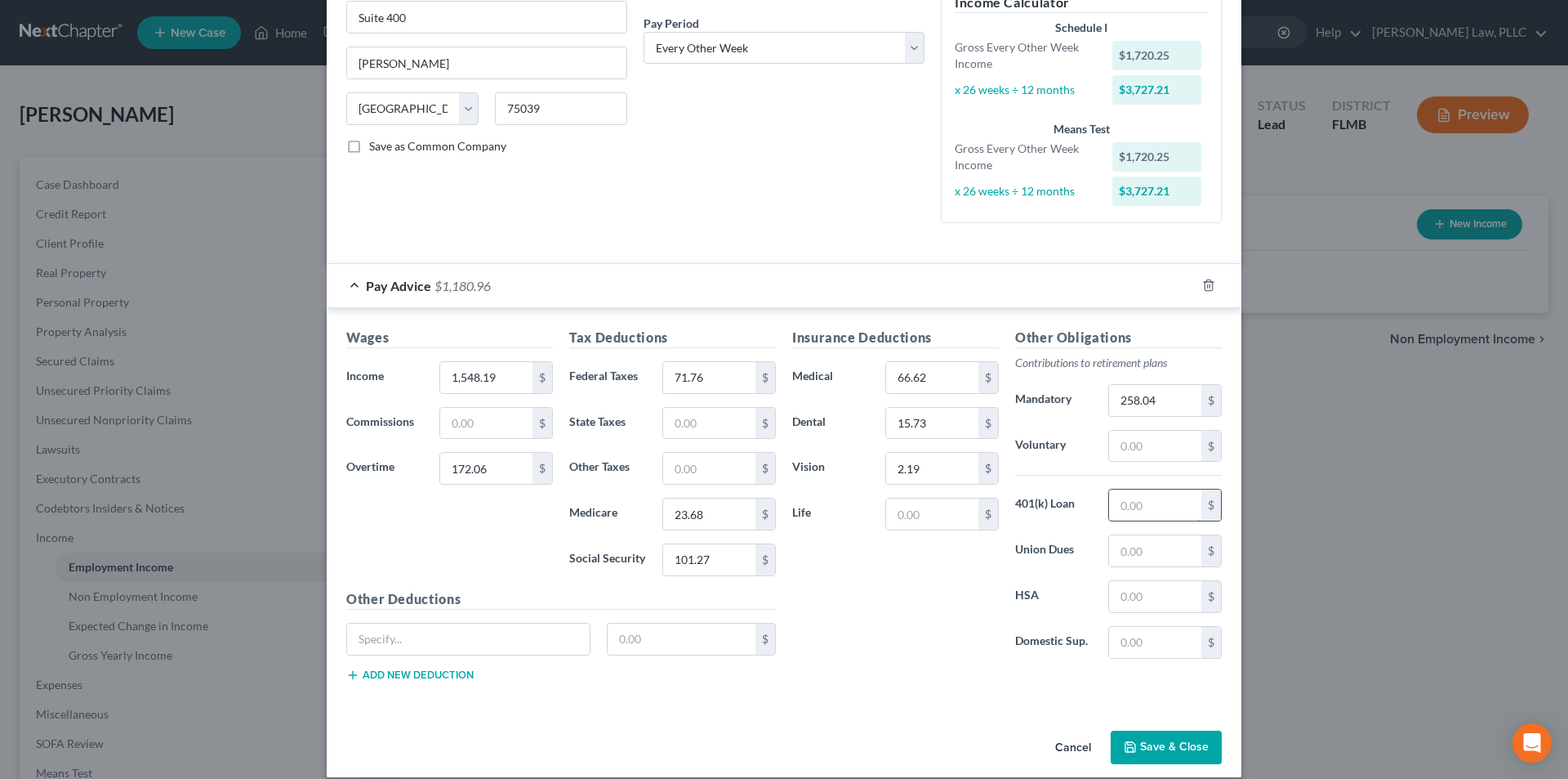
click at [1166, 499] on input "text" at bounding box center [1155, 505] width 92 height 31
type input "77.14"
click at [921, 517] on input "text" at bounding box center [932, 514] width 92 height 31
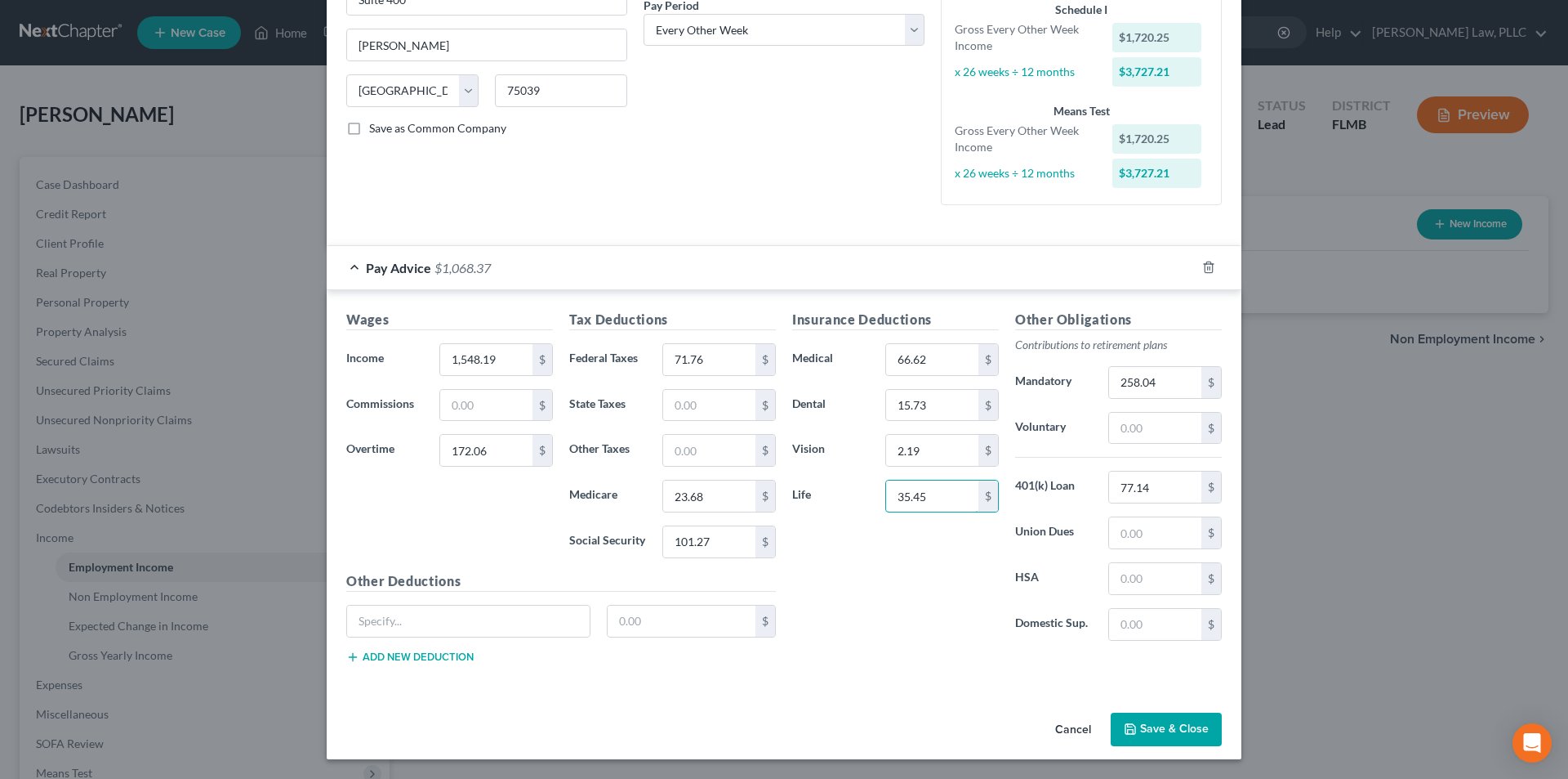
type input "35.45"
click at [1171, 732] on button "Save & Close" at bounding box center [1165, 729] width 111 height 34
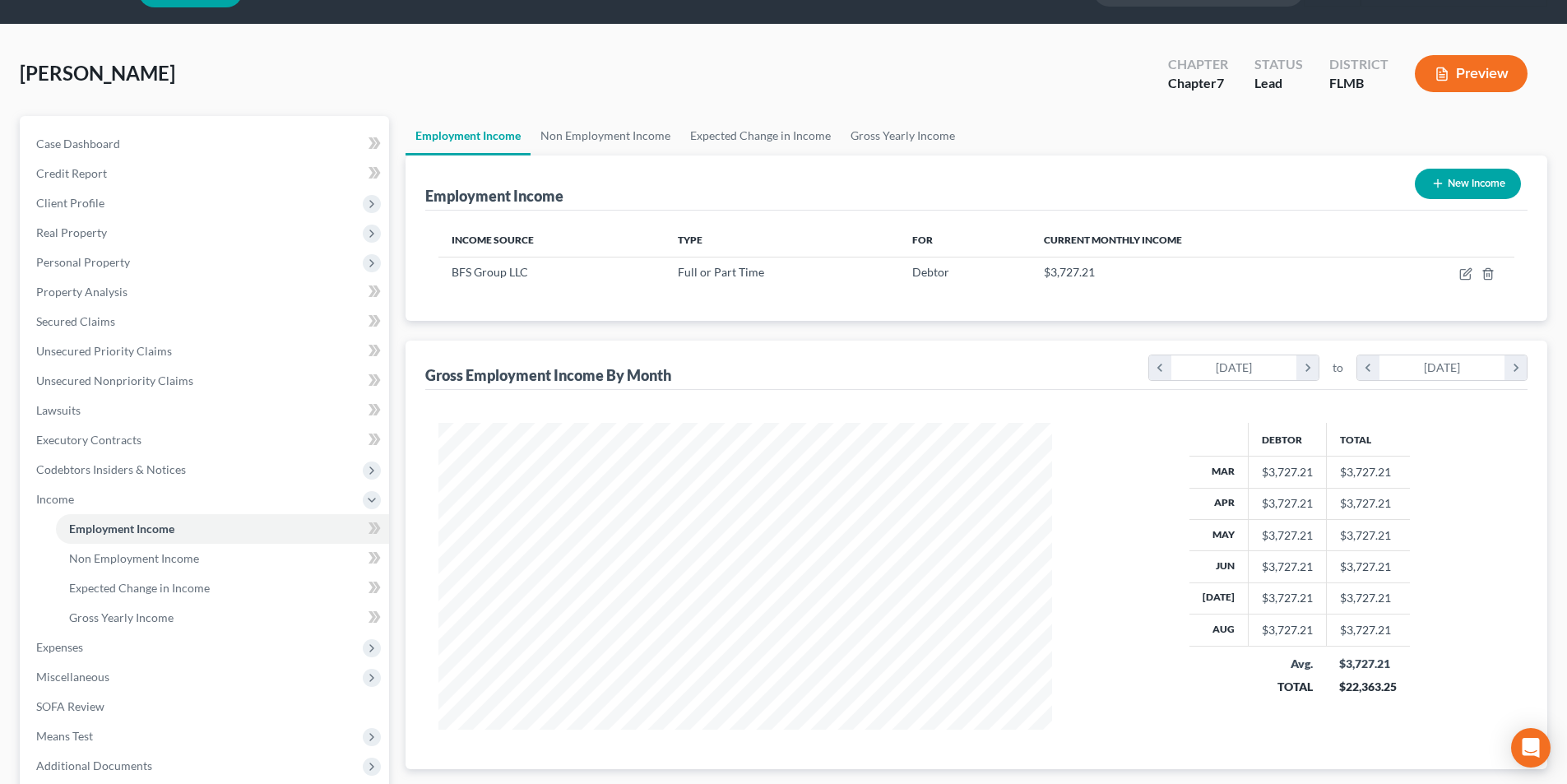
scroll to position [82, 0]
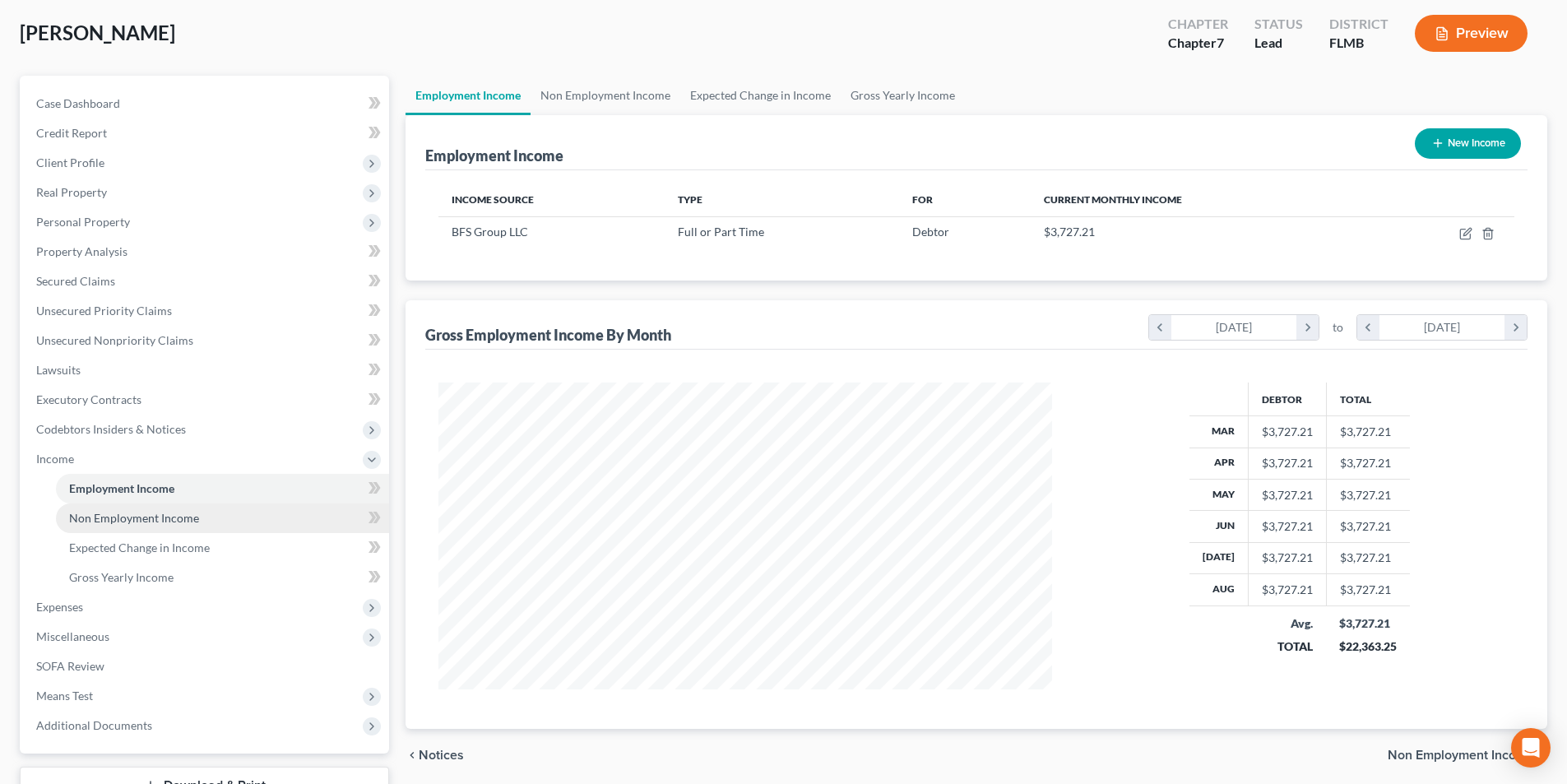
click at [147, 523] on span "Non Employment Income" at bounding box center [134, 517] width 130 height 14
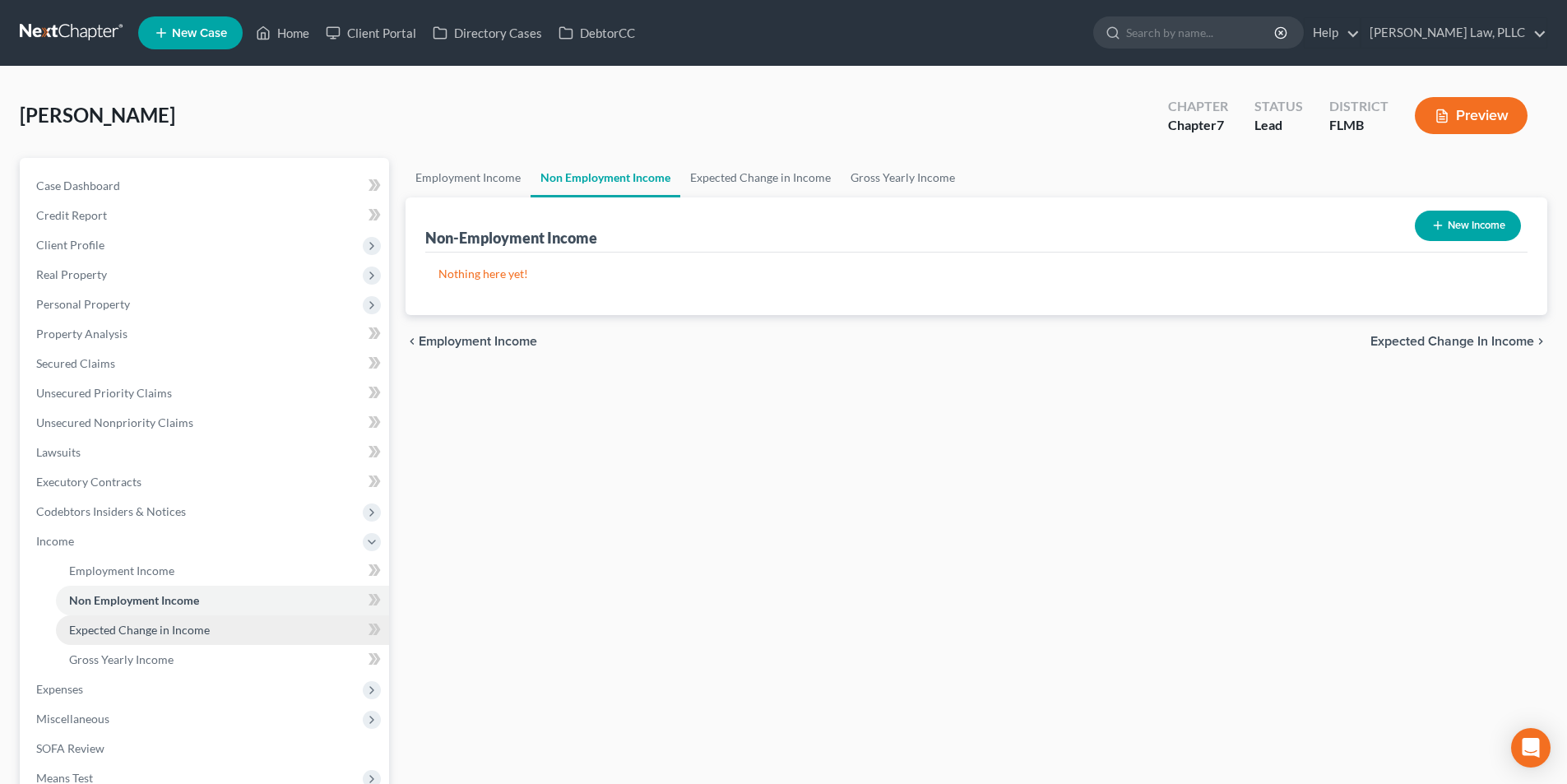
click at [140, 633] on span "Expected Change in Income" at bounding box center [139, 630] width 140 height 14
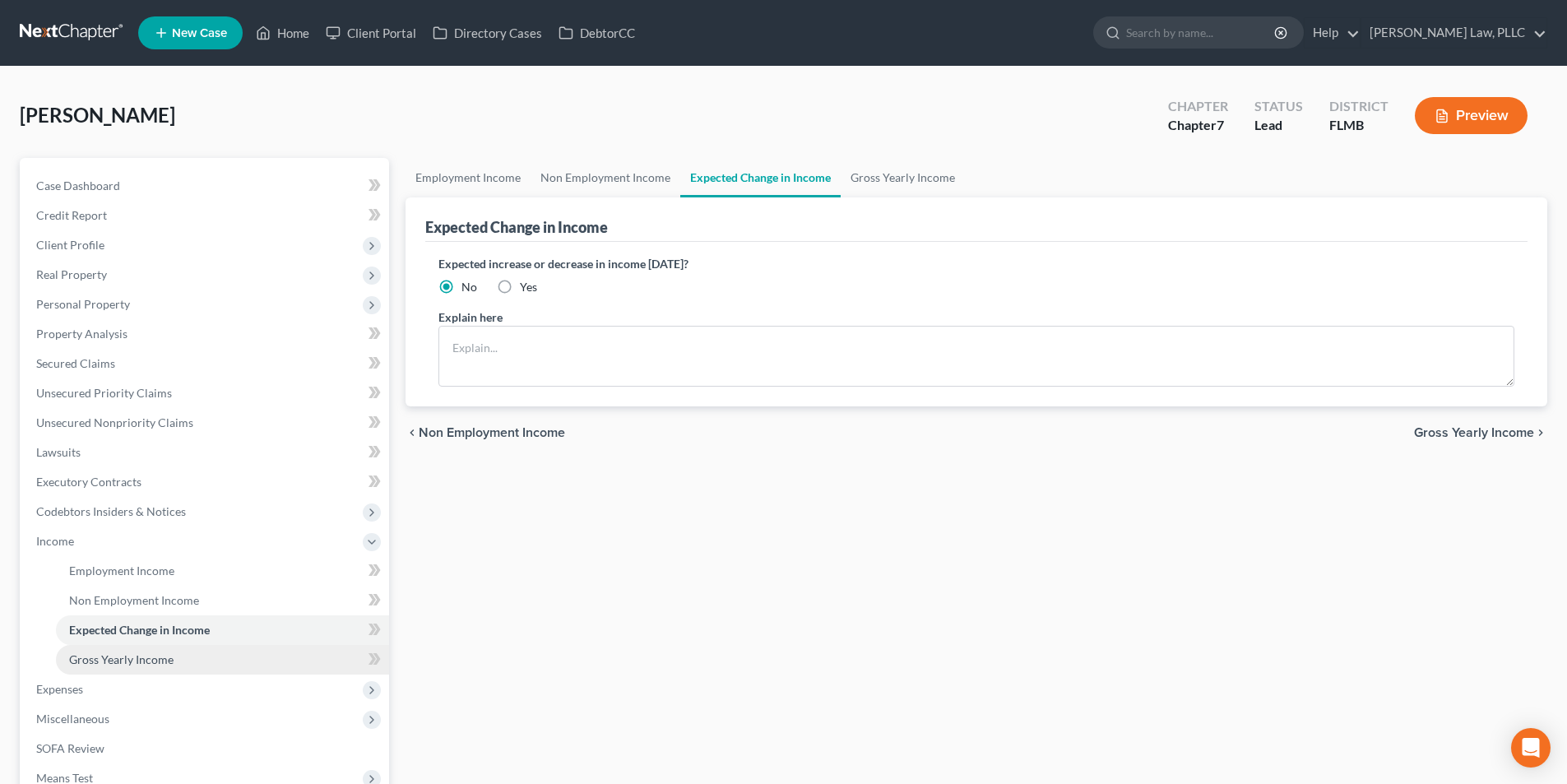
click at [141, 659] on span "Gross Yearly Income" at bounding box center [122, 659] width 105 height 14
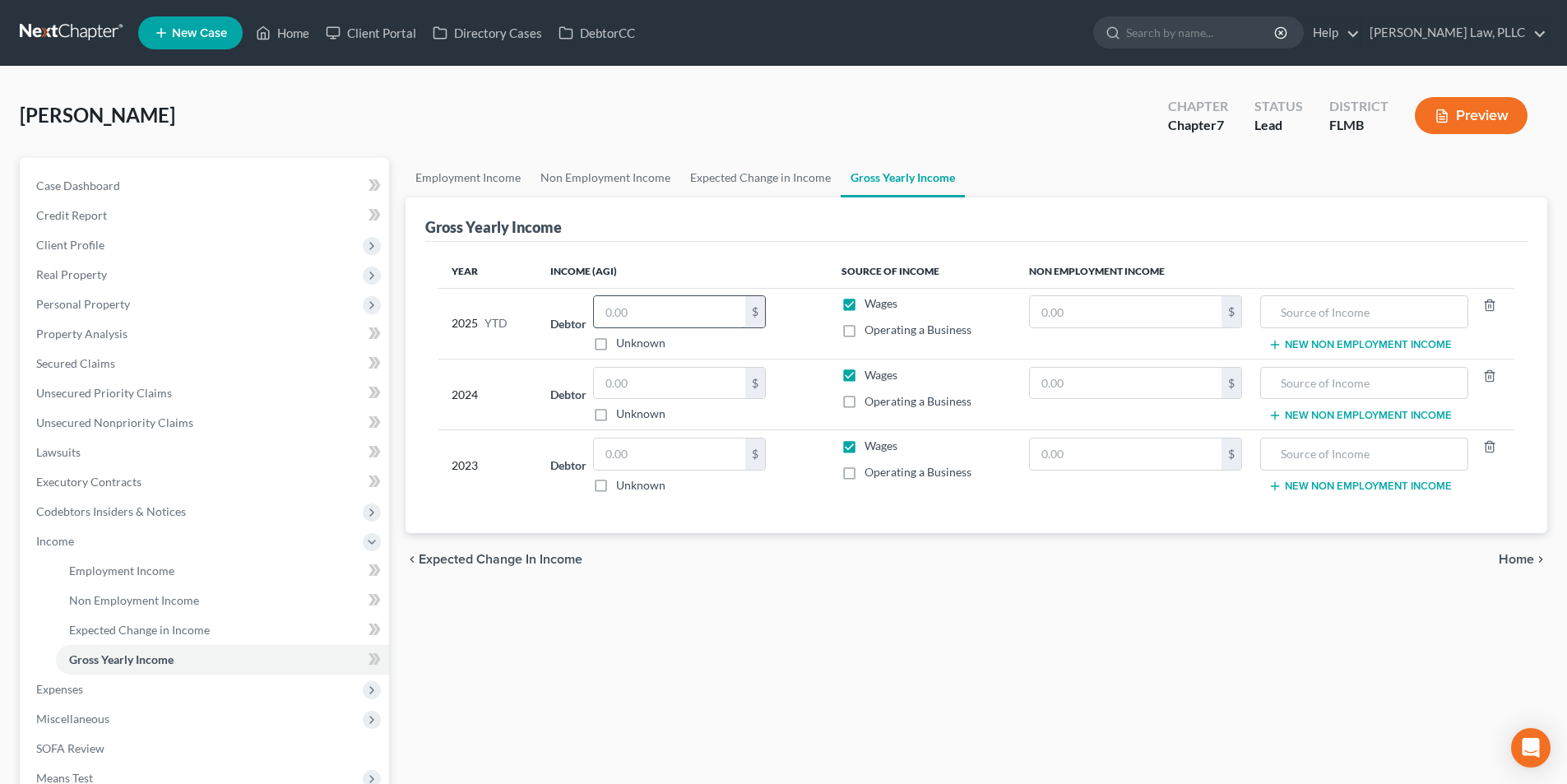
click at [661, 316] on input "text" at bounding box center [669, 311] width 151 height 32
type input "41,250"
drag, startPoint x: 661, startPoint y: 316, endPoint x: 557, endPoint y: 316, distance: 104.0
click at [557, 316] on div "Debtor 41,250.00 $ Unknown Balance Undetermined 41,250 $ Unknown" at bounding box center [682, 323] width 264 height 56
click at [625, 438] on input "text" at bounding box center [669, 454] width 151 height 32
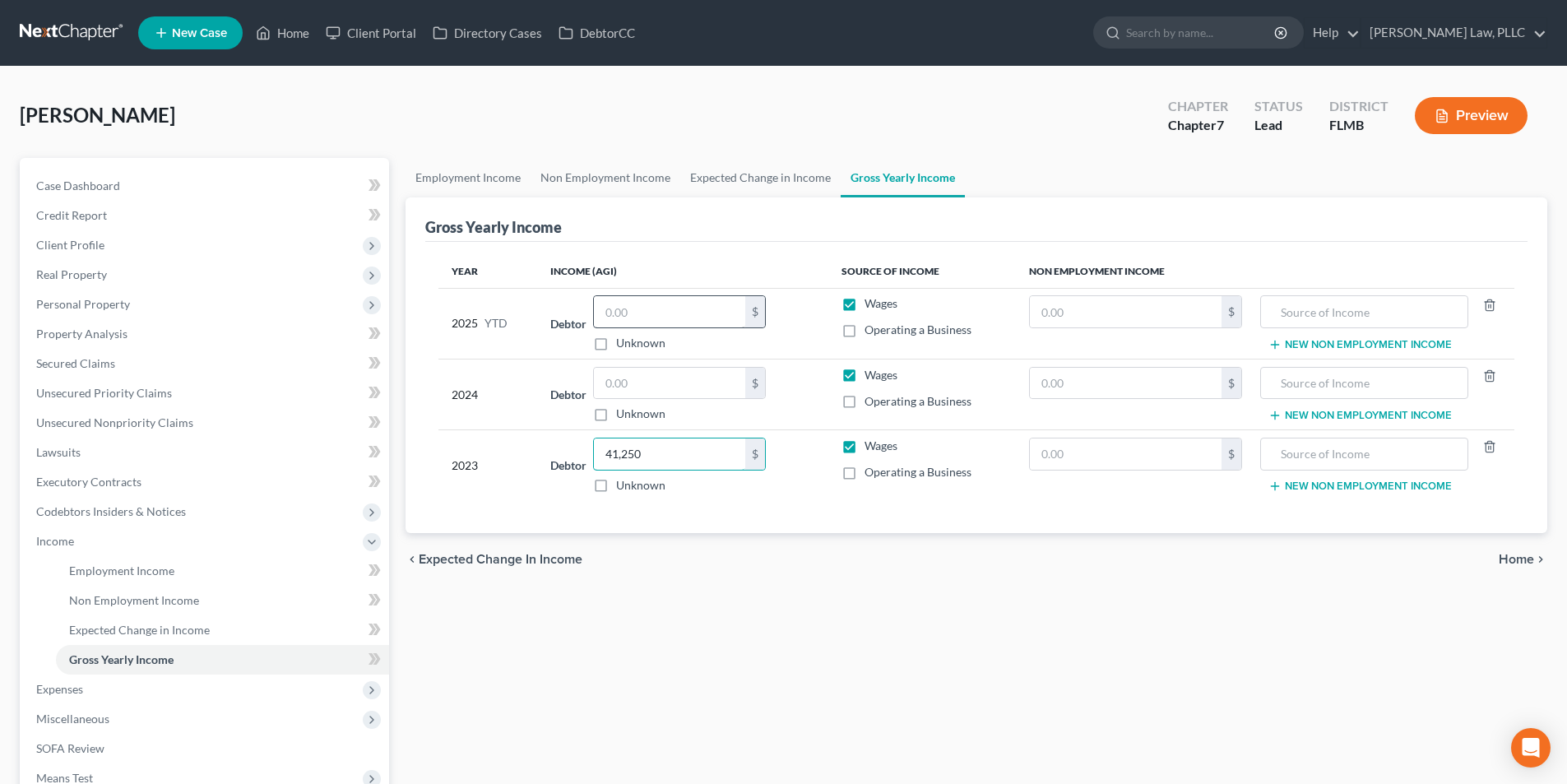
type input "41,250"
click at [635, 304] on input "text" at bounding box center [669, 311] width 151 height 32
type input "15,000"
click at [1505, 562] on span "Home" at bounding box center [1517, 559] width 36 height 13
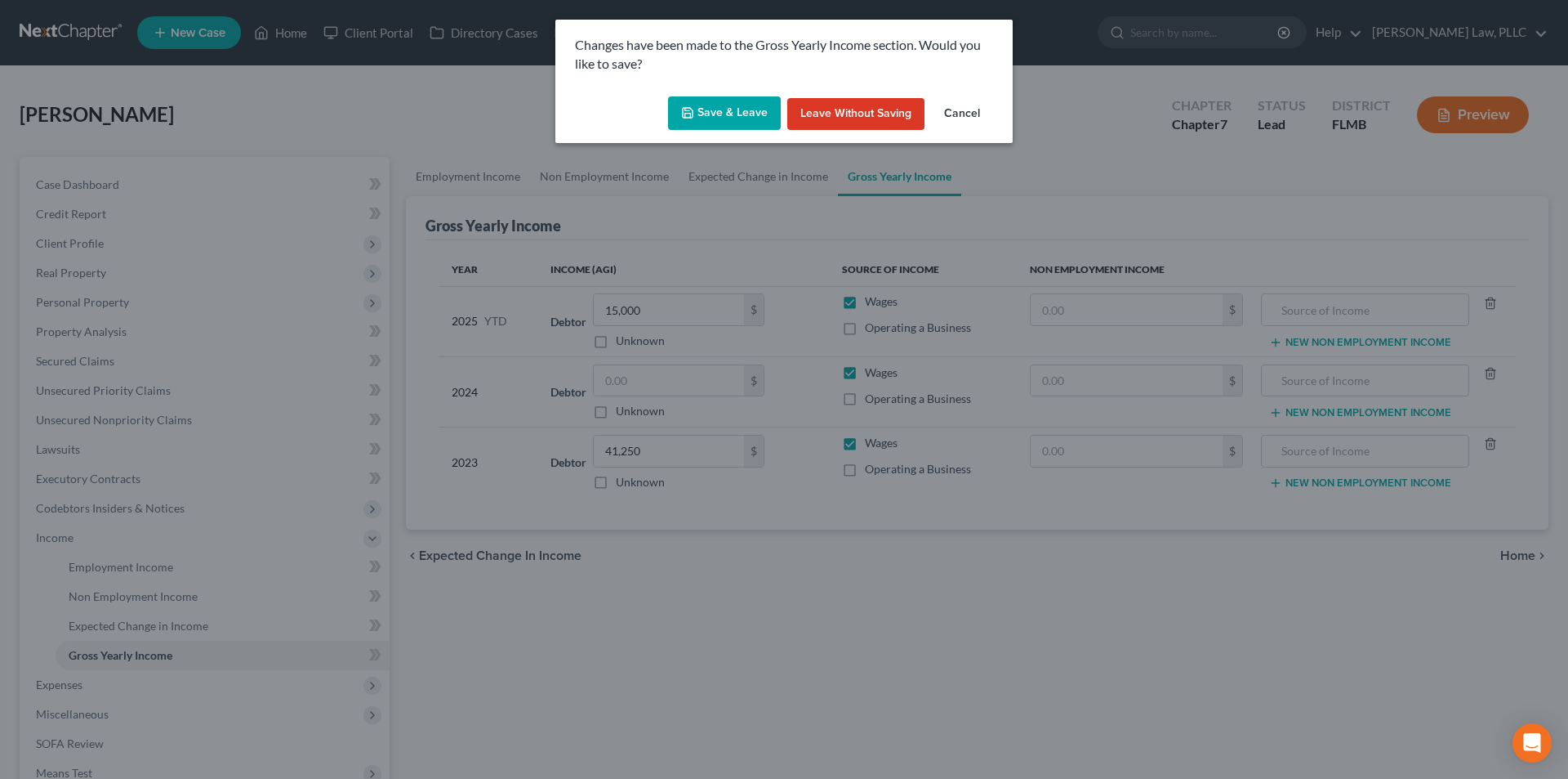
click at [727, 107] on button "Save & Leave" at bounding box center [724, 113] width 113 height 34
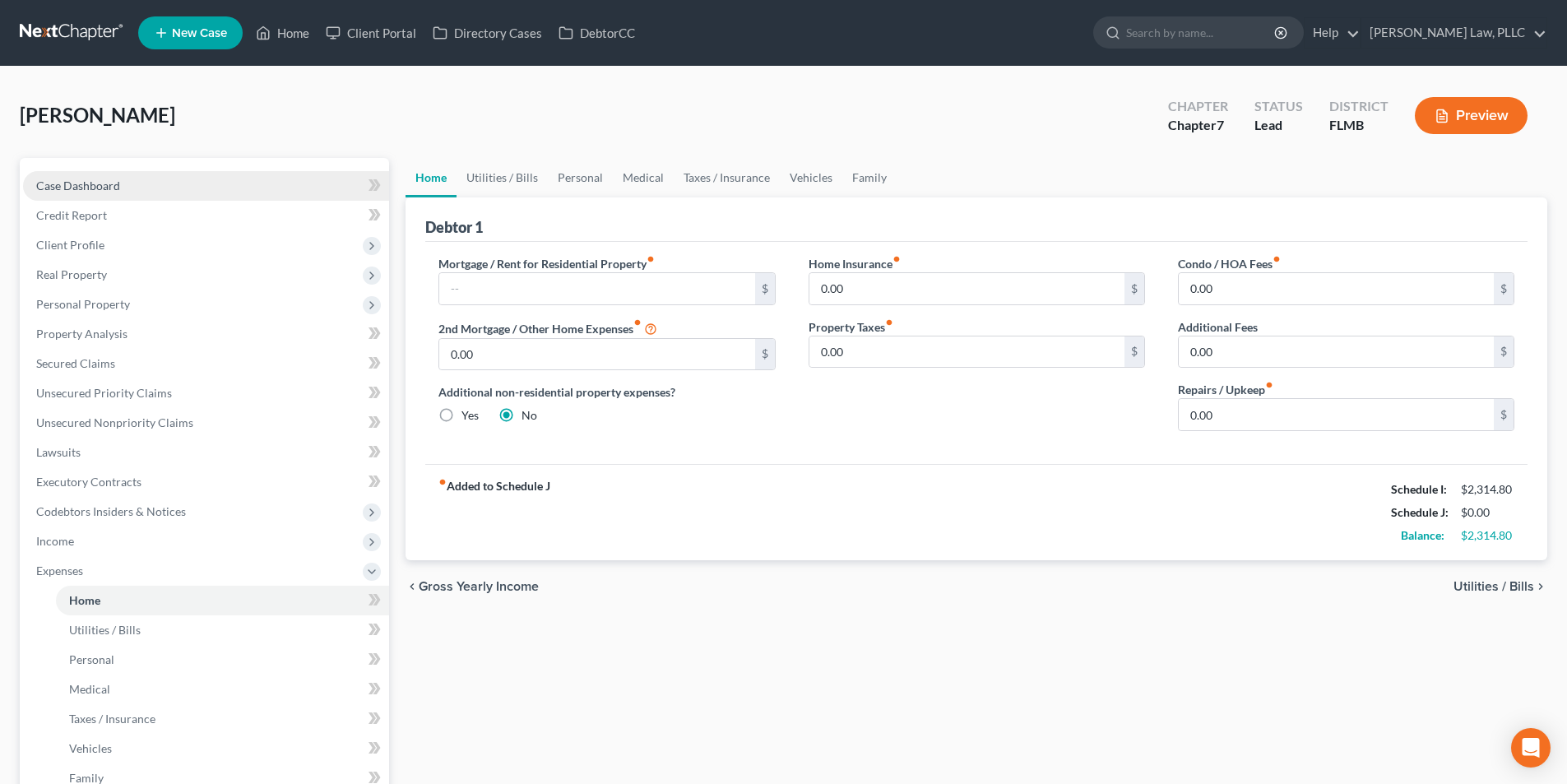
click at [93, 184] on span "Case Dashboard" at bounding box center [78, 185] width 84 height 14
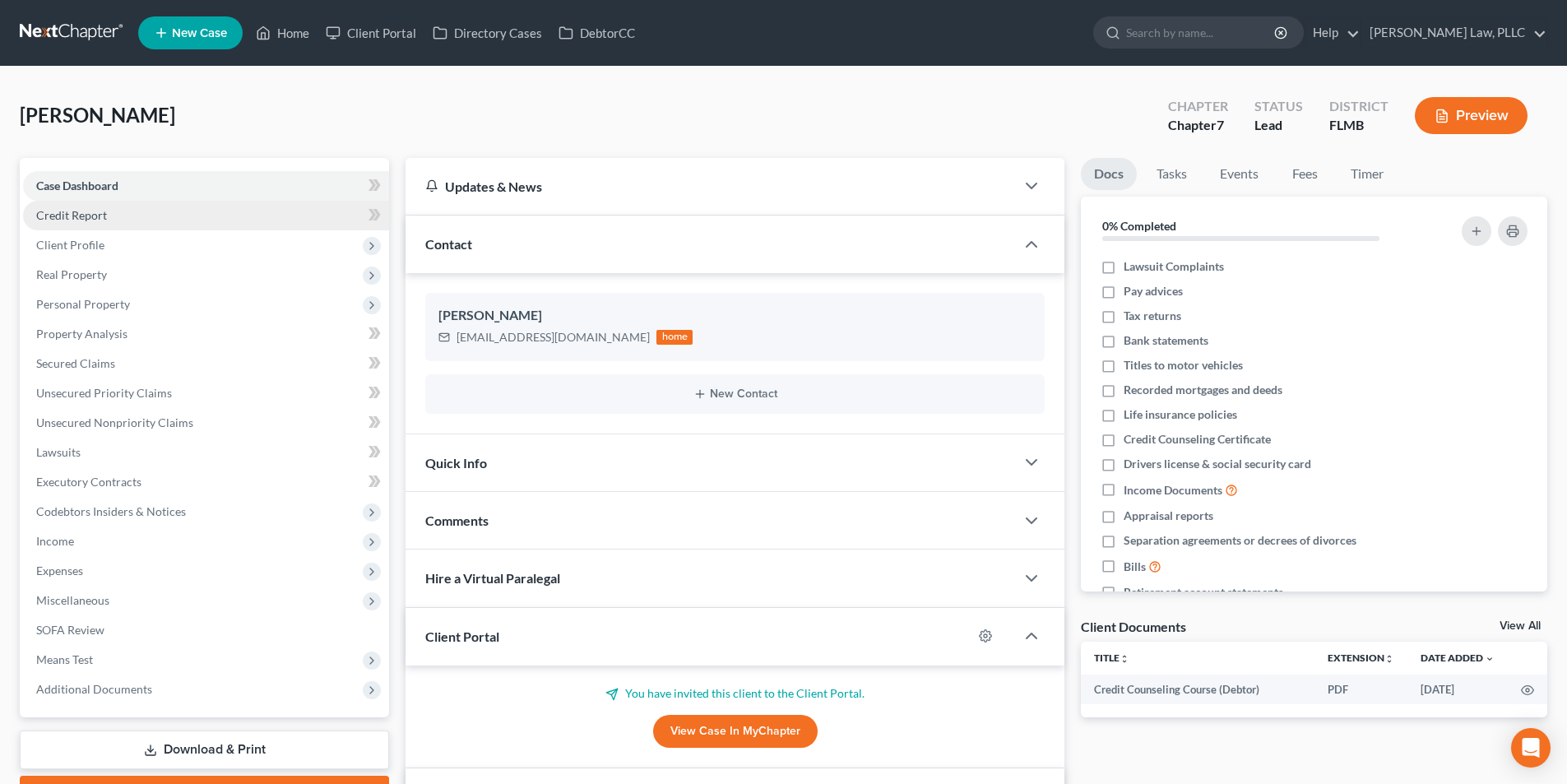
click at [97, 214] on span "Credit Report" at bounding box center [72, 215] width 71 height 14
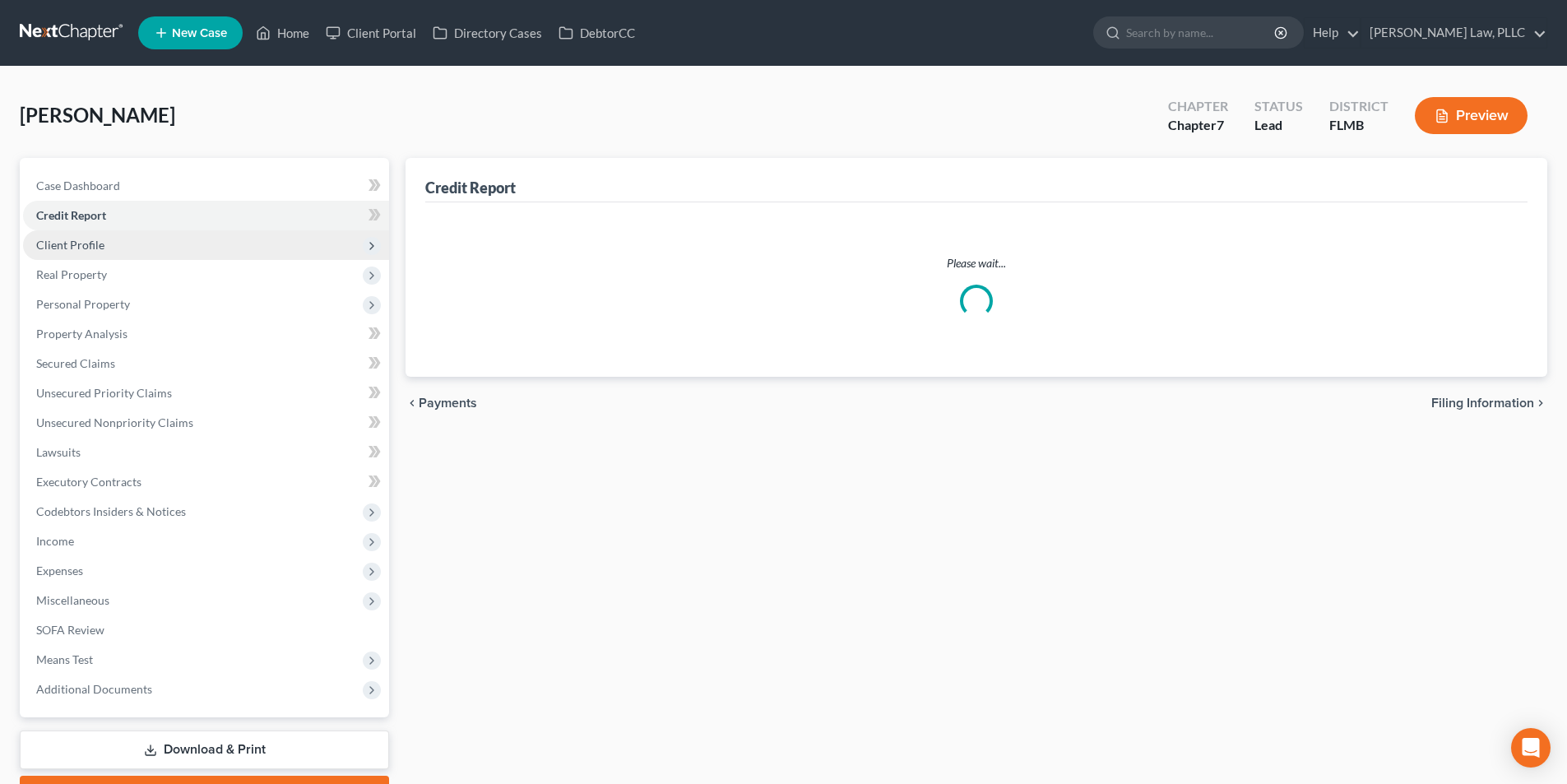
click at [99, 232] on span "Client Profile" at bounding box center [206, 245] width 366 height 30
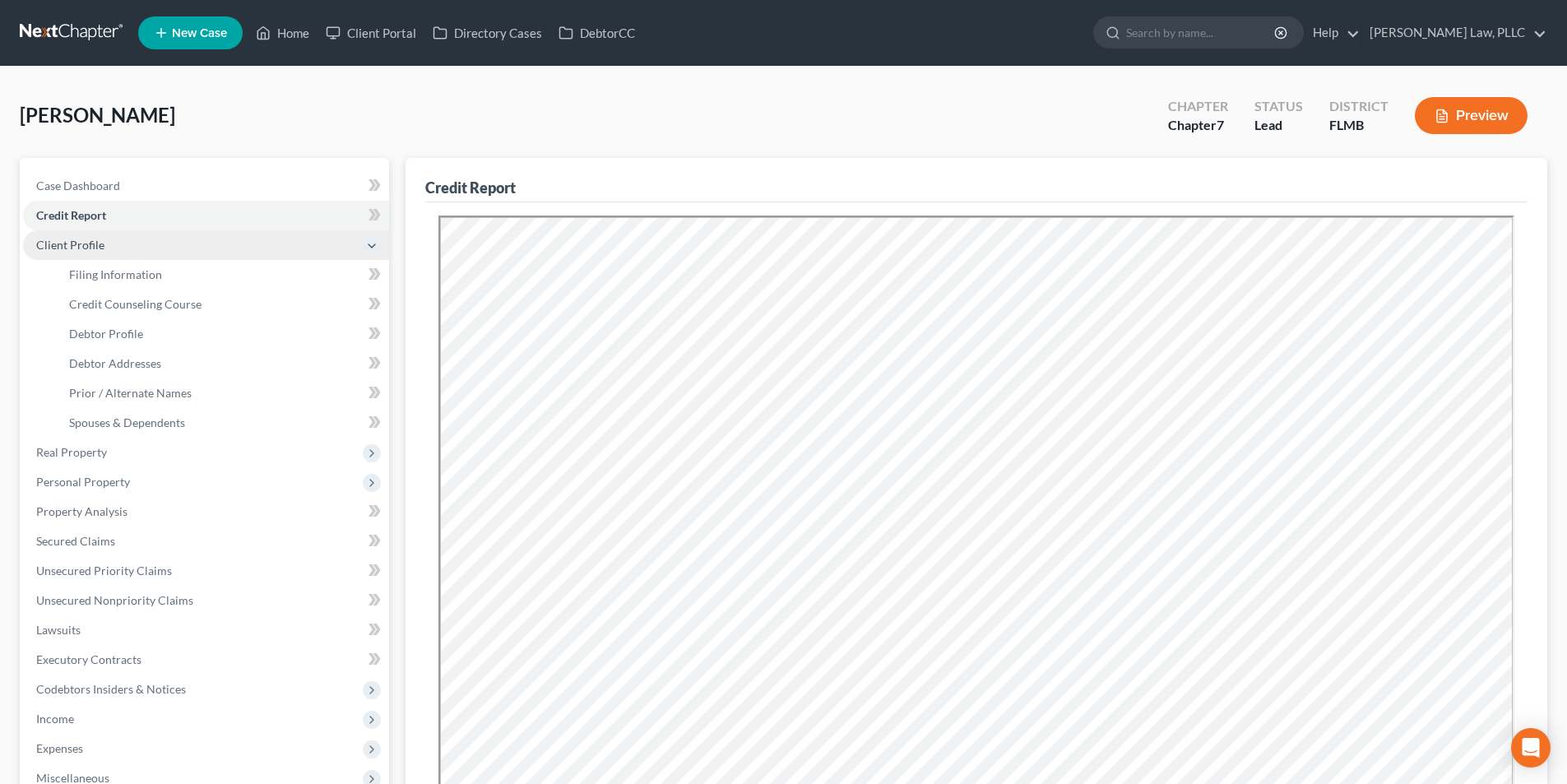
click at [99, 232] on span "Client Profile" at bounding box center [206, 245] width 366 height 30
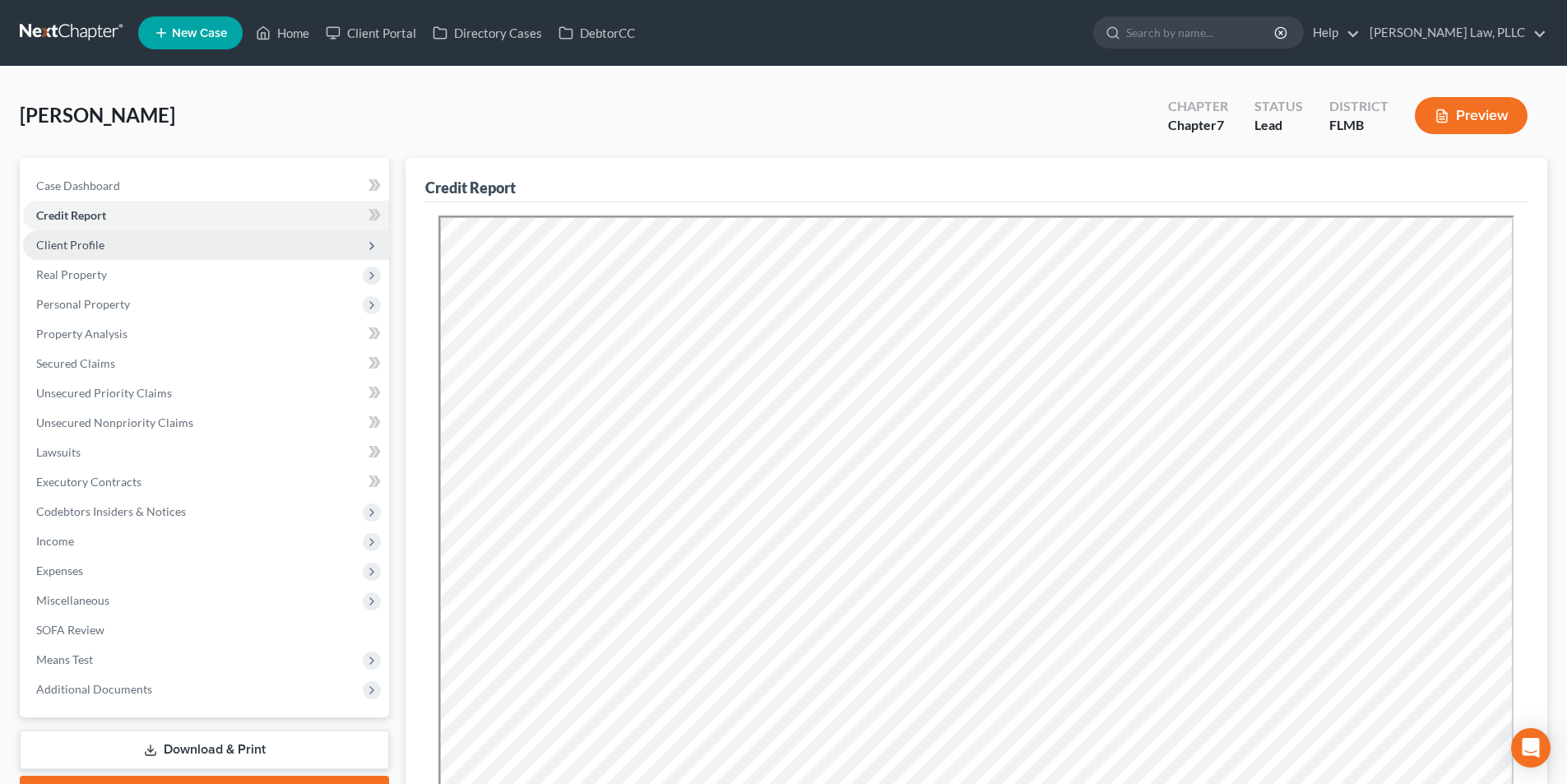
click at [104, 256] on span "Client Profile" at bounding box center [206, 245] width 366 height 30
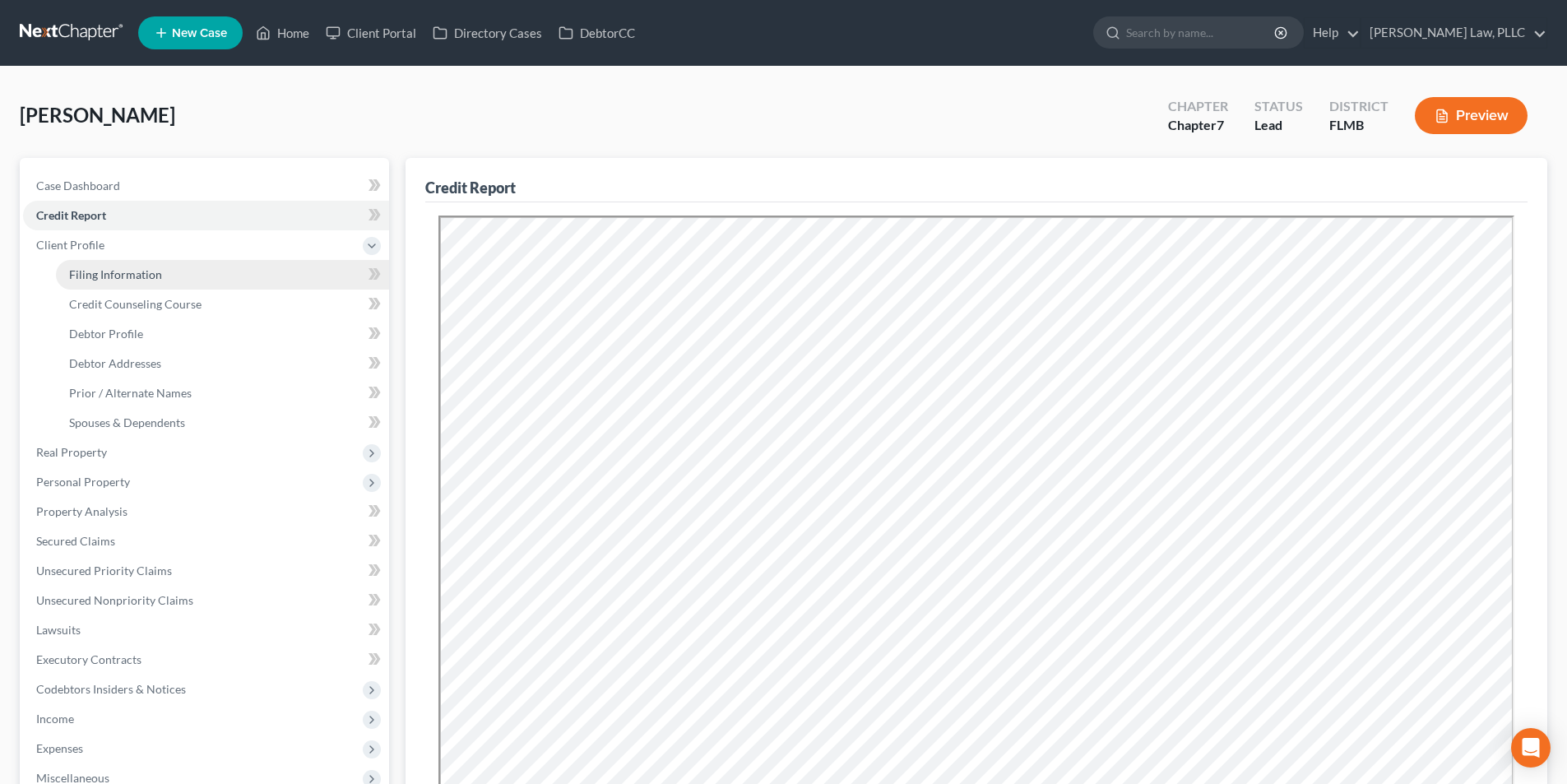
click at [107, 266] on link "Filing Information" at bounding box center [223, 275] width 333 height 30
select select "1"
select select "0"
select select "15"
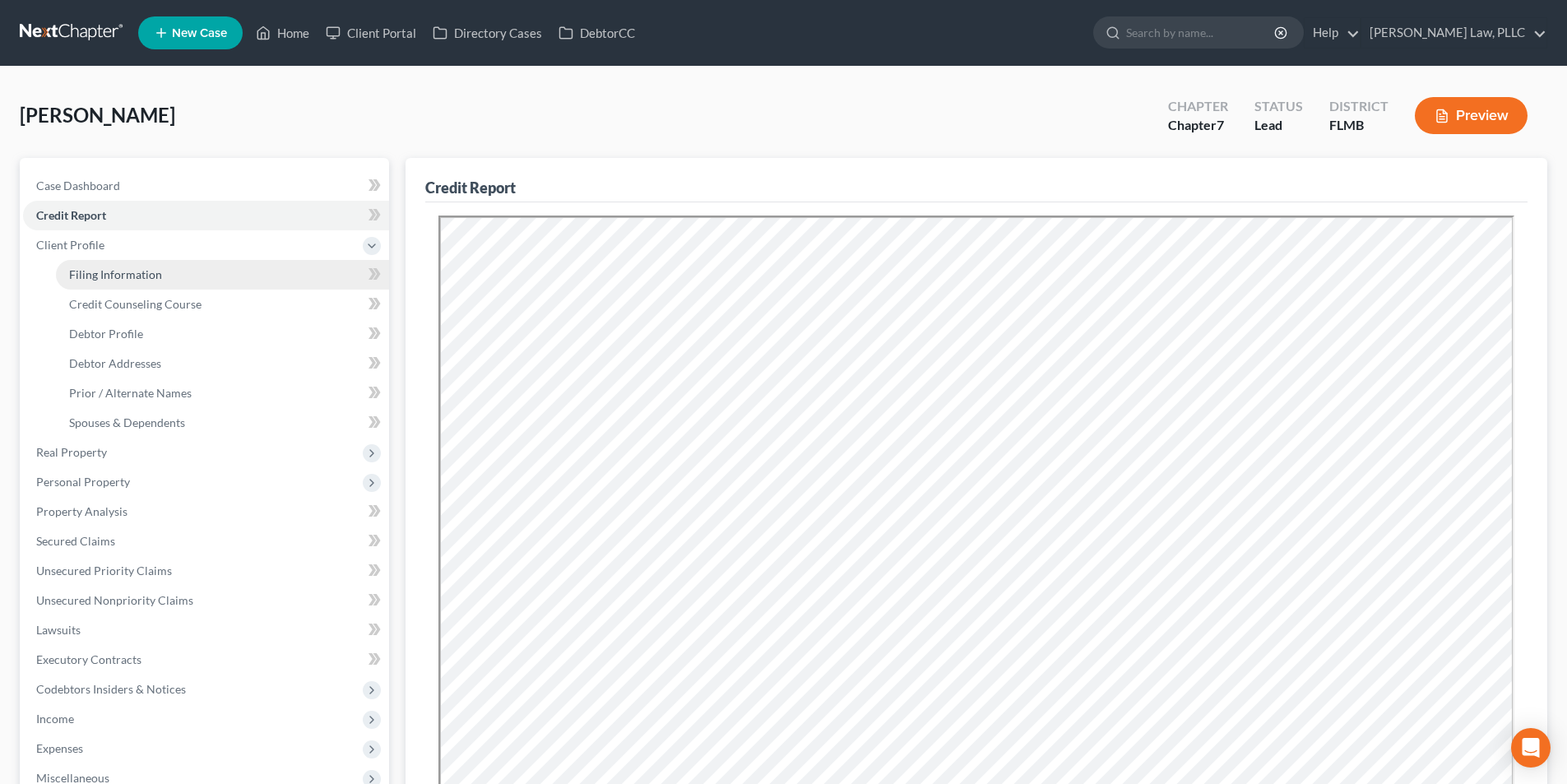
select select "0"
select select "9"
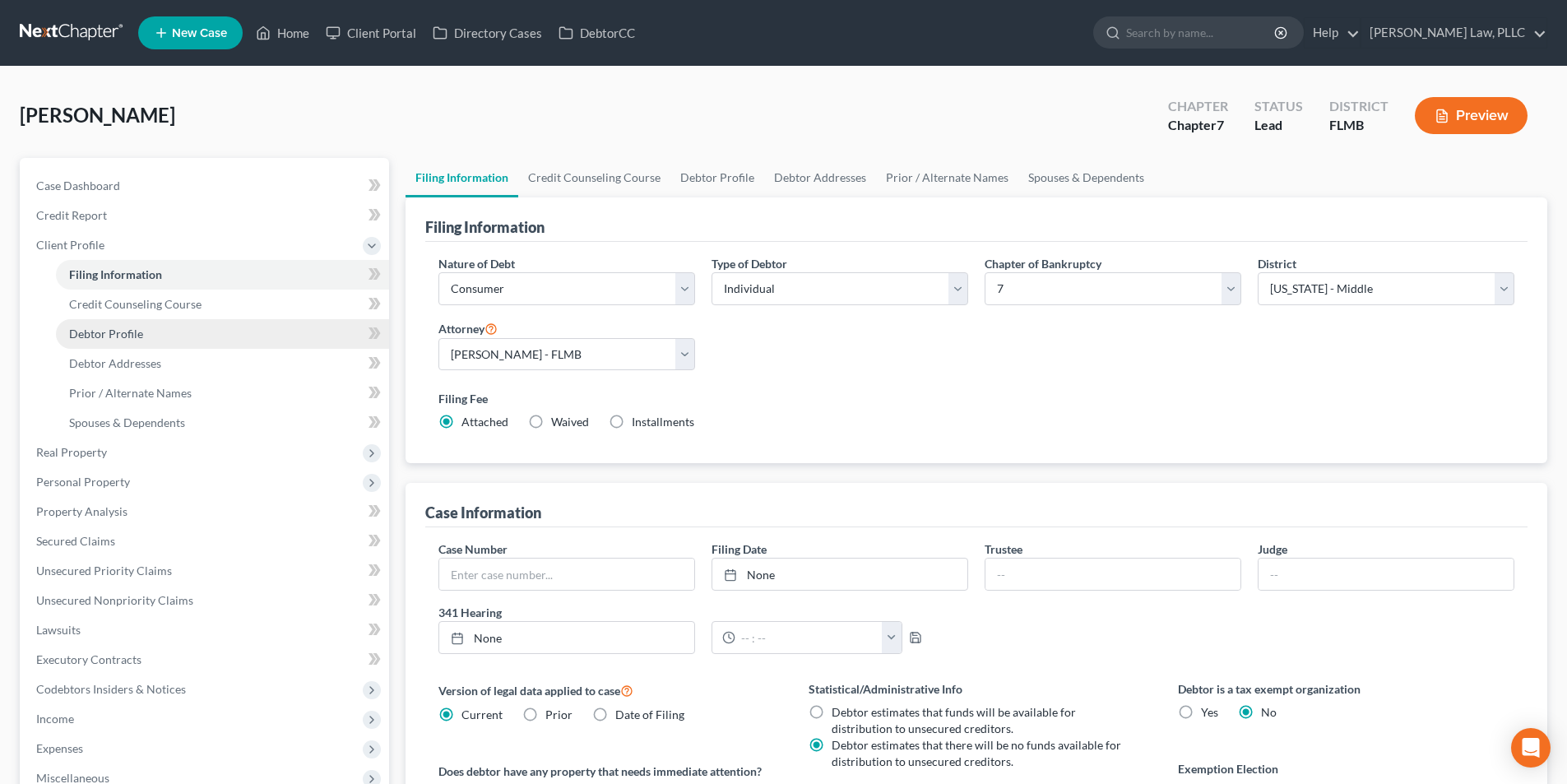
click at [188, 340] on link "Debtor Profile" at bounding box center [223, 334] width 333 height 30
select select "2"
select select "0"
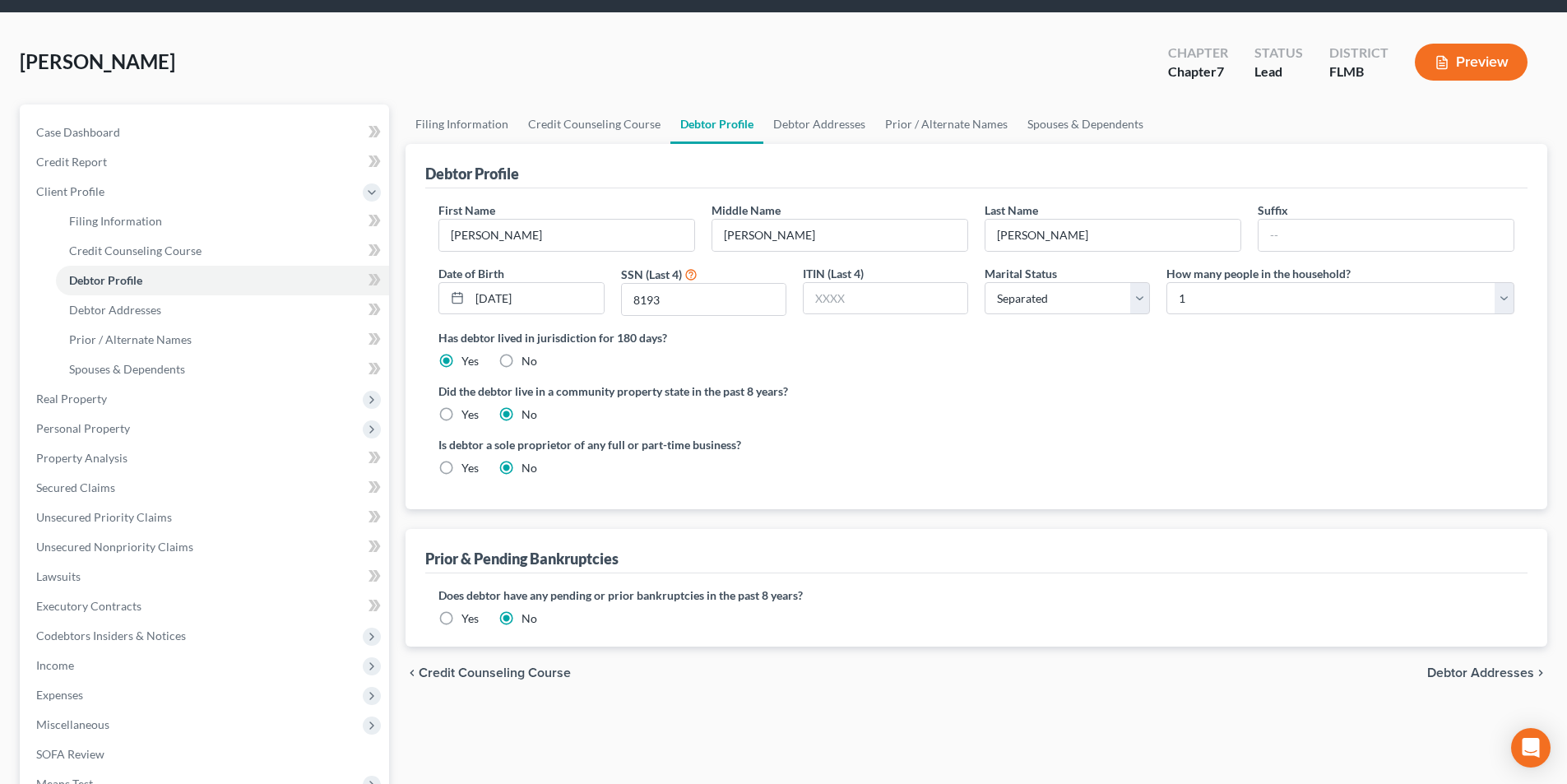
scroll to position [82, 0]
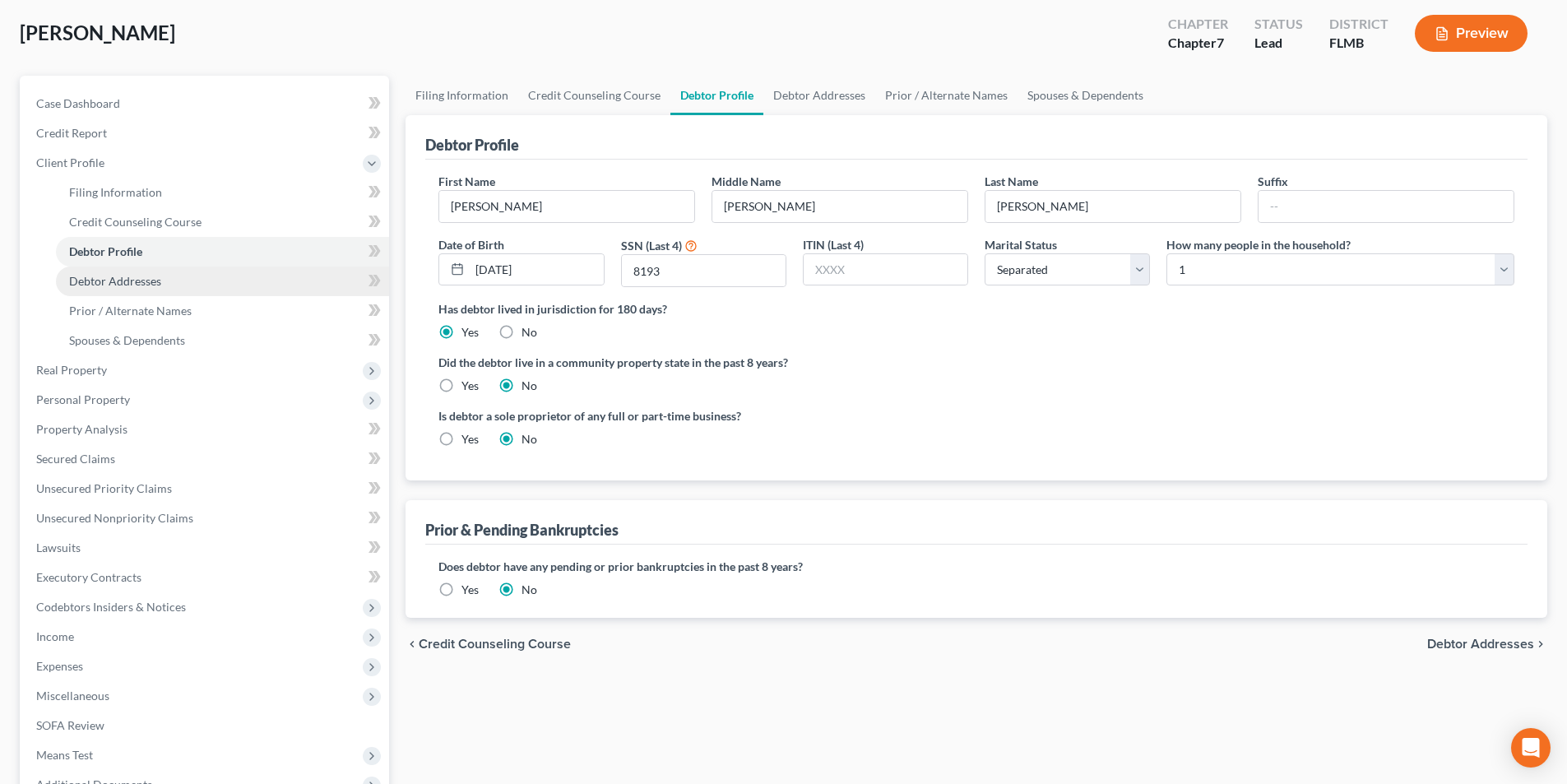
click at [168, 290] on link "Debtor Addresses" at bounding box center [223, 281] width 333 height 30
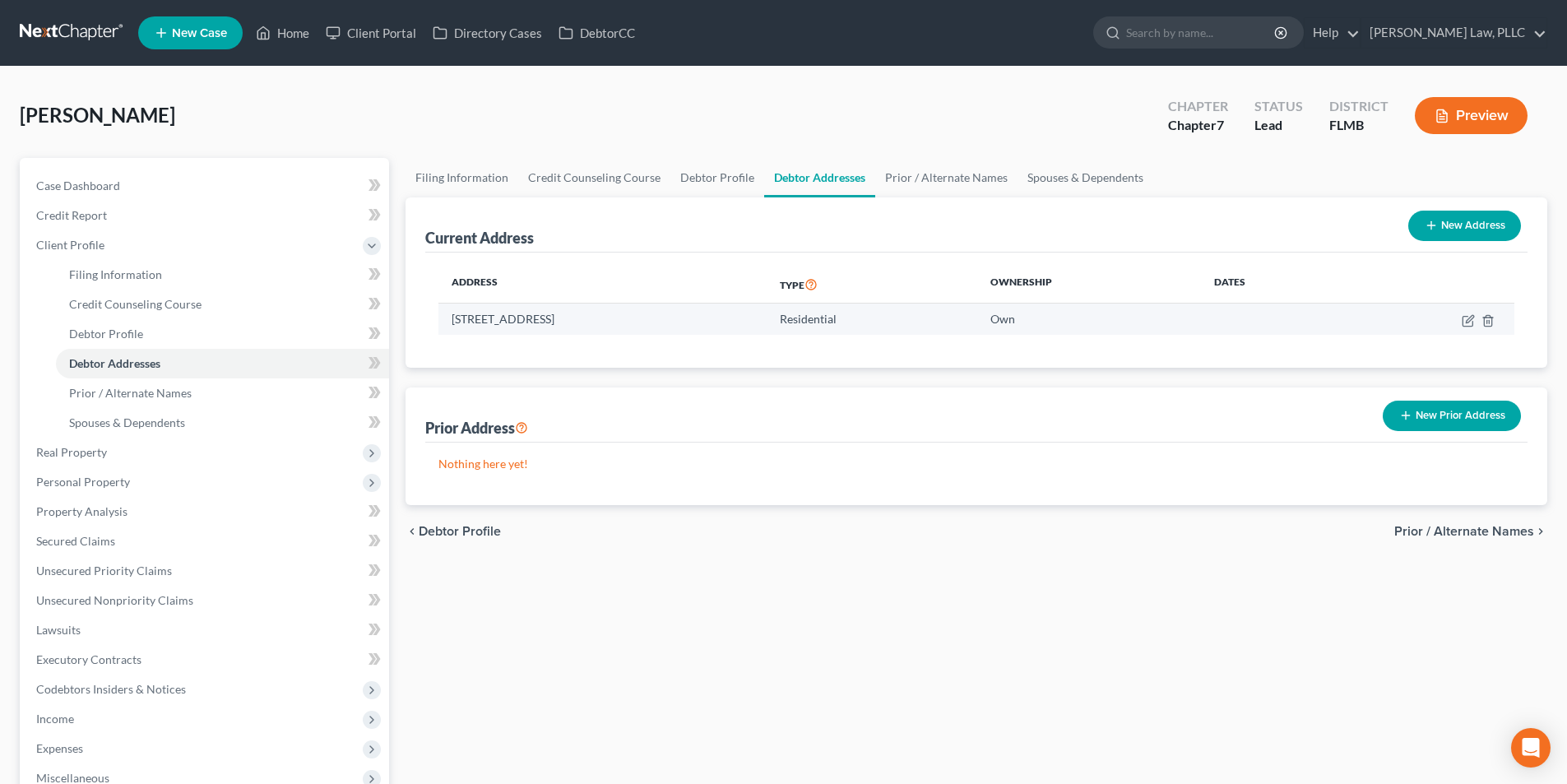
click at [767, 311] on td "[STREET_ADDRESS]" at bounding box center [602, 319] width 328 height 32
click at [1465, 320] on icon "button" at bounding box center [1468, 320] width 13 height 13
select select "9"
select select "4"
select select "0"
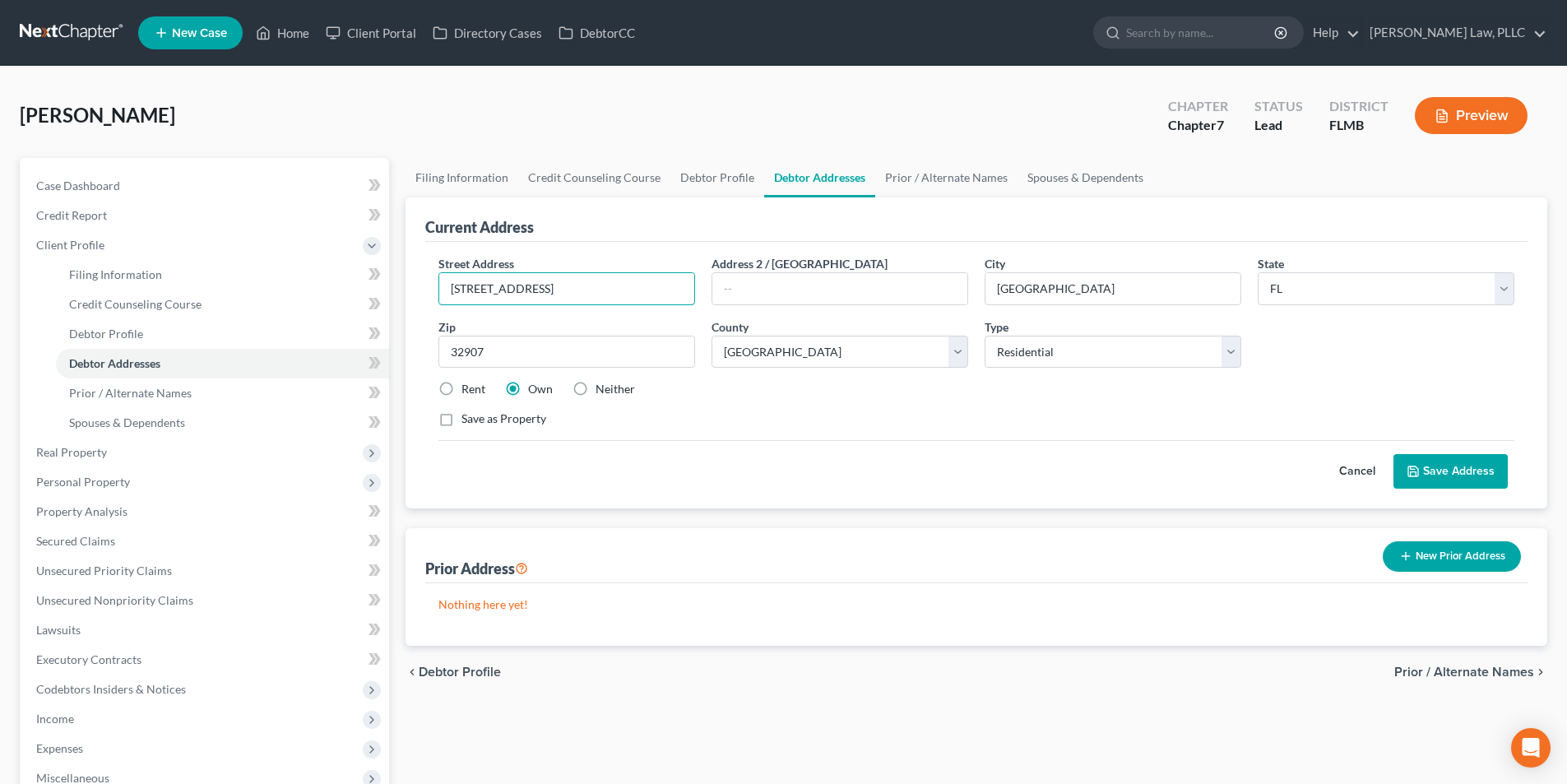
drag, startPoint x: 587, startPoint y: 284, endPoint x: 416, endPoint y: 272, distance: 171.4
click at [416, 272] on div "Current Address Street Address * [STREET_ADDRESS] Address 2 / [GEOGRAPHIC_DATA]…" at bounding box center [976, 353] width 1142 height 310
click at [1468, 552] on button "New Prior Address" at bounding box center [1452, 556] width 138 height 31
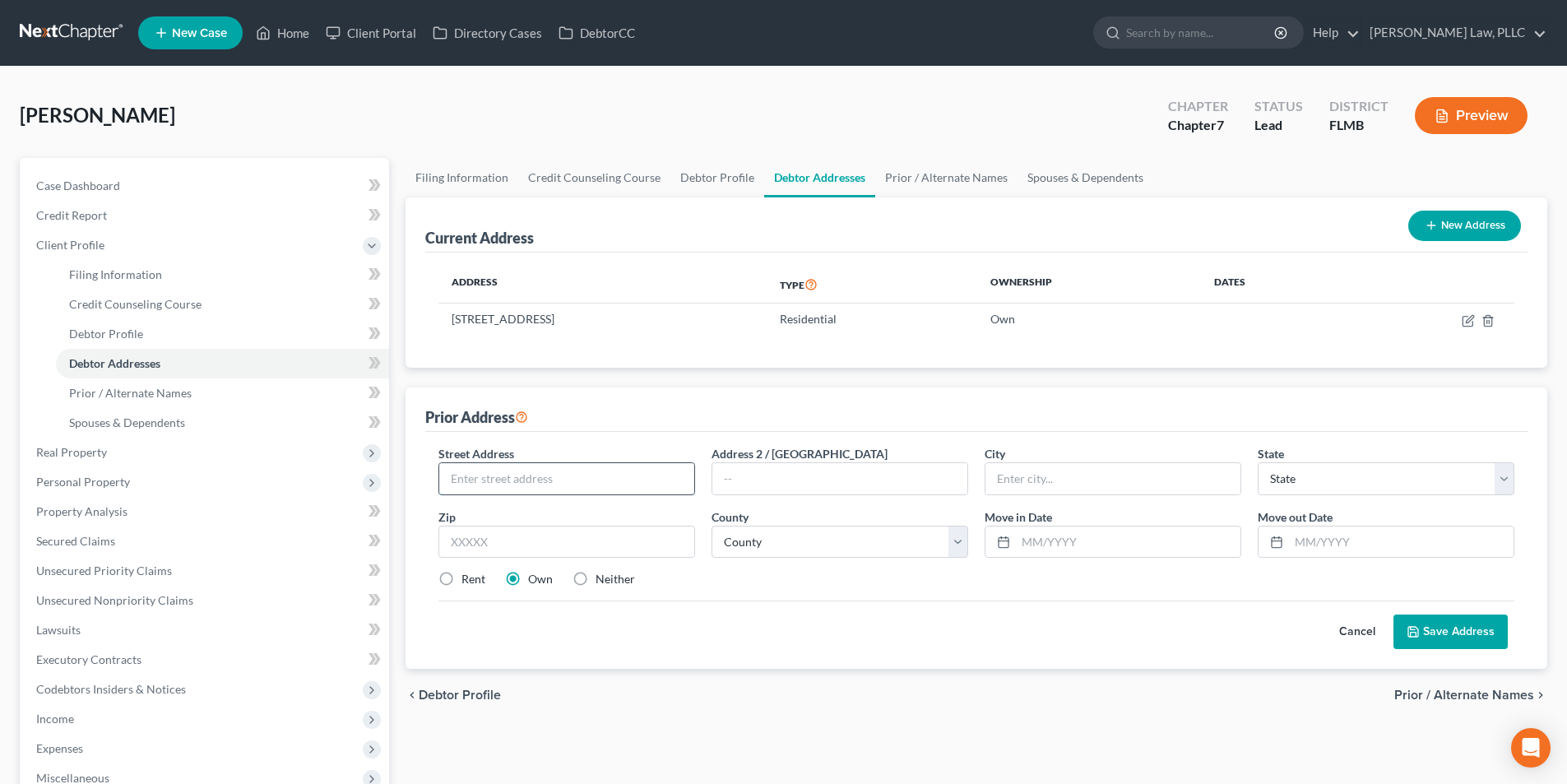
paste input "[STREET_ADDRESS]"
type input "[STREET_ADDRESS]"
click at [1087, 486] on input "text" at bounding box center [1113, 479] width 255 height 32
type input "[GEOGRAPHIC_DATA]"
click at [1414, 487] on select "State [US_STATE] AK AR AZ CA CO CT DE DC [GEOGRAPHIC_DATA] [GEOGRAPHIC_DATA] GU…" at bounding box center [1386, 478] width 256 height 33
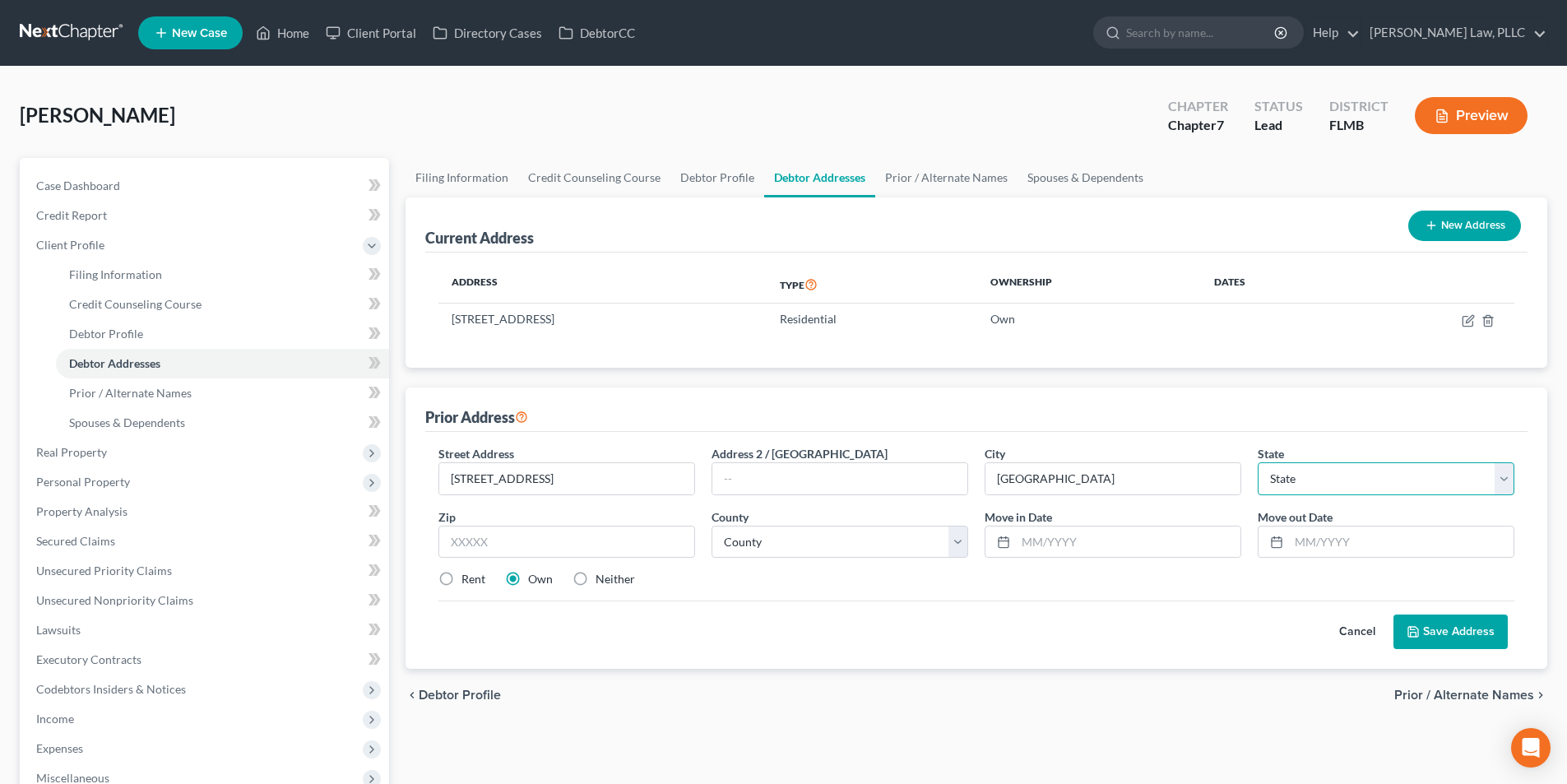
select select "9"
click at [1258, 462] on select "State [US_STATE] AK AR AZ CA CO CT DE DC [GEOGRAPHIC_DATA] [GEOGRAPHIC_DATA] GU…" at bounding box center [1386, 478] width 256 height 33
click at [467, 538] on input "text" at bounding box center [566, 541] width 256 height 33
type input "32907"
click at [596, 573] on label "Neither" at bounding box center [615, 578] width 40 height 17
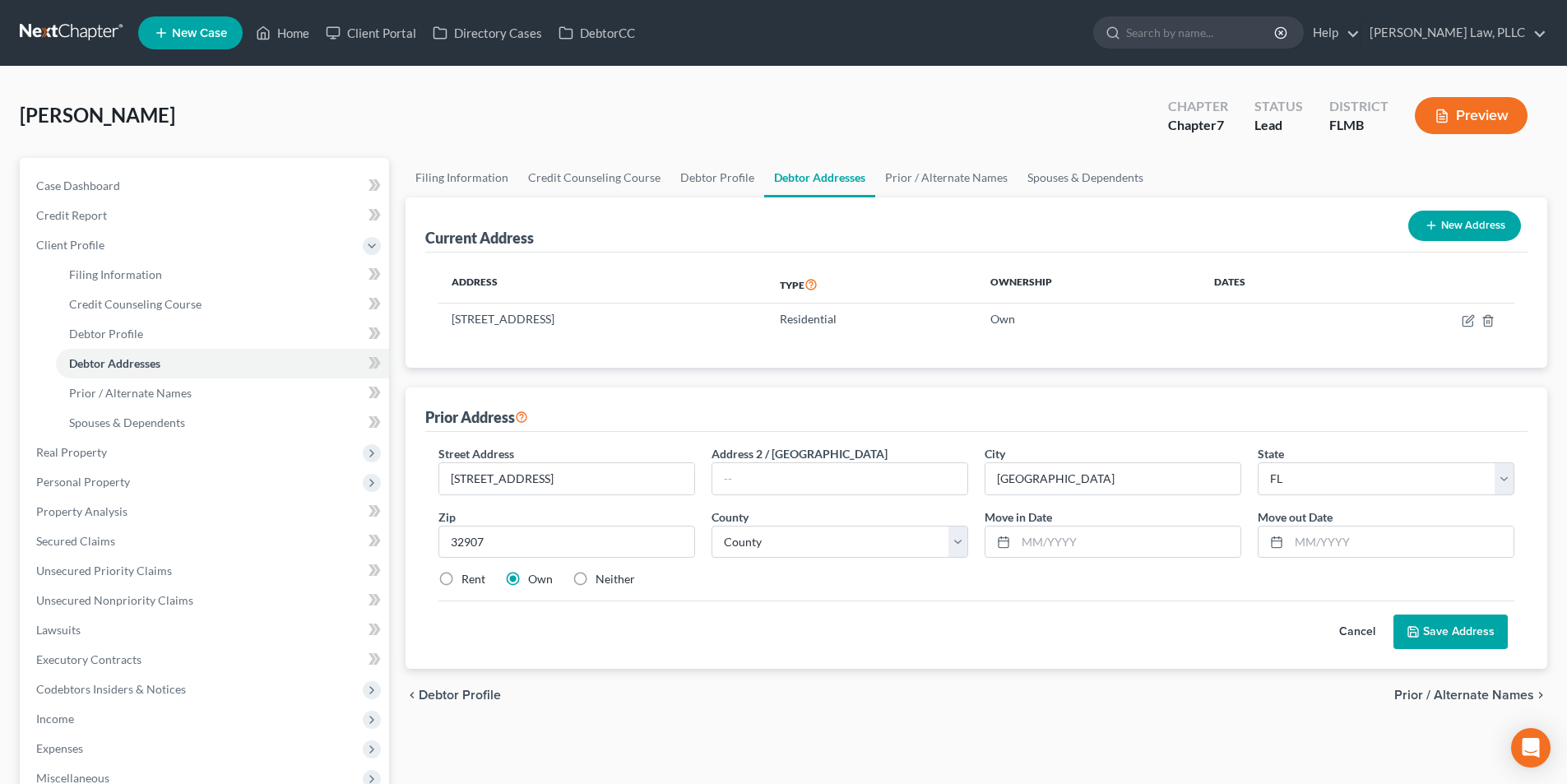
click at [602, 573] on input "Neither" at bounding box center [607, 575] width 11 height 11
radio input "true"
click at [745, 545] on select "County [GEOGRAPHIC_DATA] [GEOGRAPHIC_DATA] [GEOGRAPHIC_DATA] [GEOGRAPHIC_DATA] …" at bounding box center [839, 541] width 256 height 33
select select "4"
click at [711, 525] on select "County [GEOGRAPHIC_DATA] [GEOGRAPHIC_DATA] [GEOGRAPHIC_DATA] [GEOGRAPHIC_DATA] …" at bounding box center [839, 541] width 256 height 33
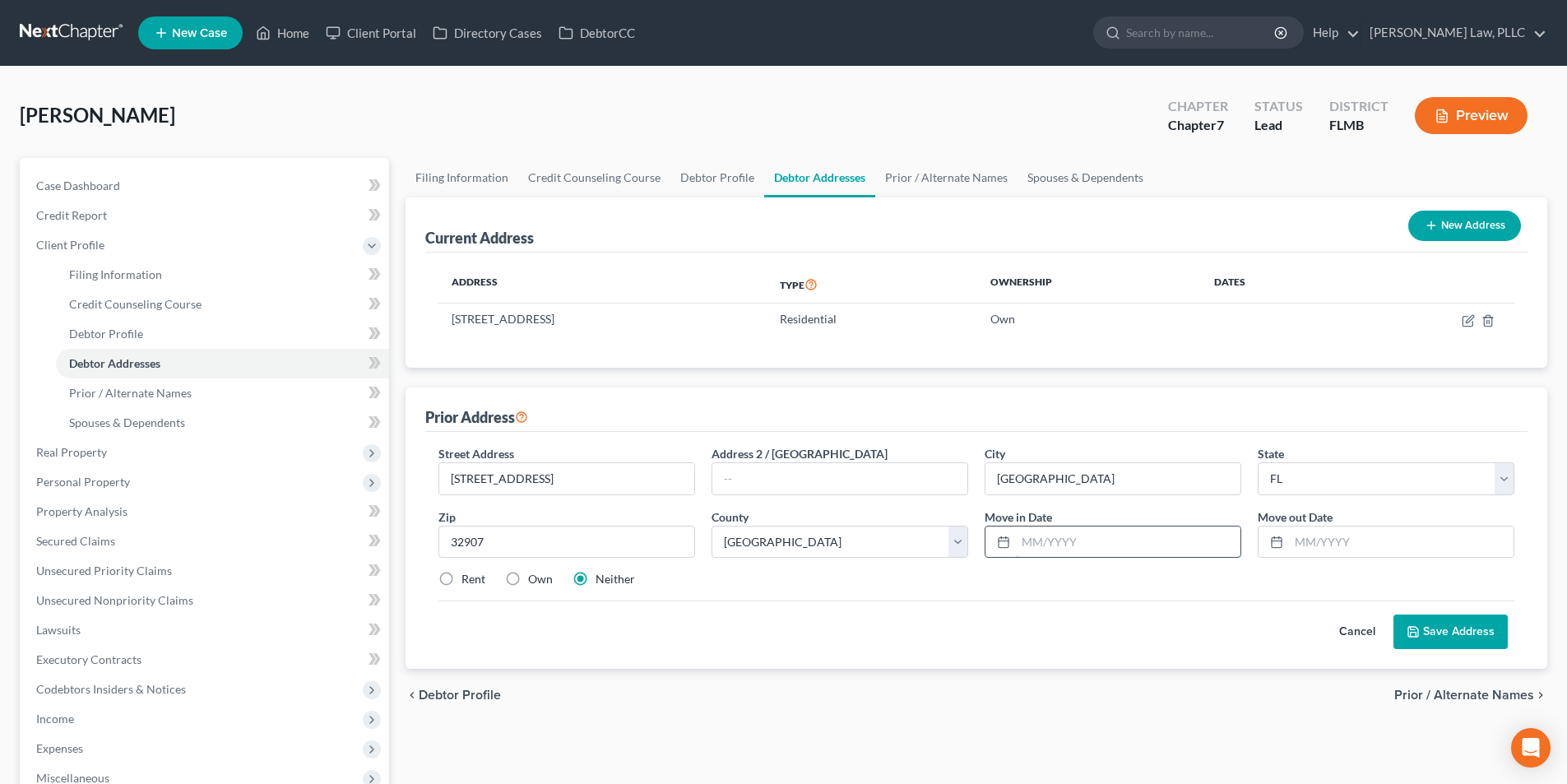
click at [1054, 542] on input "text" at bounding box center [1128, 542] width 225 height 32
click at [1297, 539] on input "text" at bounding box center [1401, 542] width 225 height 32
type input "12/2024"
click at [1442, 632] on button "Save Address" at bounding box center [1451, 631] width 115 height 35
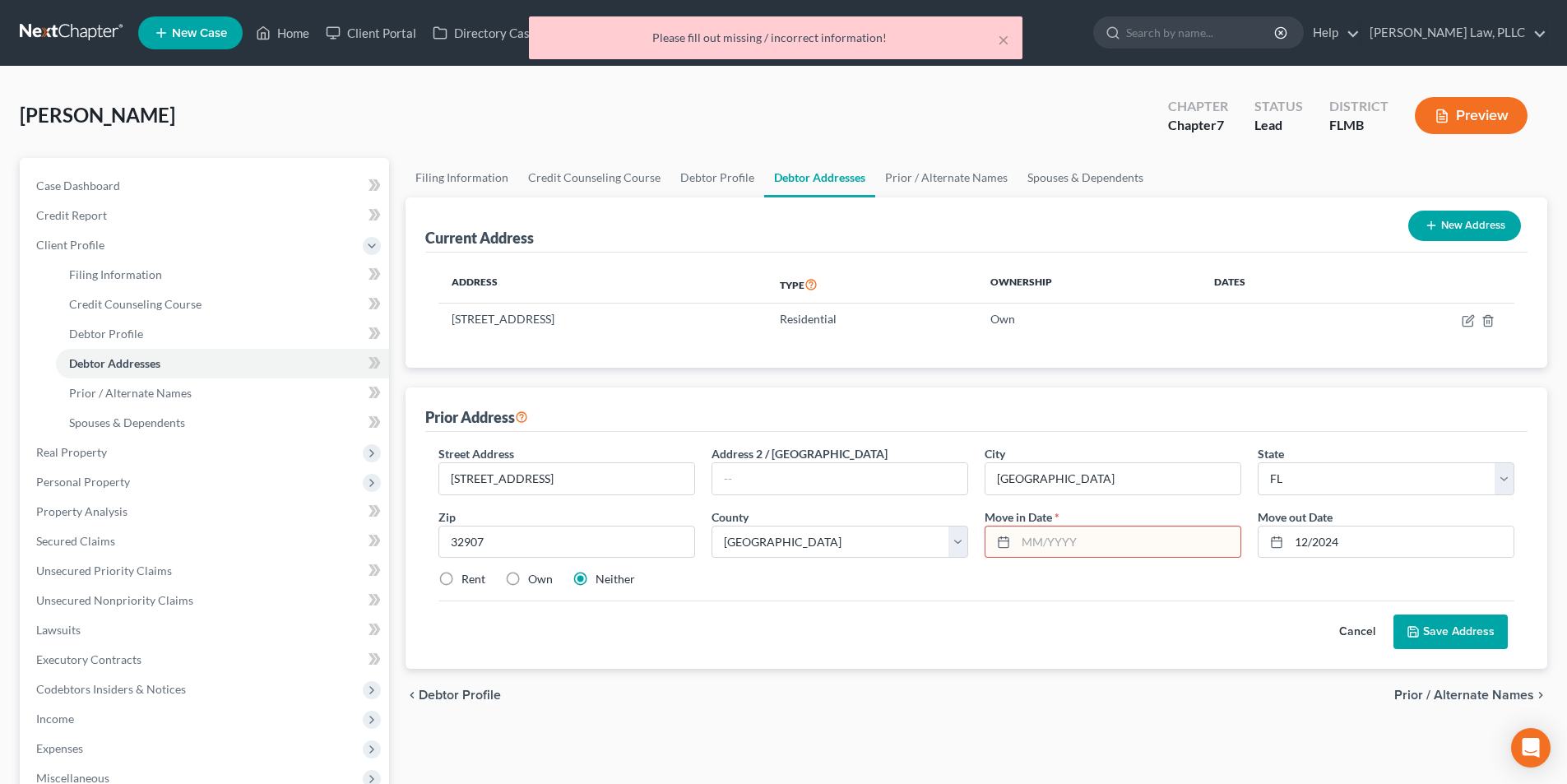
click at [1112, 535] on input "text" at bounding box center [1128, 542] width 225 height 32
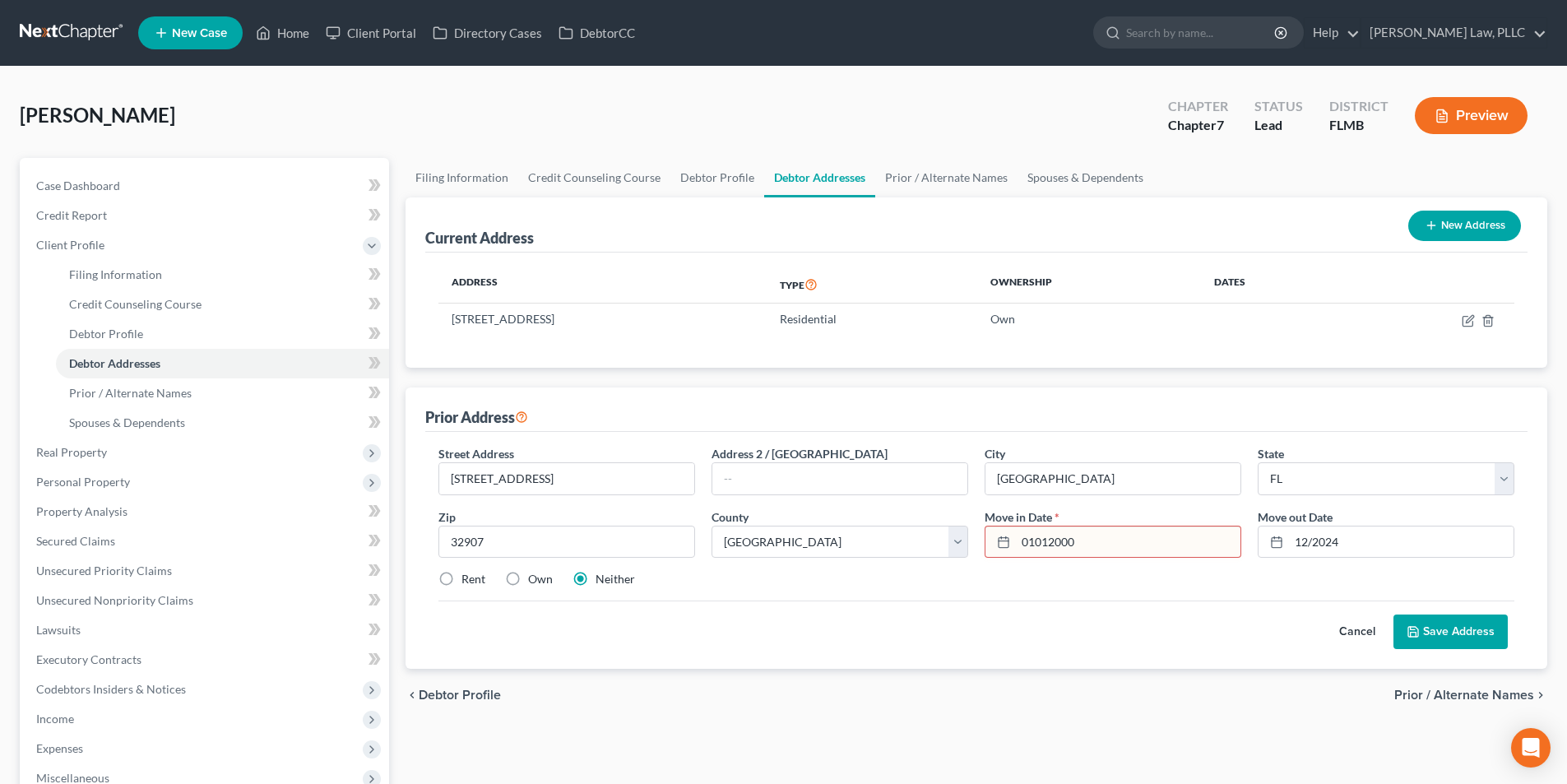
click at [1037, 540] on input "01012000" at bounding box center [1128, 542] width 225 height 32
type input "[DATE]"
click at [1421, 624] on button "Save Address" at bounding box center [1451, 631] width 115 height 35
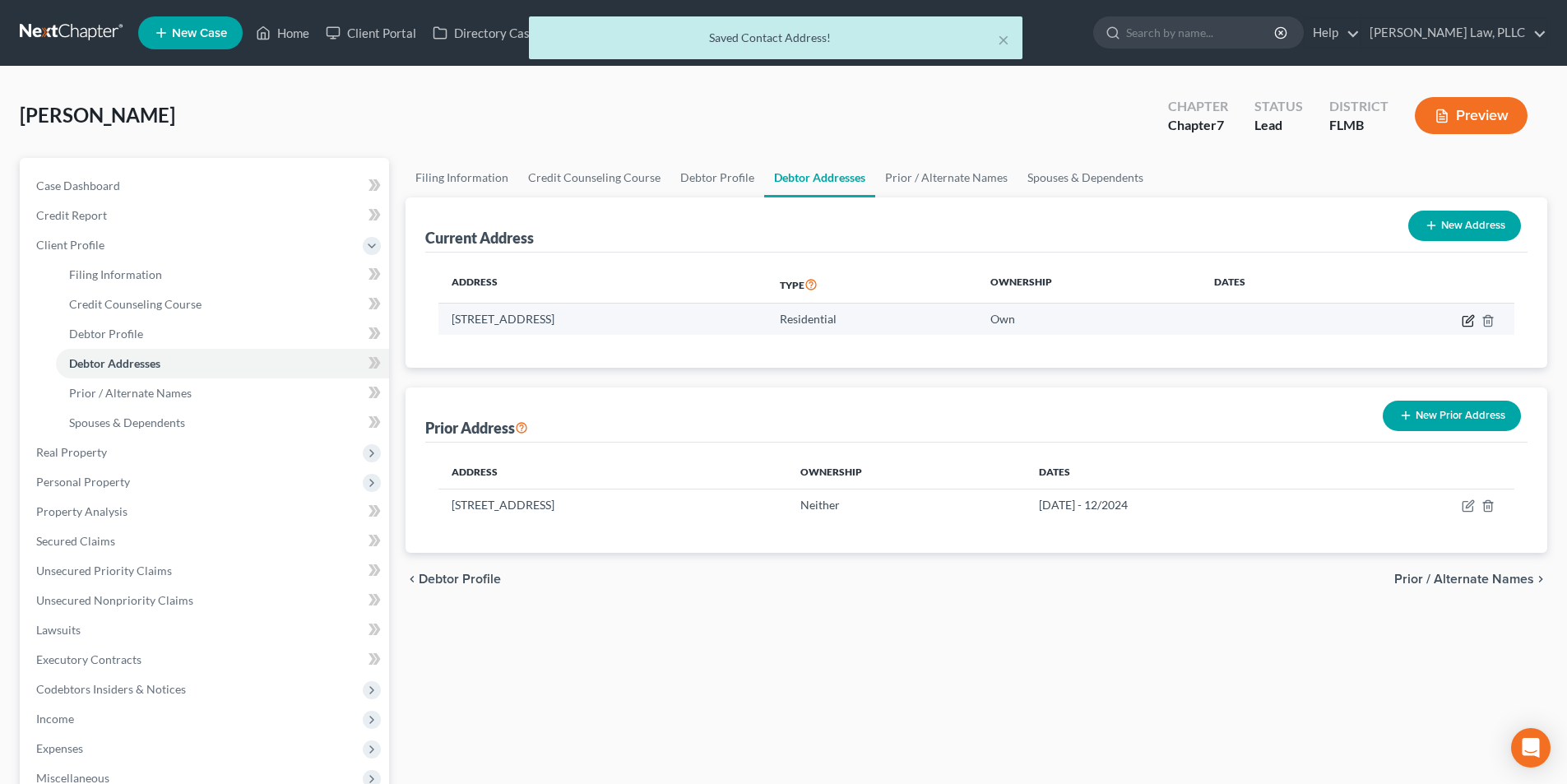
click at [1469, 317] on icon "button" at bounding box center [1468, 320] width 13 height 13
select select "9"
select select "4"
select select "0"
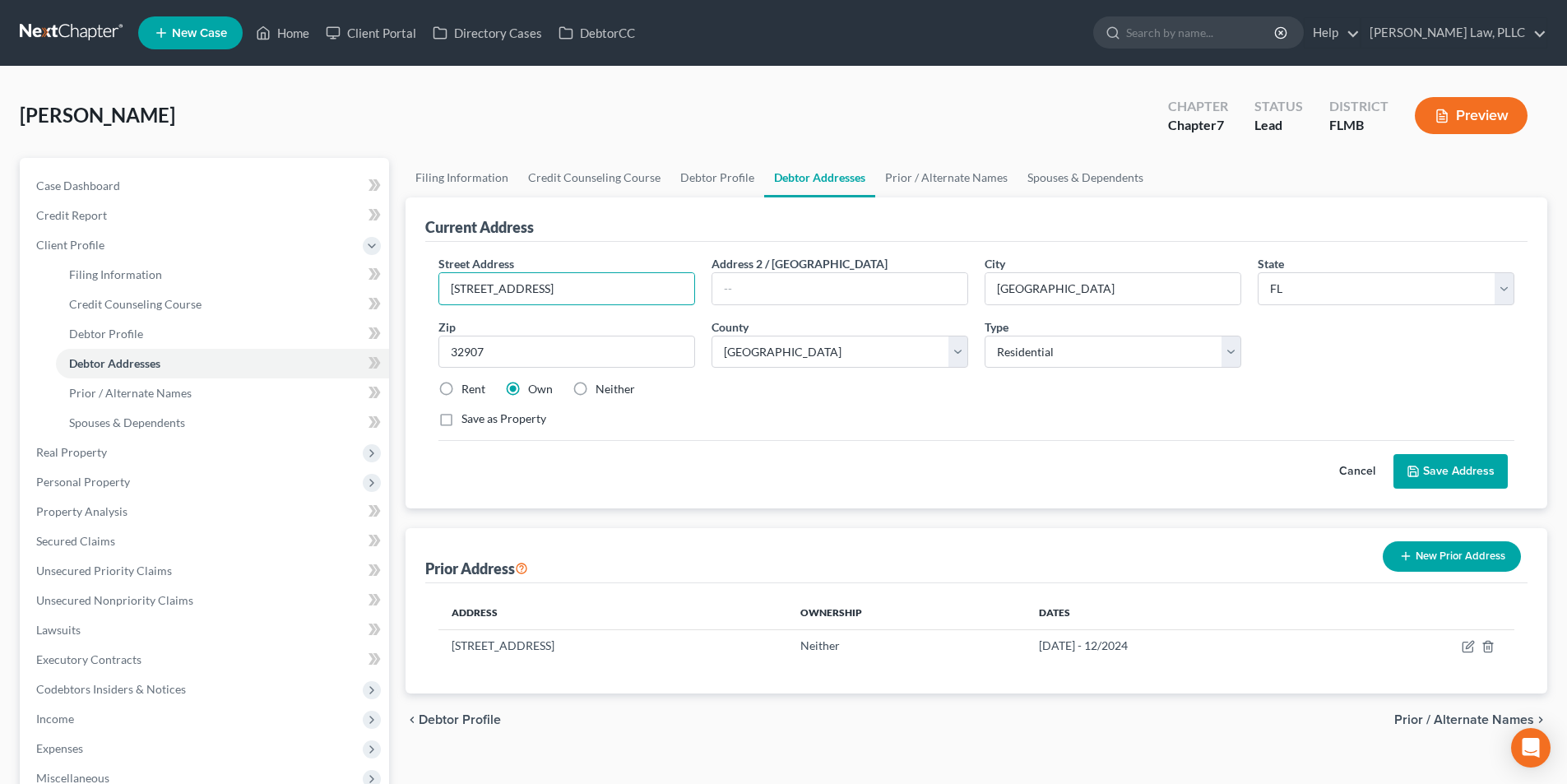
drag, startPoint x: 608, startPoint y: 288, endPoint x: 423, endPoint y: 284, distance: 185.0
click at [423, 284] on div "Current Address Street Address * [STREET_ADDRESS] Address 2 / [GEOGRAPHIC_DATA]…" at bounding box center [976, 353] width 1142 height 310
type input "[STREET_ADDRESS]"
click at [462, 386] on label "Rent" at bounding box center [474, 389] width 24 height 17
click at [468, 386] on input "Rent" at bounding box center [473, 386] width 11 height 11
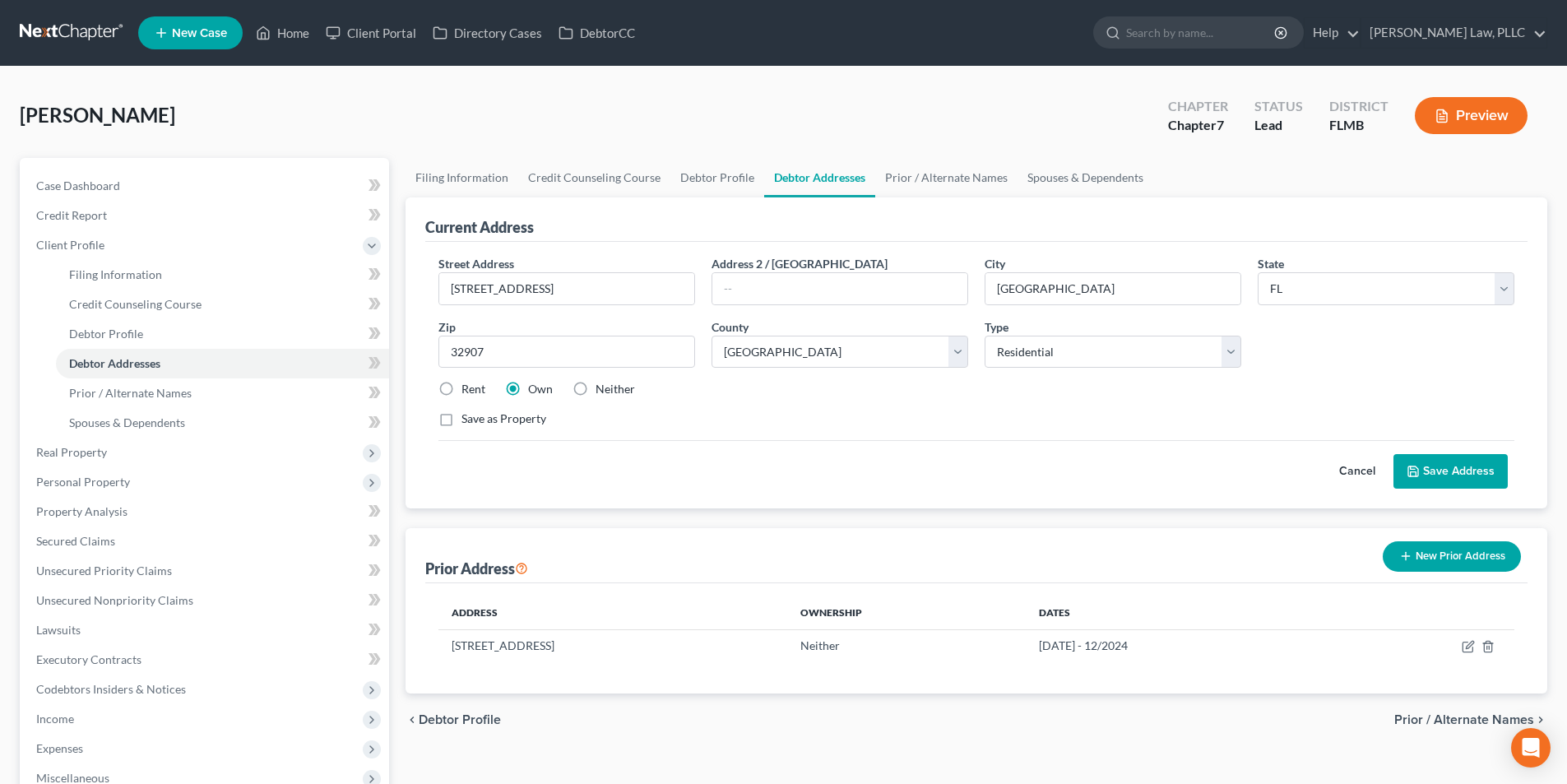
radio input "true"
click at [1417, 461] on button "Save Address" at bounding box center [1451, 471] width 115 height 35
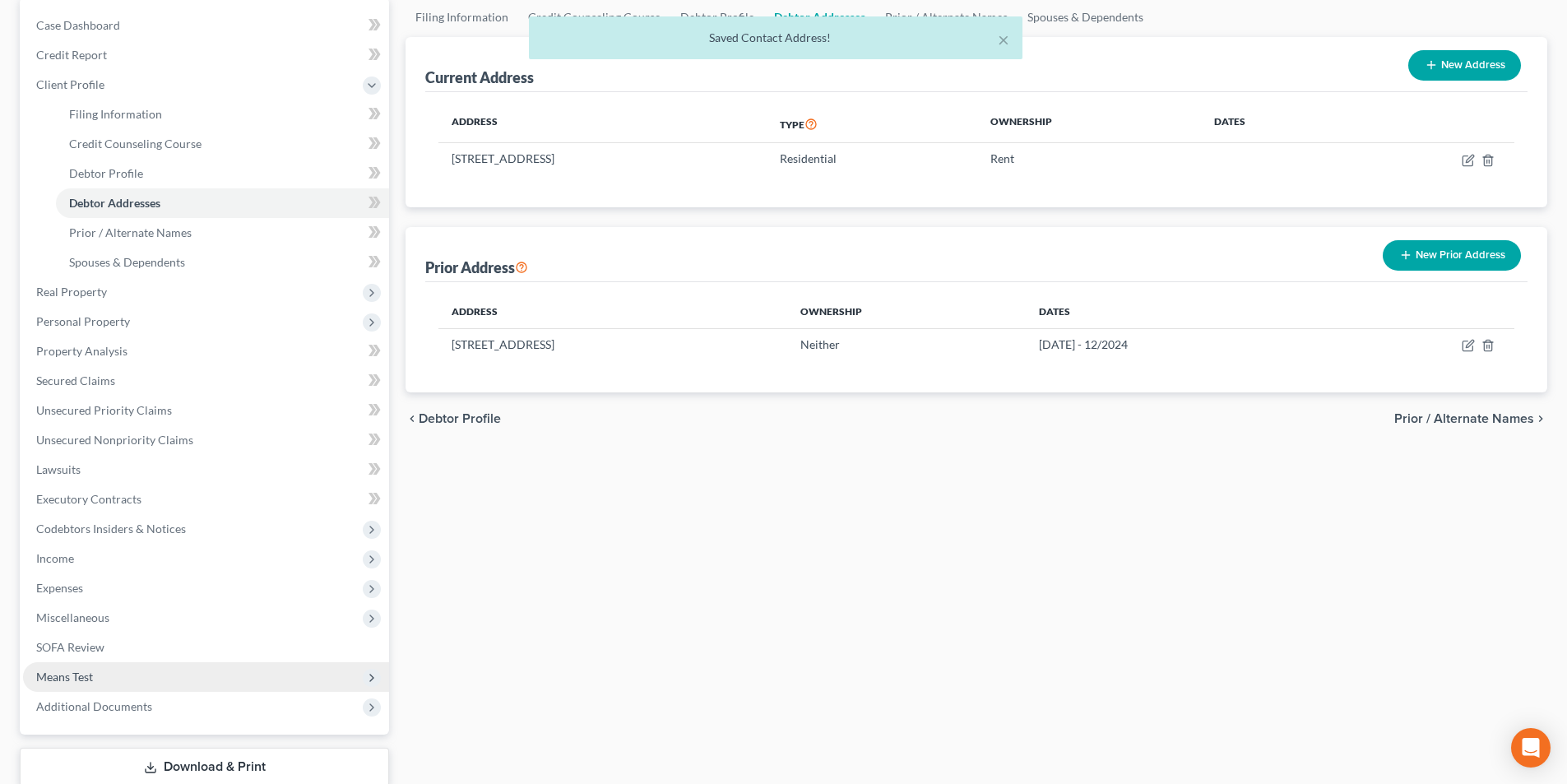
scroll to position [164, 0]
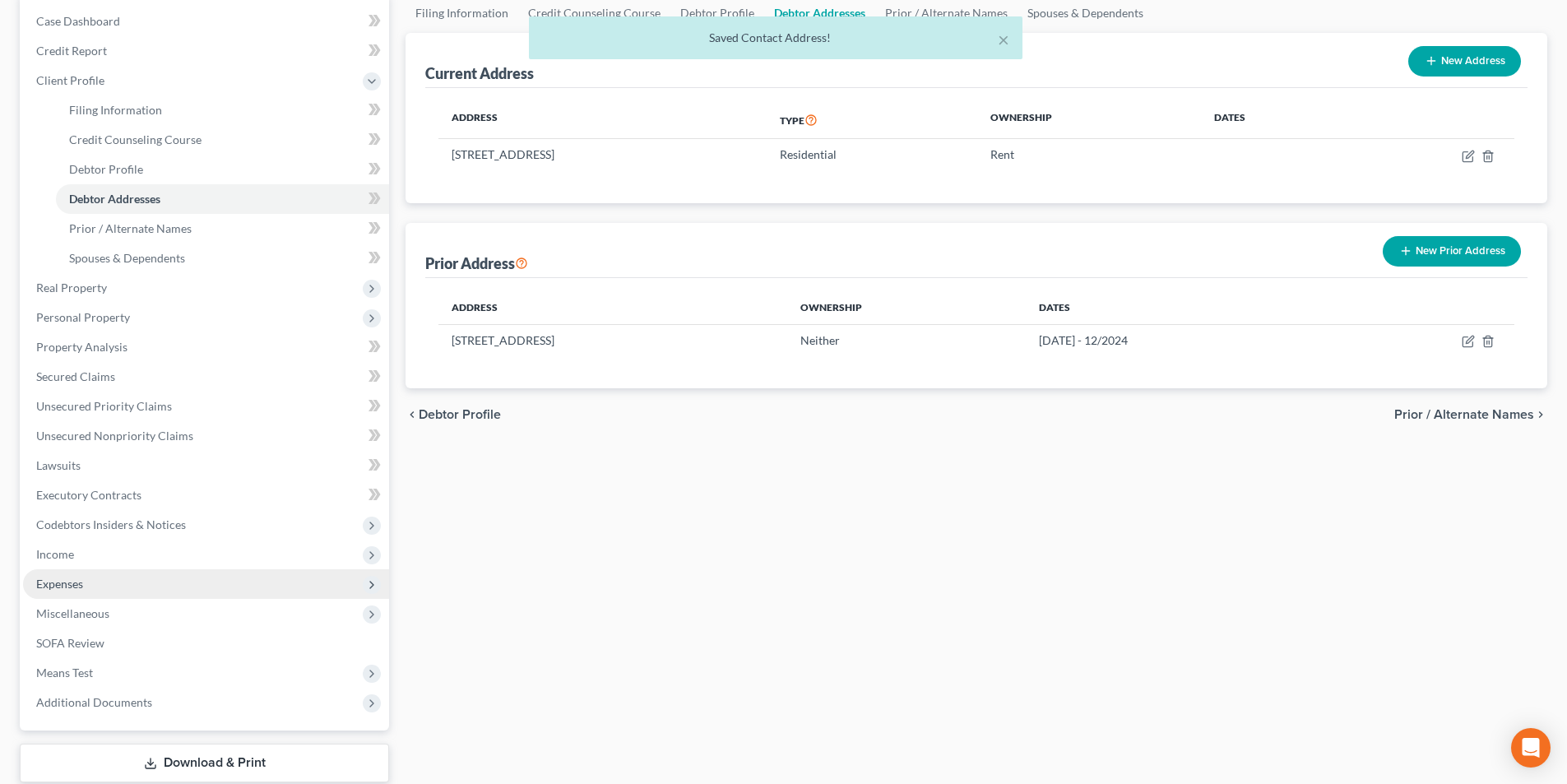
click at [104, 586] on span "Expenses" at bounding box center [206, 584] width 366 height 30
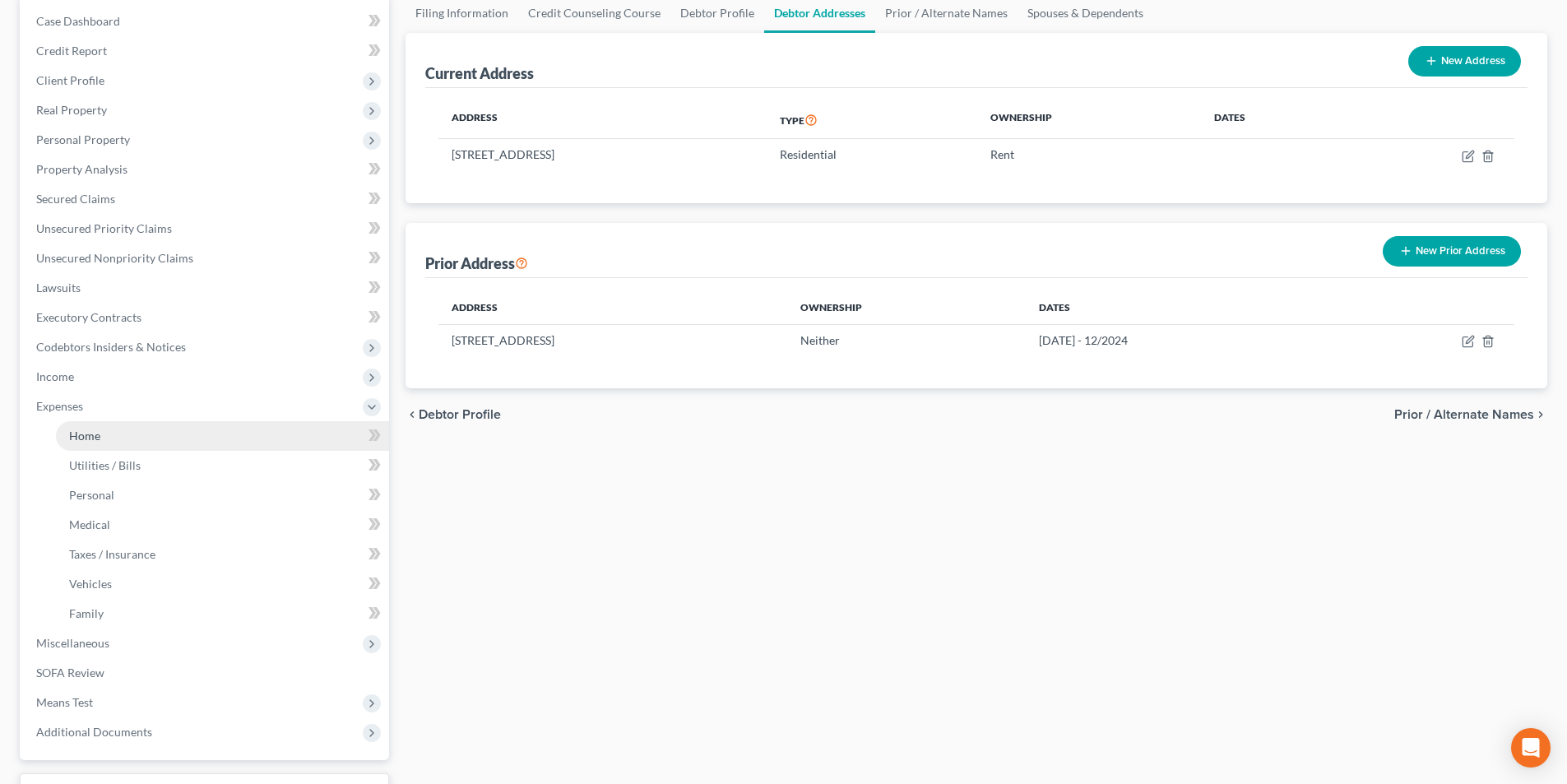
click at [135, 439] on link "Home" at bounding box center [223, 436] width 333 height 30
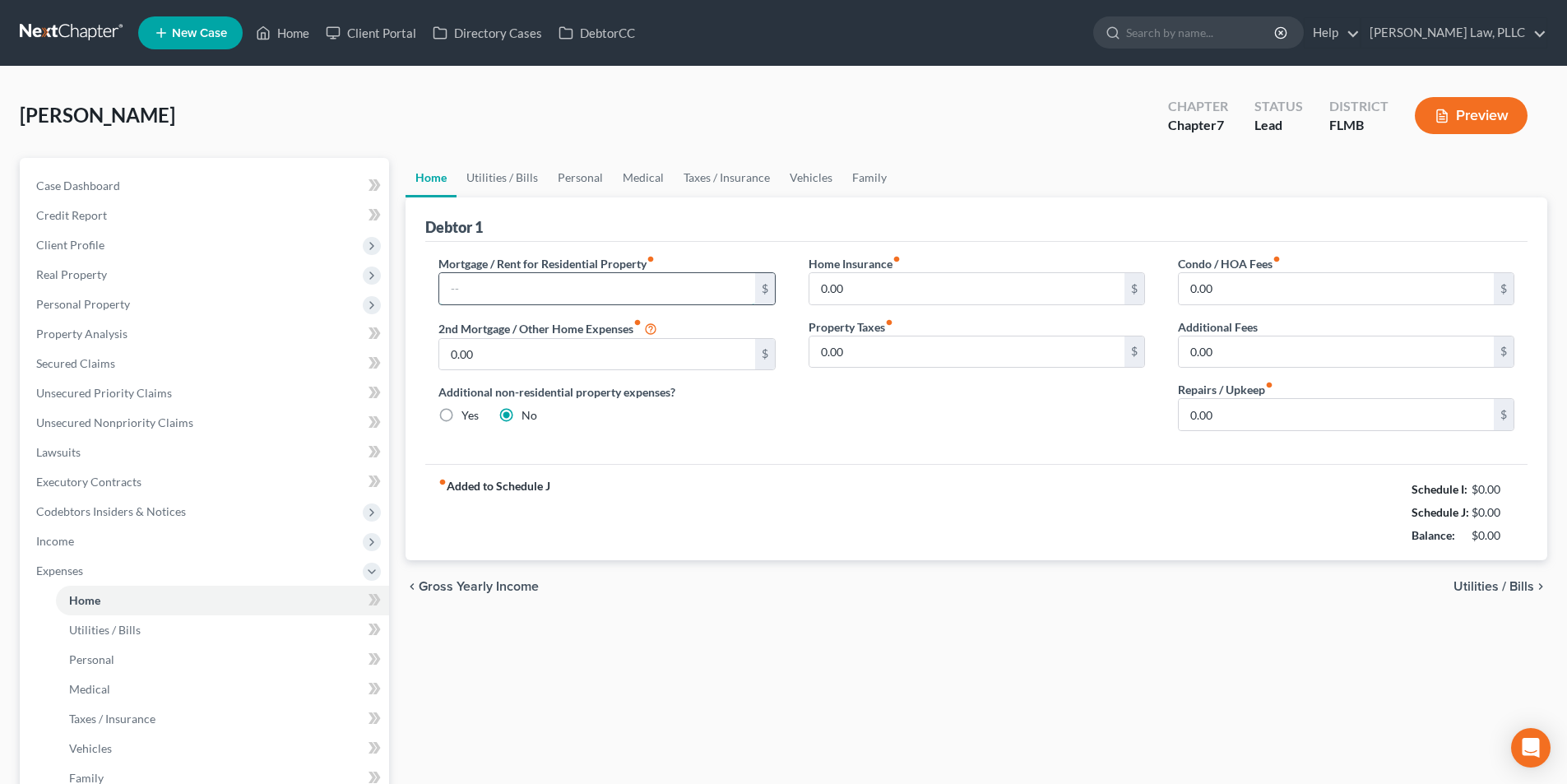
click at [491, 296] on input "text" at bounding box center [597, 289] width 316 height 32
type input "2,900.00"
click at [1475, 580] on span "Utilities / Bills" at bounding box center [1495, 585] width 81 height 13
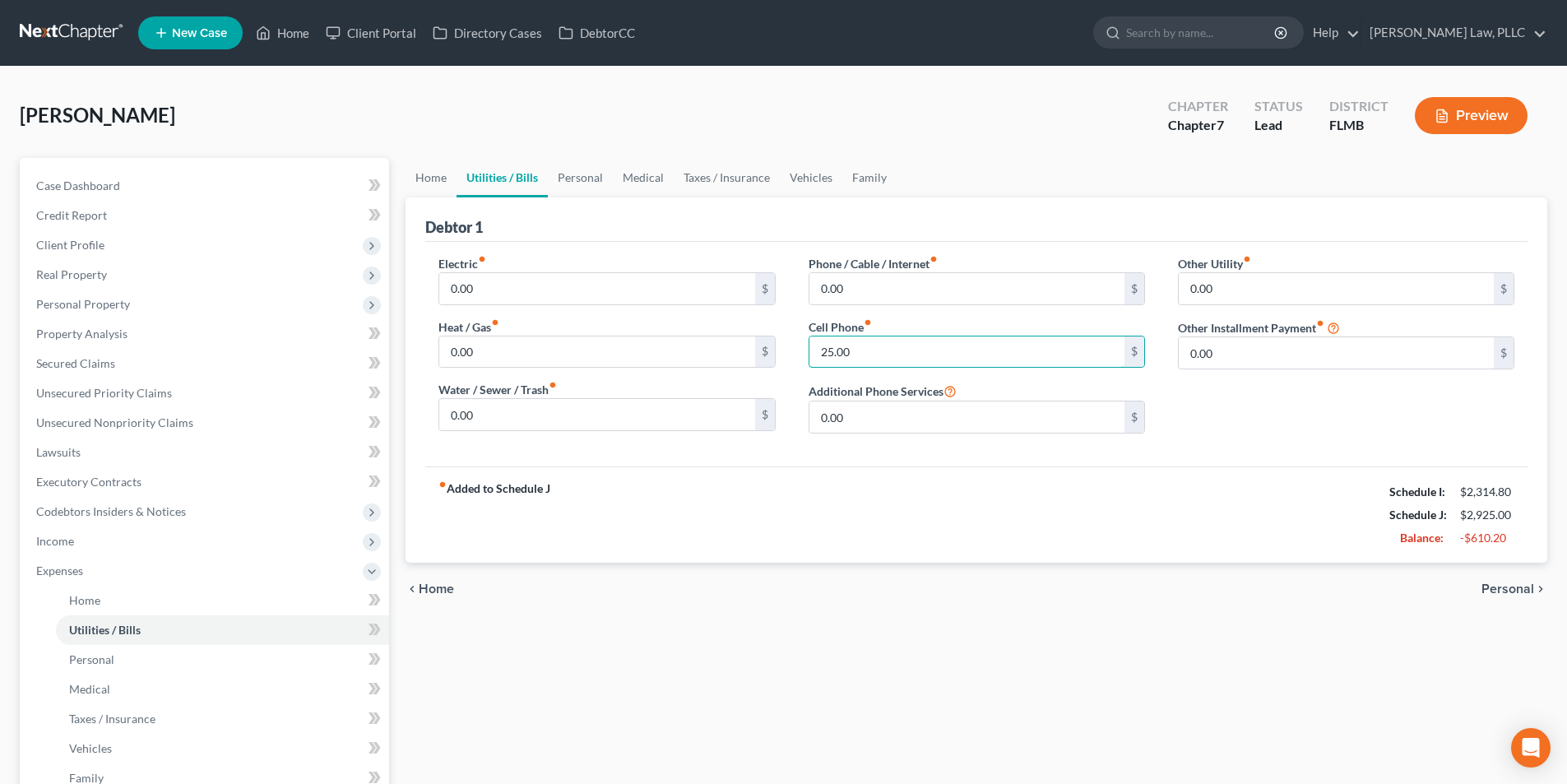
type input "25.00"
click at [1496, 586] on span "Personal" at bounding box center [1508, 588] width 52 height 13
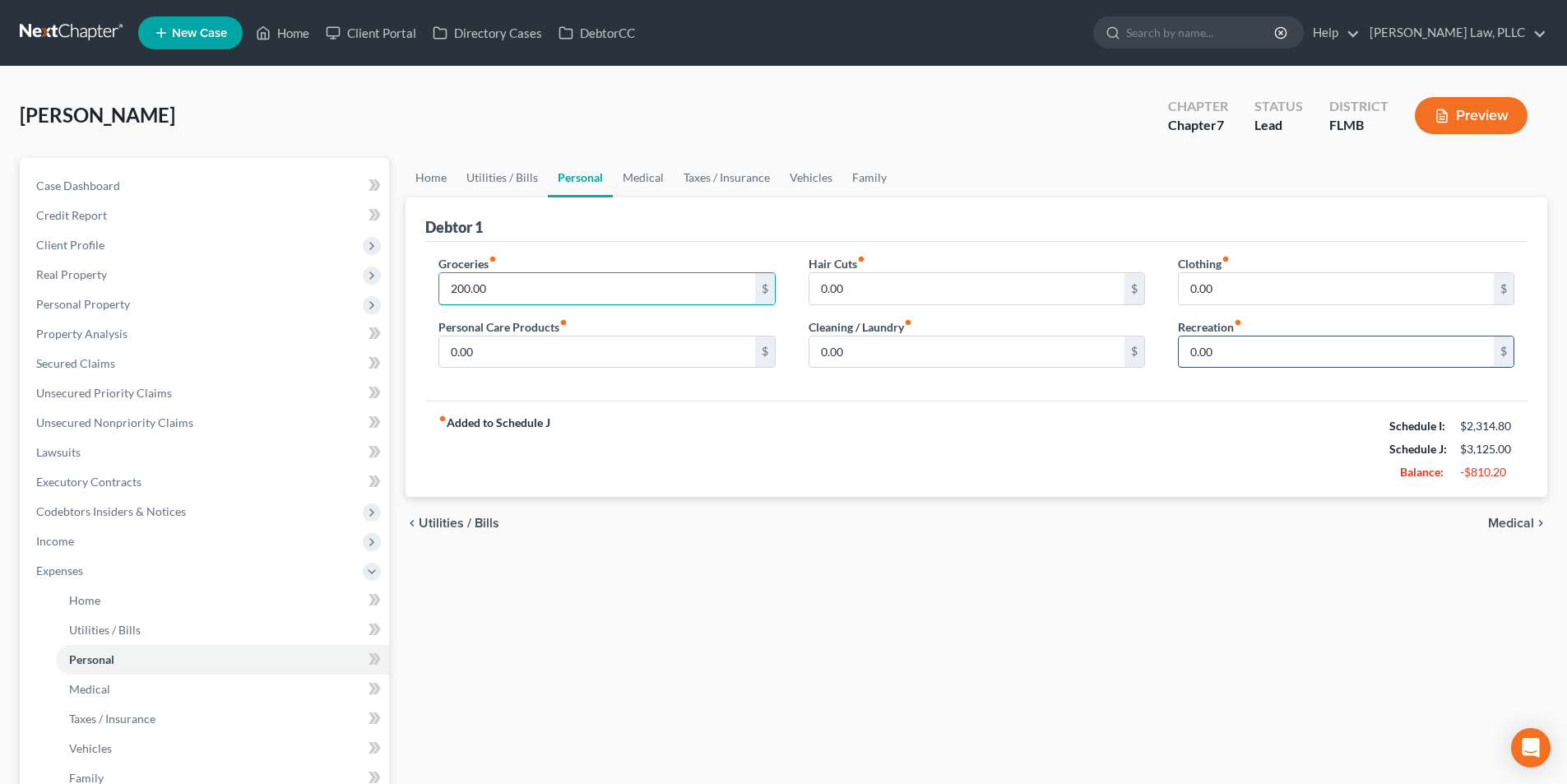
type input "200.00"
type input "15.00"
click at [1255, 438] on div "fiber_manual_record Added to Schedule J Schedule I: $2,314.80 Schedule J: $3,14…" at bounding box center [976, 448] width 1102 height 96
click at [1514, 526] on span "Medical" at bounding box center [1511, 522] width 46 height 13
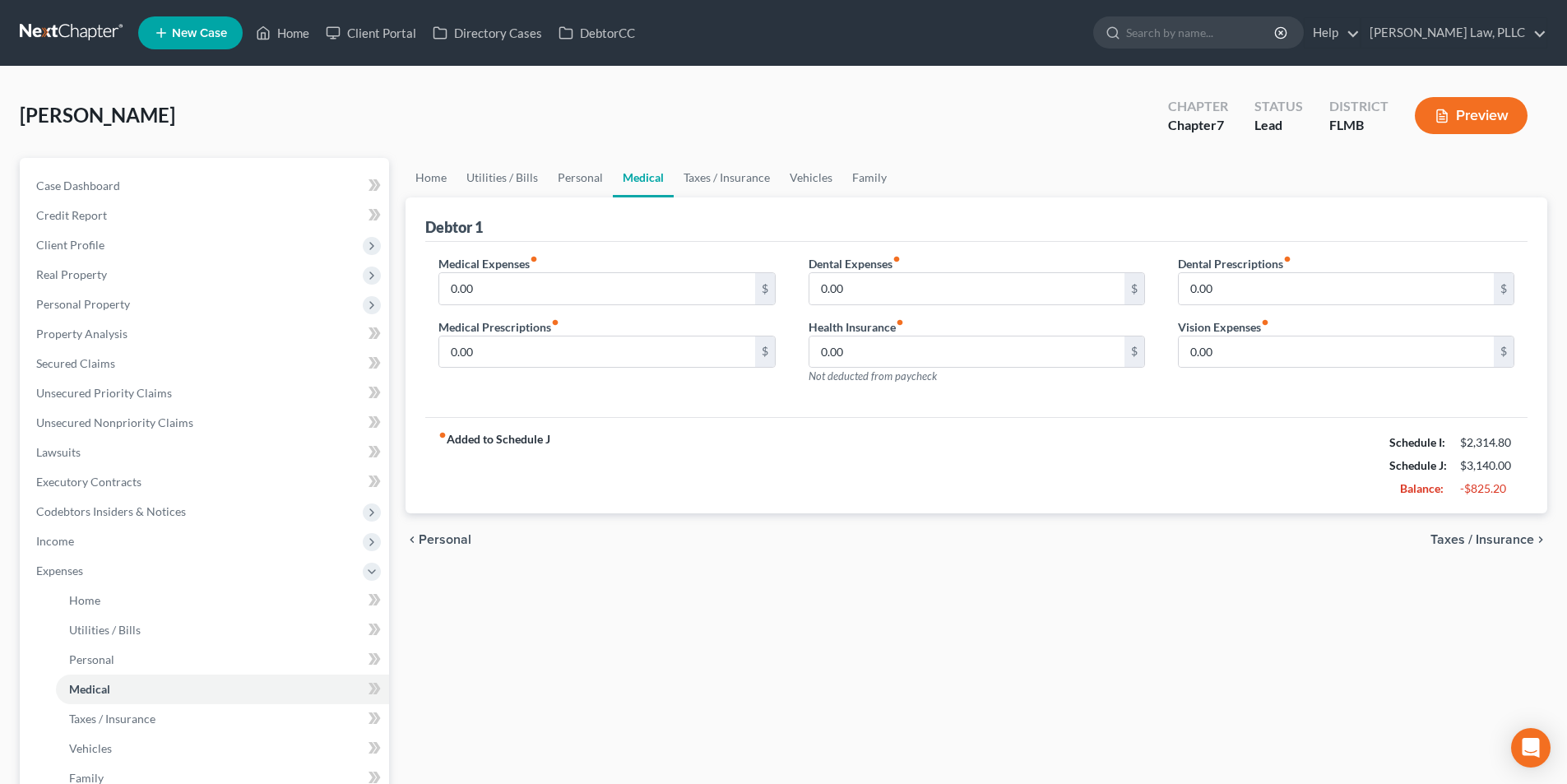
click at [1506, 545] on span "Taxes / Insurance" at bounding box center [1482, 539] width 104 height 13
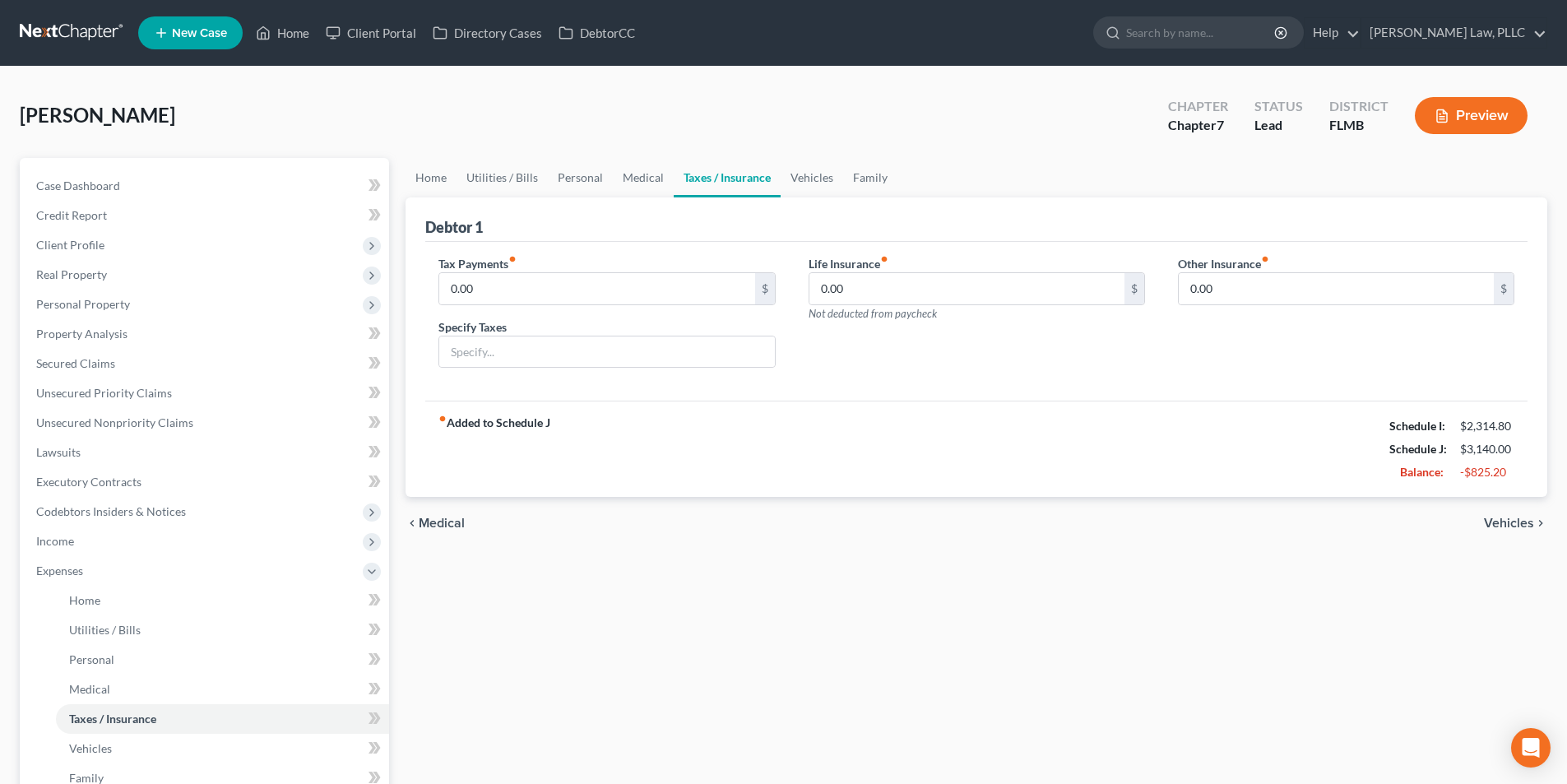
click at [1508, 523] on span "Vehicles" at bounding box center [1509, 522] width 50 height 13
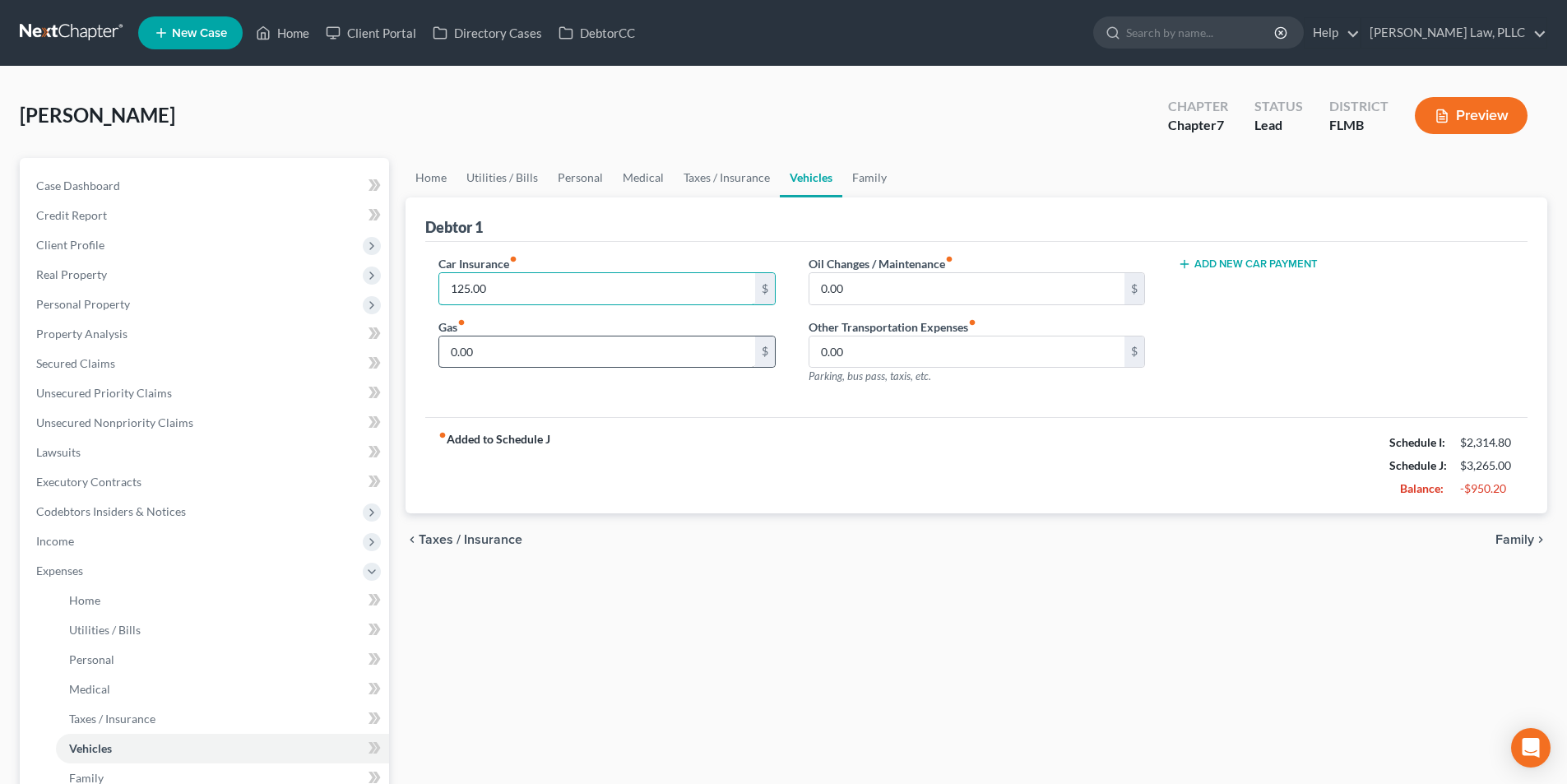
type input "125.00"
type input "150.00"
click at [1511, 540] on span "Family" at bounding box center [1515, 539] width 39 height 13
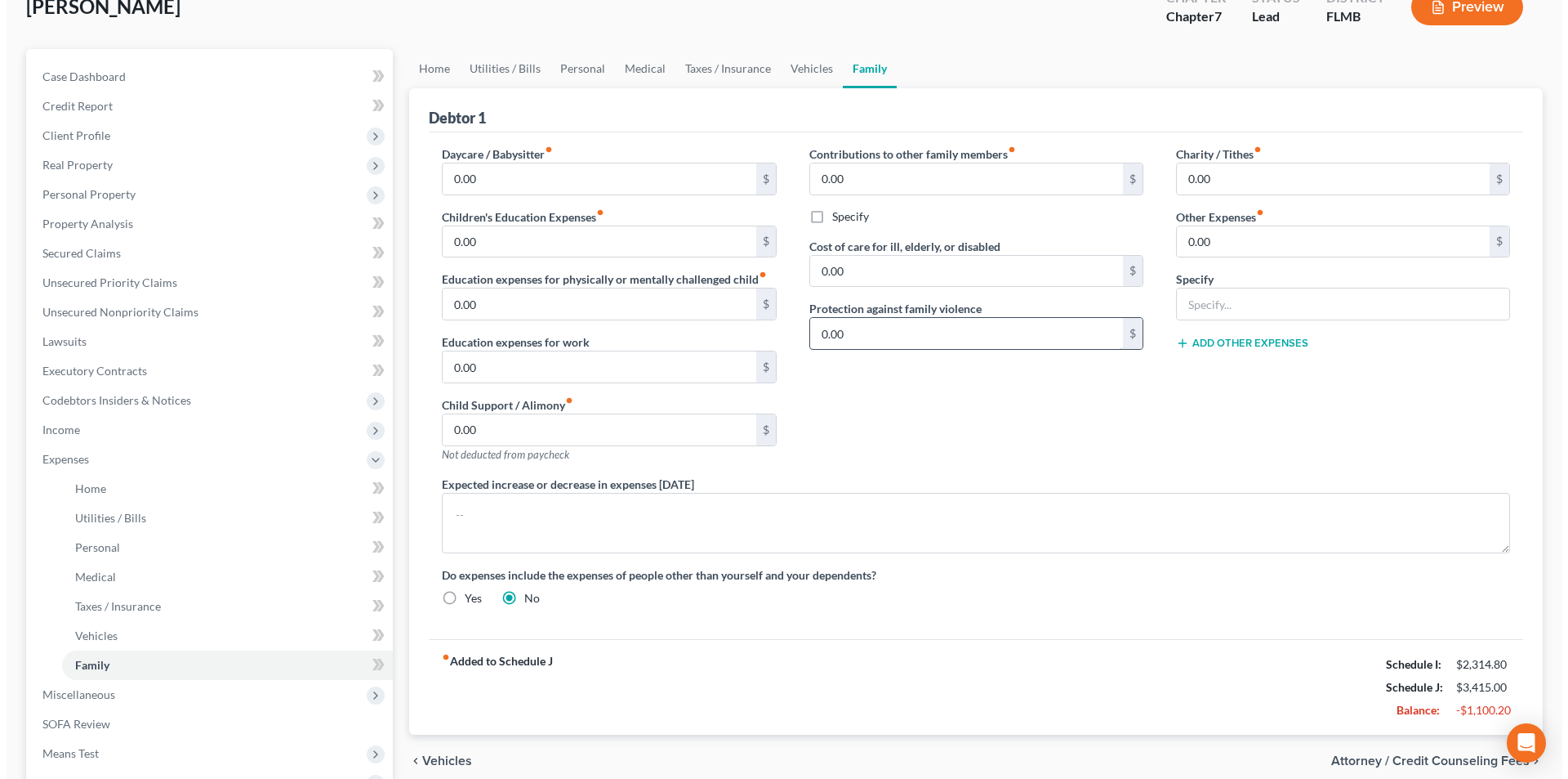
scroll to position [296, 0]
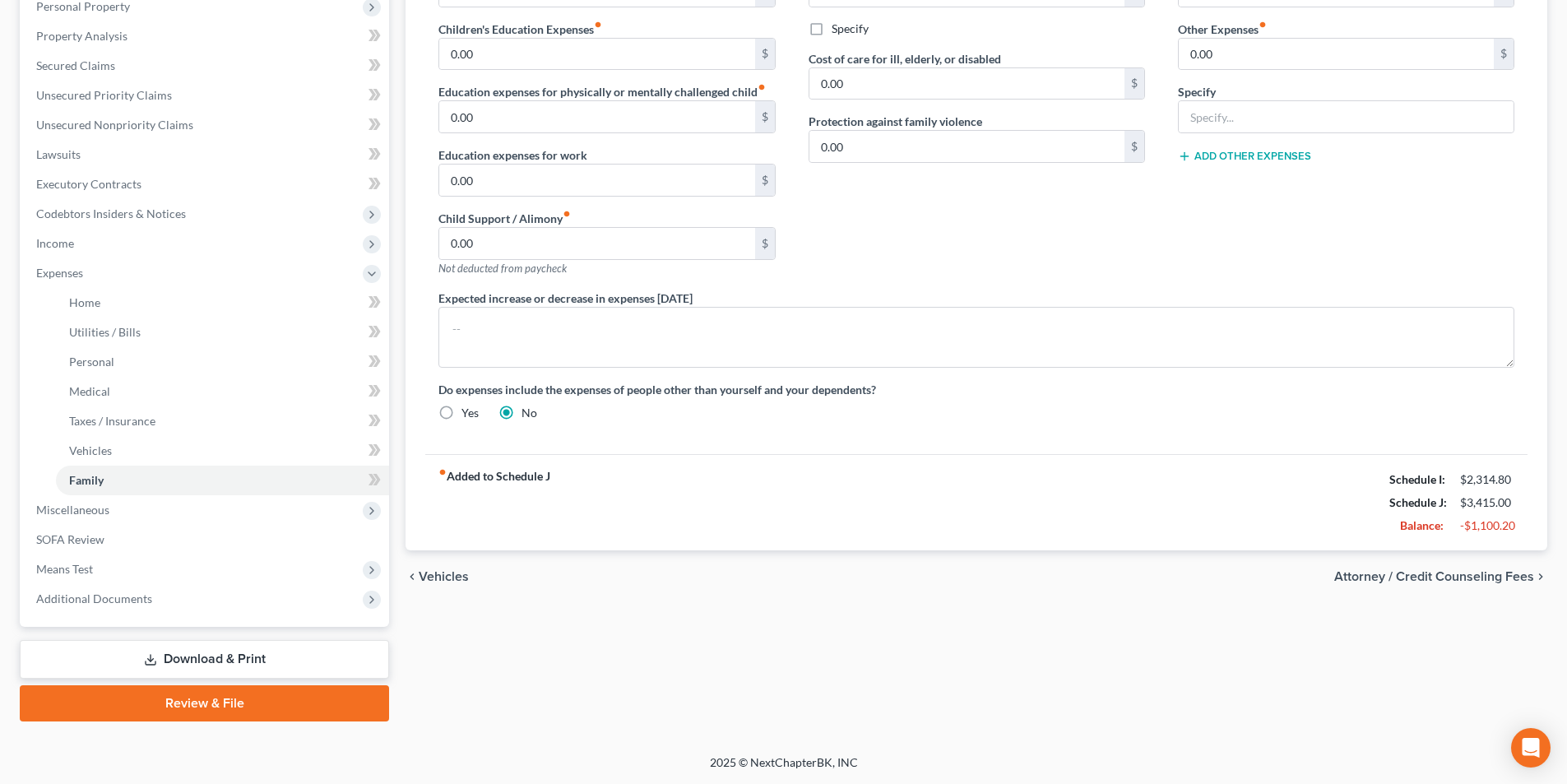
click at [1395, 573] on span "Attorney / Credit Counseling Fees" at bounding box center [1434, 575] width 200 height 13
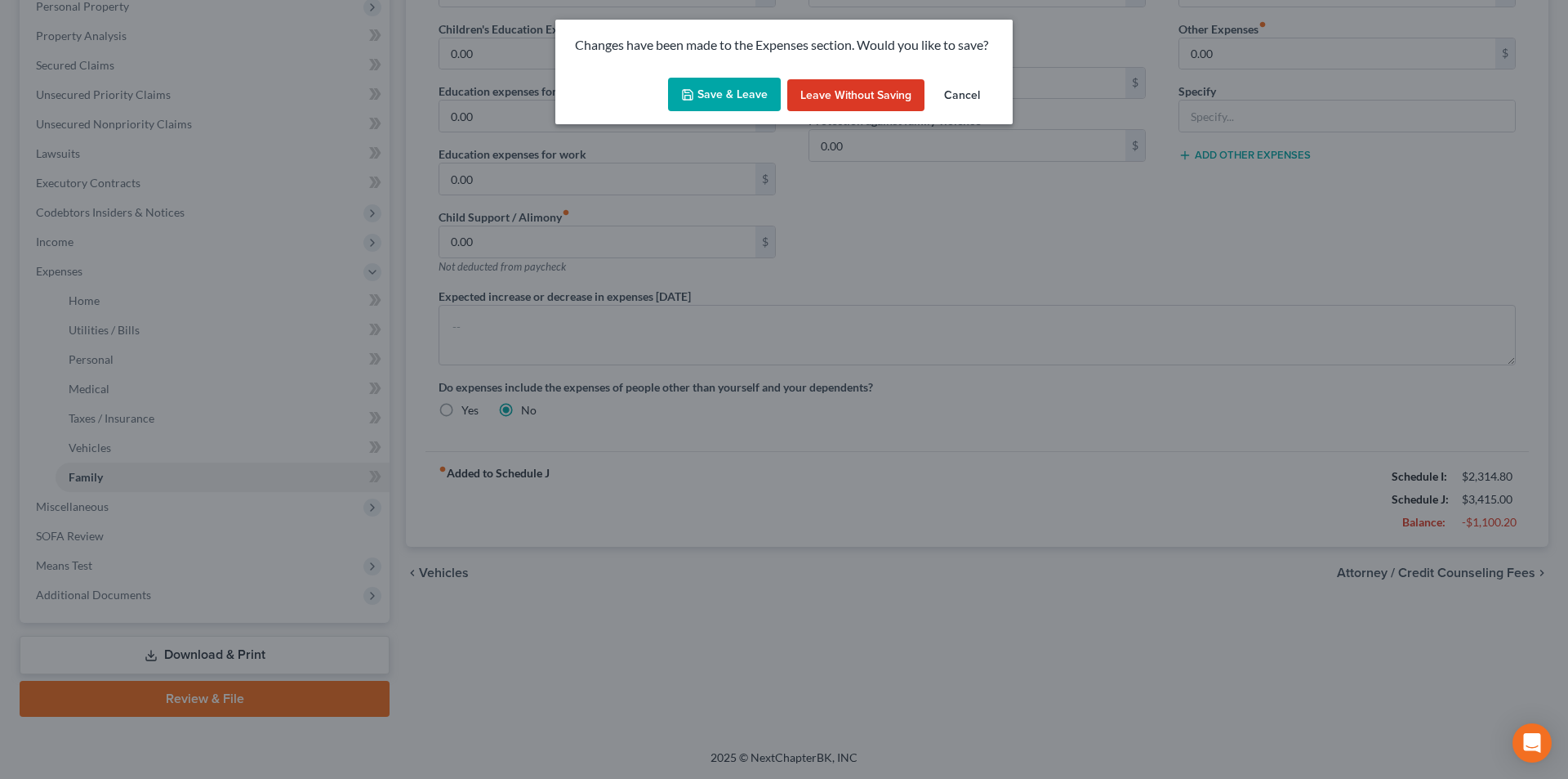
click at [727, 102] on button "Save & Leave" at bounding box center [724, 94] width 113 height 34
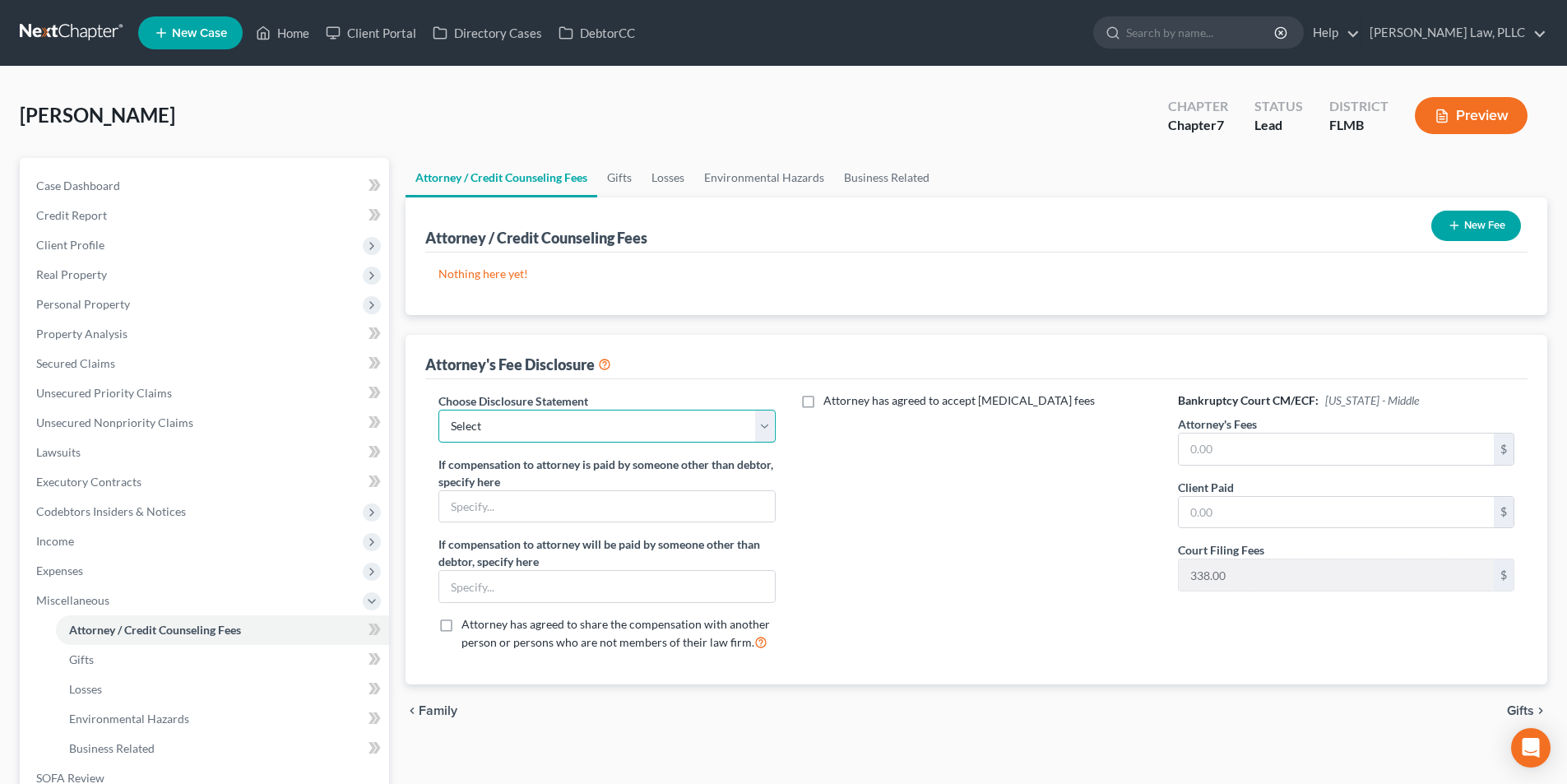
click at [612, 420] on select "Select [GEOGRAPHIC_DATA] of [US_STATE] Fee Disclosure" at bounding box center [606, 425] width 336 height 33
select select "0"
click at [438, 409] on select "Select [GEOGRAPHIC_DATA] of [US_STATE] Fee Disclosure" at bounding box center [606, 425] width 336 height 33
click at [1227, 454] on input "text" at bounding box center [1337, 449] width 316 height 32
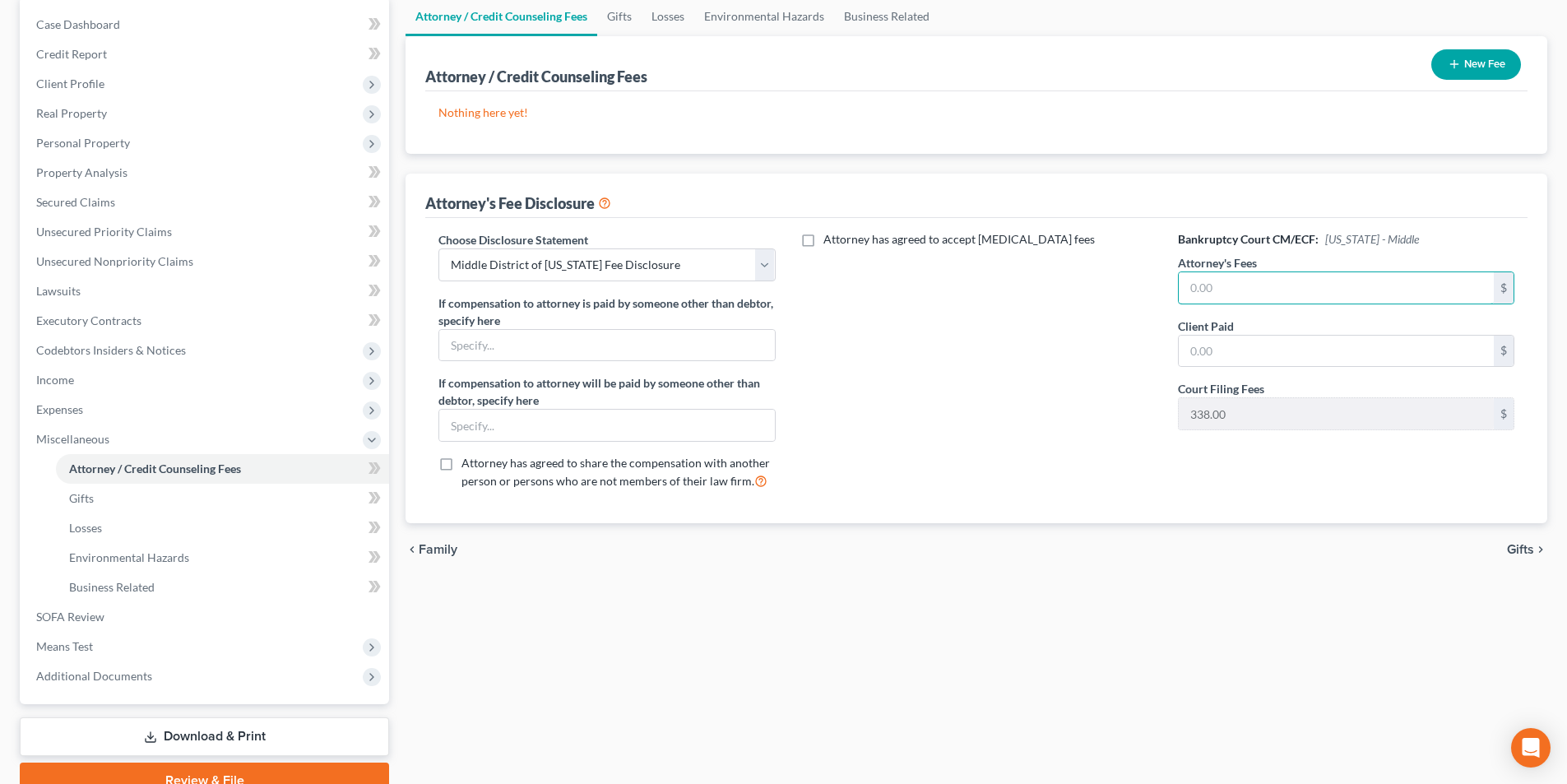
scroll to position [238, 0]
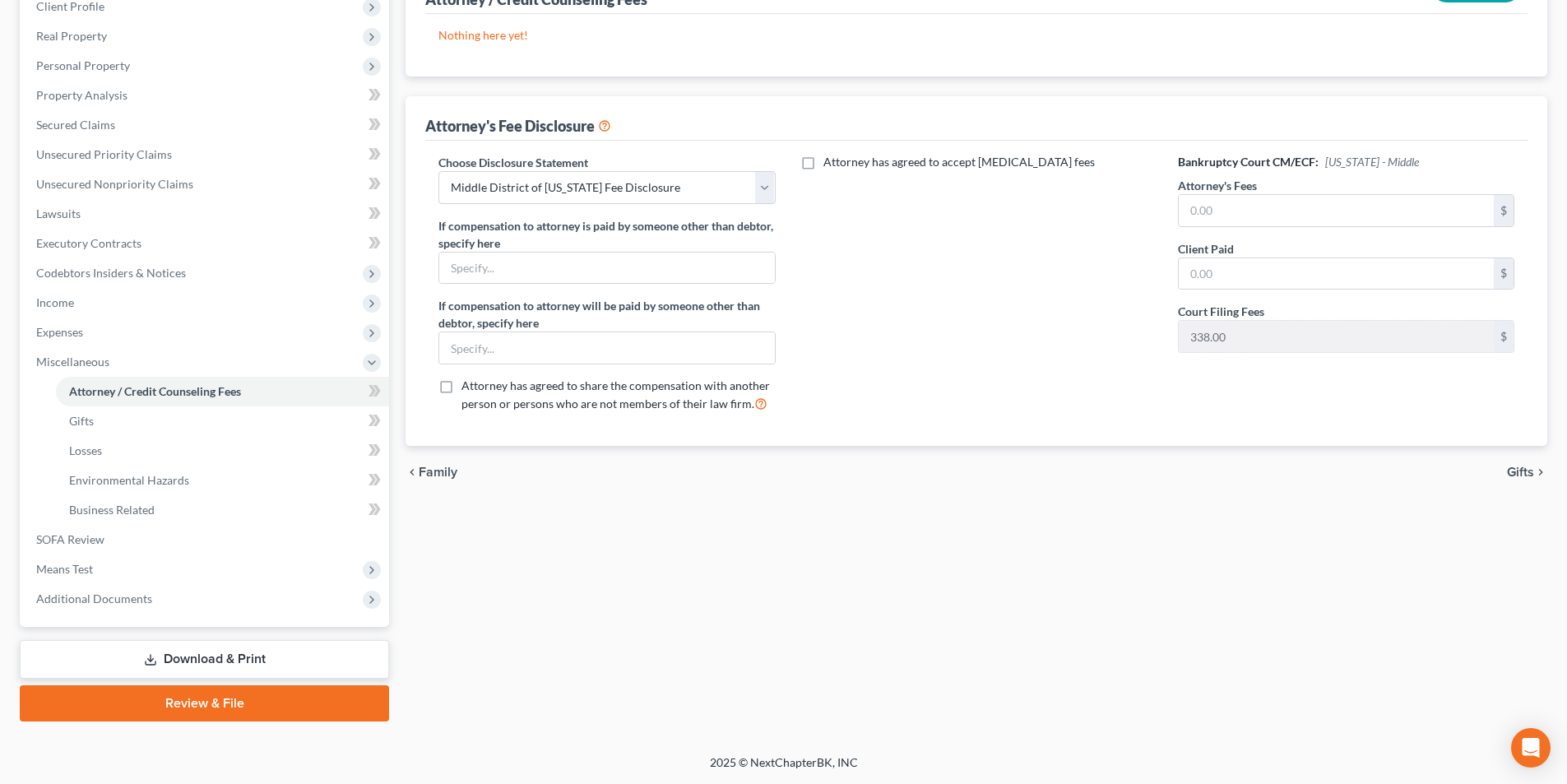
click at [1515, 469] on span "Gifts" at bounding box center [1521, 472] width 27 height 13
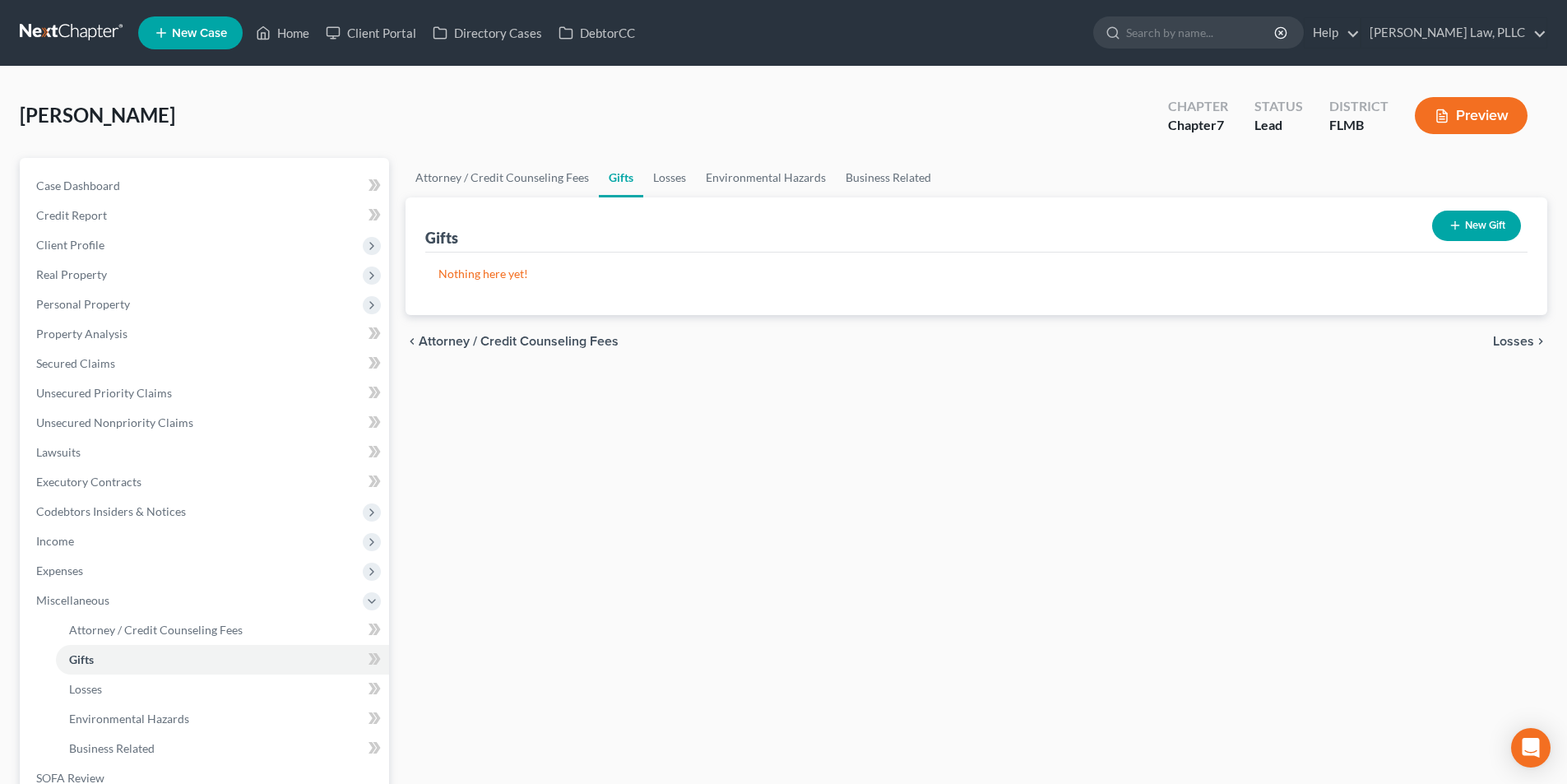
click at [1501, 336] on span "Losses" at bounding box center [1514, 340] width 42 height 13
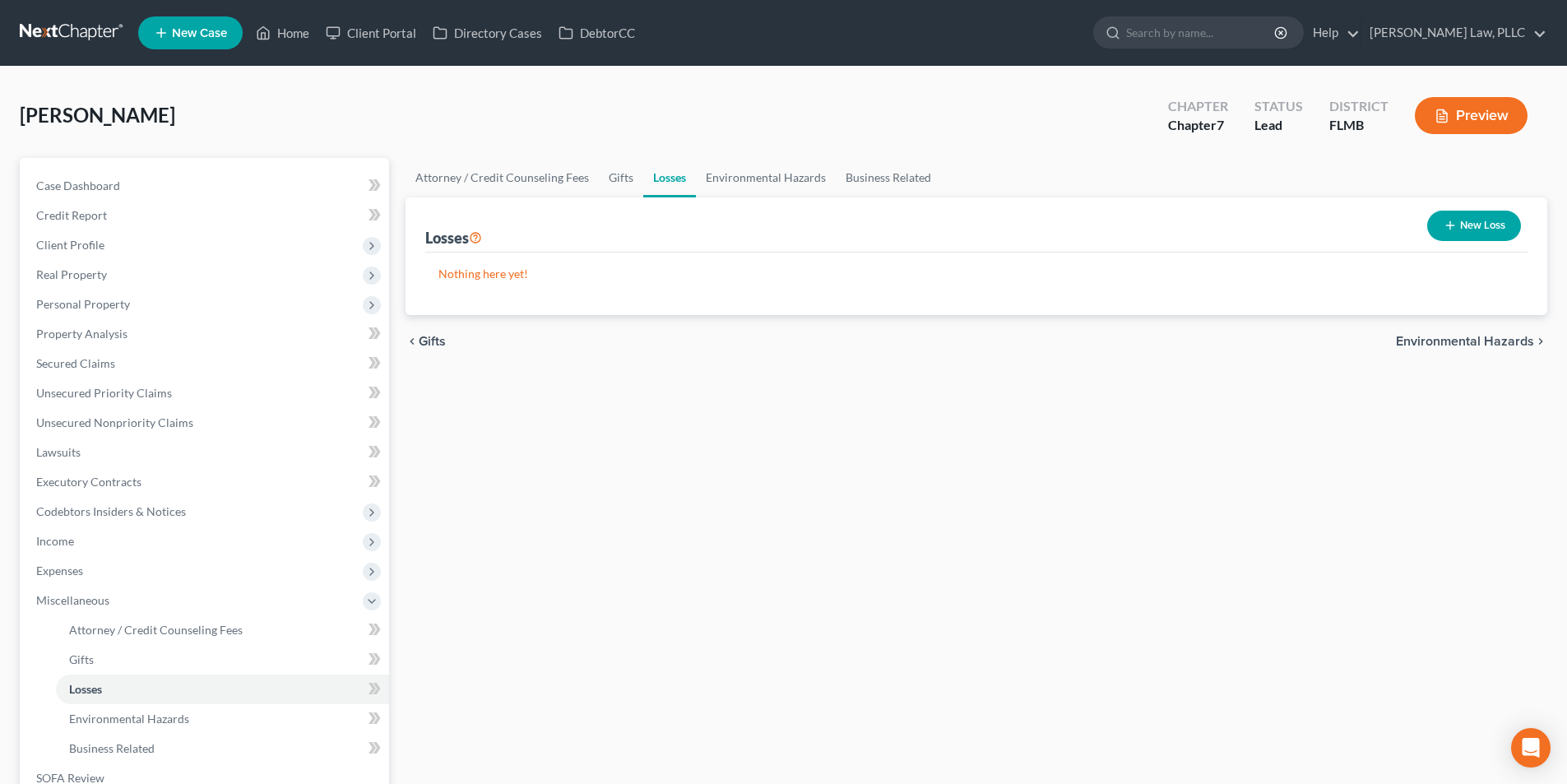
click at [1499, 336] on span "Environmental Hazards" at bounding box center [1465, 340] width 138 height 13
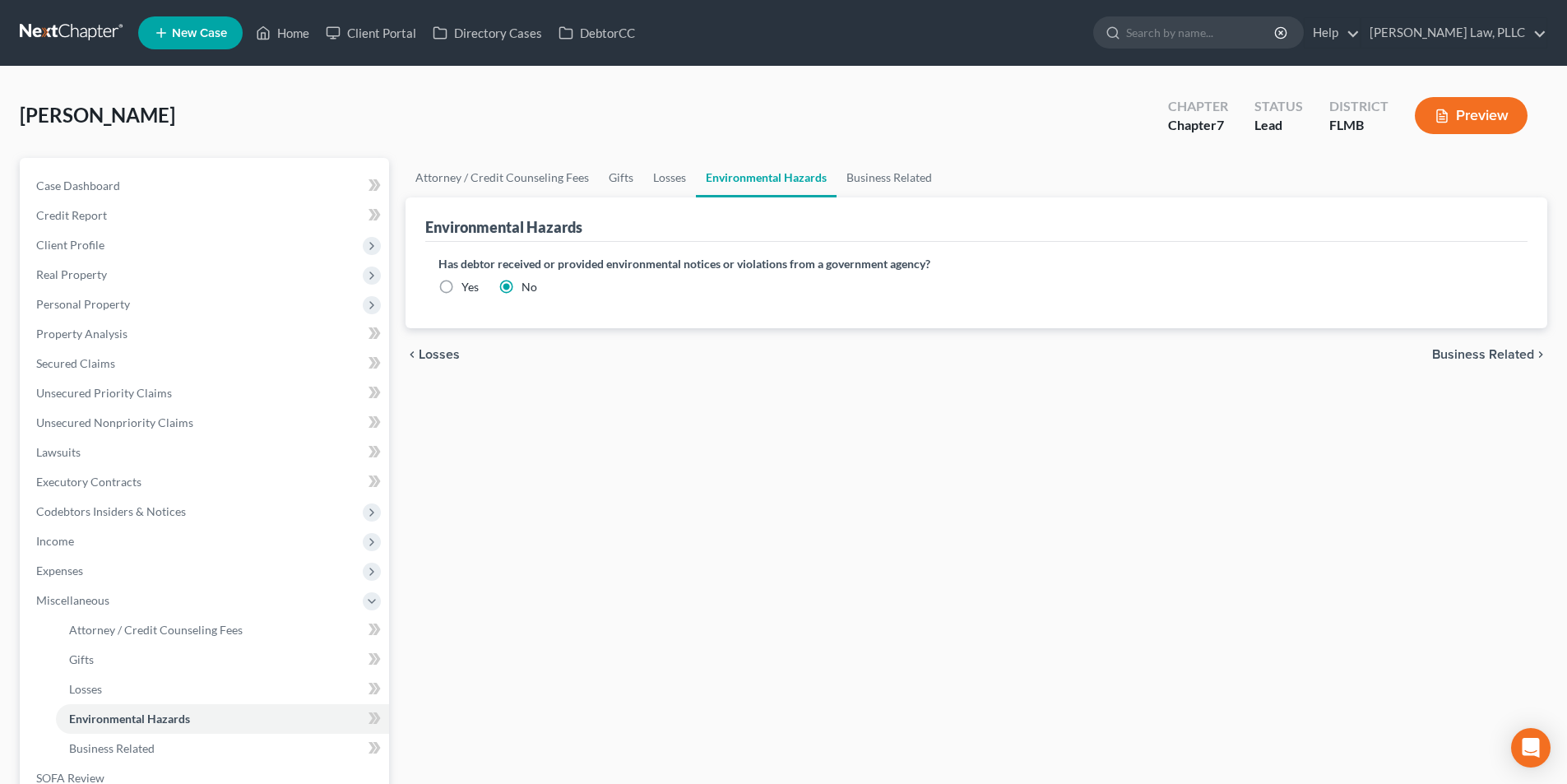
click at [1480, 359] on span "Business Related" at bounding box center [1483, 354] width 102 height 13
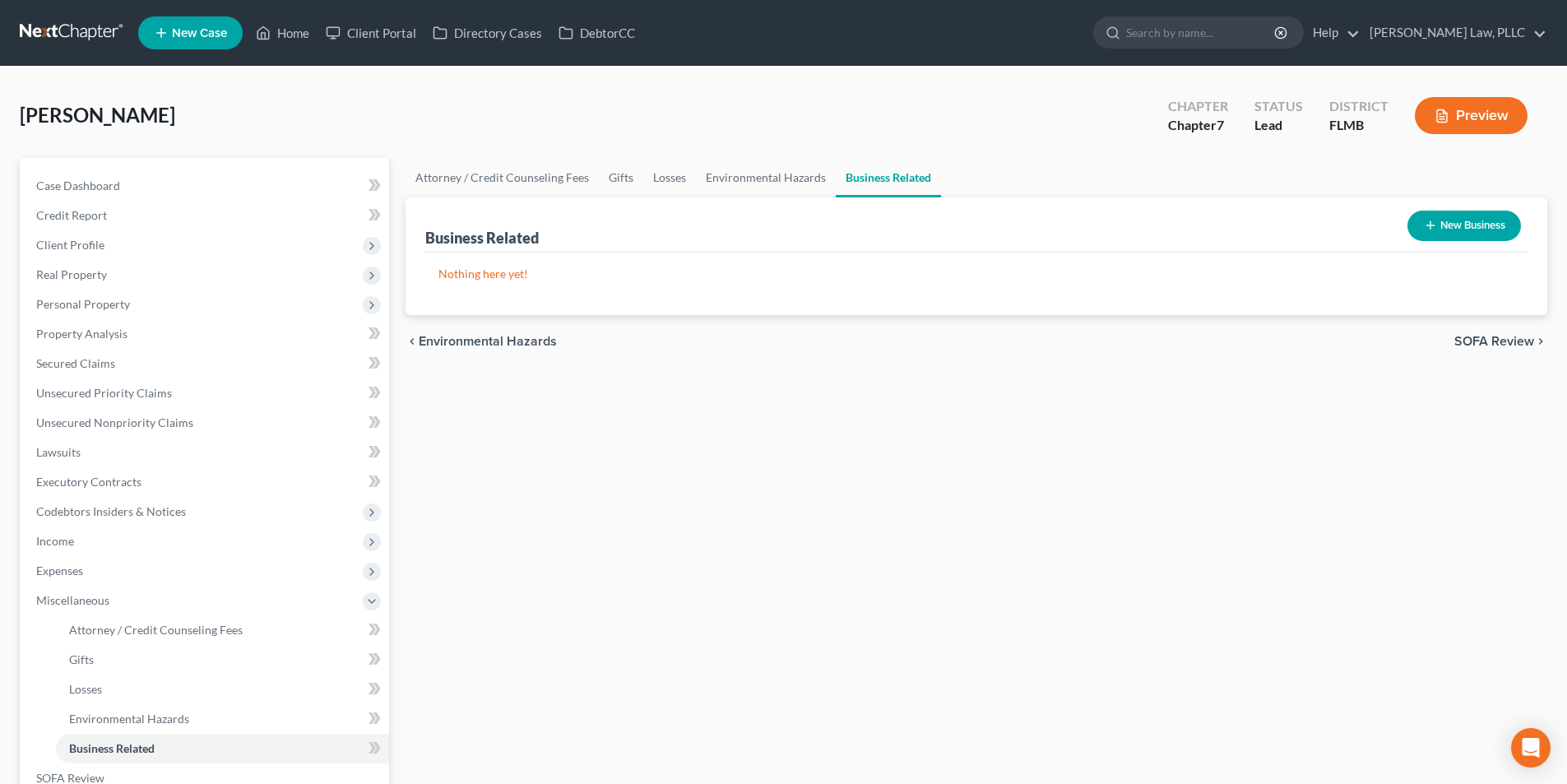
click at [1480, 344] on span "SOFA Review" at bounding box center [1494, 340] width 80 height 13
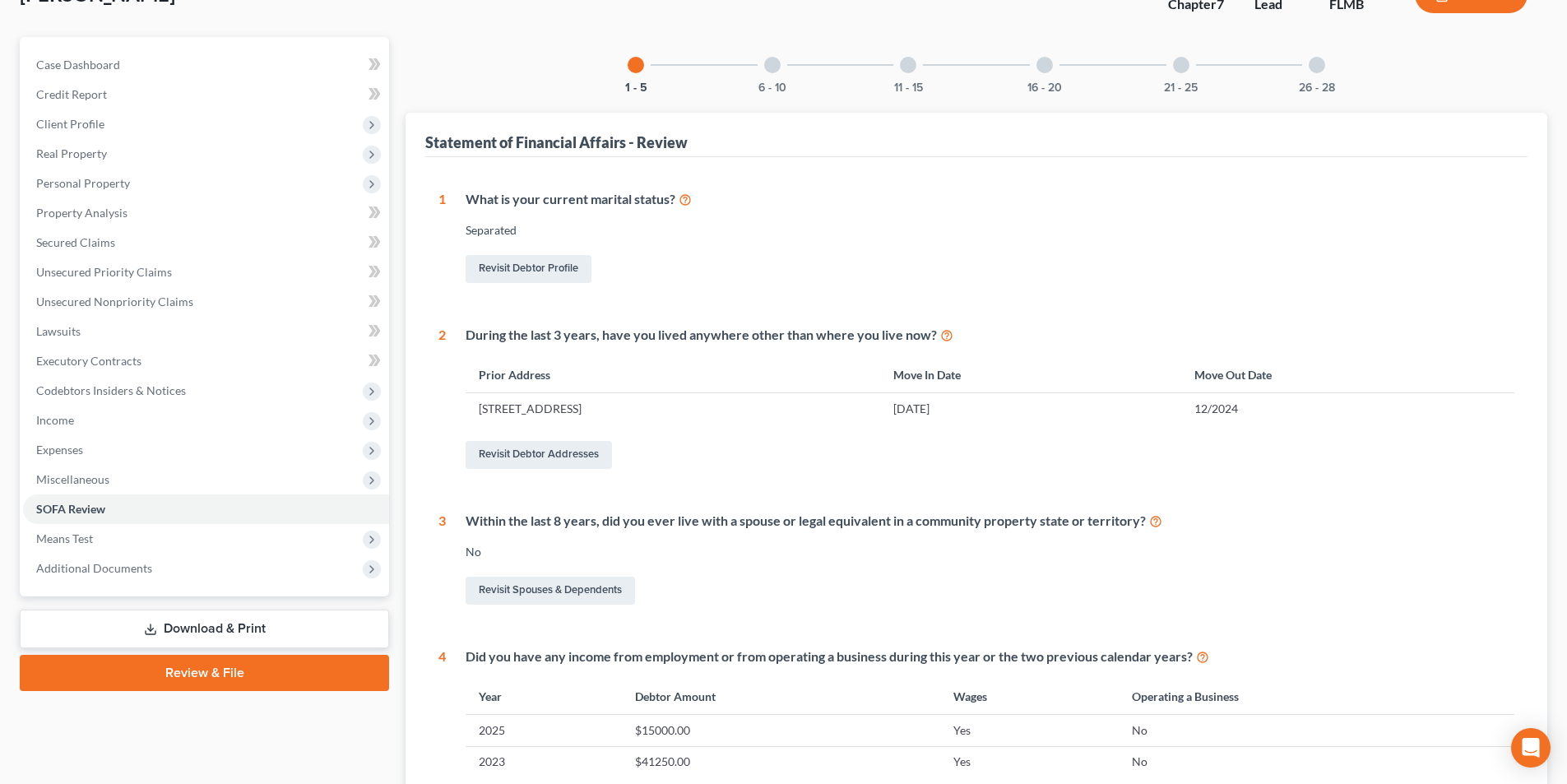
scroll to position [164, 0]
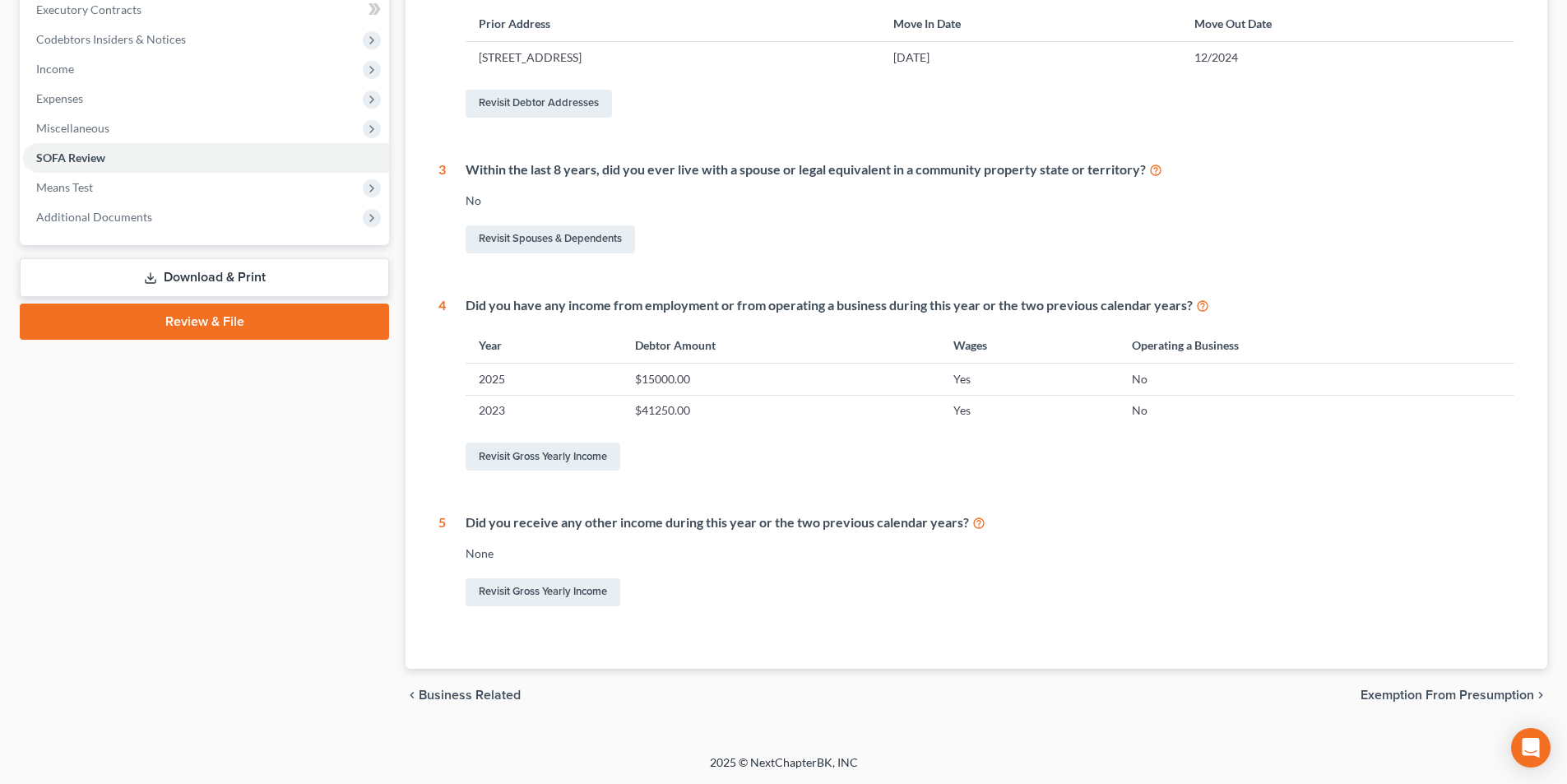
click at [1380, 696] on span "Exemption from Presumption" at bounding box center [1447, 694] width 173 height 13
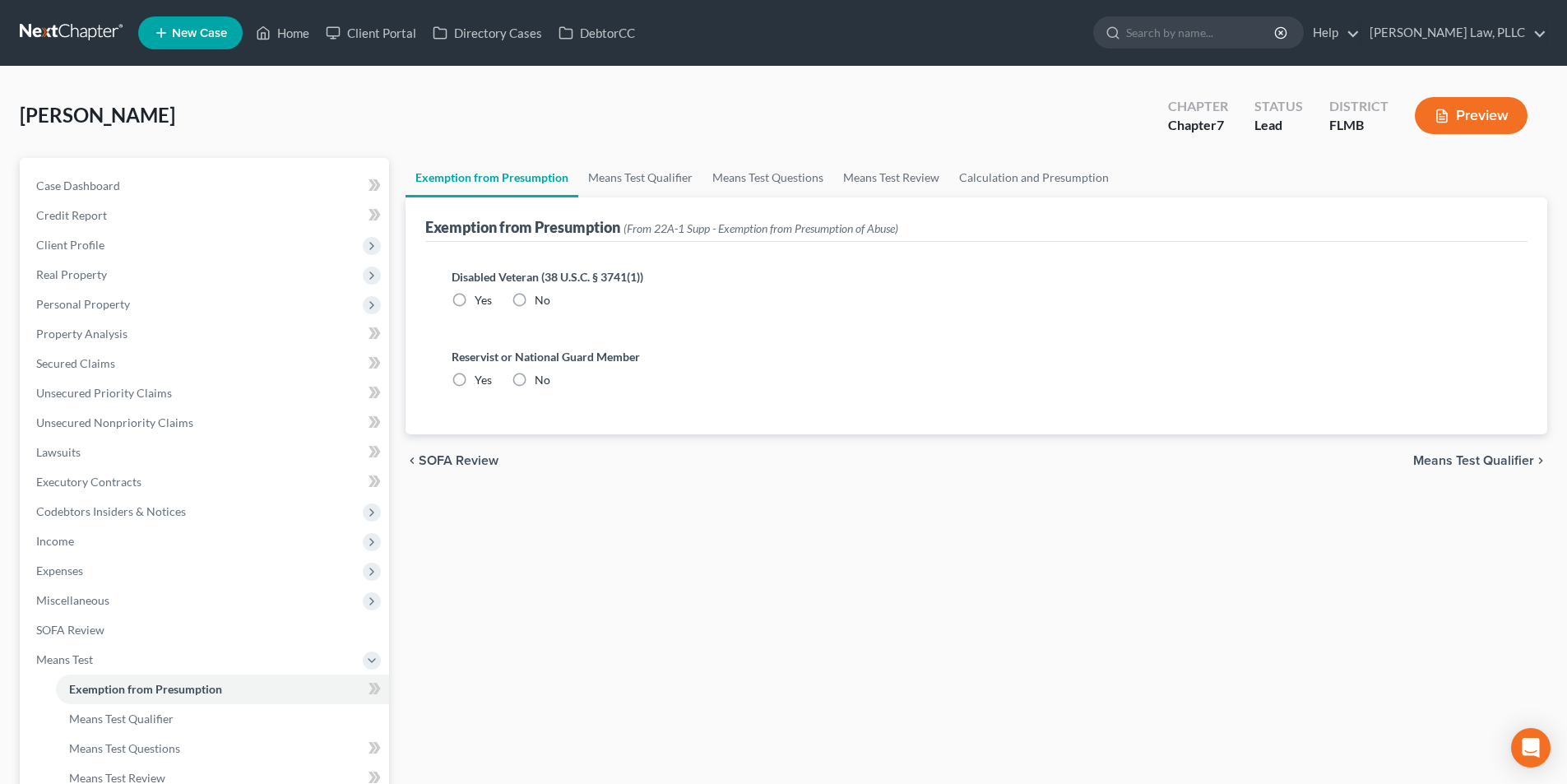
drag, startPoint x: 521, startPoint y: 300, endPoint x: 506, endPoint y: 329, distance: 32.6
click at [535, 301] on label "No" at bounding box center [543, 300] width 16 height 17
click at [541, 301] on input "No" at bounding box center [546, 297] width 11 height 11
radio input "true"
click at [535, 374] on label "No" at bounding box center [543, 380] width 16 height 17
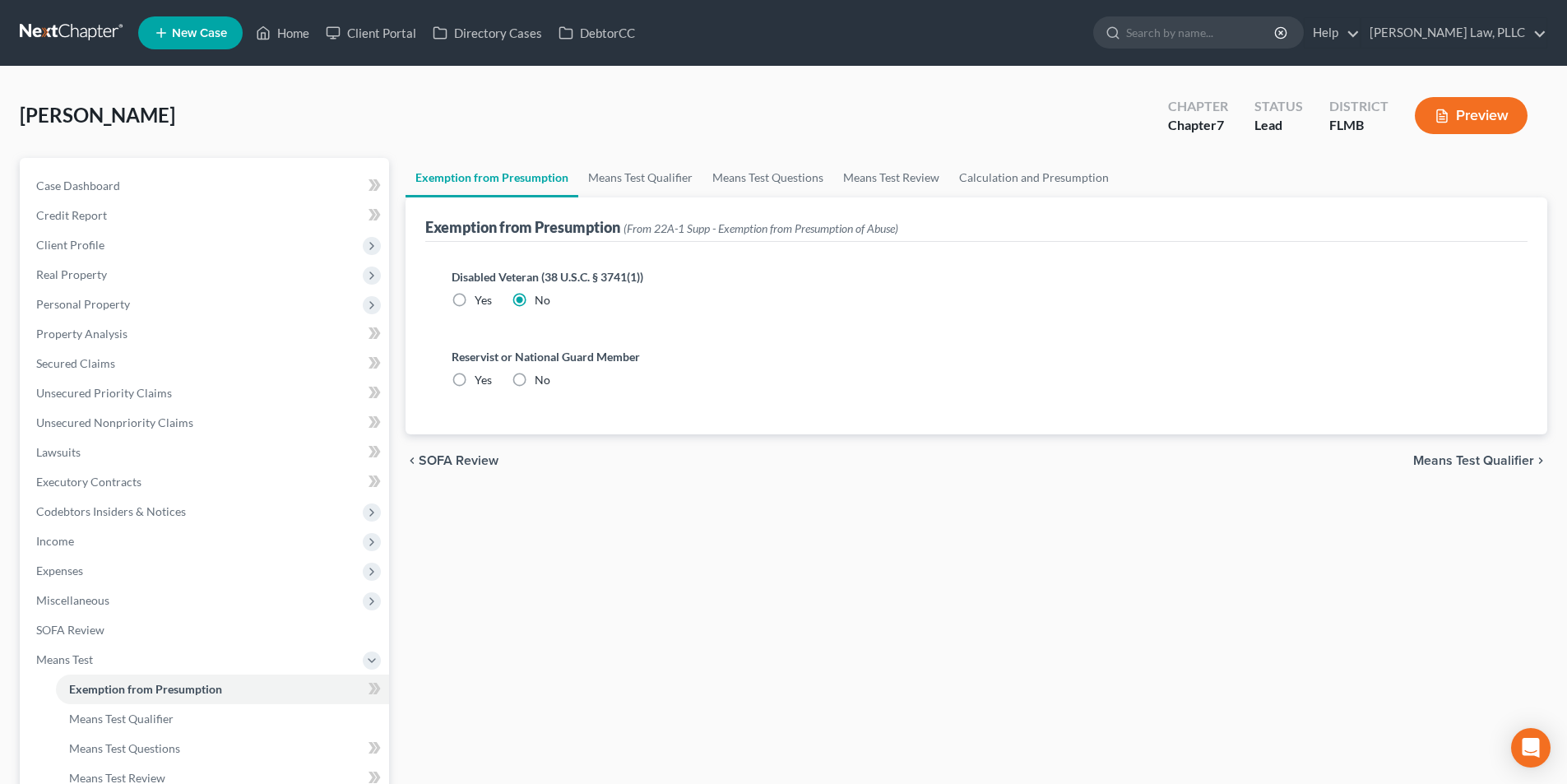
click at [541, 374] on input "No" at bounding box center [546, 377] width 11 height 11
radio input "true"
click at [1442, 463] on span "Means Test Qualifier" at bounding box center [1474, 460] width 121 height 13
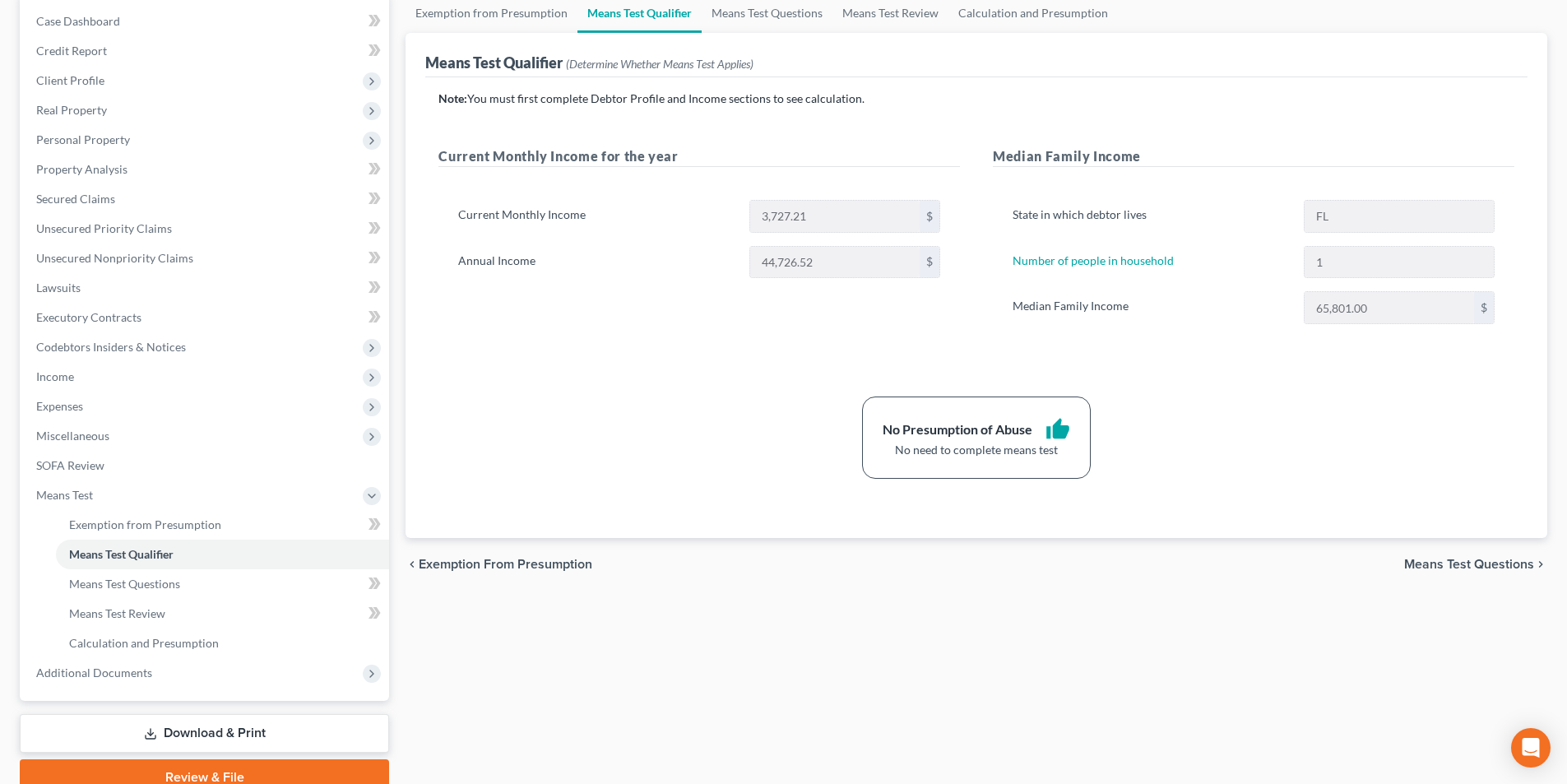
click at [1427, 565] on span "Means Test Questions" at bounding box center [1469, 564] width 130 height 13
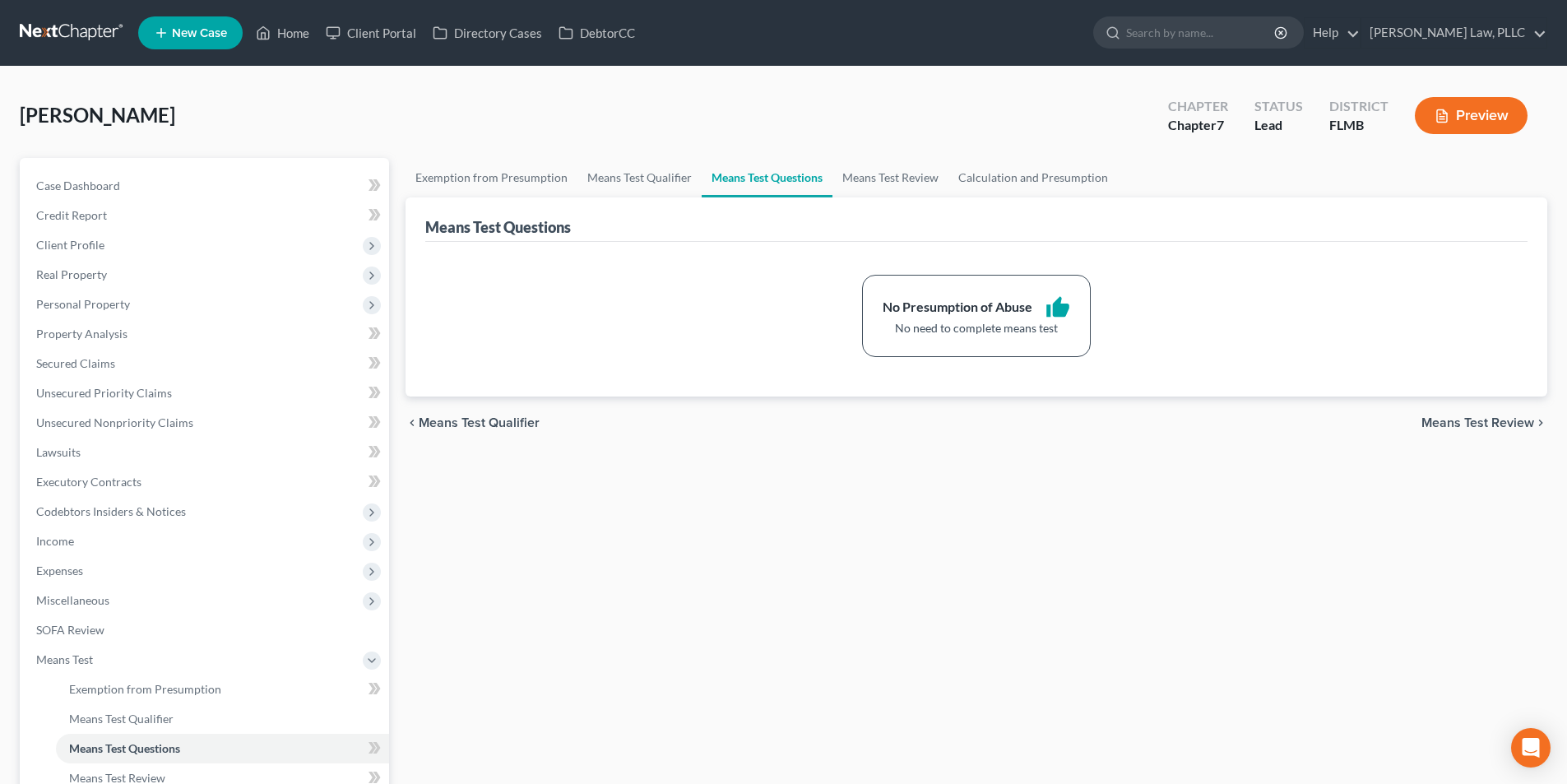
click at [1465, 421] on span "Means Test Review" at bounding box center [1478, 422] width 113 height 13
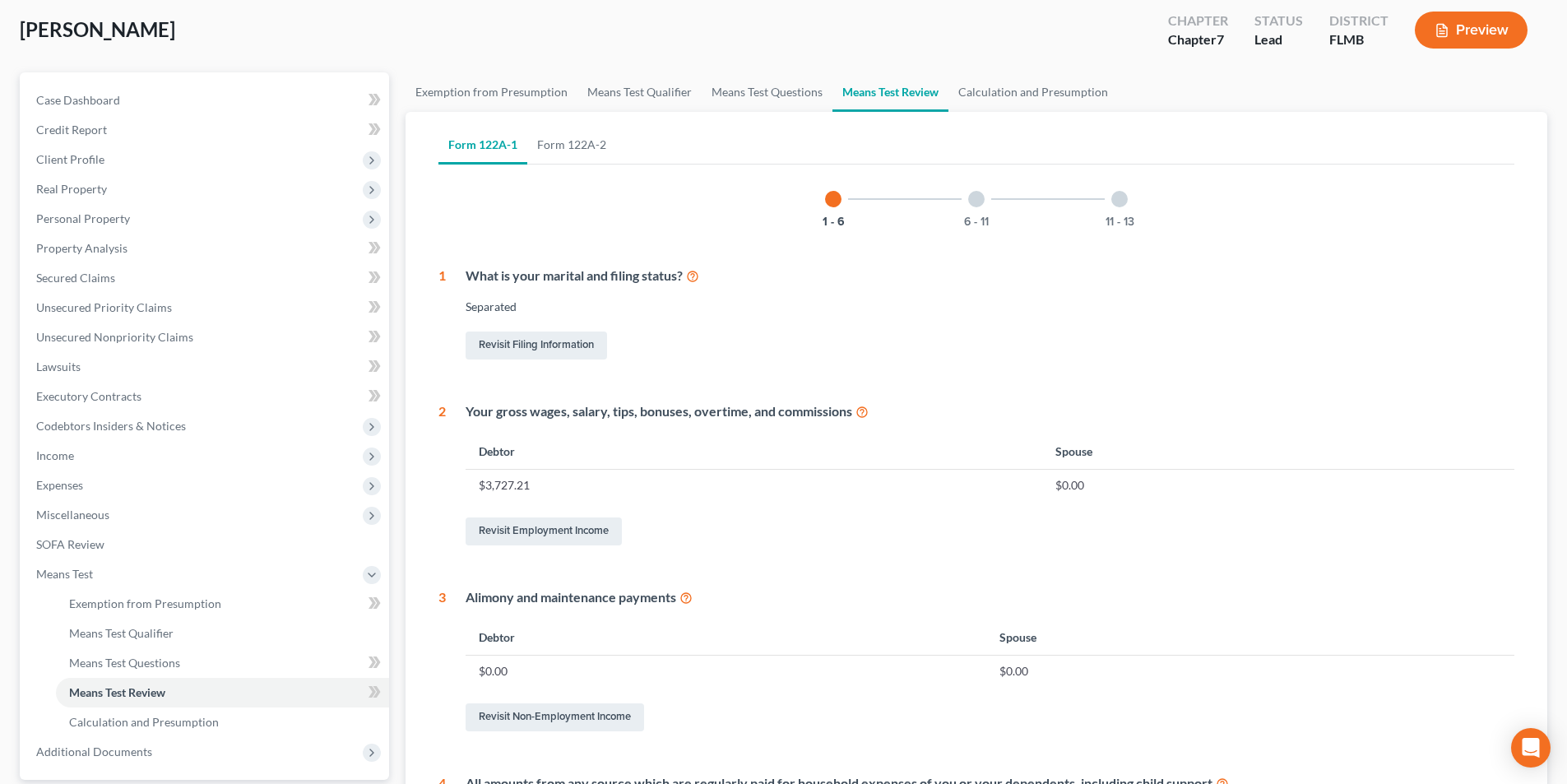
scroll to position [329, 0]
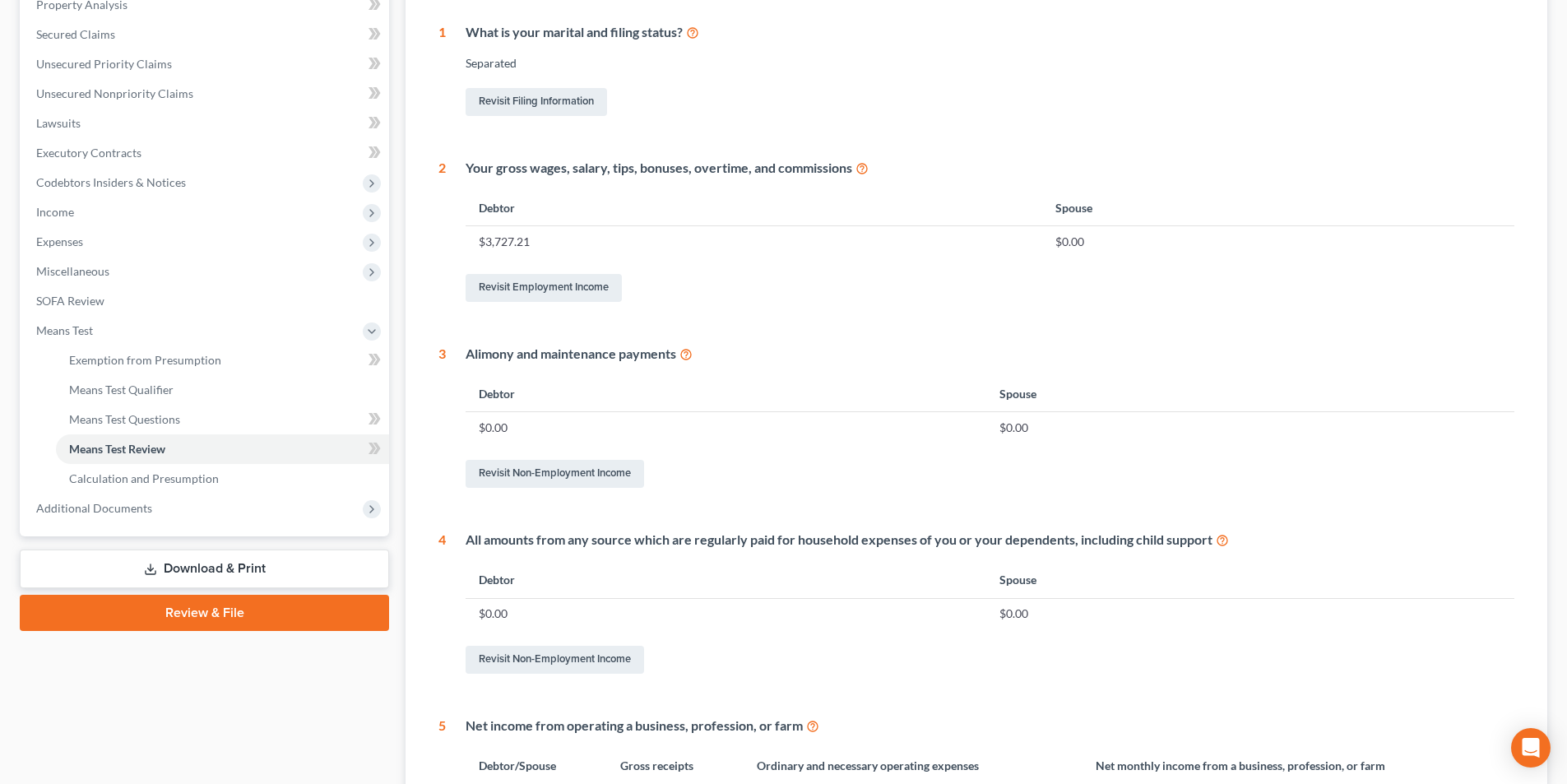
click at [228, 566] on link "Download & Print" at bounding box center [204, 568] width 369 height 39
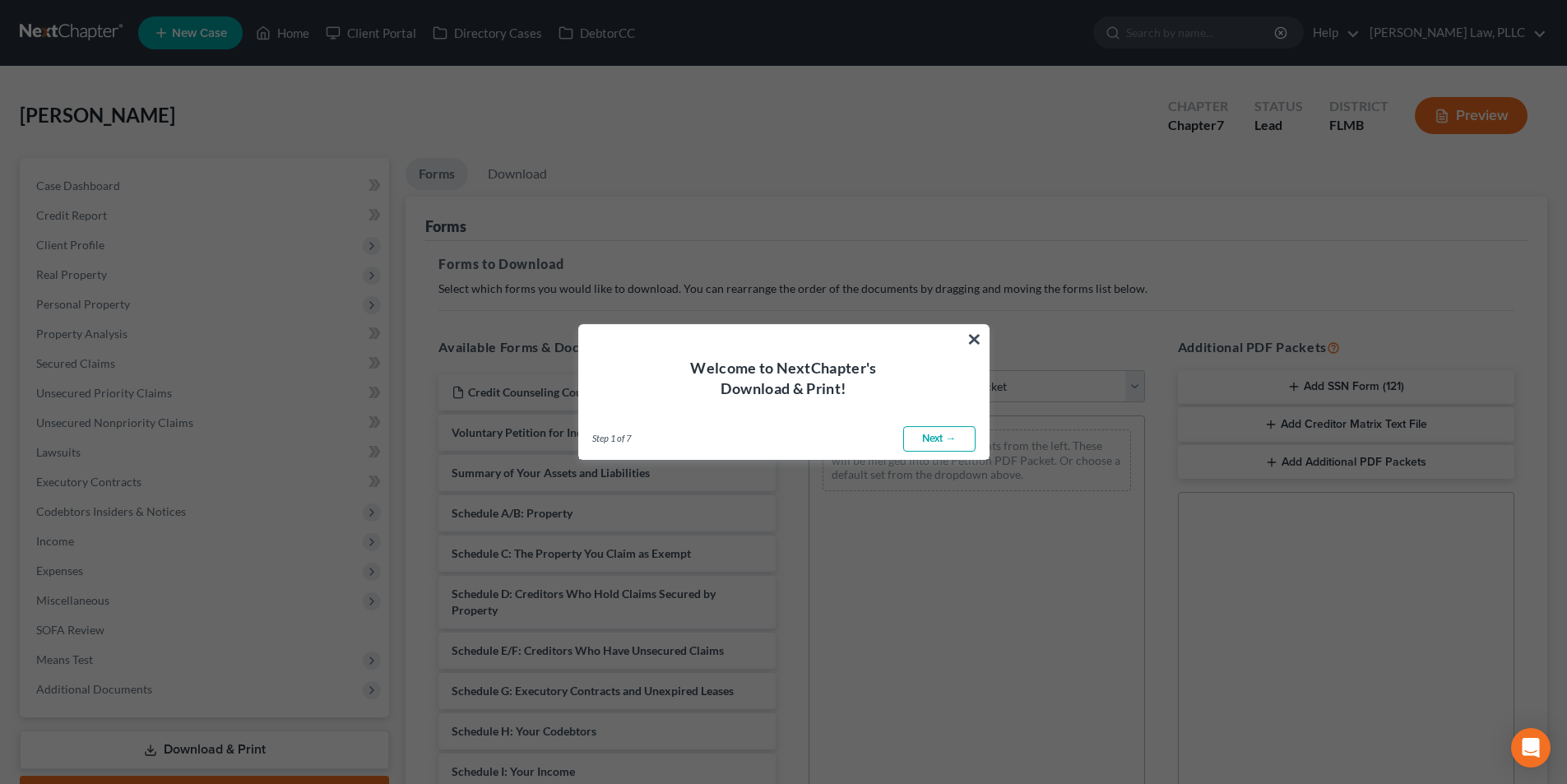
click at [922, 432] on link "Next →" at bounding box center [939, 439] width 72 height 27
select select "0"
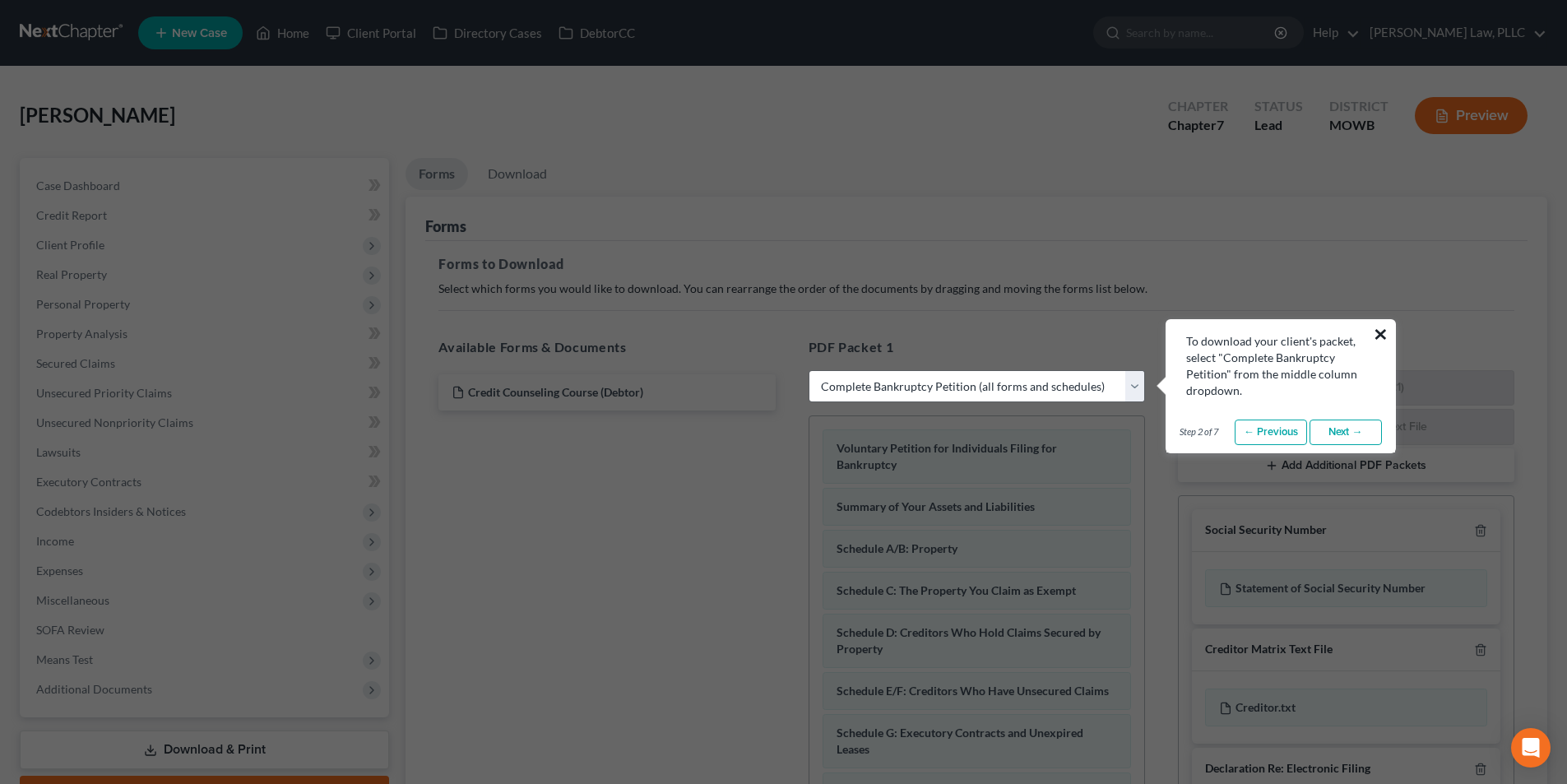
click at [1379, 337] on button "×" at bounding box center [1381, 333] width 16 height 27
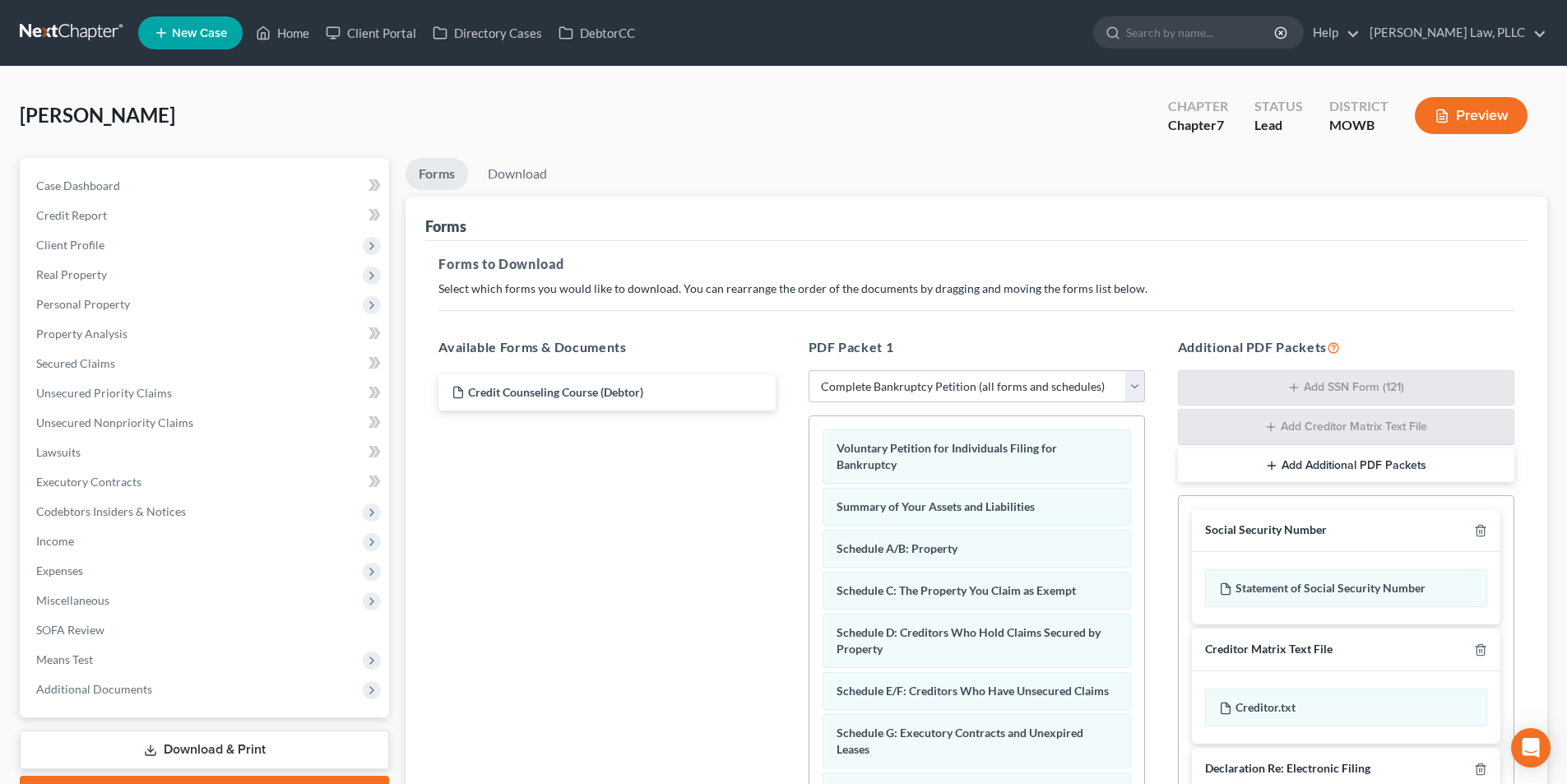
click at [952, 389] on select "Choose Default Petition PDF Packet Complete Bankruptcy Petition (all forms and …" at bounding box center [977, 386] width 336 height 33
click at [809, 370] on select "Choose Default Petition PDF Packet Complete Bankruptcy Petition (all forms and …" at bounding box center [977, 386] width 336 height 33
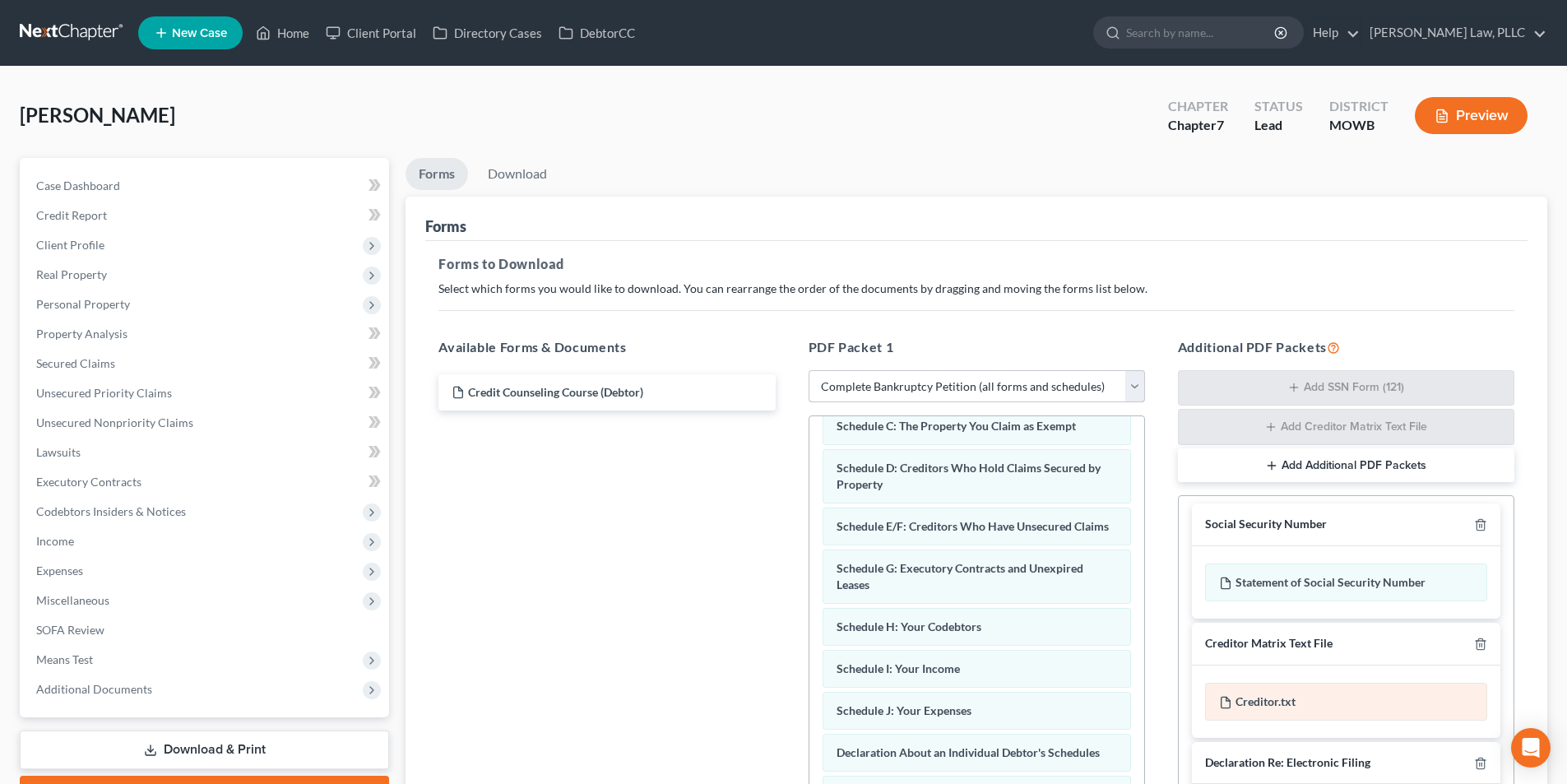
scroll to position [7, 0]
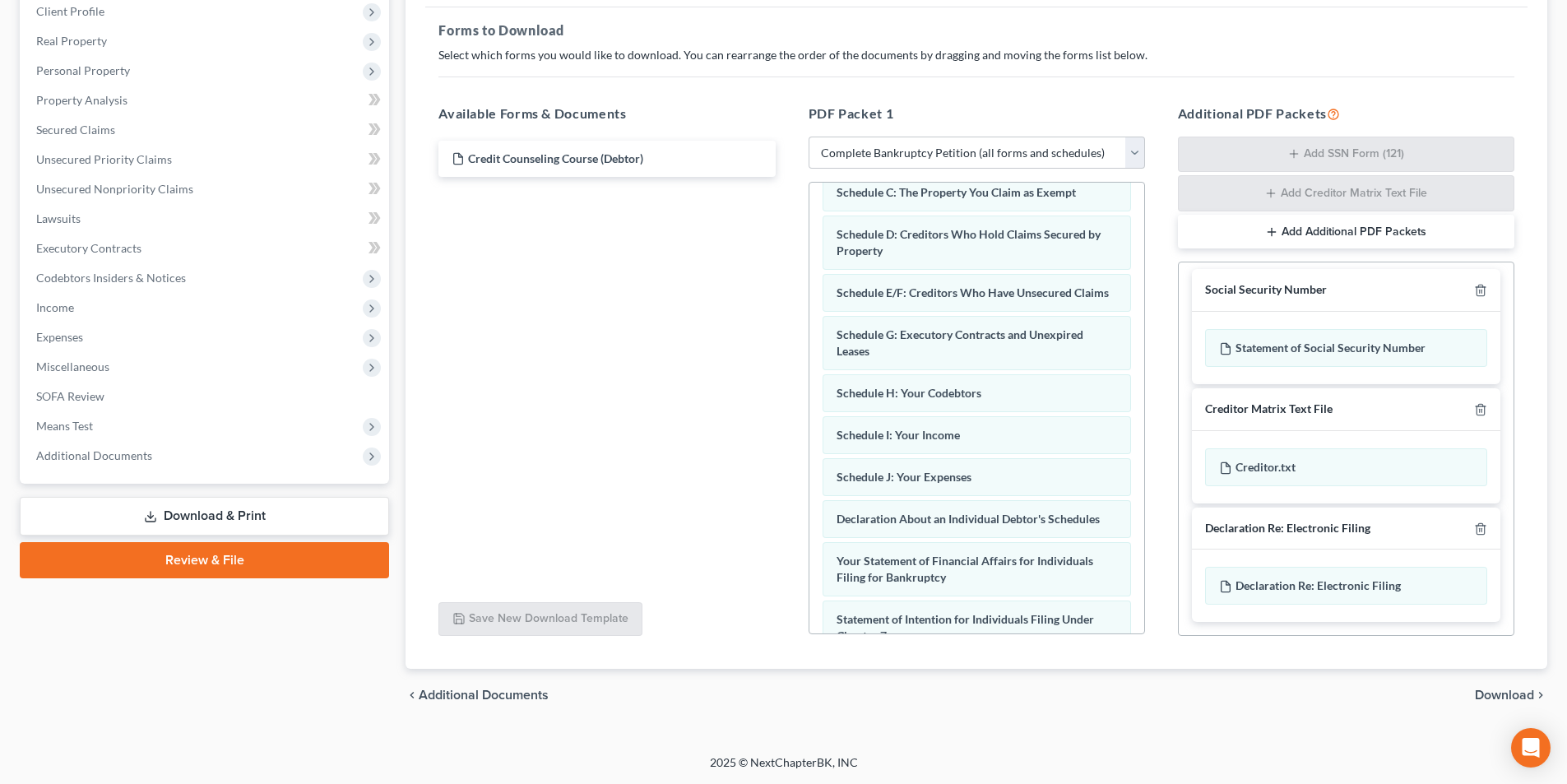
click at [1494, 693] on span "Download" at bounding box center [1505, 694] width 59 height 13
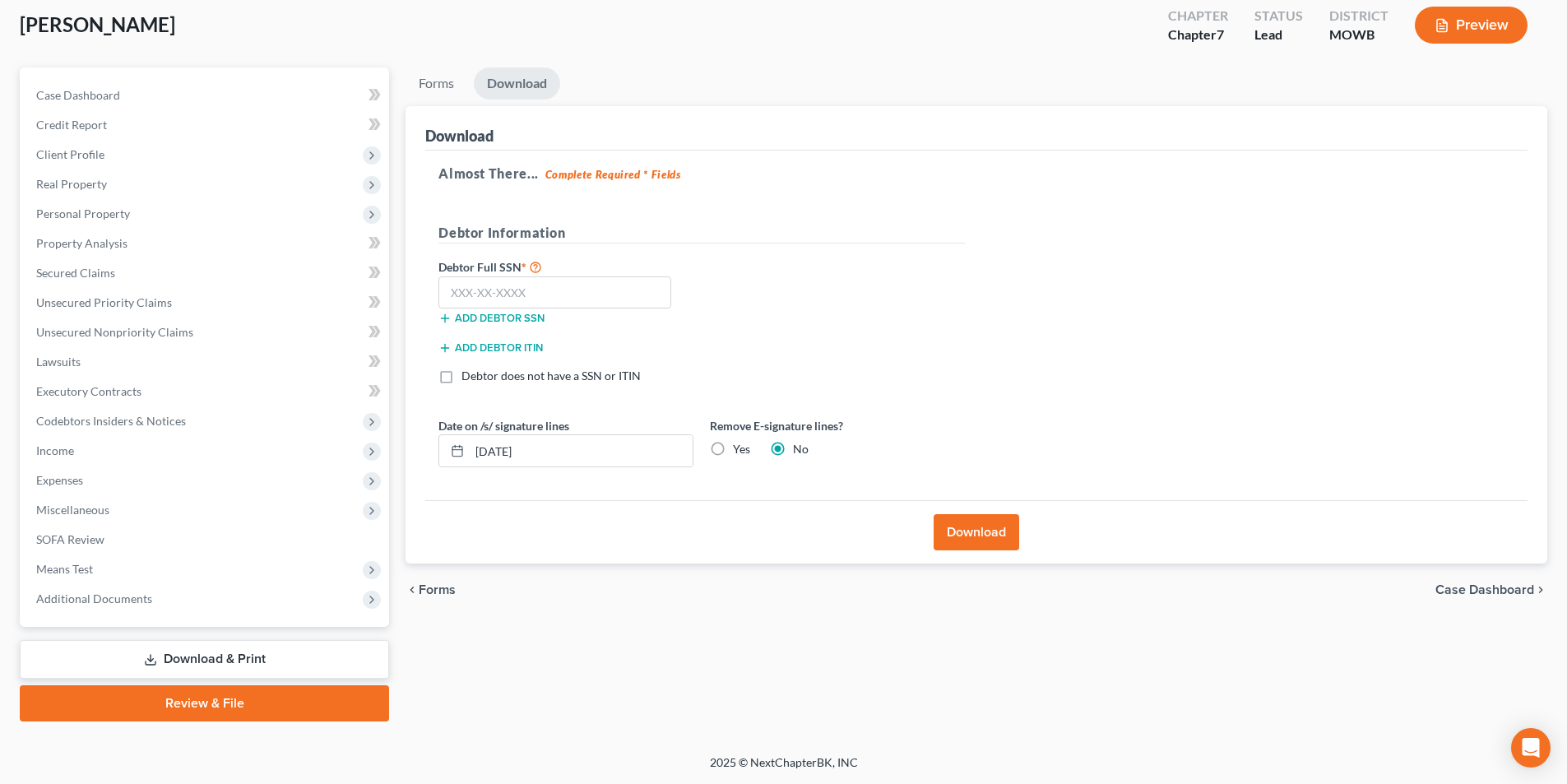
scroll to position [90, 0]
click at [579, 305] on input "text" at bounding box center [554, 292] width 232 height 33
type input "589-93-8193"
click at [733, 449] on label "Yes" at bounding box center [741, 449] width 17 height 17
click at [740, 449] on input "Yes" at bounding box center [745, 446] width 11 height 11
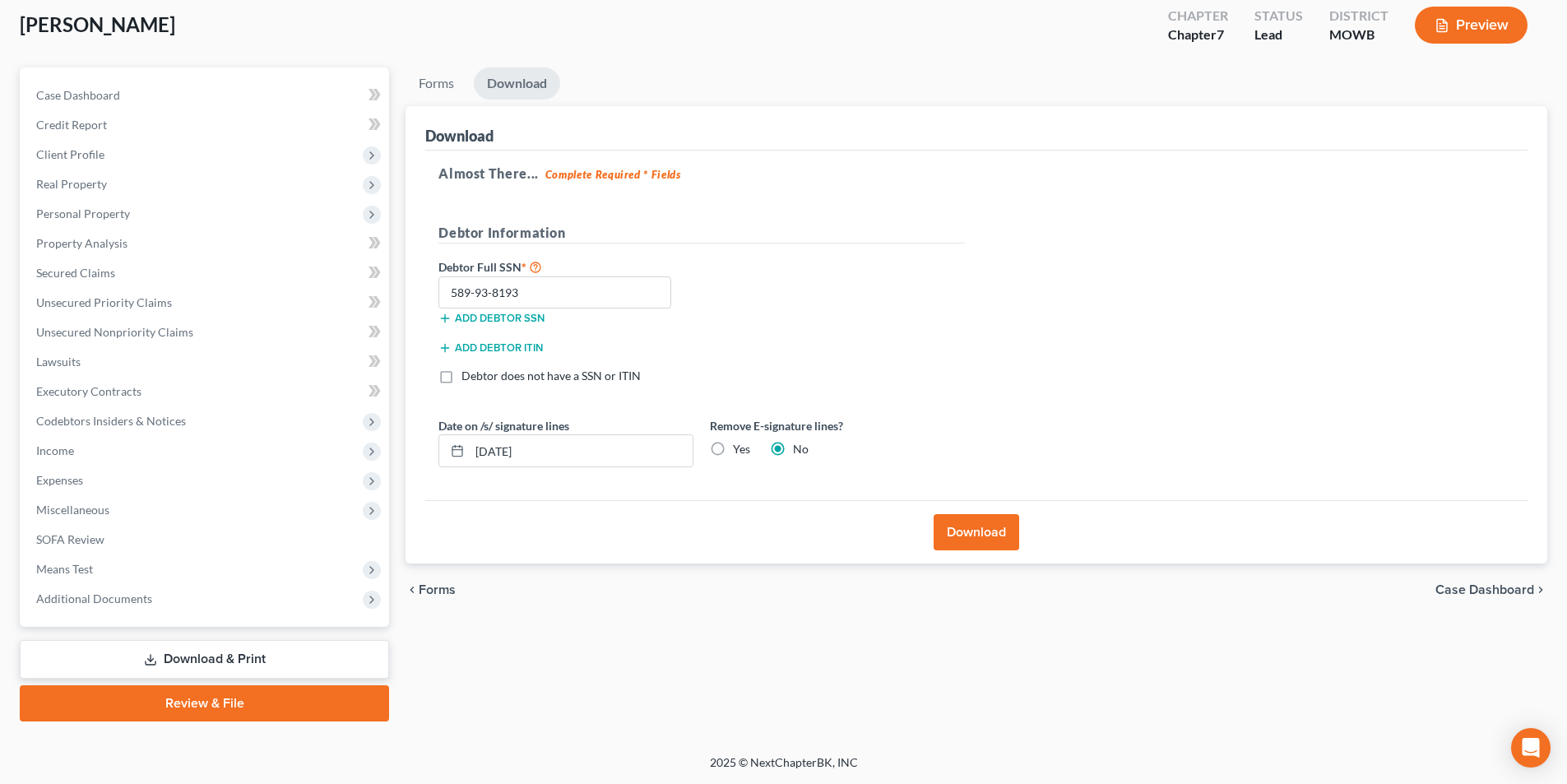
radio input "true"
click at [793, 450] on label "No" at bounding box center [801, 449] width 16 height 17
click at [799, 450] on input "No" at bounding box center [804, 446] width 11 height 11
radio input "true"
radio input "false"
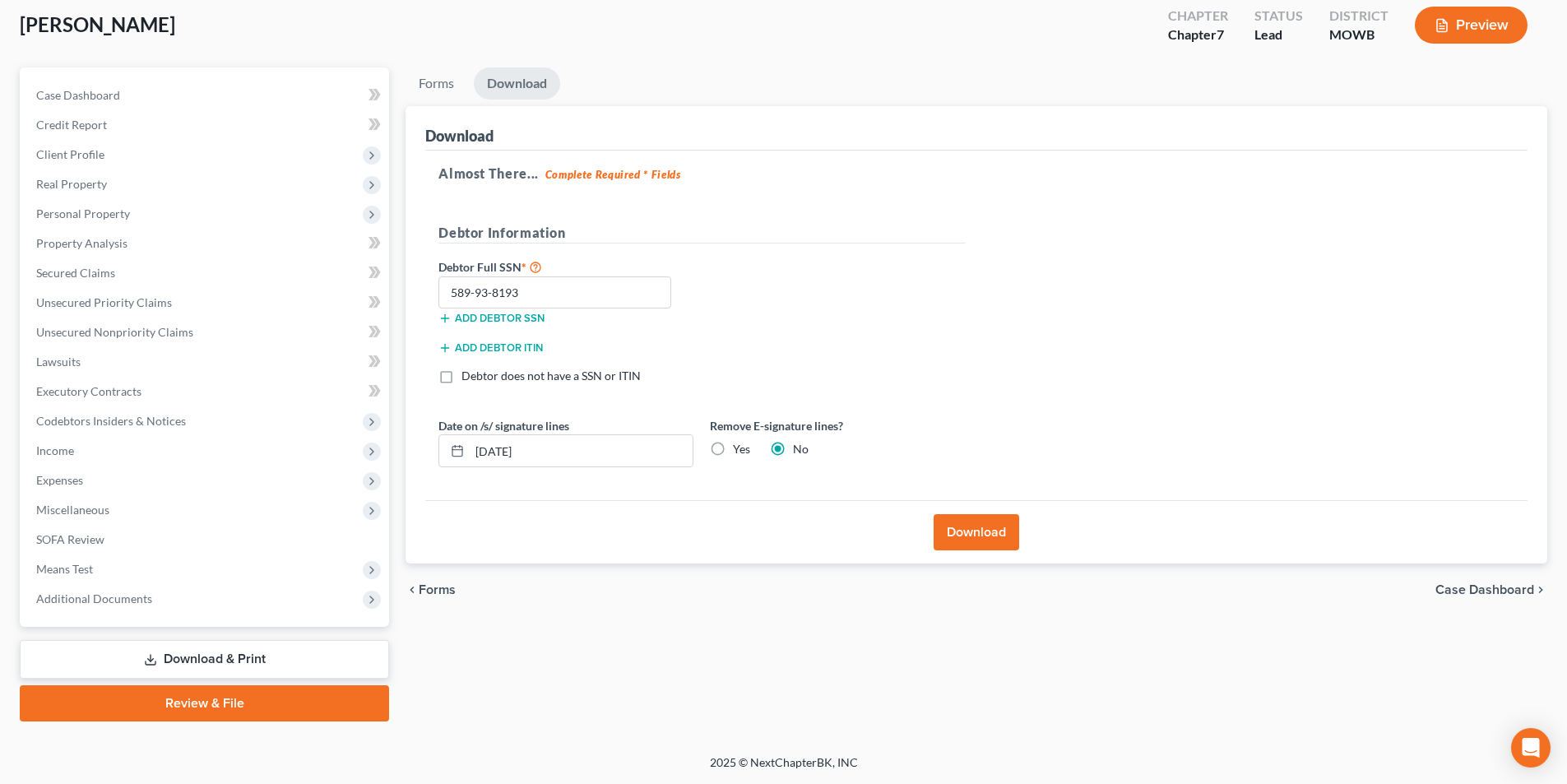
click at [976, 538] on button "Download" at bounding box center [976, 532] width 85 height 37
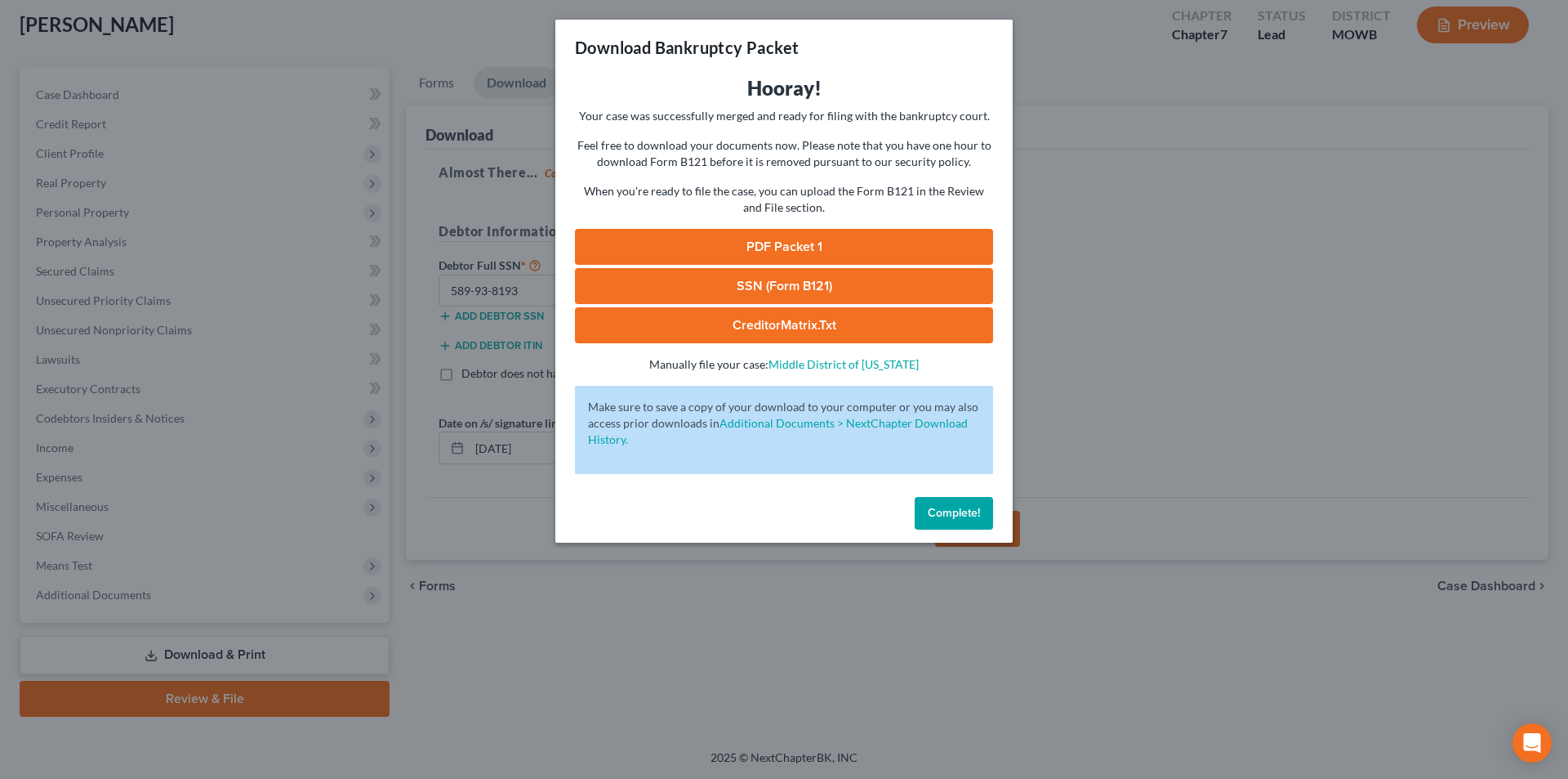
click at [763, 245] on link "PDF Packet 1" at bounding box center [784, 247] width 418 height 36
click at [778, 282] on link "SSN (Form B121)" at bounding box center [784, 286] width 418 height 36
click at [959, 517] on span "Complete!" at bounding box center [953, 513] width 52 height 14
